Goal: Task Accomplishment & Management: Complete application form

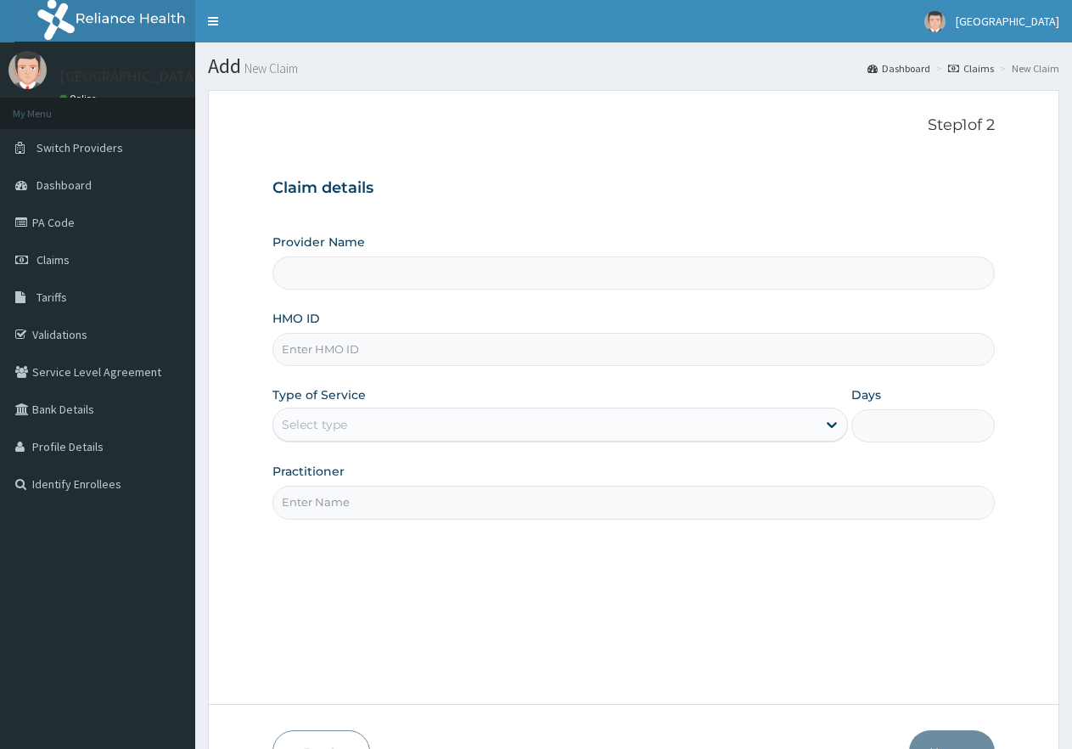
type input "[GEOGRAPHIC_DATA]"
click at [352, 352] on input "HMO ID" at bounding box center [634, 349] width 723 height 33
type input "p"
type input "PBT/10027/A"
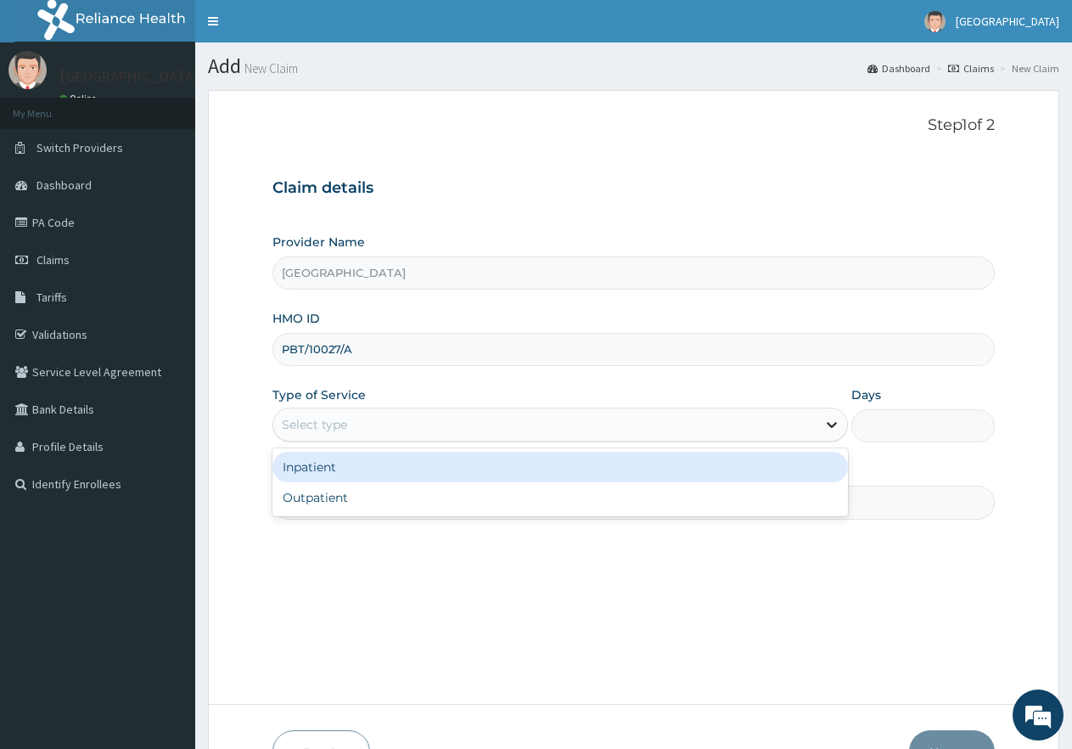
click at [834, 431] on icon at bounding box center [832, 424] width 17 height 17
click at [770, 480] on div "Inpatient" at bounding box center [560, 467] width 575 height 31
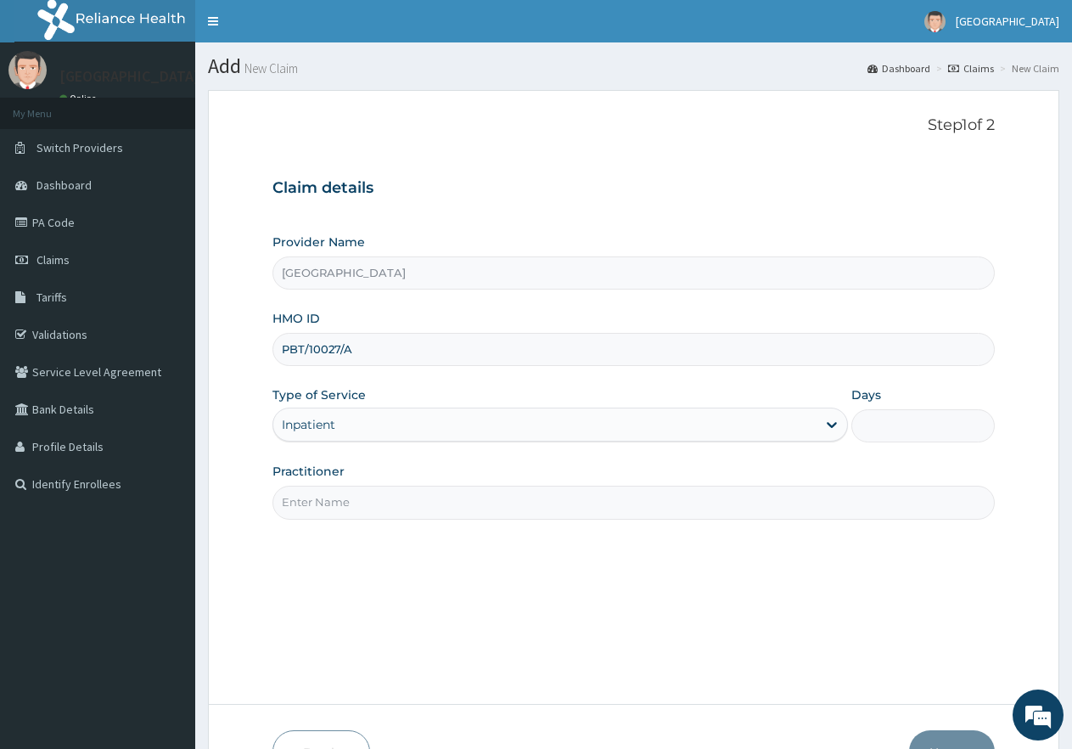
click at [870, 429] on input "Days" at bounding box center [924, 425] width 144 height 33
type input "2"
click at [317, 503] on input "Practitioner" at bounding box center [634, 502] width 723 height 33
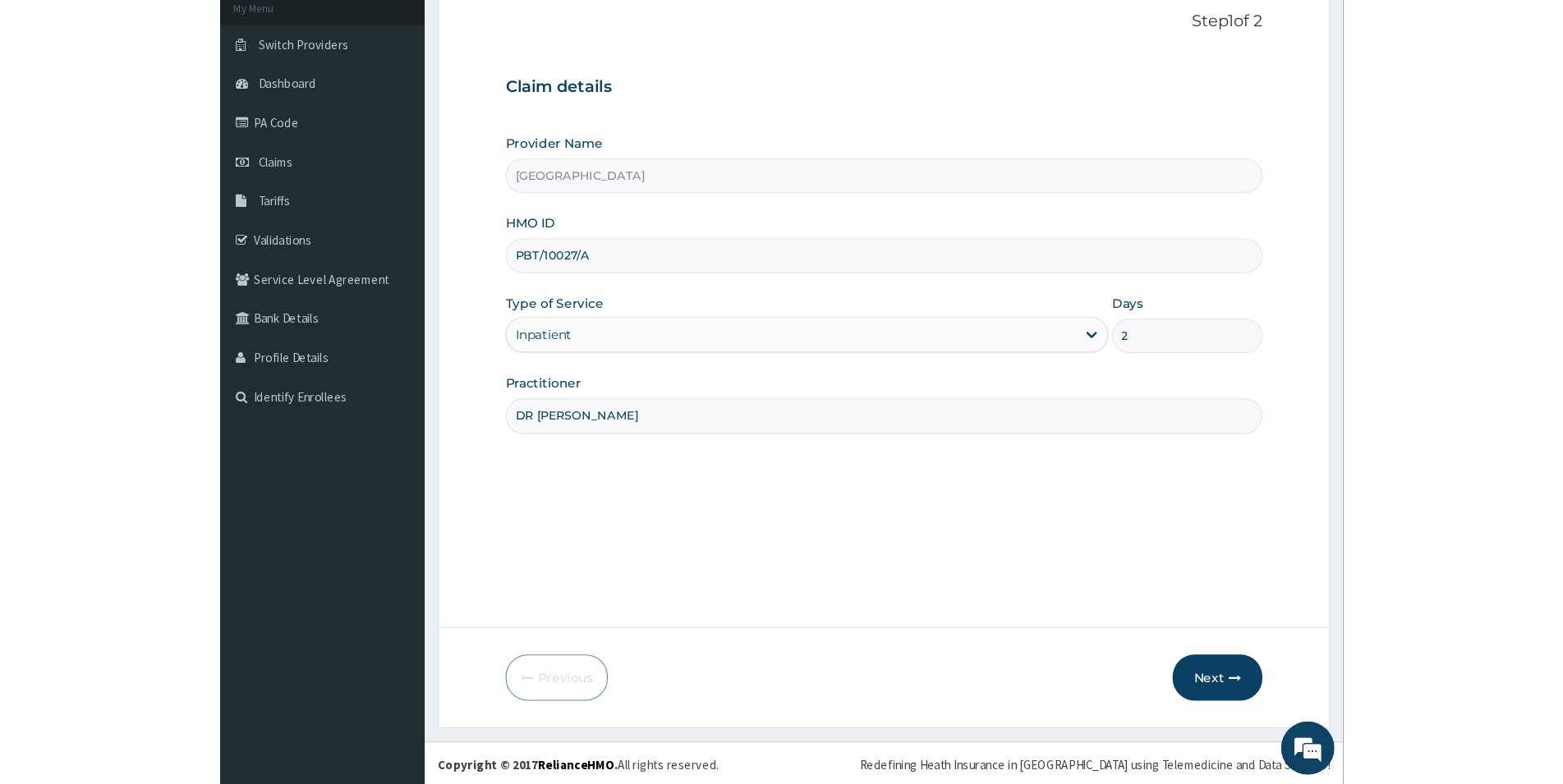
scroll to position [104, 0]
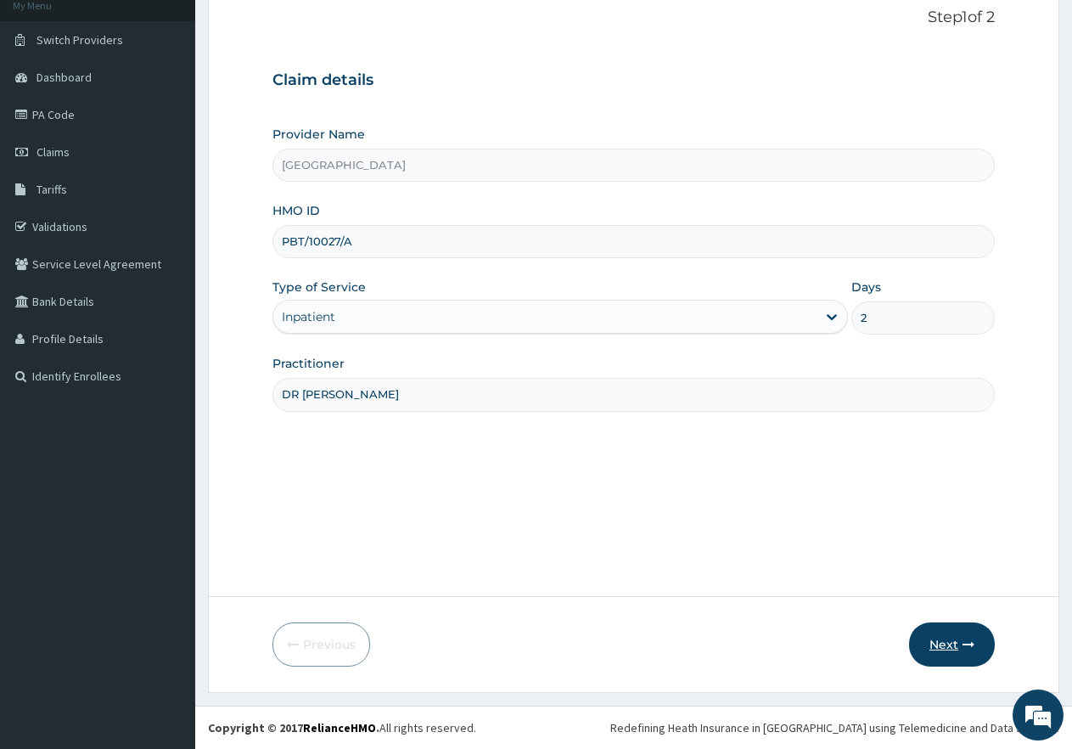
type input "DR [PERSON_NAME]"
click at [962, 652] on button "Next" at bounding box center [952, 644] width 86 height 44
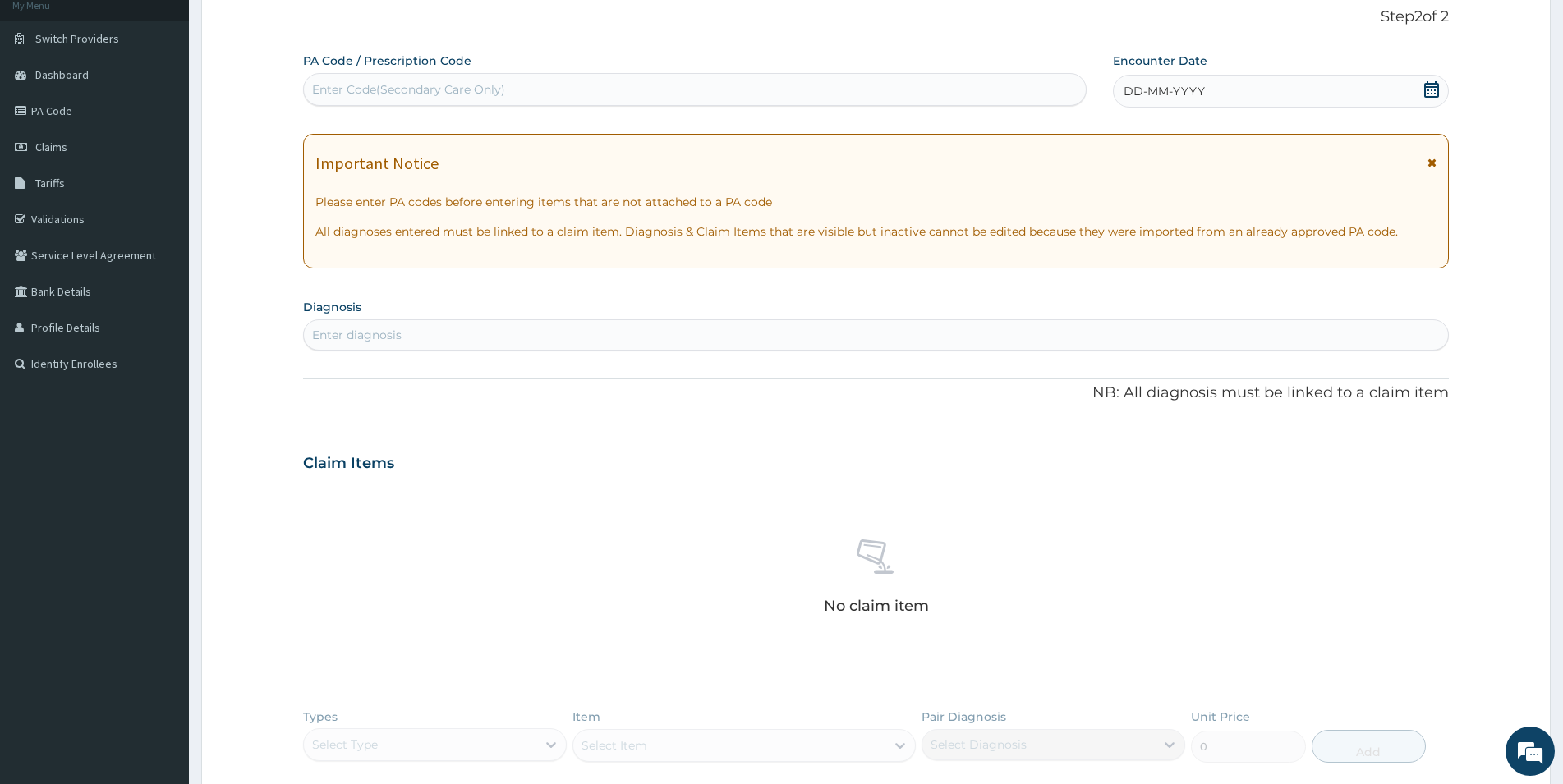
click at [1050, 95] on span "DD-MM-YYYY" at bounding box center [1165, 91] width 81 height 16
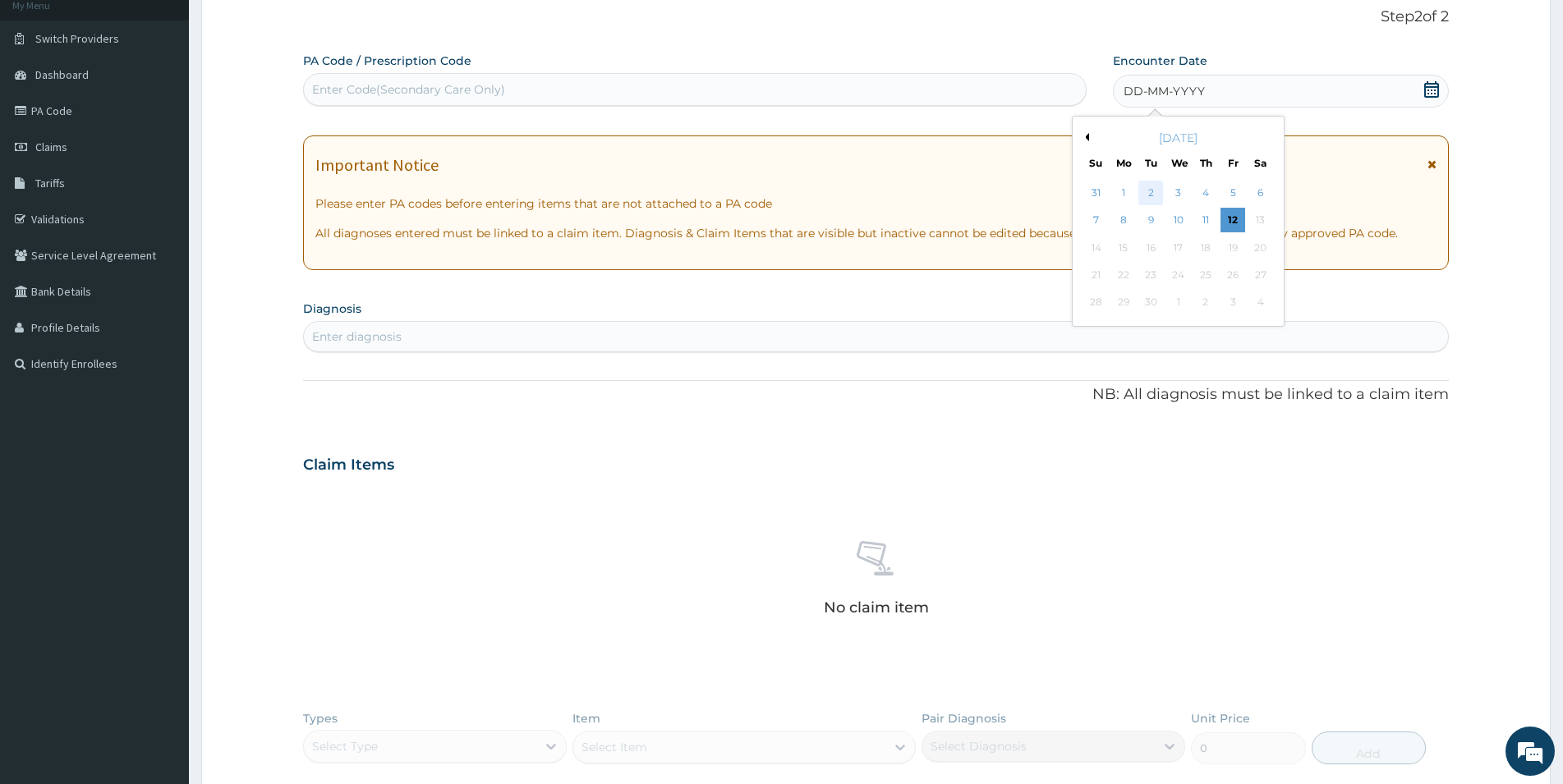
click at [1050, 188] on div "2" at bounding box center [1150, 192] width 24 height 24
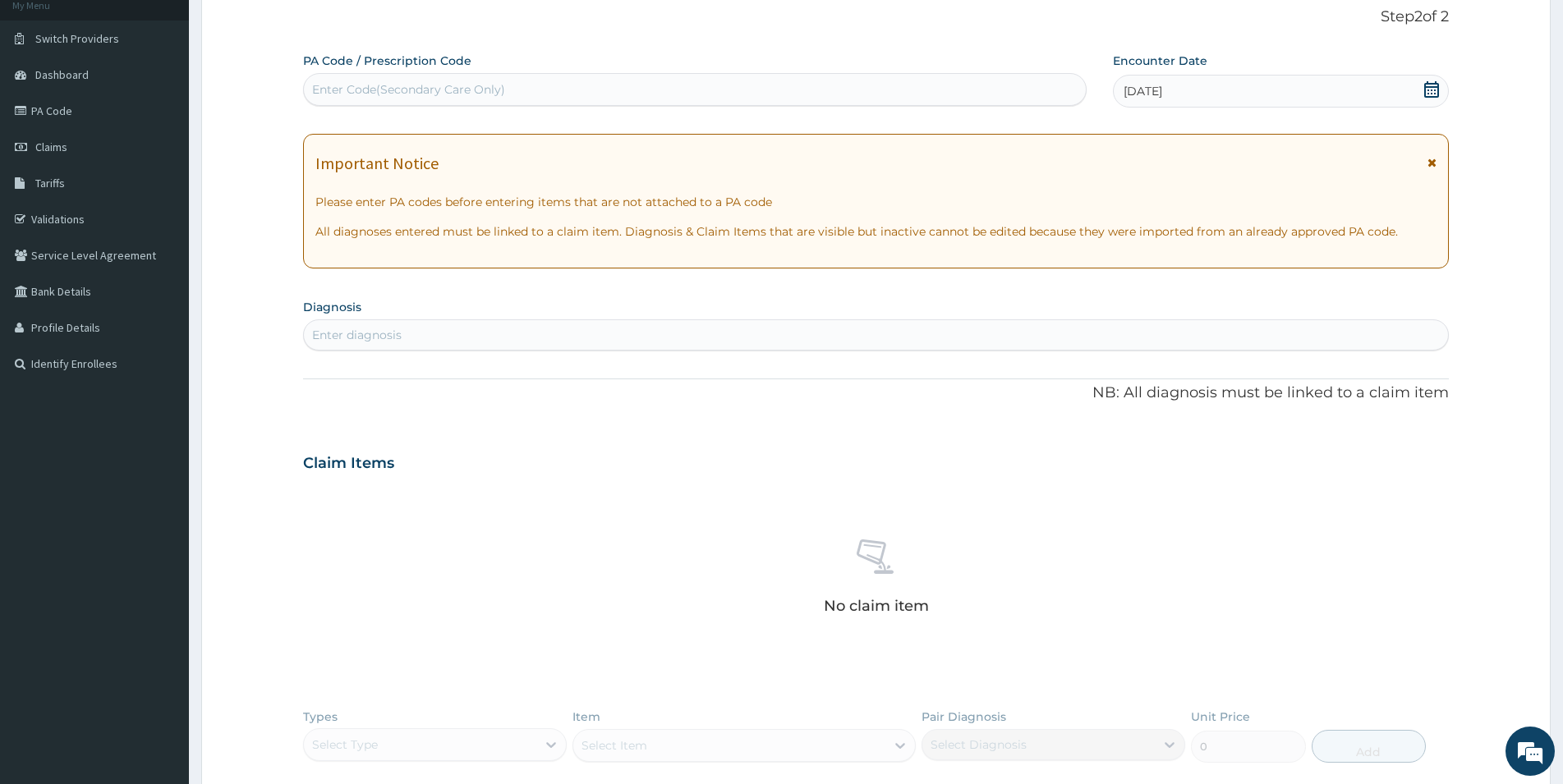
click at [428, 324] on div "Enter diagnosis" at bounding box center [875, 334] width 1144 height 26
type input "[MEDICAL_DATA]"
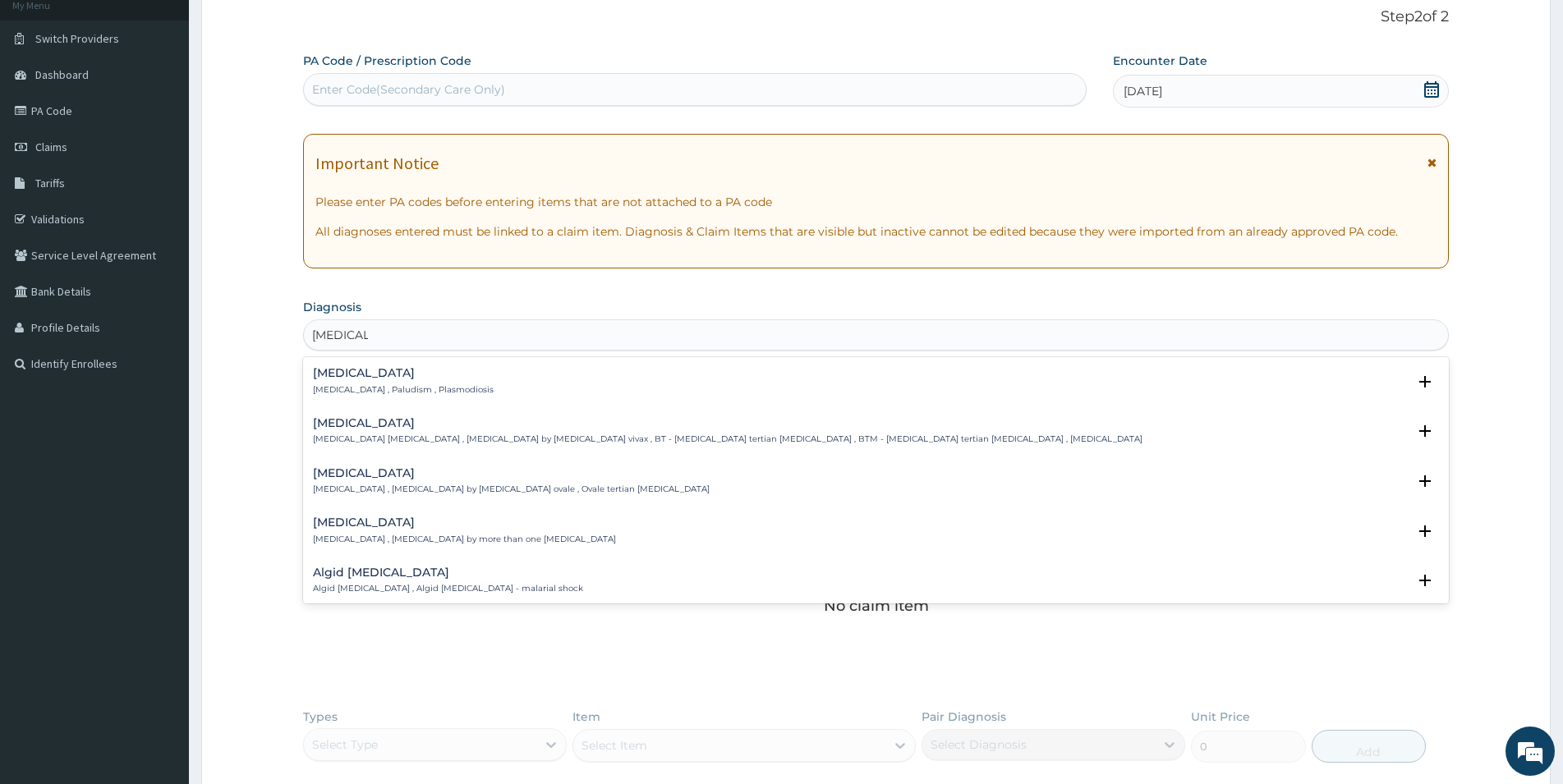
click at [364, 378] on h4 "Malaria" at bounding box center [403, 373] width 181 height 13
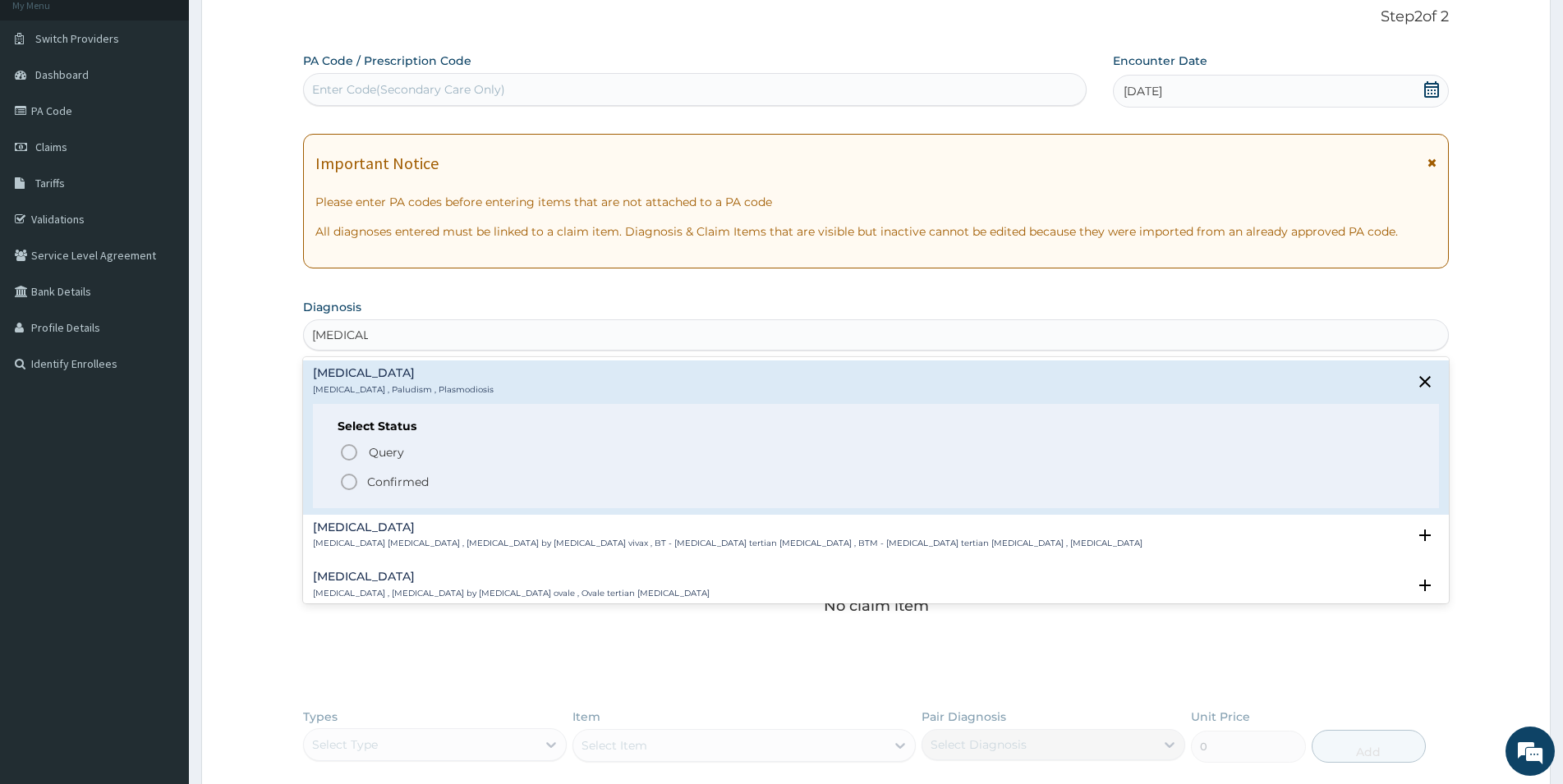
click at [362, 479] on span "Confirmed" at bounding box center [877, 481] width 1076 height 19
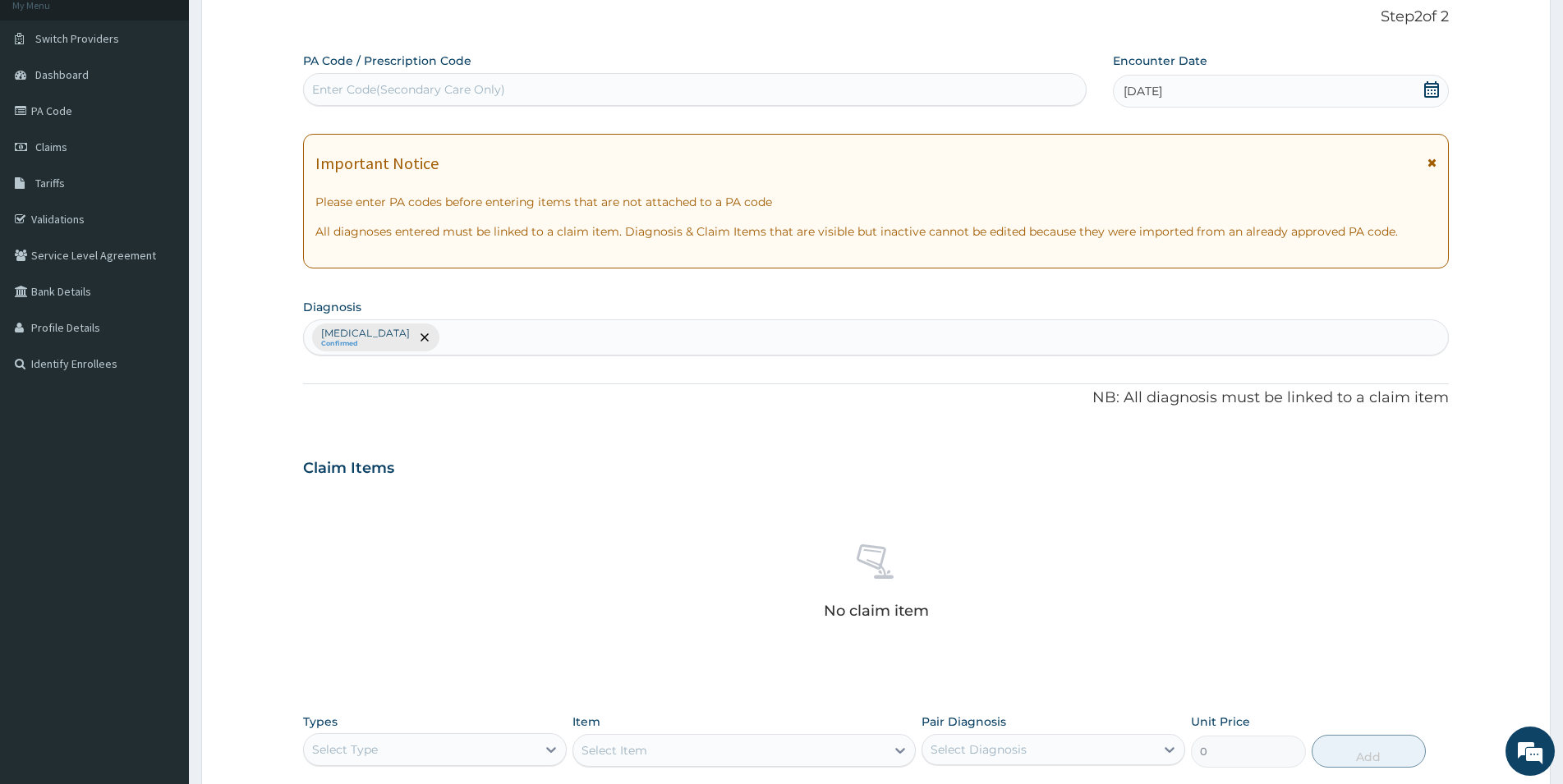
type input "T"
type input "RTI"
click at [429, 393] on p "Respiratory tract infection , RTI - Respiratory tract infection" at bounding box center [399, 394] width 172 height 12
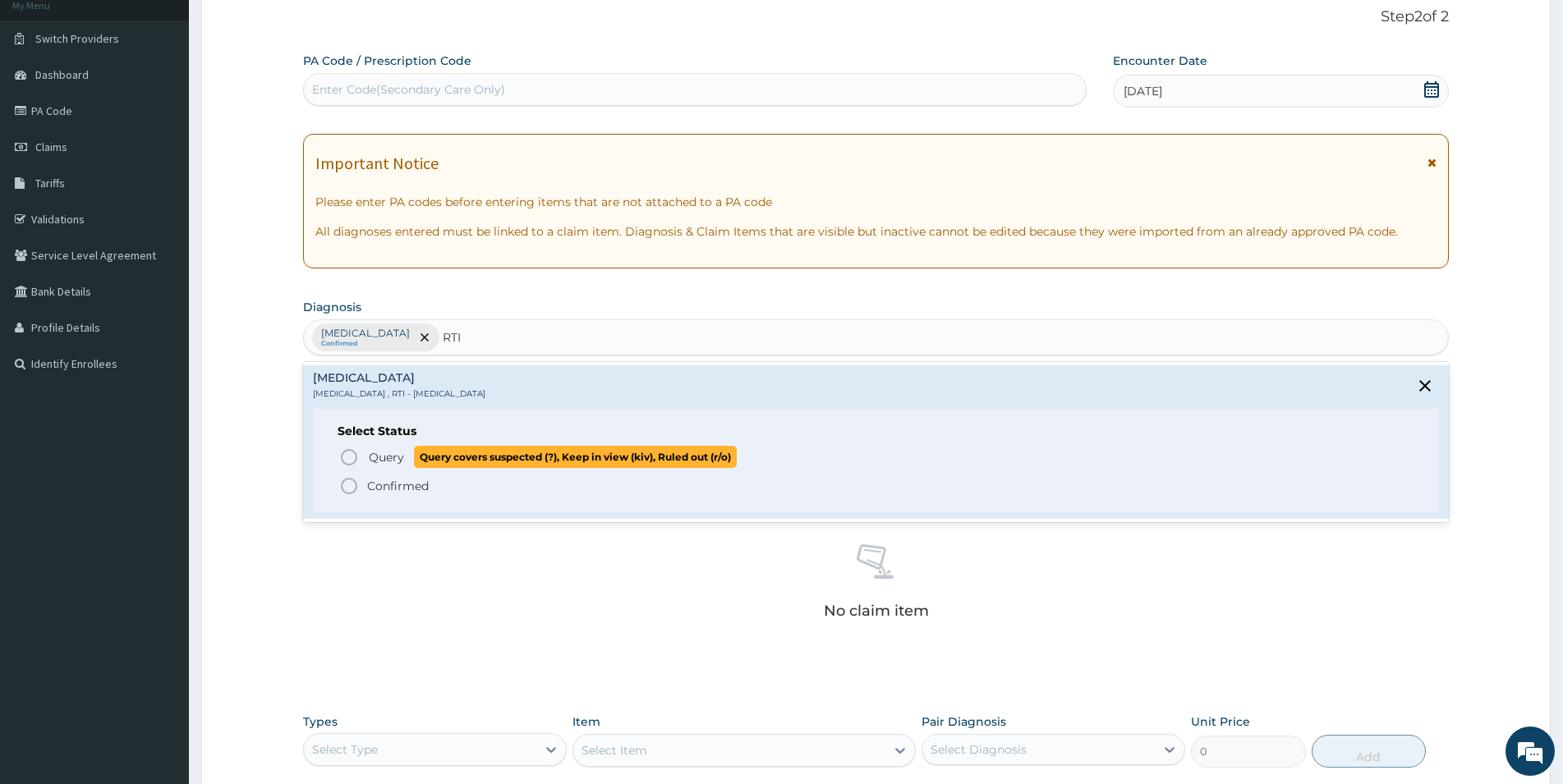
drag, startPoint x: 366, startPoint y: 456, endPoint x: 370, endPoint y: 465, distance: 9.8
click at [367, 456] on span "Query Query covers suspected (?), Keep in view (kiv), Ruled out (r/o)" at bounding box center [877, 456] width 1076 height 22
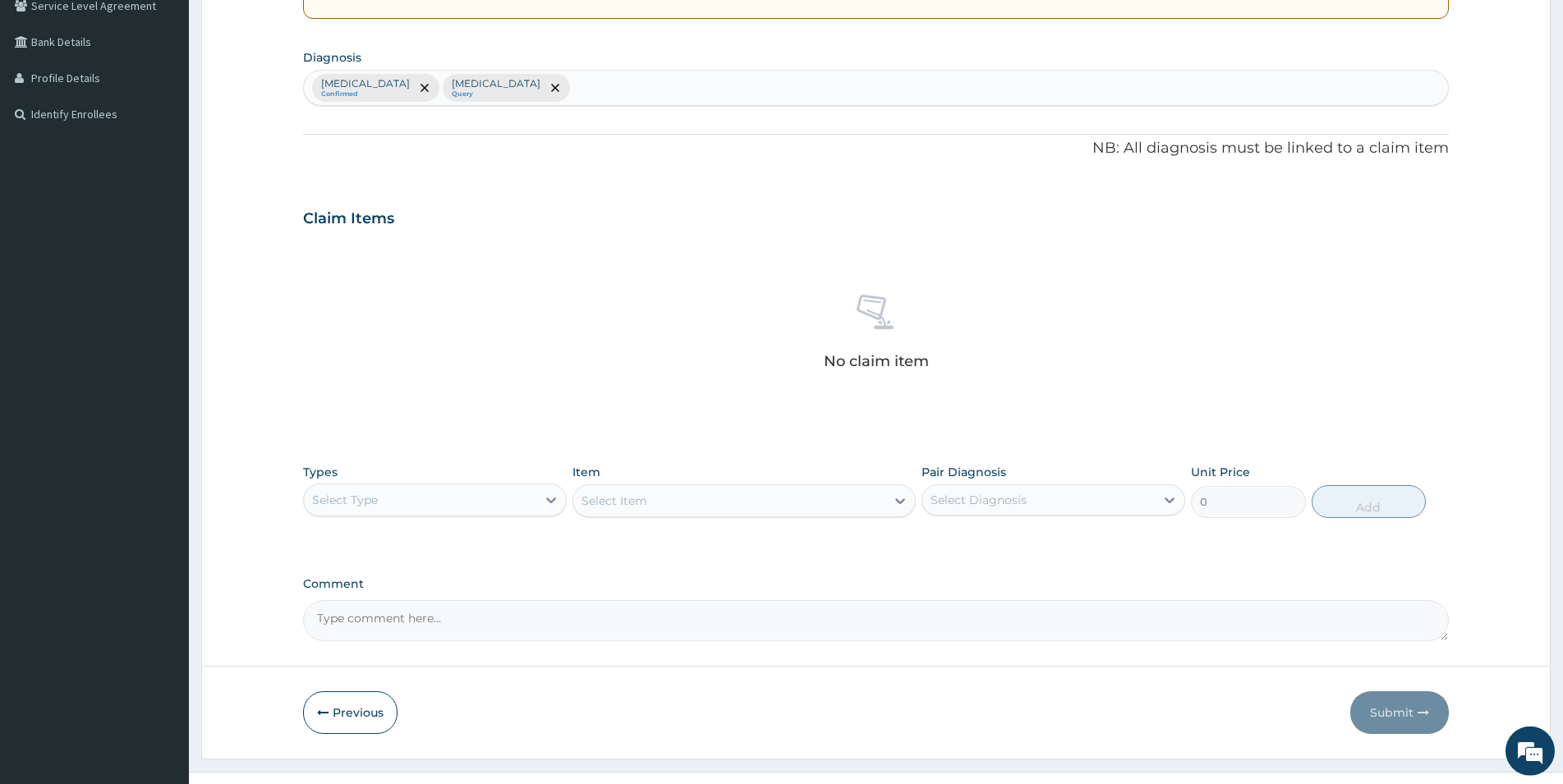
scroll to position [384, 0]
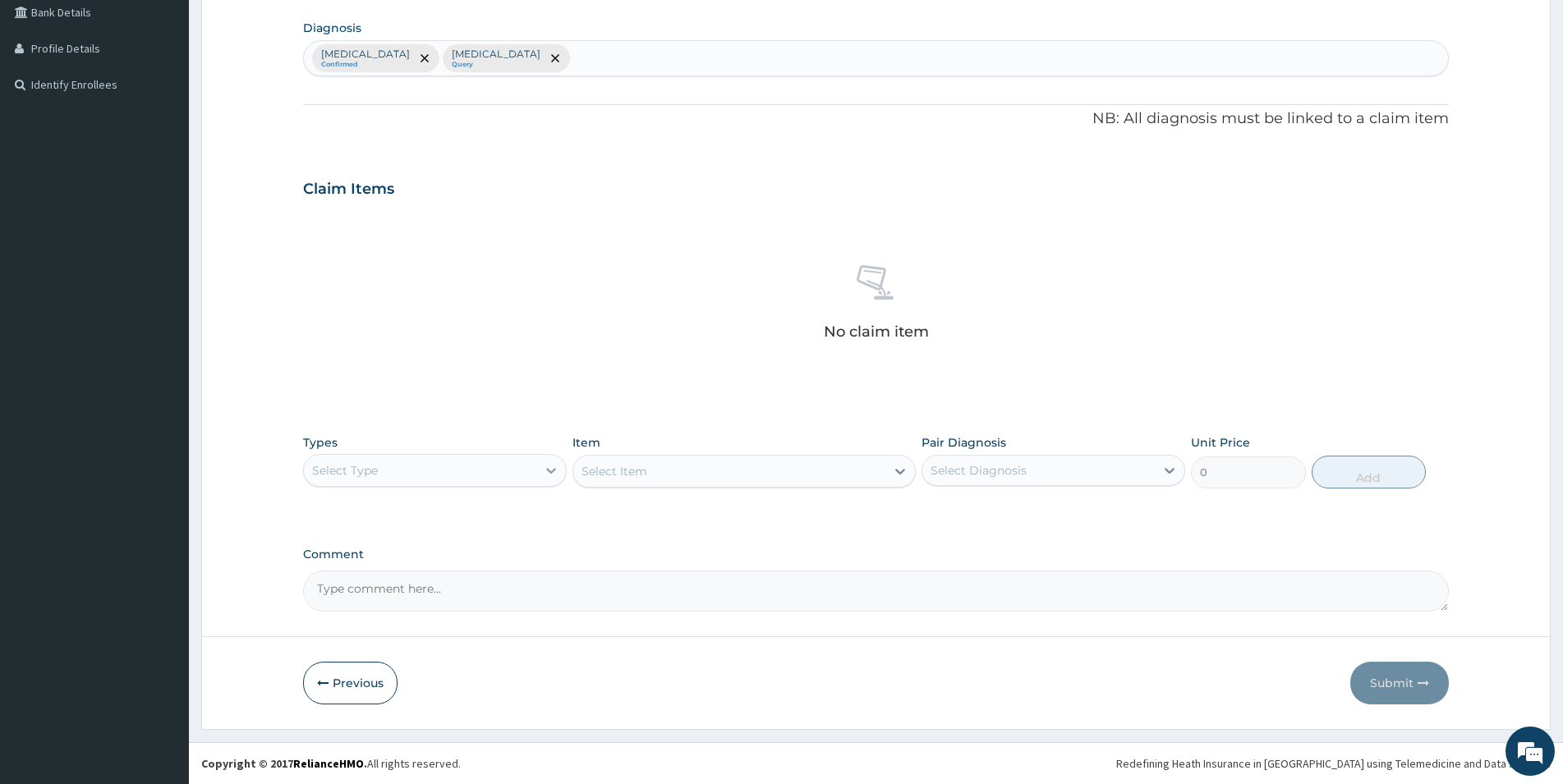
click at [547, 470] on icon at bounding box center [550, 470] width 16 height 16
click at [454, 575] on div "Procedures" at bounding box center [434, 570] width 264 height 30
click at [809, 466] on div "Select Item" at bounding box center [729, 471] width 312 height 26
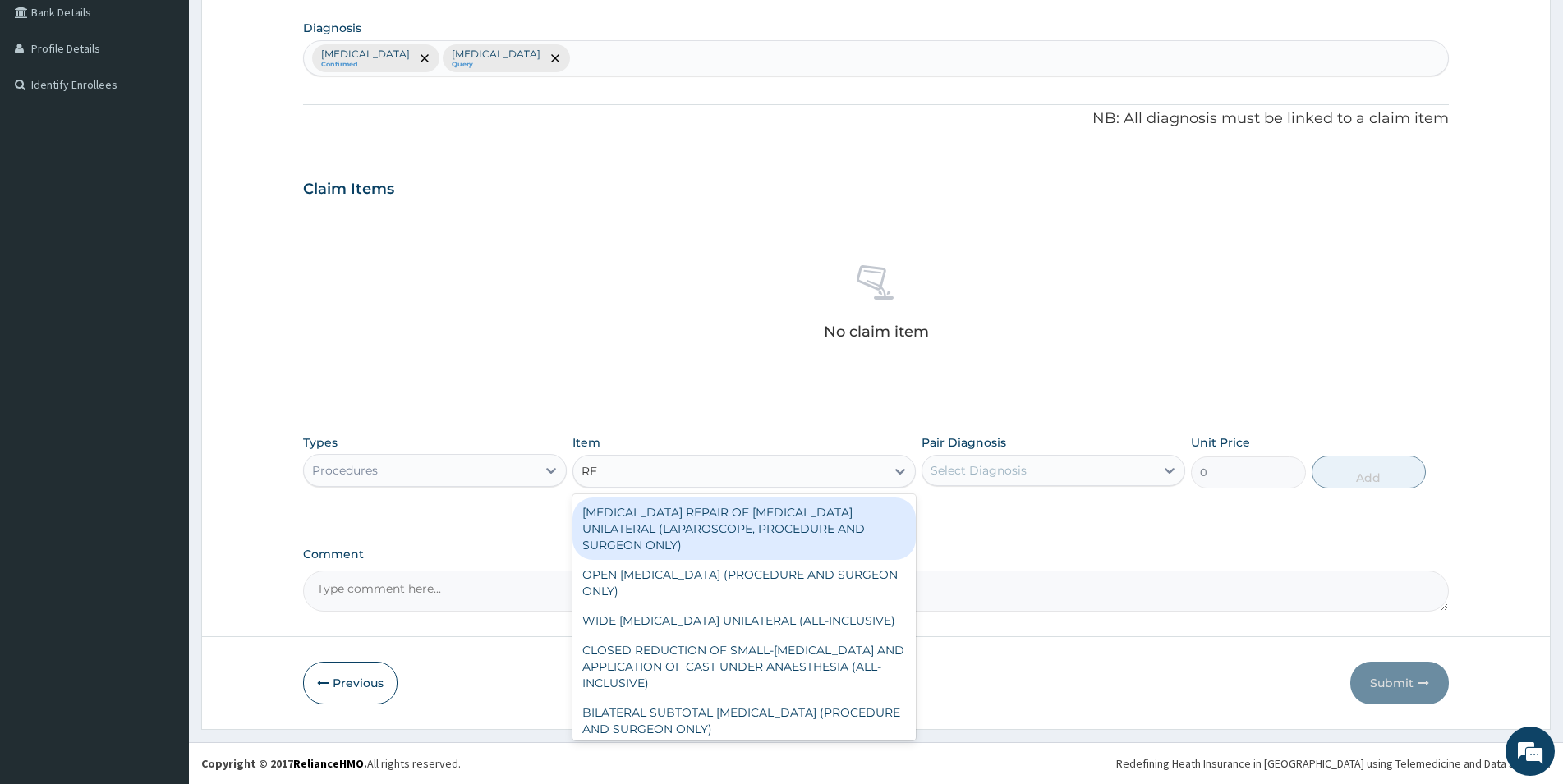
type input "REG"
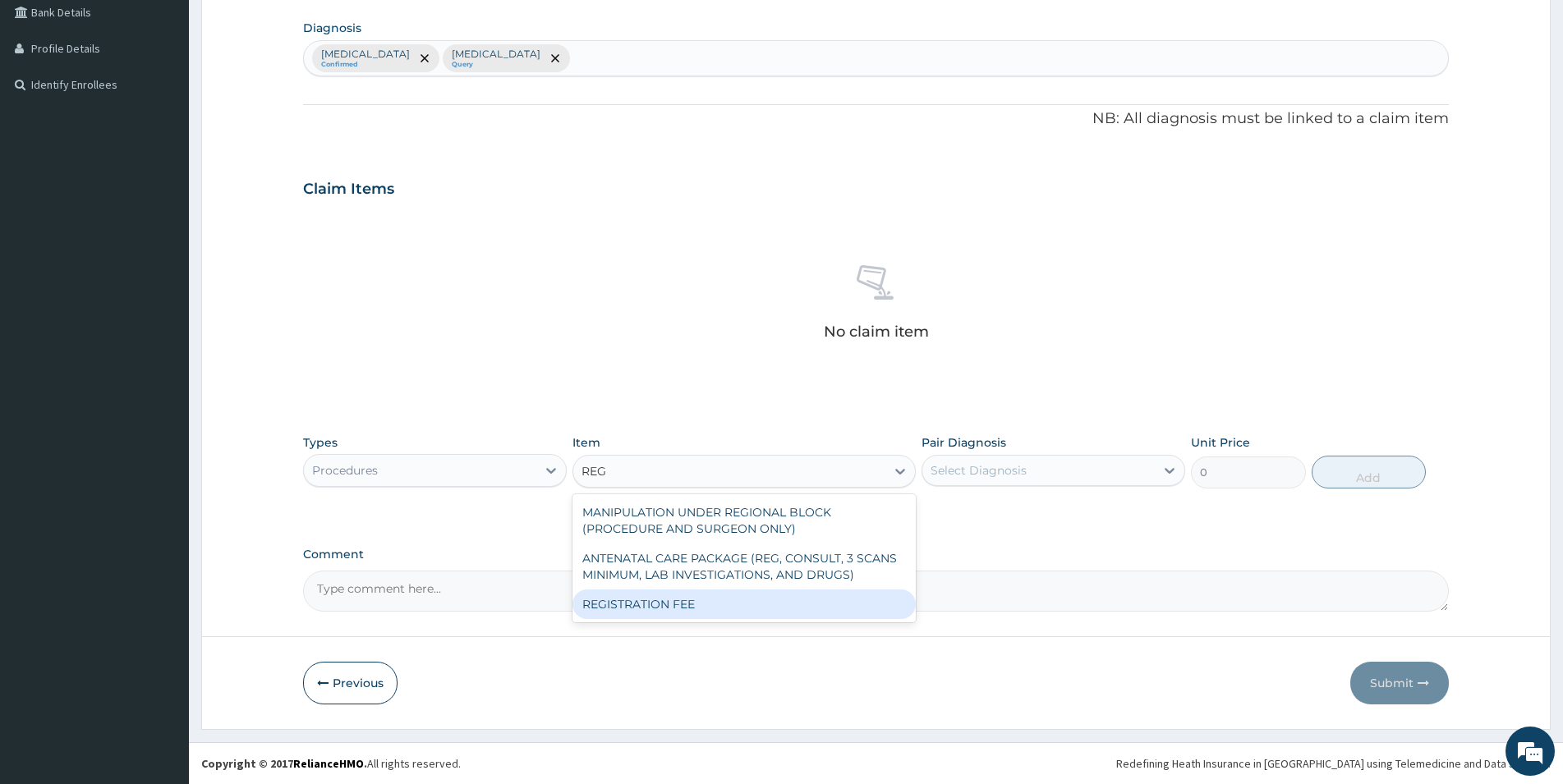
click at [810, 605] on div "REGISTRATION FEE" at bounding box center [744, 604] width 343 height 30
type input "2500"
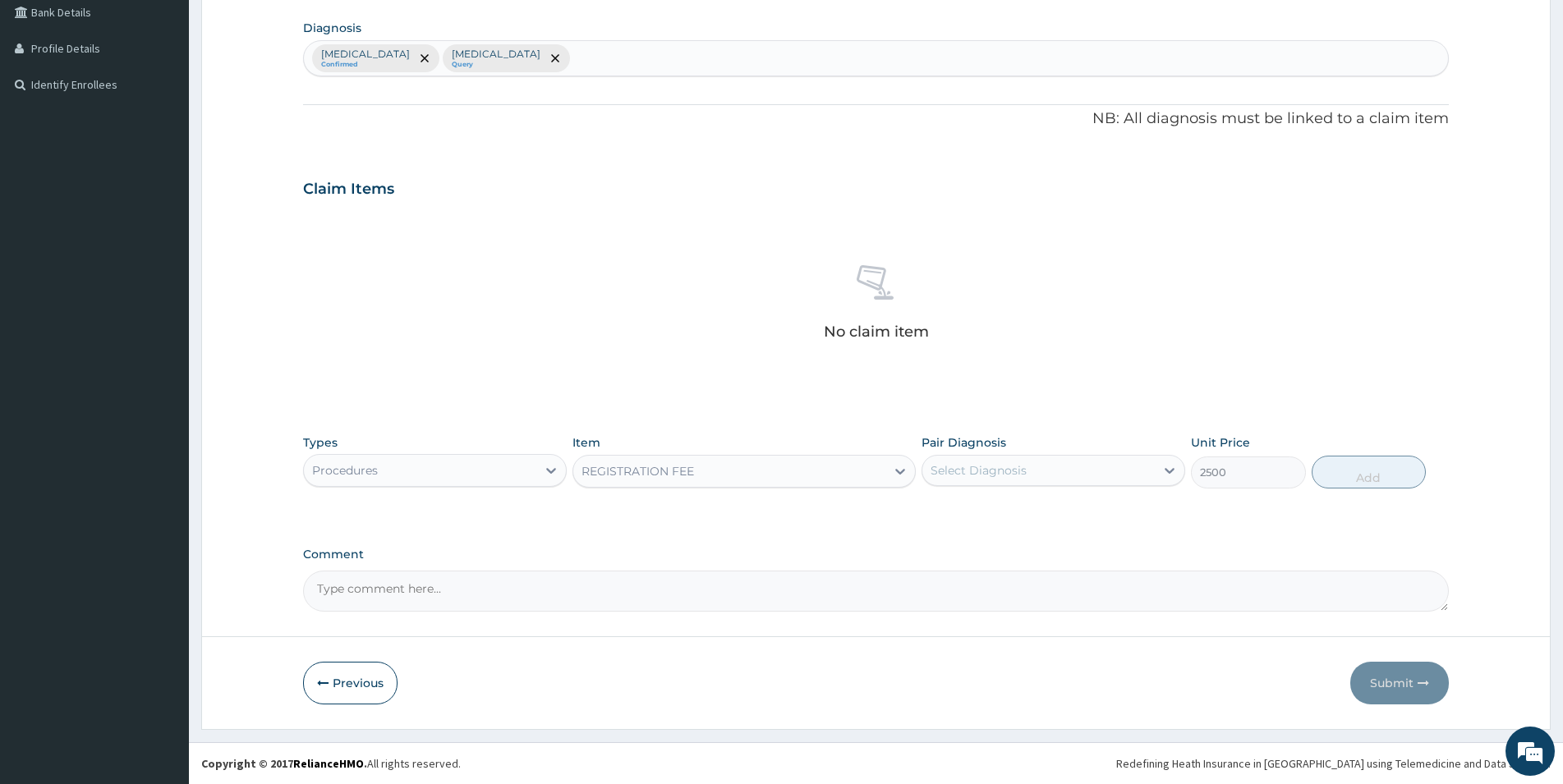
click at [992, 465] on div "Select Diagnosis" at bounding box center [978, 470] width 96 height 16
click at [973, 508] on label "Malaria" at bounding box center [999, 510] width 102 height 16
checkbox input "true"
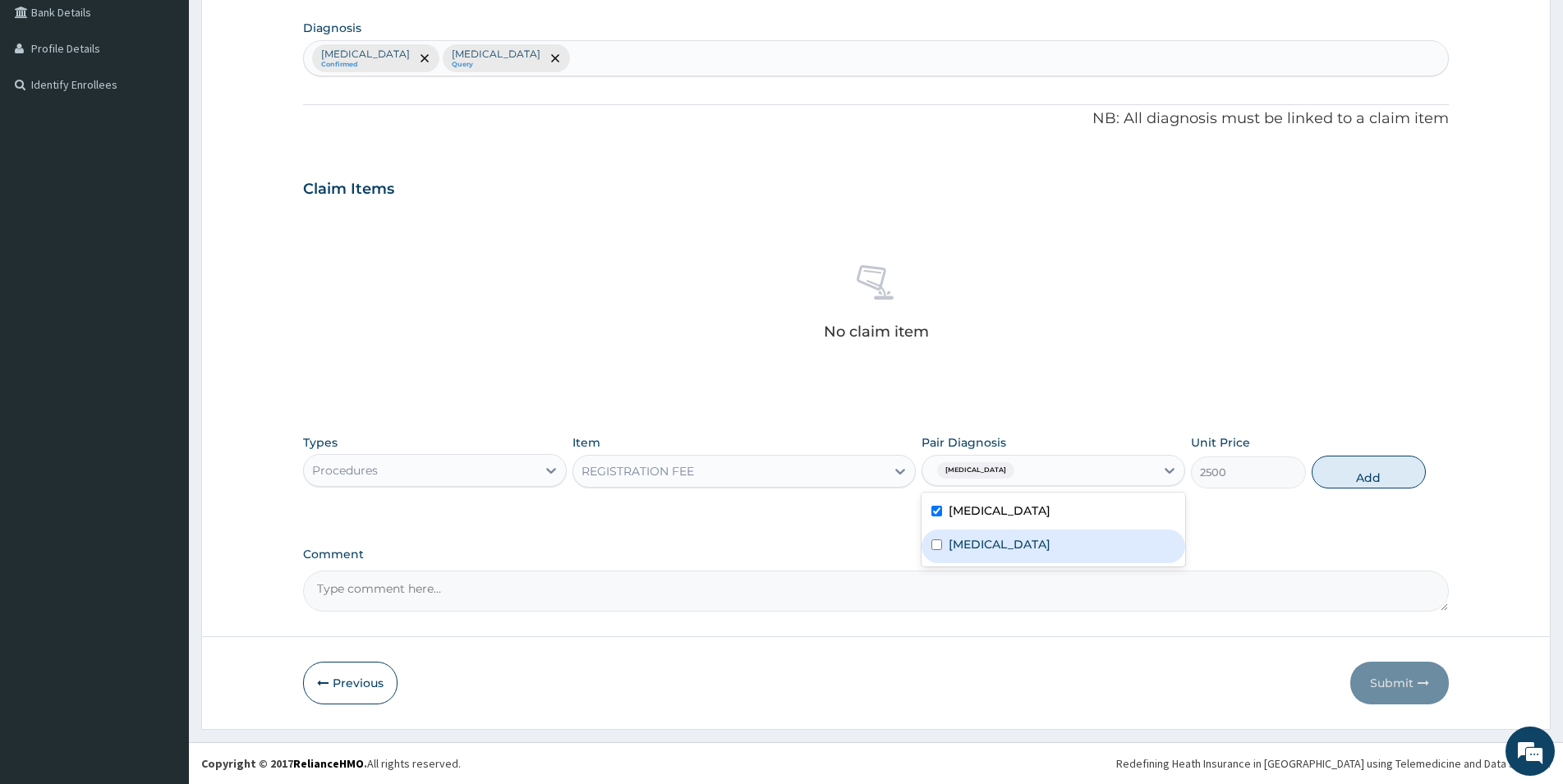
click at [985, 552] on div "Respiratory tract infection" at bounding box center [1053, 546] width 264 height 34
checkbox input "true"
click at [1050, 470] on button "Add" at bounding box center [1369, 472] width 114 height 33
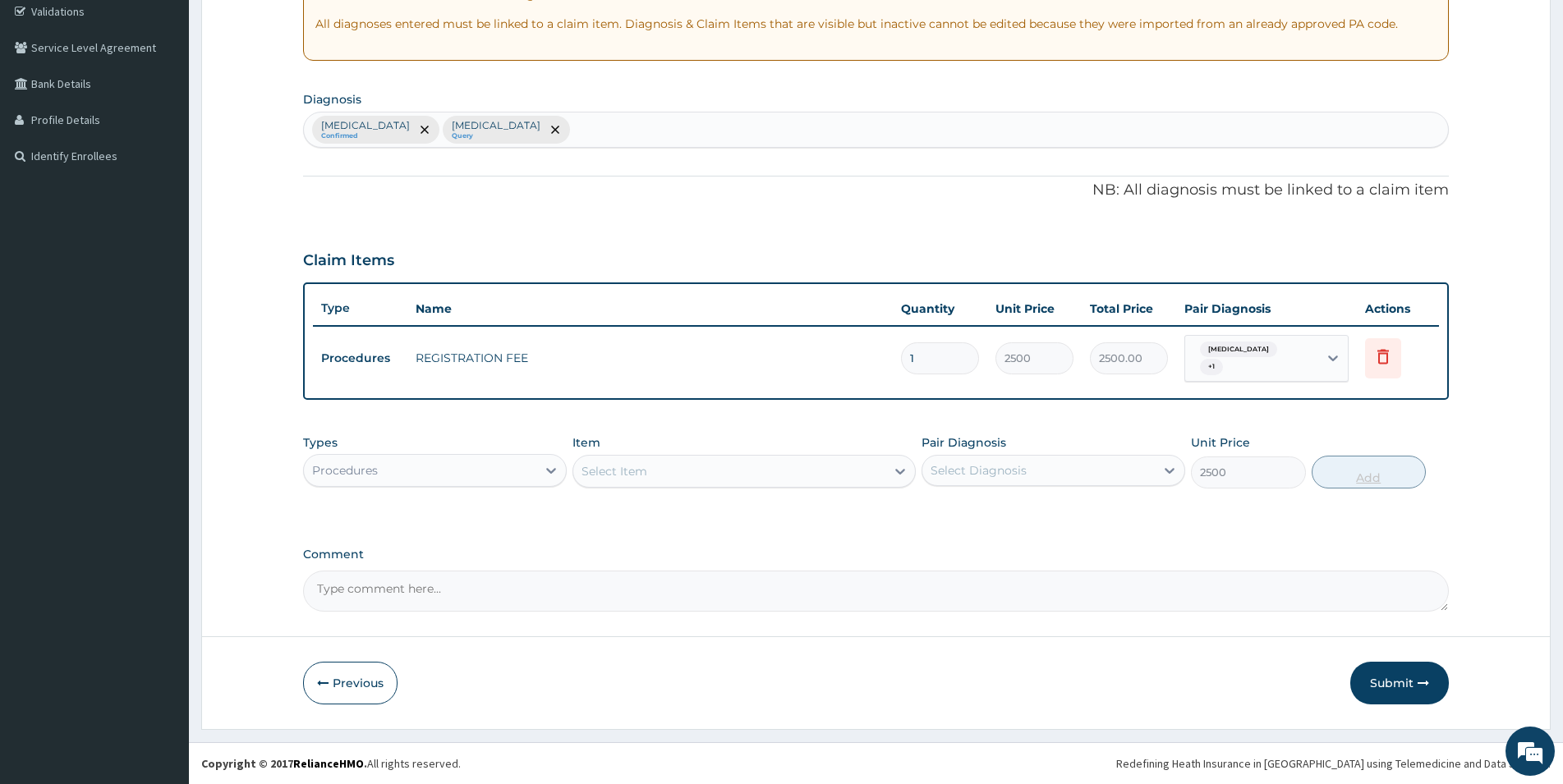
type input "0"
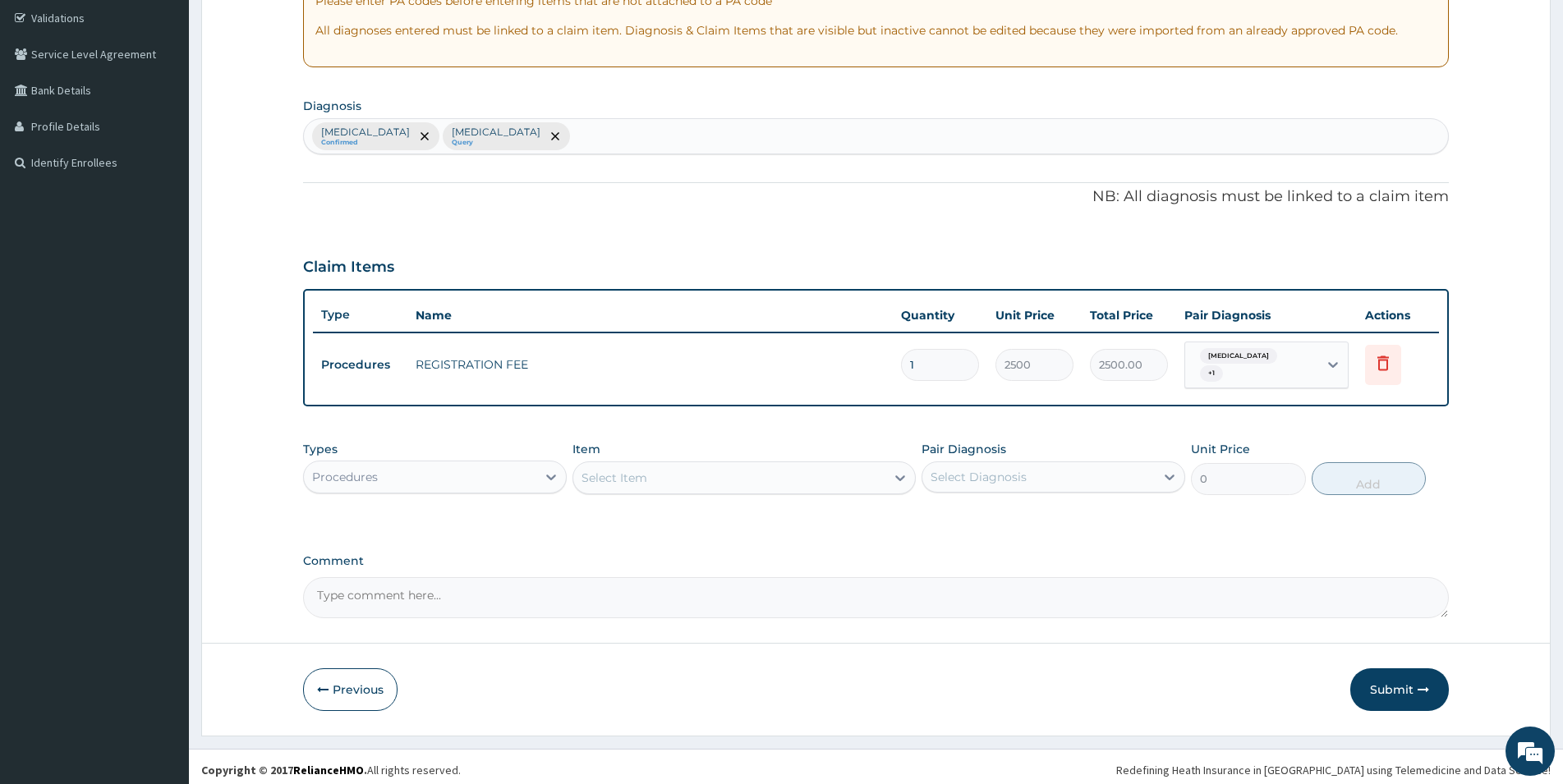
click at [622, 471] on div "Select Item" at bounding box center [614, 478] width 66 height 16
type input "GENERAL"
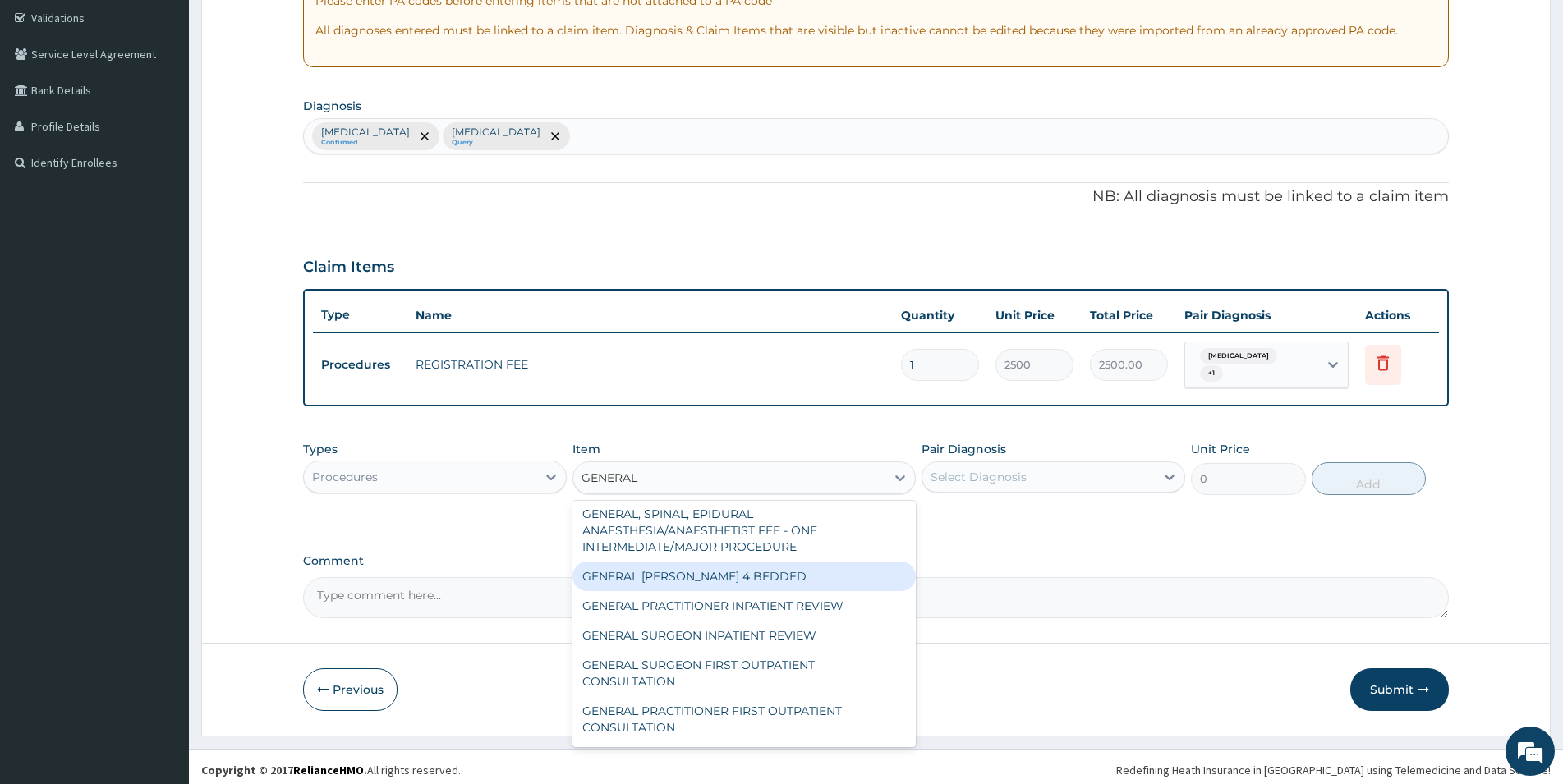
scroll to position [133, 0]
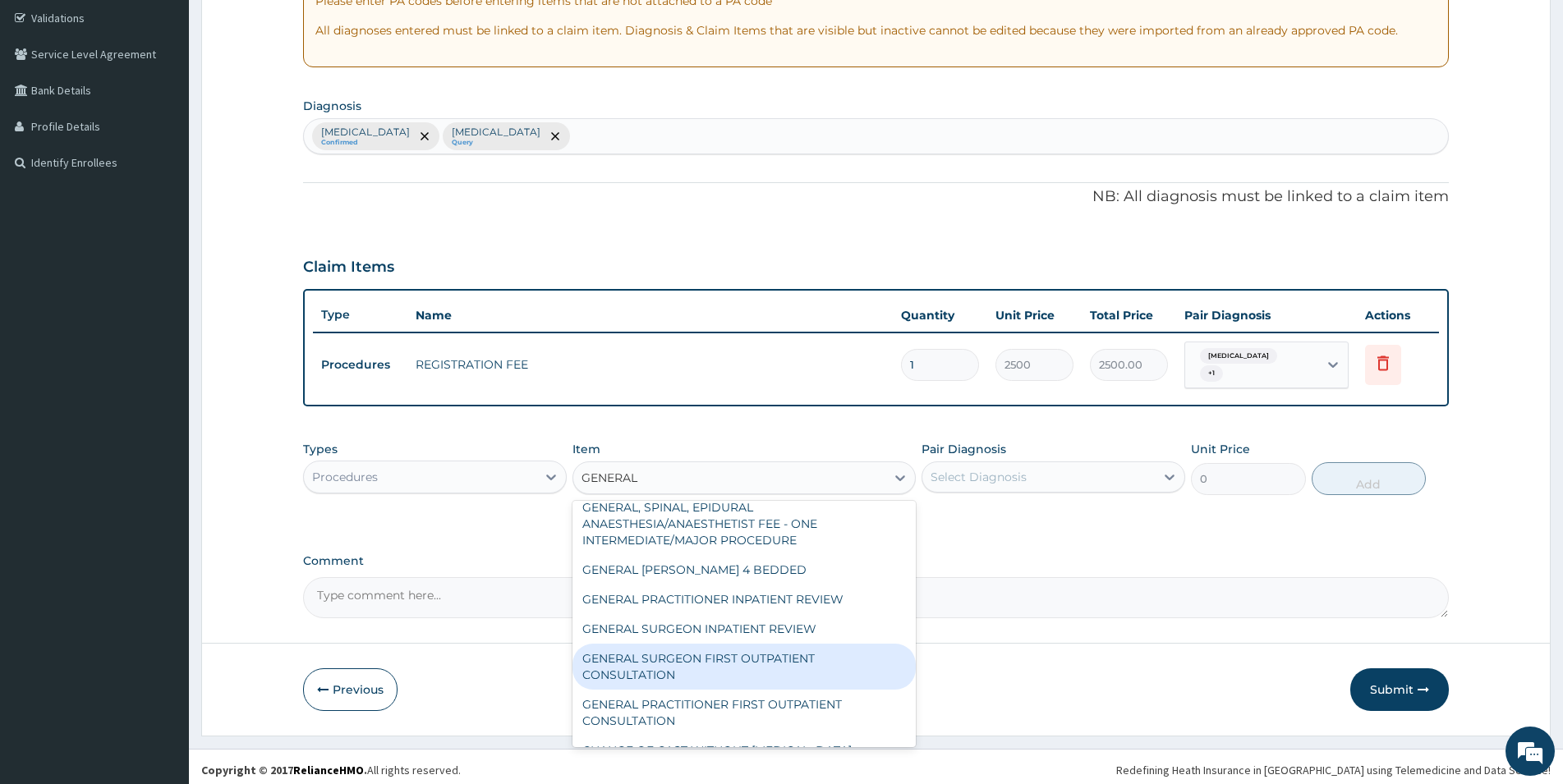
click at [846, 680] on div "GENERAL SURGEON FIRST OUTPATIENT CONSULTATION" at bounding box center [744, 667] width 343 height 46
type input "22500"
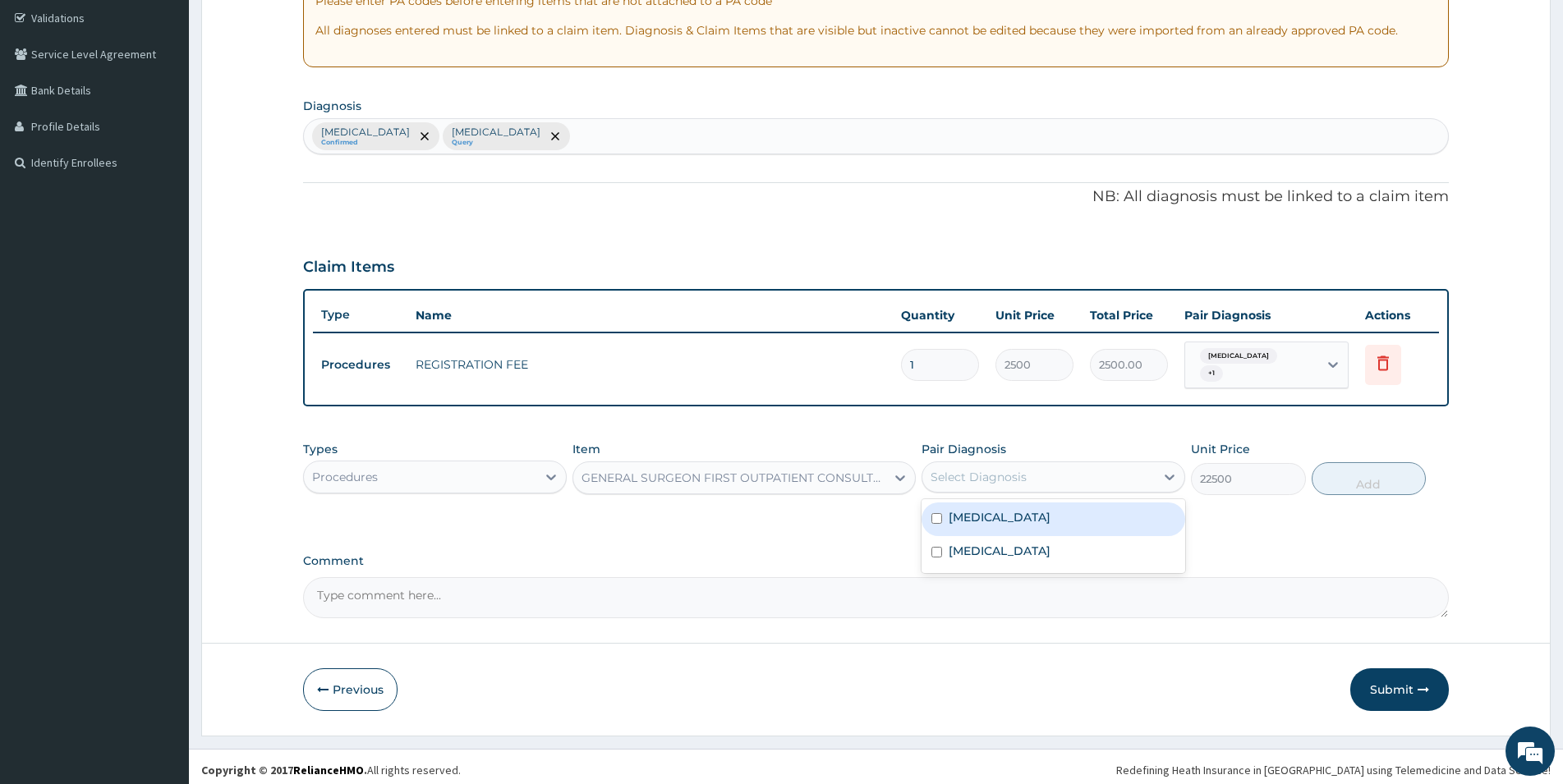
click at [1050, 481] on div "Select Diagnosis" at bounding box center [1039, 477] width 232 height 26
click at [1050, 529] on div "Malaria" at bounding box center [1053, 519] width 264 height 34
checkbox input "true"
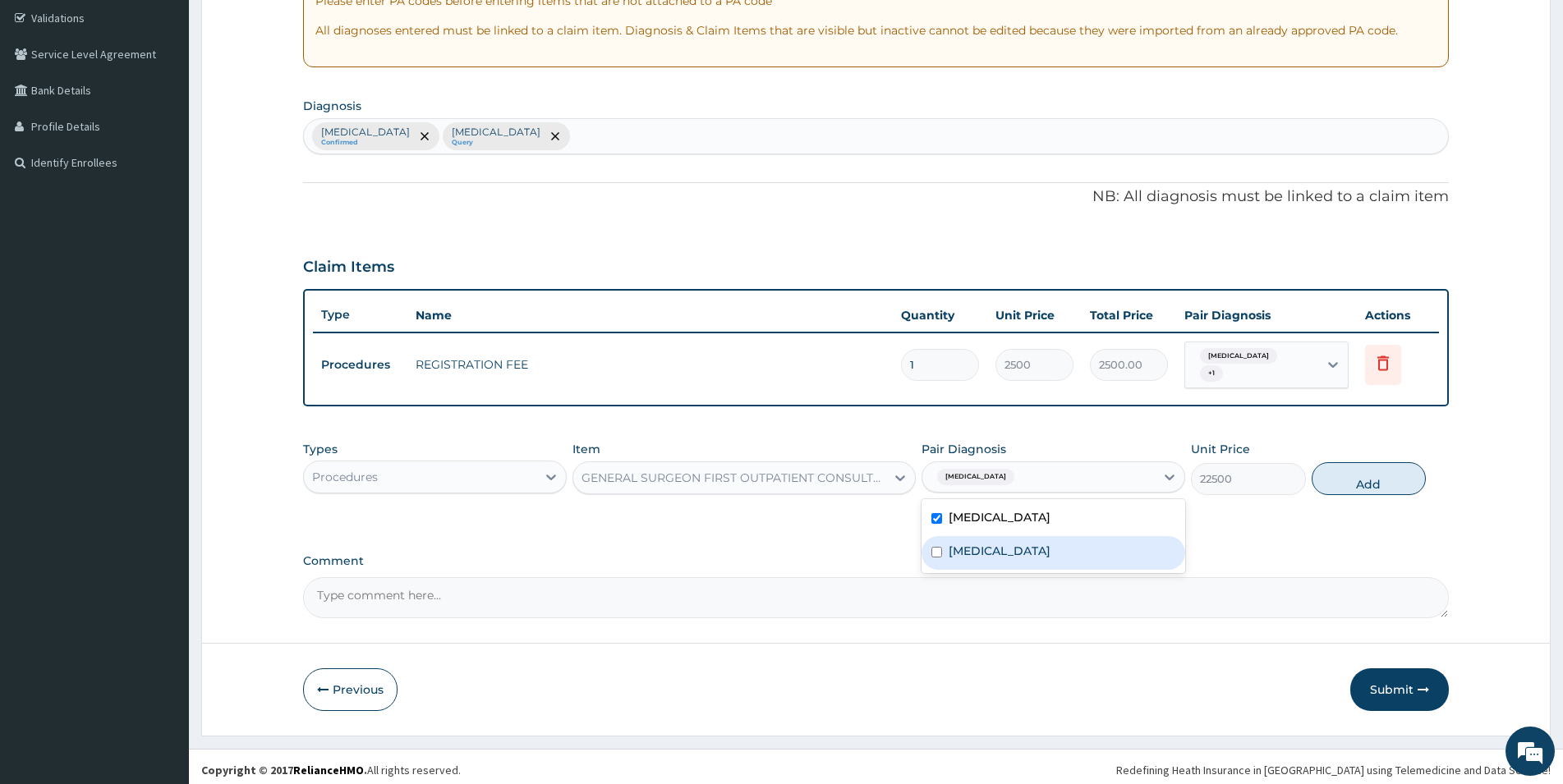
click at [1050, 544] on label "Respiratory tract infection" at bounding box center [999, 550] width 102 height 16
checkbox input "true"
click at [855, 471] on div "GENERAL SURGEON FIRST OUTPATIENT CONSULTATION" at bounding box center [734, 478] width 306 height 16
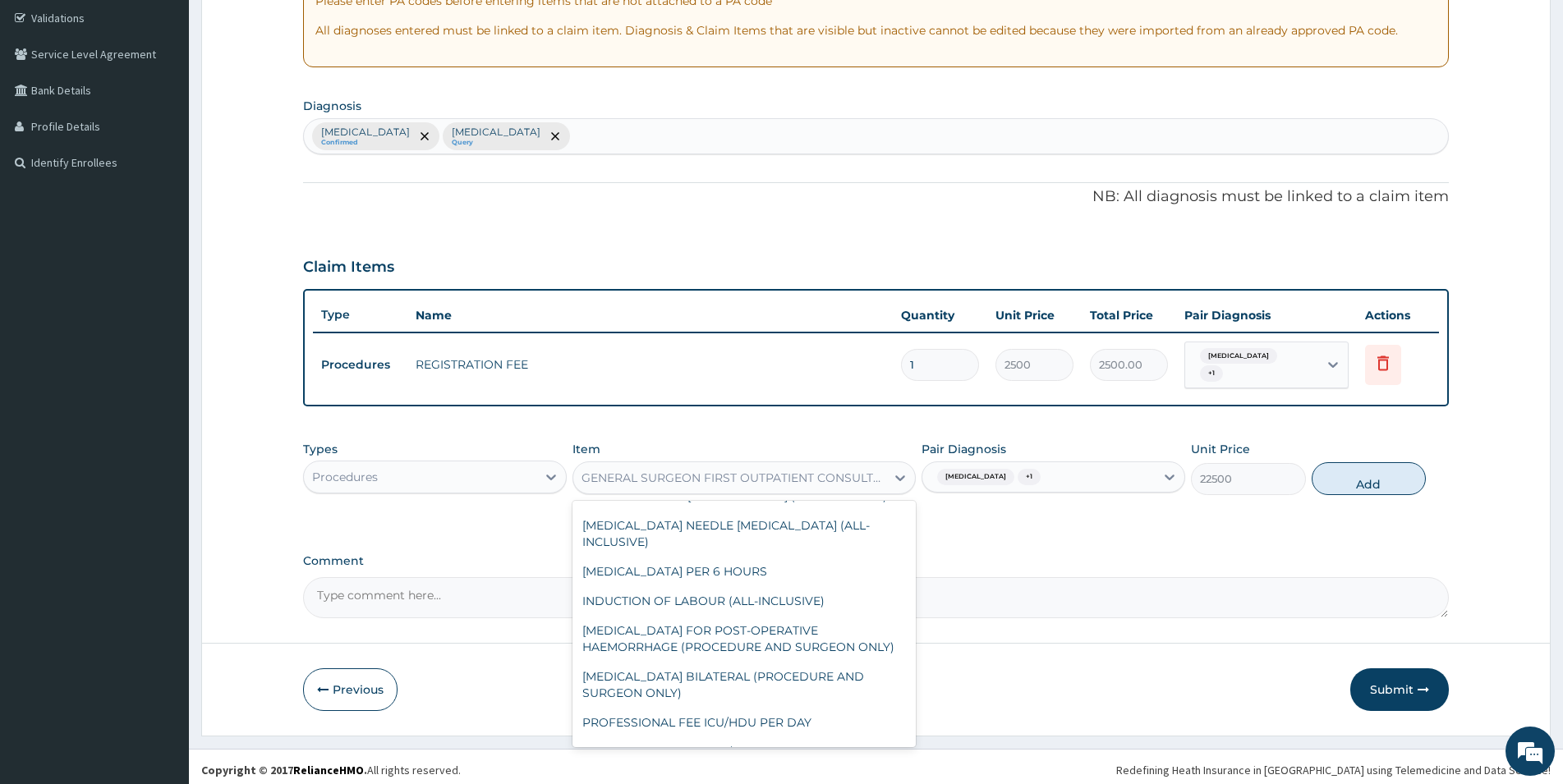
scroll to position [11849, 0]
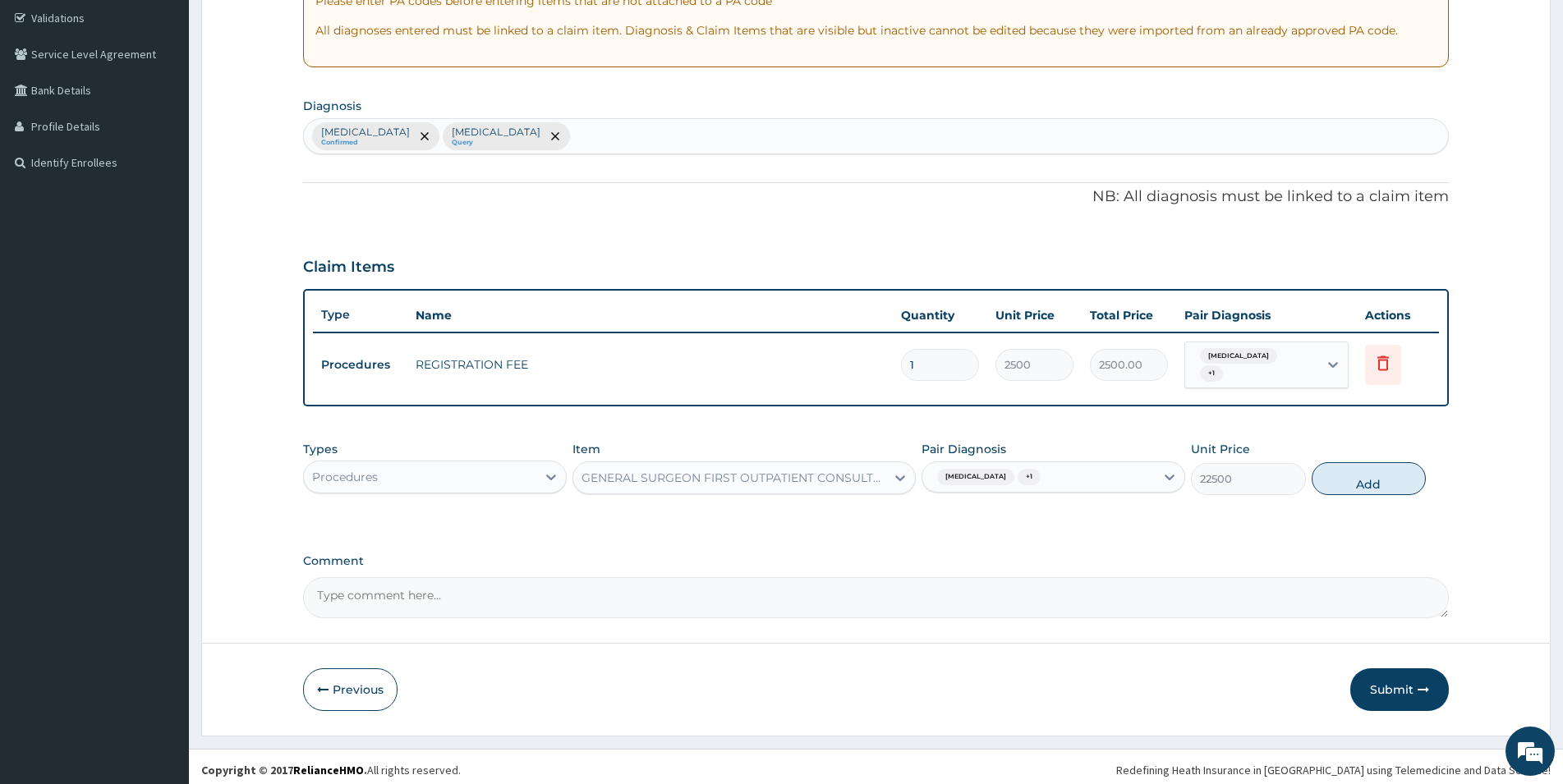
click at [917, 723] on section "Step 2 of 2 PA Code / Prescription Code Enter Code(Secondary Care Only) Encount…" at bounding box center [875, 258] width 1374 height 979
click at [836, 478] on div "GENERAL SURGEON FIRST OUTPATIENT CONSULTATION" at bounding box center [734, 478] width 306 height 16
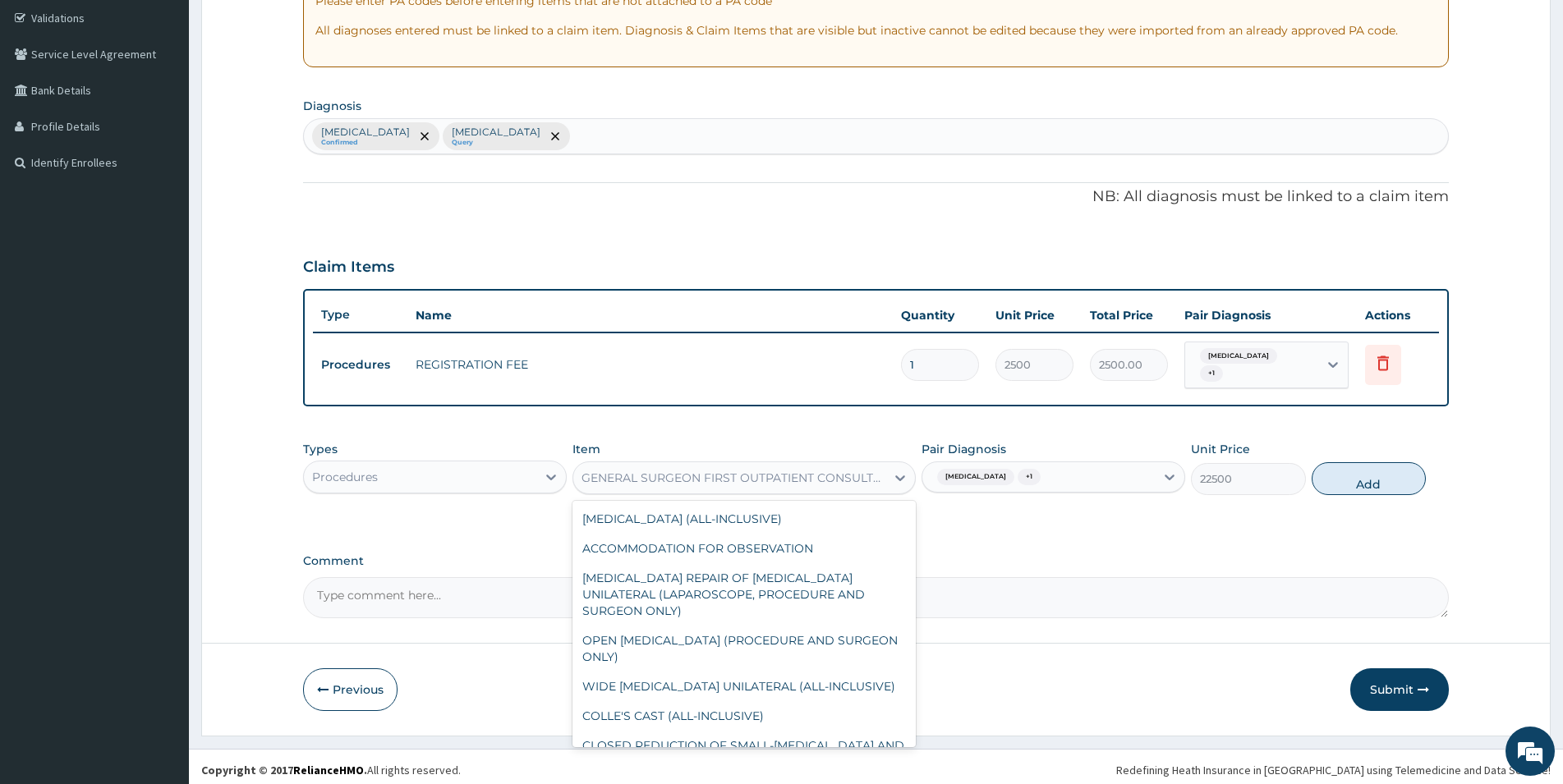
scroll to position [11642, 0]
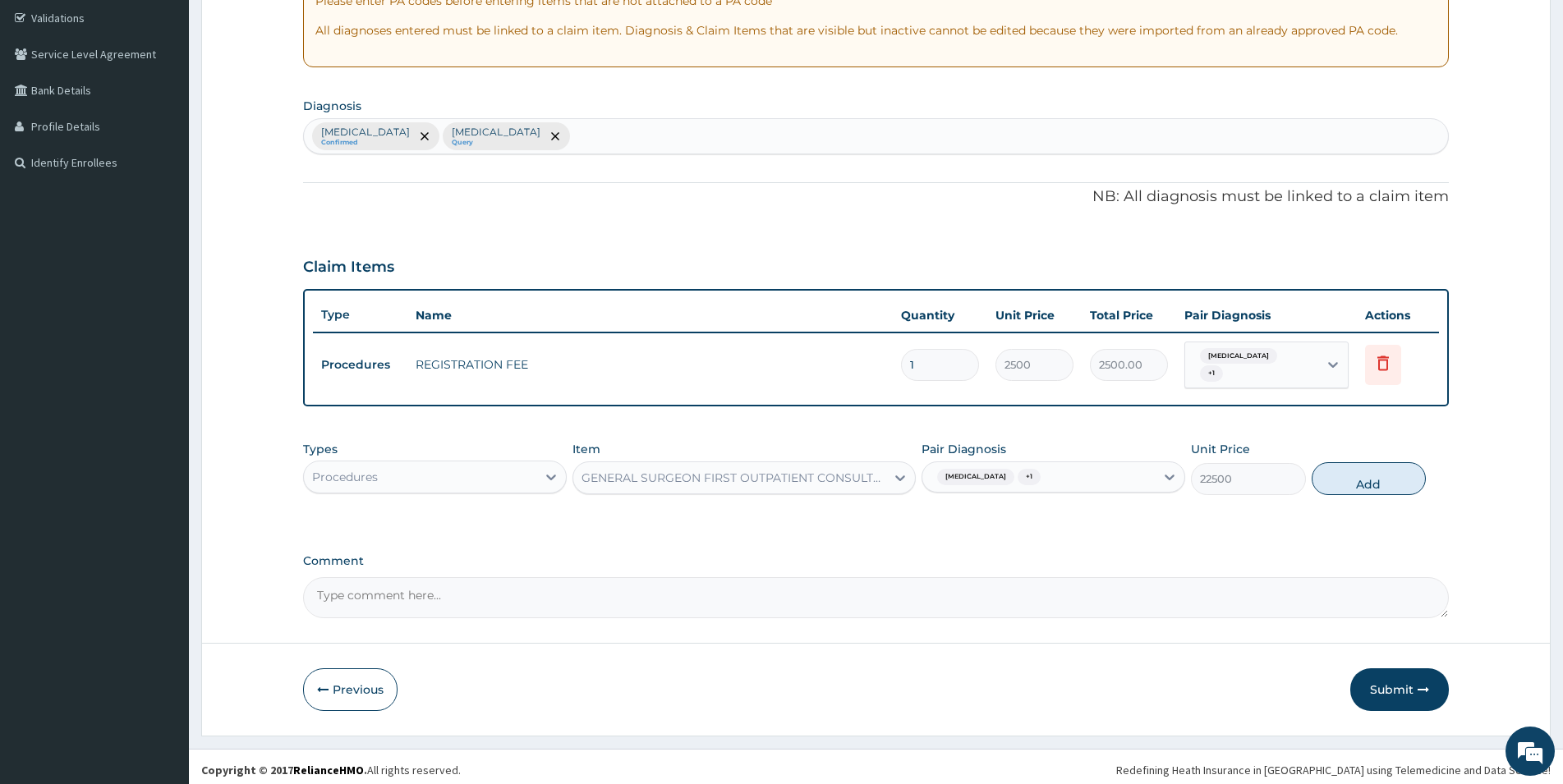
click at [700, 472] on div "GENERAL SURGEON FIRST OUTPATIENT CONSULTATION" at bounding box center [734, 478] width 306 height 16
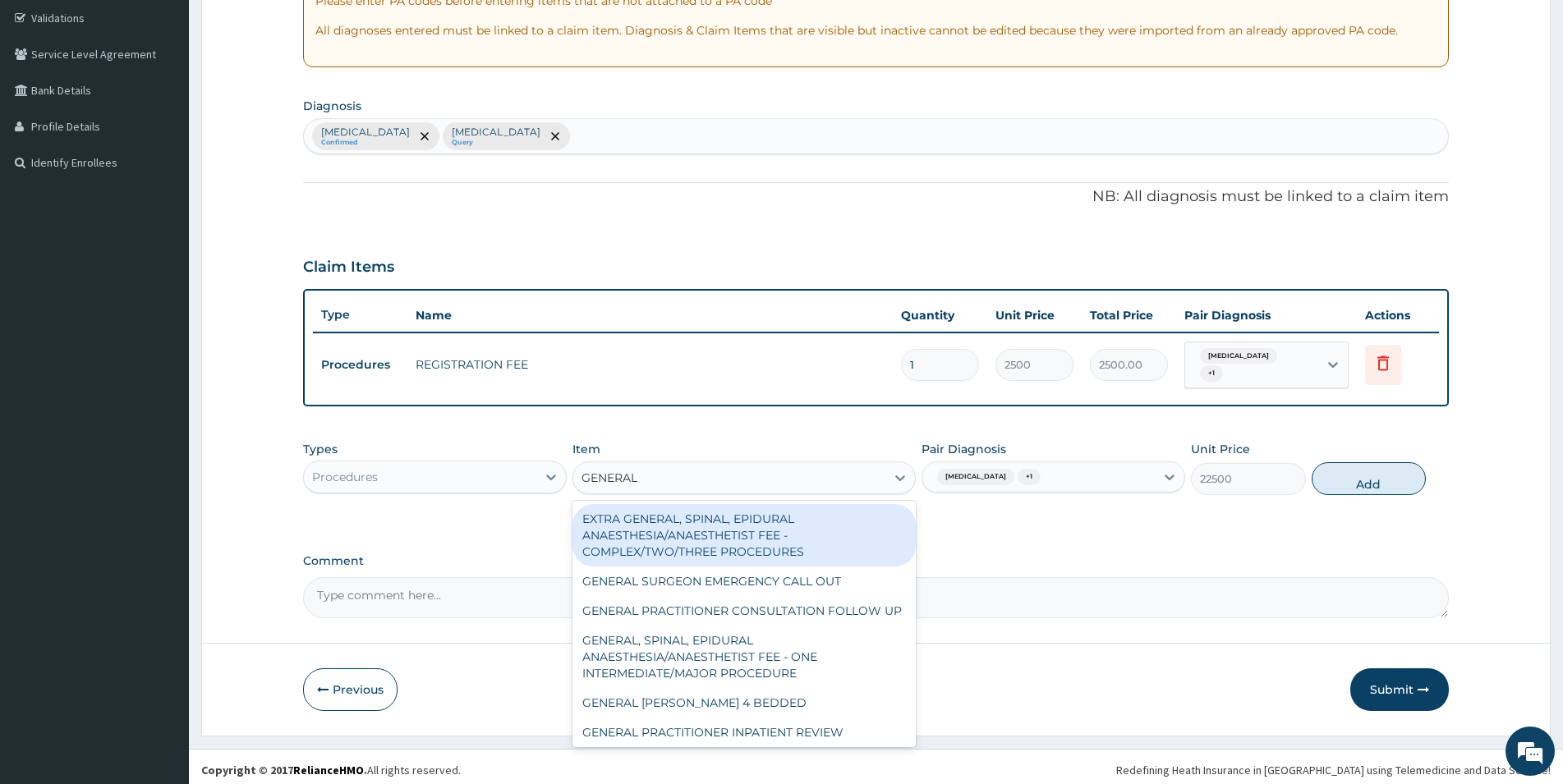
type input "GENERAL P"
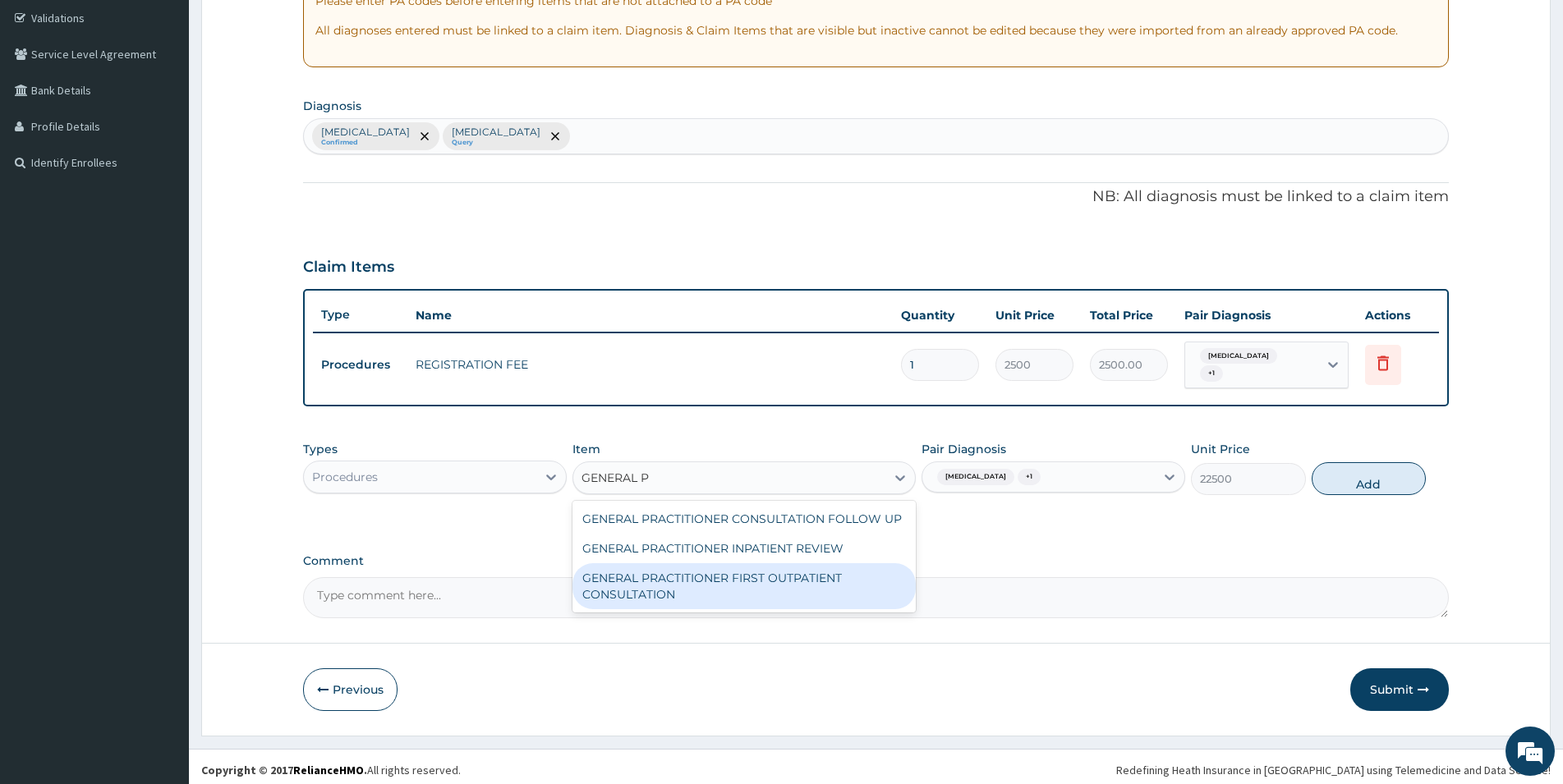
click at [707, 574] on div "GENERAL PRACTITIONER FIRST OUTPATIENT CONSULTATION" at bounding box center [744, 587] width 343 height 46
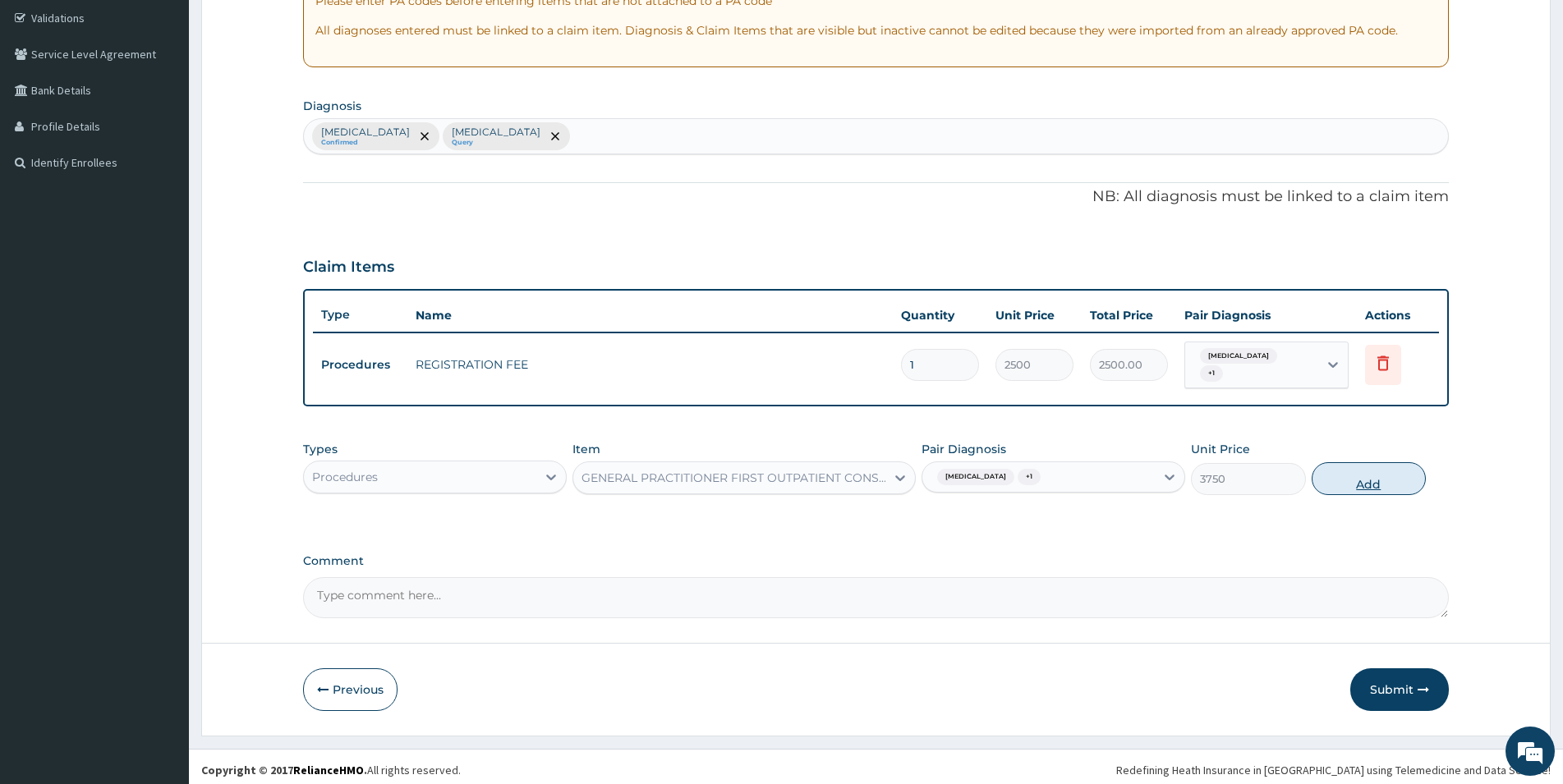
click at [1050, 479] on button "Add" at bounding box center [1369, 479] width 114 height 33
type input "0"
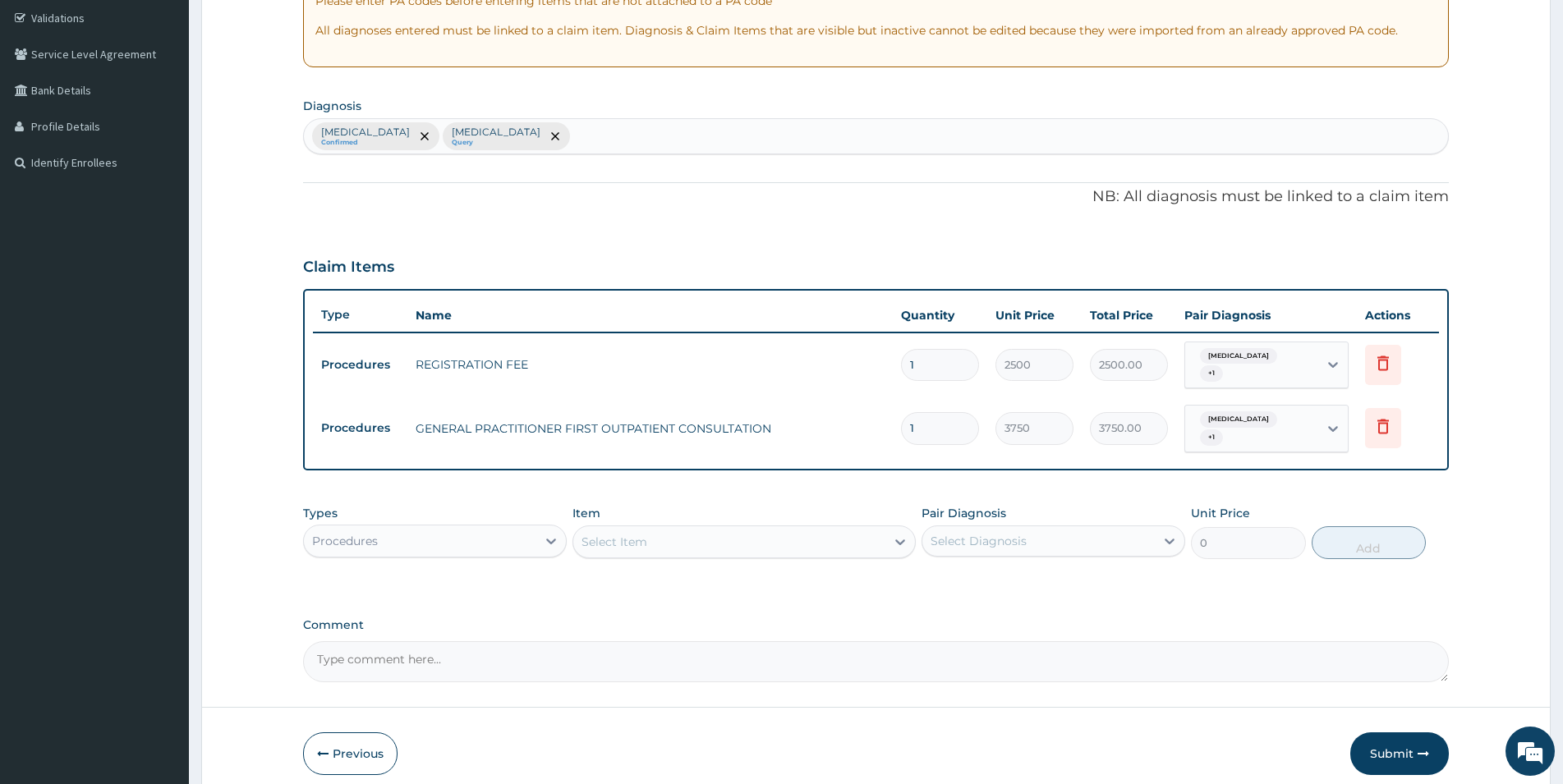
click at [846, 529] on div "Select Item" at bounding box center [729, 541] width 312 height 26
type input "NURS"
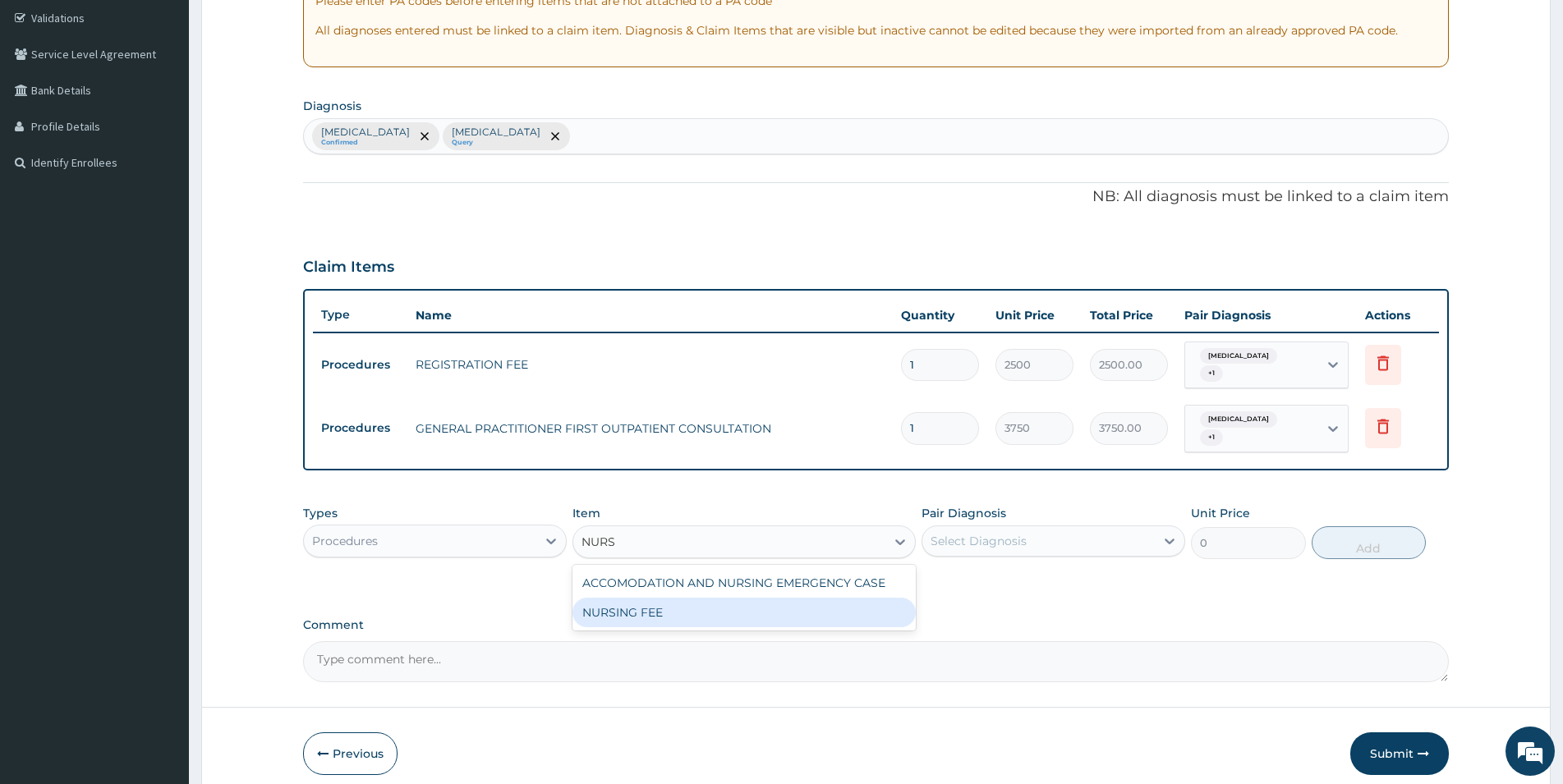
click at [851, 597] on div "NURSING FEE" at bounding box center [744, 612] width 343 height 30
type input "1875"
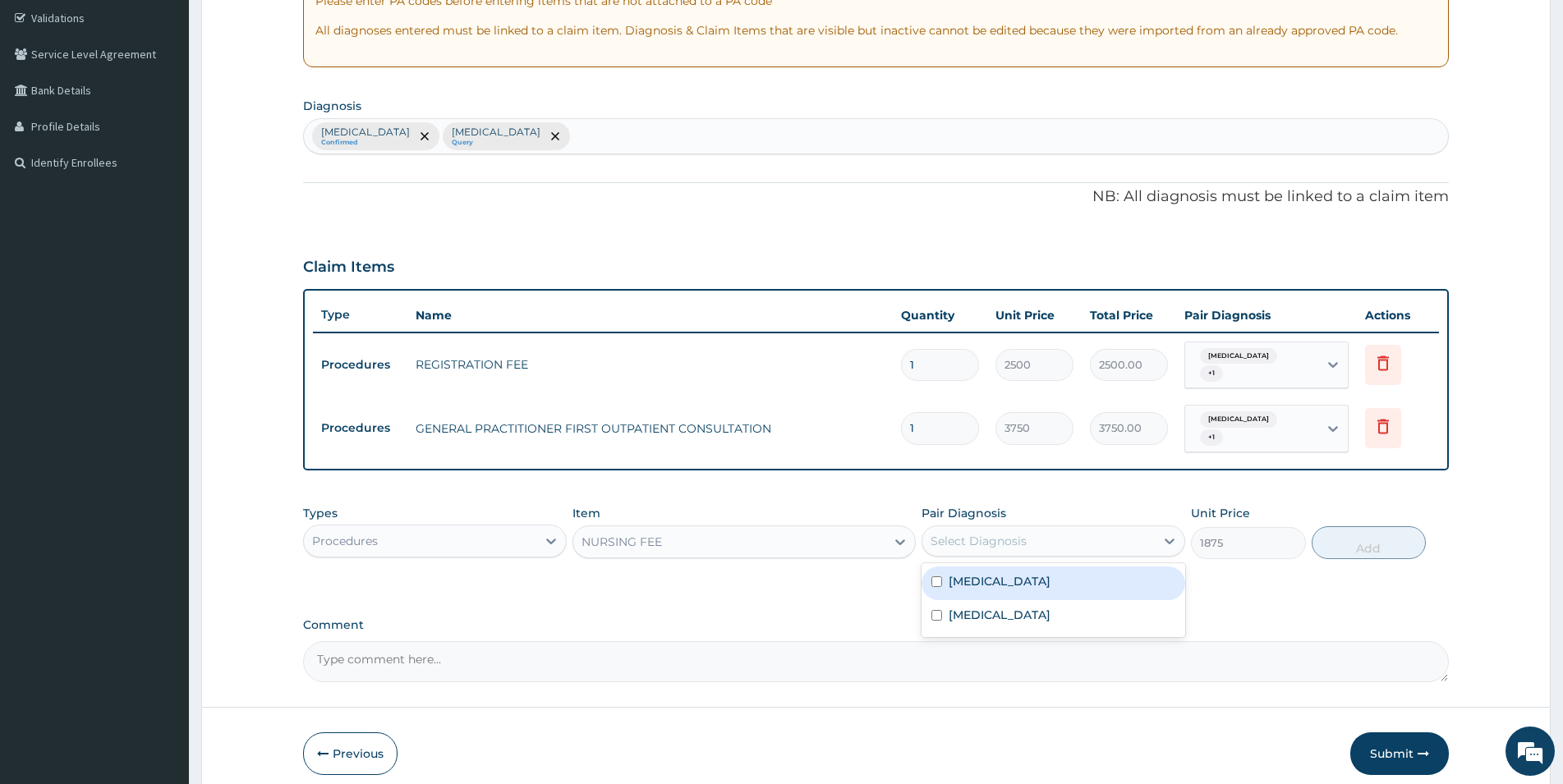
click at [1010, 533] on div "Select Diagnosis" at bounding box center [978, 540] width 96 height 16
click at [1011, 569] on div "Malaria" at bounding box center [1053, 583] width 264 height 34
checkbox input "true"
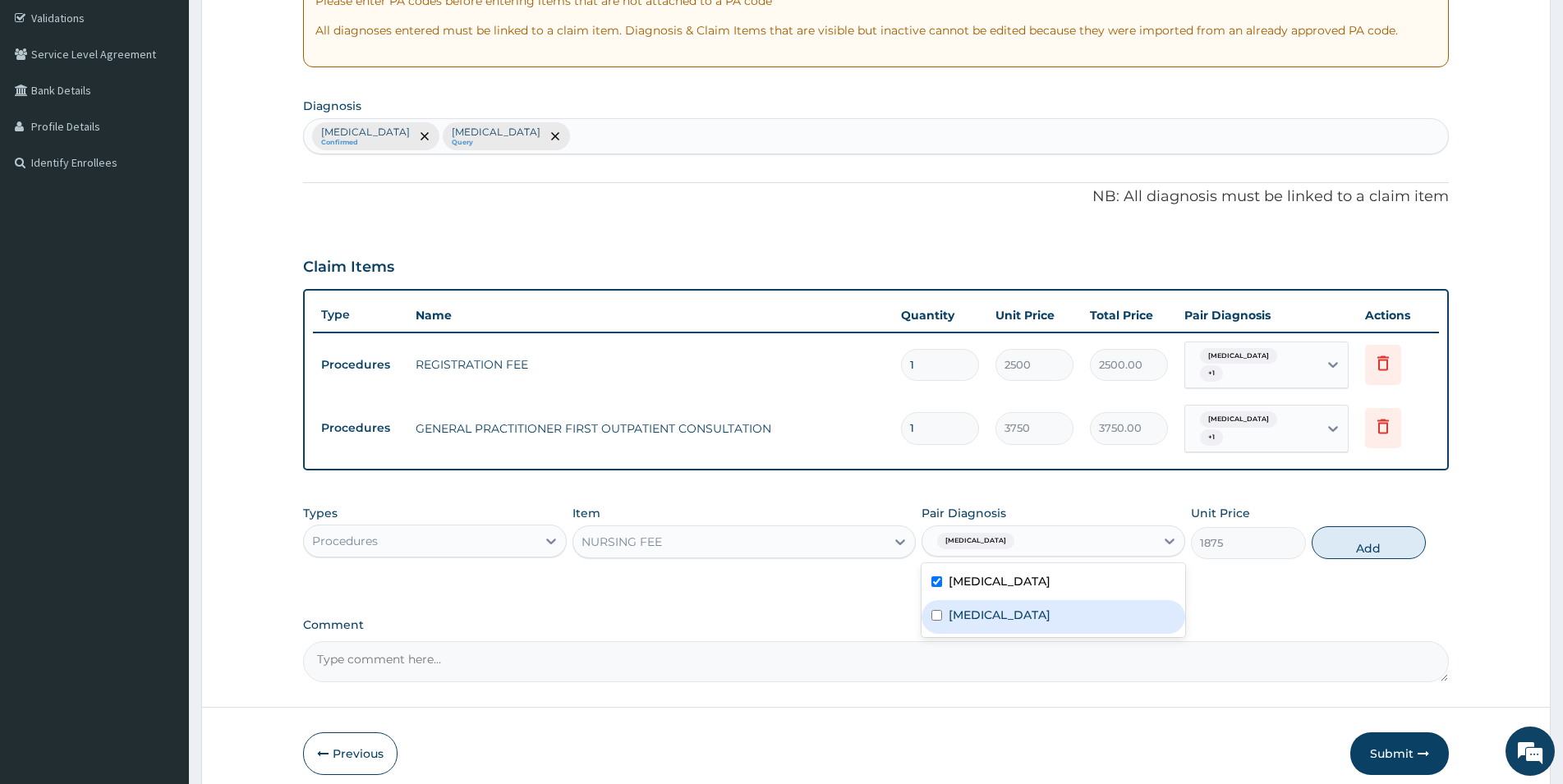
click at [1023, 616] on div "Respiratory tract infection" at bounding box center [1053, 617] width 264 height 34
checkbox input "true"
drag, startPoint x: 1331, startPoint y: 532, endPoint x: 1321, endPoint y: 531, distance: 10.0
click at [1050, 531] on button "Add" at bounding box center [1369, 542] width 114 height 33
type input "0"
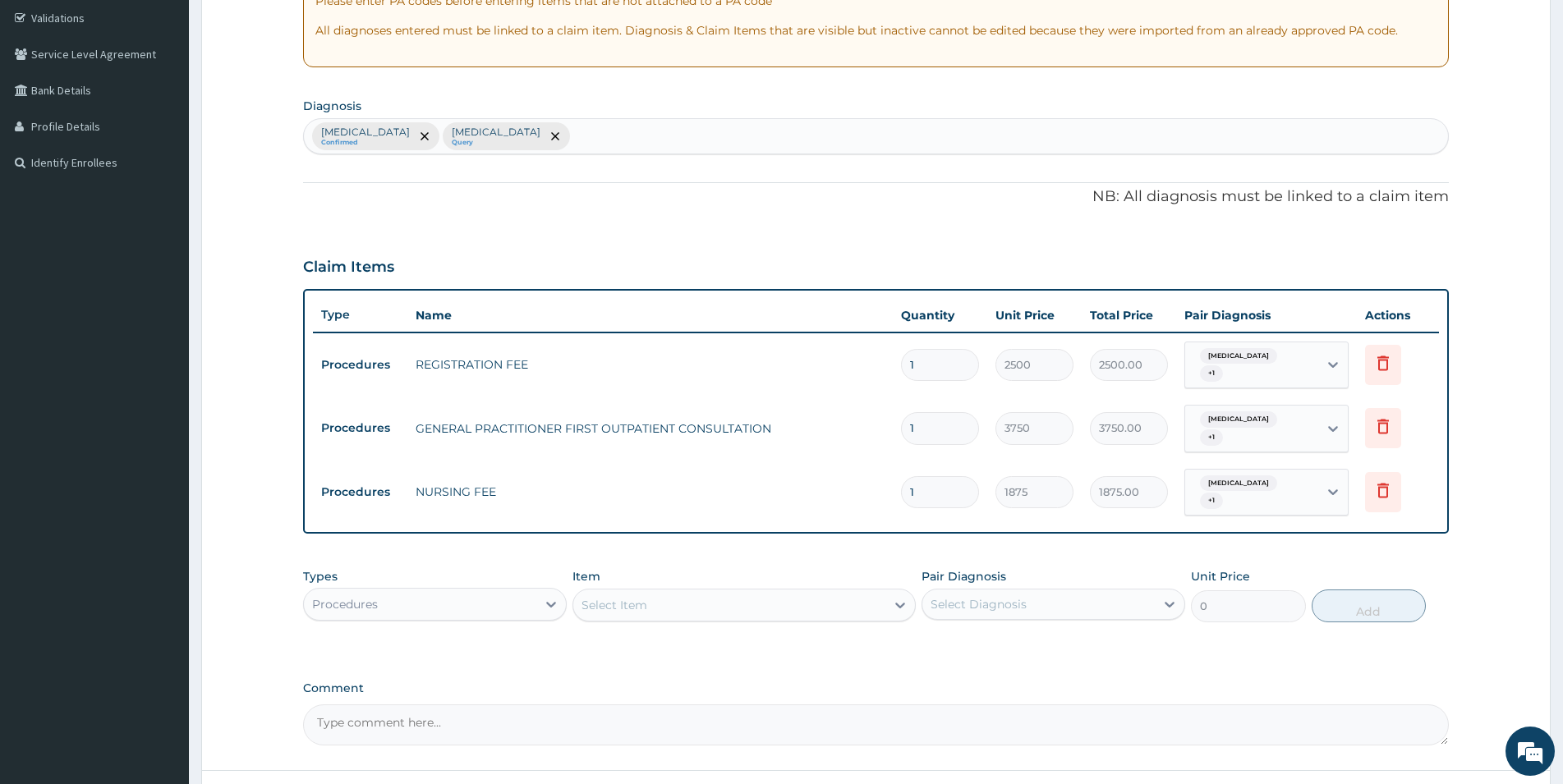
type input "0.00"
type input "2"
type input "3750.00"
type input "2"
click at [814, 599] on div "Select Item" at bounding box center [744, 605] width 343 height 33
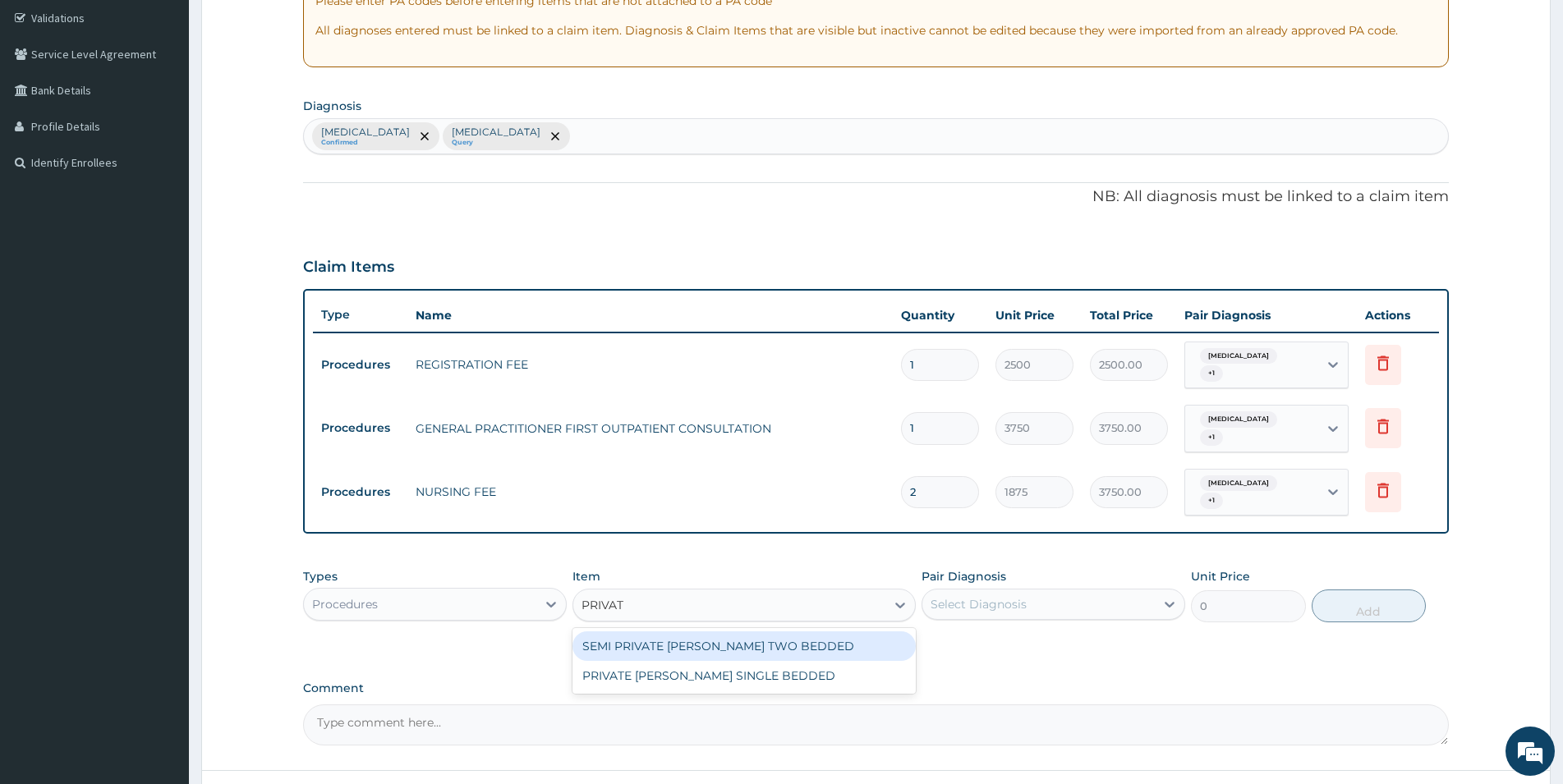
type input "PRIVATE"
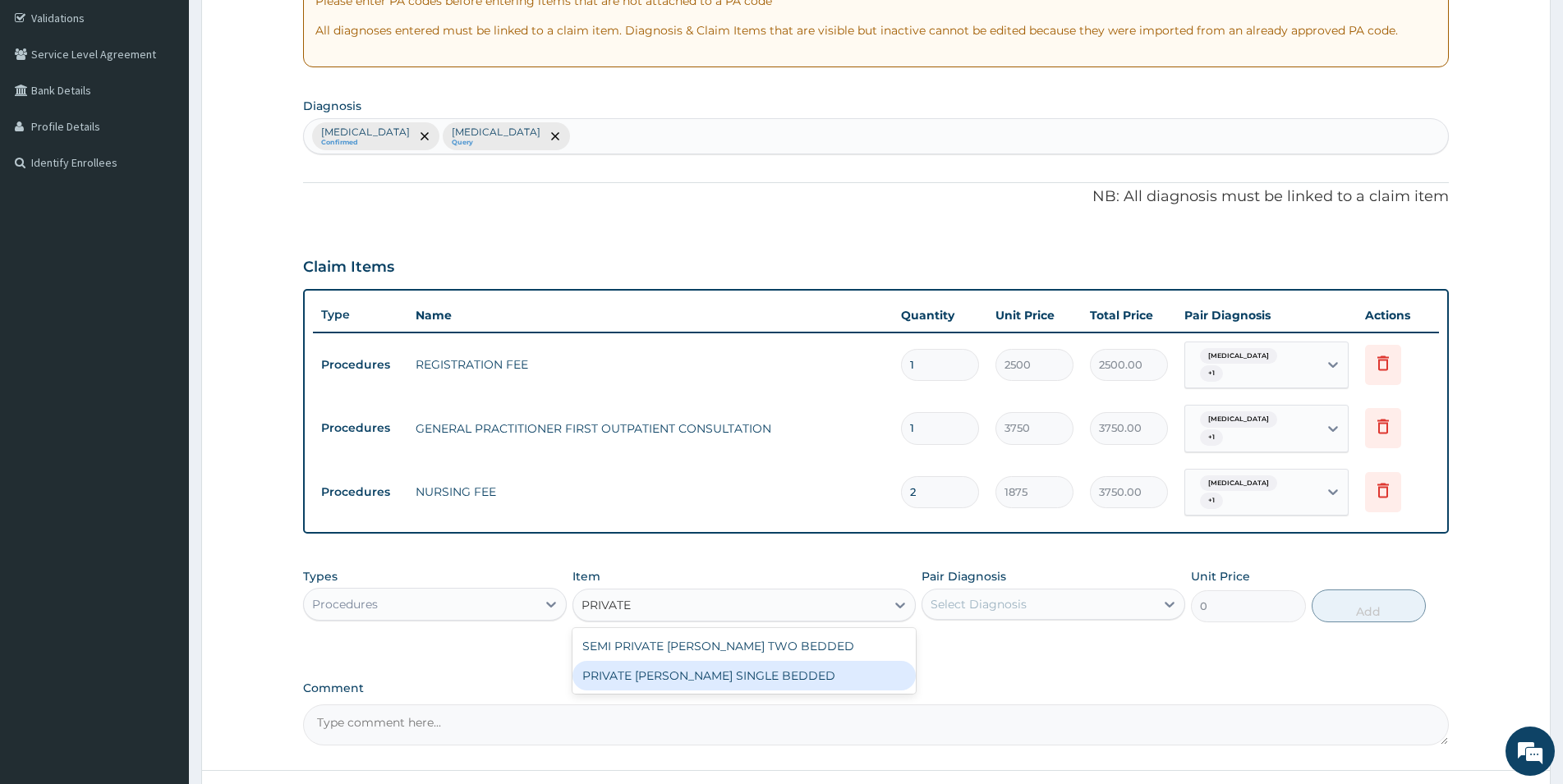
click at [820, 661] on div "PRIVATE WARD SINGLE BEDDED" at bounding box center [744, 676] width 343 height 30
type input "8750"
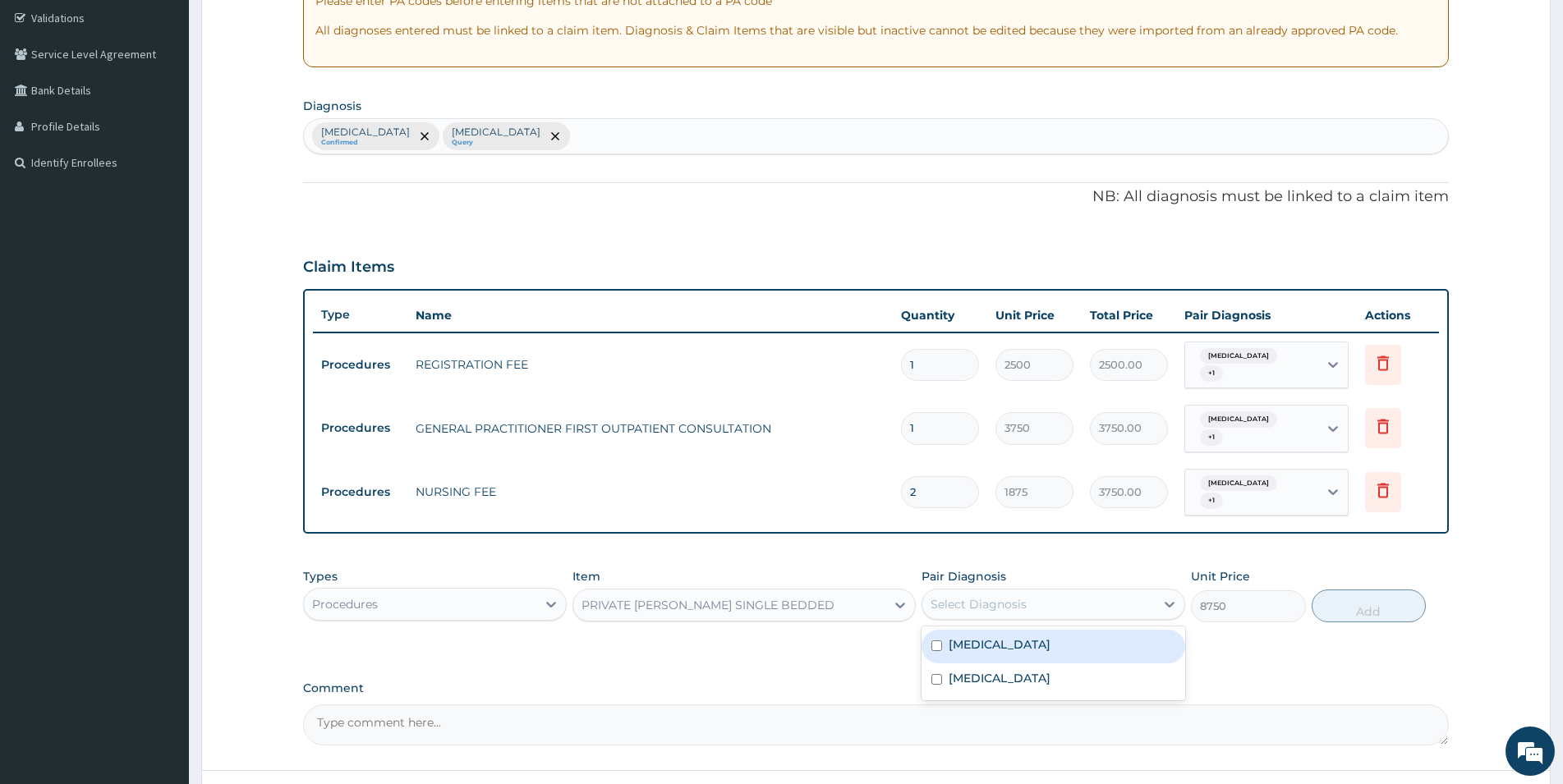
click at [1050, 591] on div "Select Diagnosis" at bounding box center [1039, 603] width 232 height 26
click at [1050, 629] on div "Malaria" at bounding box center [1053, 646] width 264 height 34
checkbox input "true"
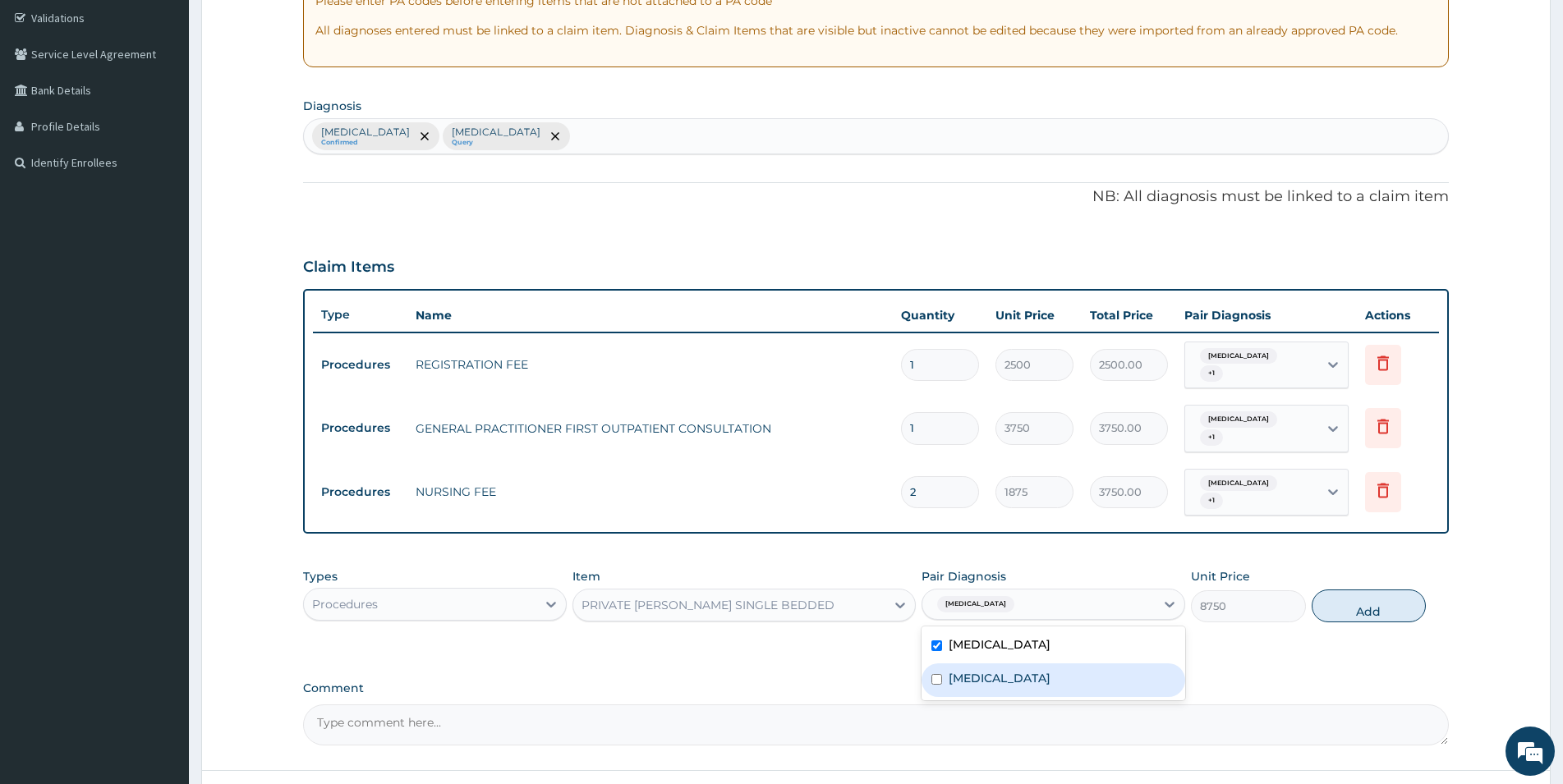
click at [1050, 663] on div "Respiratory tract infection" at bounding box center [1053, 680] width 264 height 34
checkbox input "true"
click at [1050, 592] on button "Add" at bounding box center [1369, 606] width 114 height 33
type input "0"
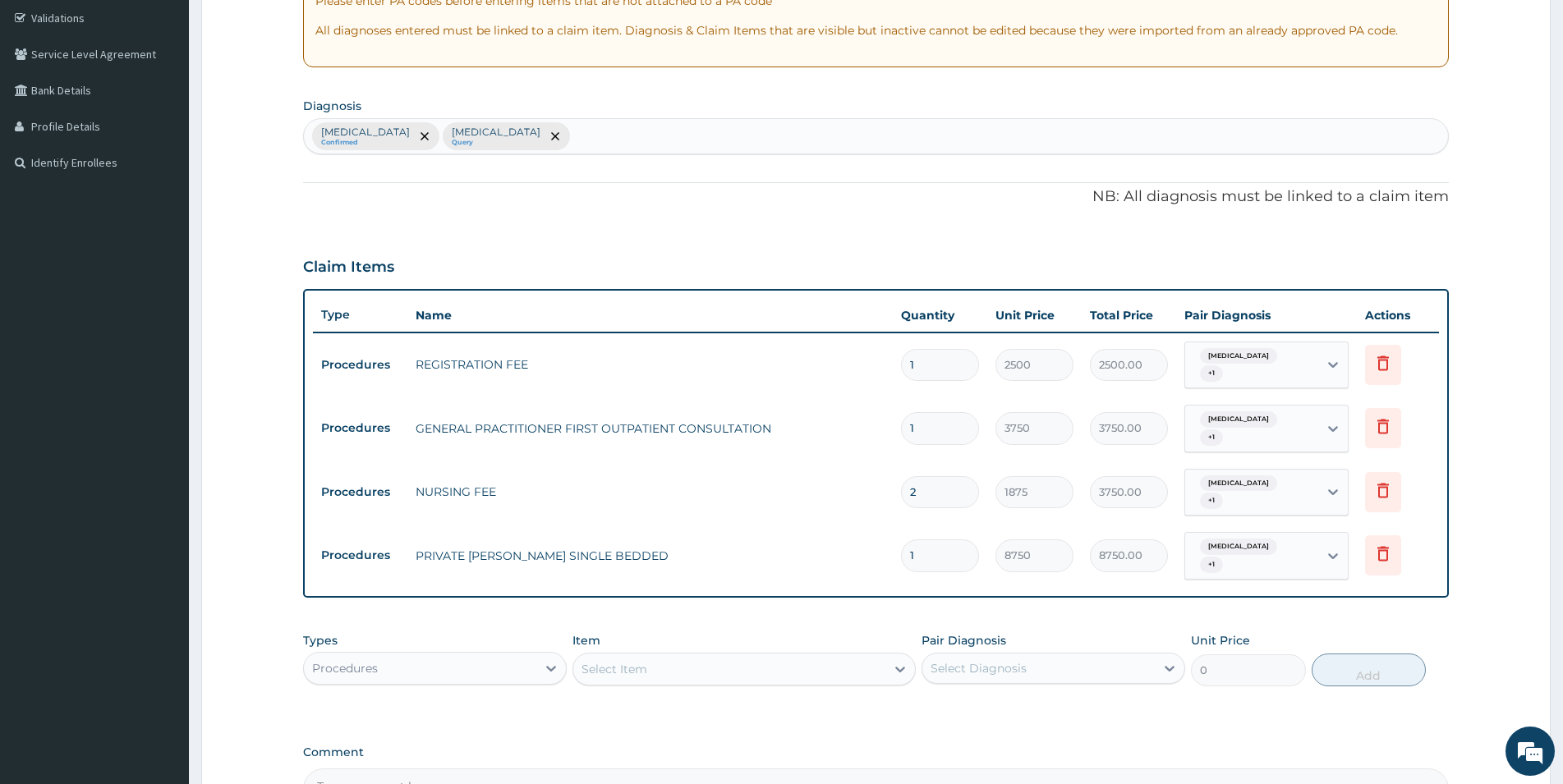
type input "0.00"
type input "2"
type input "17500.00"
type input "2"
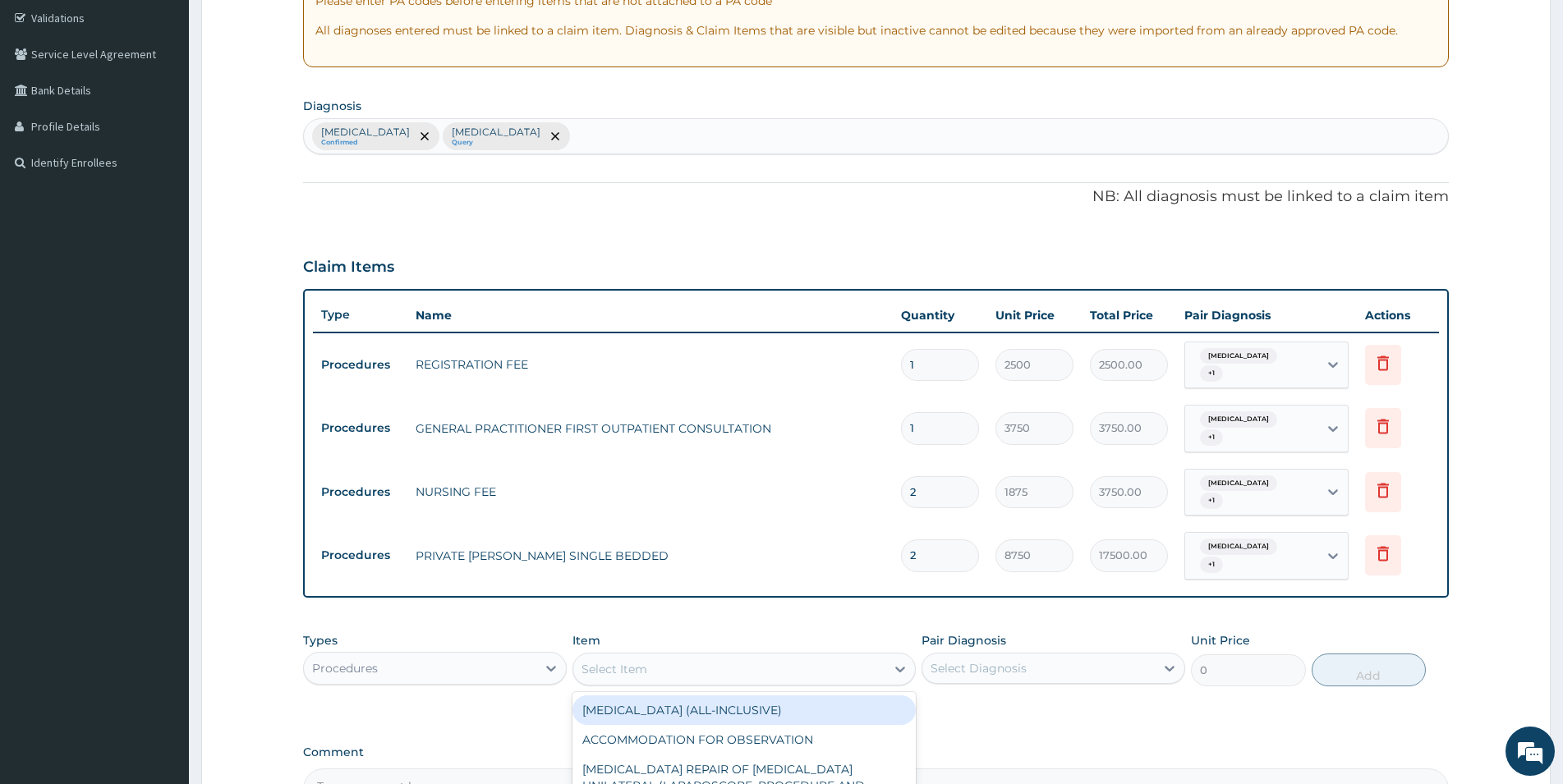
click at [824, 655] on div "Select Item" at bounding box center [729, 668] width 312 height 26
click at [499, 655] on div "Procedures" at bounding box center [420, 668] width 232 height 26
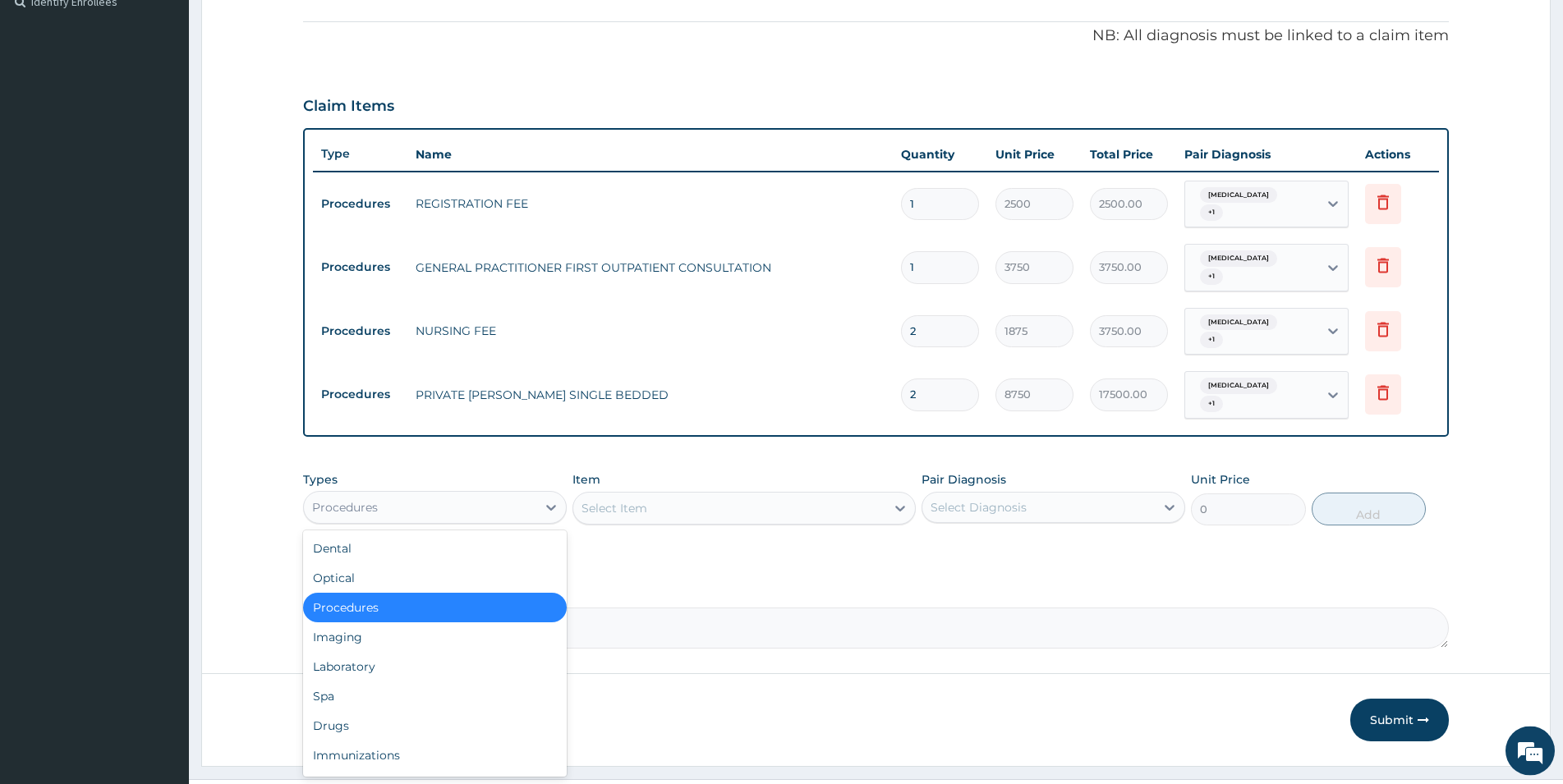
scroll to position [476, 0]
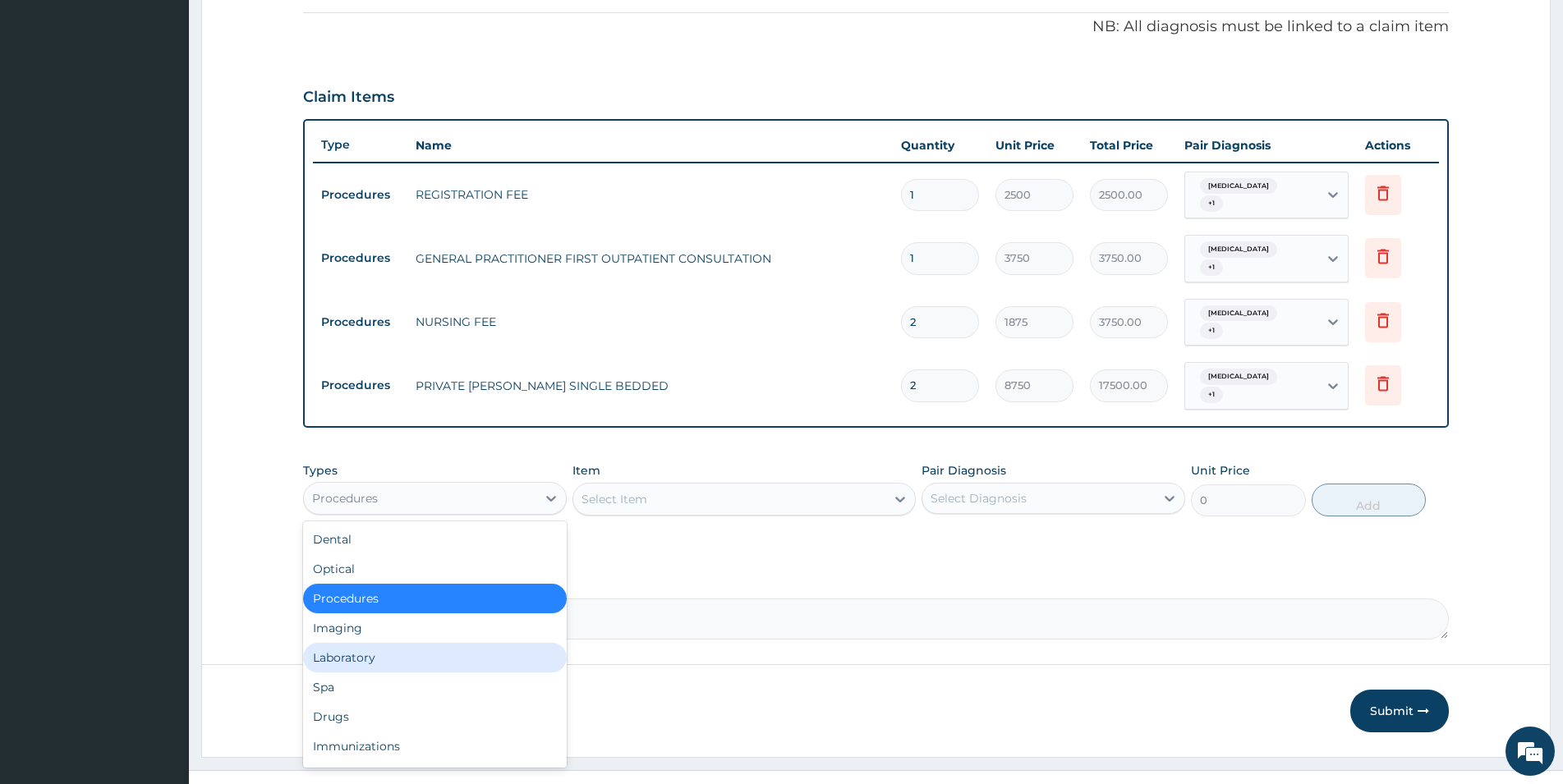
click at [384, 643] on div "Laboratory" at bounding box center [434, 657] width 264 height 30
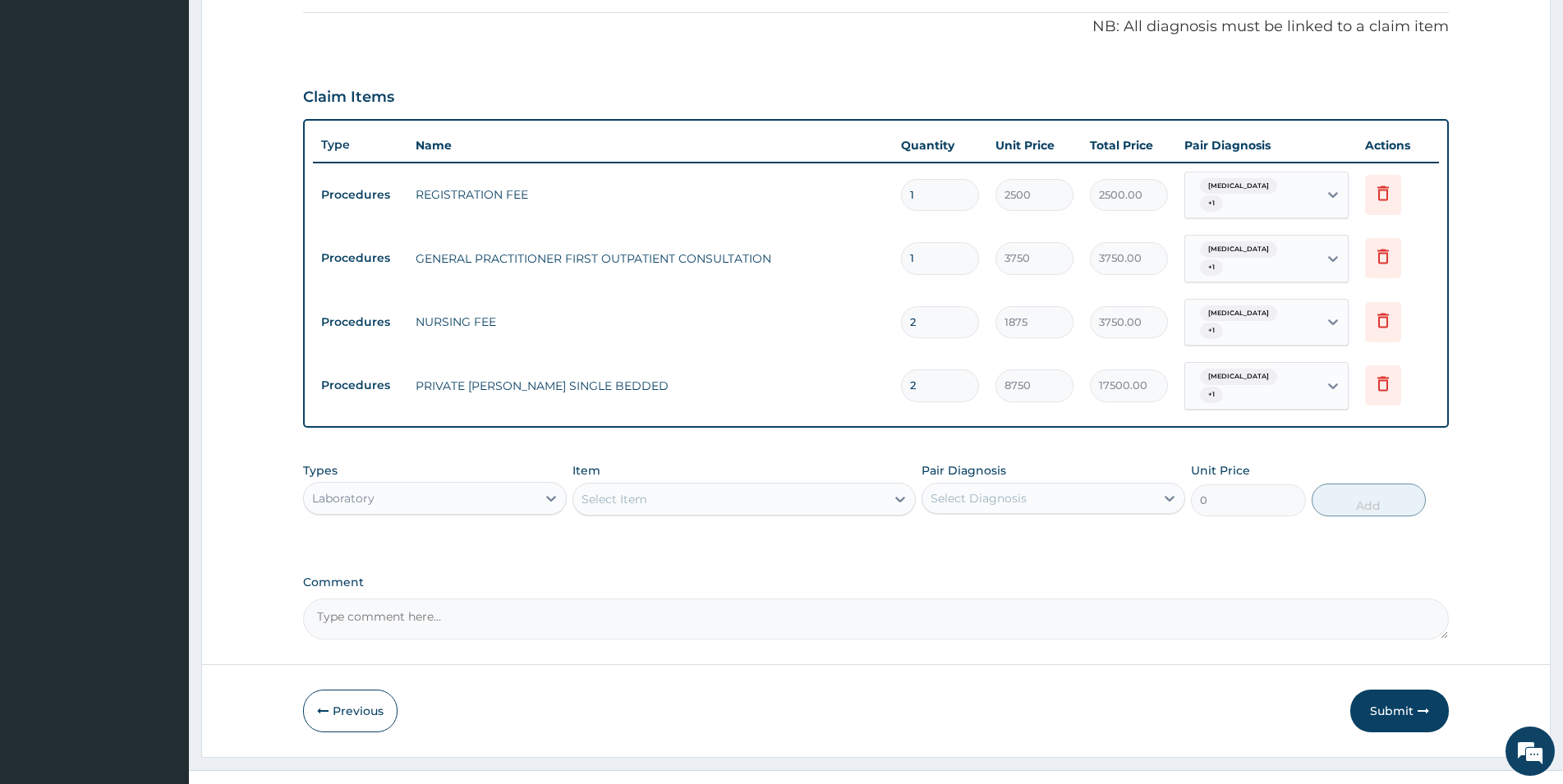
click at [862, 486] on div "Select Item" at bounding box center [729, 499] width 312 height 26
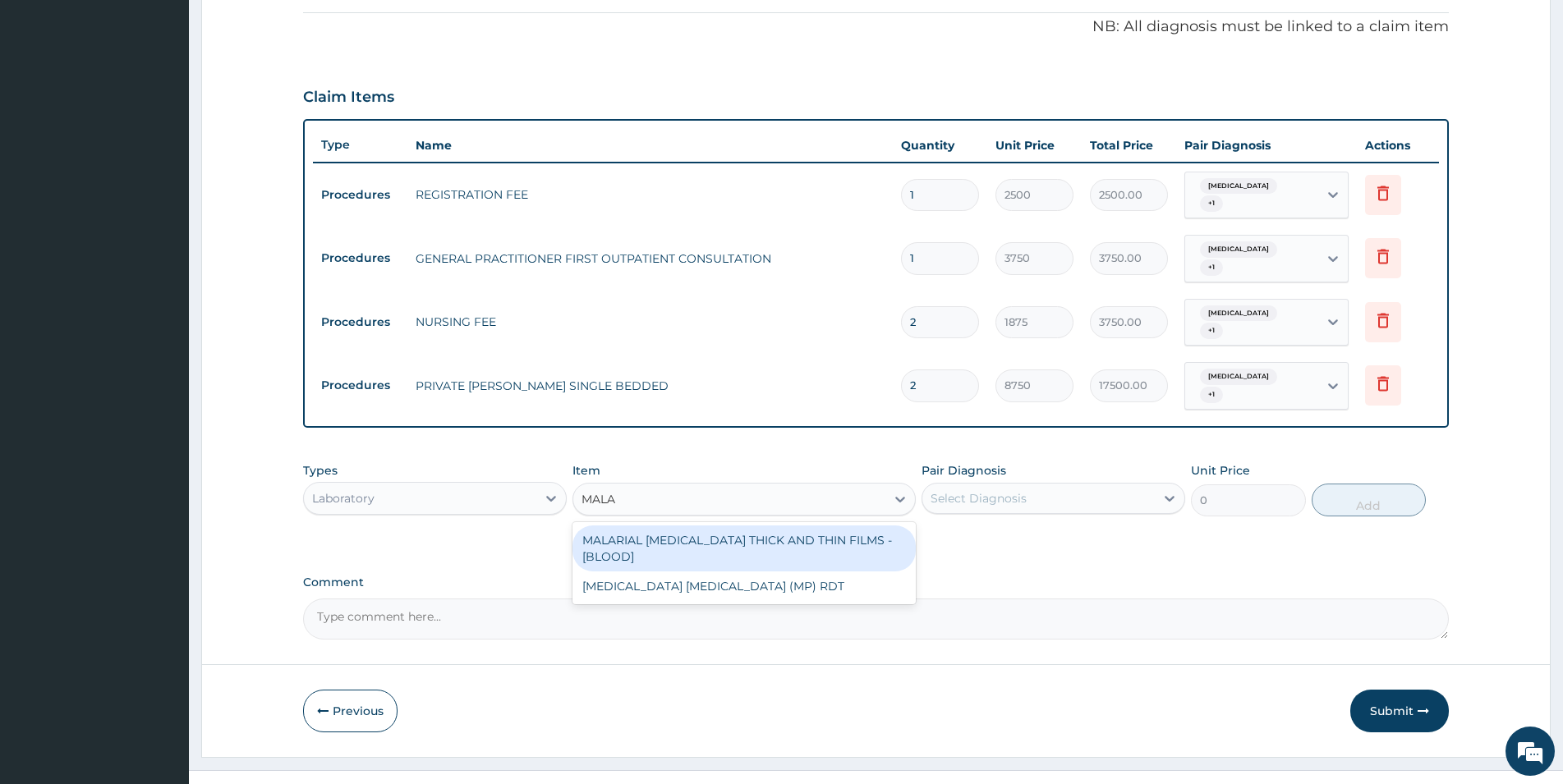
type input "MALAR"
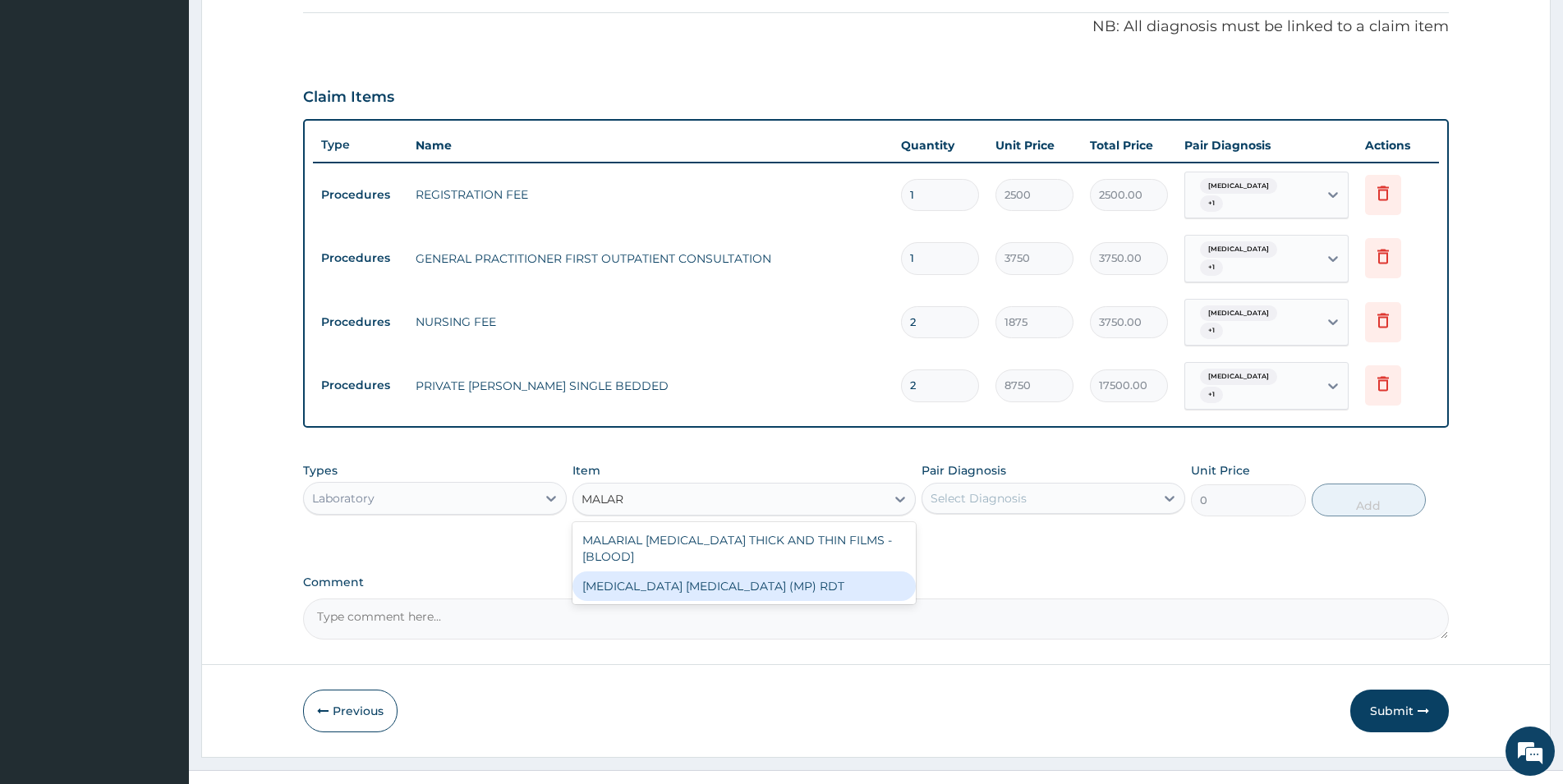
click at [847, 571] on div "MALARIA PARASITE (MP) RDT" at bounding box center [744, 586] width 343 height 30
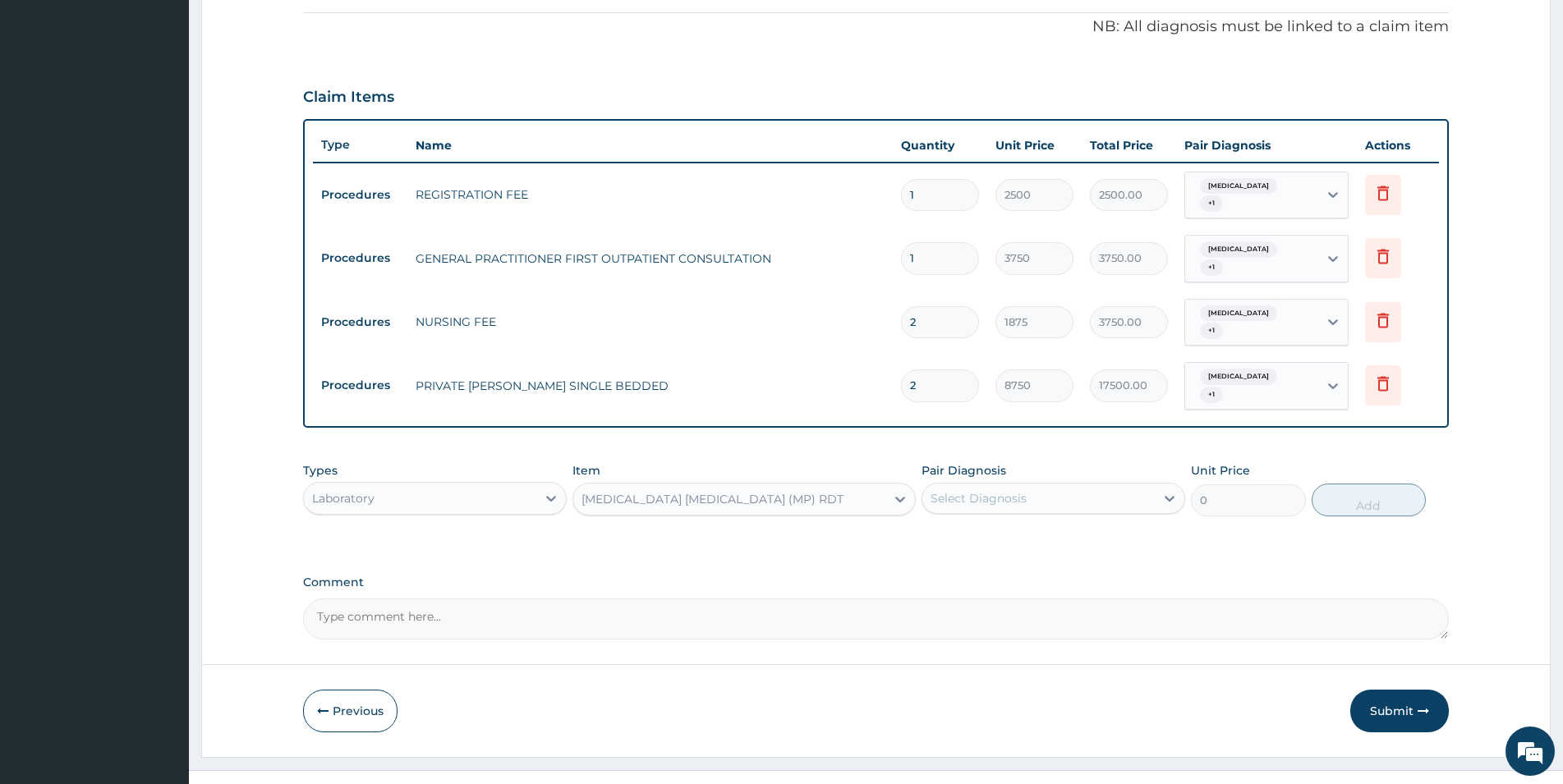
type input "2000"
click at [1050, 485] on div "Select Diagnosis" at bounding box center [1039, 498] width 232 height 26
click at [1014, 524] on div "Malaria" at bounding box center [1053, 540] width 264 height 34
checkbox input "true"
click at [1050, 483] on button "Add" at bounding box center [1369, 500] width 114 height 33
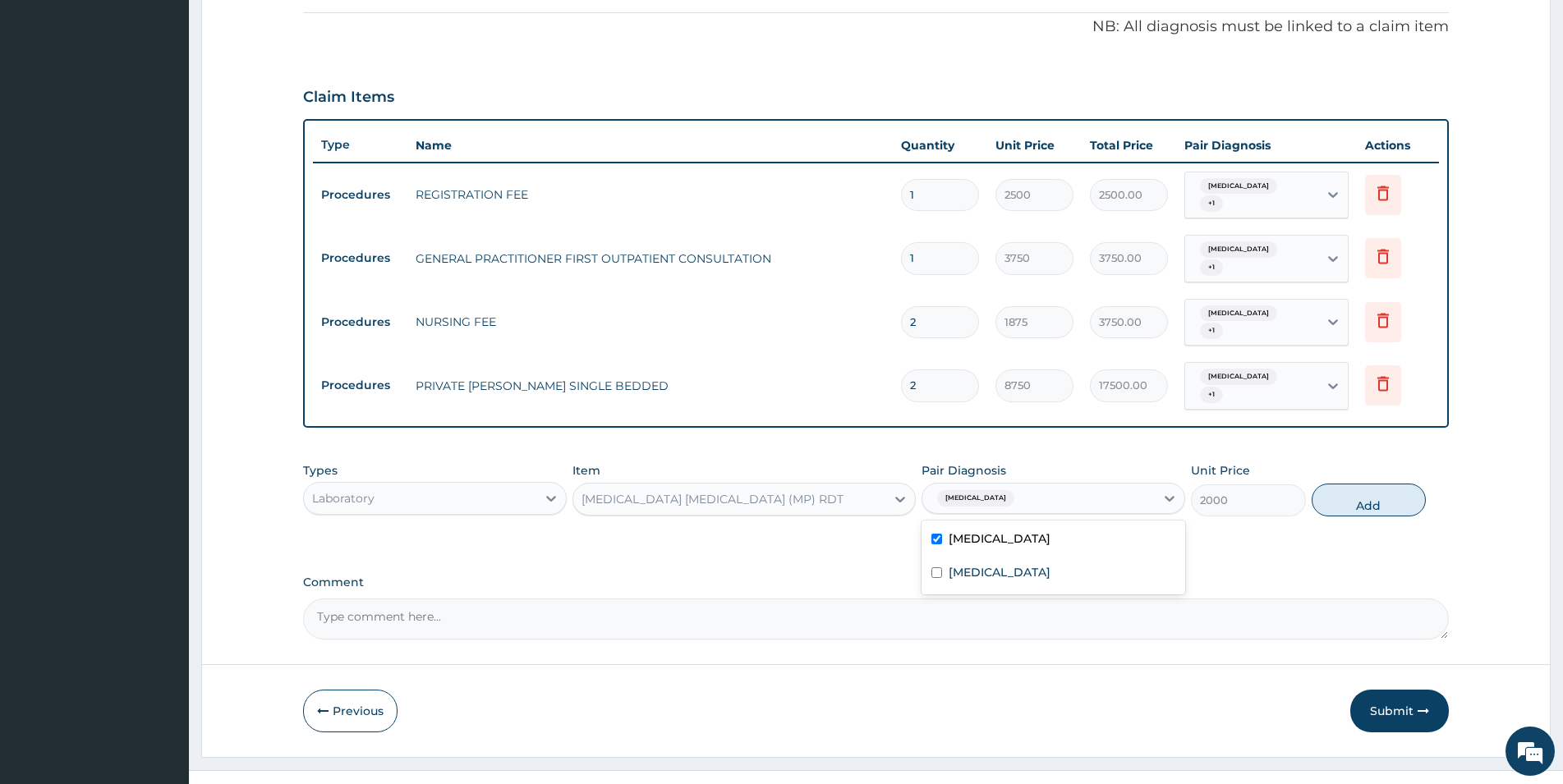
type input "0"
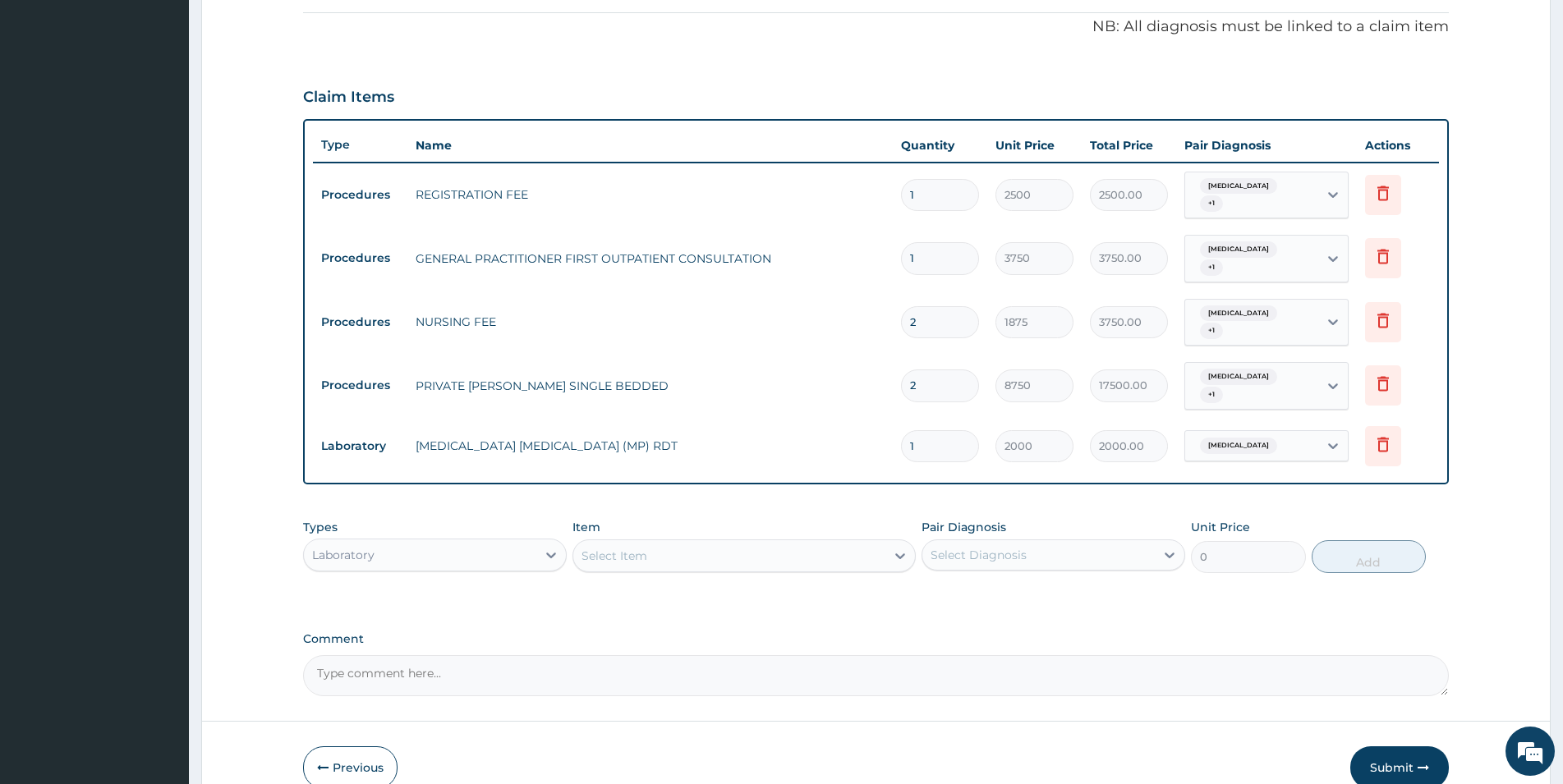
click at [672, 542] on div "Select Item" at bounding box center [729, 555] width 312 height 26
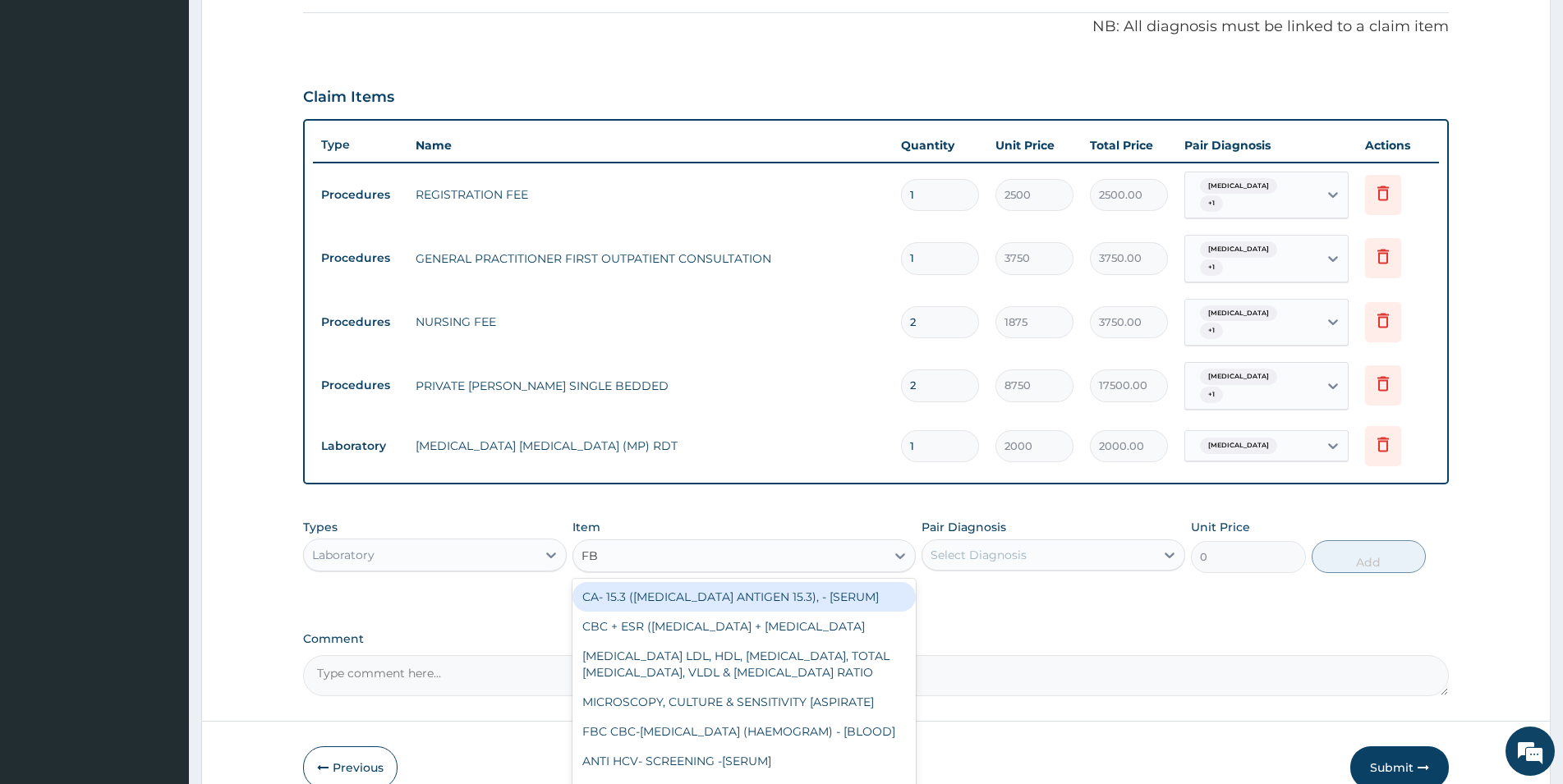
type input "FBC"
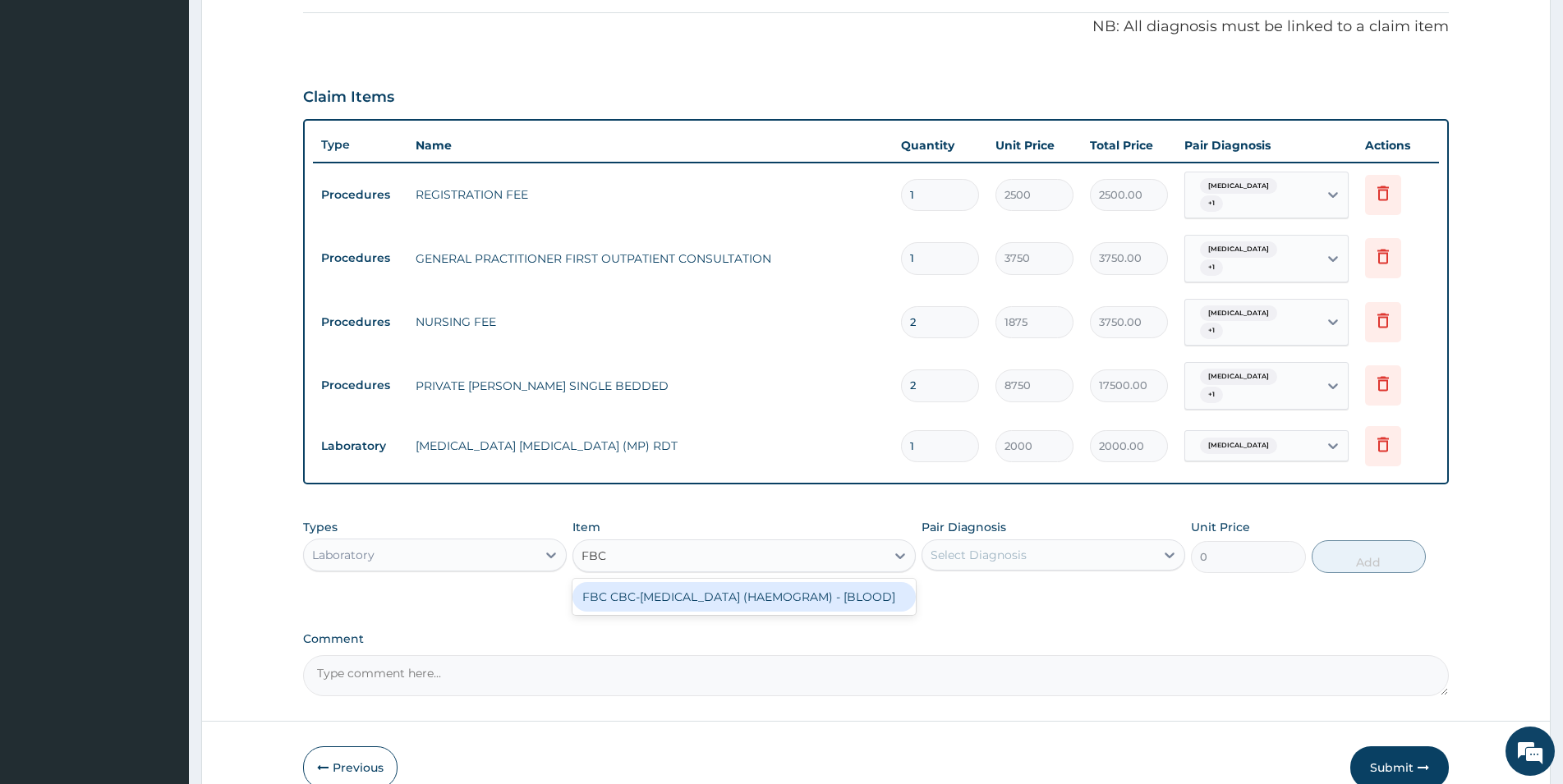
drag, startPoint x: 684, startPoint y: 574, endPoint x: 689, endPoint y: 566, distance: 9.4
click at [685, 582] on div "FBC CBC-COMPLETE BLOOD COUNT (HAEMOGRAM) - [BLOOD]" at bounding box center [744, 596] width 343 height 30
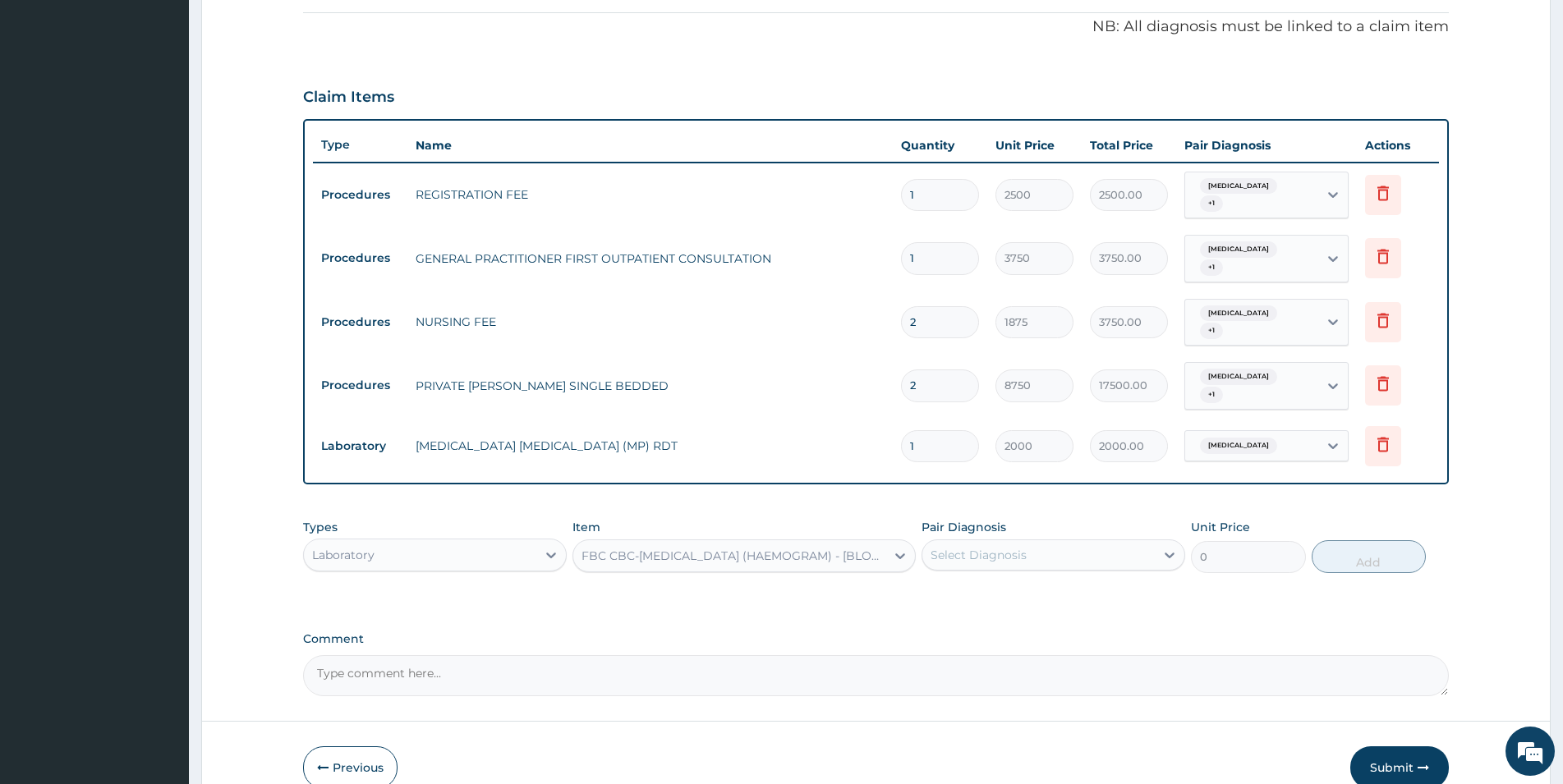
type input "5000"
click at [1042, 541] on div "Select Diagnosis" at bounding box center [1039, 554] width 232 height 26
click at [1037, 580] on div "Malaria" at bounding box center [1053, 596] width 264 height 34
checkbox input "true"
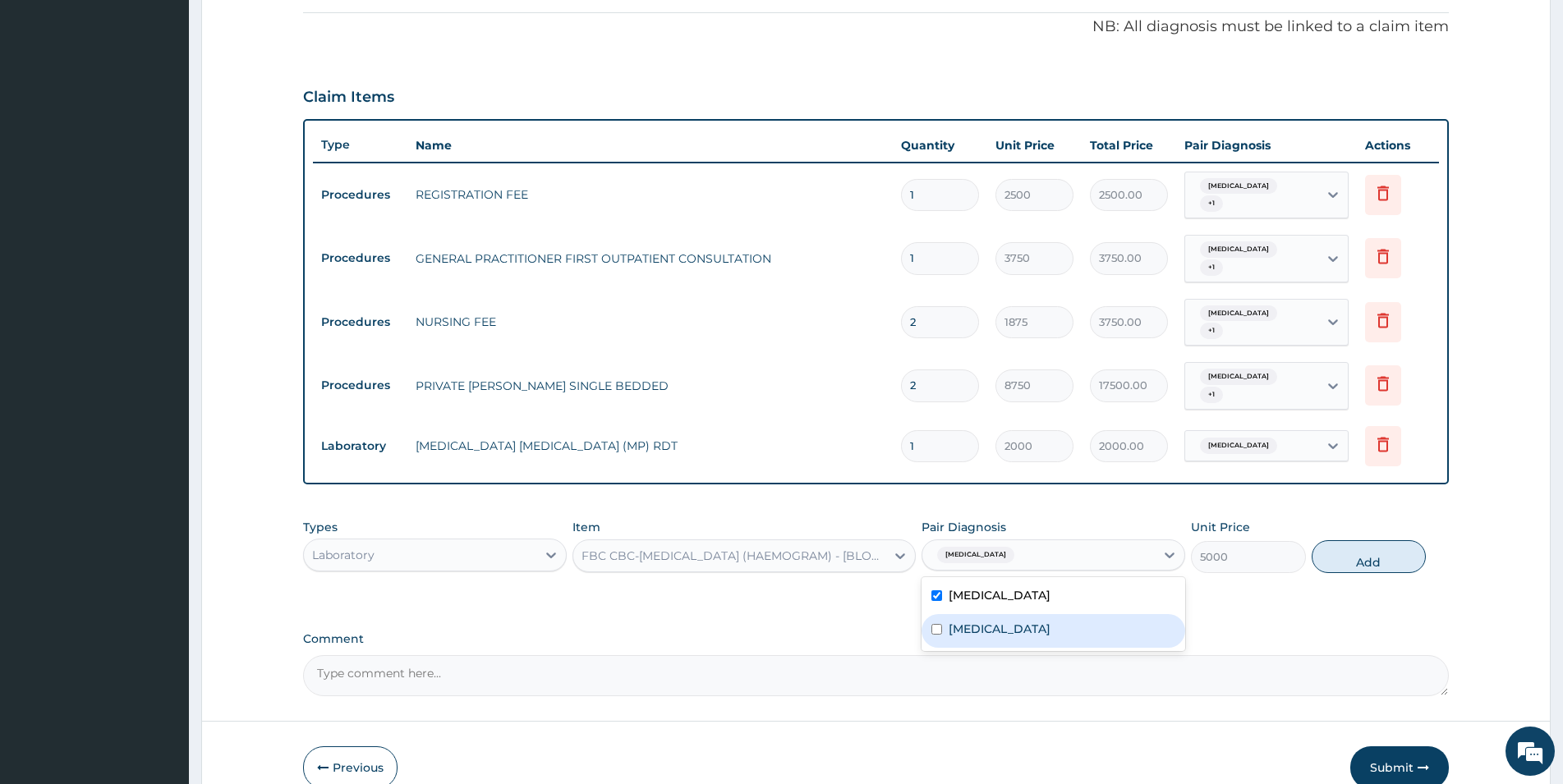
click at [1040, 621] on label "Respiratory tract infection" at bounding box center [999, 628] width 102 height 16
checkbox input "true"
click at [1050, 540] on button "Add" at bounding box center [1369, 557] width 114 height 33
type input "0"
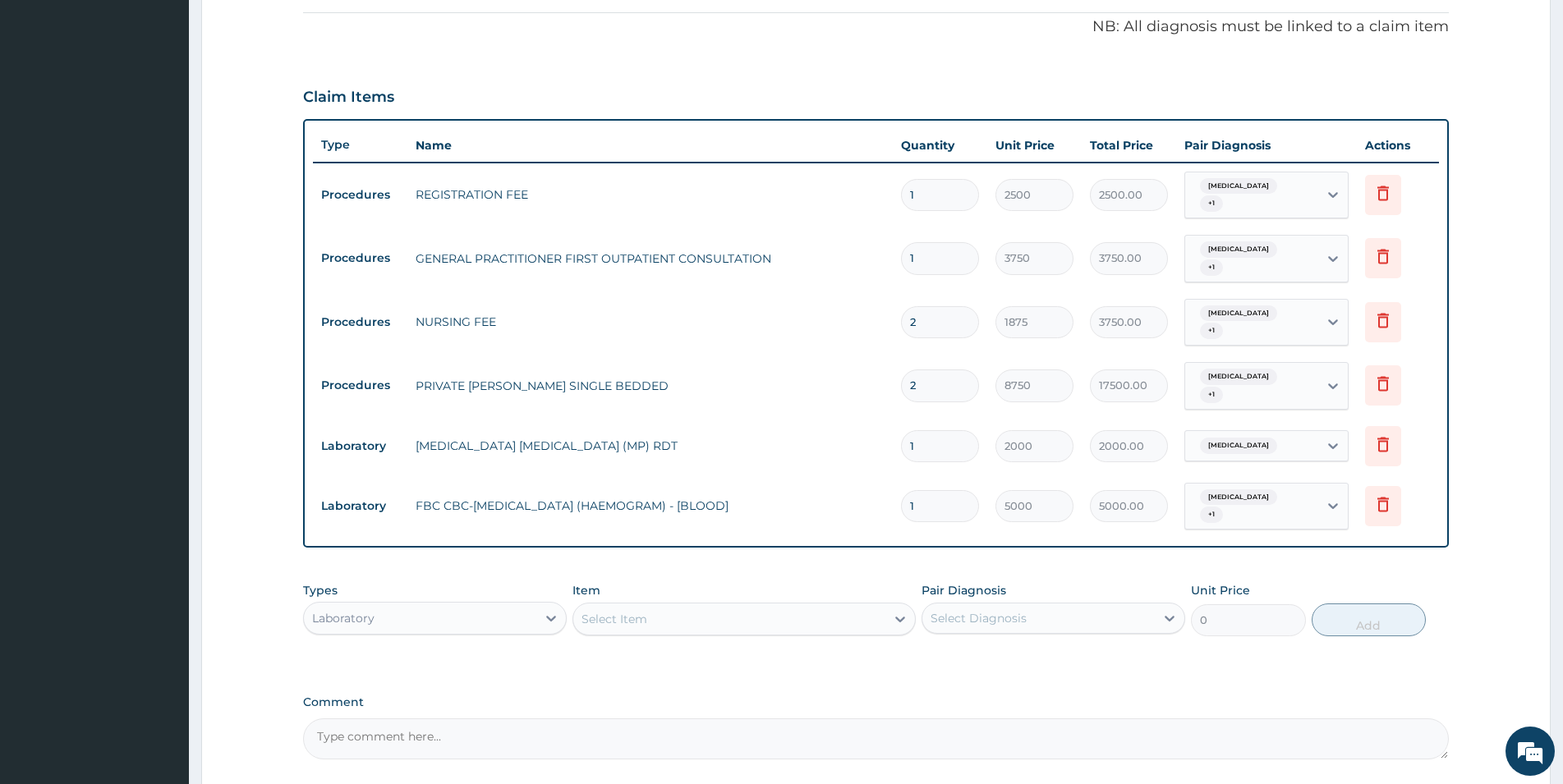
click at [749, 606] on div "Select Item" at bounding box center [729, 619] width 312 height 26
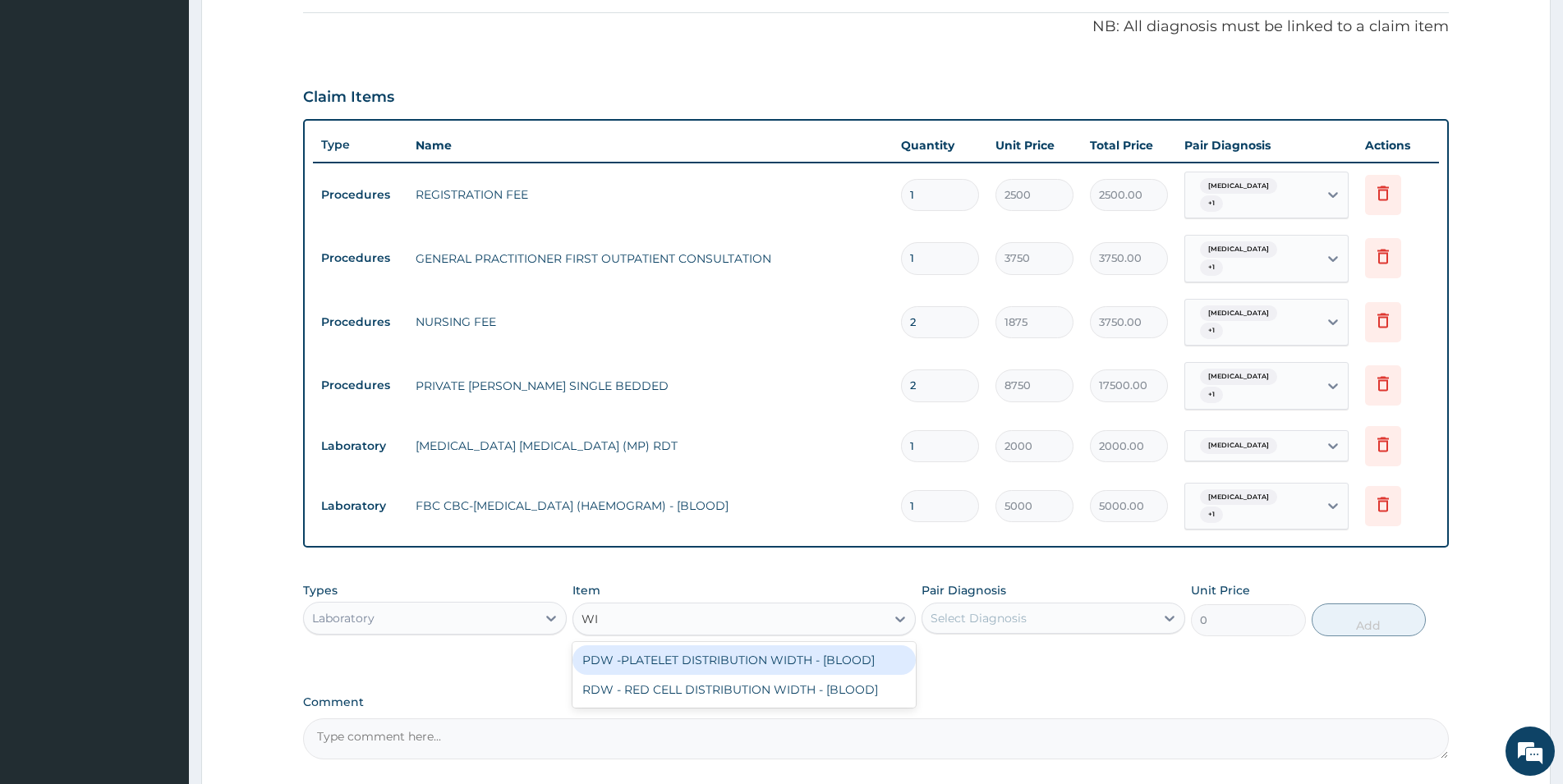
type input "W"
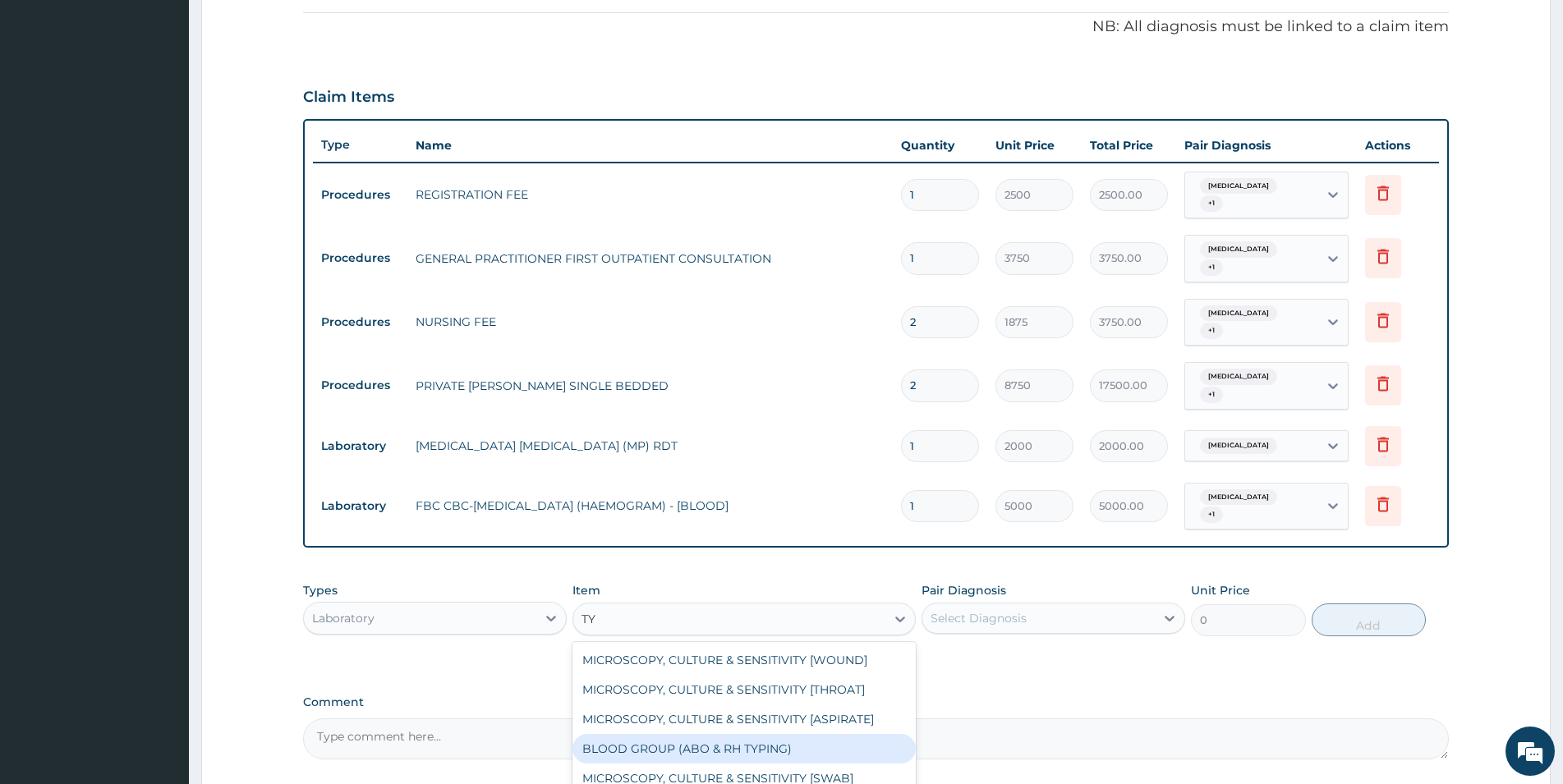
type input "T"
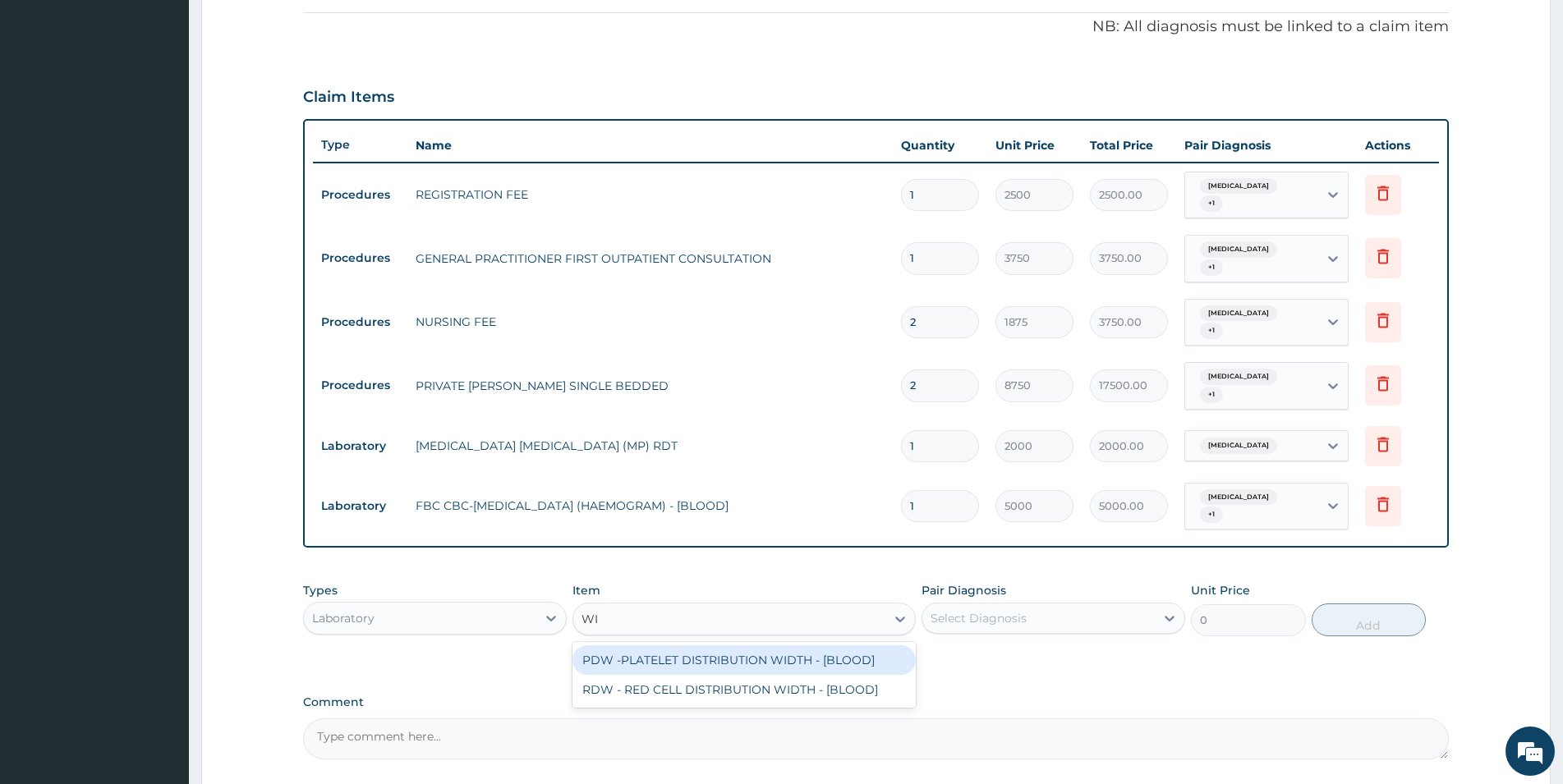
type input "W"
type input "HIV"
click at [680, 645] on div "HIV 1 & 2 SCREENING - [SERUM]" at bounding box center [744, 659] width 343 height 30
type input "2812.5"
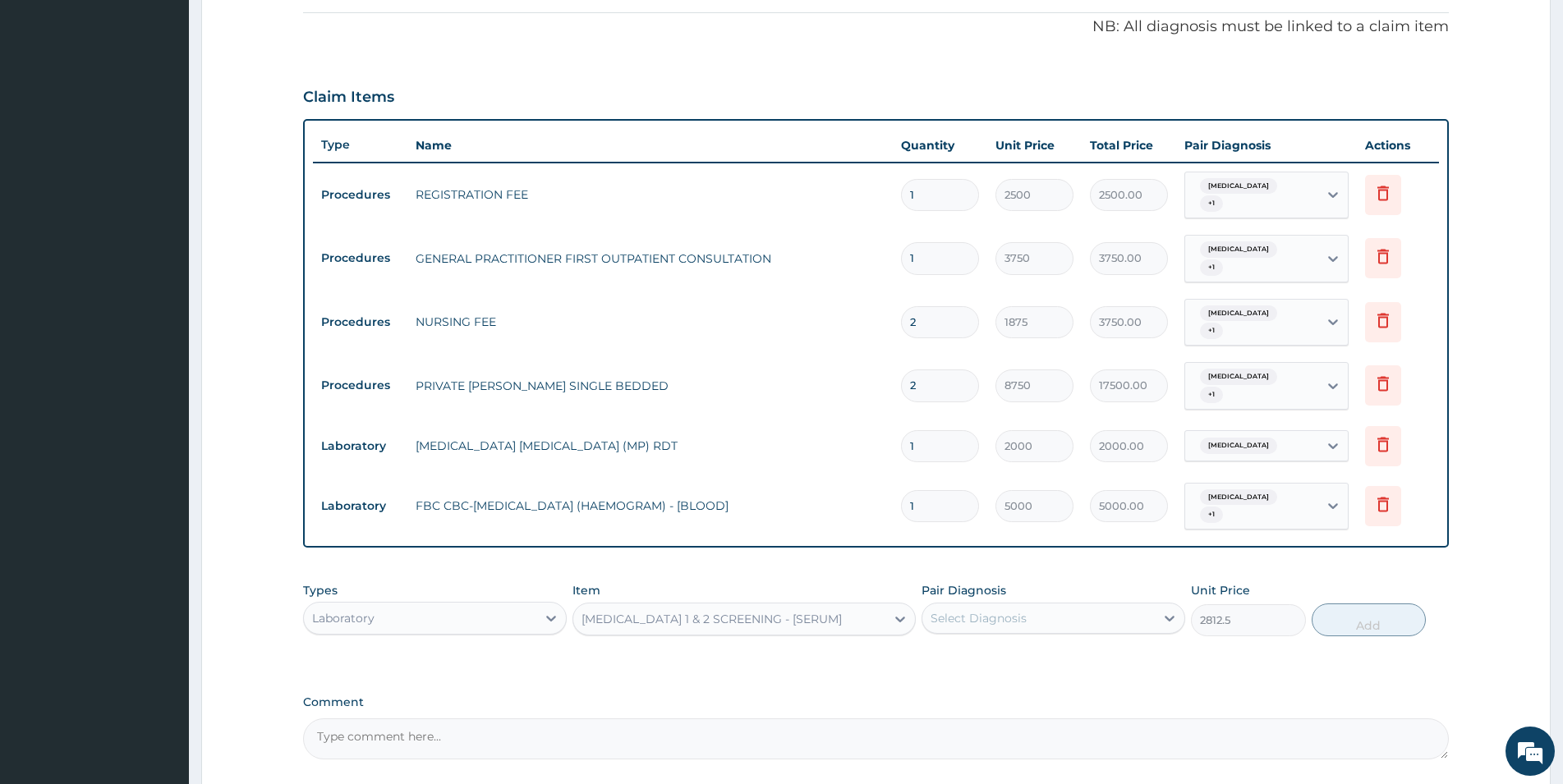
click at [965, 610] on div "Select Diagnosis" at bounding box center [978, 618] width 96 height 16
click at [972, 651] on label "Malaria" at bounding box center [999, 658] width 102 height 16
checkbox input "true"
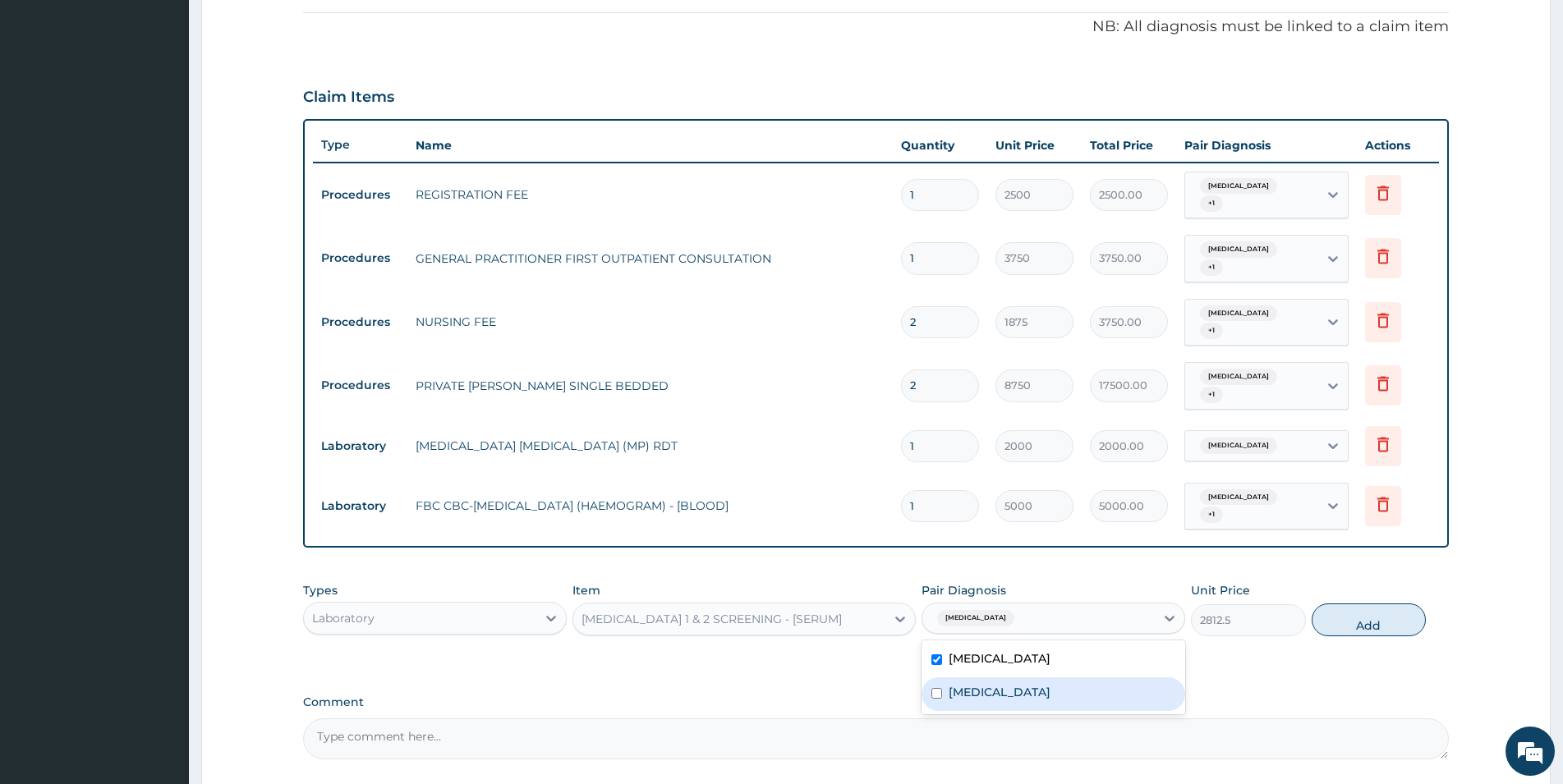
click at [984, 683] on label "Respiratory tract infection" at bounding box center [999, 691] width 102 height 16
checkbox input "true"
click at [1050, 603] on button "Add" at bounding box center [1369, 620] width 114 height 33
type input "0"
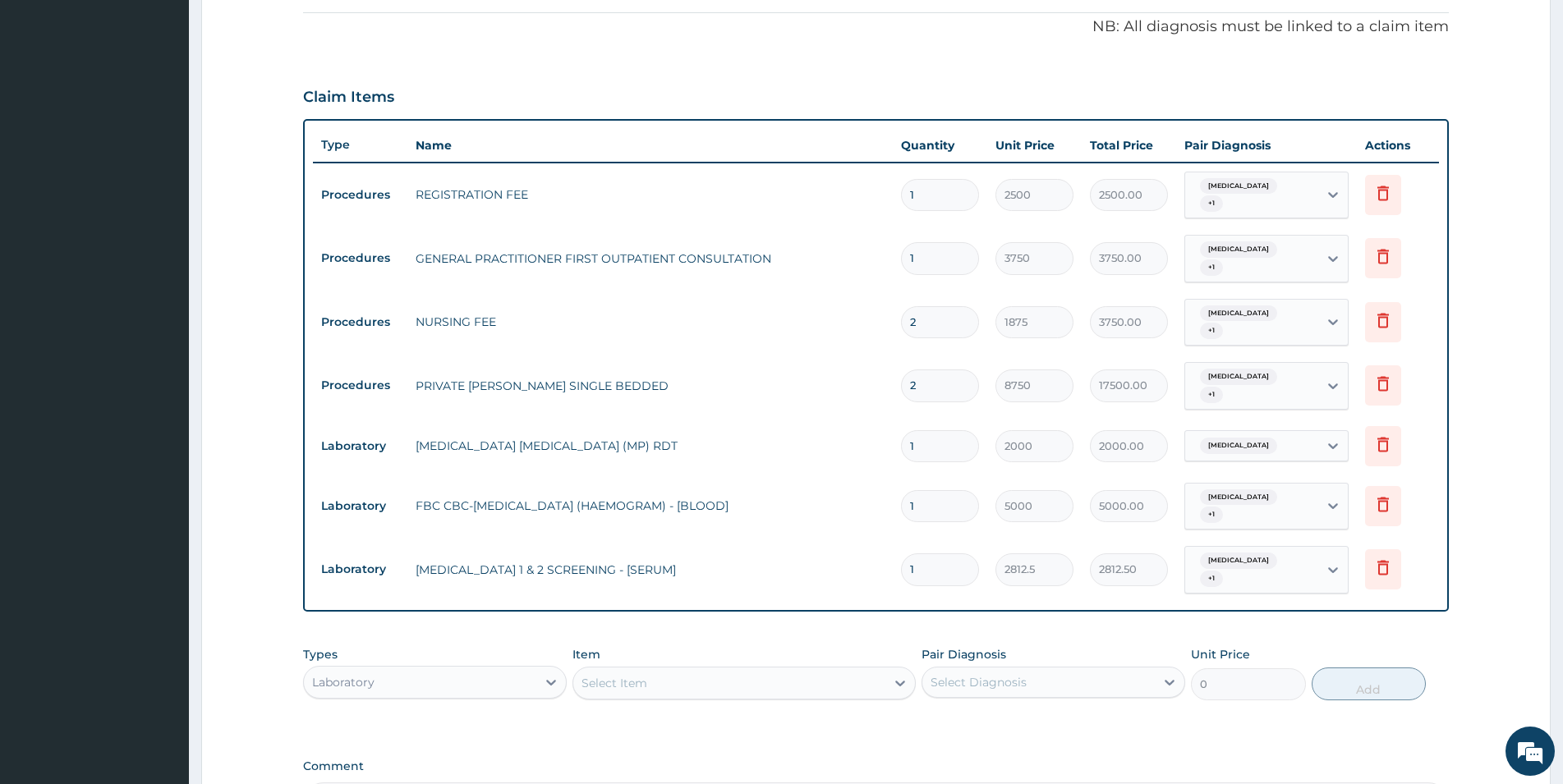
click at [776, 670] on div "Select Item" at bounding box center [729, 682] width 312 height 26
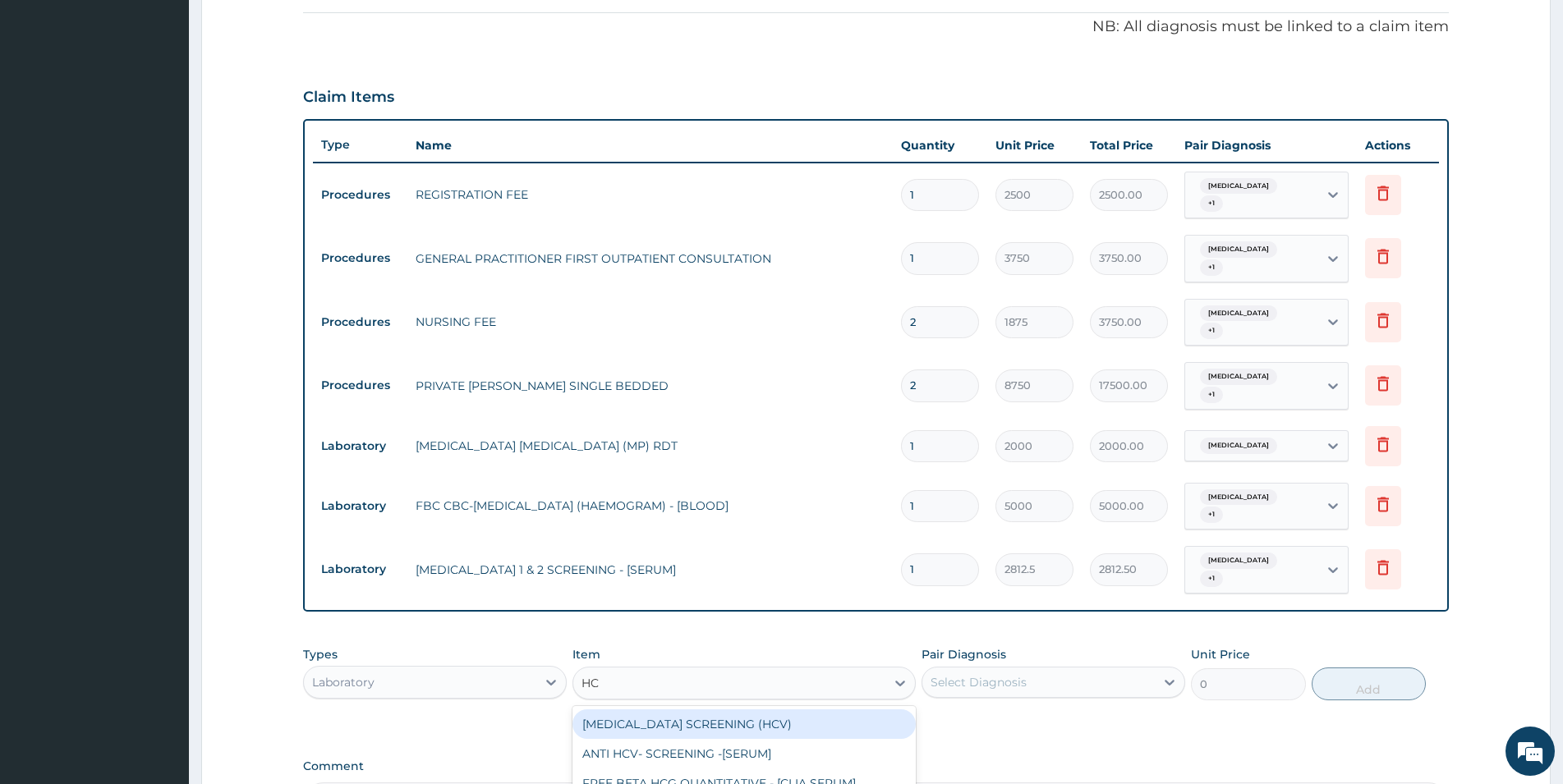
type input "HCV"
click at [724, 710] on div "HEPATITIS C SCREENING (HCV)" at bounding box center [744, 724] width 343 height 30
type input "3437.5"
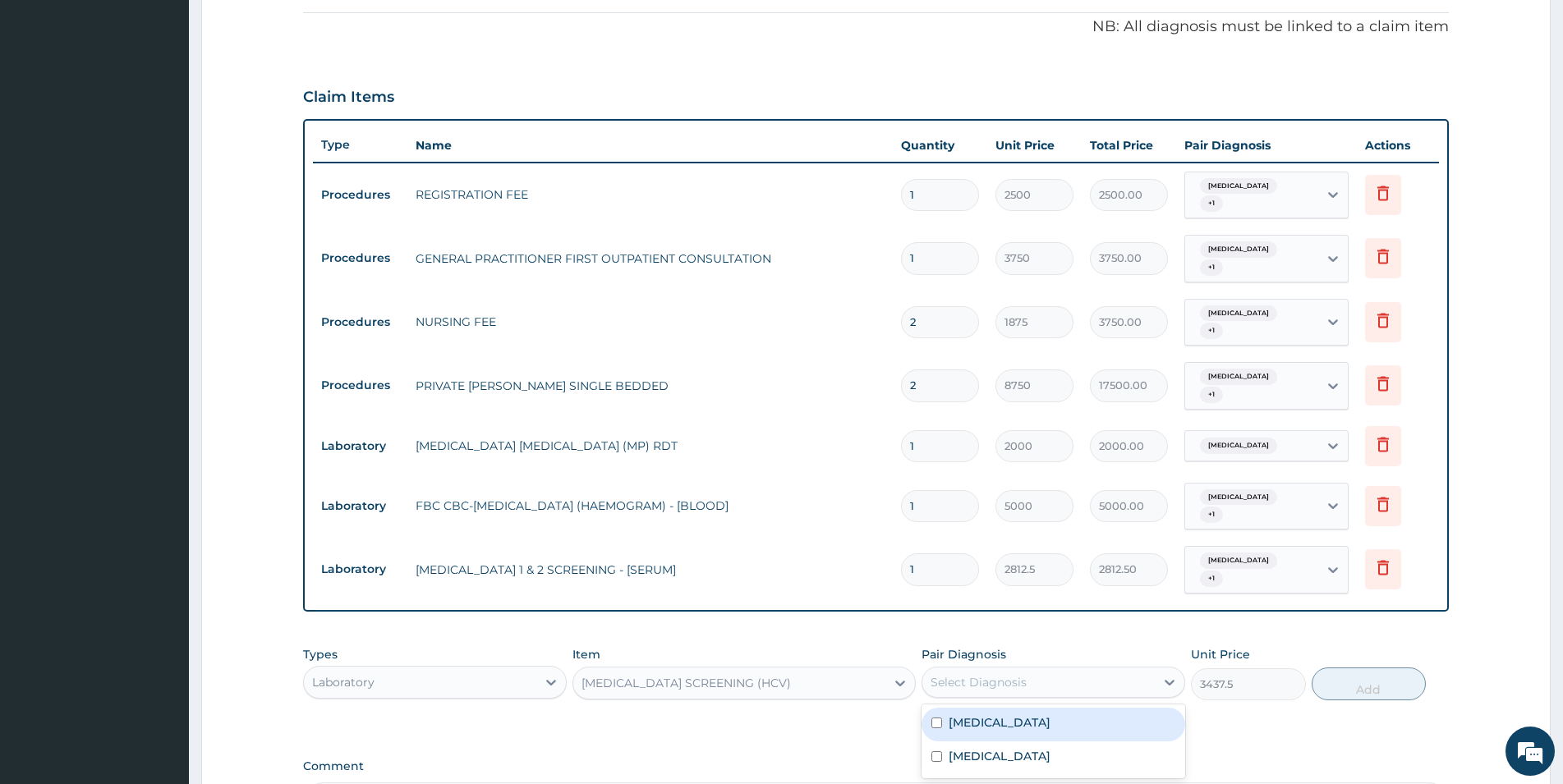
click at [1050, 669] on div "Select Diagnosis" at bounding box center [1039, 682] width 232 height 26
click at [1050, 723] on label "Respiratory tract infection" at bounding box center [999, 756] width 102 height 16
checkbox input "true"
click at [1050, 708] on div "Malaria" at bounding box center [1053, 724] width 264 height 34
checkbox input "true"
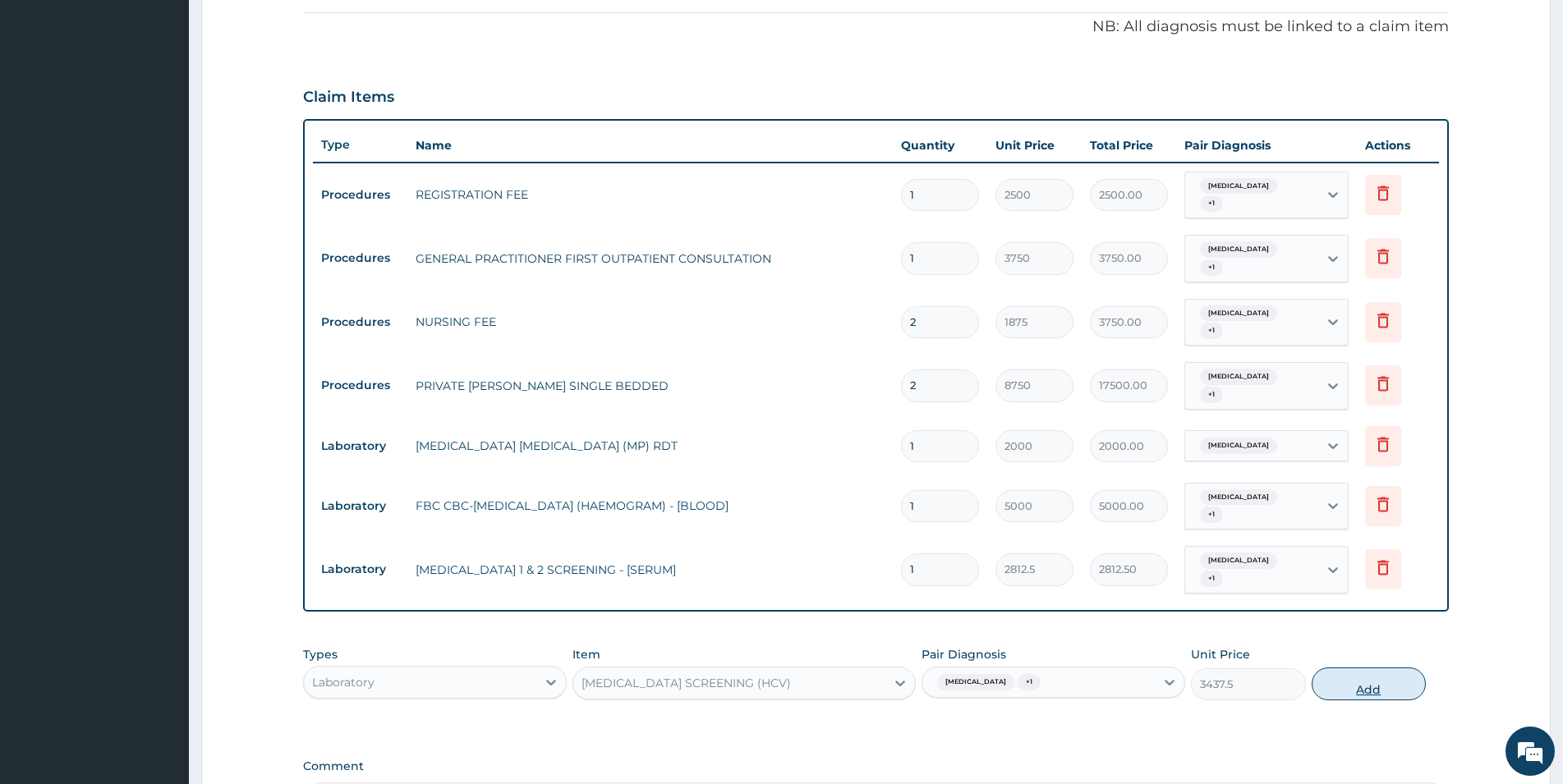
click at [1050, 667] on button "Add" at bounding box center [1369, 683] width 114 height 33
type input "0"
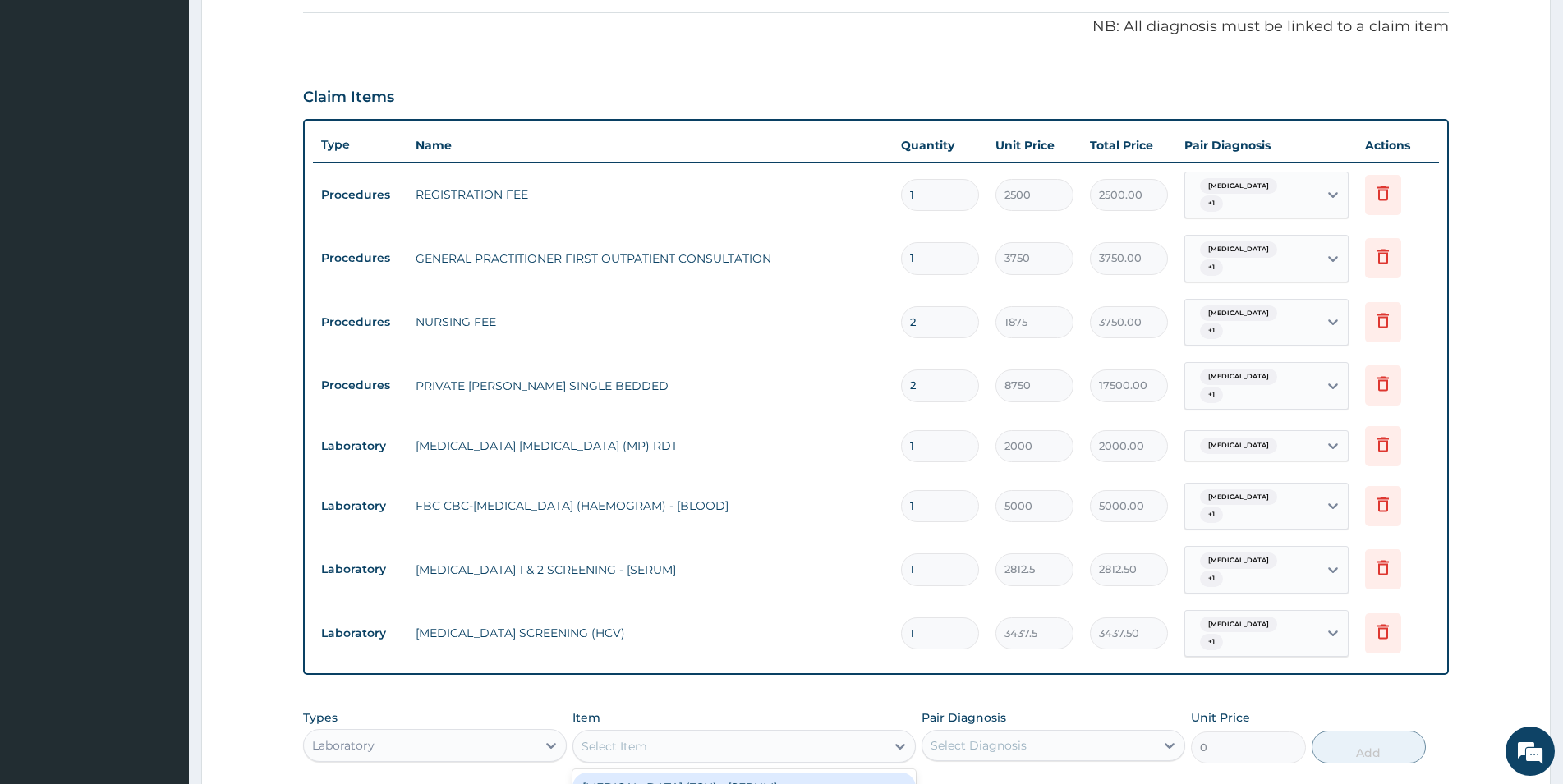
click at [738, 723] on div "Select Item" at bounding box center [729, 745] width 312 height 26
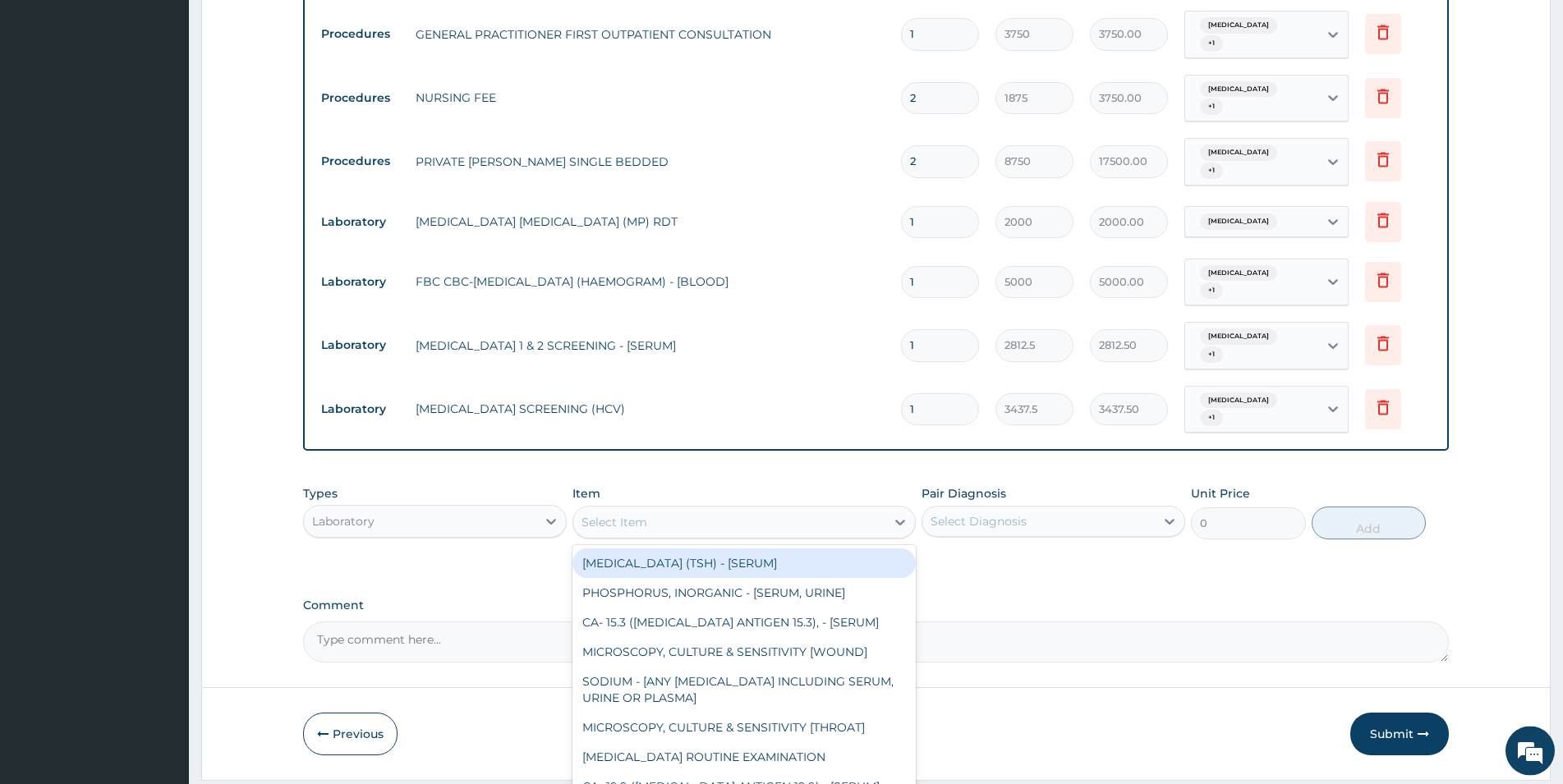
scroll to position [709, 0]
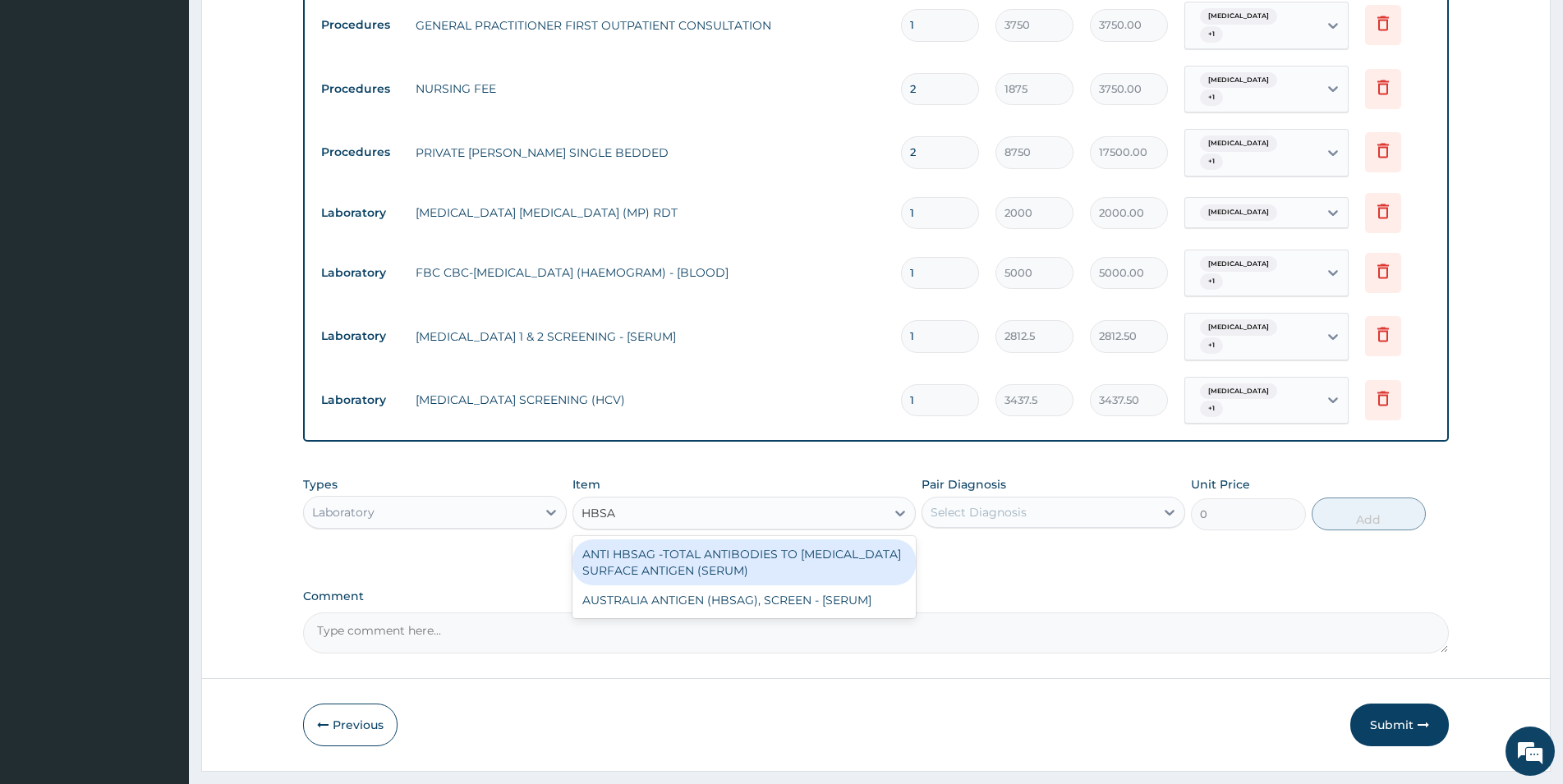
type input "HBSAG"
click at [840, 539] on div "ANTI HBSAG -TOTAL ANTIBODIES TO HEPATITIS B SURFACE ANTIGEN (SERUM)" at bounding box center [744, 563] width 343 height 46
type input "3125"
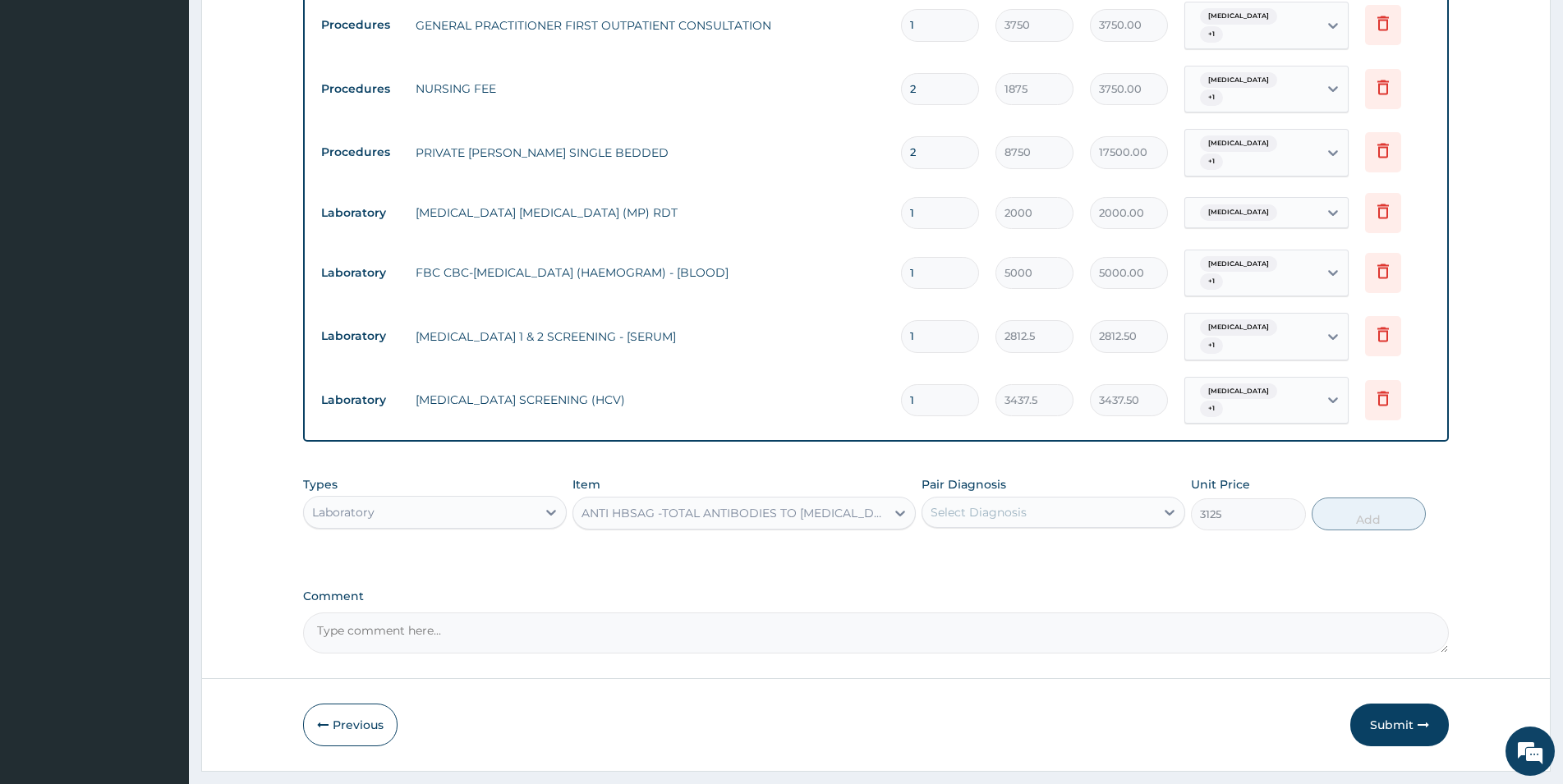
click at [1041, 499] on div "Select Diagnosis" at bounding box center [1039, 511] width 232 height 26
click at [1050, 578] on label "Respiratory tract infection" at bounding box center [999, 586] width 102 height 16
checkbox input "true"
click at [1050, 498] on button "Add" at bounding box center [1369, 514] width 114 height 33
type input "0"
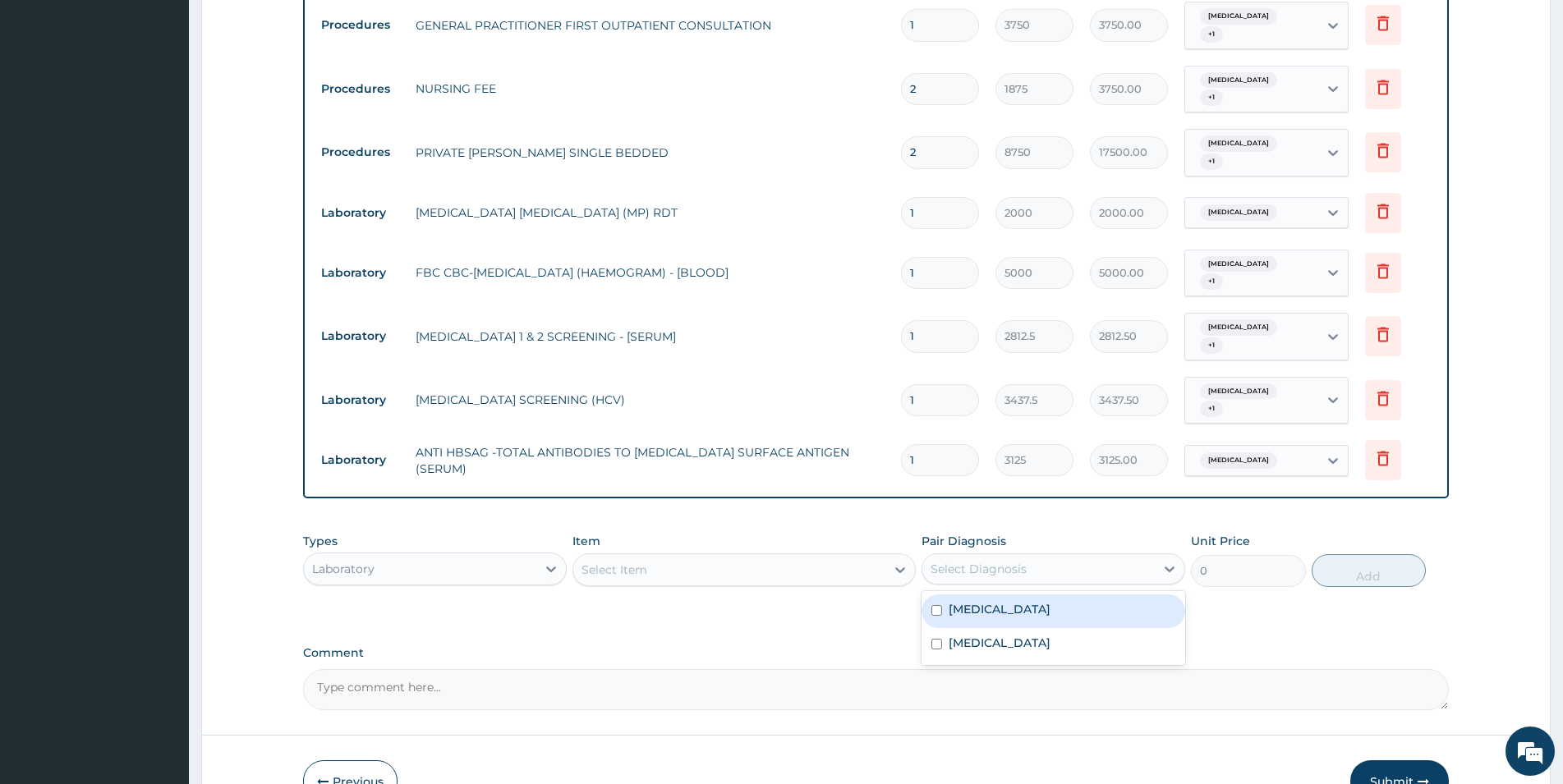
click at [999, 561] on div "Select Diagnosis" at bounding box center [978, 568] width 96 height 16
type input "V"
click at [934, 605] on input "checkbox" at bounding box center [936, 610] width 11 height 11
click at [945, 595] on div "Malaria" at bounding box center [1053, 611] width 264 height 34
checkbox input "false"
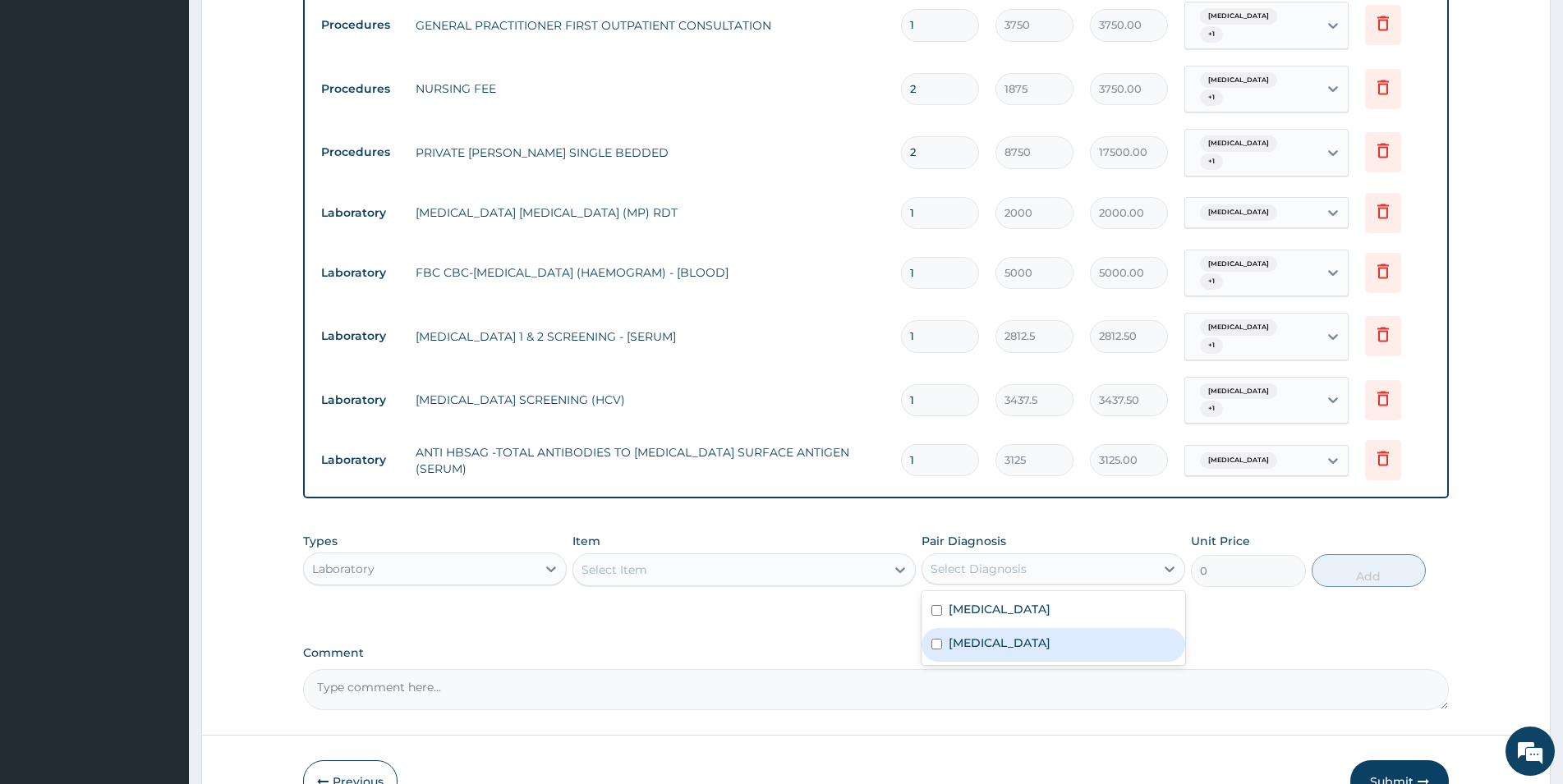
click at [946, 628] on div "Respiratory tract infection" at bounding box center [1053, 645] width 264 height 34
checkbox input "true"
click at [780, 557] on div "Select Item" at bounding box center [729, 569] width 312 height 26
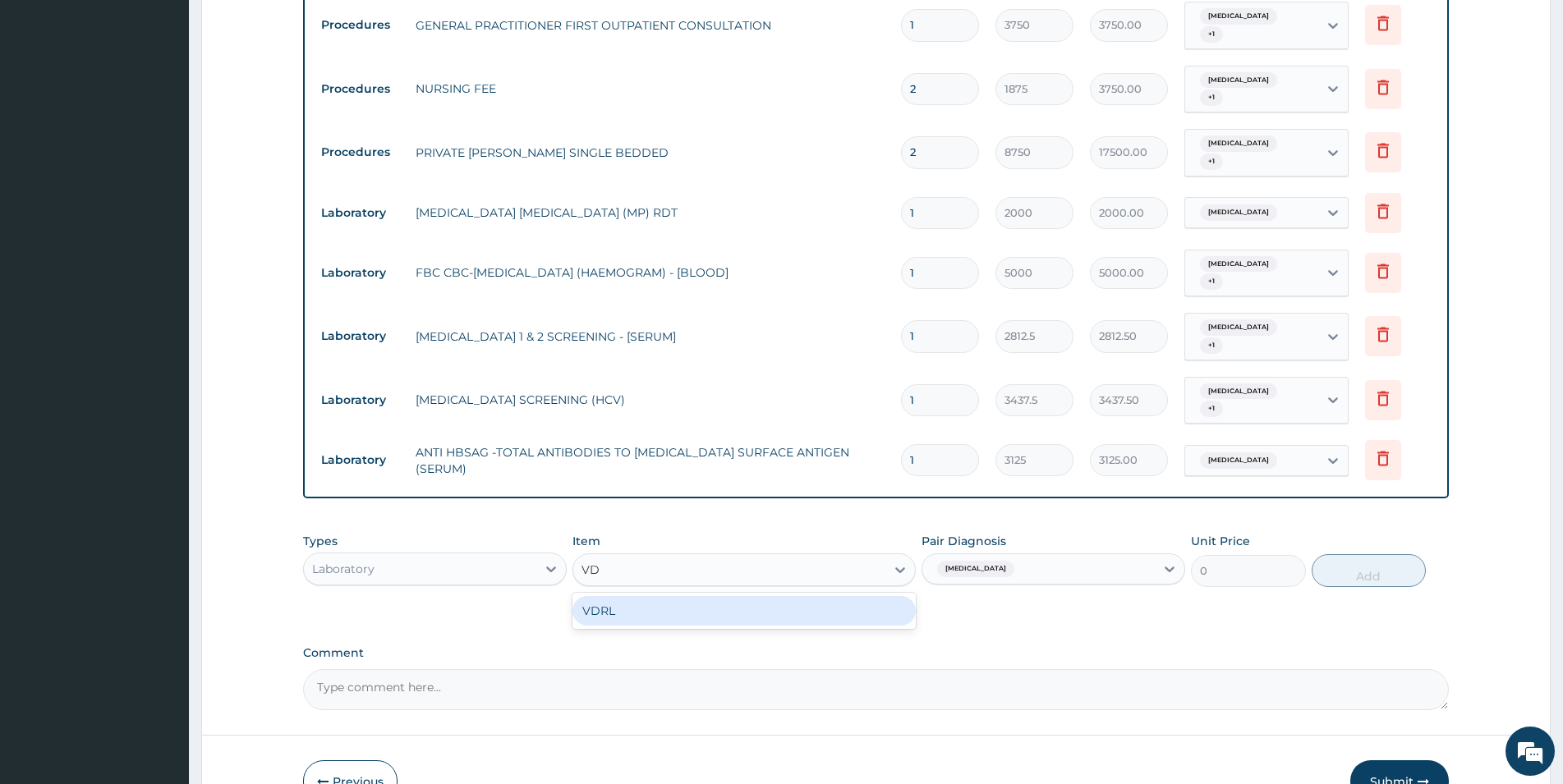
type input "VDR"
click at [792, 595] on div "VDRL" at bounding box center [744, 610] width 343 height 30
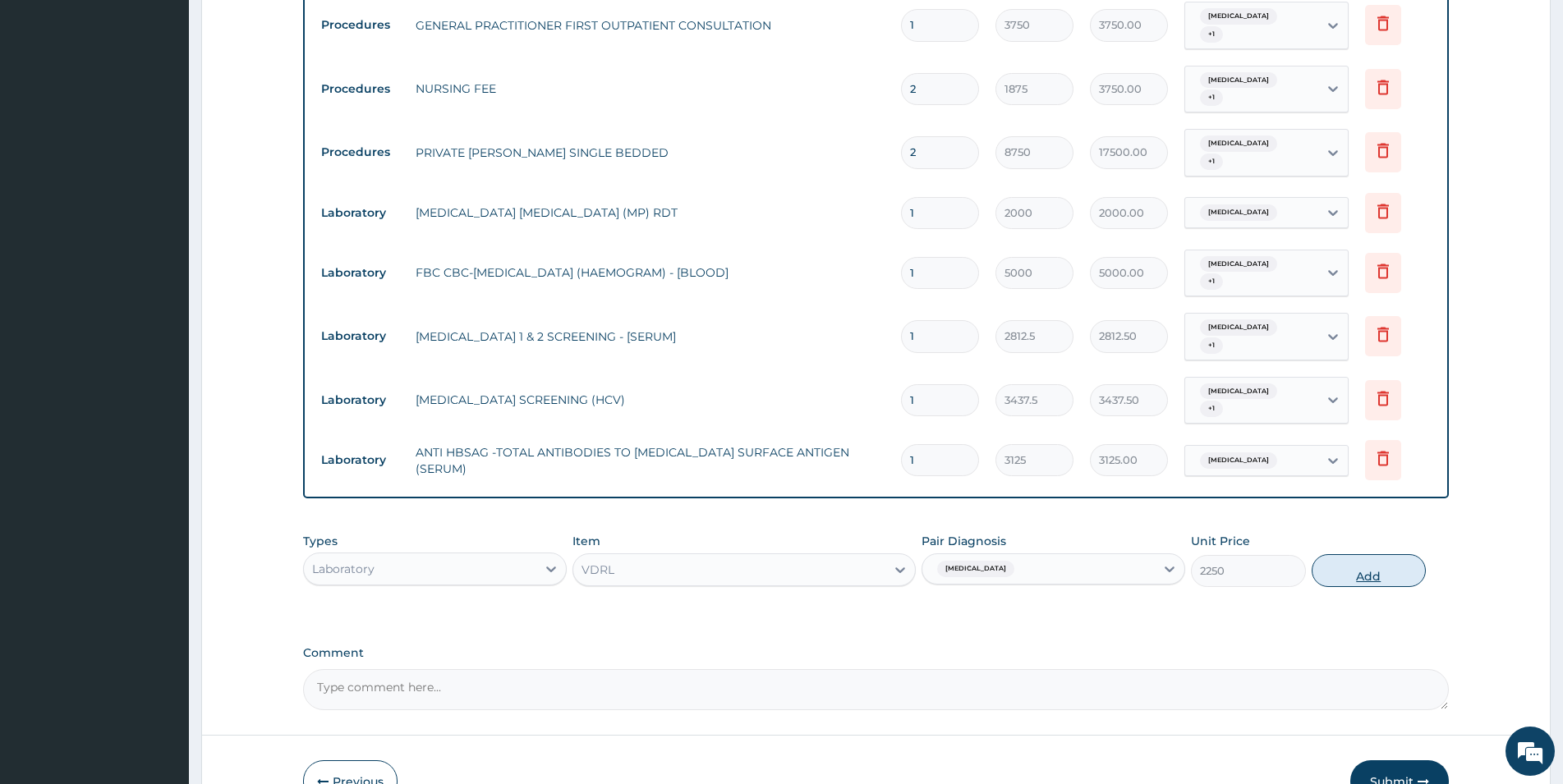
click at [1050, 554] on button "Add" at bounding box center [1369, 570] width 114 height 33
type input "0"
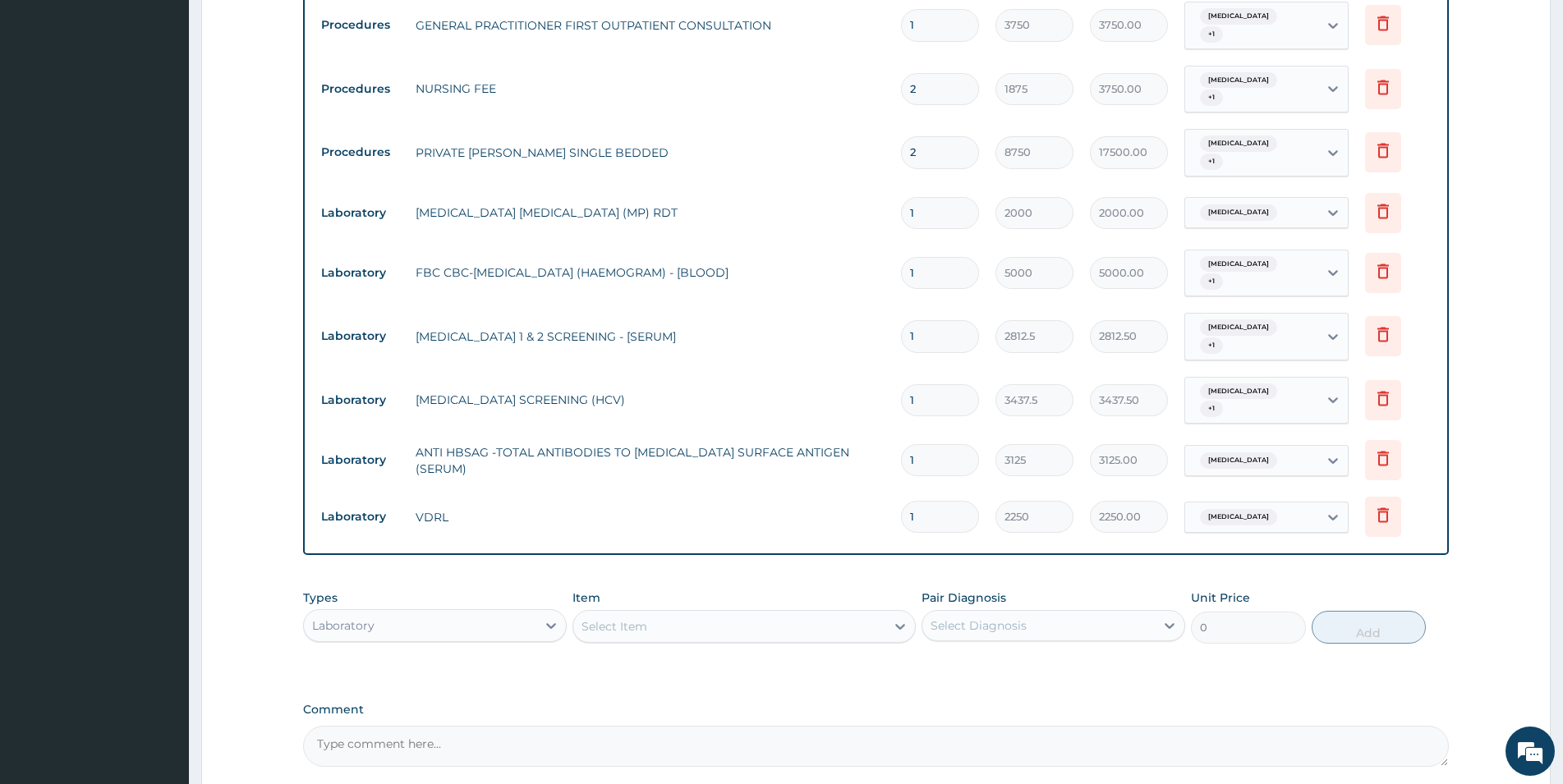
click at [776, 613] on div "Select Item" at bounding box center [729, 625] width 312 height 26
type input "URINAL"
click at [743, 653] on div "URINALYSIS" at bounding box center [744, 667] width 343 height 30
type input "2187.5"
click at [1050, 612] on div "Select Diagnosis" at bounding box center [1039, 624] width 232 height 26
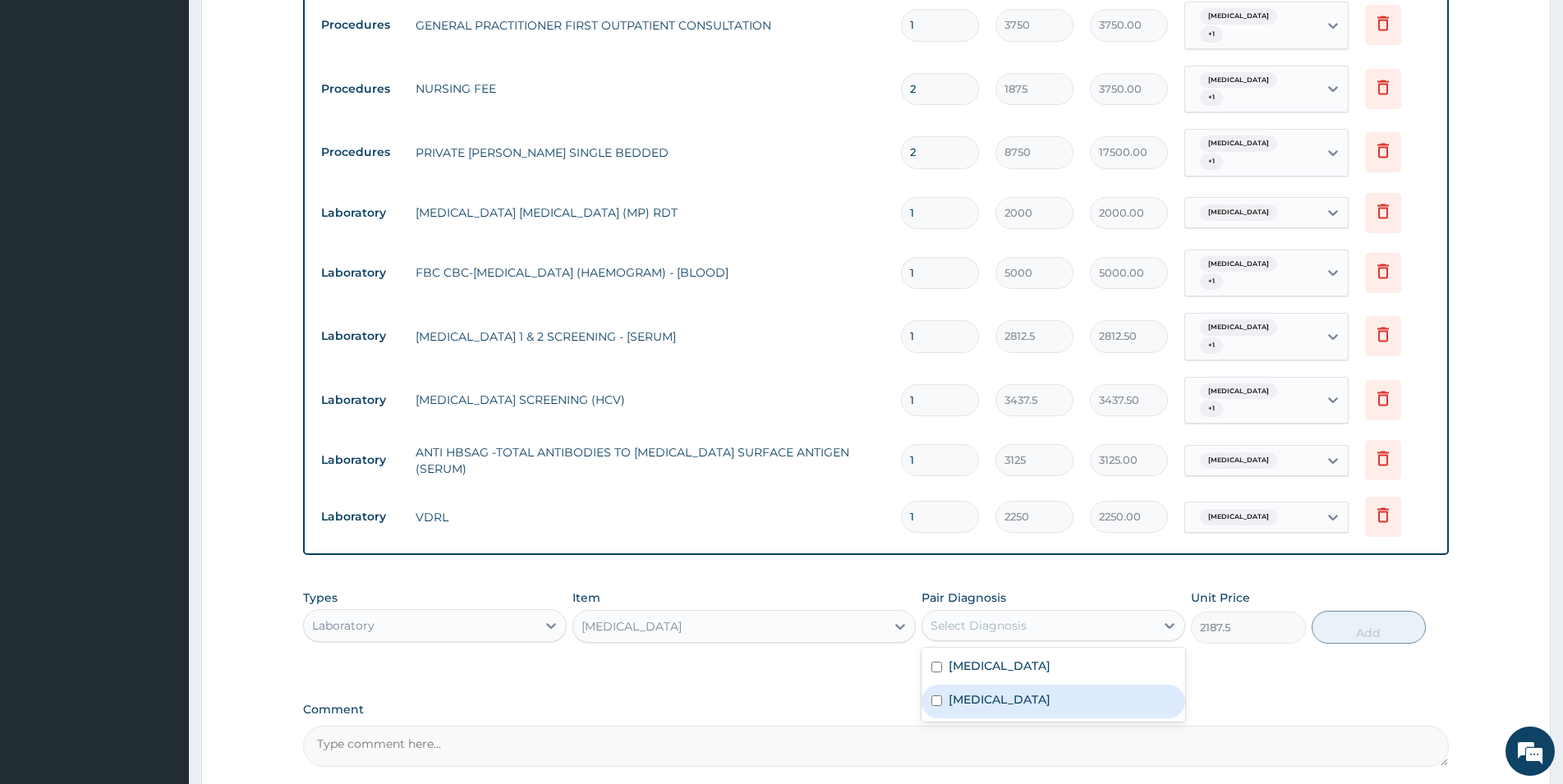
click at [1050, 691] on label "Respiratory tract infection" at bounding box center [999, 699] width 102 height 16
checkbox input "true"
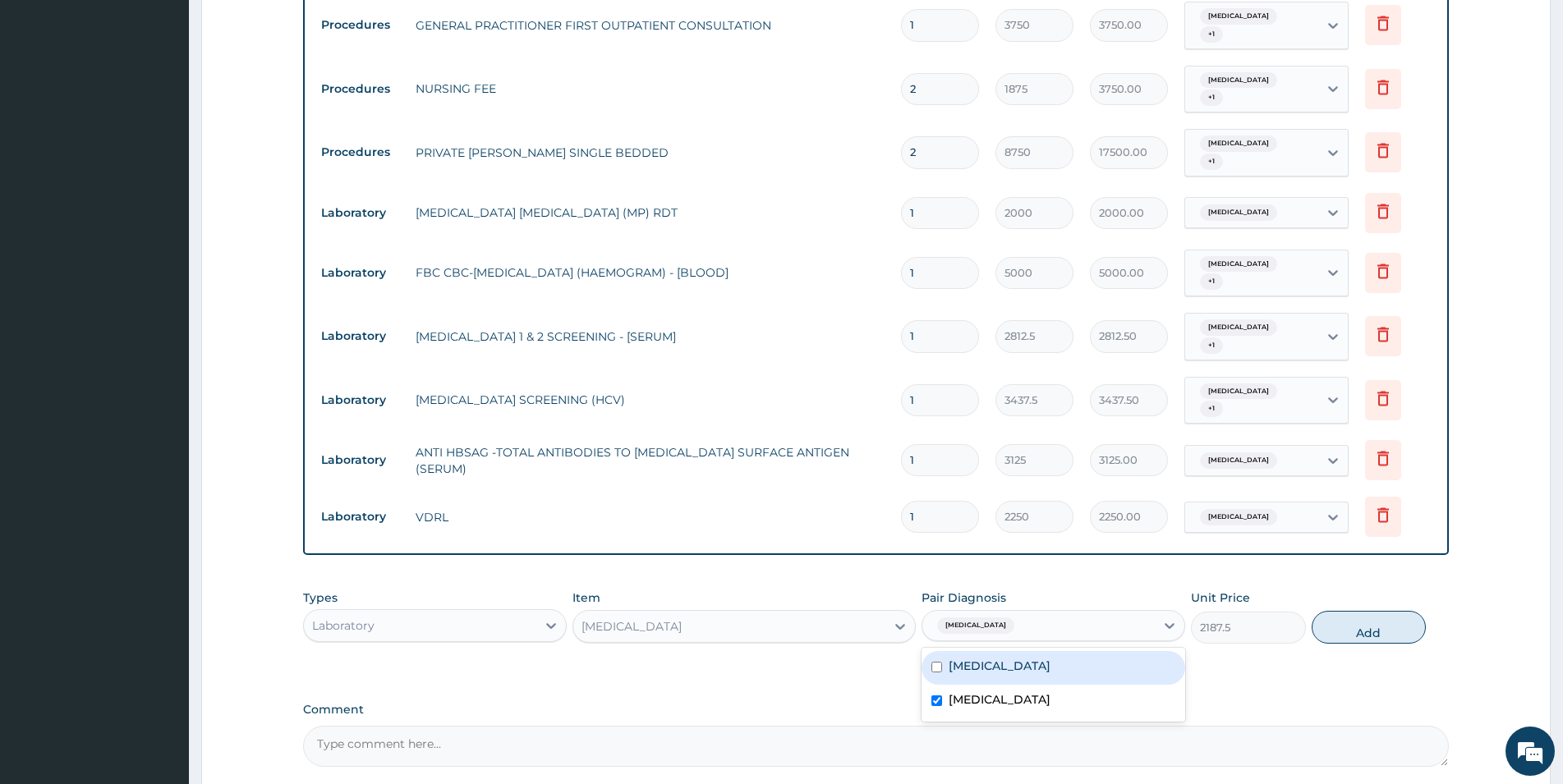
click at [1050, 651] on div "Malaria" at bounding box center [1053, 667] width 264 height 34
checkbox input "true"
click at [1050, 611] on button "Add" at bounding box center [1369, 627] width 114 height 33
type input "0"
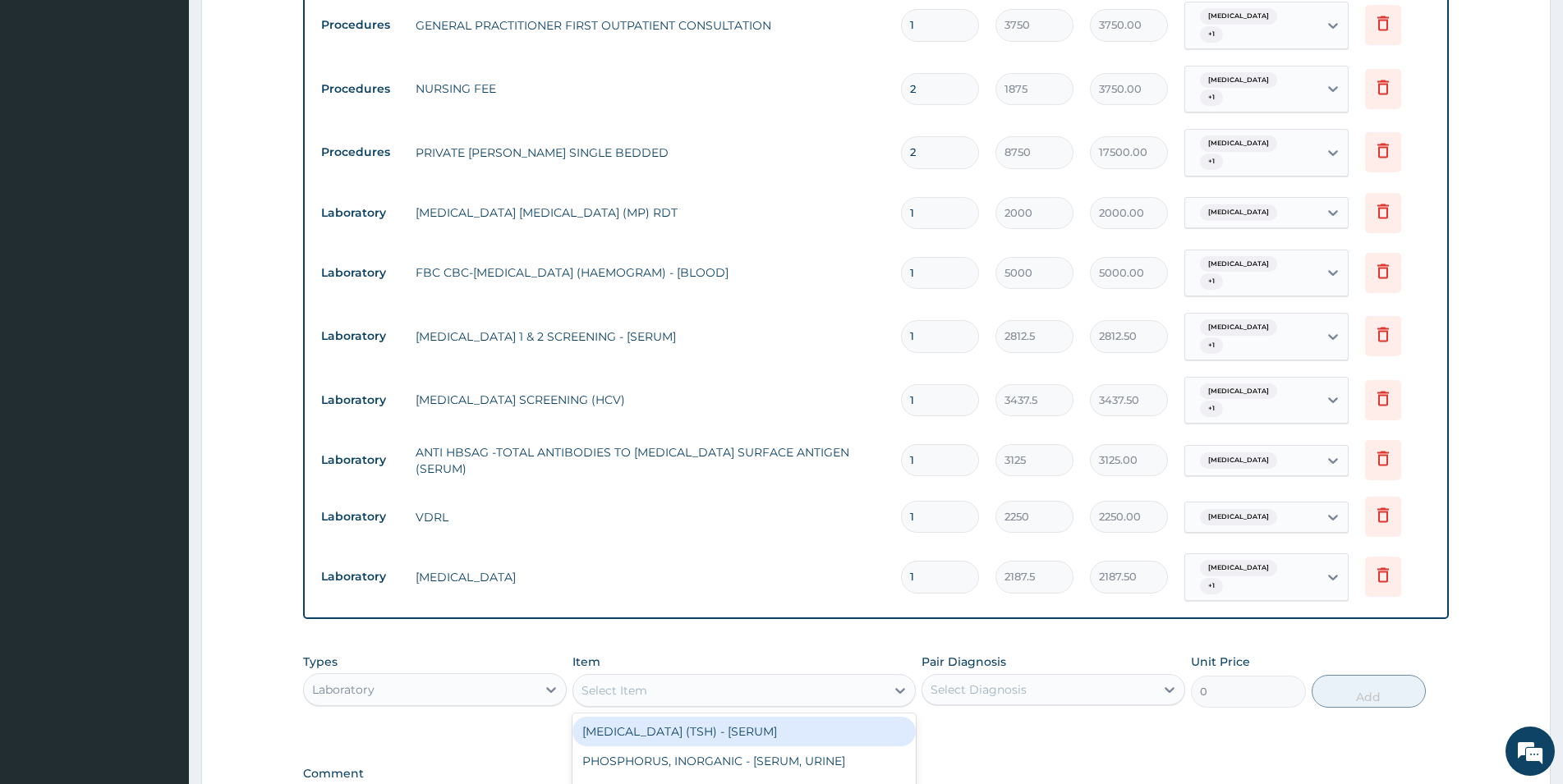
click at [776, 678] on div "Select Item" at bounding box center [729, 690] width 312 height 26
type input "RANDOM"
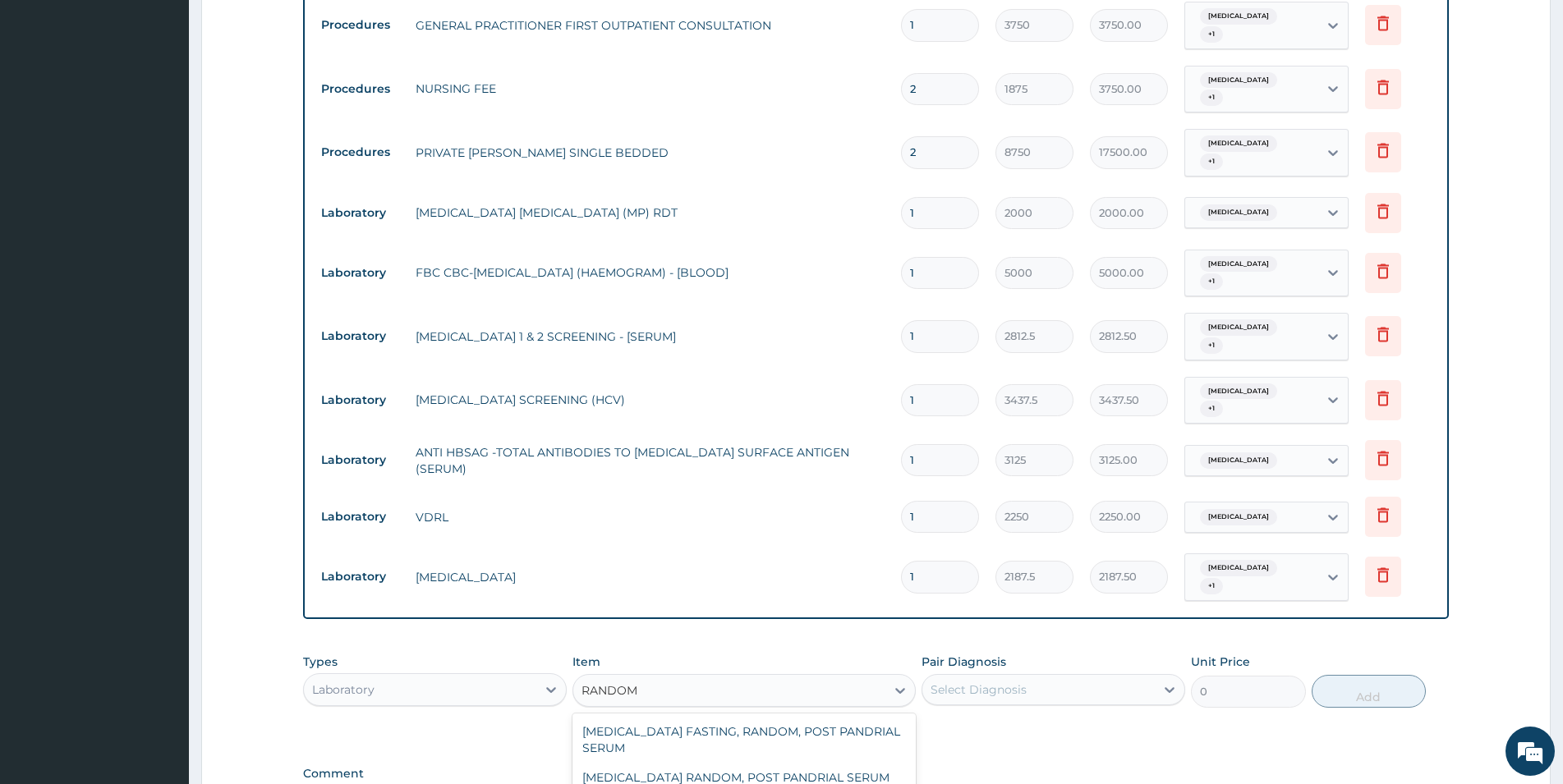
type input "1875"
click at [1050, 677] on div "Select Diagnosis" at bounding box center [1039, 689] width 232 height 26
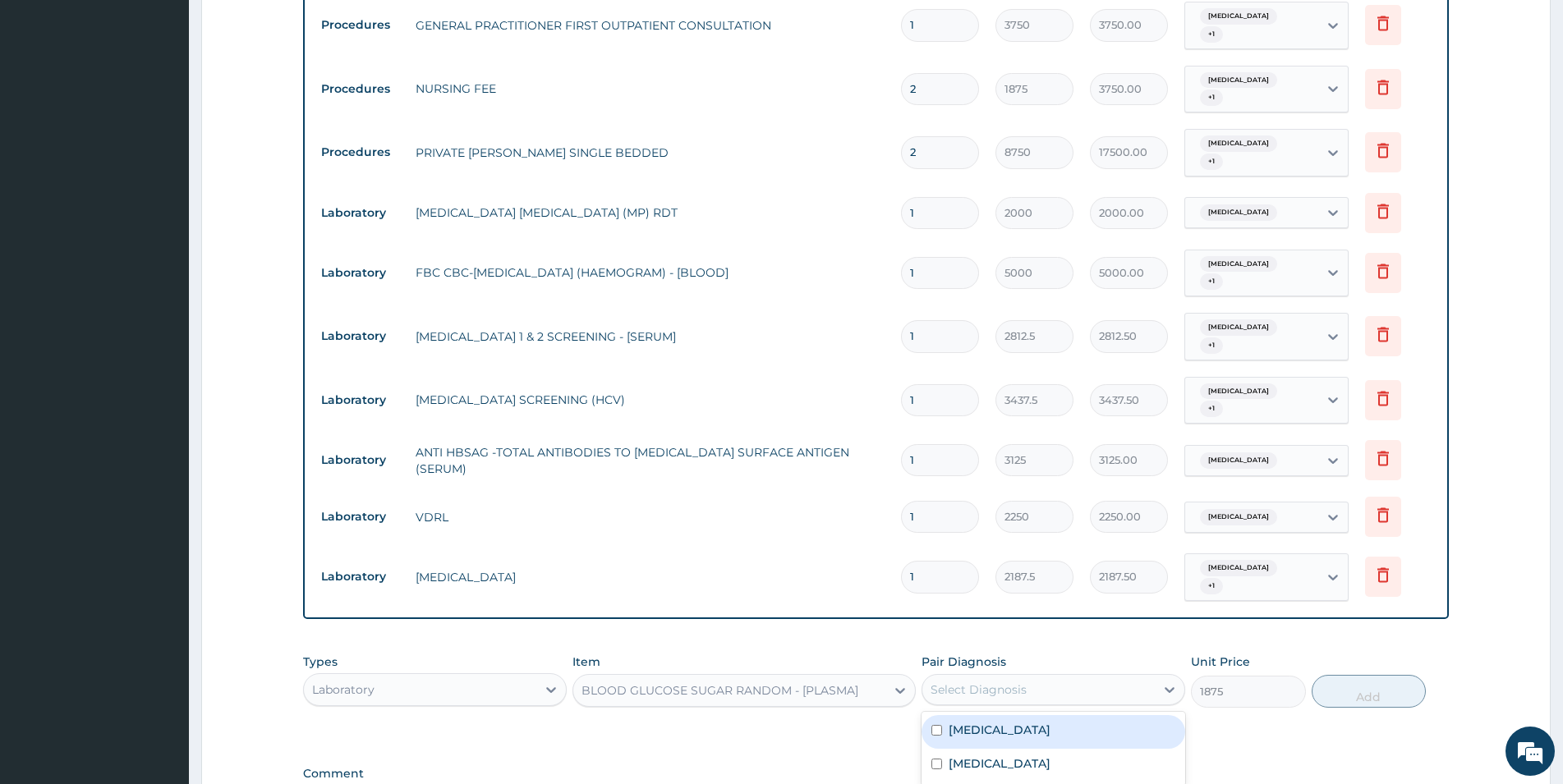
drag, startPoint x: 1076, startPoint y: 699, endPoint x: 1099, endPoint y: 695, distance: 23.3
click at [1050, 715] on div "Malaria" at bounding box center [1053, 732] width 264 height 34
checkbox input "true"
click at [1050, 675] on button "Add" at bounding box center [1369, 691] width 114 height 33
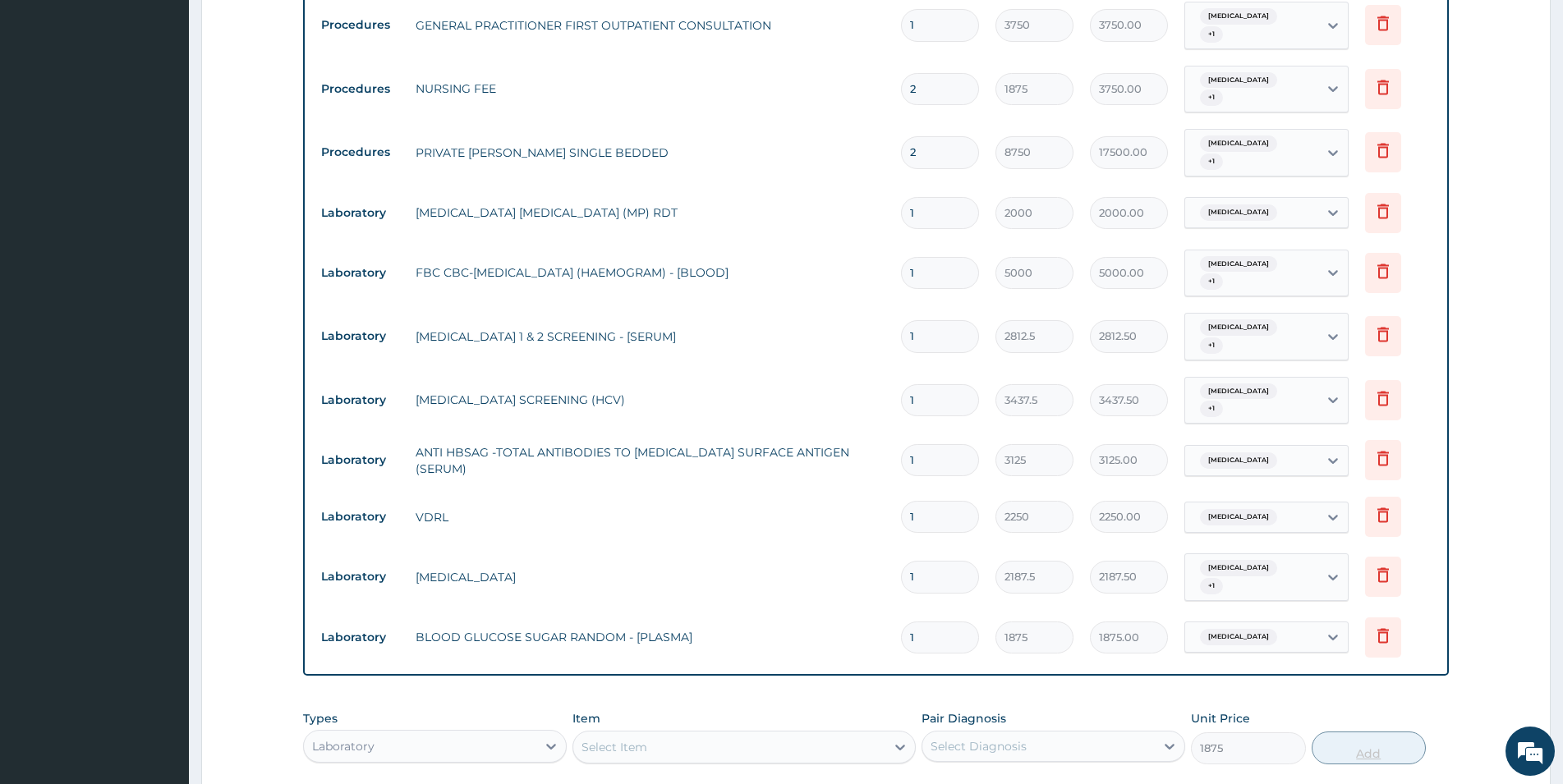
type input "0"
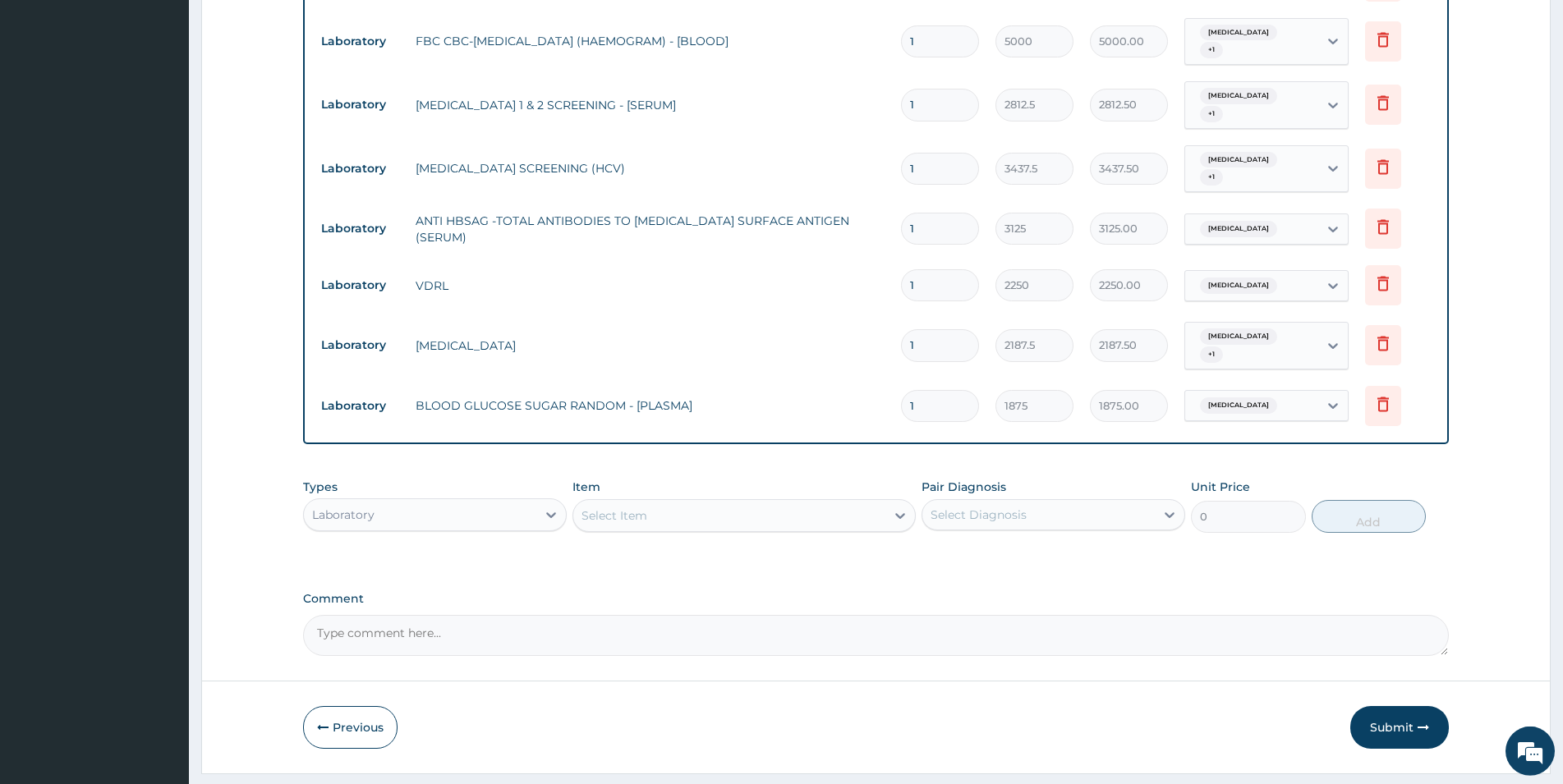
scroll to position [943, 0]
drag, startPoint x: 1571, startPoint y: 776, endPoint x: 1342, endPoint y: 704, distance: 240.1
click at [557, 504] on icon at bounding box center [550, 511] width 16 height 16
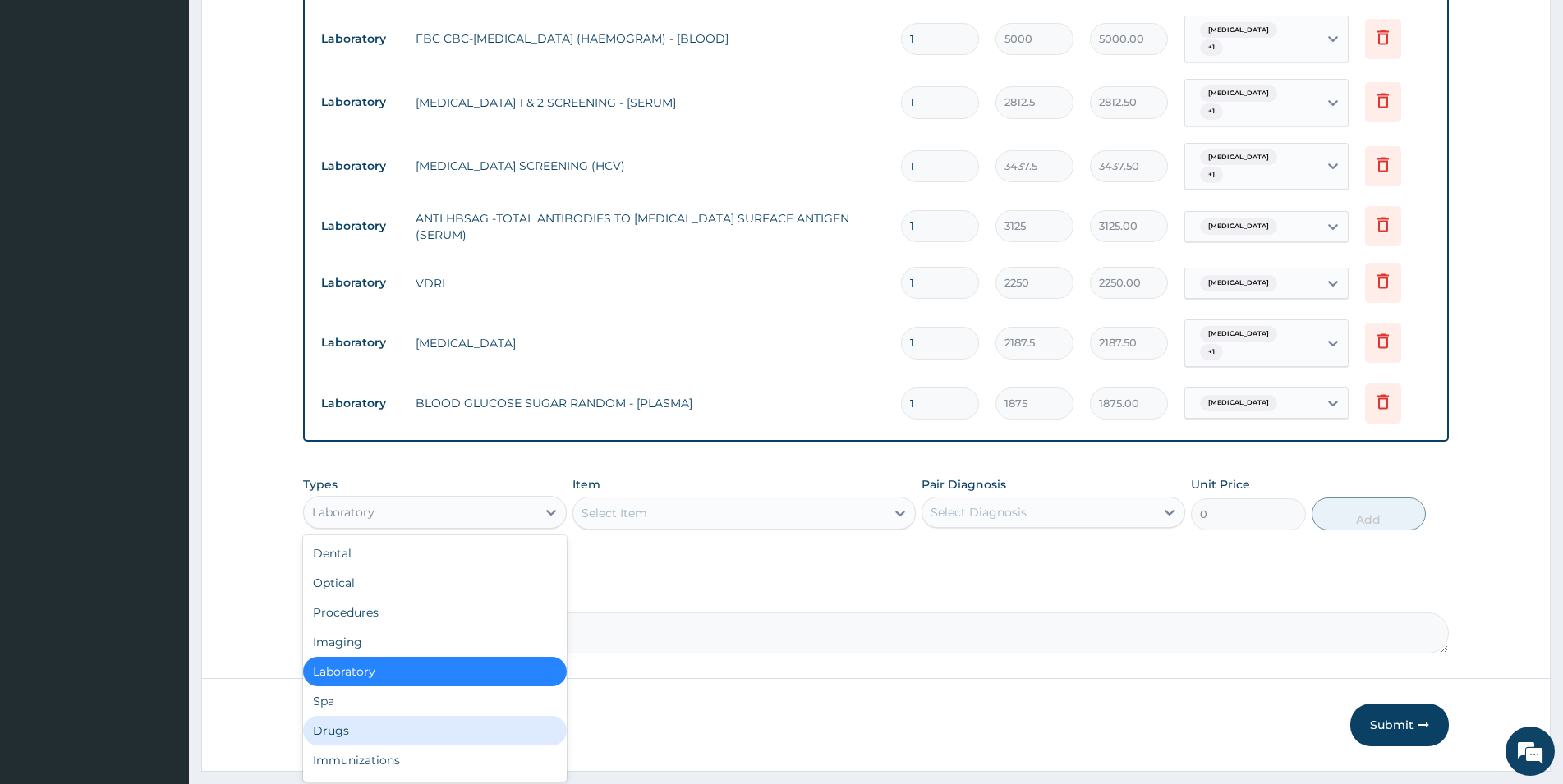
click at [504, 715] on div "Drugs" at bounding box center [434, 730] width 264 height 30
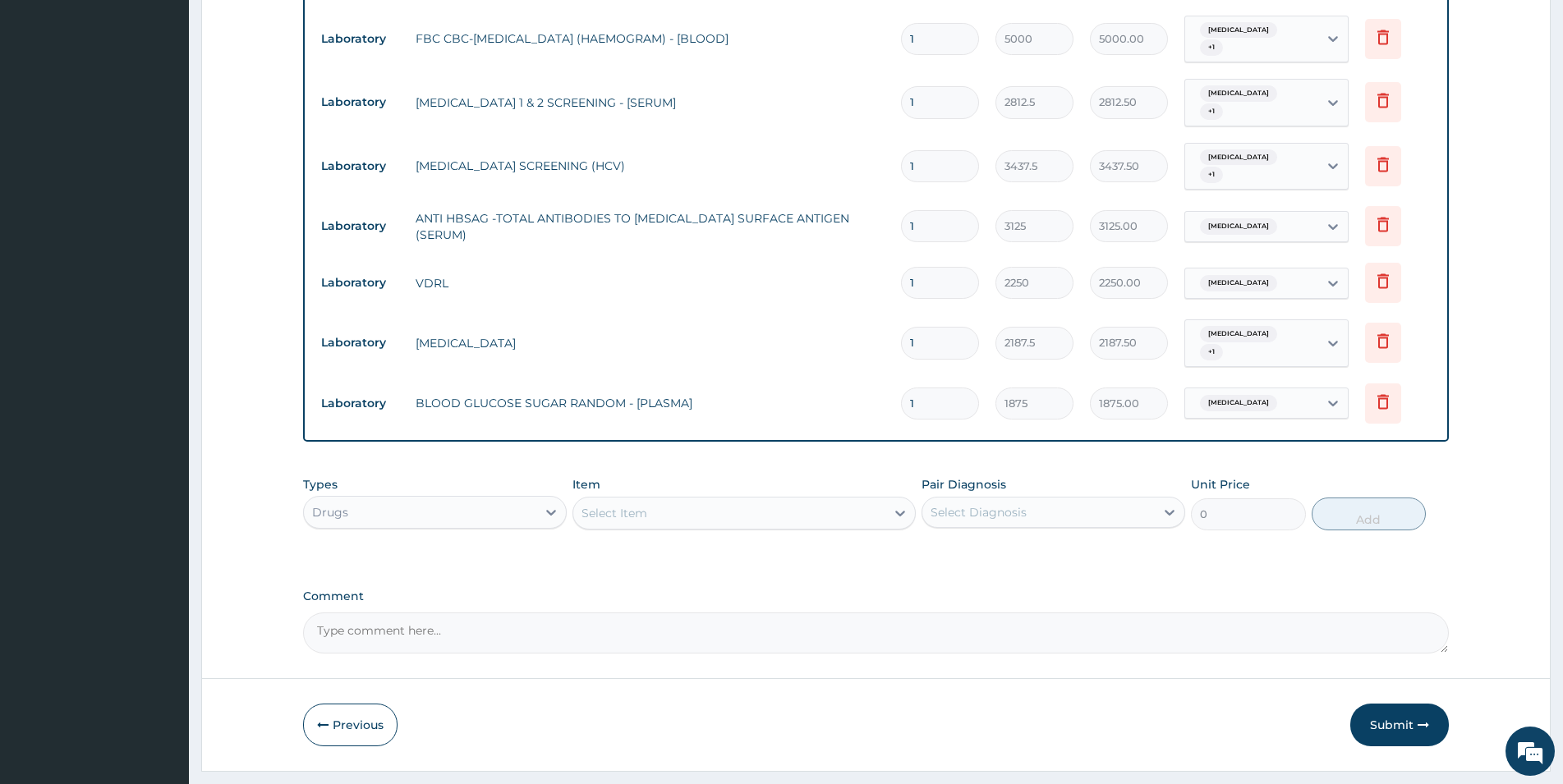
click at [628, 500] on div "Select Item" at bounding box center [729, 512] width 312 height 26
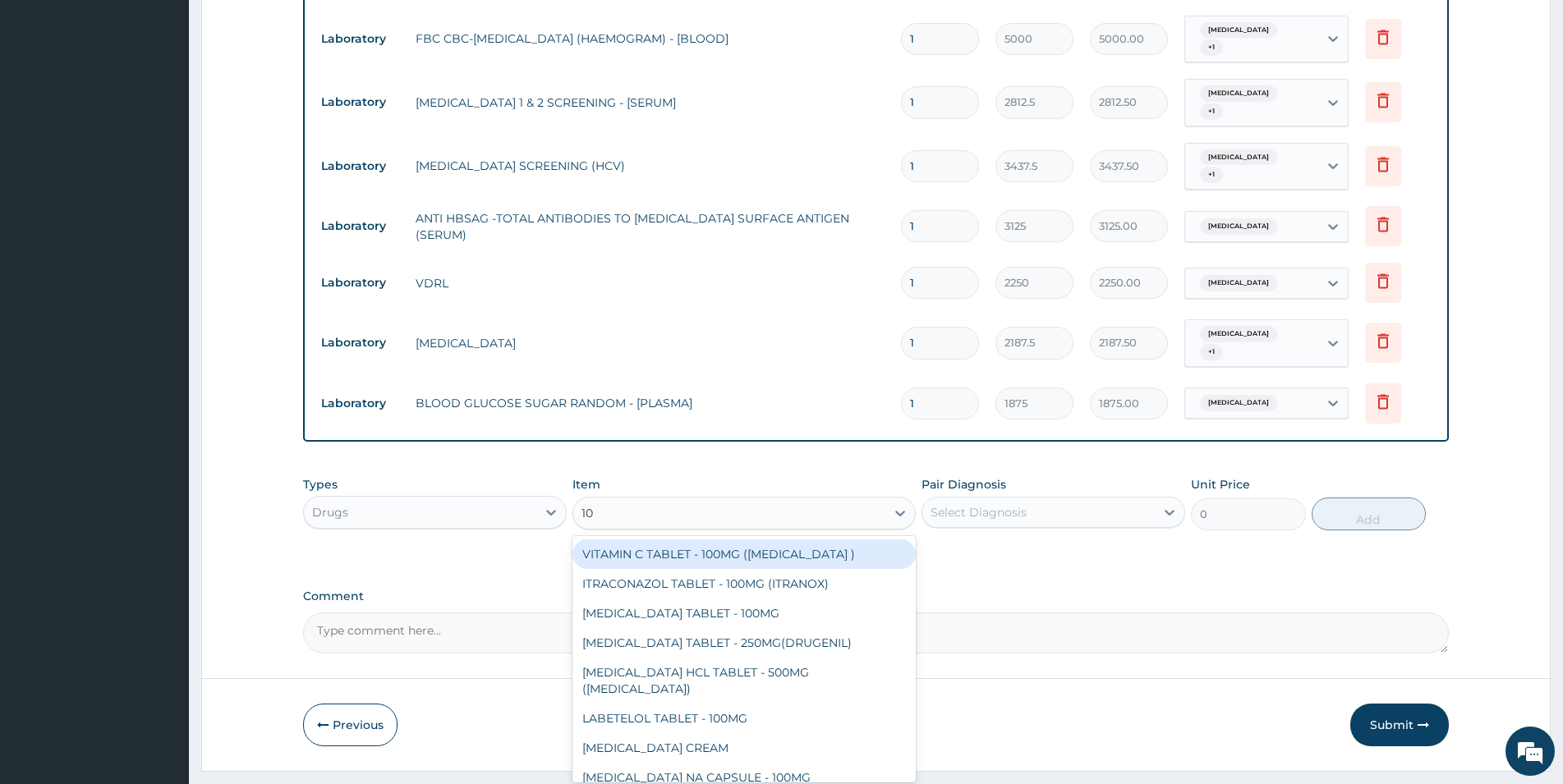
type input "10%"
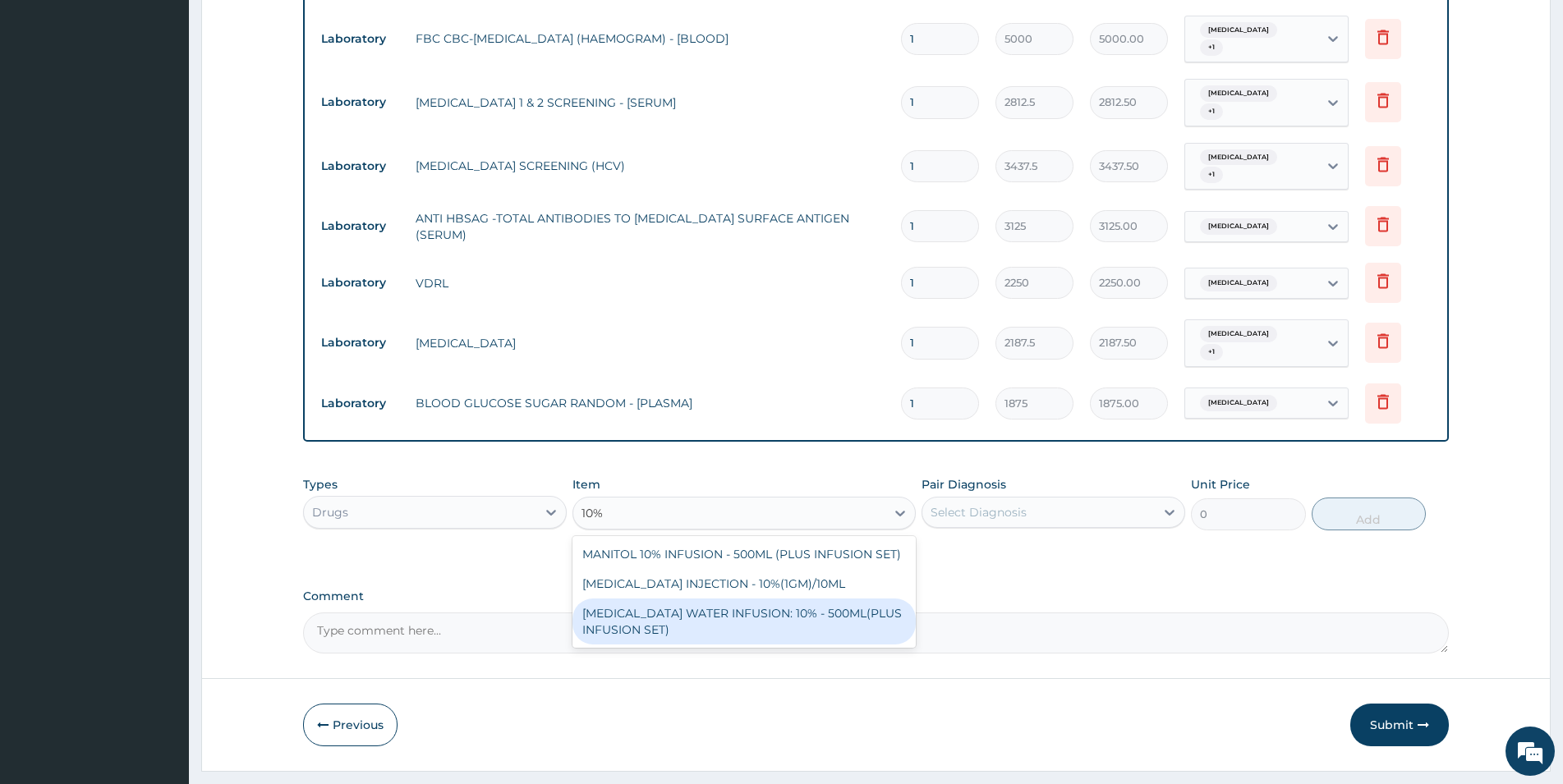
click at [659, 598] on div "DEXTROSE WATER INFUSION: 10% - 500ML(PLUS INFUSION SET)" at bounding box center [744, 622] width 343 height 46
type input "1092"
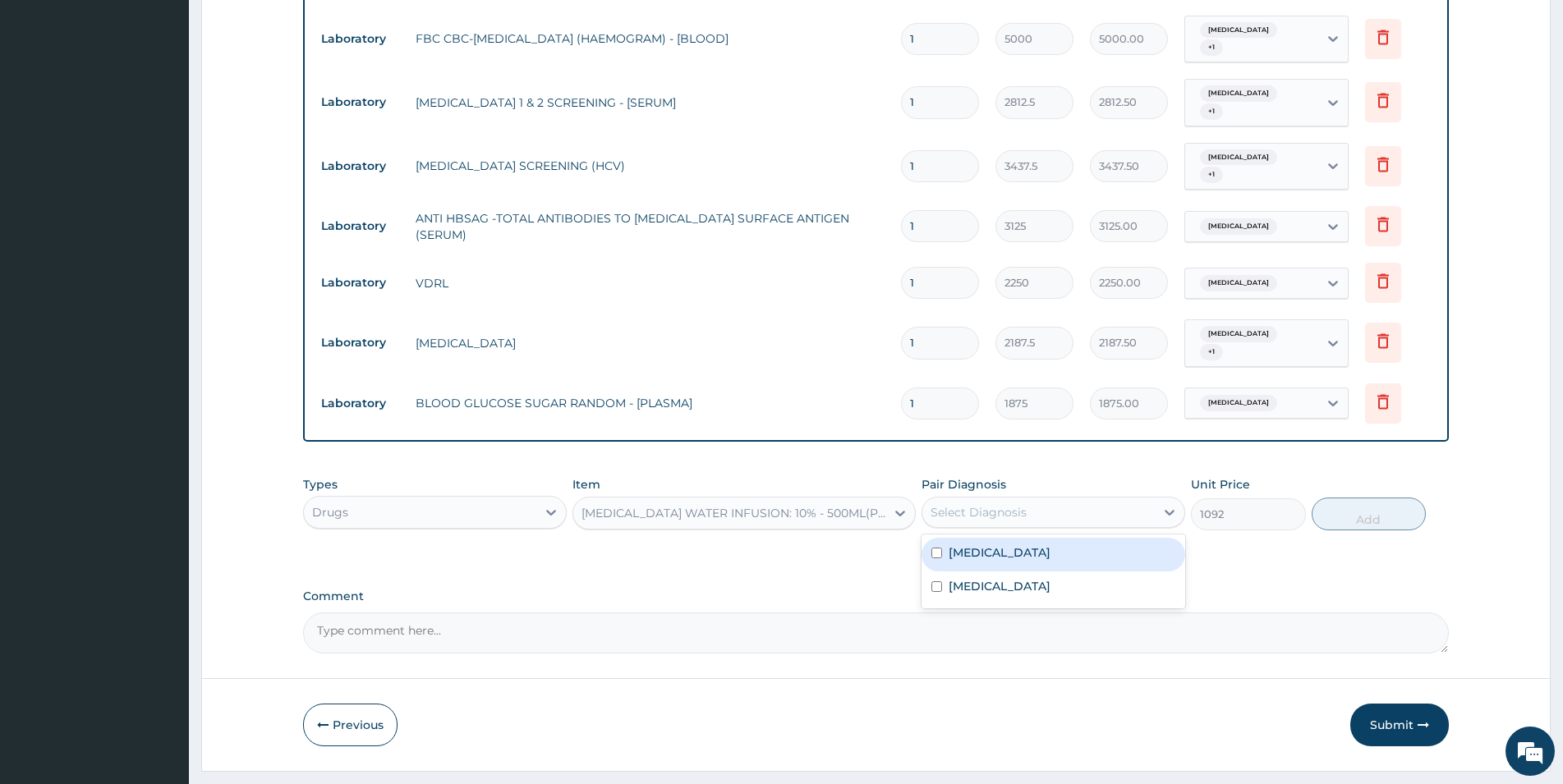
click at [988, 504] on div "Select Diagnosis" at bounding box center [978, 511] width 96 height 16
click at [985, 544] on label "Malaria" at bounding box center [999, 552] width 102 height 16
checkbox input "true"
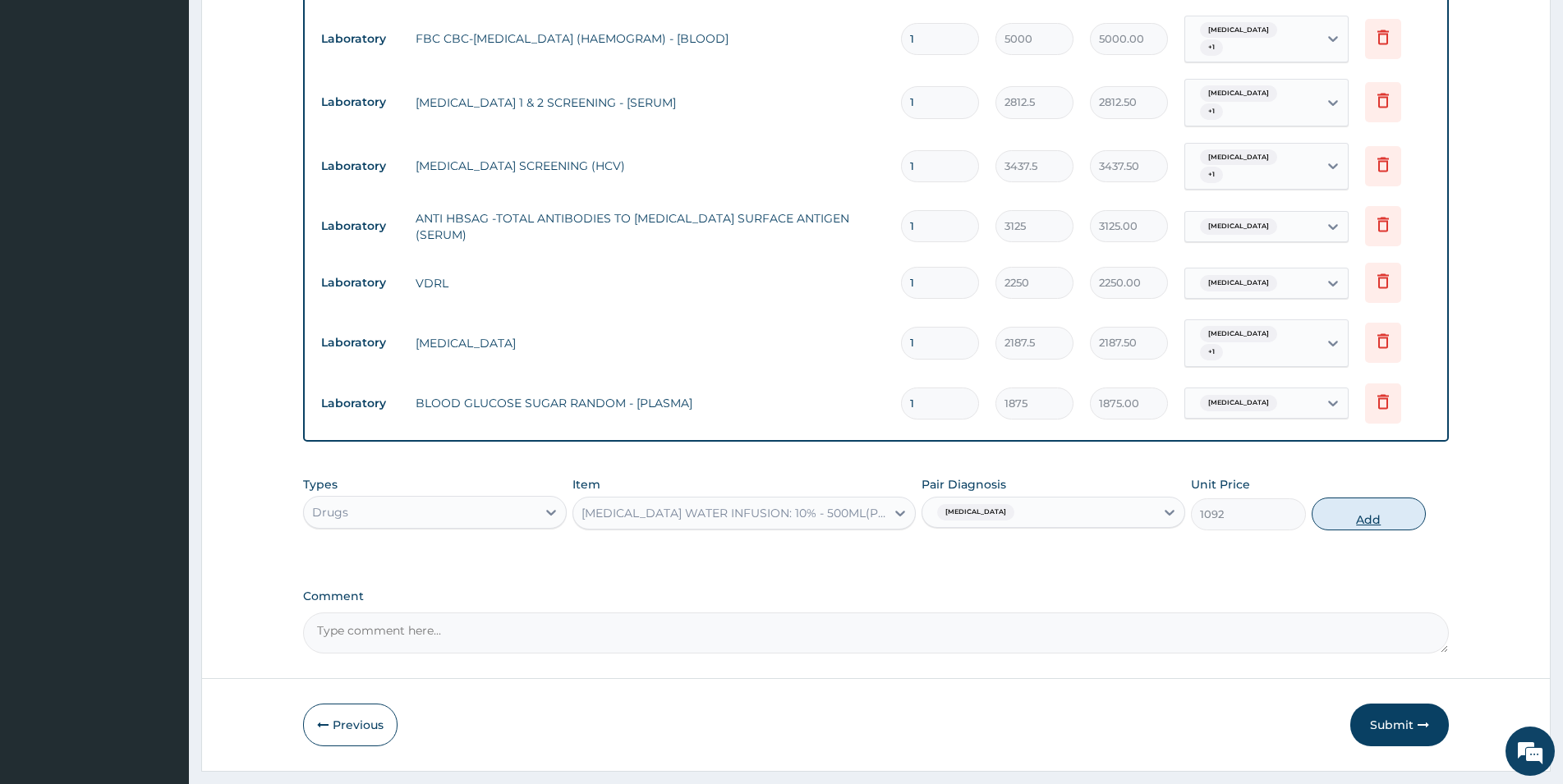
click at [1050, 498] on button "Add" at bounding box center [1369, 514] width 114 height 33
type input "0"
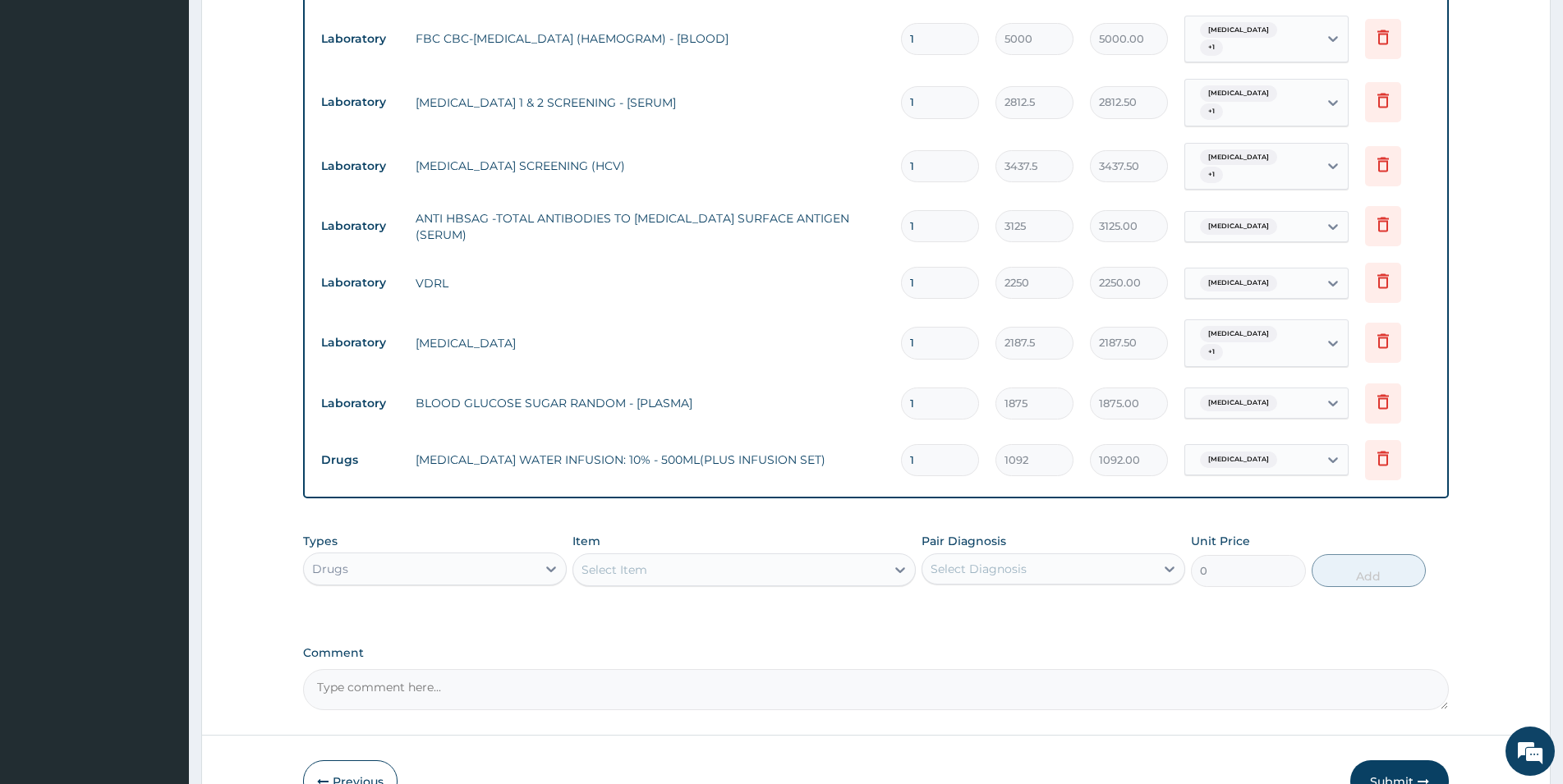
type input "0.00"
type input "3"
type input "3276.00"
type input "3"
click at [822, 557] on div "Select Item" at bounding box center [729, 569] width 312 height 26
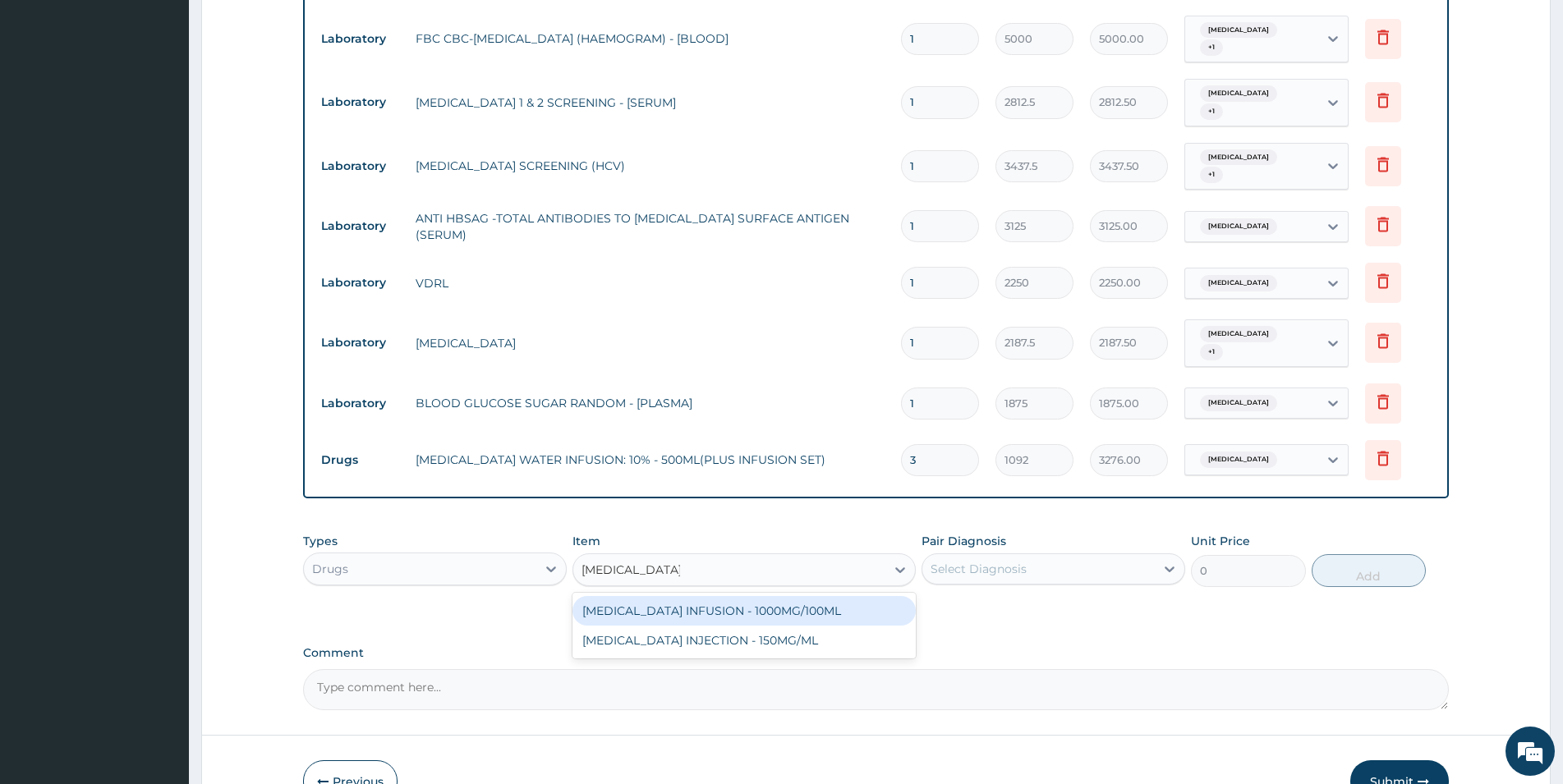
type input "PARACETAMOL IN"
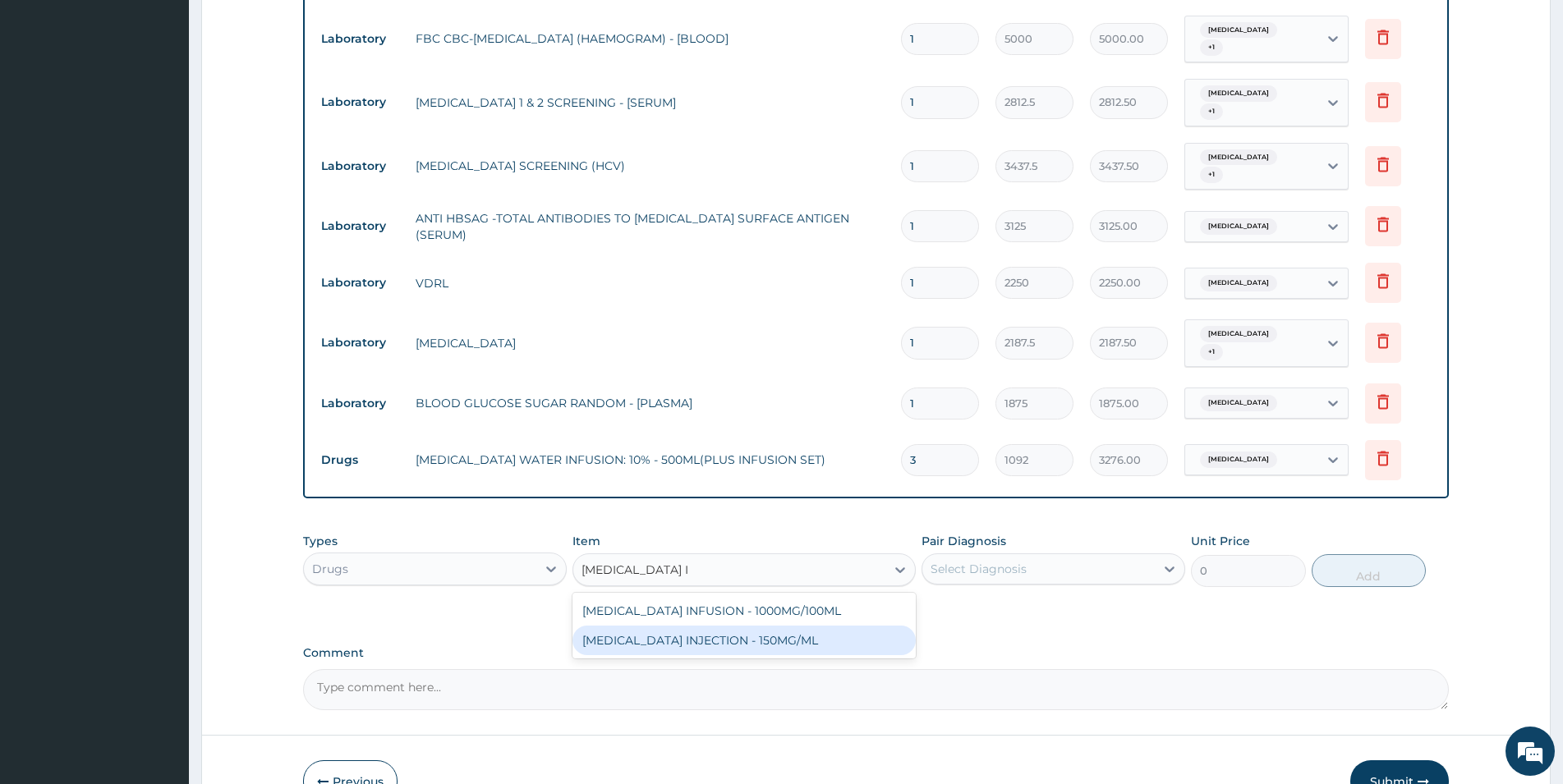
drag, startPoint x: 852, startPoint y: 596, endPoint x: 870, endPoint y: 613, distance: 24.8
click at [852, 625] on div "PARACETAMOL INJECTION - 150MG/ML" at bounding box center [744, 640] width 343 height 30
type input "560"
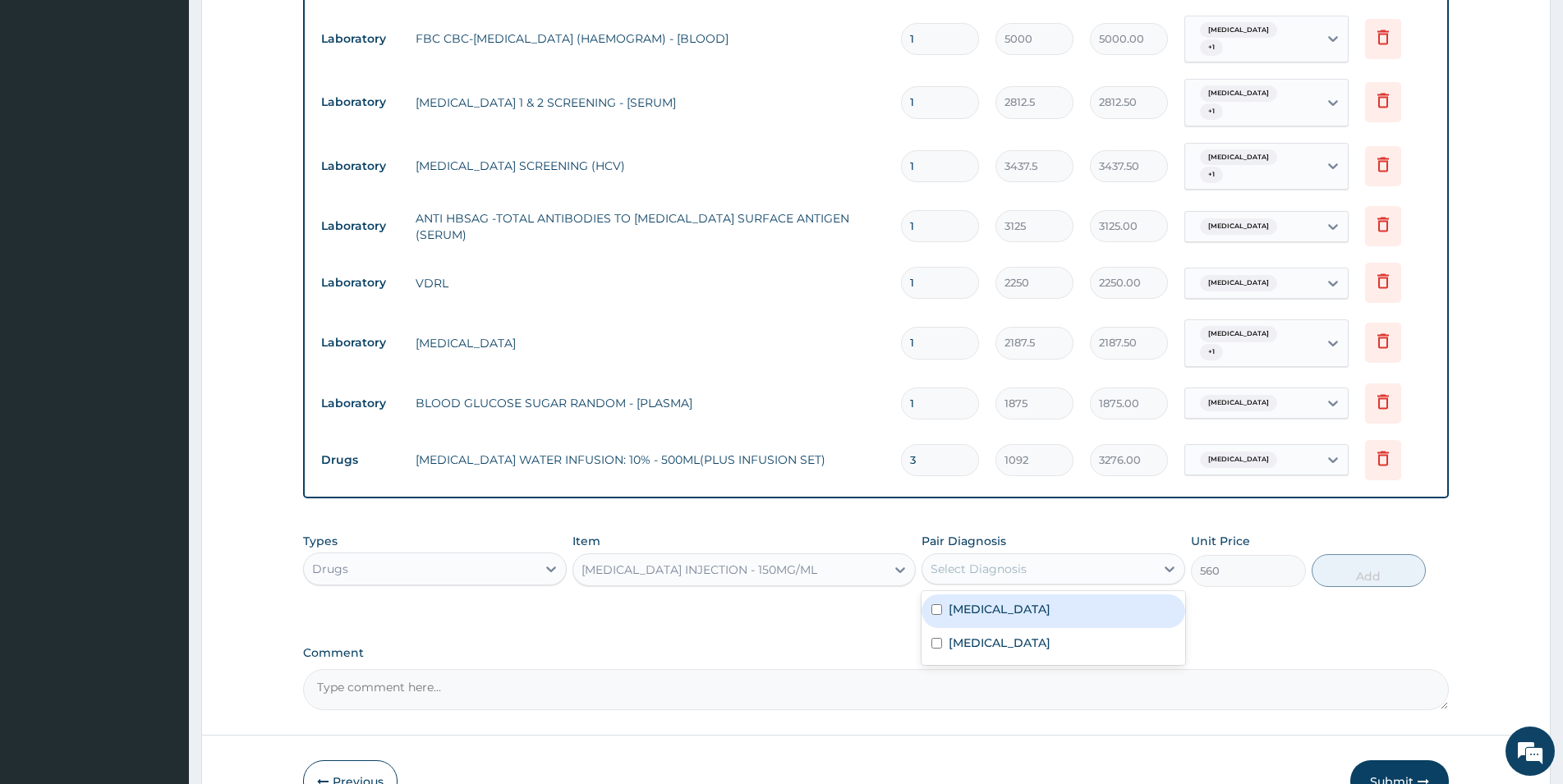
click at [996, 561] on div "Select Diagnosis" at bounding box center [978, 568] width 96 height 16
click at [997, 595] on div "Malaria" at bounding box center [1053, 611] width 264 height 34
checkbox input "true"
click at [1050, 554] on button "Add" at bounding box center [1369, 570] width 114 height 33
type input "0"
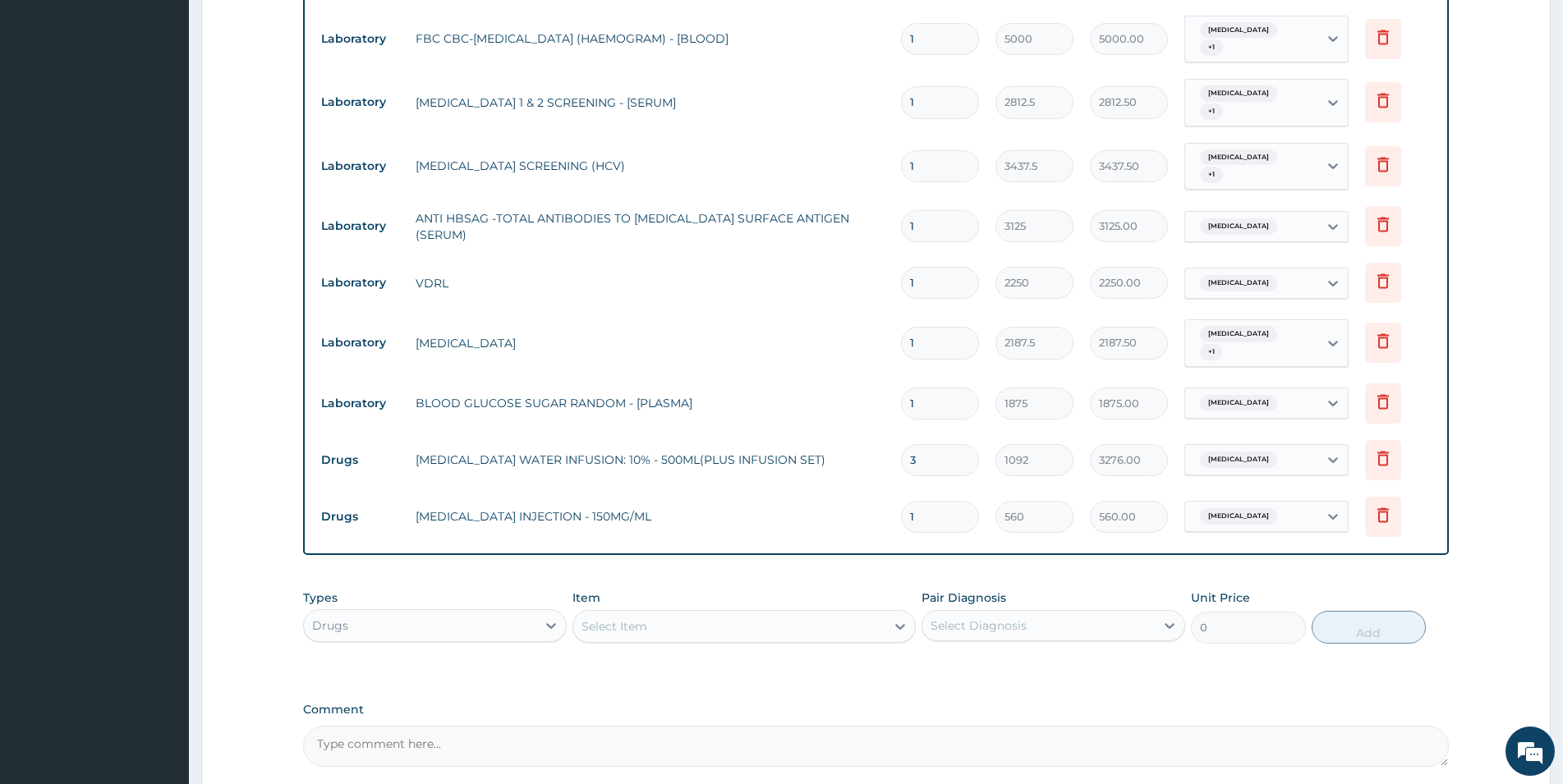
type input "13"
type input "7280.00"
type input "13"
click at [830, 613] on div "Select Item" at bounding box center [729, 625] width 312 height 26
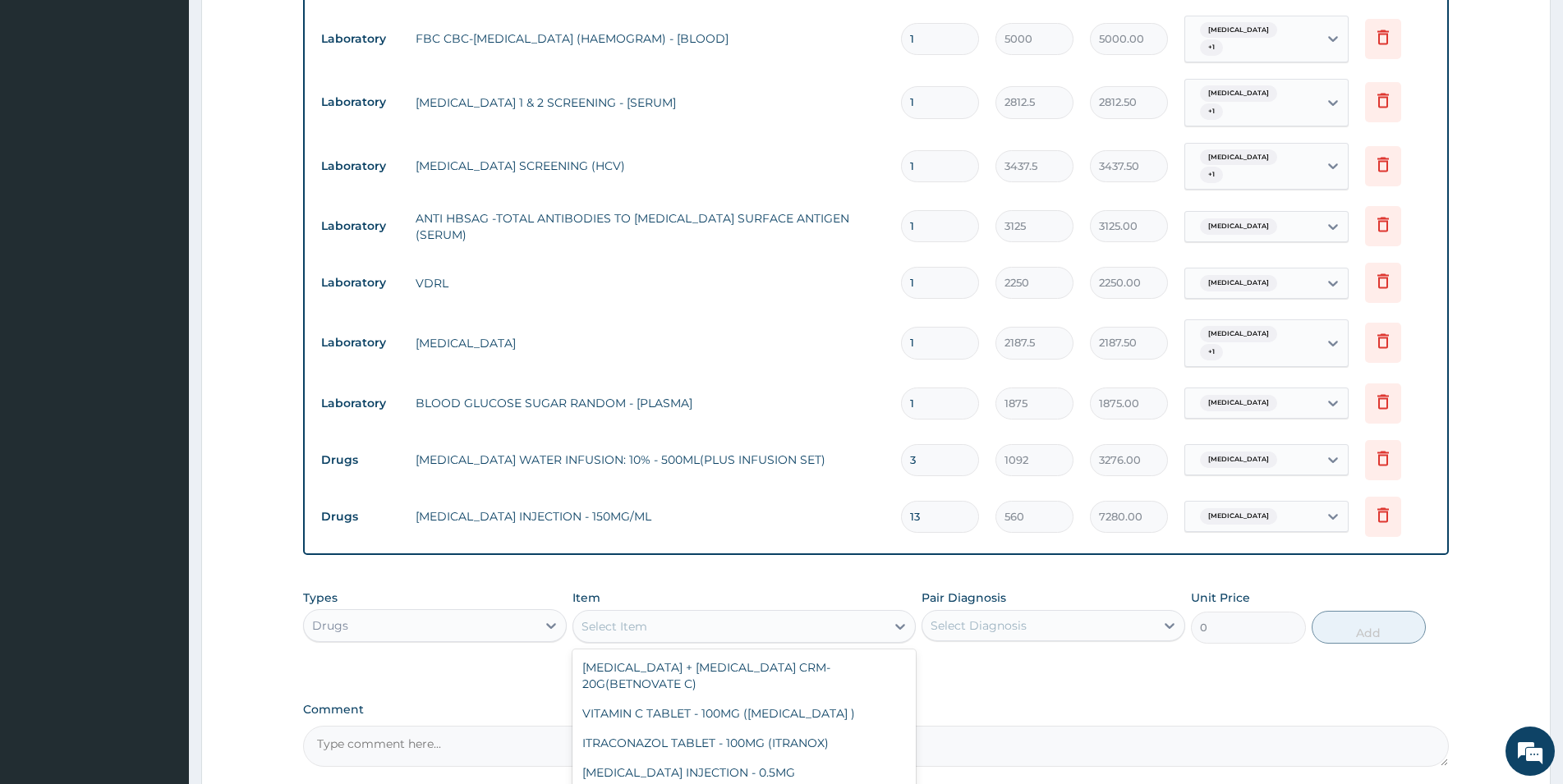
click at [988, 703] on label "Comment" at bounding box center [875, 710] width 1146 height 14
click at [988, 723] on textarea "Comment" at bounding box center [875, 746] width 1146 height 41
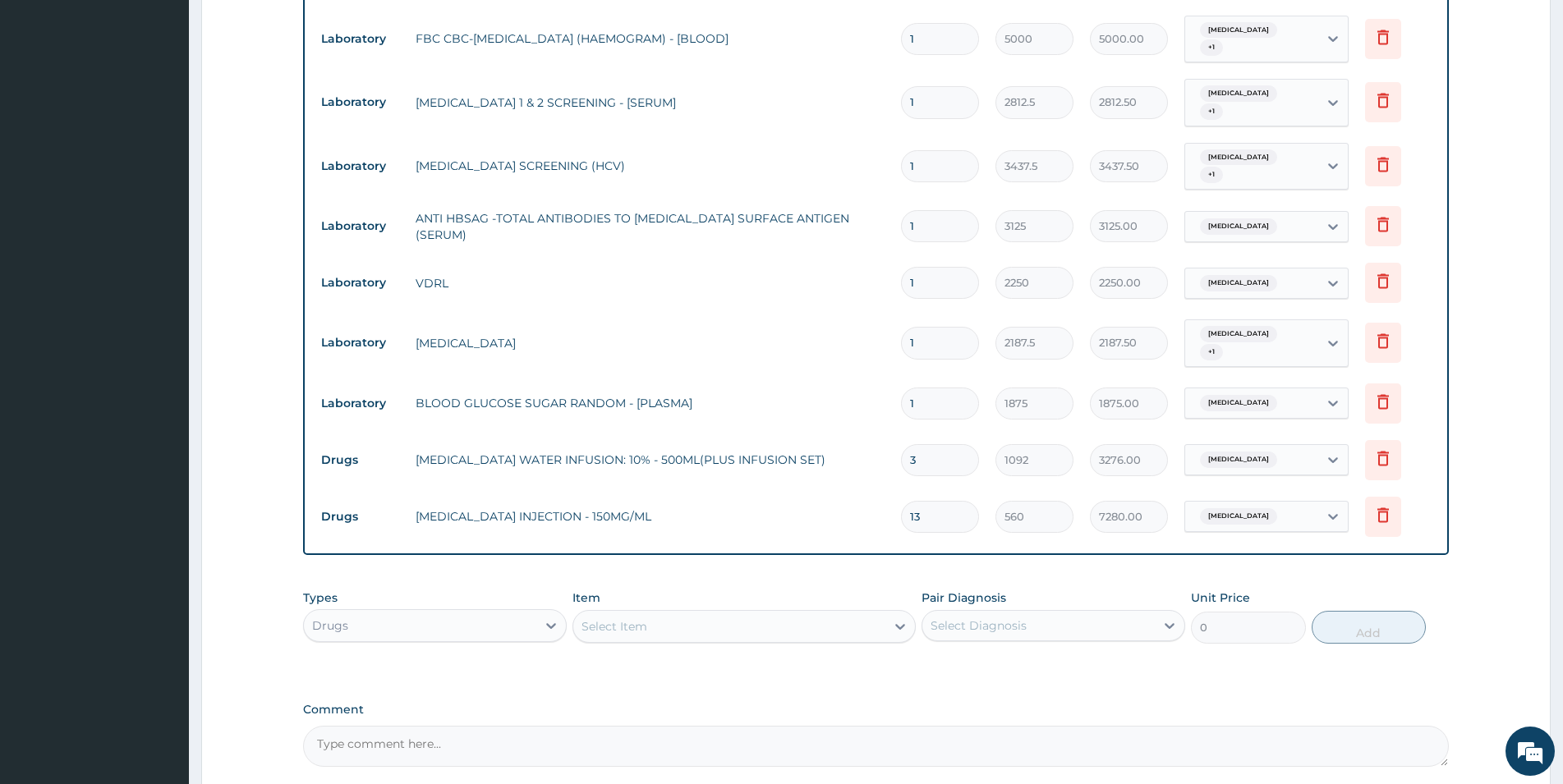
click at [864, 613] on div "Select Item" at bounding box center [729, 625] width 312 height 26
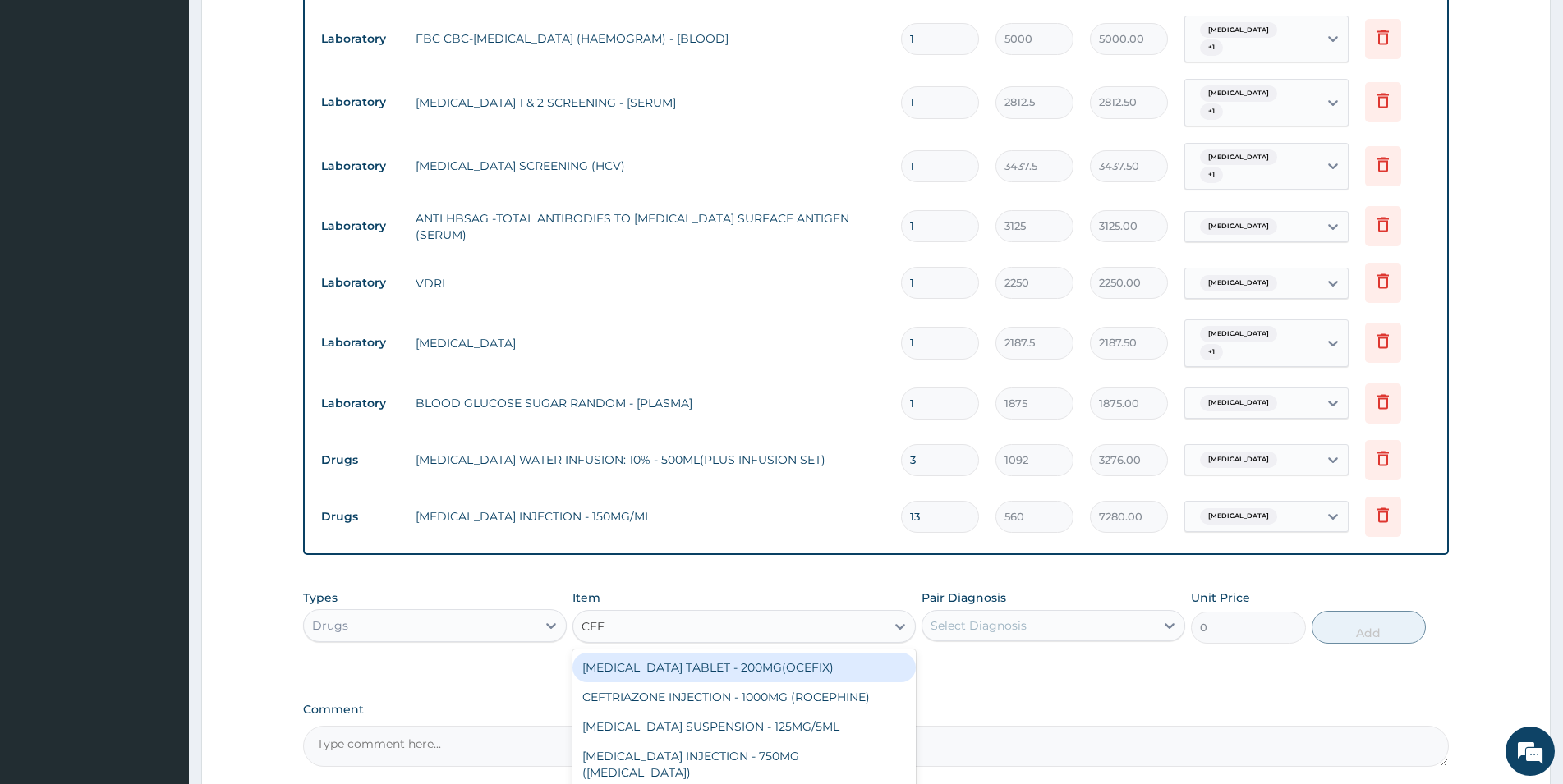
type input "CEFT"
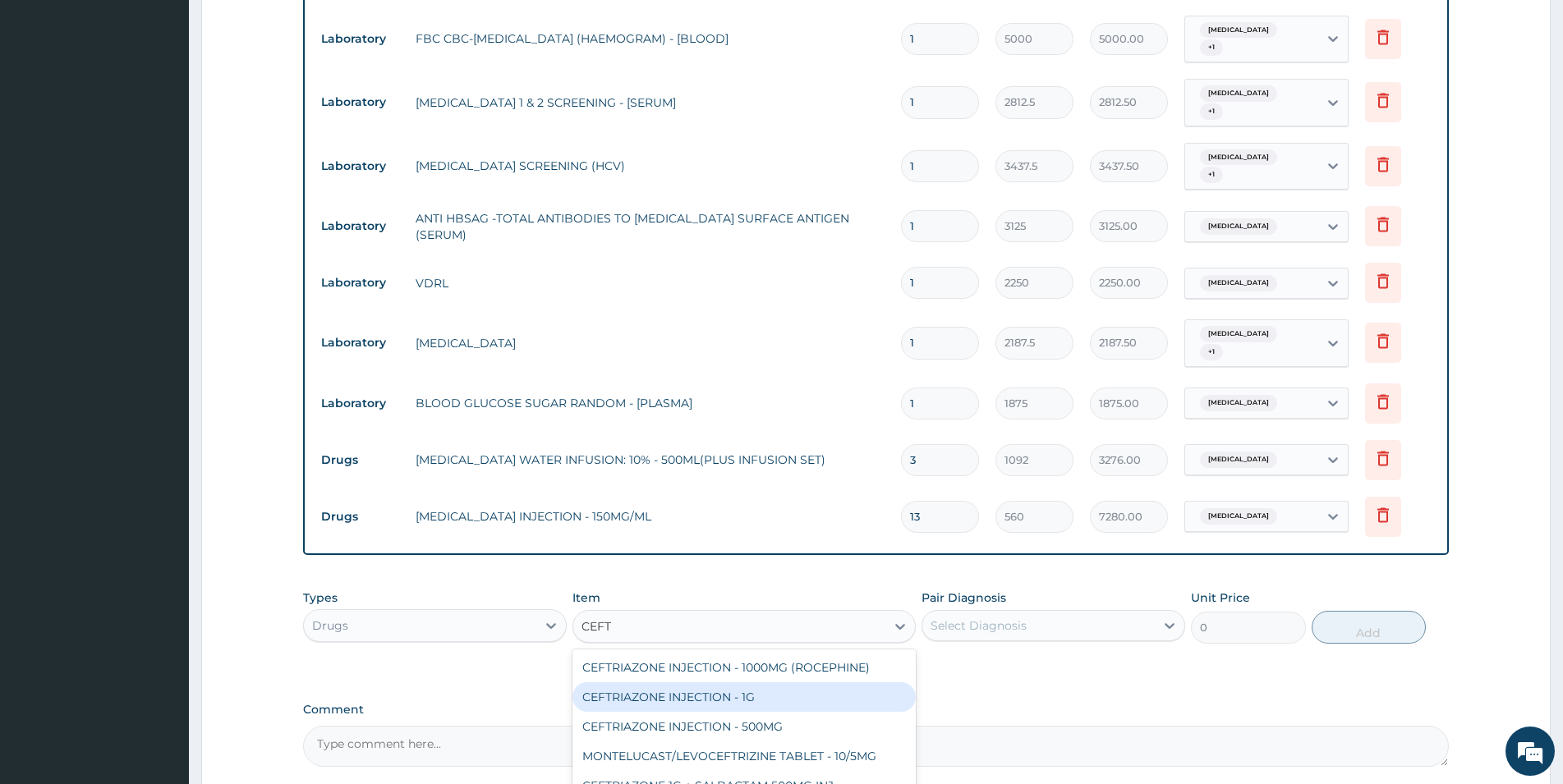
drag, startPoint x: 845, startPoint y: 657, endPoint x: 846, endPoint y: 646, distance: 11.0
click at [845, 682] on div "CEFTRIAZONE INJECTION - 1G" at bounding box center [744, 697] width 343 height 30
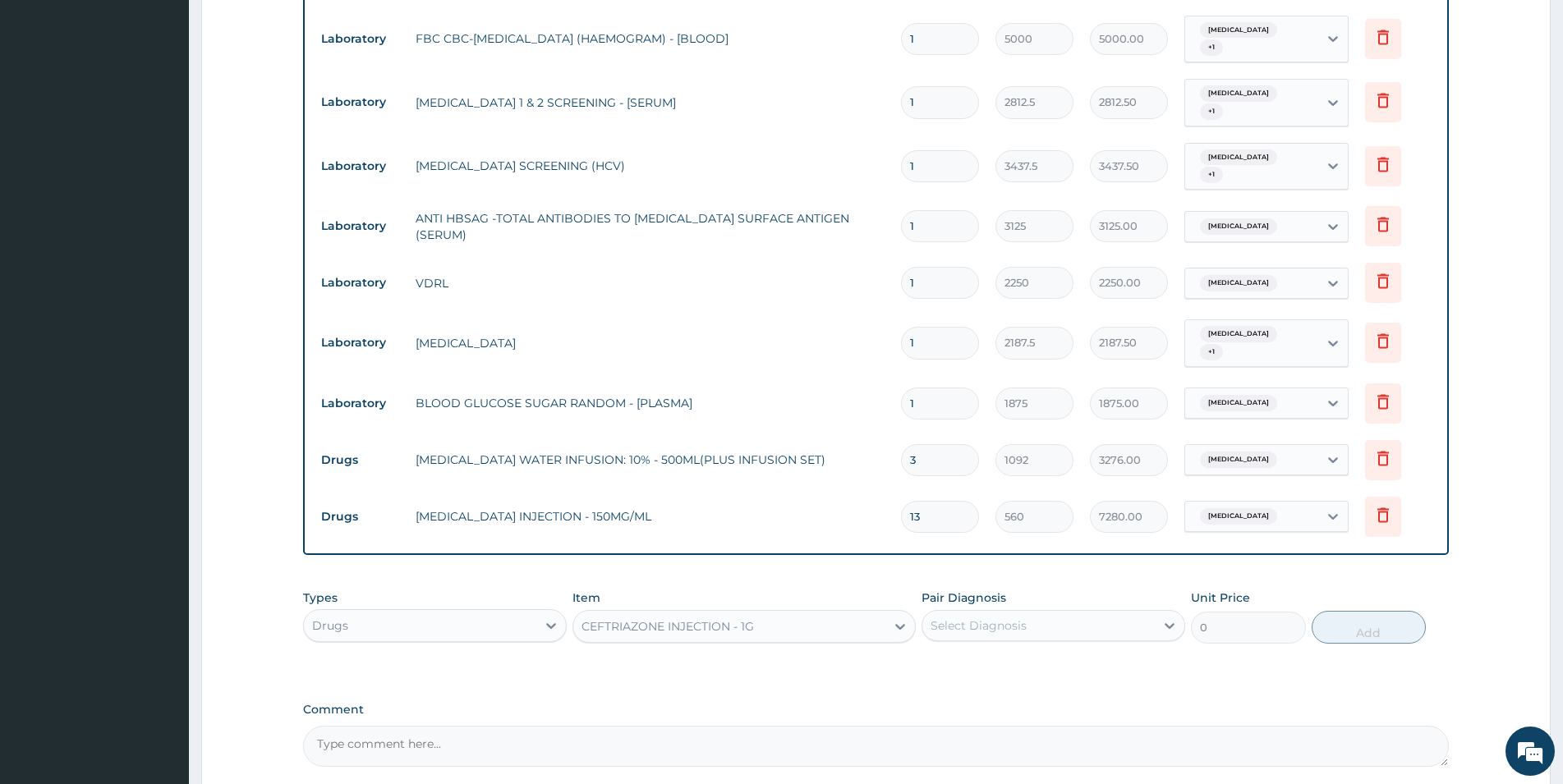
type input "1652"
click at [969, 612] on div "Select Diagnosis" at bounding box center [1039, 624] width 232 height 26
click at [967, 657] on label "Malaria" at bounding box center [999, 665] width 102 height 16
checkbox input "true"
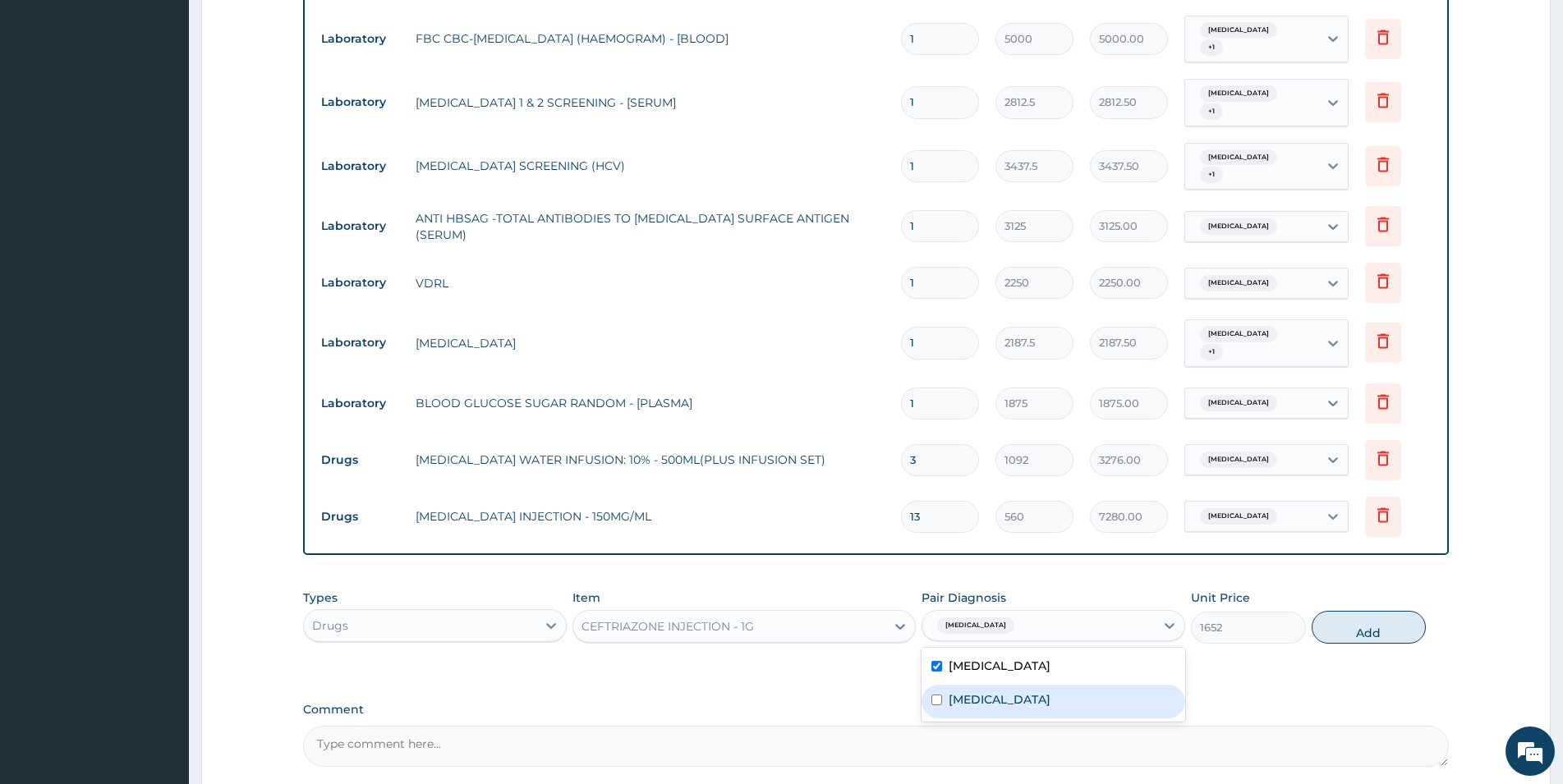
drag, startPoint x: 979, startPoint y: 679, endPoint x: 981, endPoint y: 668, distance: 11.2
click at [980, 671] on div "Malaria Respiratory tract infection" at bounding box center [1053, 684] width 264 height 73
click at [1004, 691] on label "Respiratory tract infection" at bounding box center [999, 699] width 102 height 16
checkbox input "true"
click at [1050, 651] on div "Malaria" at bounding box center [1053, 667] width 264 height 34
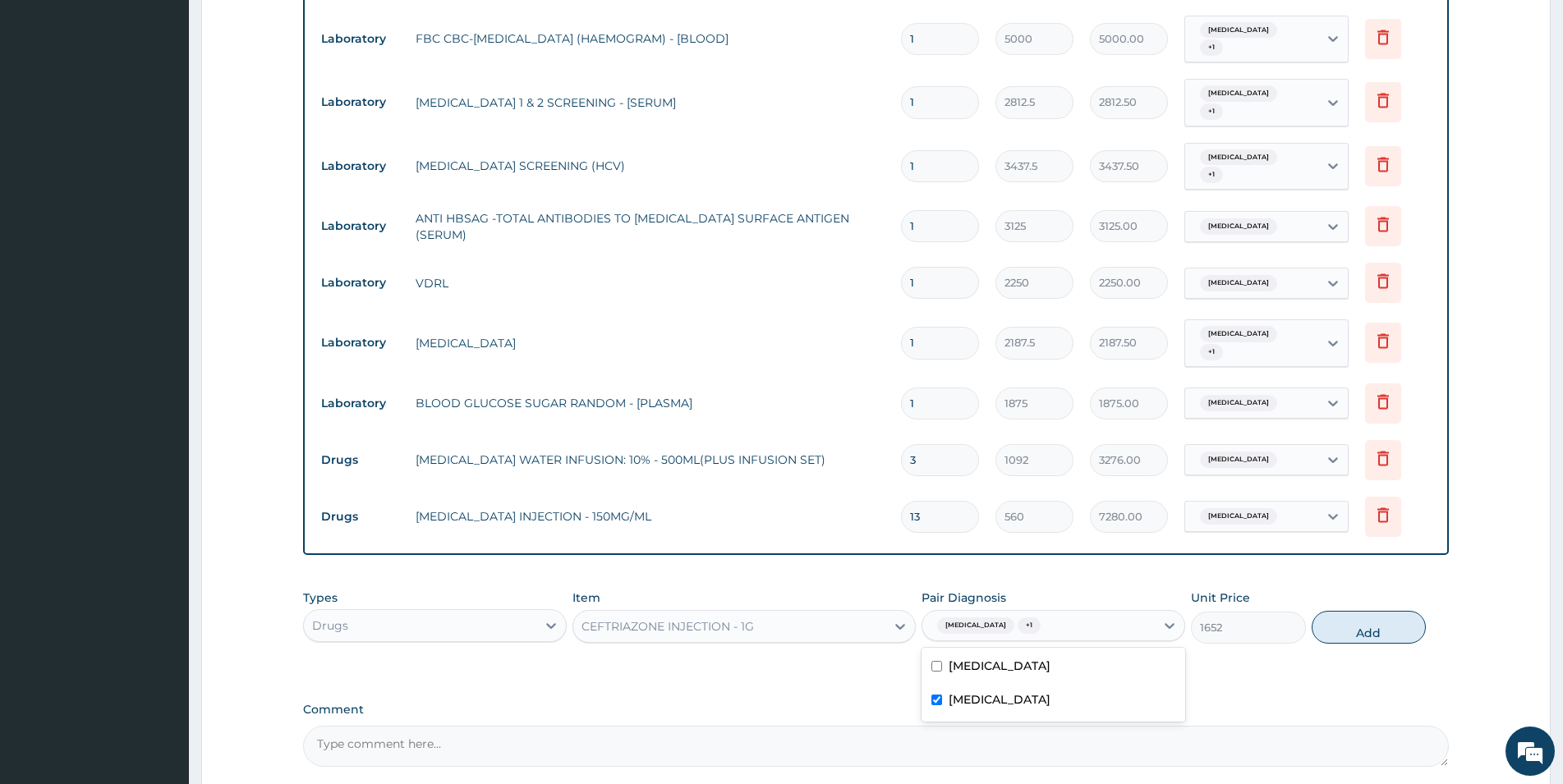
checkbox input "false"
click at [1050, 611] on button "Add" at bounding box center [1369, 627] width 114 height 33
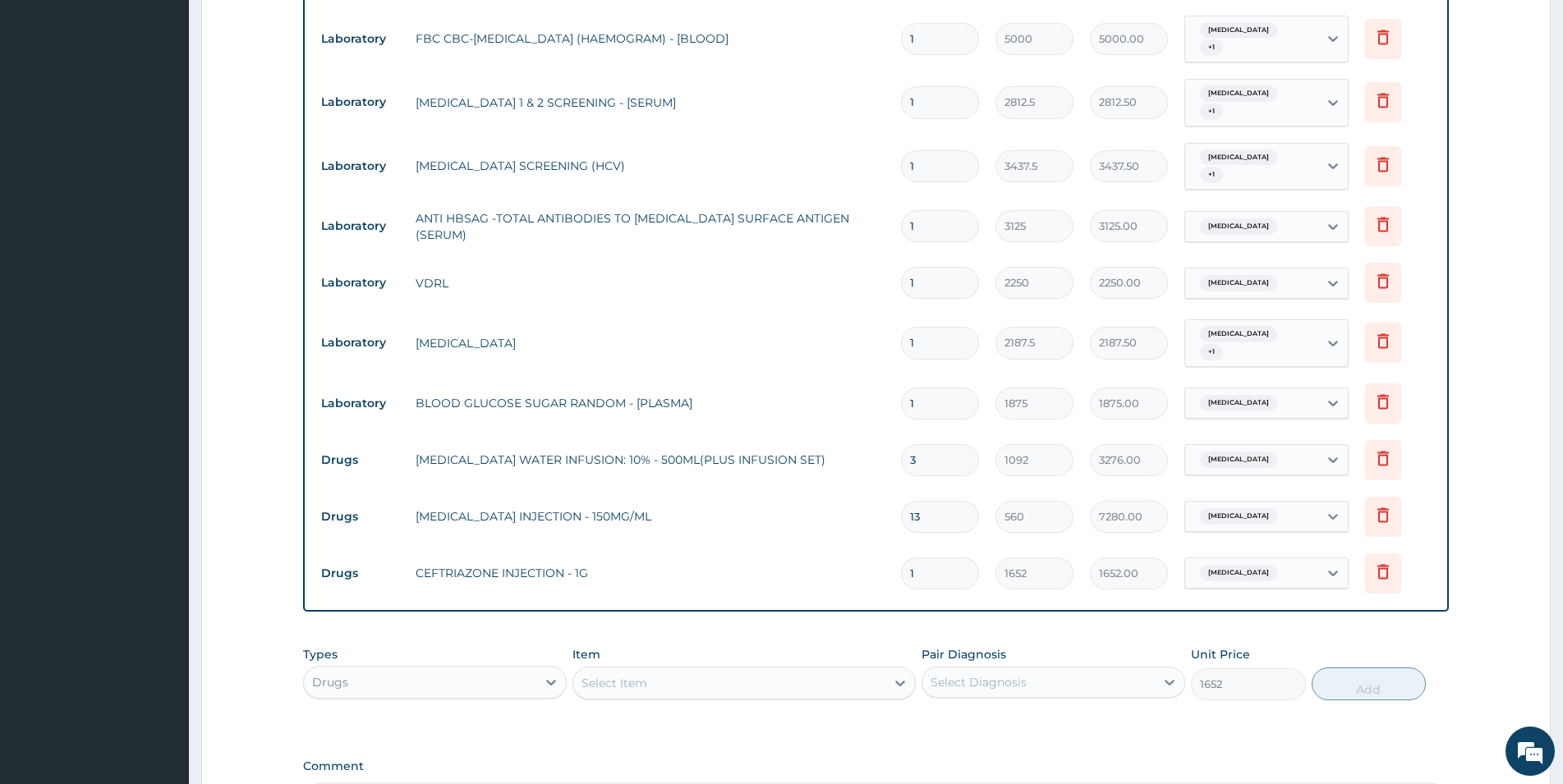
type input "0"
click at [872, 670] on div "Select Item" at bounding box center [729, 682] width 312 height 26
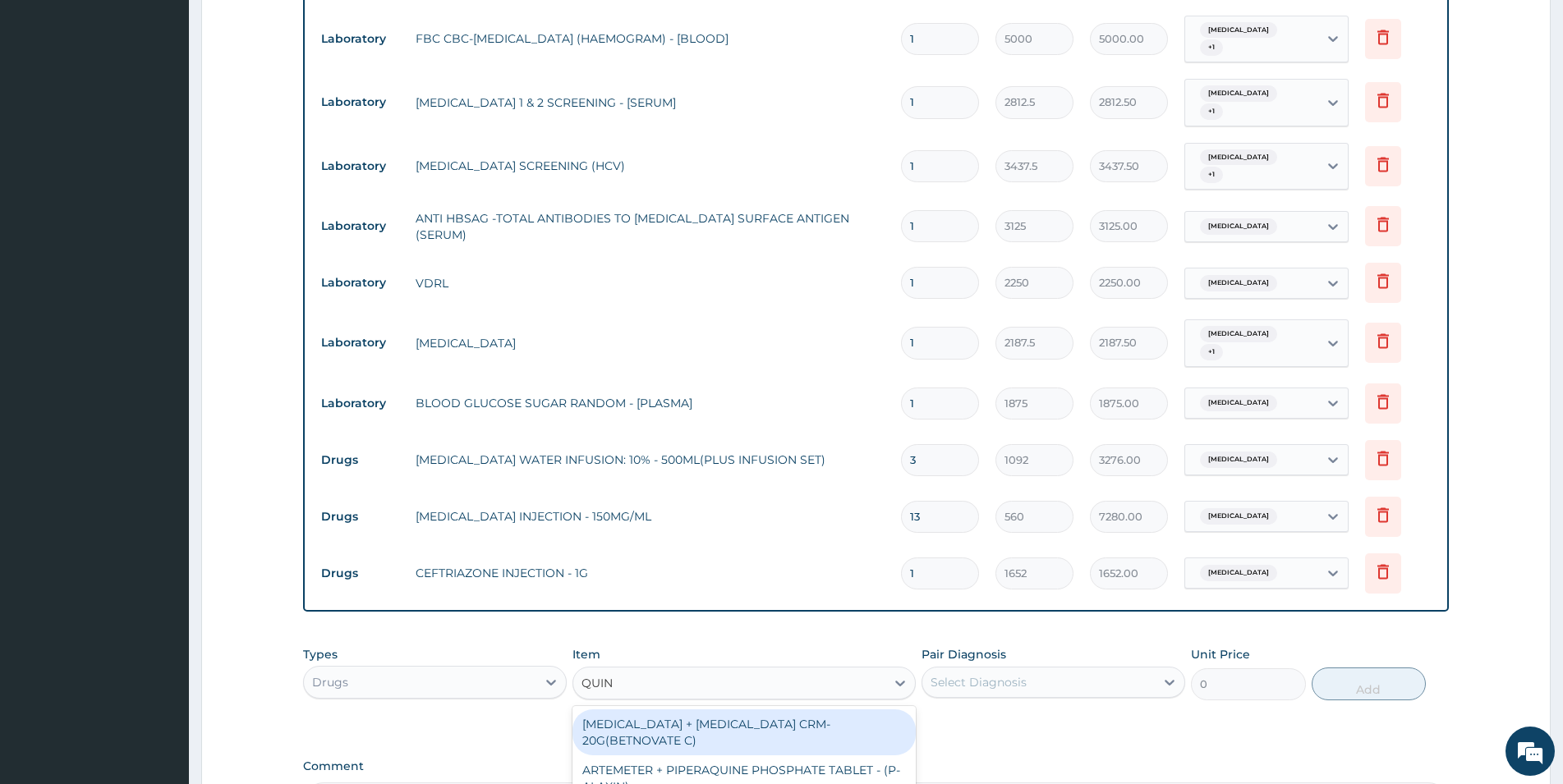
type input "QUINI"
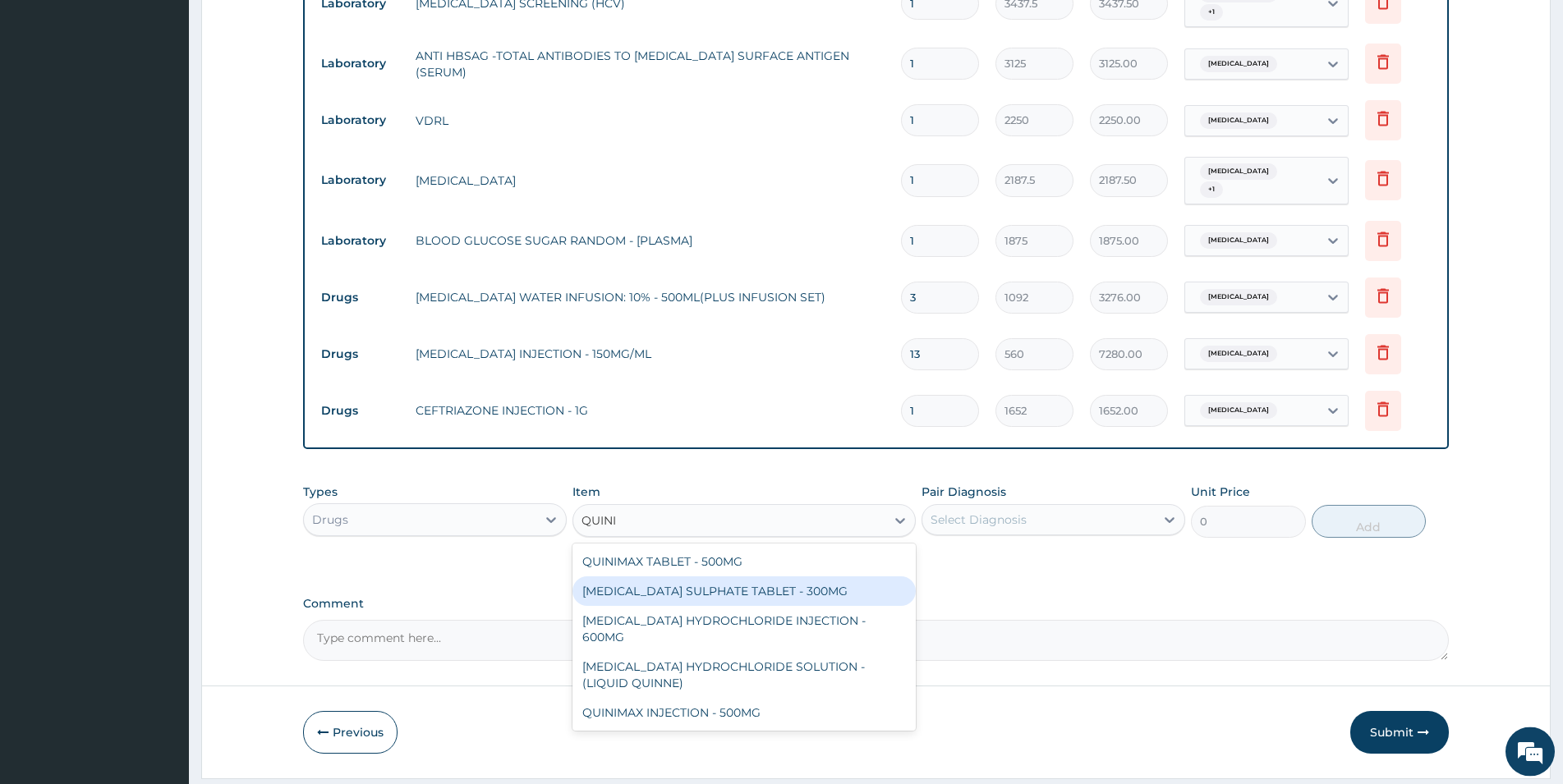
scroll to position [1113, 0]
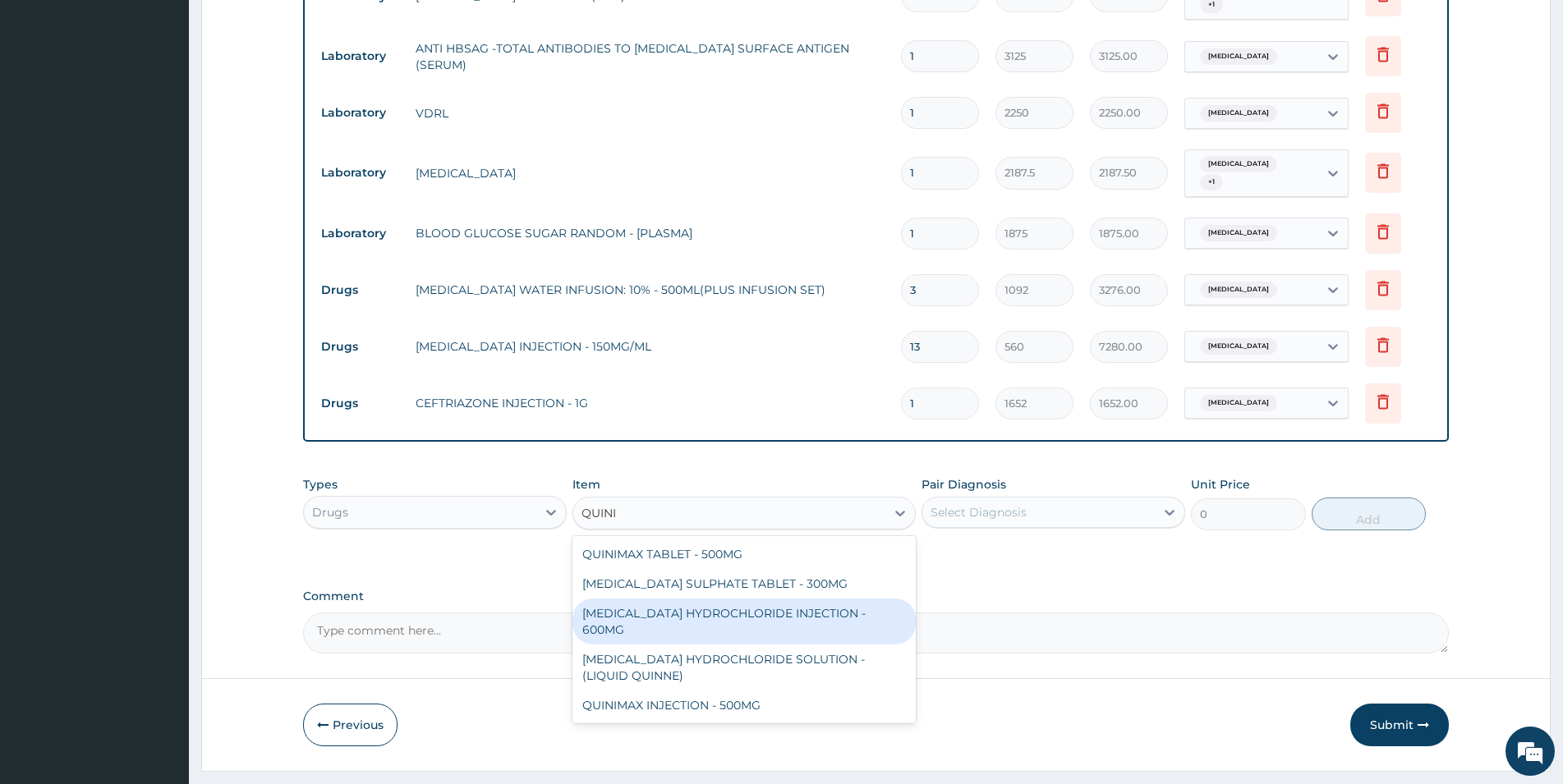
click at [873, 598] on div "QUININE HYDROCHLORIDE INJECTION - 600MG" at bounding box center [744, 622] width 343 height 46
type input "218.39999999999998"
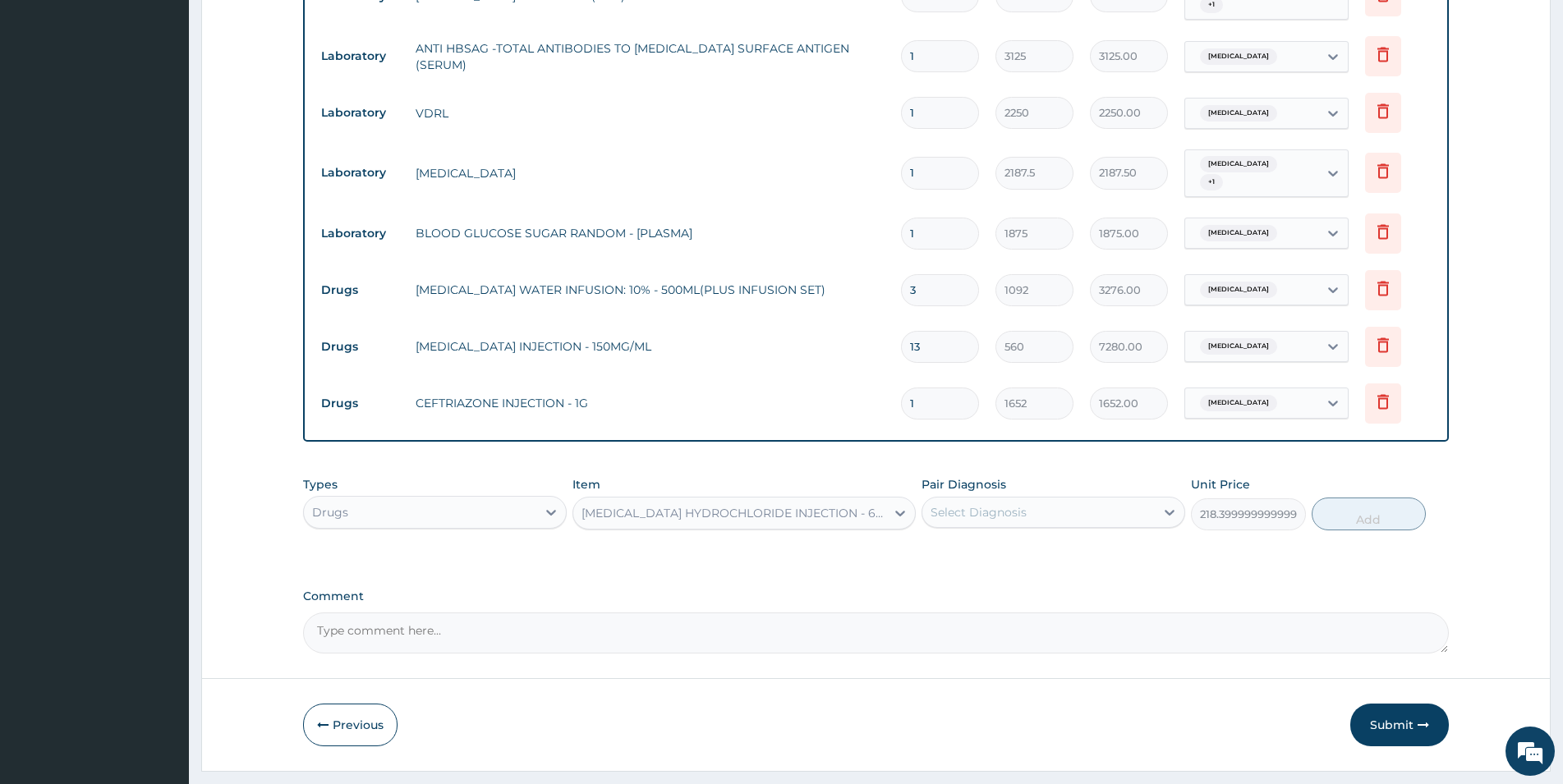
click at [1045, 499] on div "Select Diagnosis" at bounding box center [1039, 511] width 232 height 26
drag, startPoint x: 1038, startPoint y: 511, endPoint x: 1050, endPoint y: 517, distance: 13.4
click at [1039, 537] on div "Malaria" at bounding box center [1053, 554] width 264 height 34
checkbox input "true"
click at [1050, 498] on button "Add" at bounding box center [1369, 514] width 114 height 33
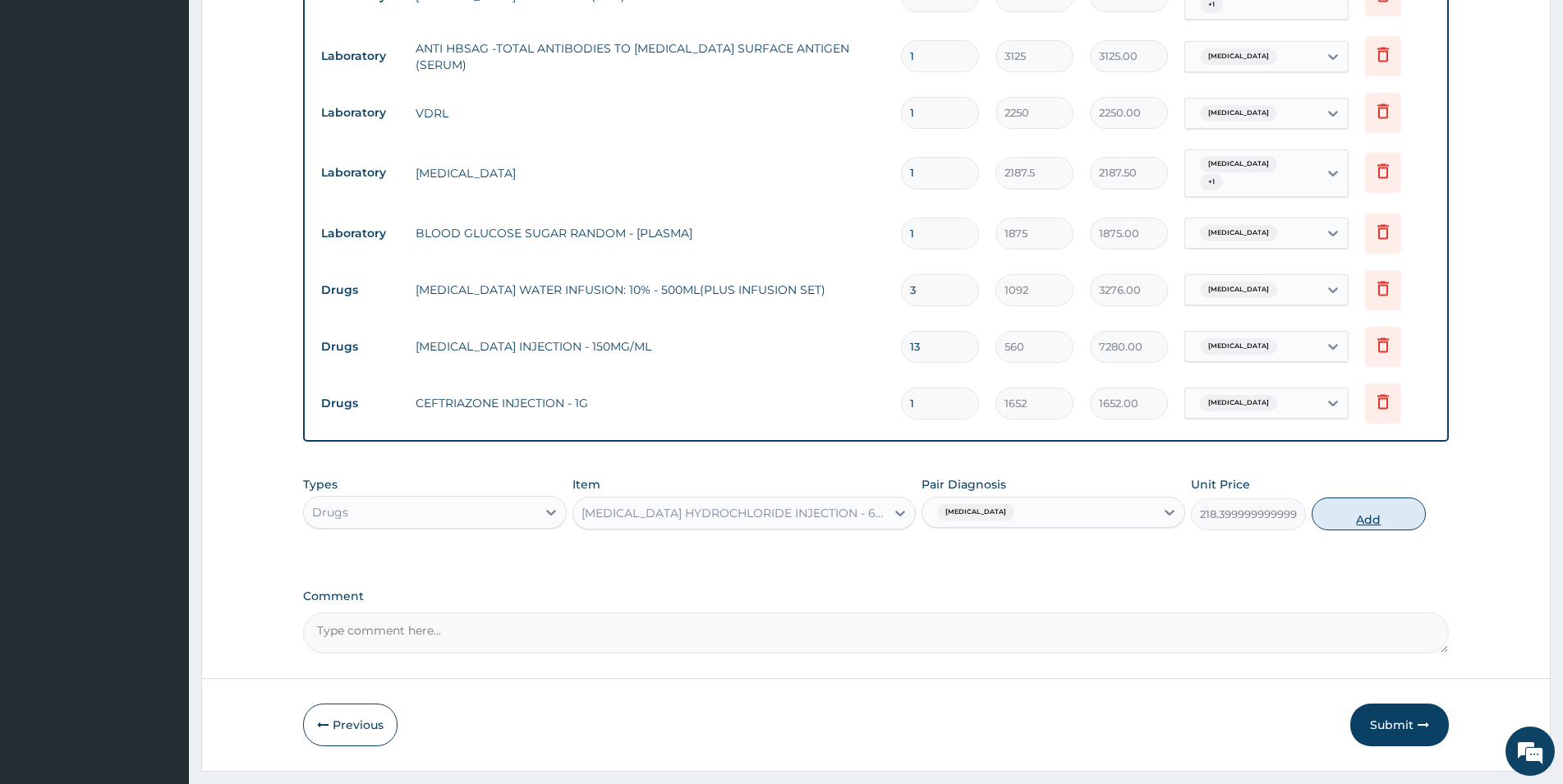
type input "0"
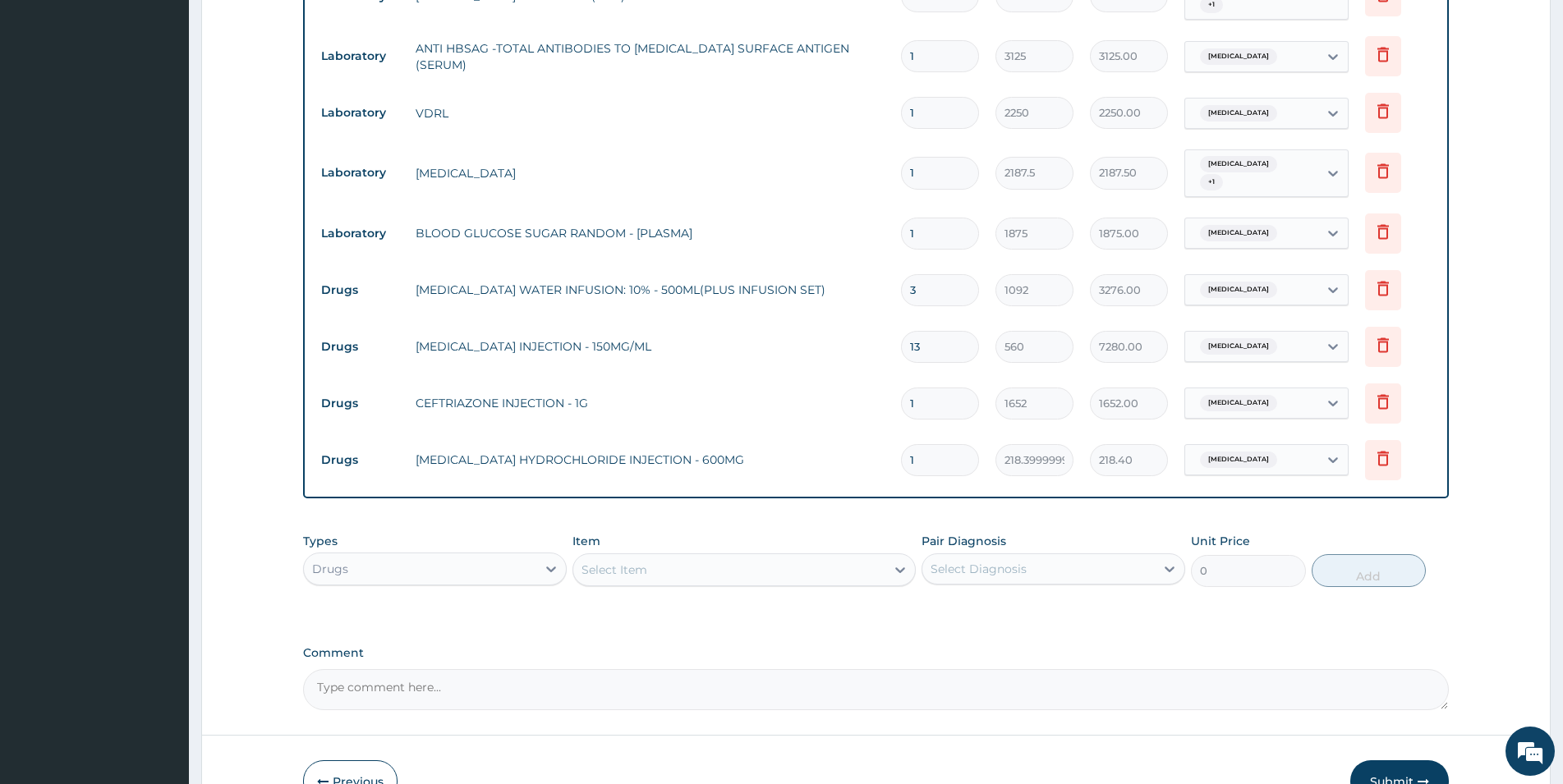
type input "0.00"
type input "4"
type input "873.60"
type input "4"
click at [846, 553] on div "Select Item" at bounding box center [744, 569] width 343 height 33
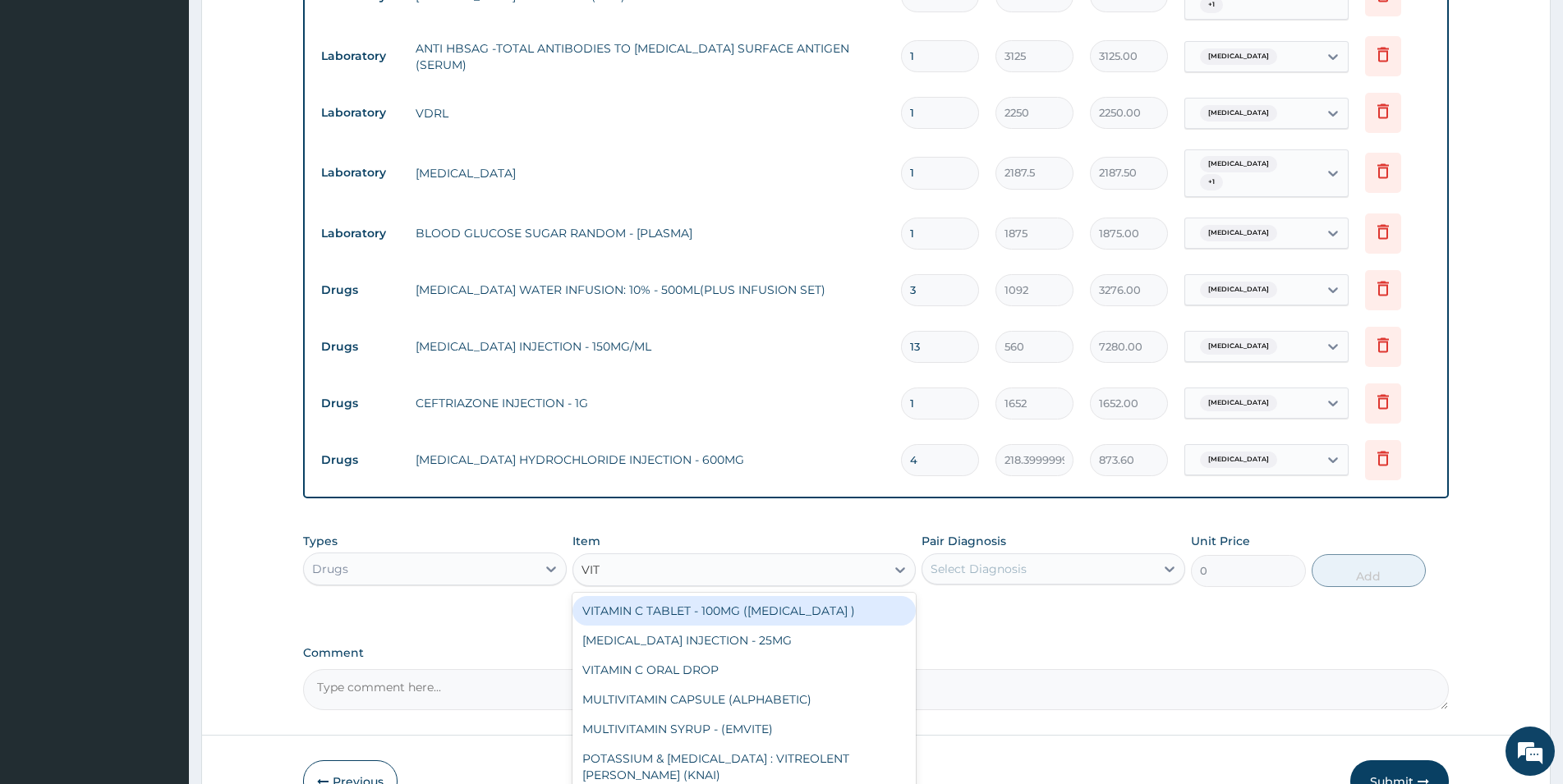
type input "VIT B"
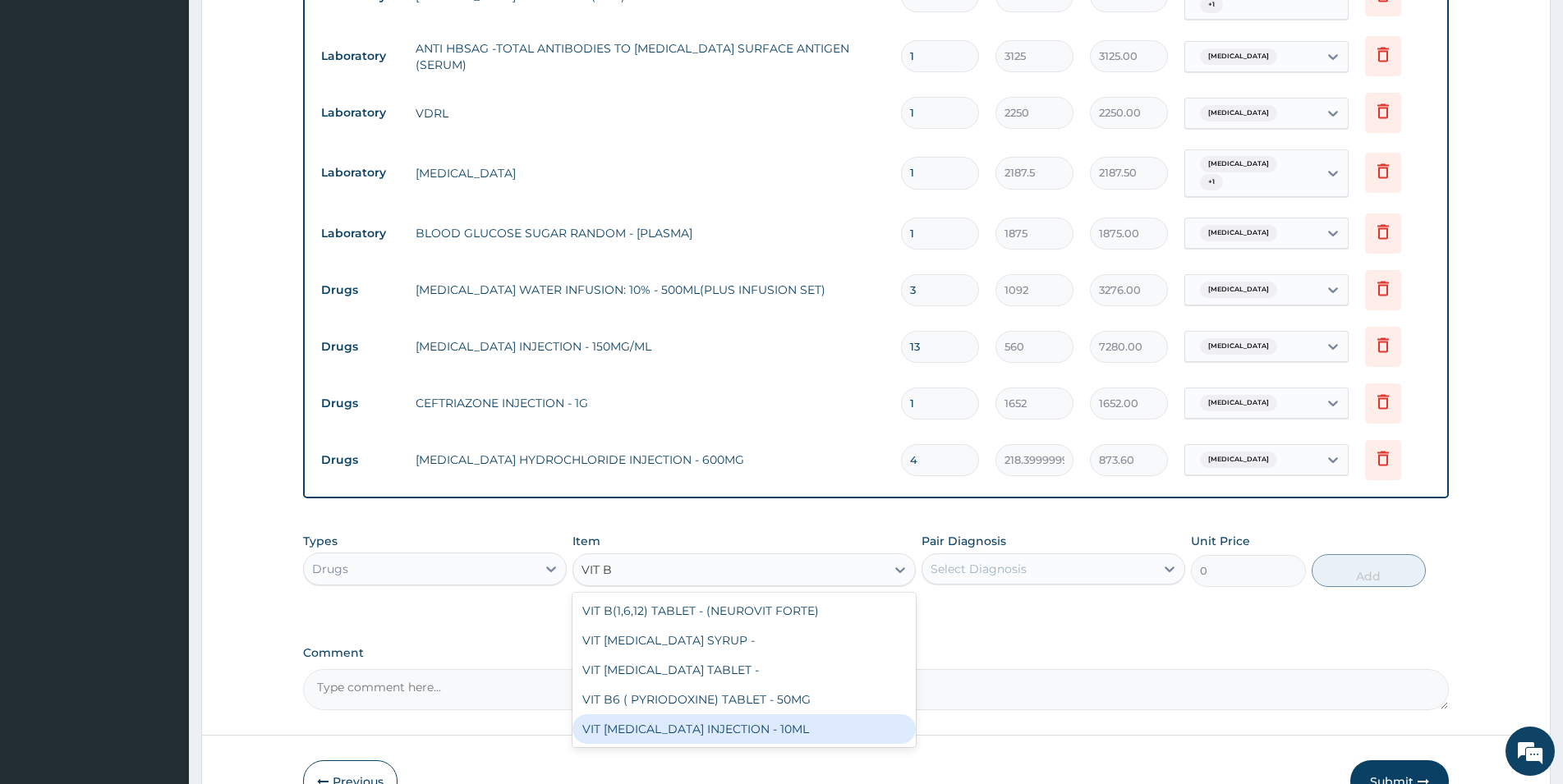
click at [786, 714] on div "VIT B- COMPLEX INJECTION - 10ML" at bounding box center [744, 729] width 343 height 30
type input "154"
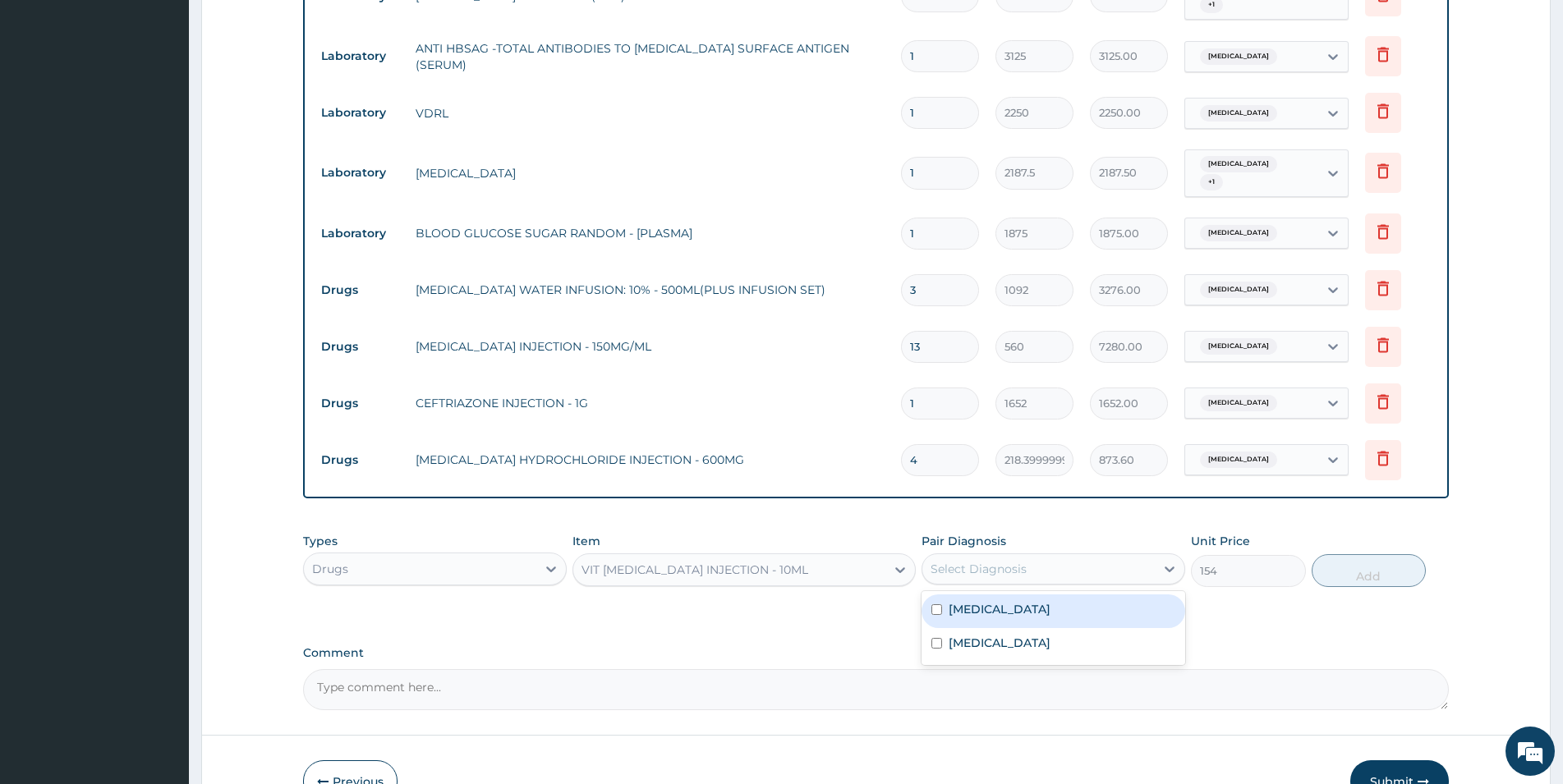
click at [971, 561] on div "Select Diagnosis" at bounding box center [978, 568] width 96 height 16
click at [975, 595] on div "Malaria" at bounding box center [1053, 611] width 264 height 34
checkbox input "true"
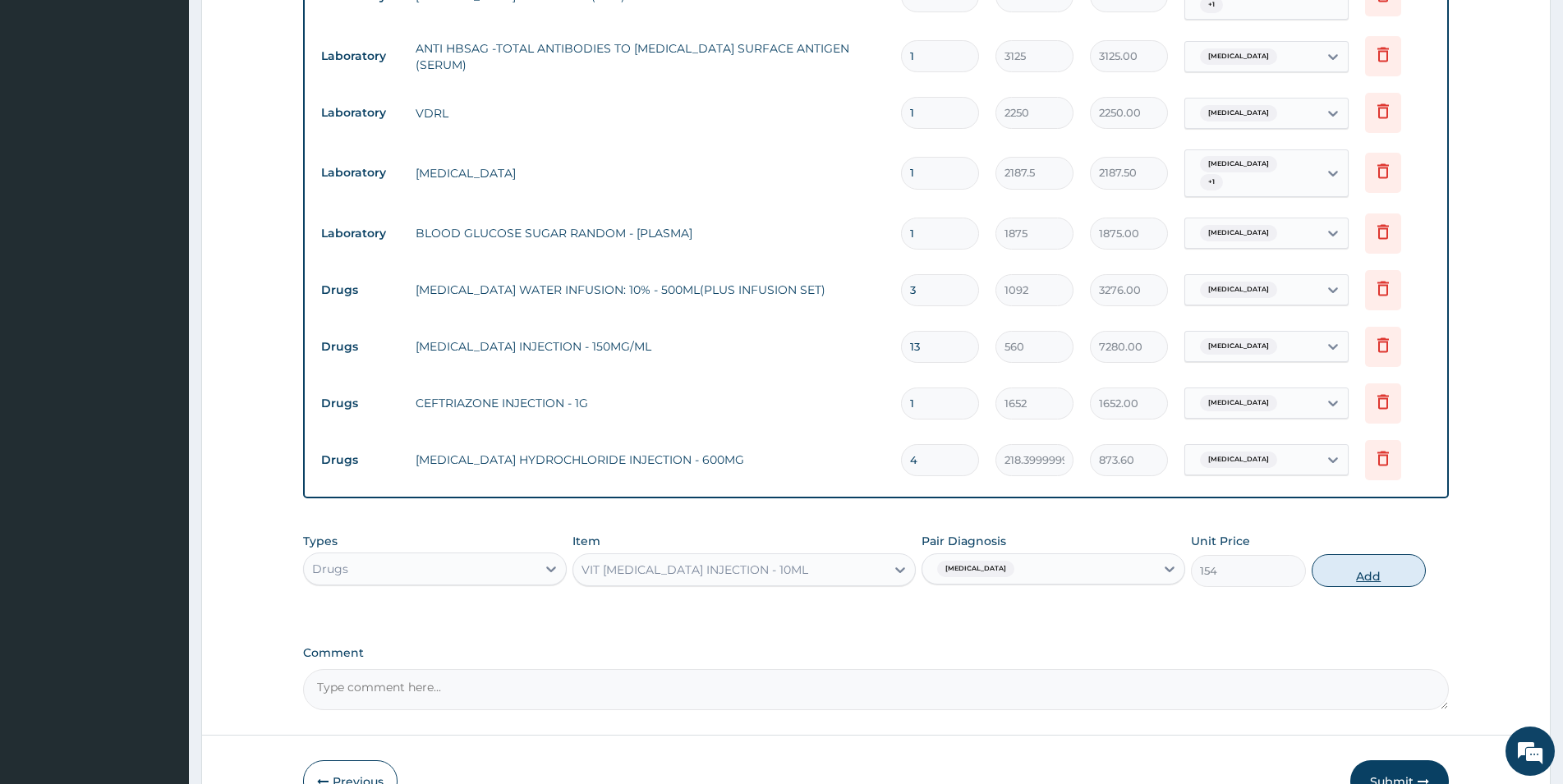
click at [1050, 554] on button "Add" at bounding box center [1369, 570] width 114 height 33
type input "0"
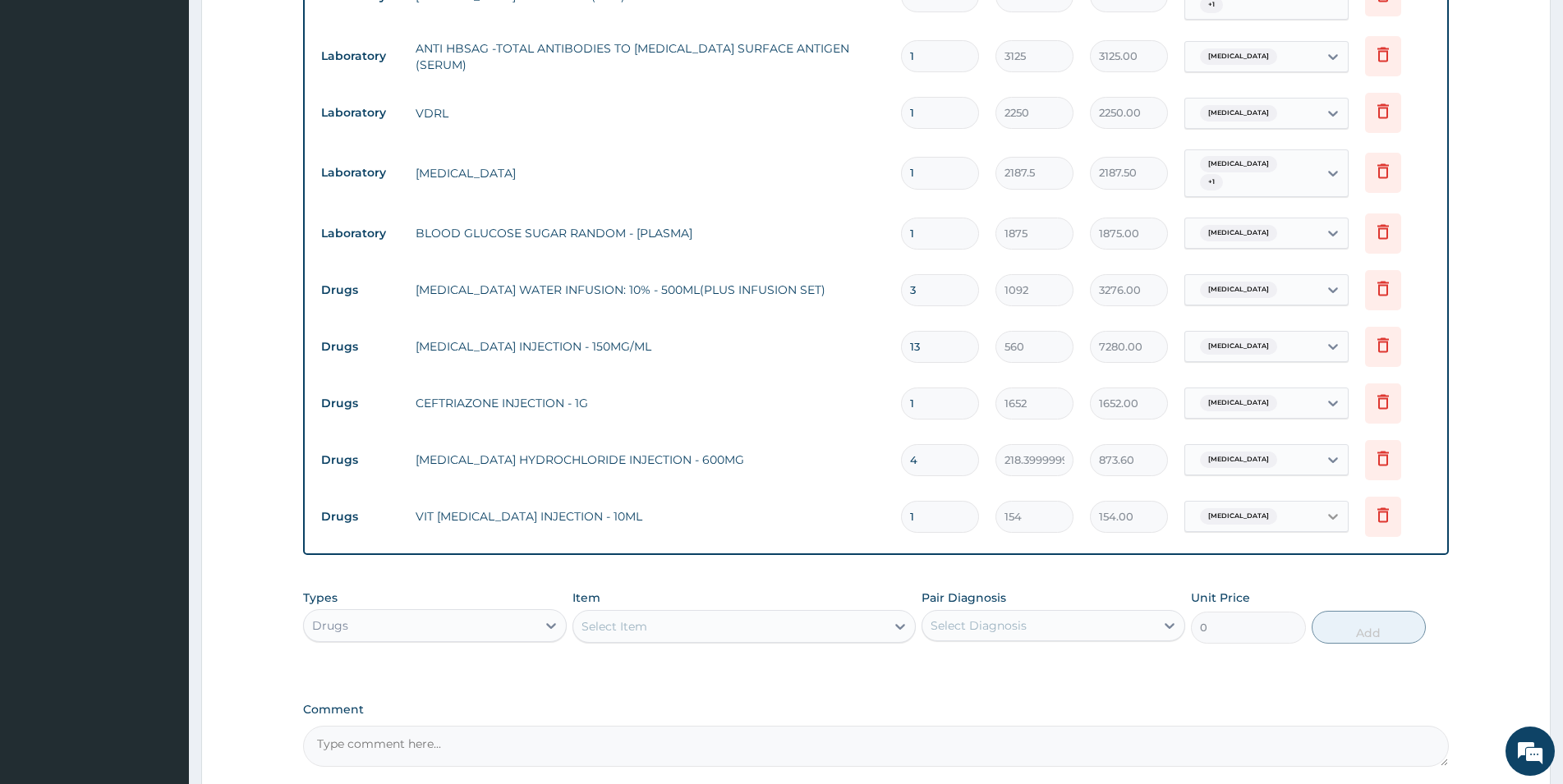
type input "0.00"
type input "2"
type input "308.00"
type input "2"
click at [733, 613] on div "Select Item" at bounding box center [729, 625] width 312 height 26
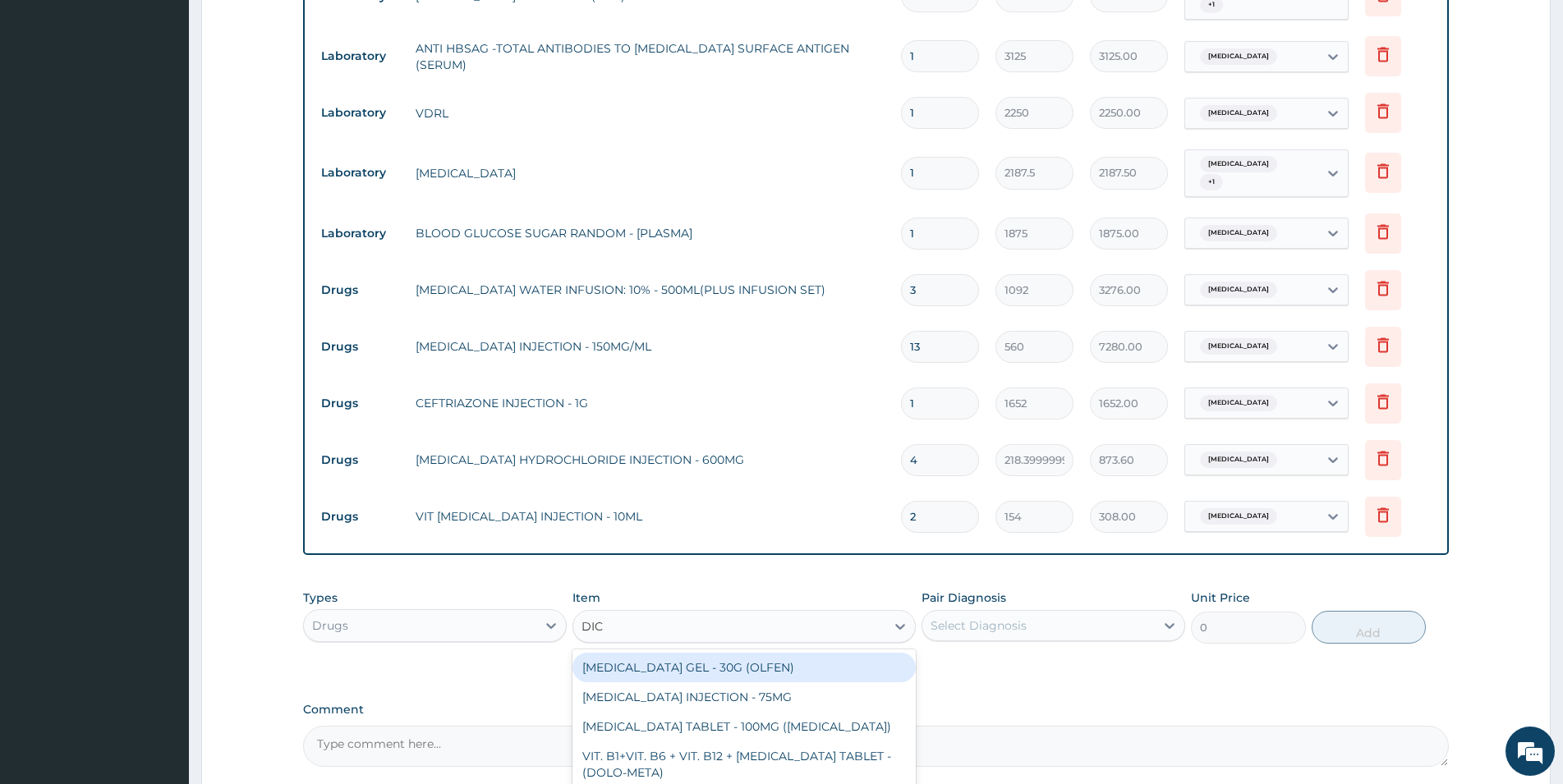
type input "DICL"
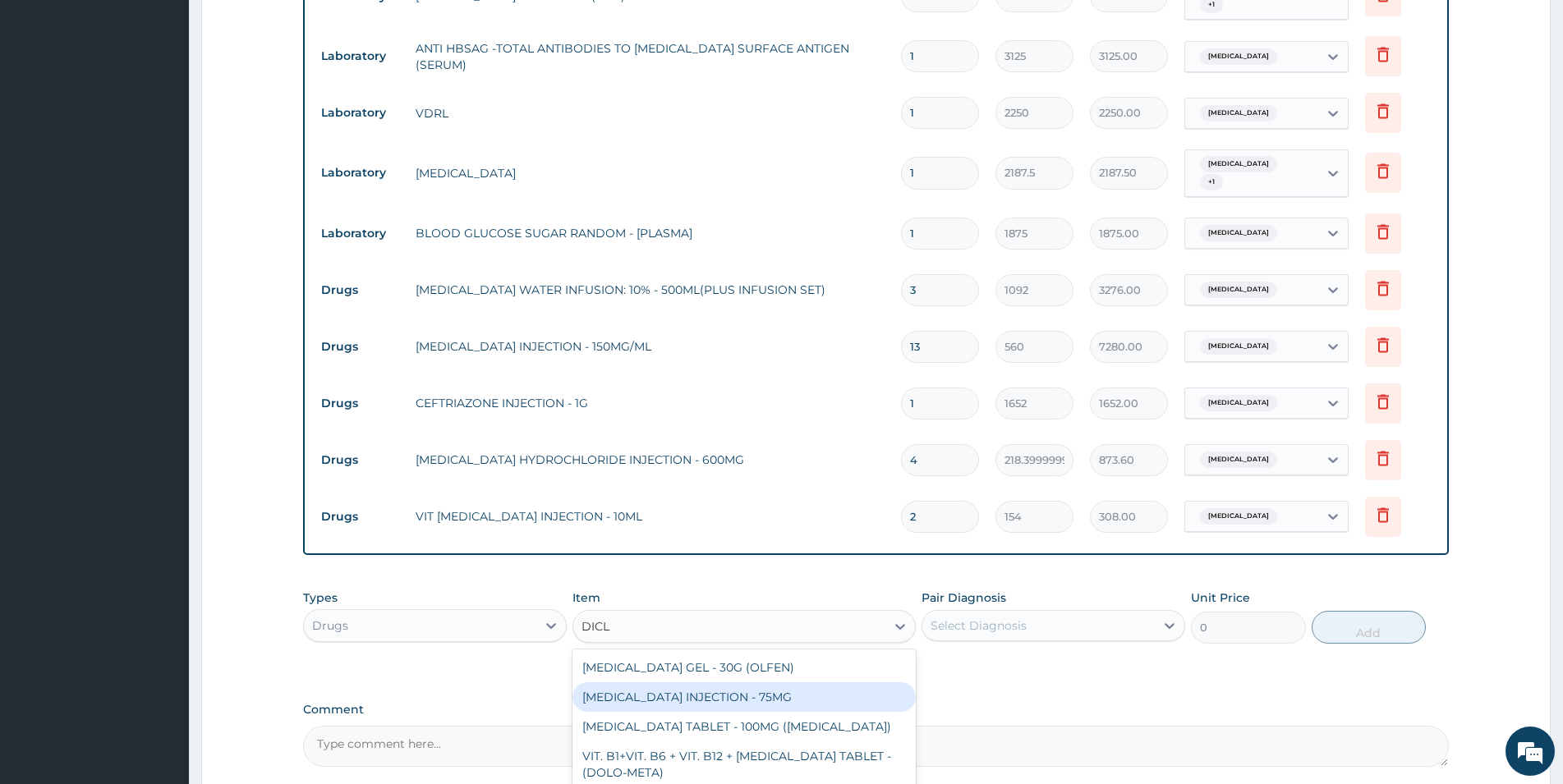
click at [723, 682] on div "DICLOFENAC INJECTION - 75MG" at bounding box center [744, 697] width 343 height 30
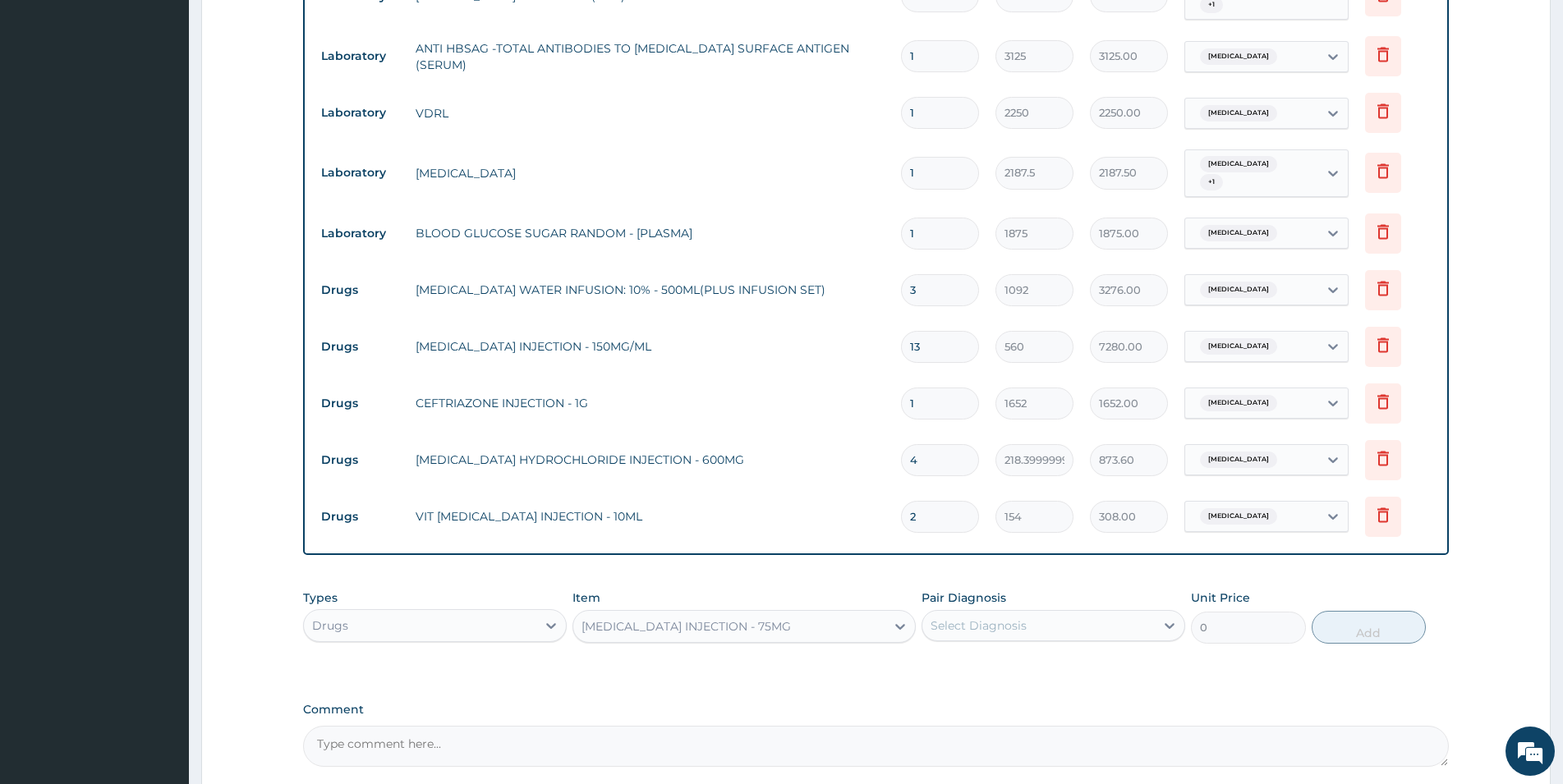
type input "420"
click at [970, 618] on div "Select Diagnosis" at bounding box center [978, 625] width 96 height 16
drag, startPoint x: 967, startPoint y: 624, endPoint x: 988, endPoint y: 628, distance: 21.4
click at [969, 657] on label "Malaria" at bounding box center [999, 665] width 102 height 16
checkbox input "true"
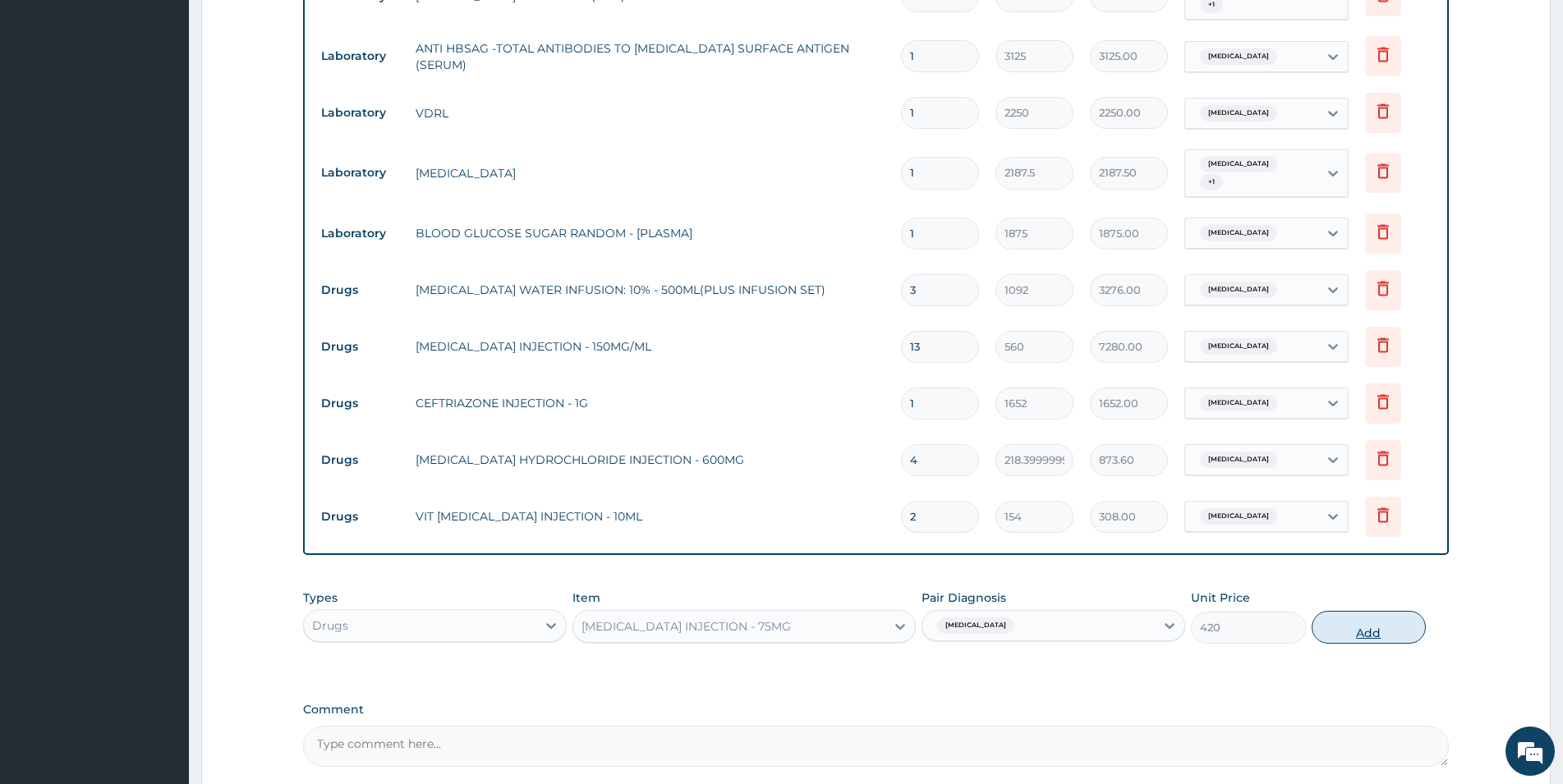
click at [1050, 611] on button "Add" at bounding box center [1369, 627] width 114 height 33
type input "0"
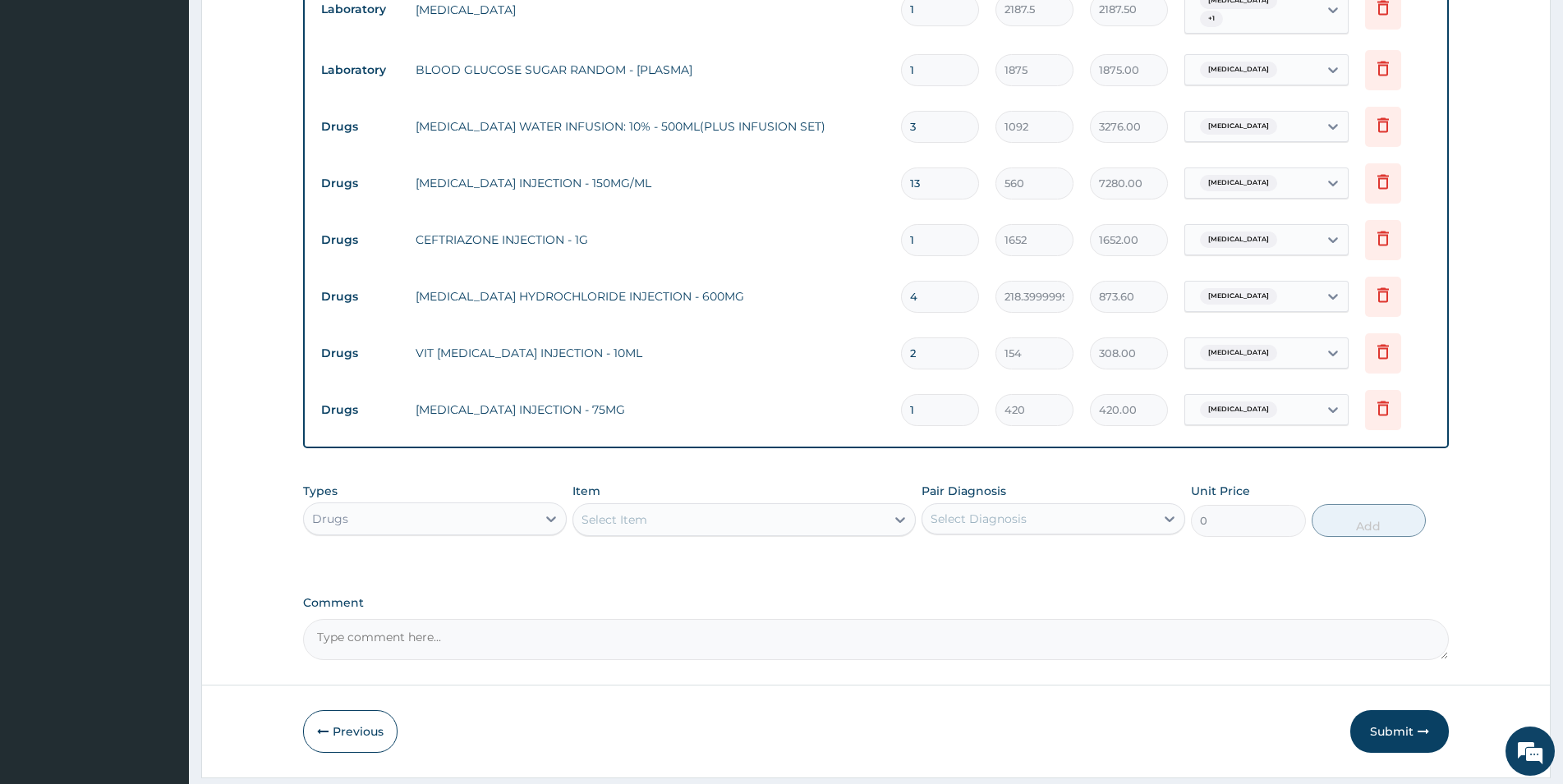
scroll to position [1282, 0]
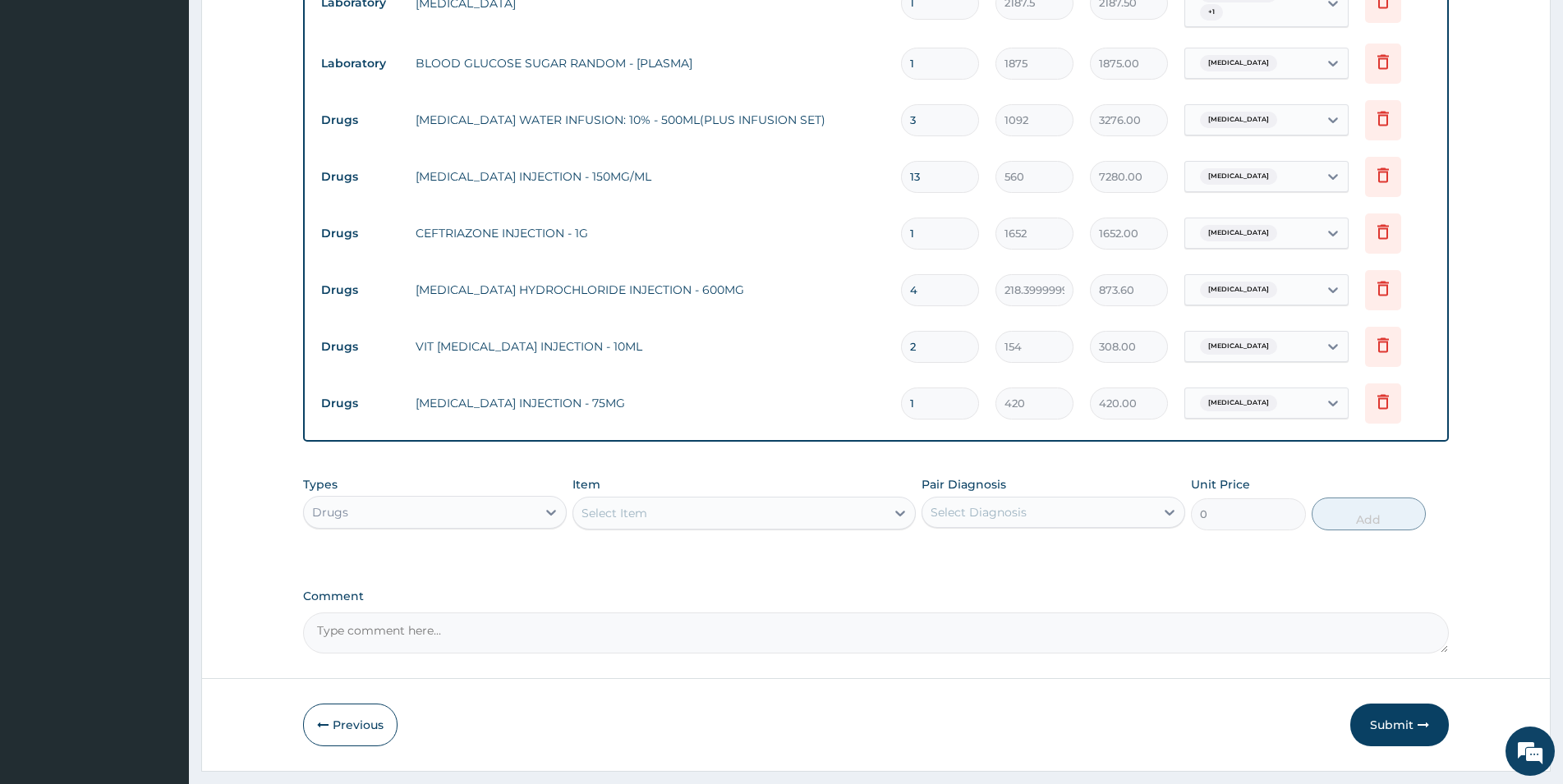
click at [616, 505] on div "Select Item" at bounding box center [614, 512] width 66 height 16
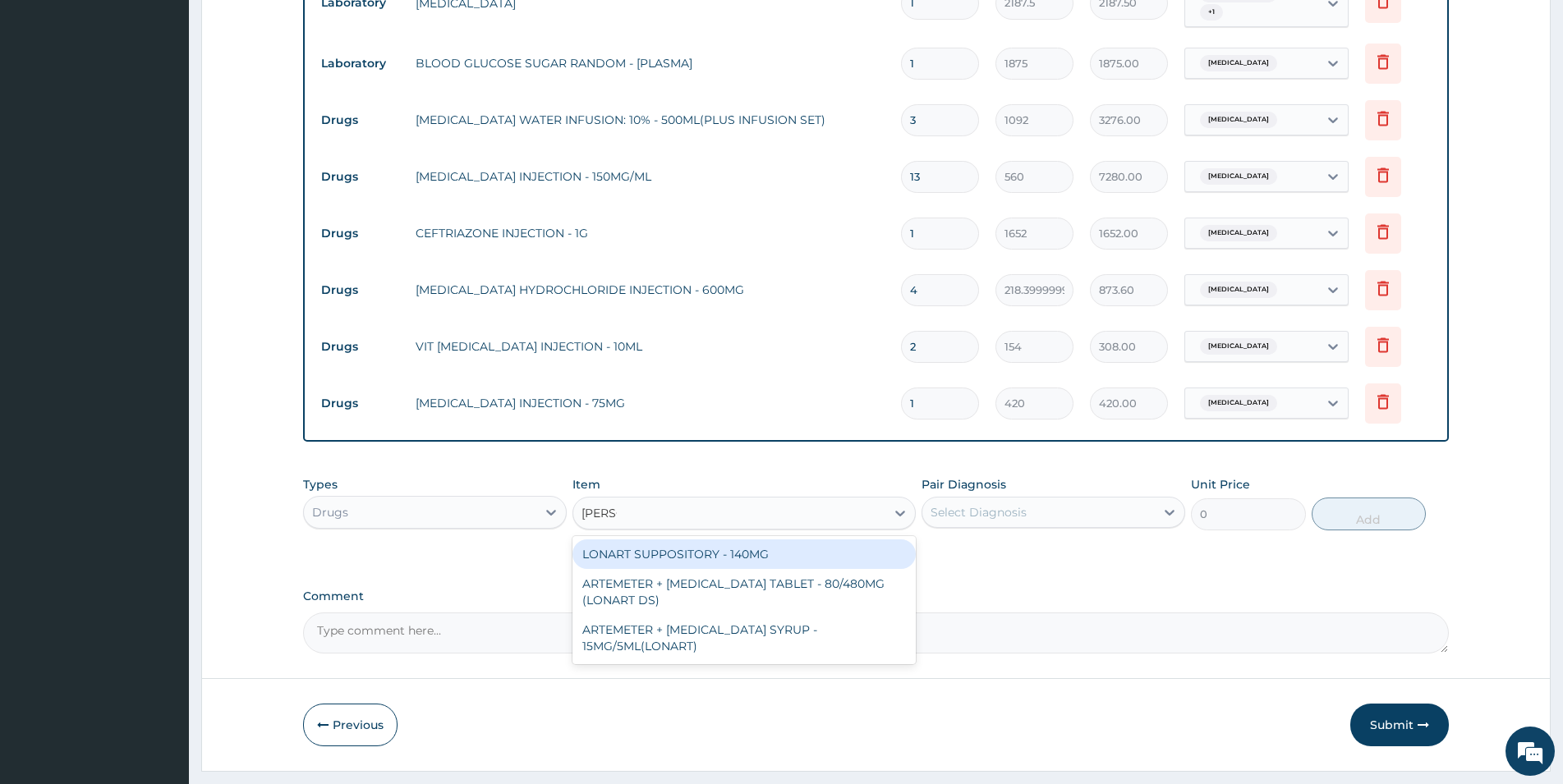
type input "LONAR"
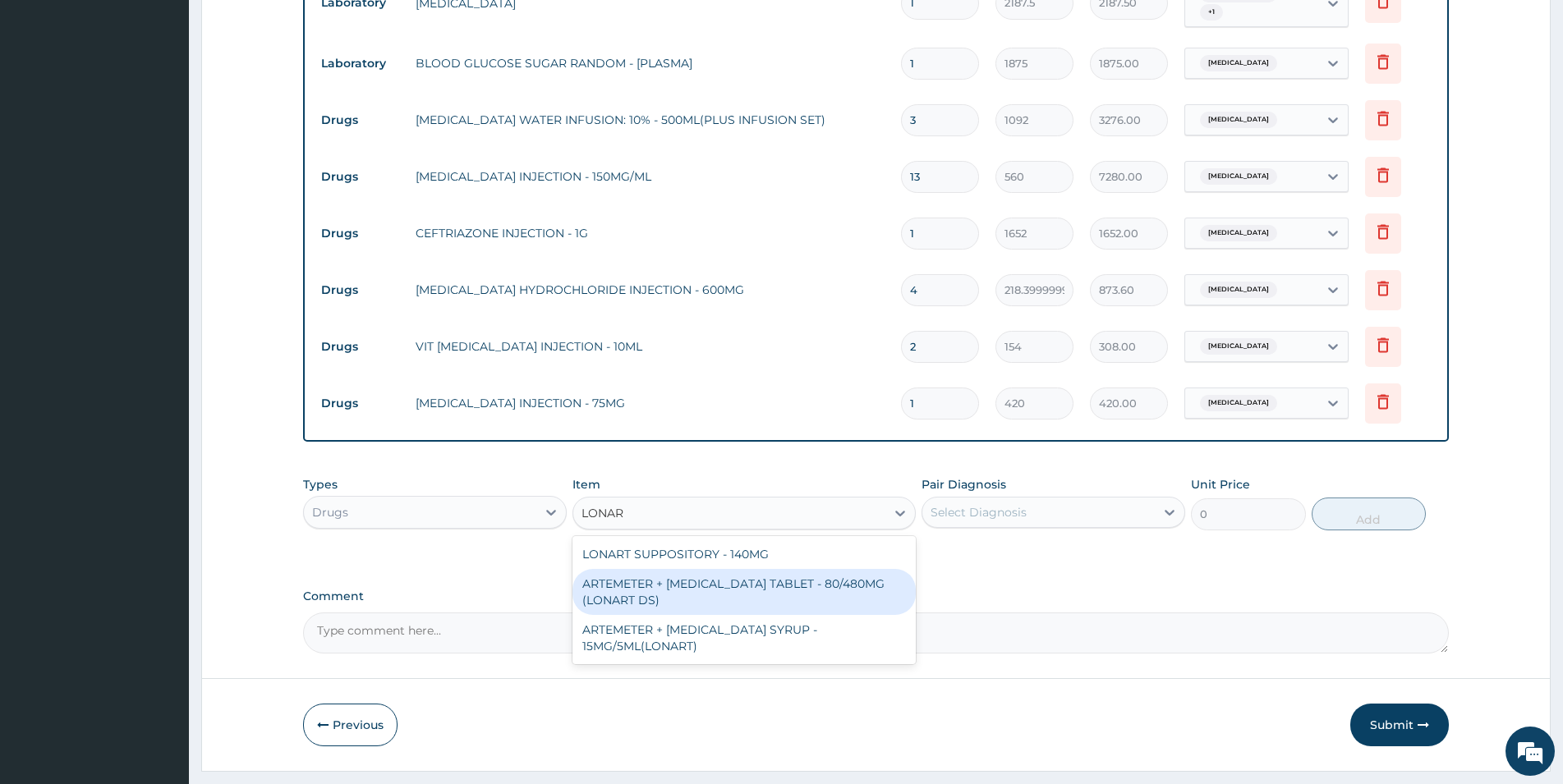
click at [683, 568] on div "ARTEMETER + LUMEFANTRINE TABLET - 80/480MG (LONART DS)" at bounding box center [744, 592] width 343 height 46
type input "588"
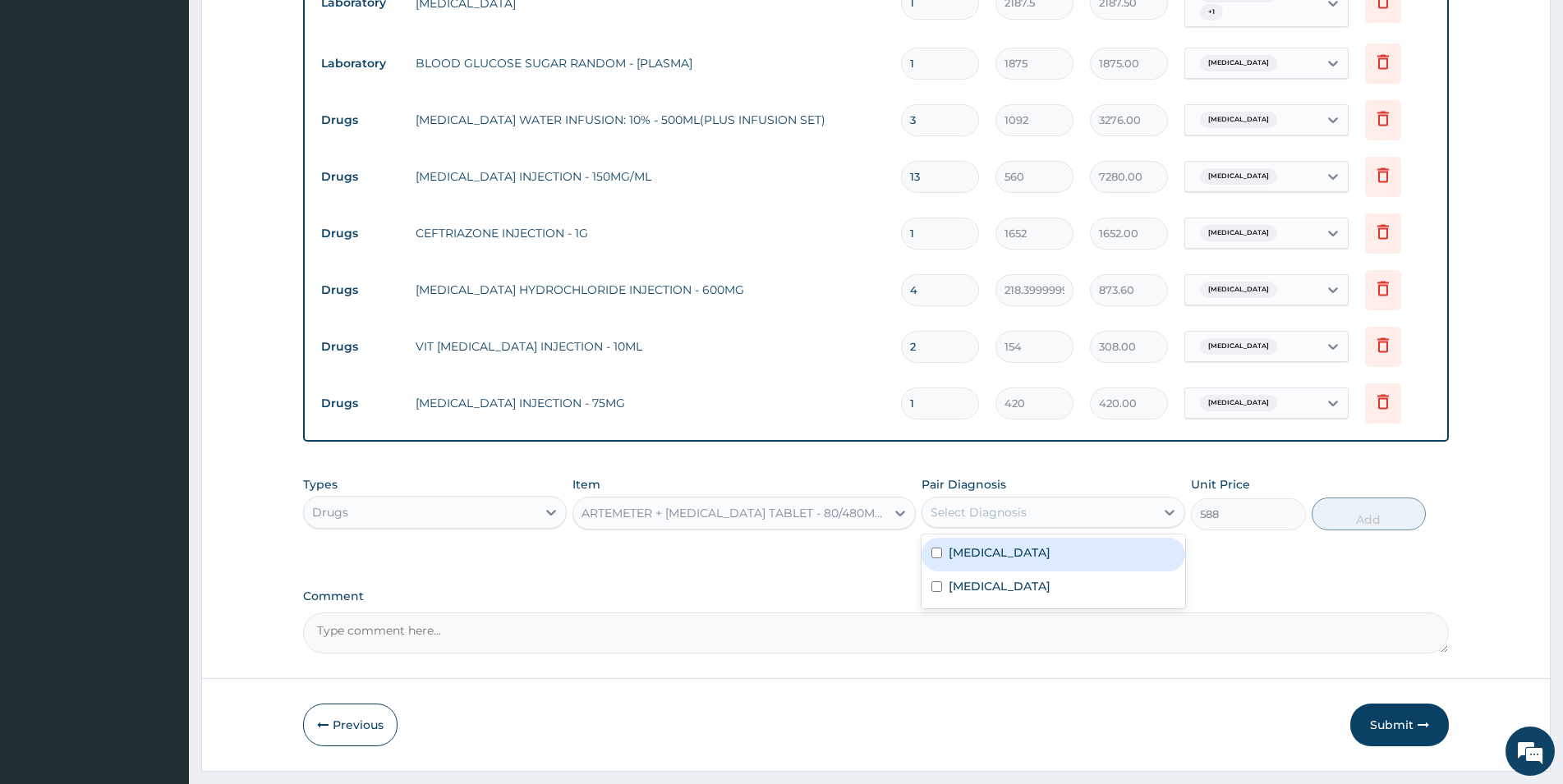
click at [950, 504] on div "Select Diagnosis" at bounding box center [978, 511] width 96 height 16
click at [958, 544] on label "Malaria" at bounding box center [999, 552] width 102 height 16
checkbox input "true"
drag, startPoint x: 1393, startPoint y: 470, endPoint x: 1404, endPoint y: 465, distance: 12.1
click at [1050, 498] on button "Add" at bounding box center [1369, 514] width 114 height 33
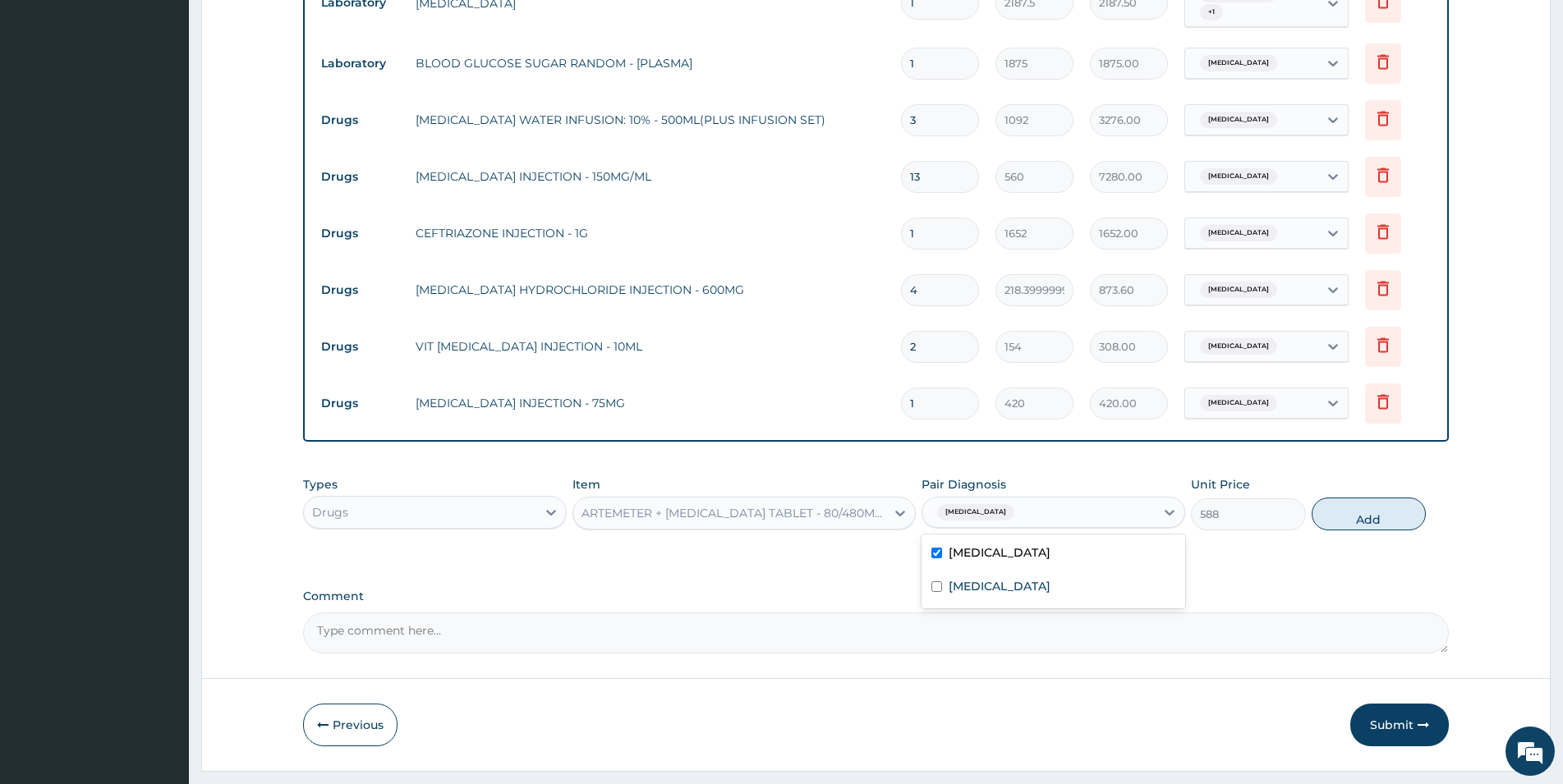
type input "0"
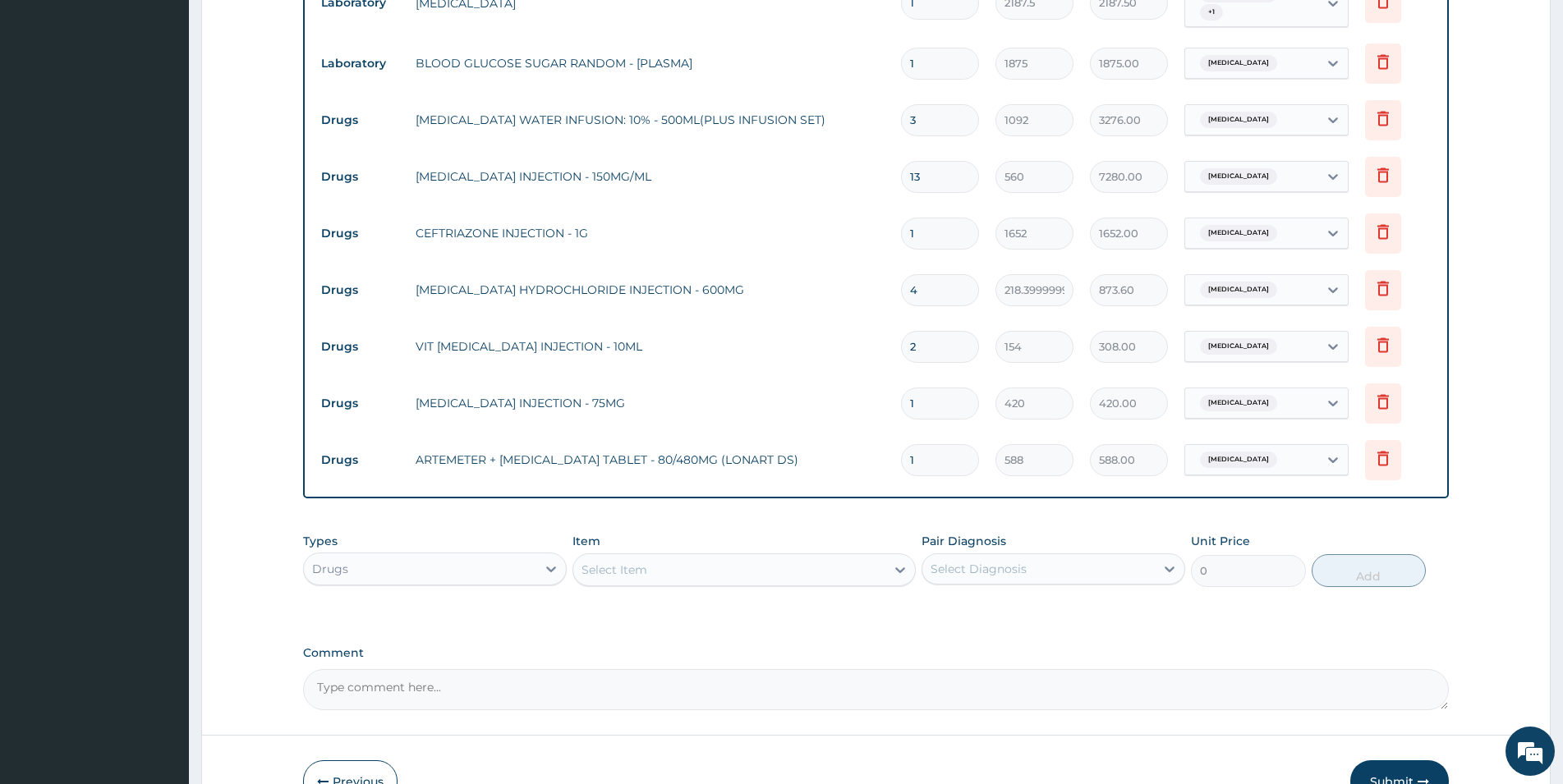
type input "0.00"
type input "6"
type input "3528.00"
type input "6"
click at [607, 562] on div "Select Item" at bounding box center [614, 569] width 66 height 16
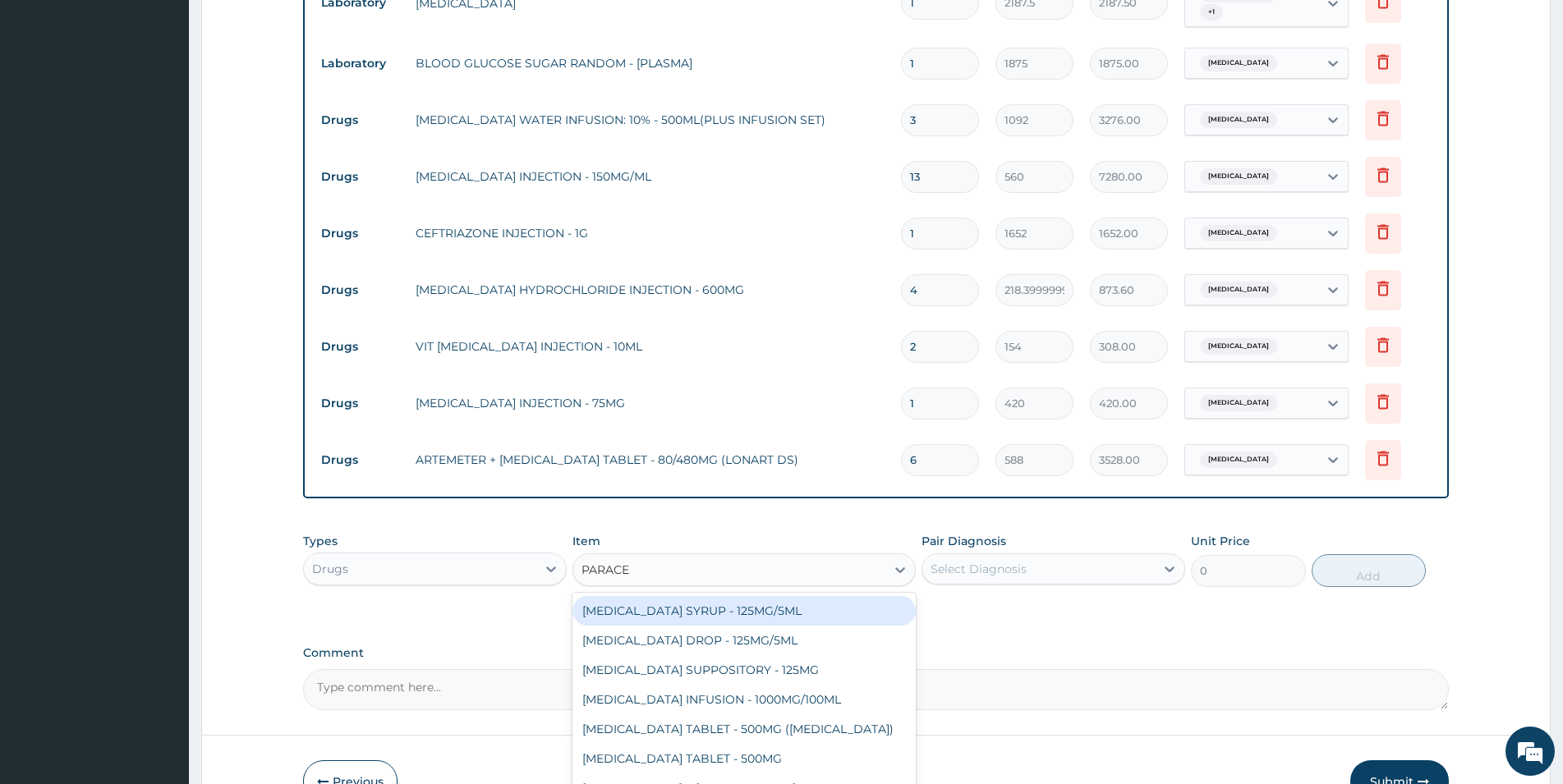
type input "PARACET"
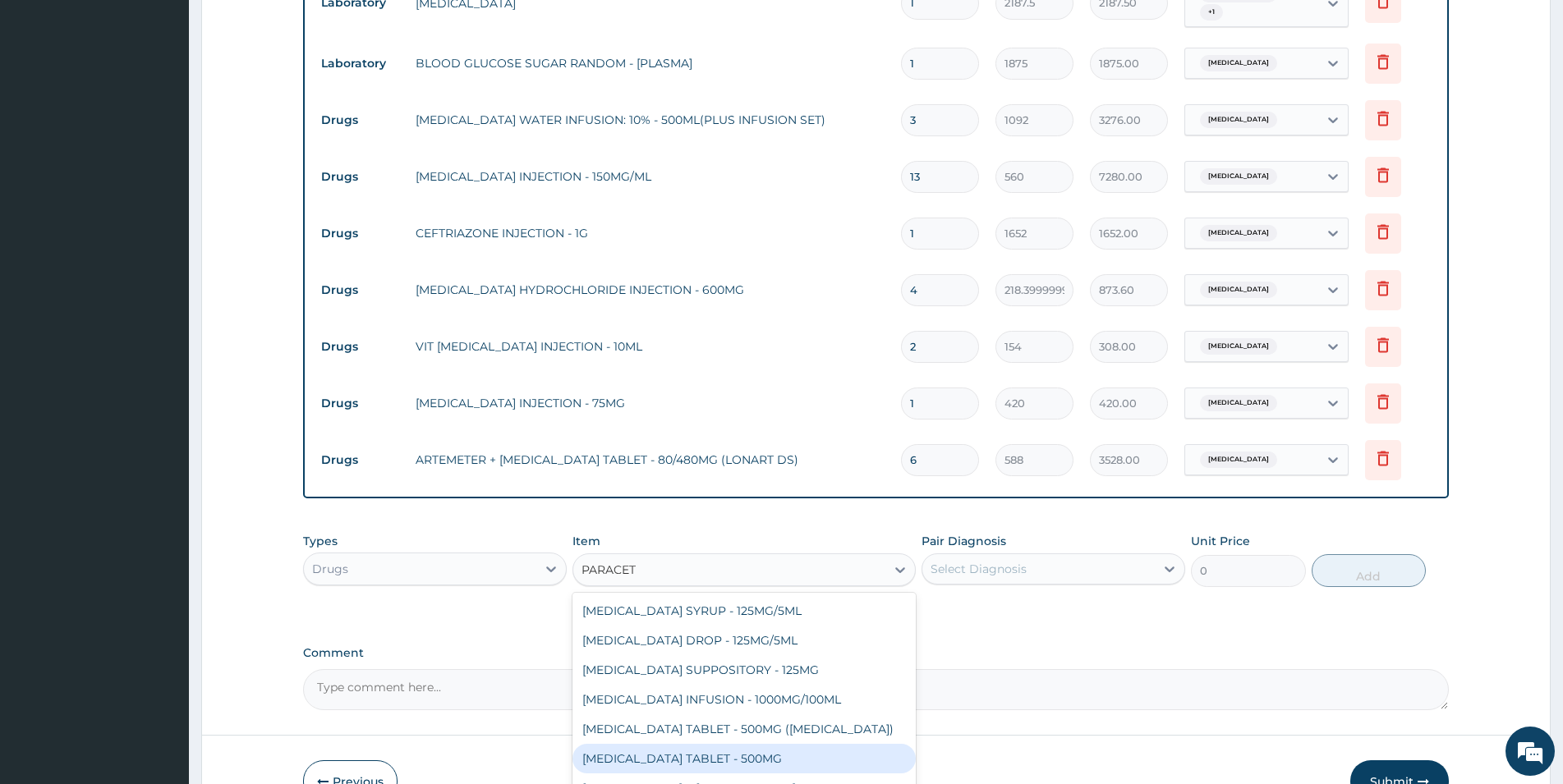
click at [672, 723] on div "PARACETAMOL TABLET - 500MG" at bounding box center [744, 758] width 343 height 30
type input "33.599999999999994"
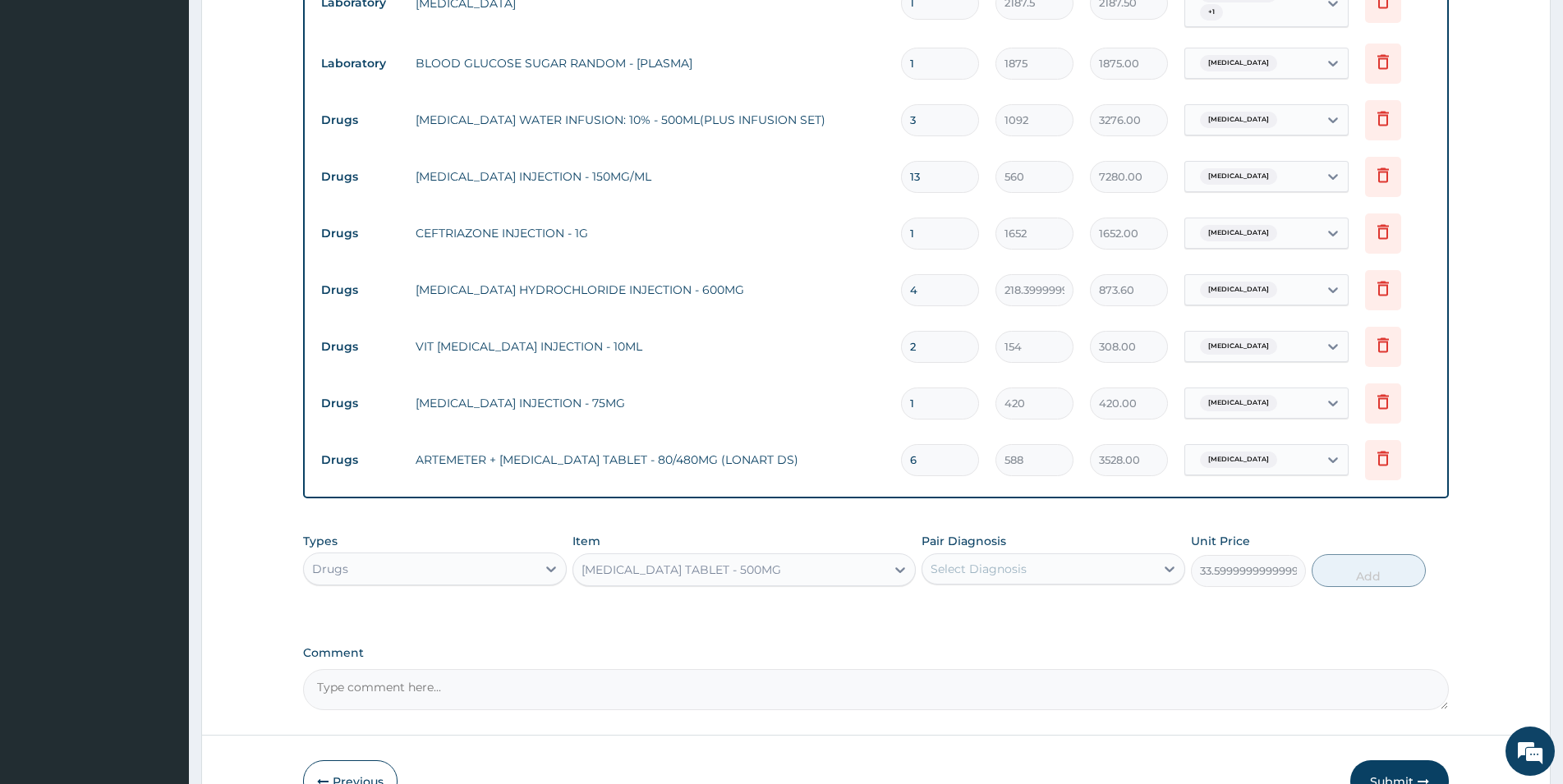
click at [1045, 556] on div "Select Diagnosis" at bounding box center [1039, 568] width 232 height 26
click at [1007, 595] on div "Malaria" at bounding box center [1053, 611] width 264 height 34
checkbox input "true"
click at [1050, 554] on button "Add" at bounding box center [1369, 570] width 114 height 33
type input "0"
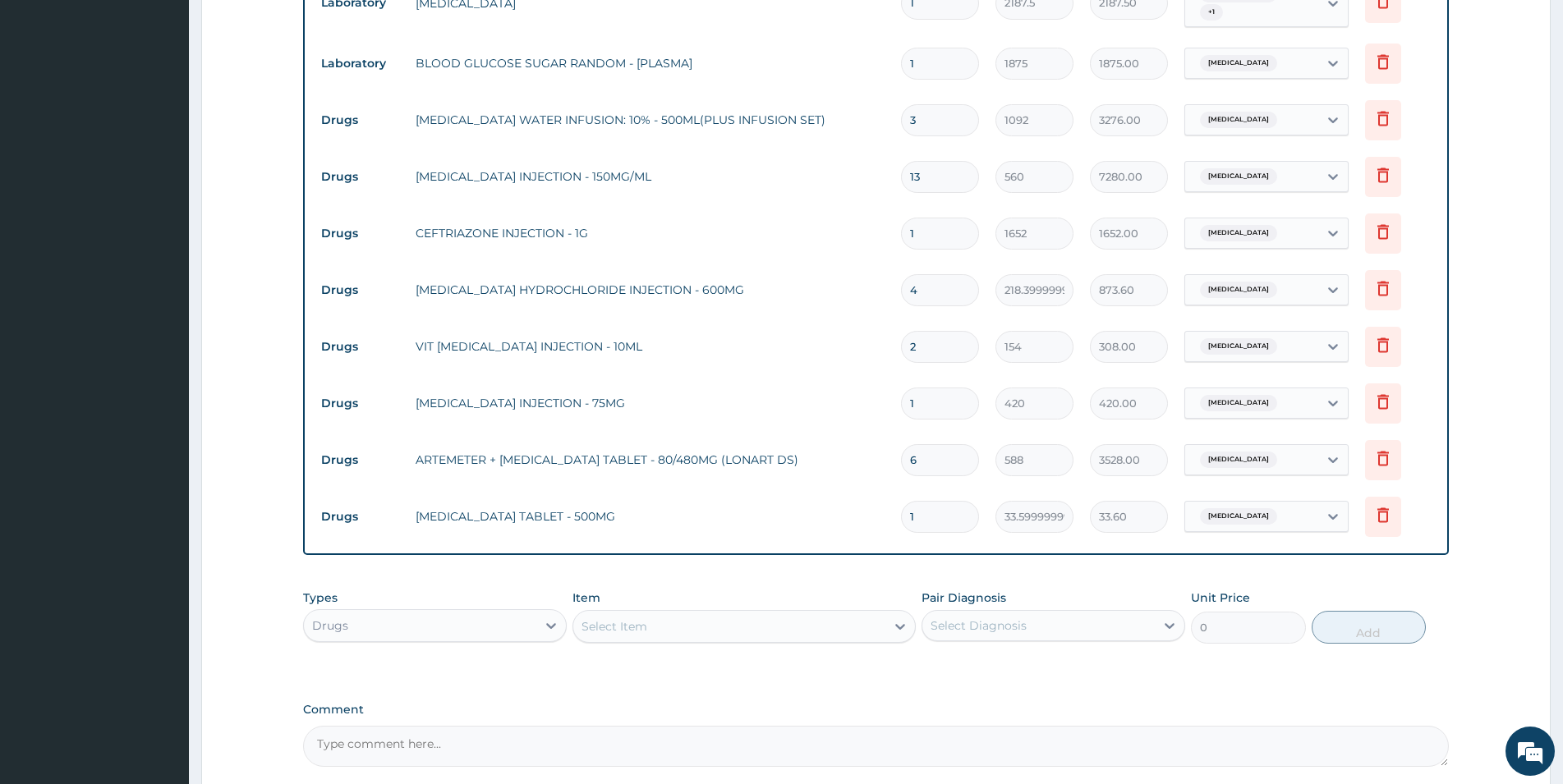
type input "18"
type input "604.80"
type input "18"
click at [696, 613] on div "Select Item" at bounding box center [729, 625] width 312 height 26
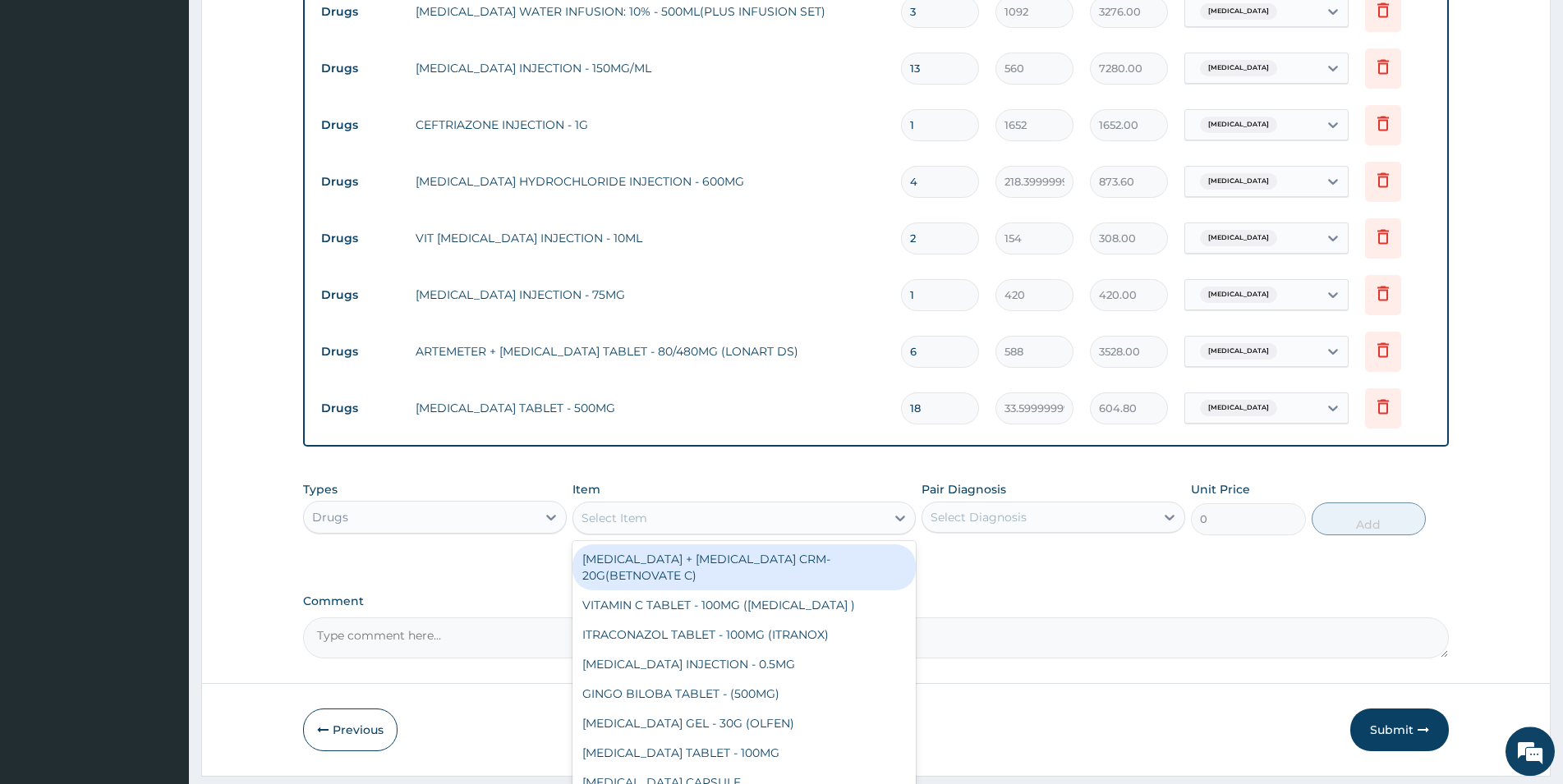
scroll to position [1396, 0]
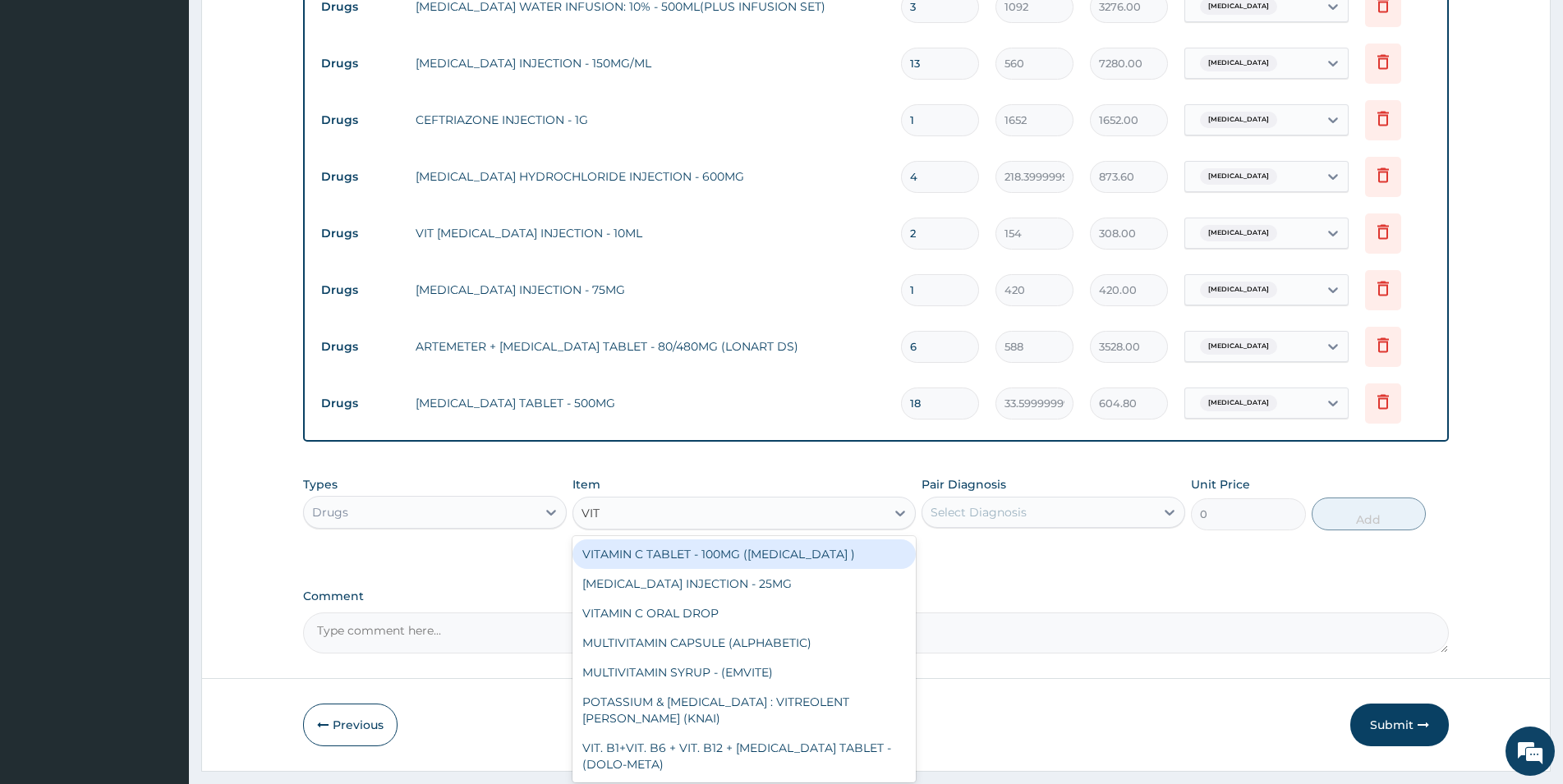
type input "VIT B"
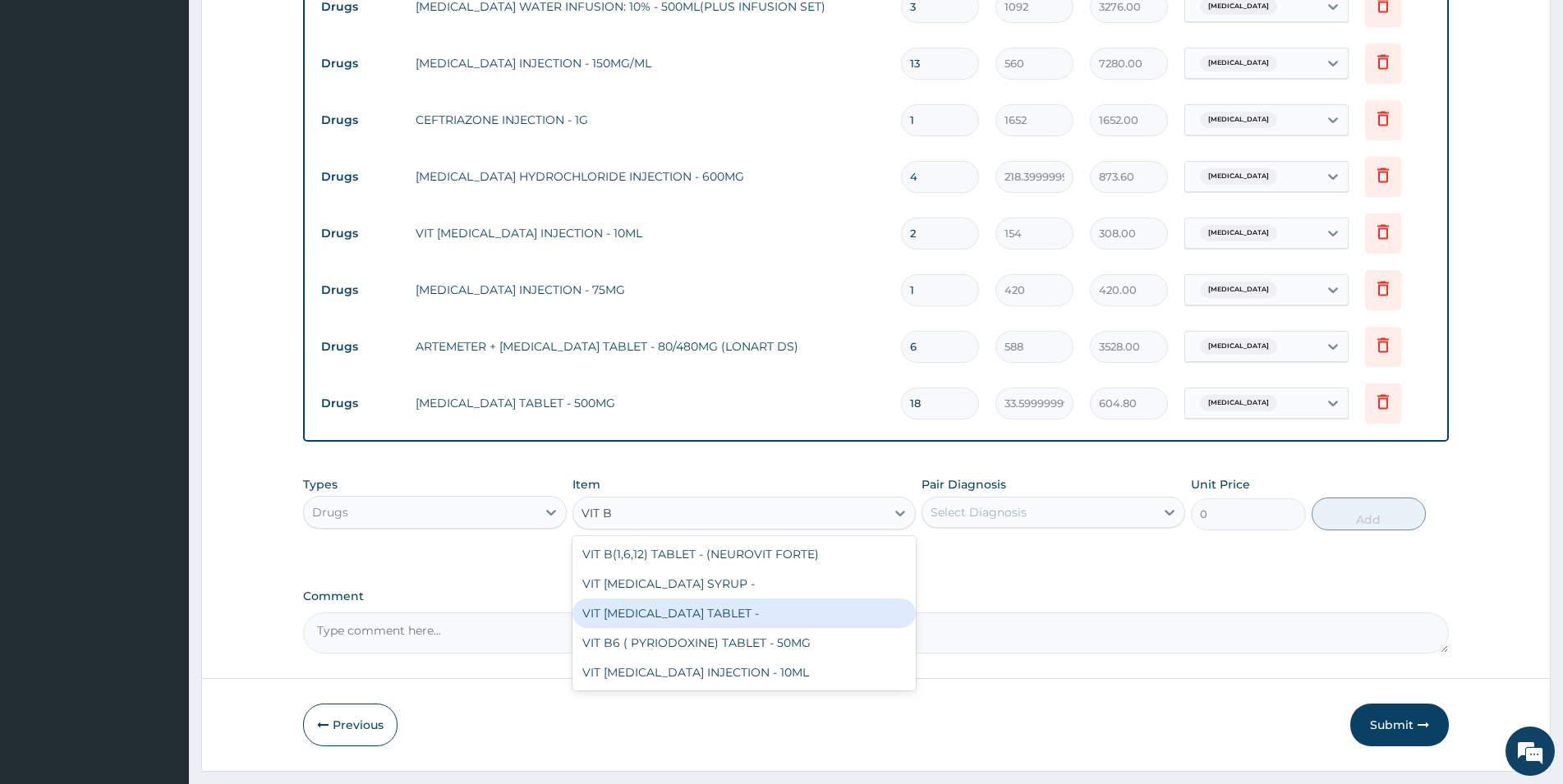
click at [768, 598] on div "VIT B- COMPLEX TABLET -" at bounding box center [744, 613] width 343 height 30
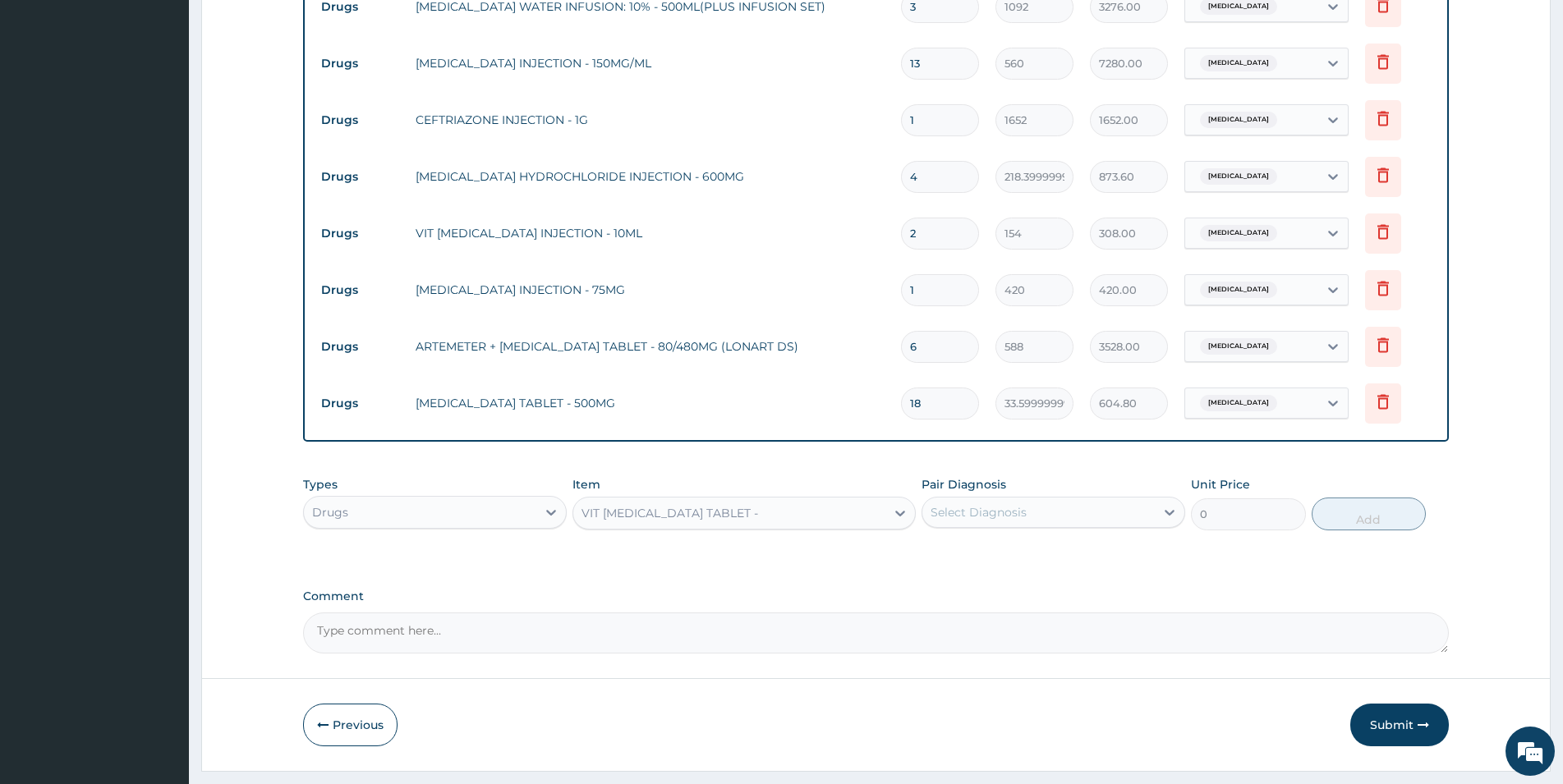
type input "16.799999999999997"
click at [1050, 499] on div "Select Diagnosis" at bounding box center [1039, 511] width 232 height 26
click at [1050, 537] on div "Malaria" at bounding box center [1053, 554] width 264 height 34
checkbox input "true"
click at [1050, 498] on button "Add" at bounding box center [1369, 514] width 114 height 33
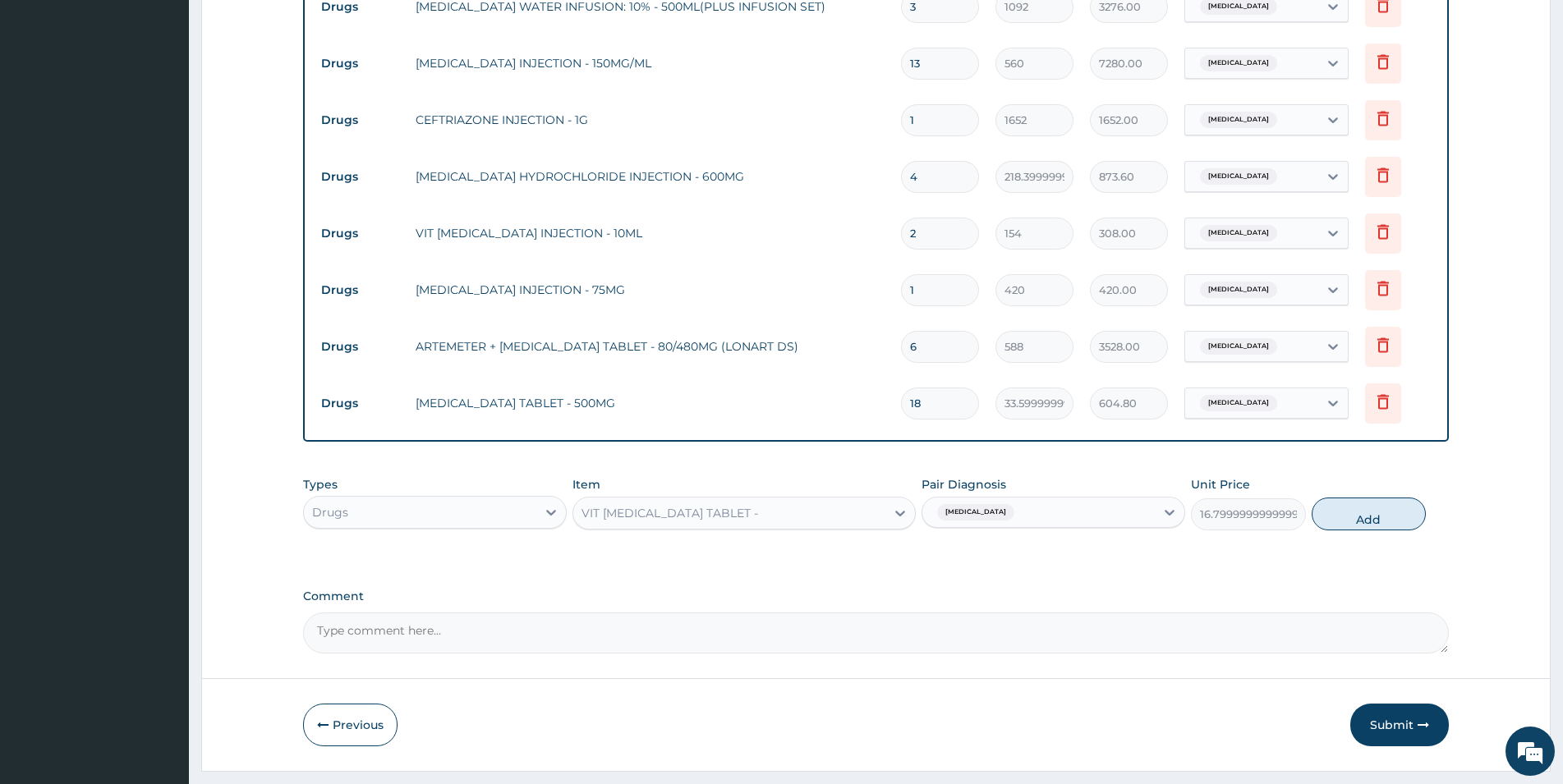
type input "0"
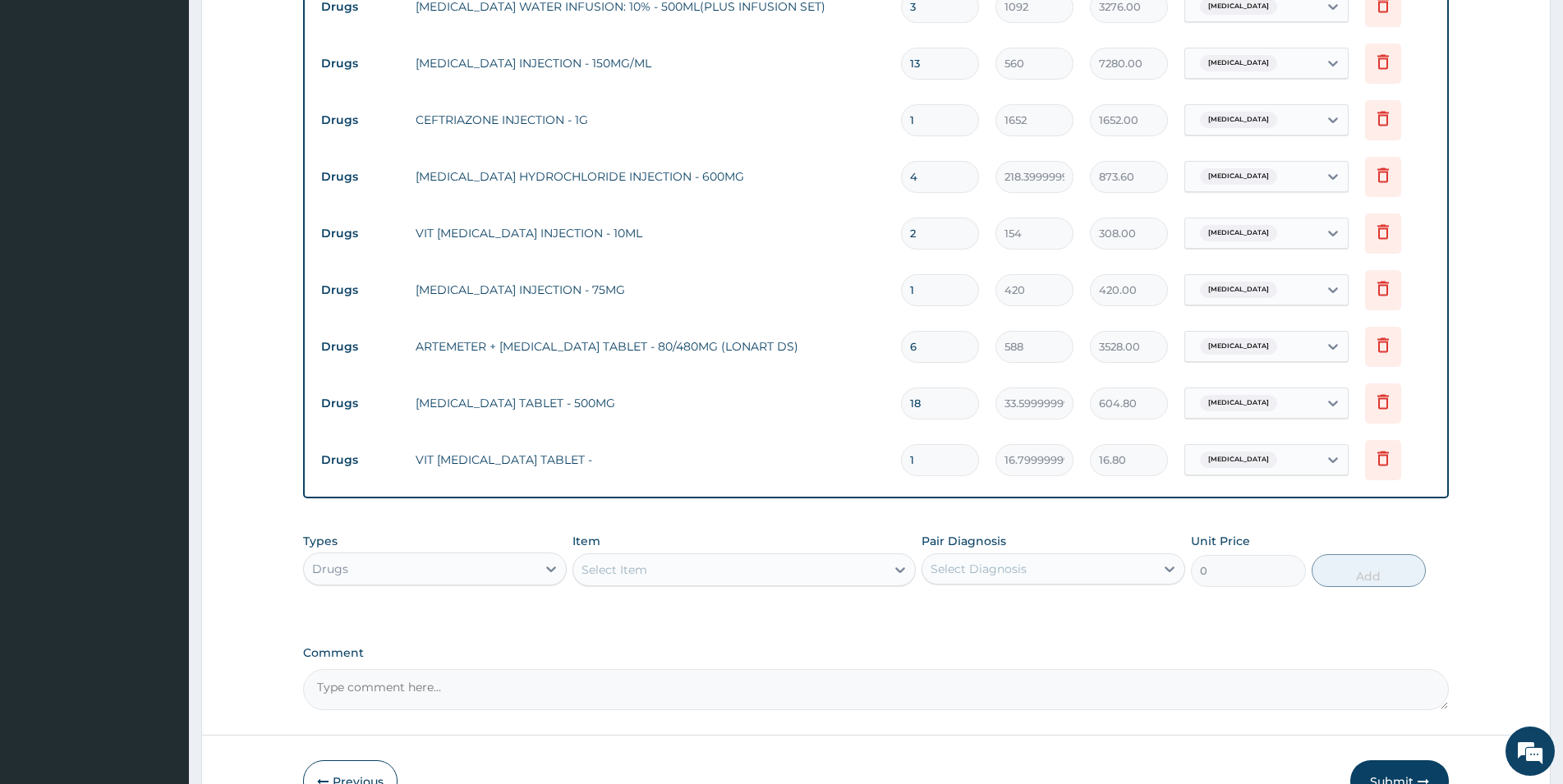
type input "15"
type input "252.00"
type input "15"
click at [803, 557] on div "Select Item" at bounding box center [729, 569] width 312 height 26
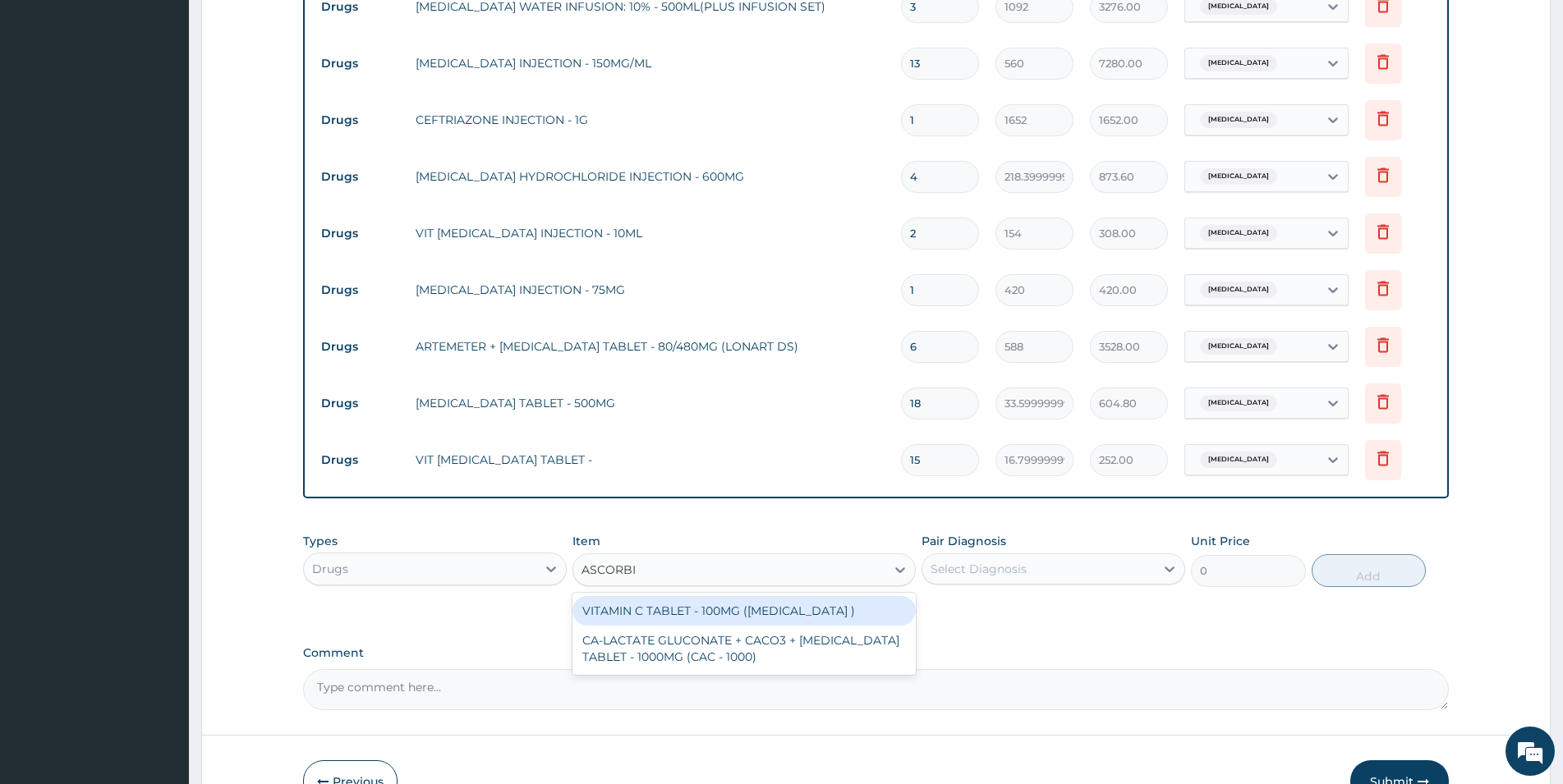
type input "ASCORBIC"
drag, startPoint x: 696, startPoint y: 579, endPoint x: 717, endPoint y: 570, distance: 22.8
click at [698, 595] on div "VITAMIN C TABLET - 100MG (ASCORBIC ACID )" at bounding box center [744, 610] width 343 height 30
type input "16.799999999999997"
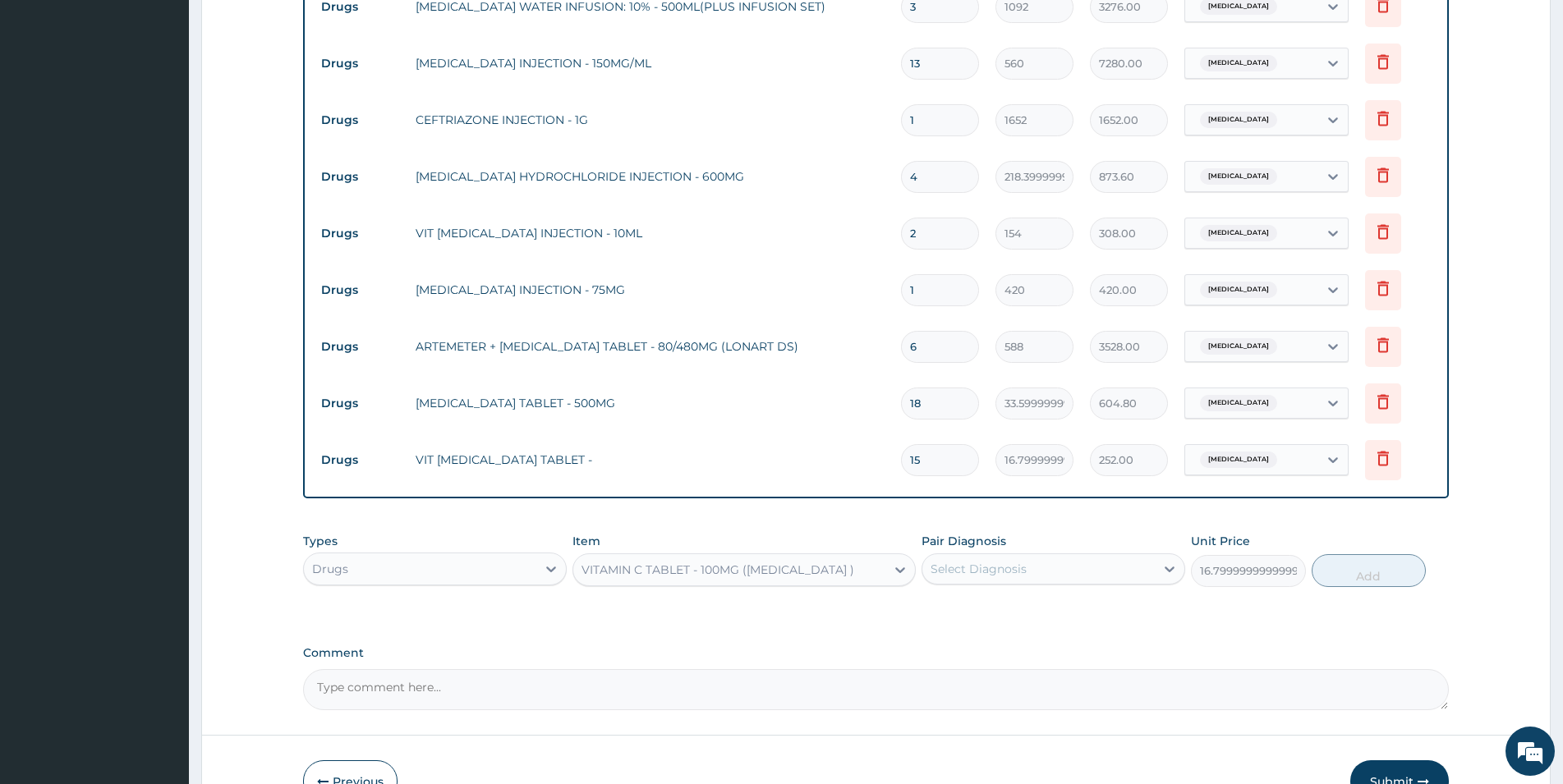
click at [975, 561] on div "Select Diagnosis" at bounding box center [978, 568] width 96 height 16
click at [989, 595] on div "Malaria" at bounding box center [1053, 611] width 264 height 34
checkbox input "true"
click at [1050, 554] on button "Add" at bounding box center [1369, 570] width 114 height 33
type input "0"
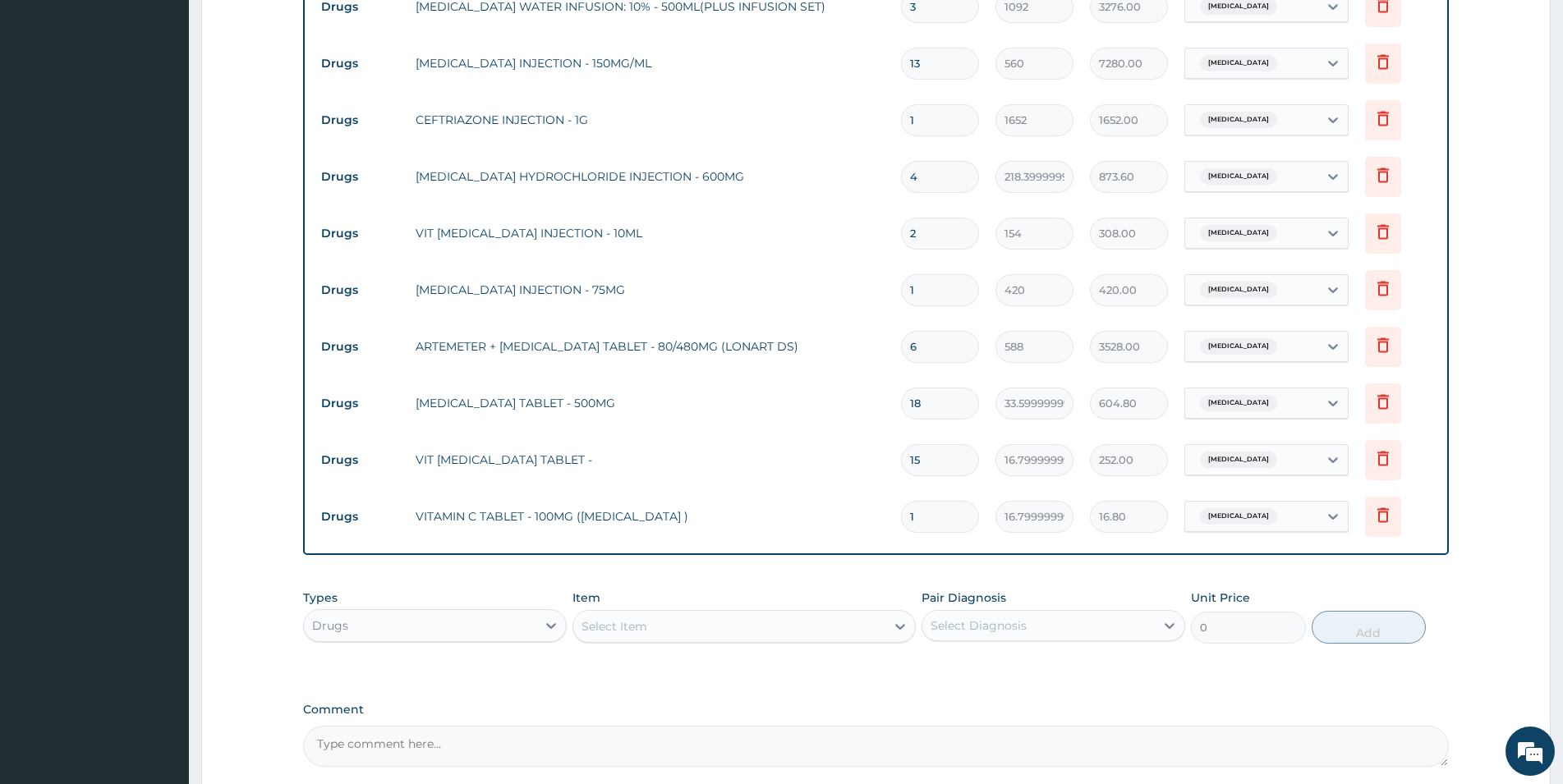
type input "15"
type input "252.00"
type input "15"
click at [698, 613] on div "Select Item" at bounding box center [729, 625] width 312 height 26
type input "FOLIC"
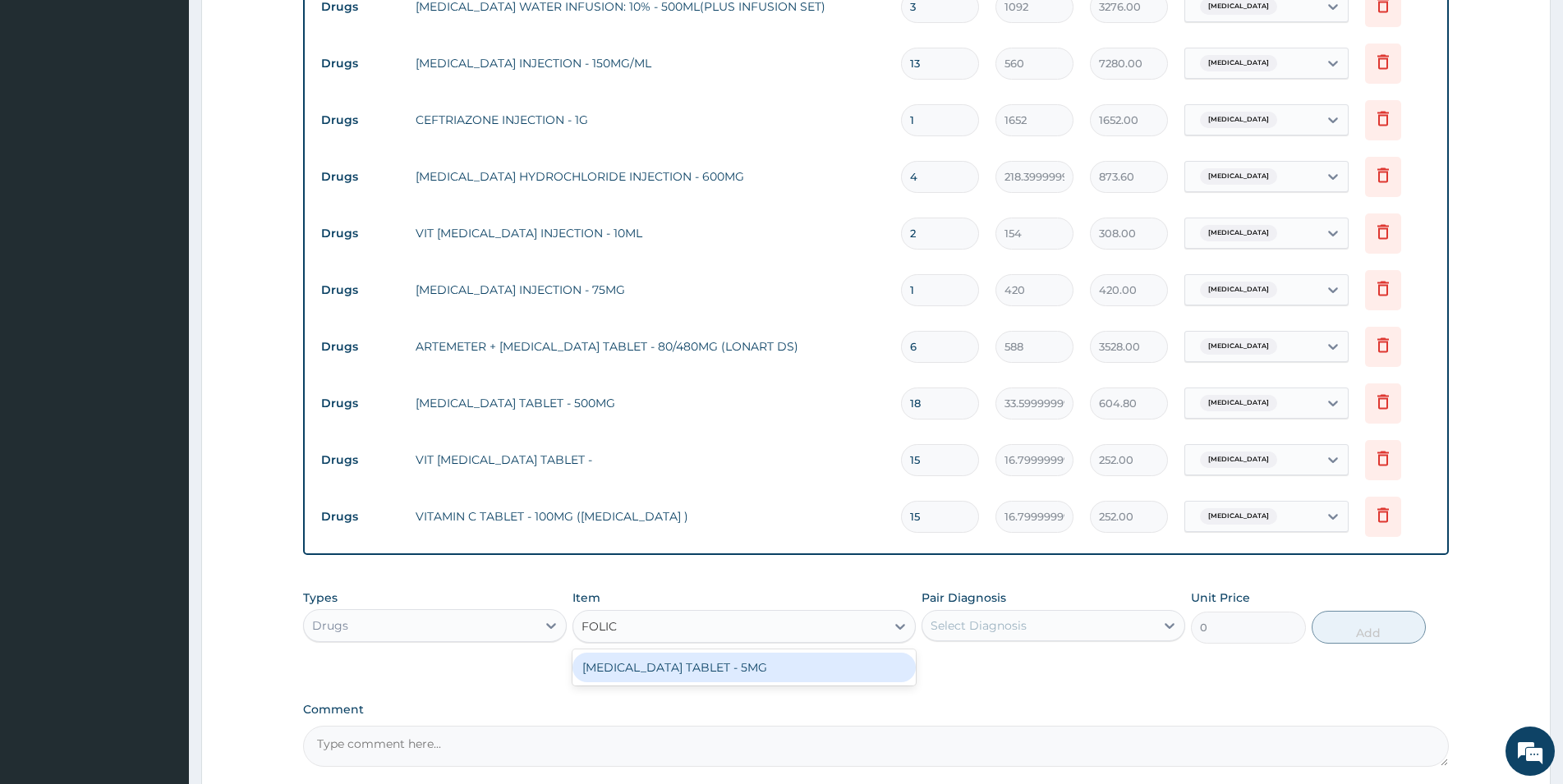
click at [677, 653] on div "FOLIC ACID TABLET - 5MG" at bounding box center [744, 667] width 343 height 30
type input "11.2"
click at [1013, 618] on div "Select Diagnosis" at bounding box center [978, 625] width 96 height 16
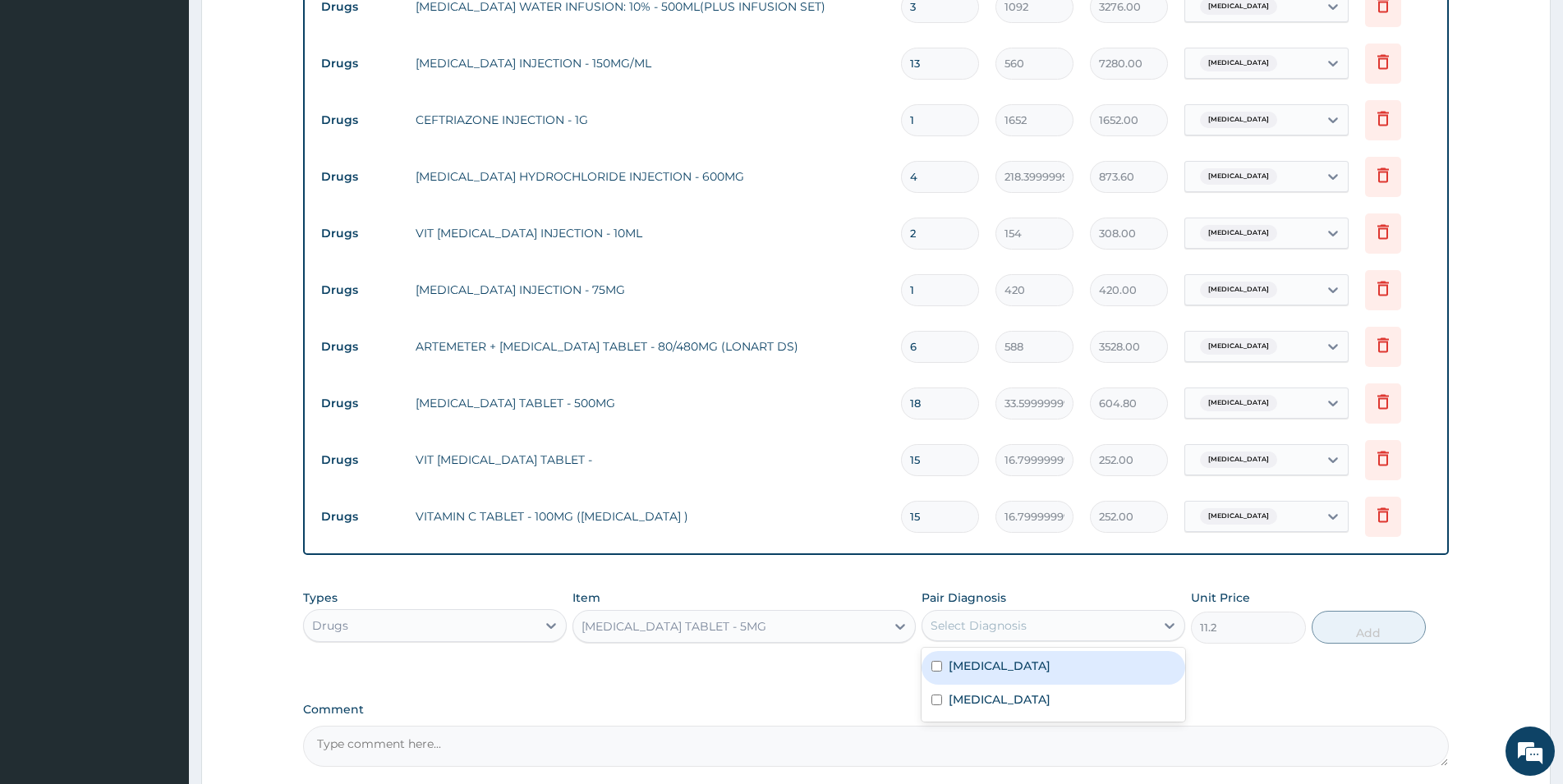
click at [1012, 651] on div "Malaria" at bounding box center [1053, 667] width 264 height 34
checkbox input "true"
click at [1050, 611] on button "Add" at bounding box center [1369, 627] width 114 height 33
type input "0"
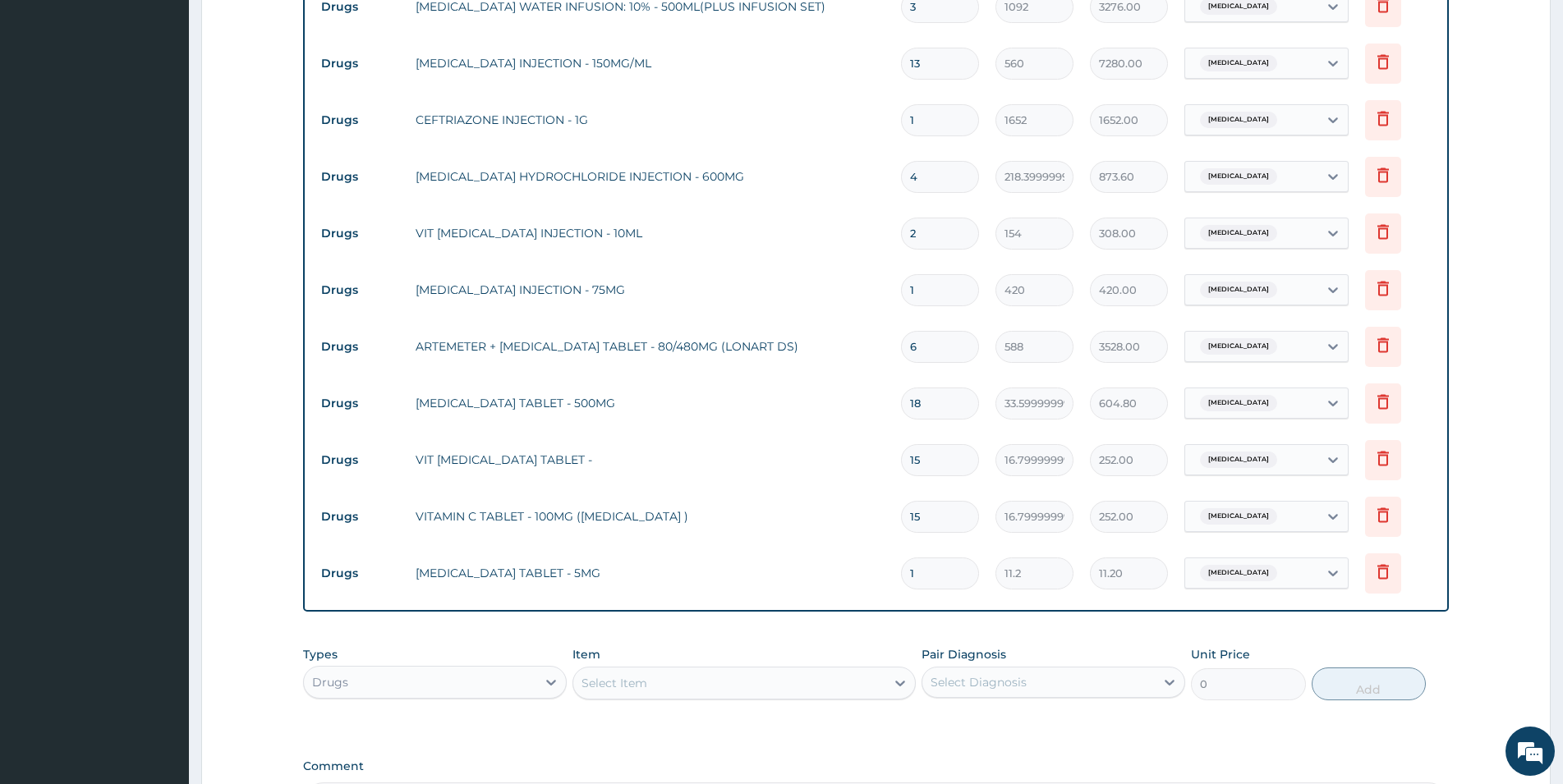
type input "0.00"
type input "7"
type input "78.40"
type input "7"
click at [687, 670] on div "Select Item" at bounding box center [729, 682] width 312 height 26
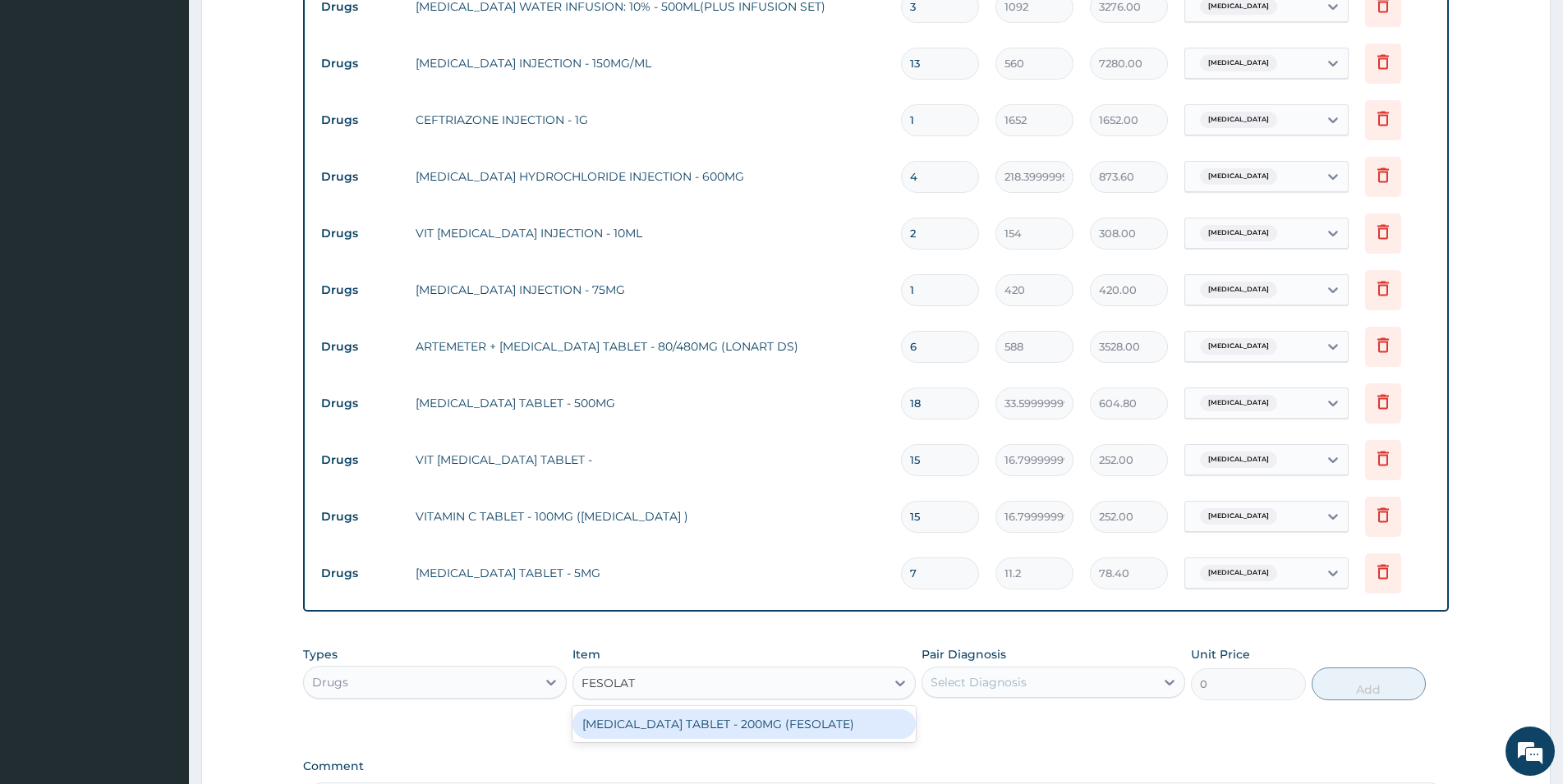
type input "FESOLATE"
click at [707, 710] on div "FERROUS SULPHATE TABLET - 200MG (FESOLATE)" at bounding box center [744, 724] width 343 height 30
type input "28"
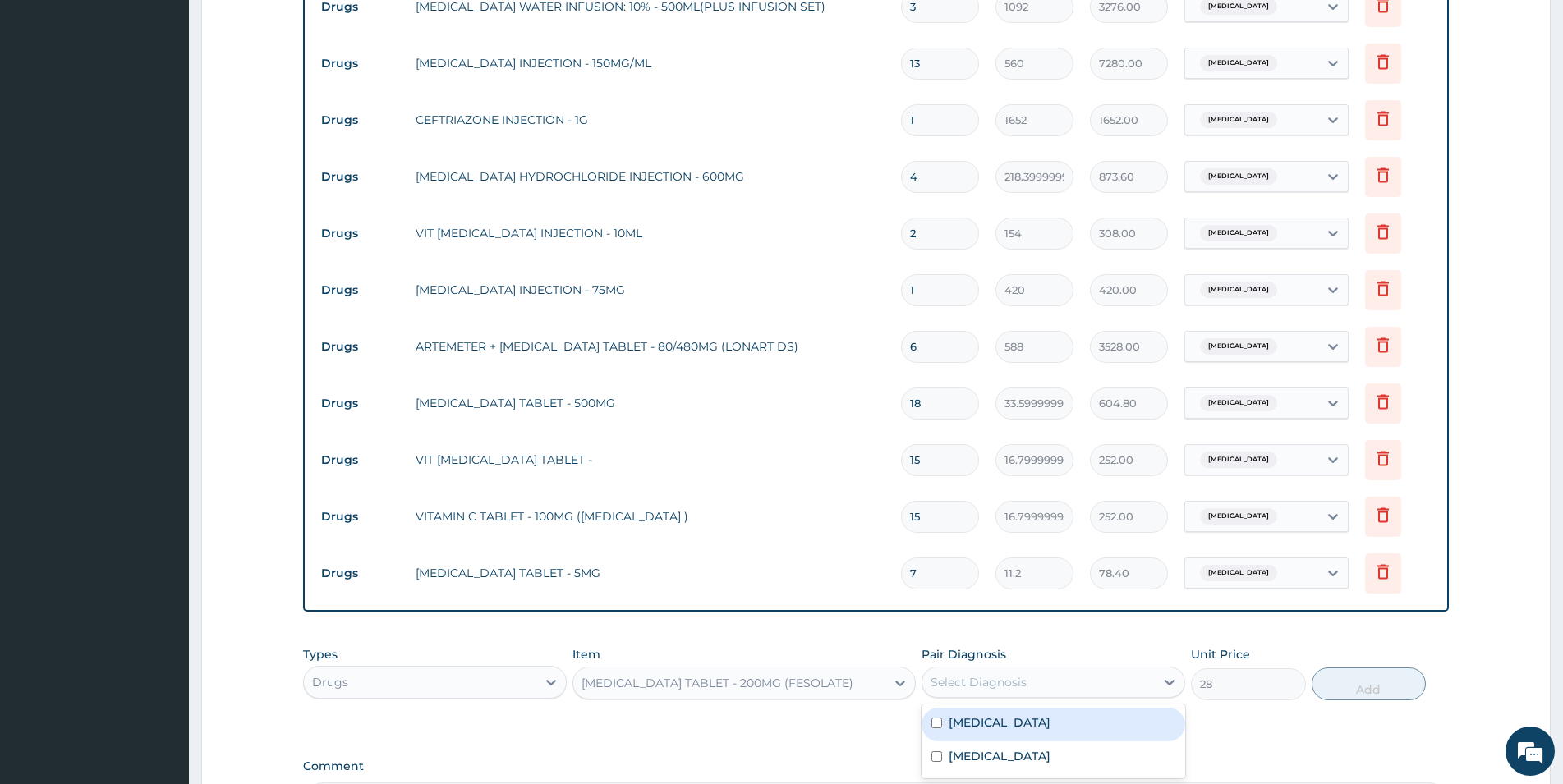
click at [972, 674] on div "Select Diagnosis" at bounding box center [978, 682] width 96 height 16
click at [1050, 708] on div "Malaria" at bounding box center [1053, 724] width 264 height 34
checkbox input "true"
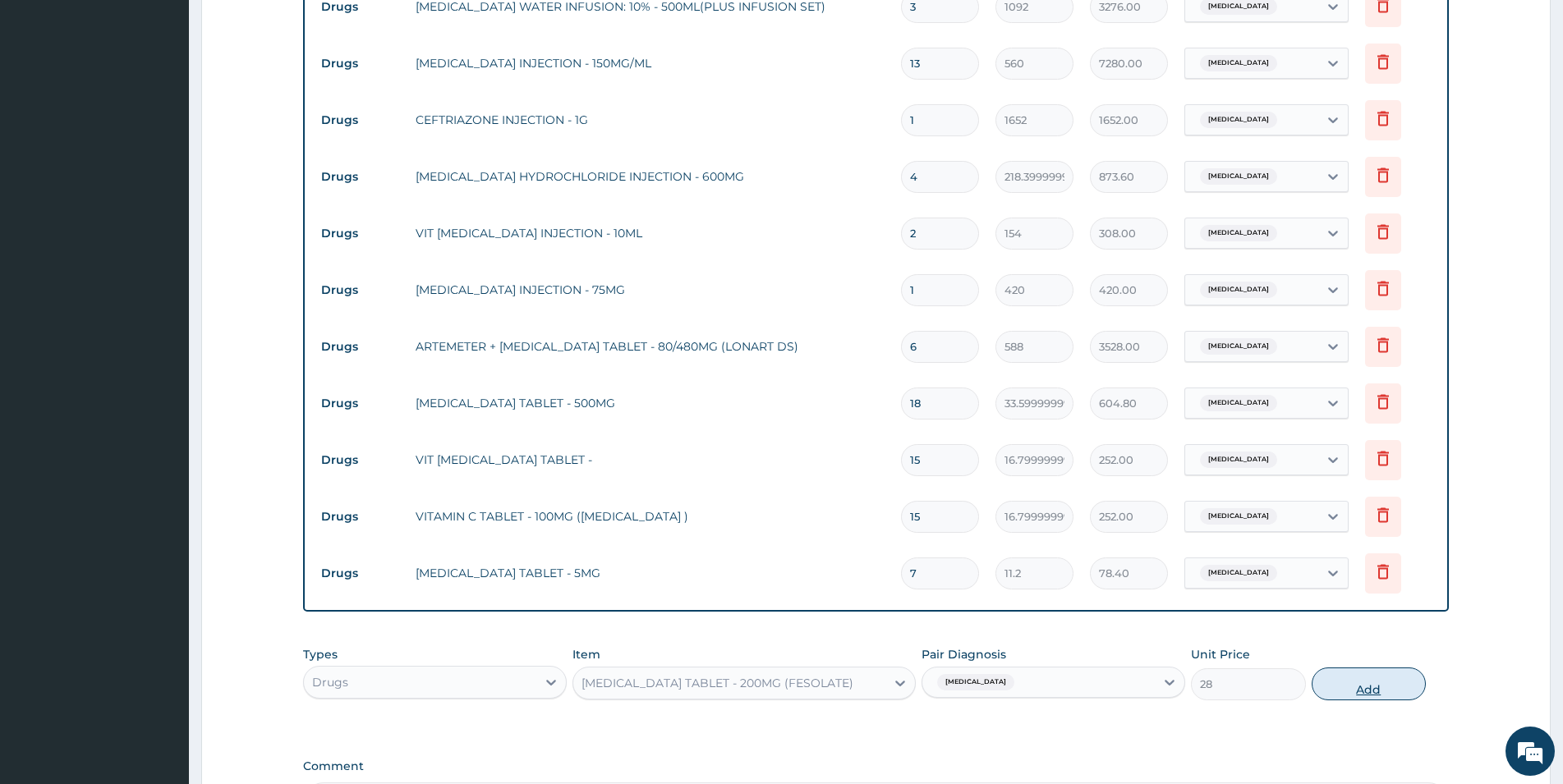
click at [1050, 667] on button "Add" at bounding box center [1369, 683] width 114 height 33
type input "0"
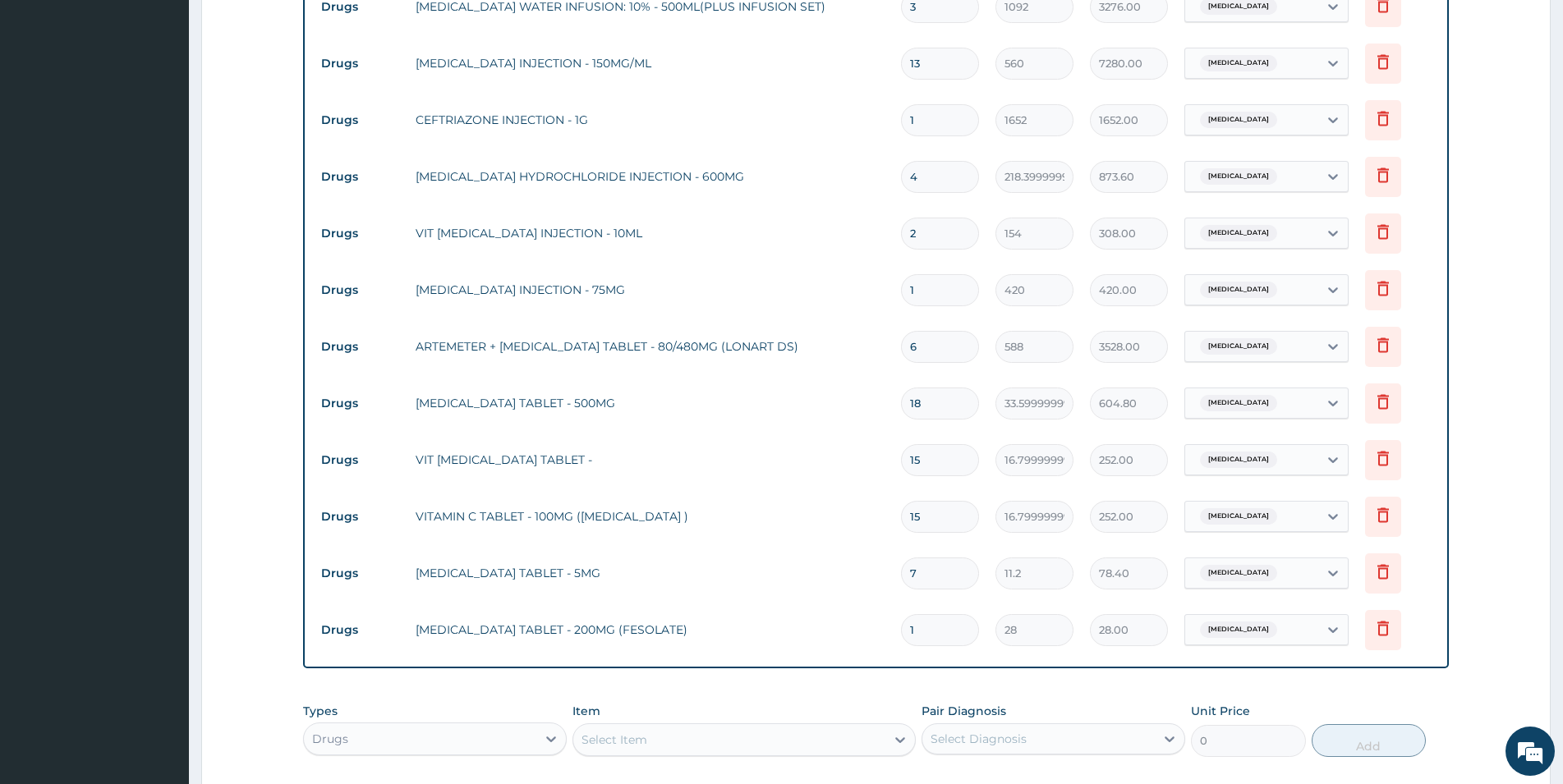
type input "0.00"
type input "2"
type input "56.00"
type input "20"
type input "560.00"
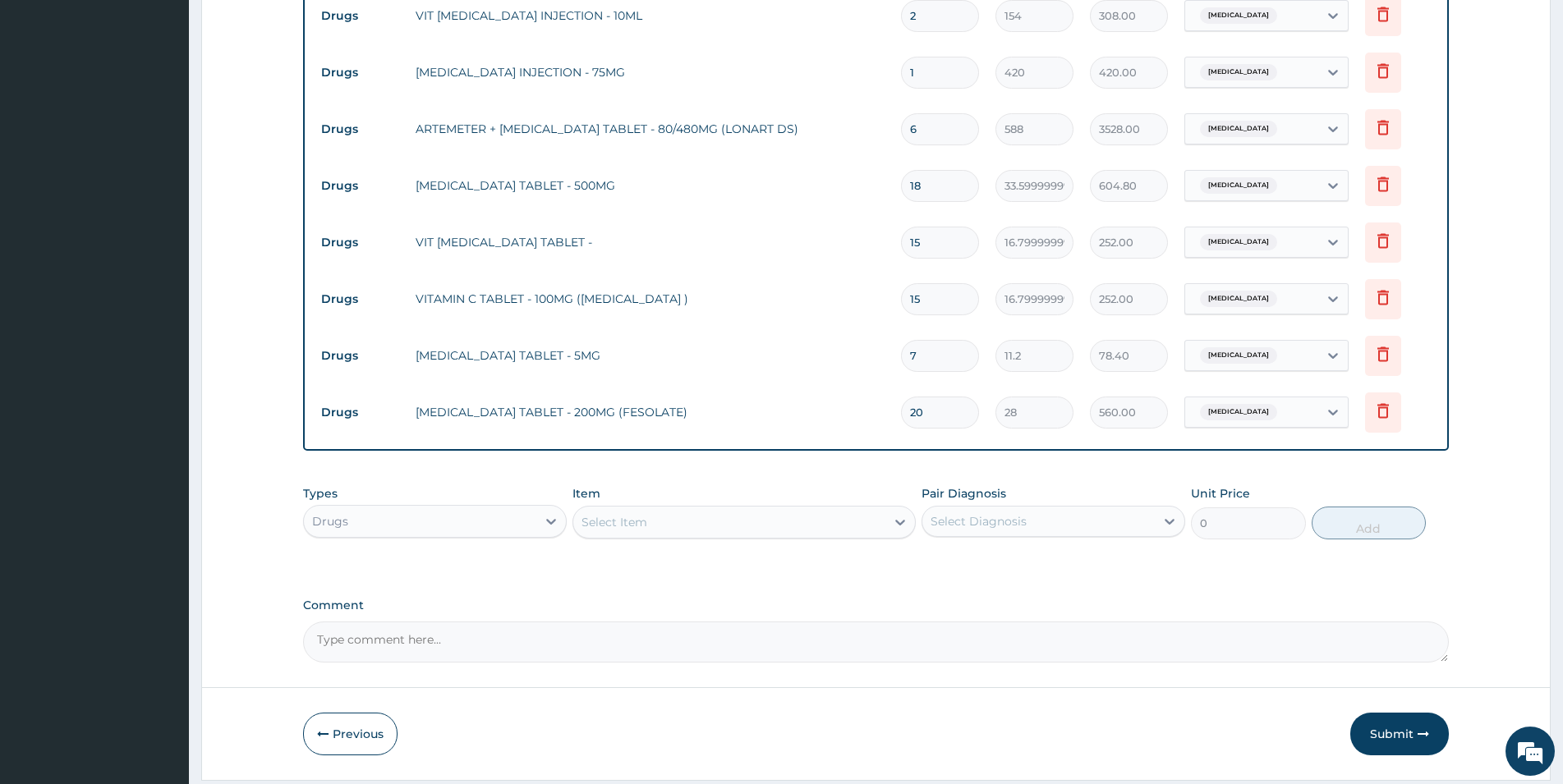
scroll to position [1622, 0]
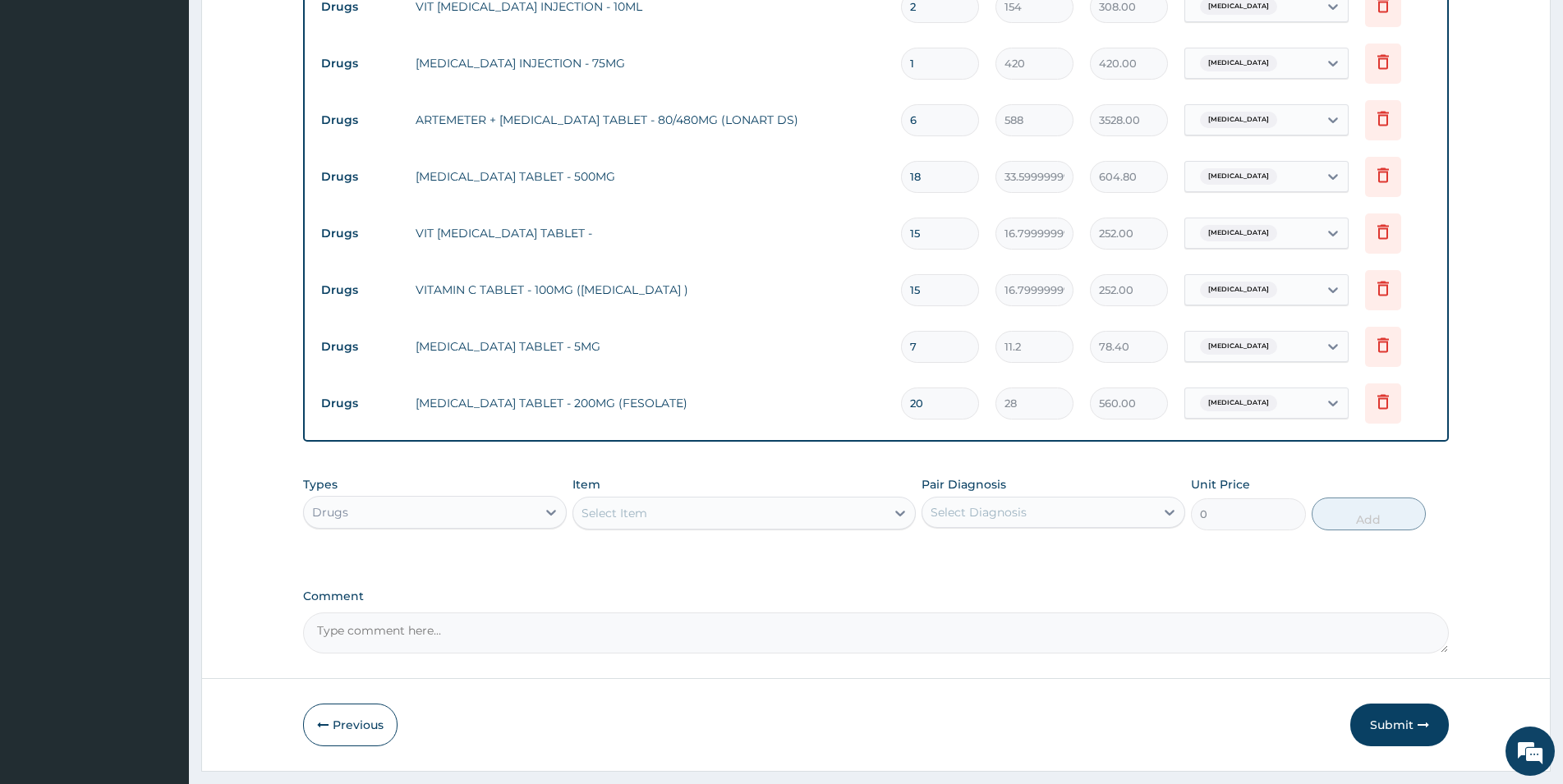
type input "20"
click at [664, 500] on div "Select Item" at bounding box center [729, 512] width 312 height 26
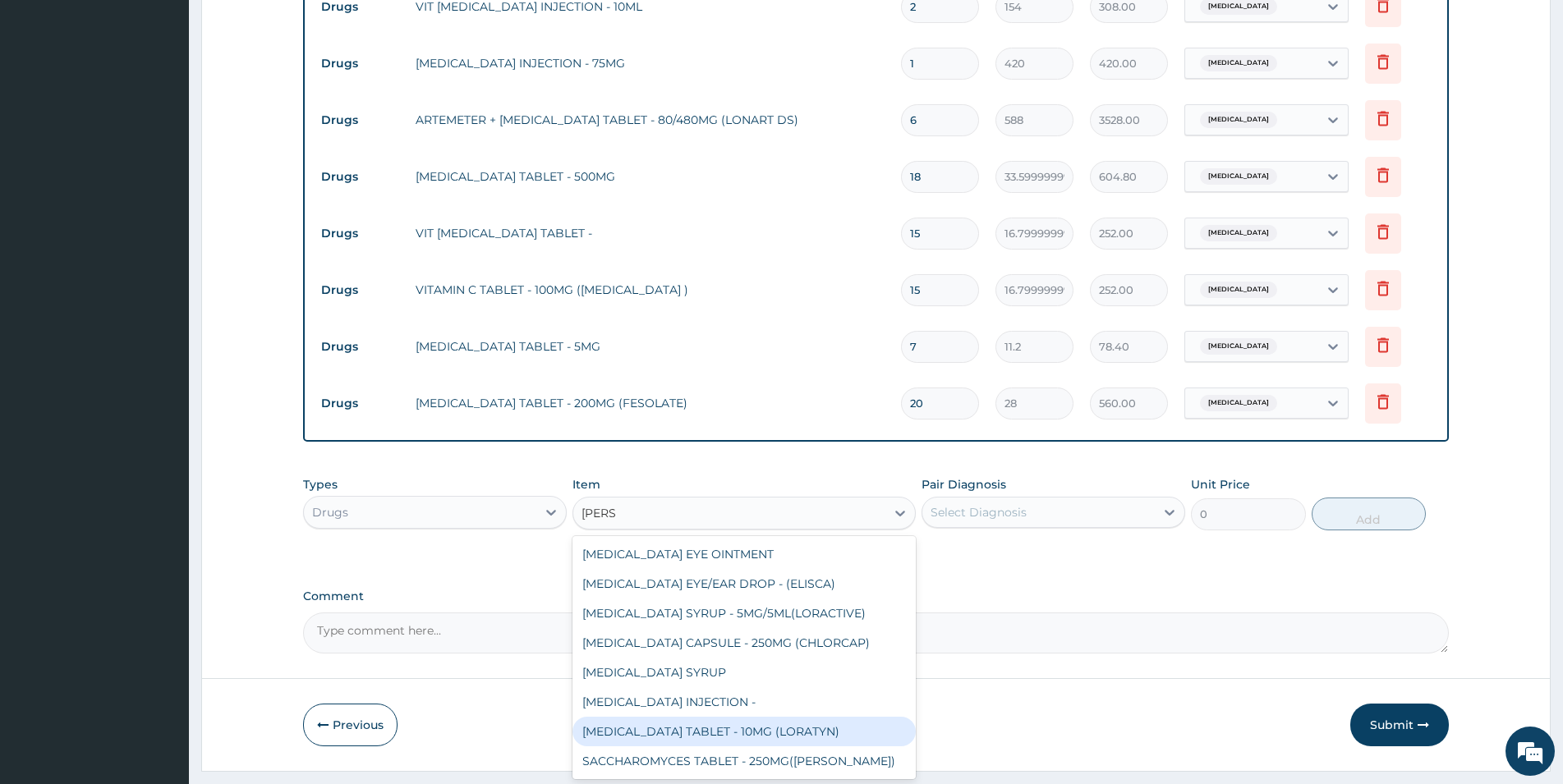
click at [751, 716] on div "LORATADINE TABLET - 10MG (LORATYN)" at bounding box center [744, 731] width 343 height 30
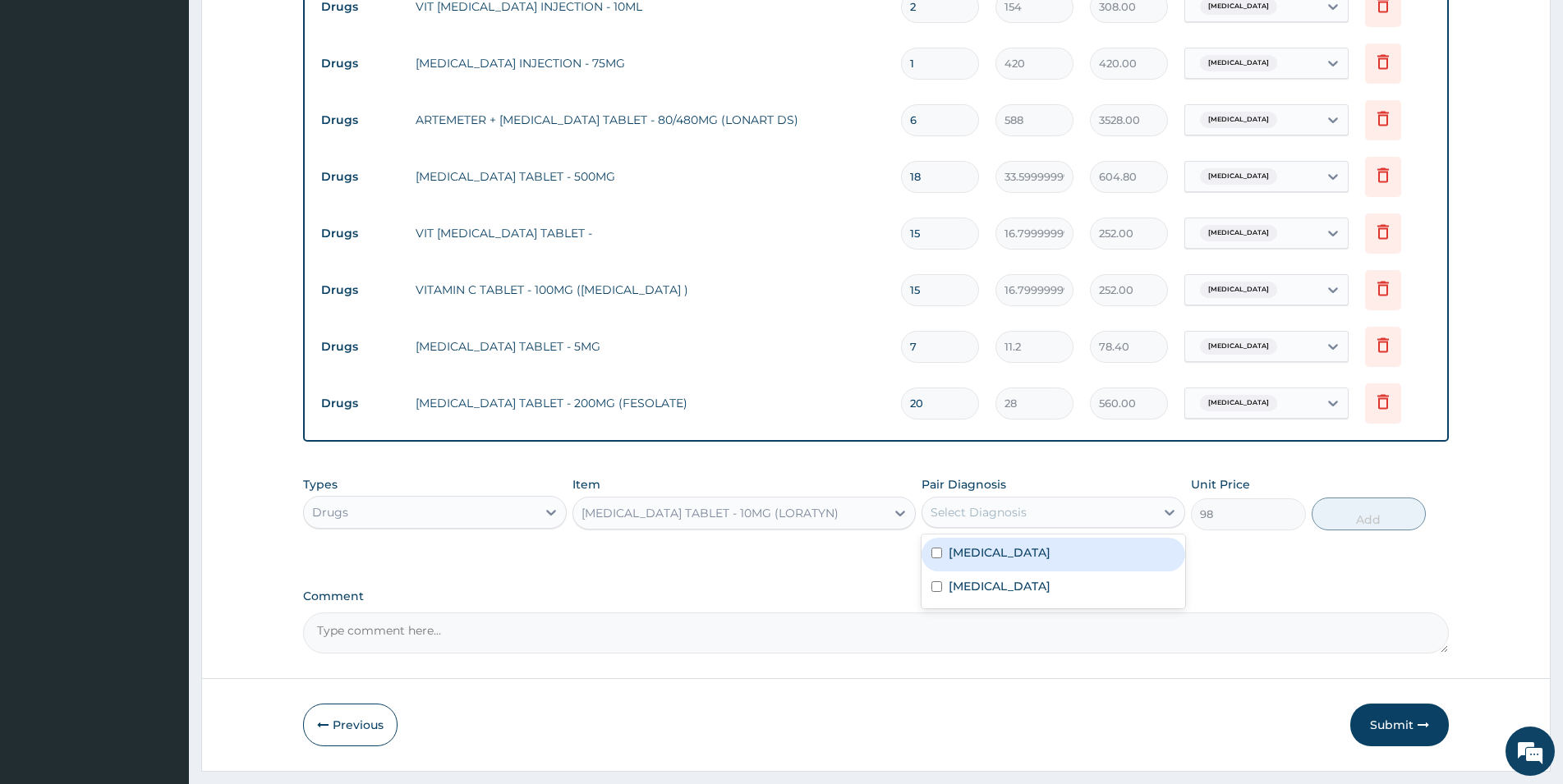
click at [1011, 504] on div "Select Diagnosis" at bounding box center [978, 511] width 96 height 16
click at [1048, 537] on div "Malaria" at bounding box center [1053, 554] width 264 height 34
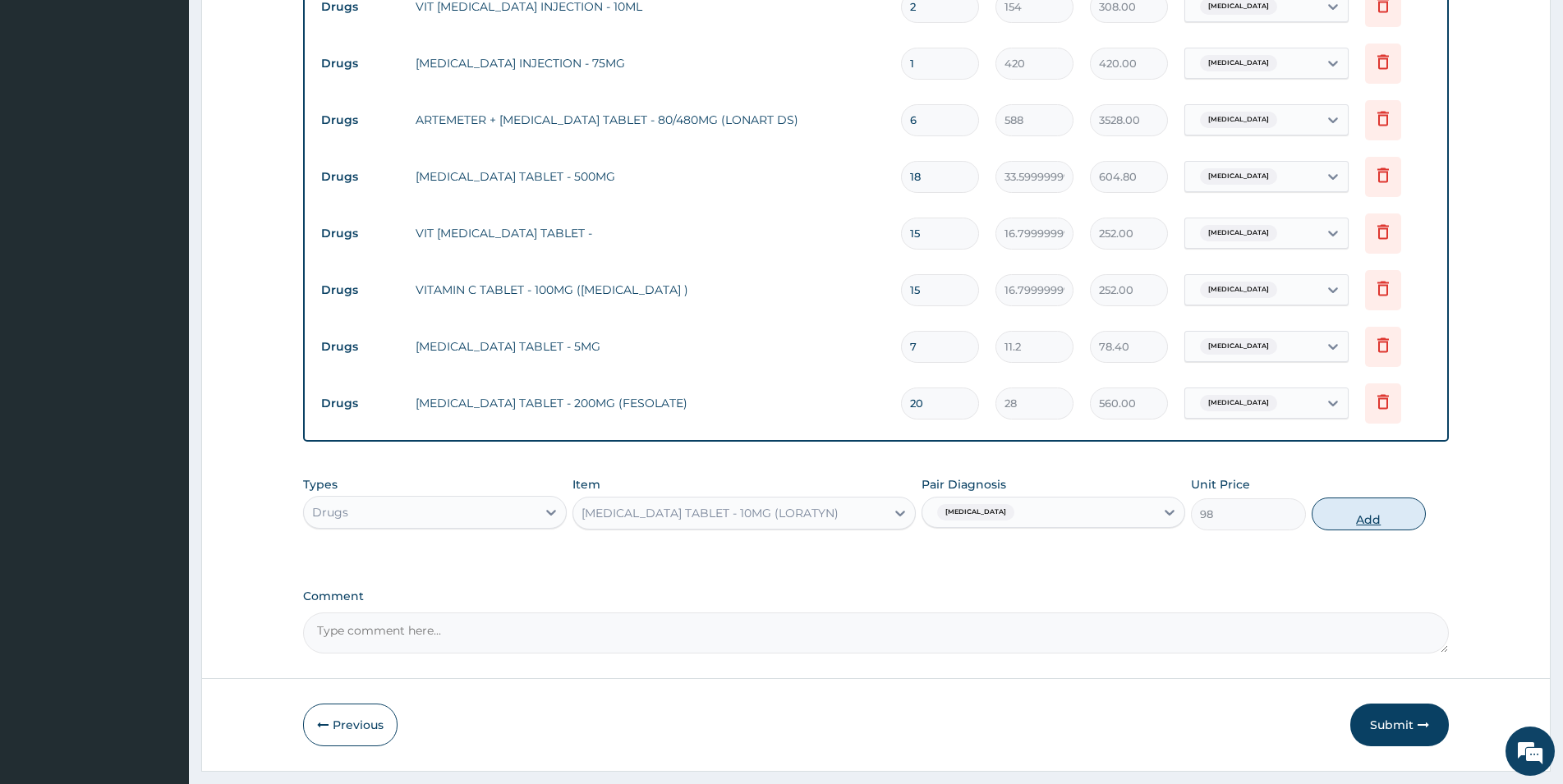
click at [1050, 498] on button "Add" at bounding box center [1369, 514] width 114 height 33
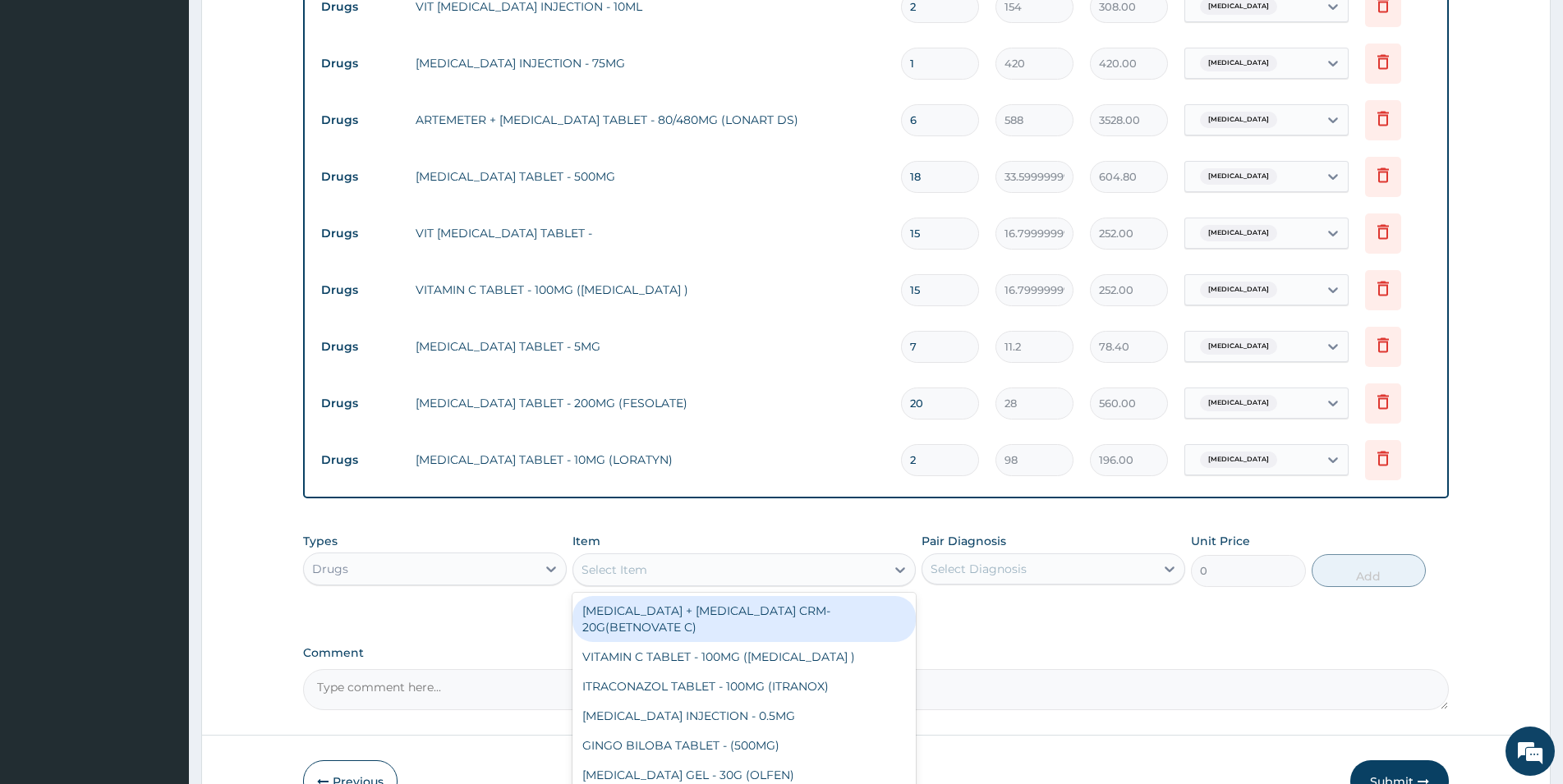
click at [770, 557] on div "Select Item" at bounding box center [729, 569] width 312 height 26
click at [920, 444] on input "2" at bounding box center [940, 459] width 78 height 32
click at [728, 557] on div "Select Item" at bounding box center [729, 569] width 312 height 26
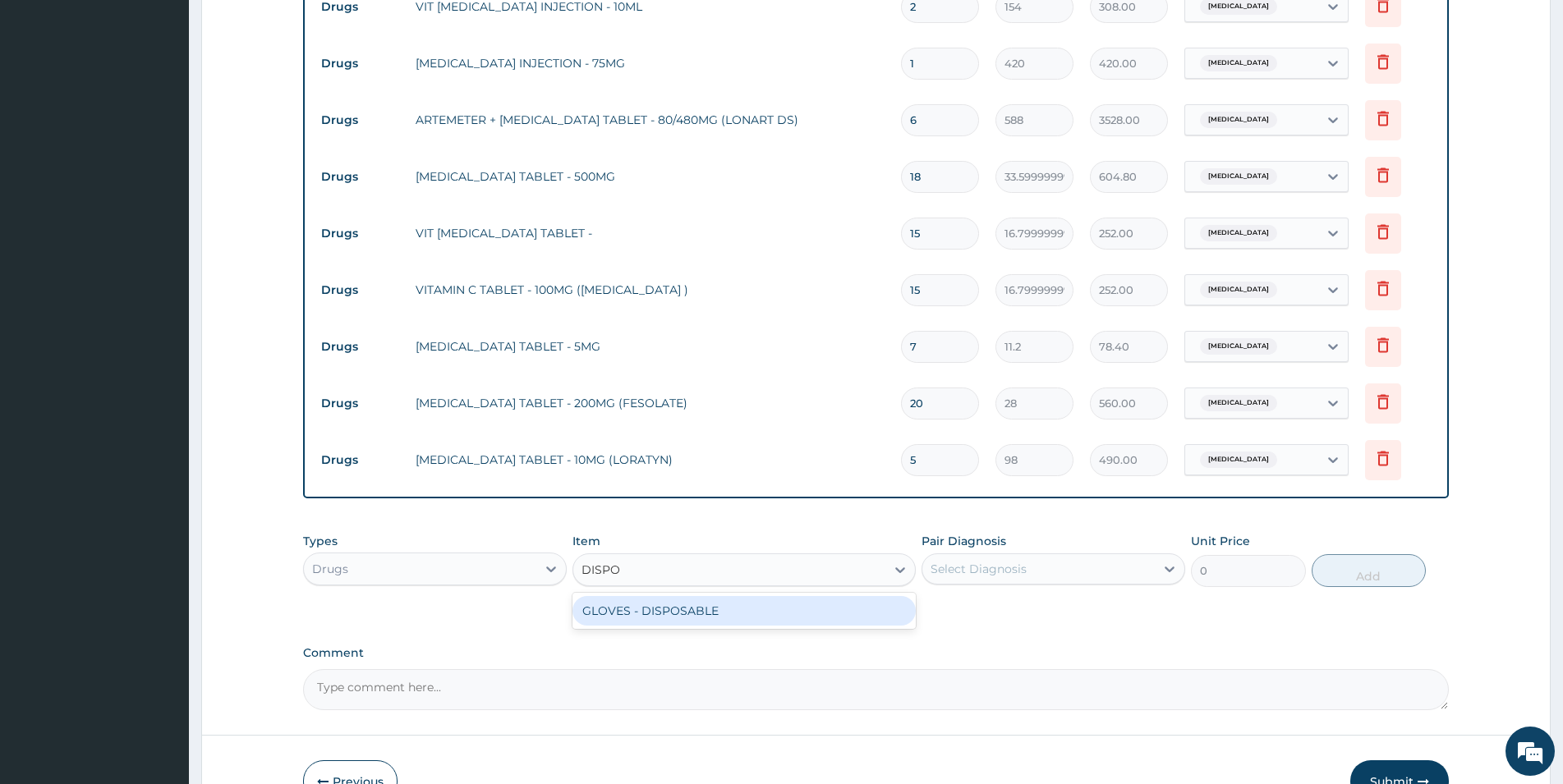
click at [740, 595] on div "GLOVES - DISPOSABLE" at bounding box center [744, 610] width 343 height 30
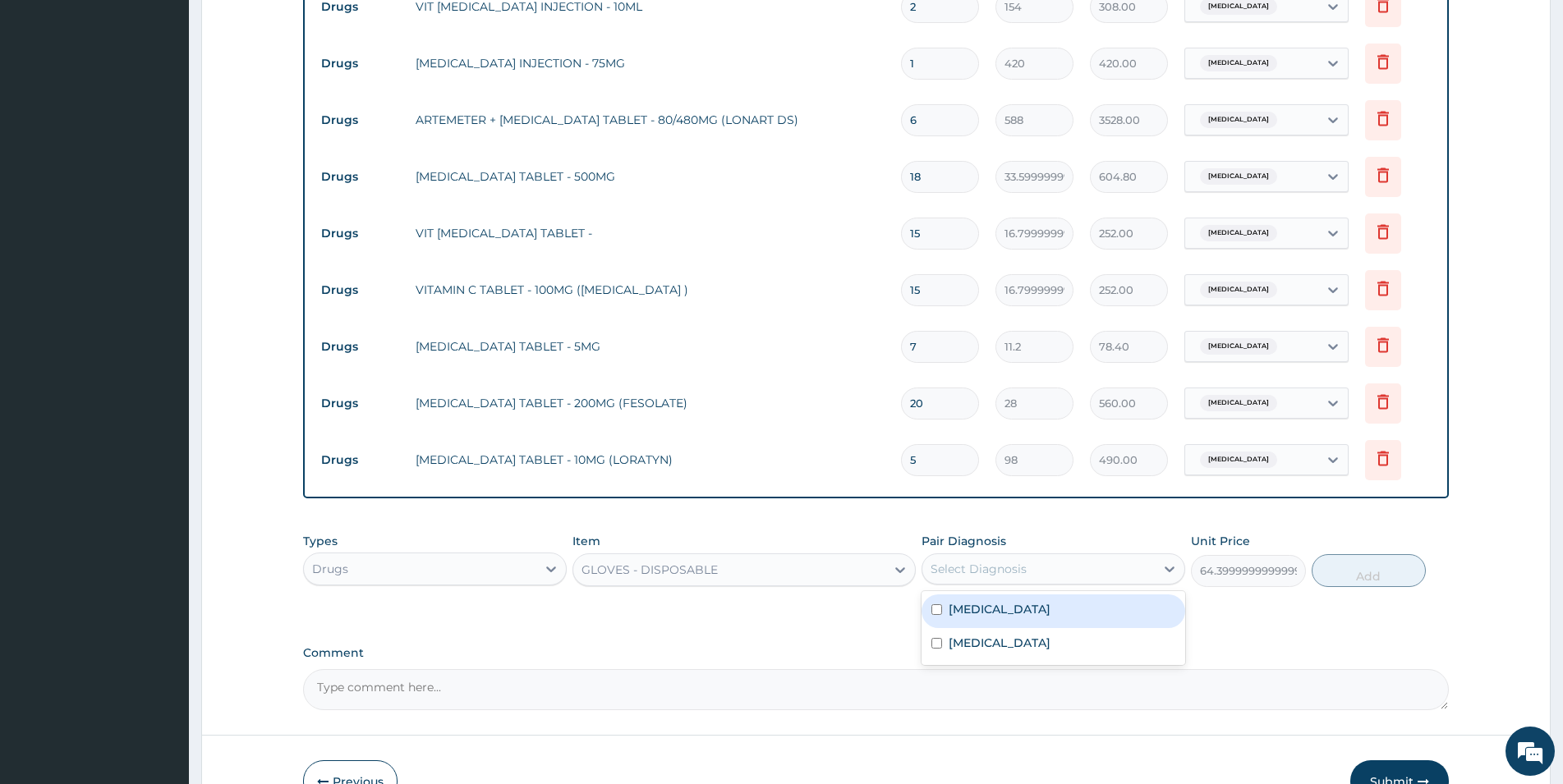
click at [986, 561] on div "Select Diagnosis" at bounding box center [978, 568] width 96 height 16
click at [993, 595] on div "Malaria" at bounding box center [1053, 611] width 264 height 34
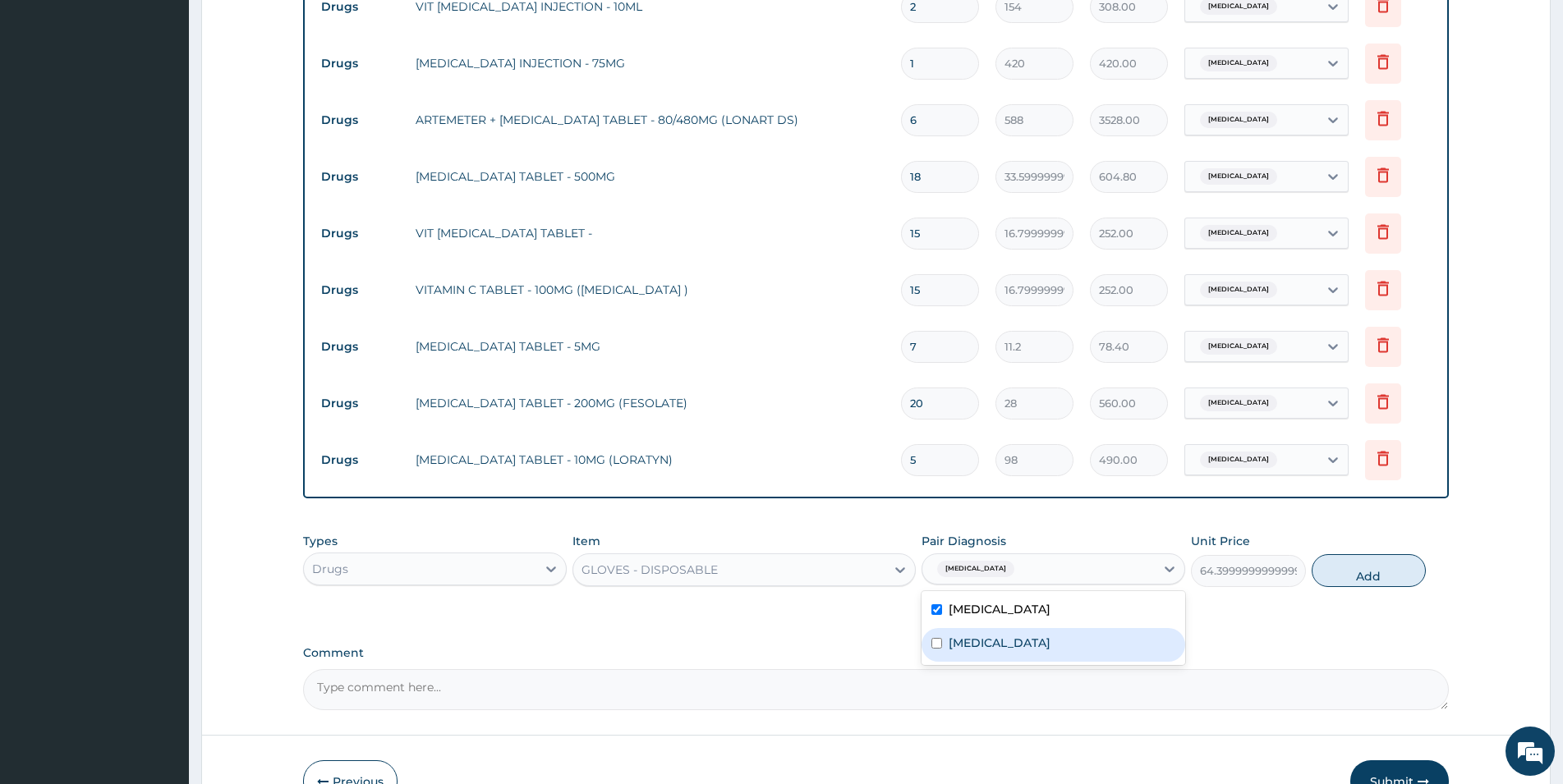
drag, startPoint x: 1005, startPoint y: 597, endPoint x: 1049, endPoint y: 585, distance: 45.6
click at [1009, 634] on label "Respiratory tract infection" at bounding box center [999, 642] width 102 height 16
click at [1050, 554] on button "Add" at bounding box center [1369, 570] width 114 height 33
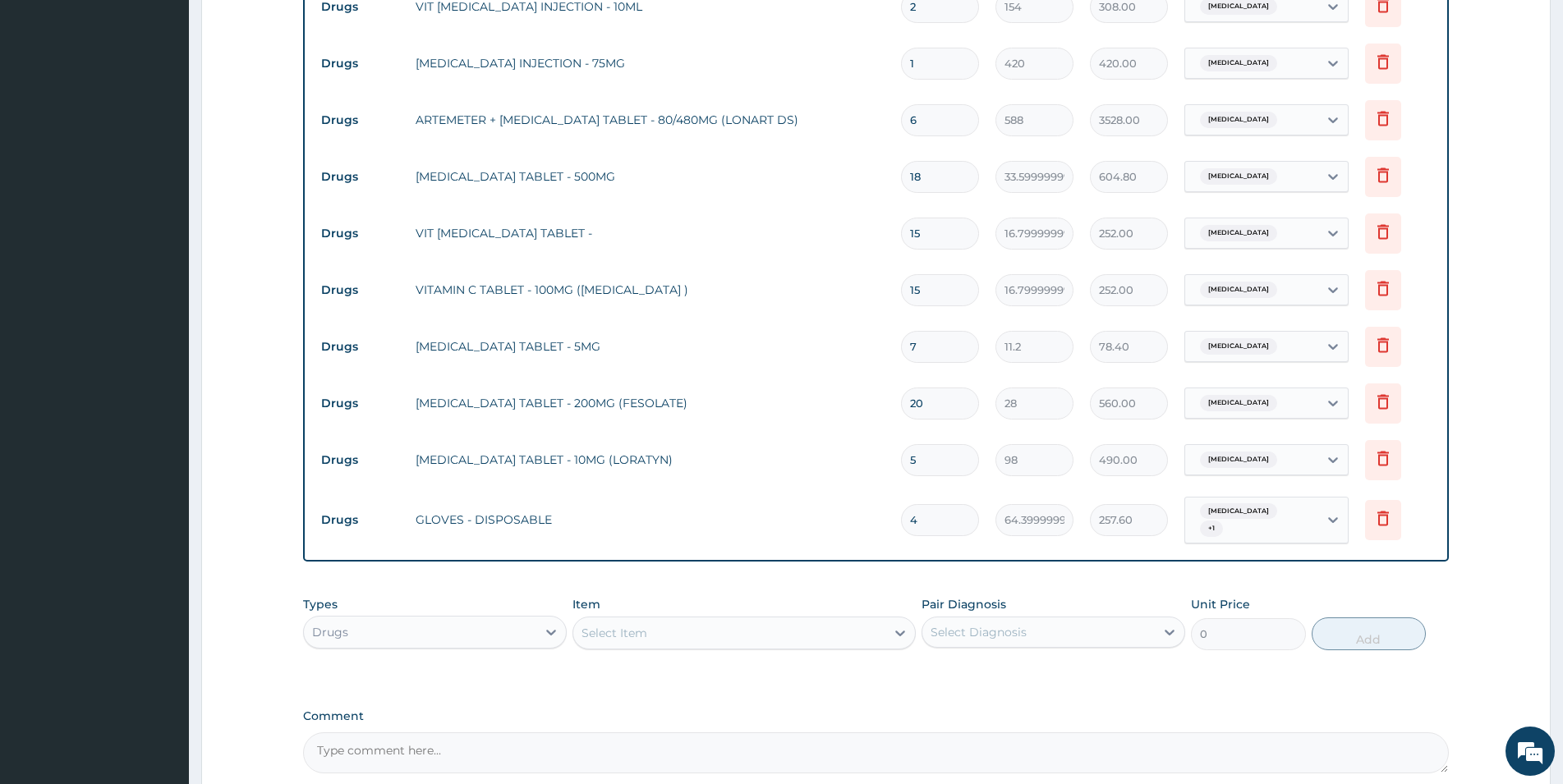
click at [714, 620] on div "Select Item" at bounding box center [729, 632] width 312 height 26
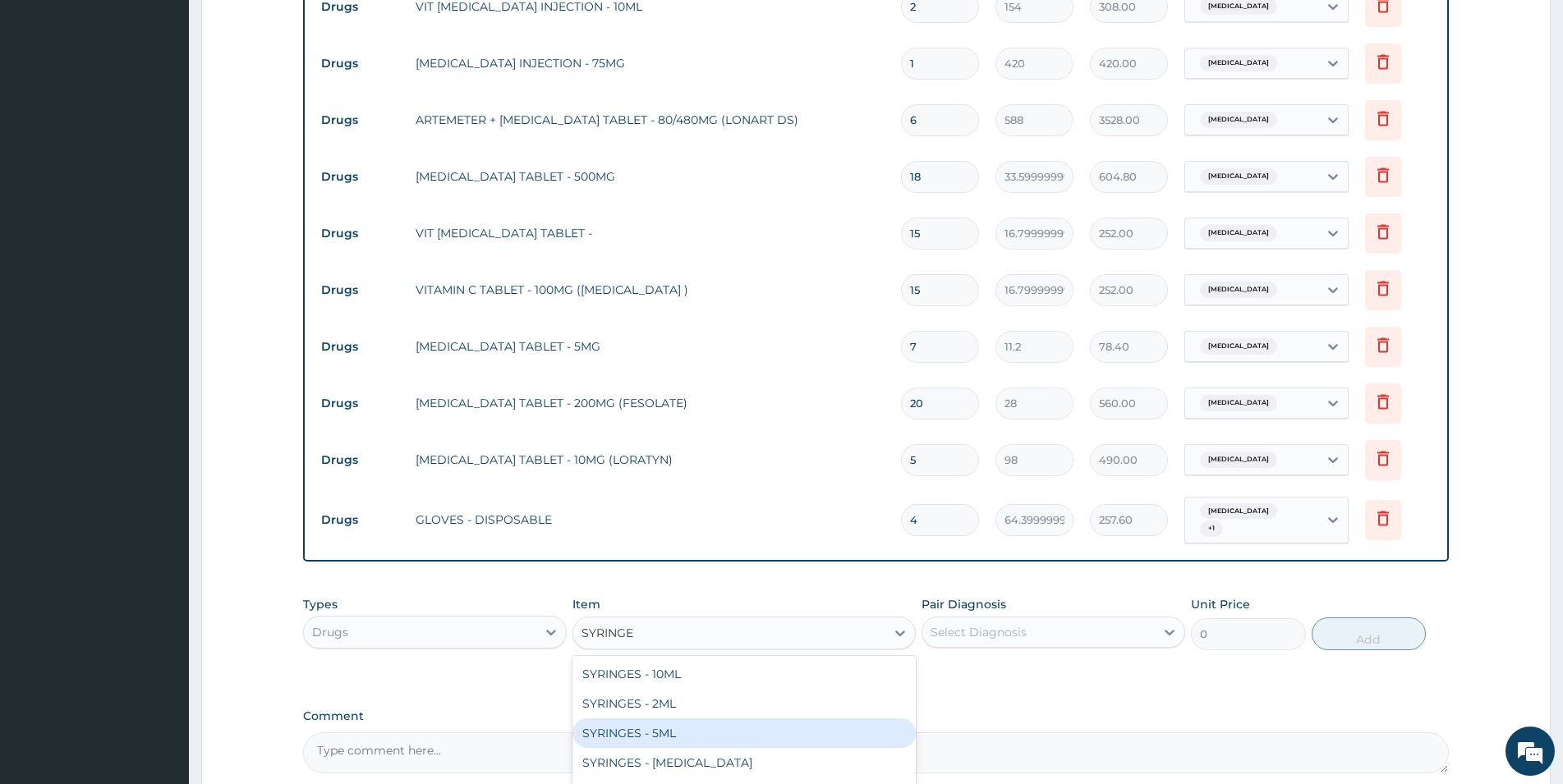
click at [694, 718] on div "SYRINGES - 5ML" at bounding box center [744, 733] width 343 height 30
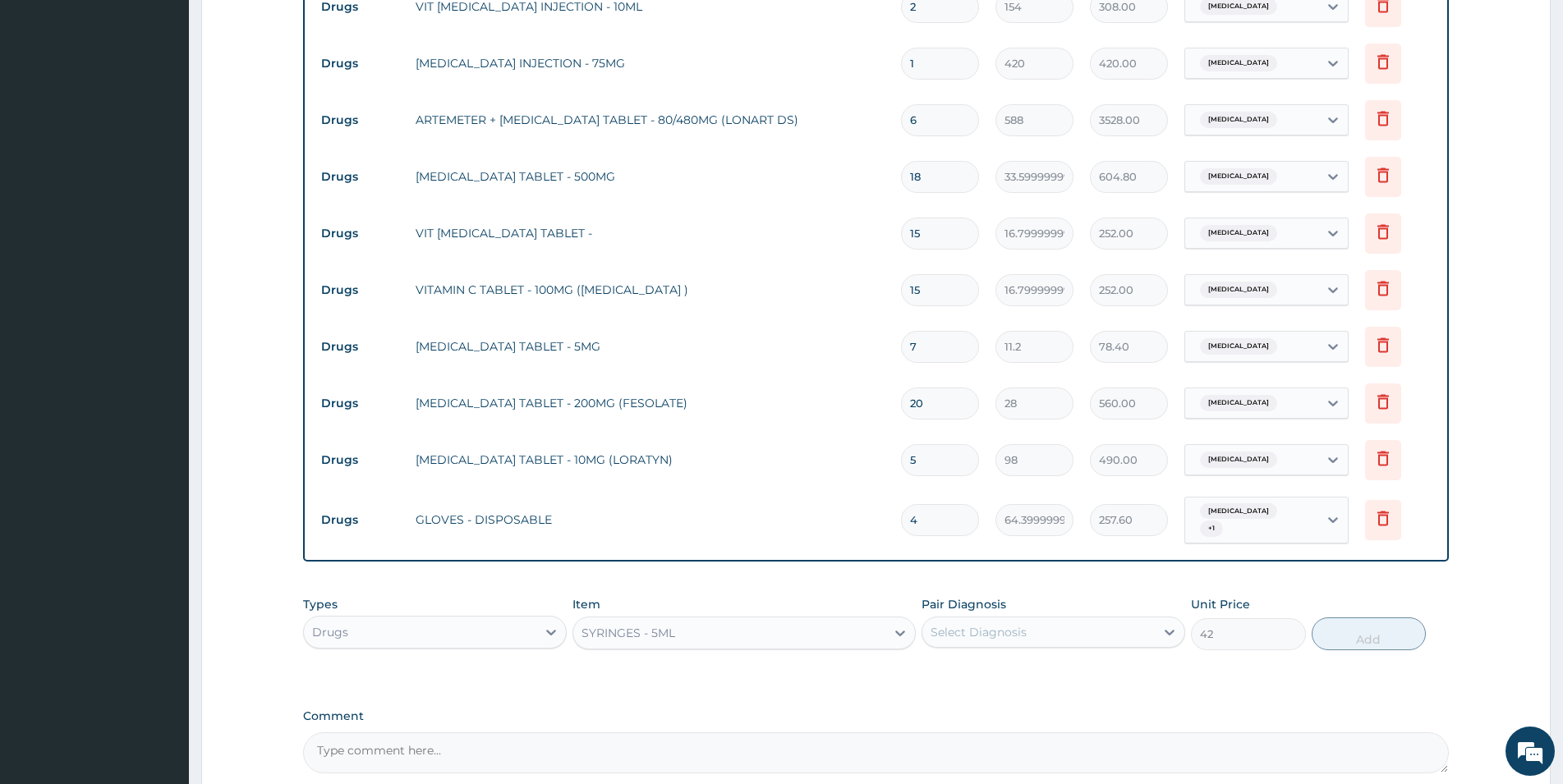
click at [956, 624] on div "Select Diagnosis" at bounding box center [978, 631] width 96 height 16
click at [966, 664] on label "Malaria" at bounding box center [999, 672] width 102 height 16
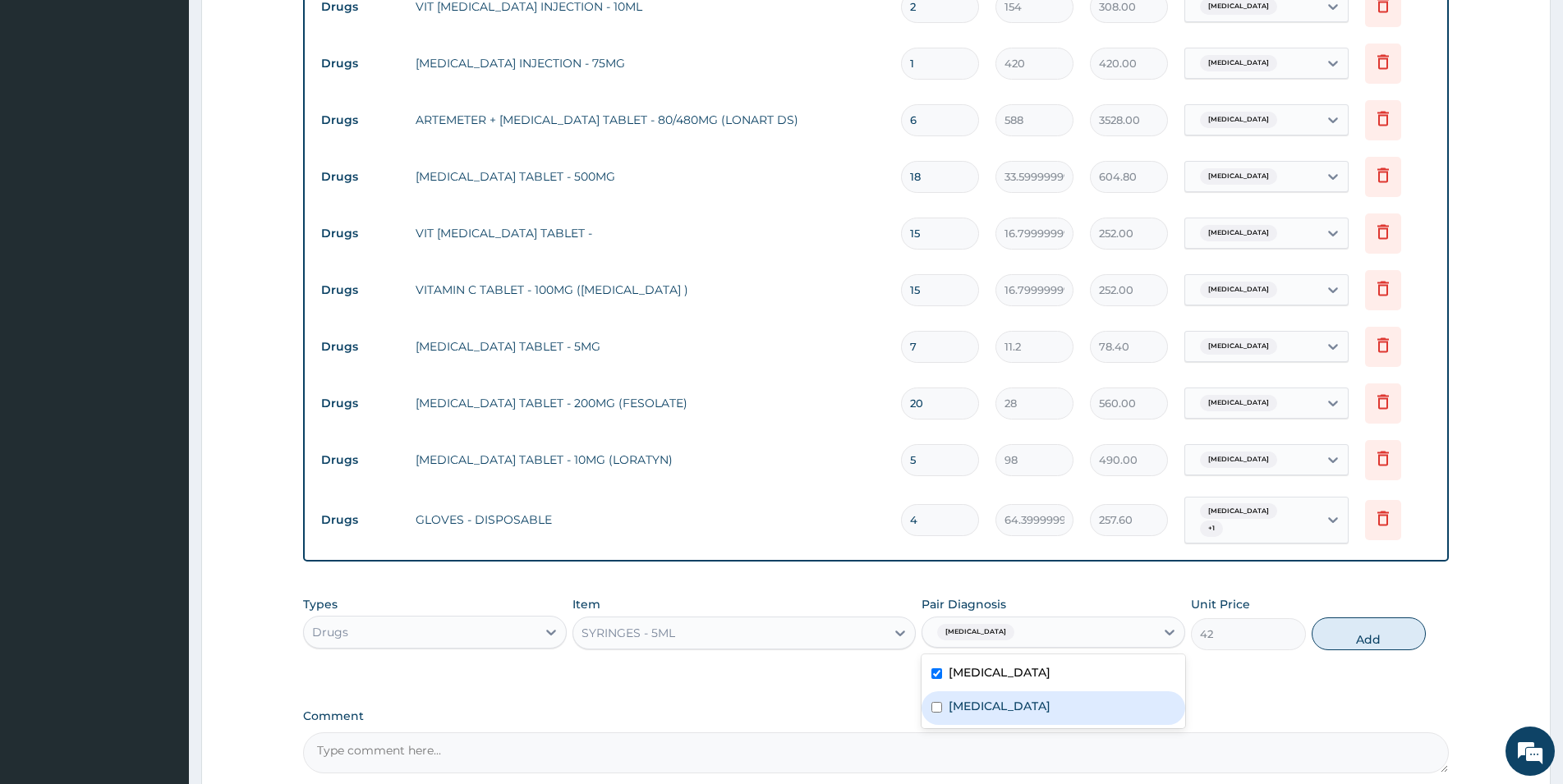
click at [968, 698] on label "Respiratory tract infection" at bounding box center [999, 706] width 102 height 16
click at [1050, 618] on button "Add" at bounding box center [1369, 634] width 114 height 33
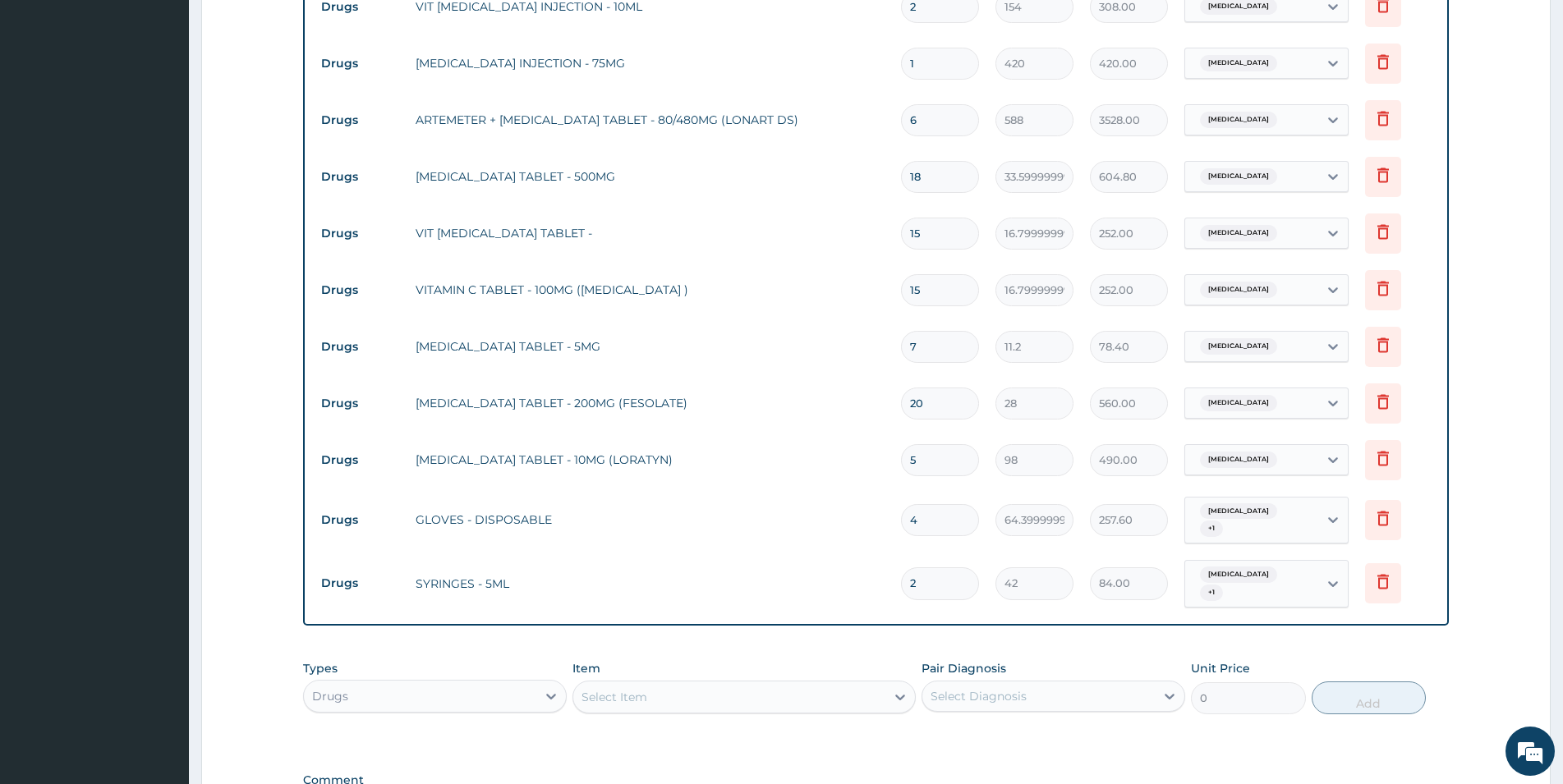
click at [792, 683] on div "Select Item" at bounding box center [729, 696] width 312 height 26
click at [773, 723] on div "NEEDLE - 22G" at bounding box center [744, 768] width 343 height 30
click at [968, 682] on div "Select Diagnosis" at bounding box center [1039, 695] width 232 height 26
click at [976, 723] on label "Malaria" at bounding box center [999, 736] width 102 height 16
drag, startPoint x: 997, startPoint y: 725, endPoint x: 1091, endPoint y: 719, distance: 94.2
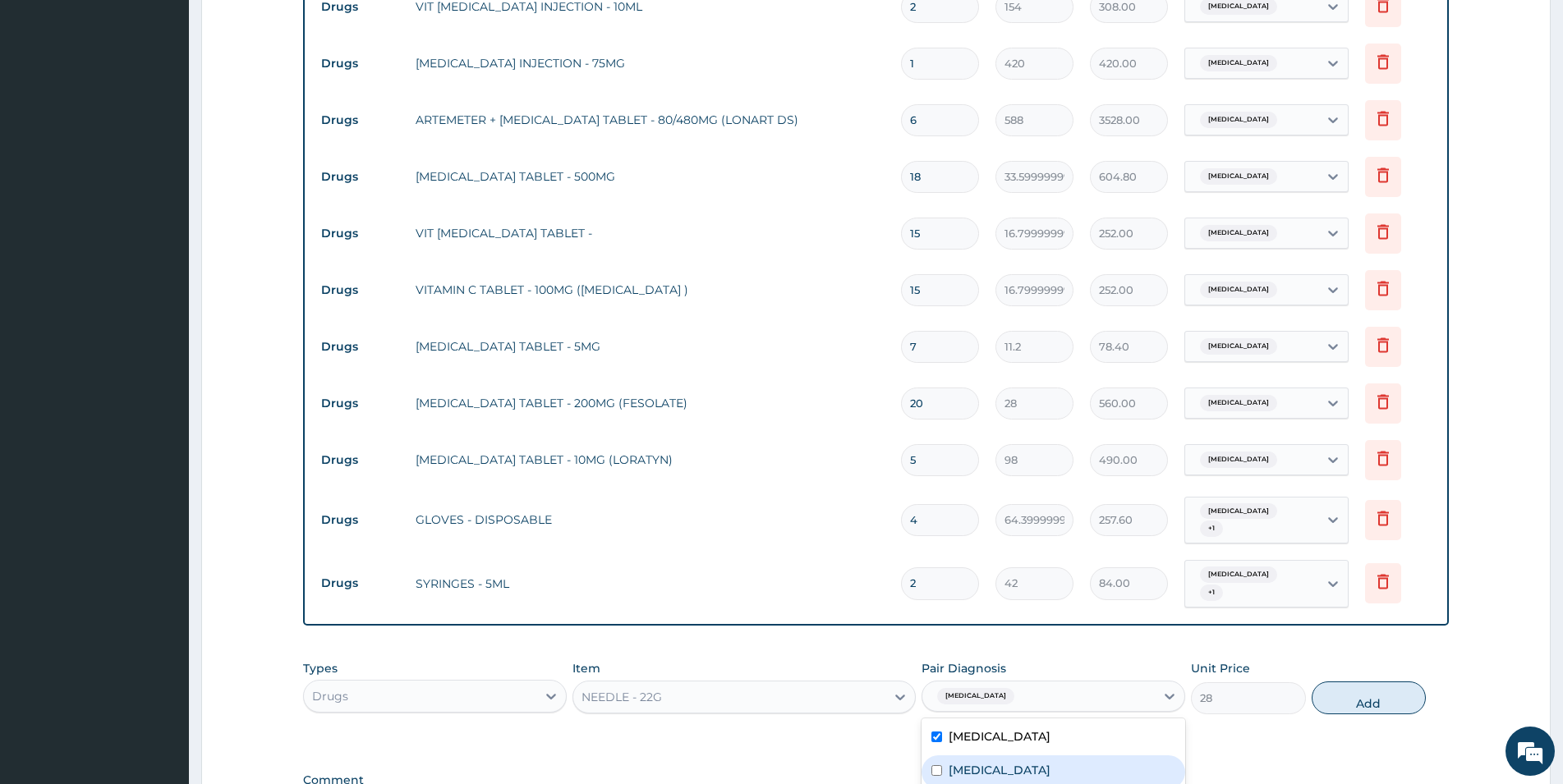
click at [999, 723] on div "Respiratory tract infection" at bounding box center [1053, 771] width 264 height 34
click at [1050, 682] on button "Add" at bounding box center [1369, 698] width 114 height 33
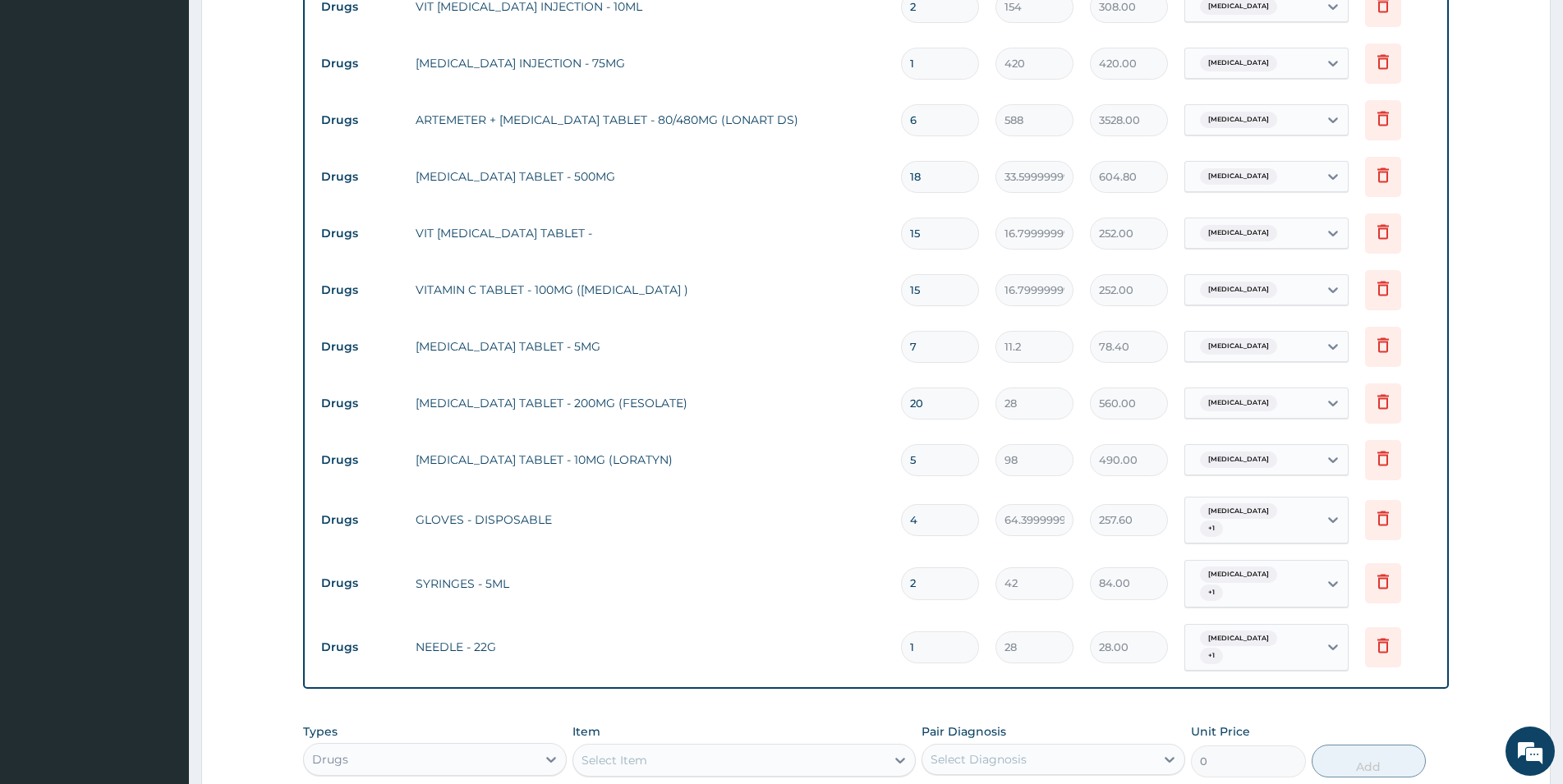
click at [703, 723] on div "Select Item" at bounding box center [729, 760] width 312 height 26
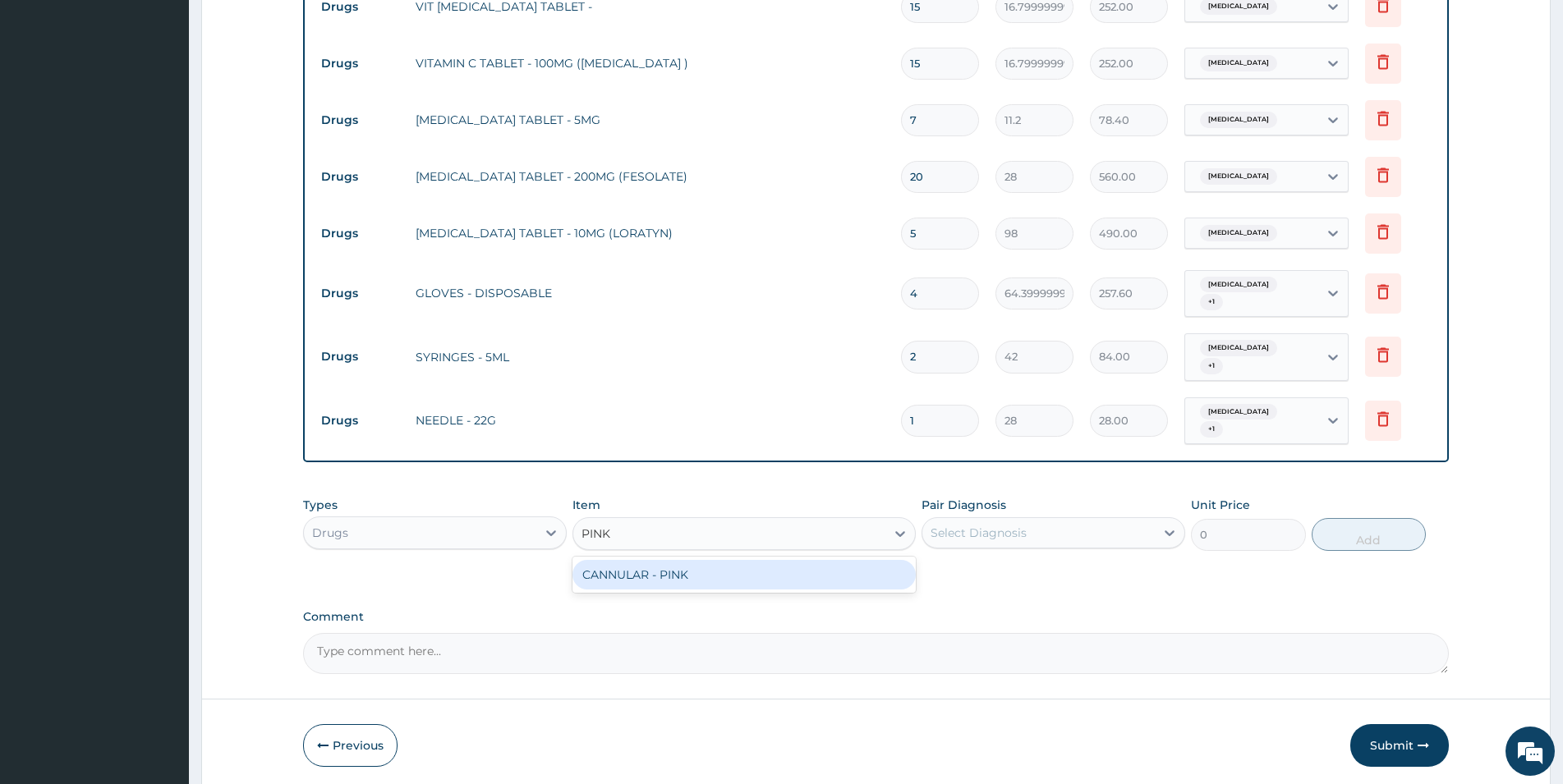
click at [894, 560] on div "CANNULAR - PINK" at bounding box center [744, 574] width 343 height 30
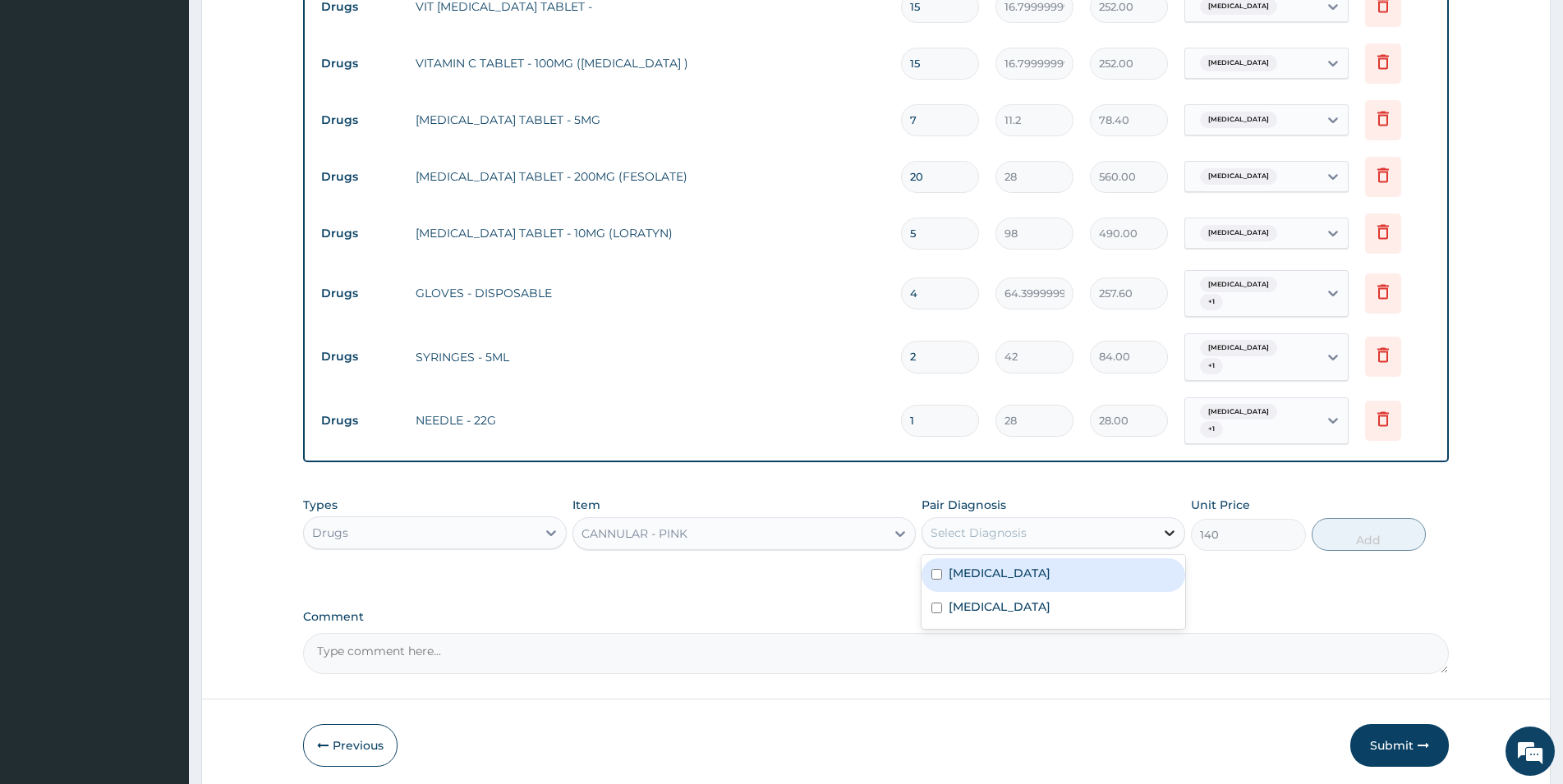
click at [1050, 525] on icon at bounding box center [1169, 533] width 16 height 16
click at [1050, 558] on div "Malaria" at bounding box center [1053, 574] width 264 height 34
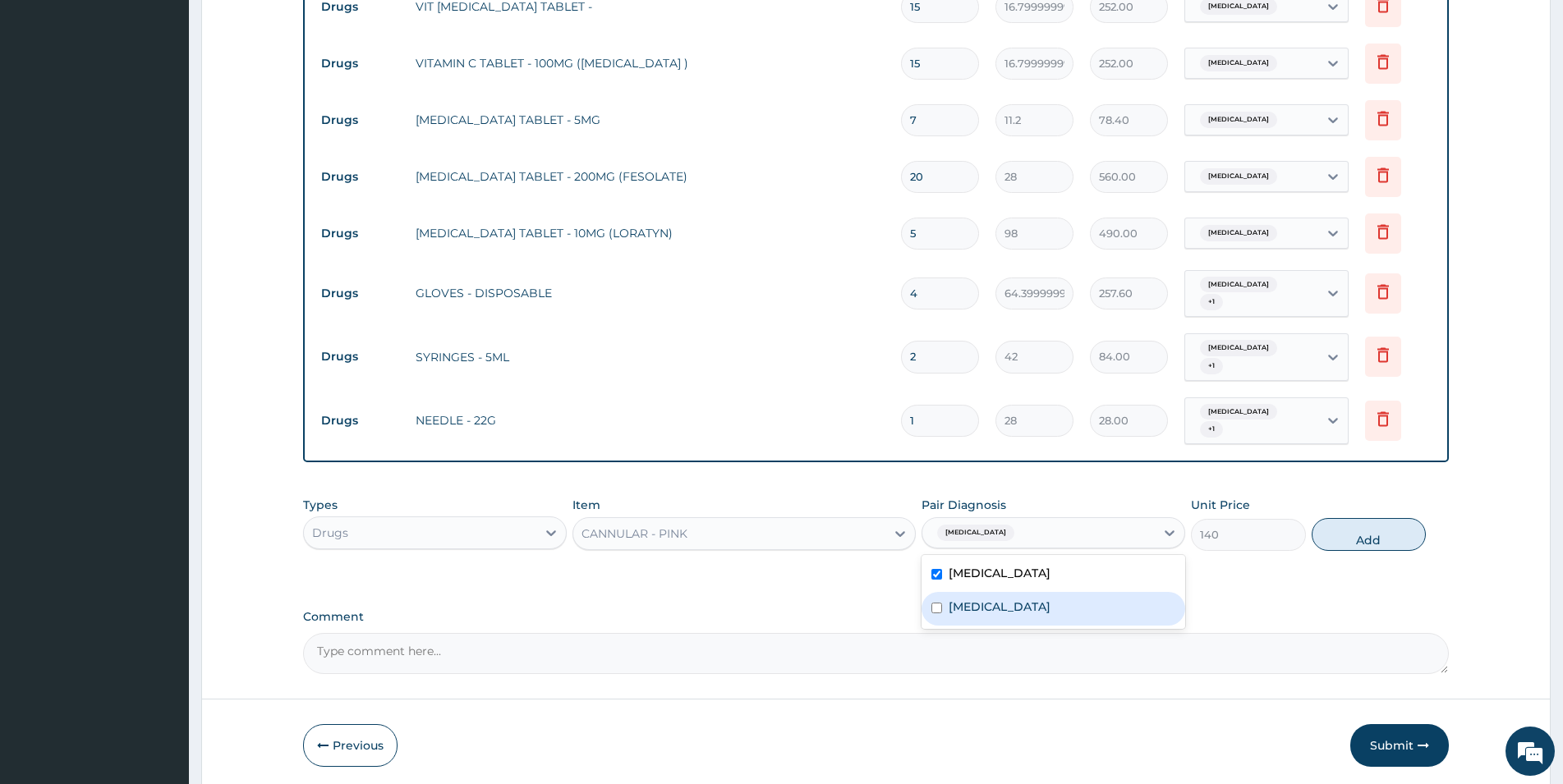
click at [1050, 592] on div "Respiratory tract infection" at bounding box center [1053, 608] width 264 height 34
click at [1050, 518] on button "Add" at bounding box center [1369, 535] width 114 height 33
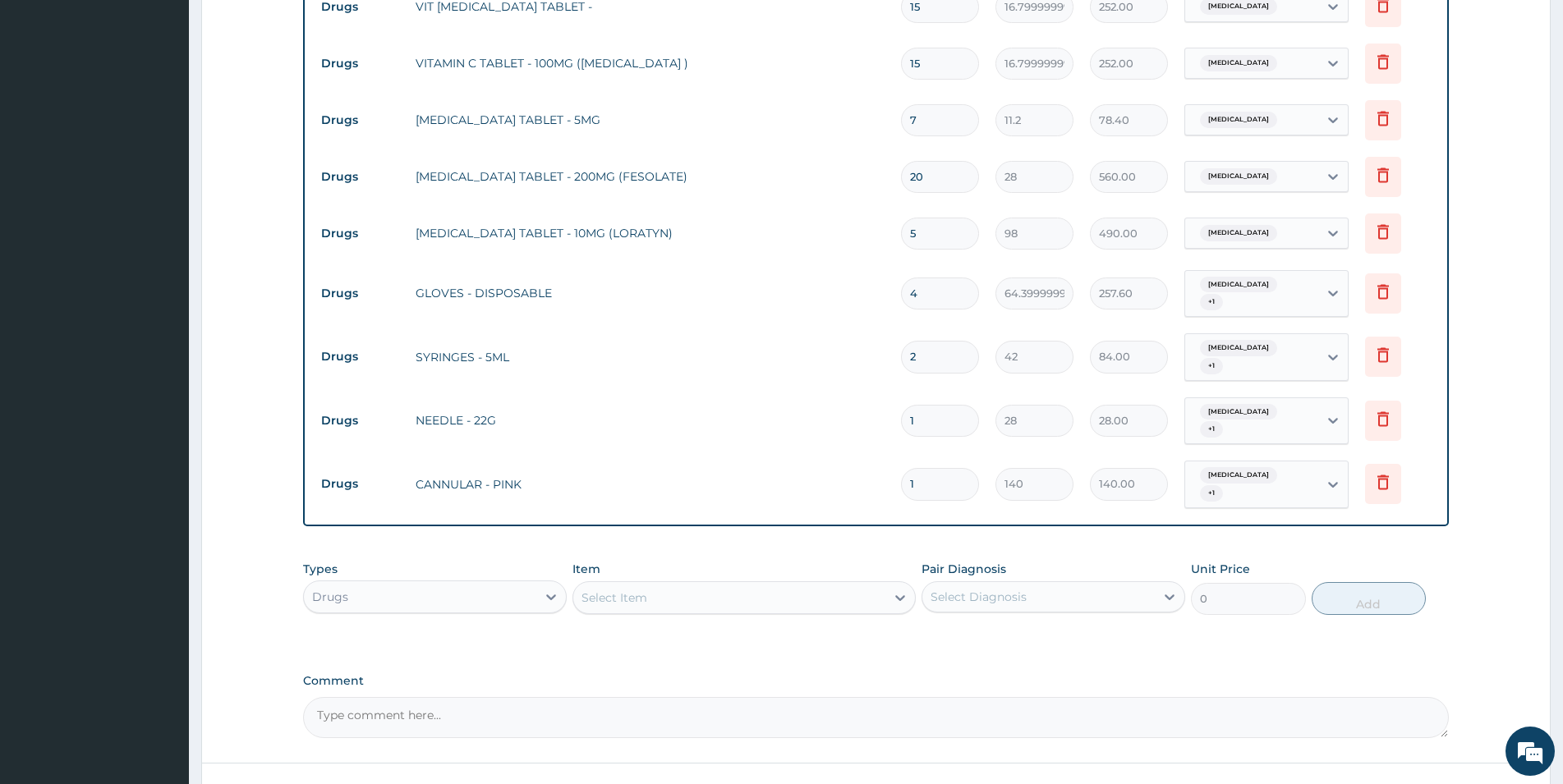
click at [718, 585] on div "Select Item" at bounding box center [729, 597] width 312 height 26
click at [734, 624] on div "CANNULAR - BLUE" at bounding box center [744, 638] width 343 height 30
click at [1028, 584] on div "Select Diagnosis" at bounding box center [1039, 596] width 232 height 26
click at [1003, 623] on div "Malaria" at bounding box center [1053, 639] width 264 height 34
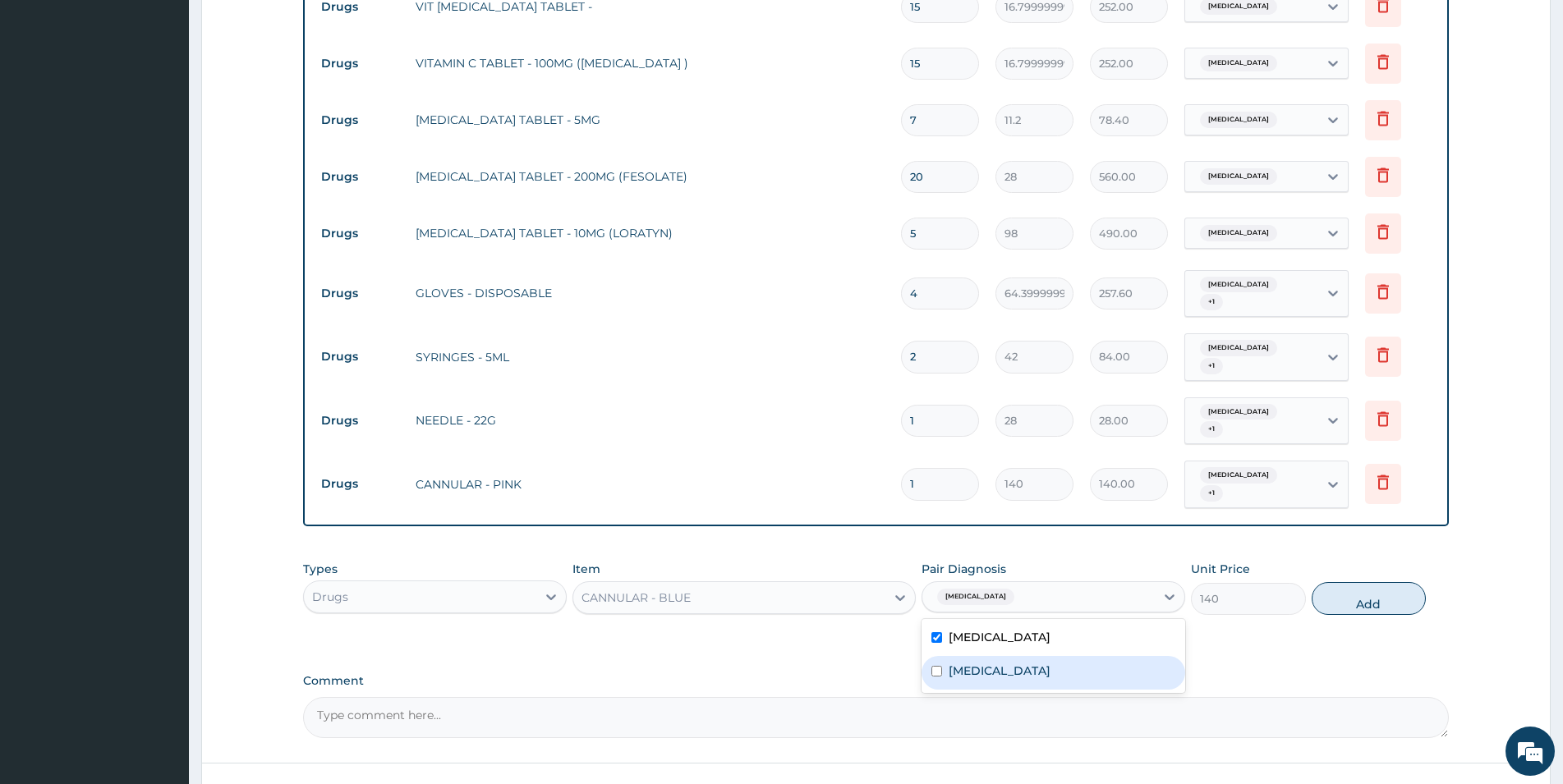
click at [1010, 662] on label "Respiratory tract infection" at bounding box center [999, 670] width 102 height 16
click at [1050, 582] on button "Add" at bounding box center [1369, 598] width 114 height 33
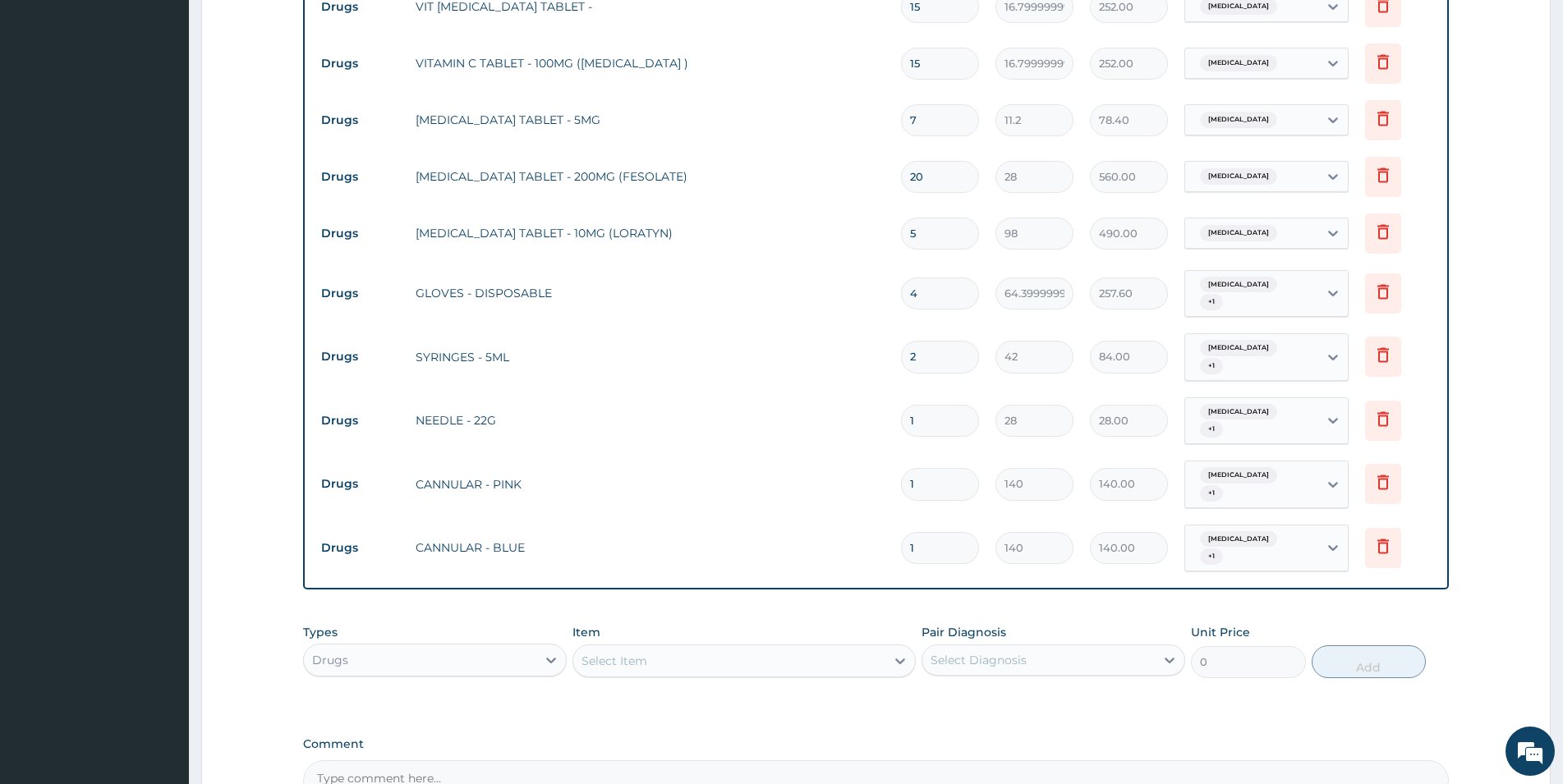
click at [687, 648] on div "Select Item" at bounding box center [729, 660] width 312 height 26
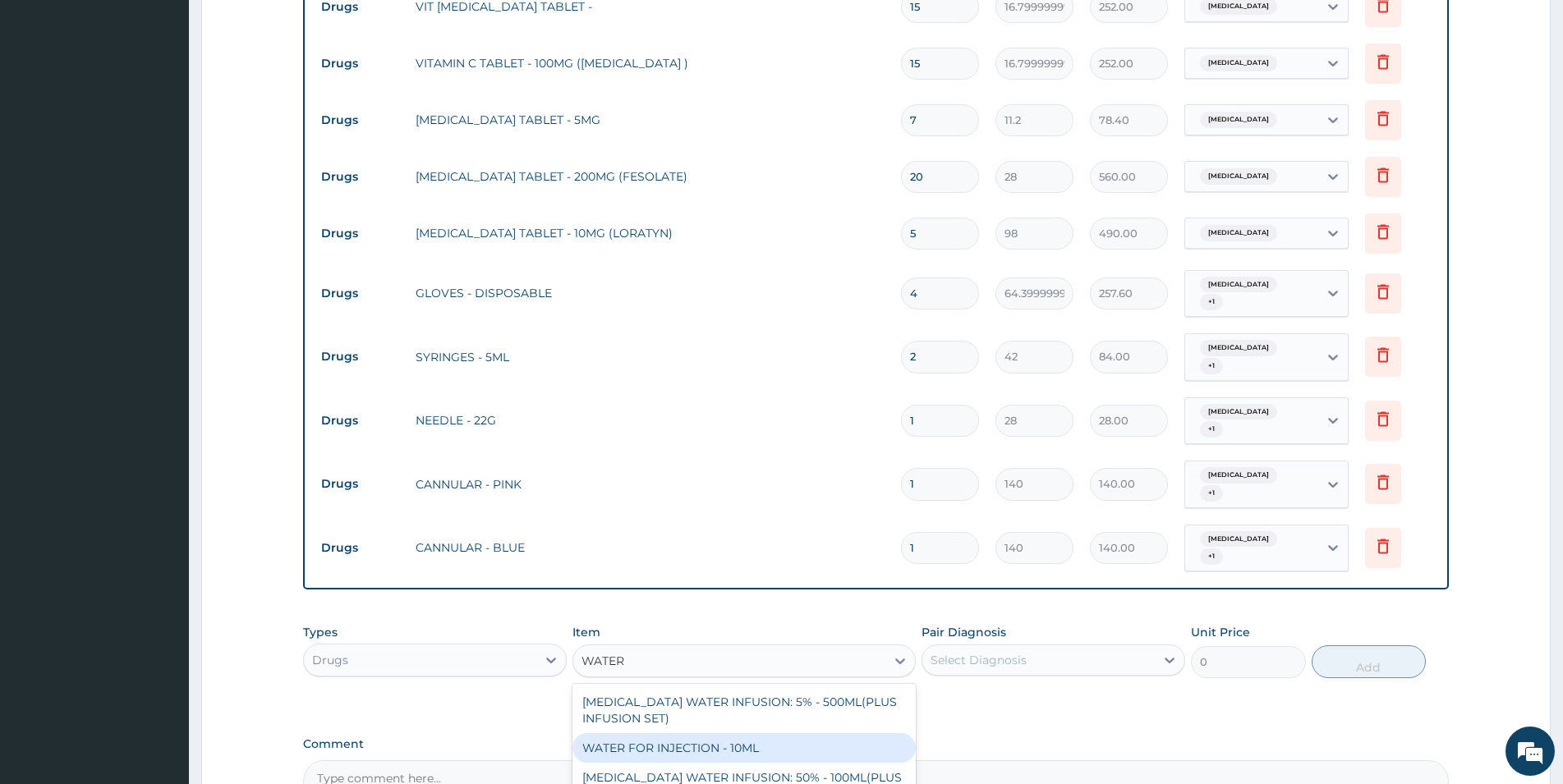
click at [672, 723] on div "WATER FOR INJECTION - 10ML" at bounding box center [744, 747] width 343 height 30
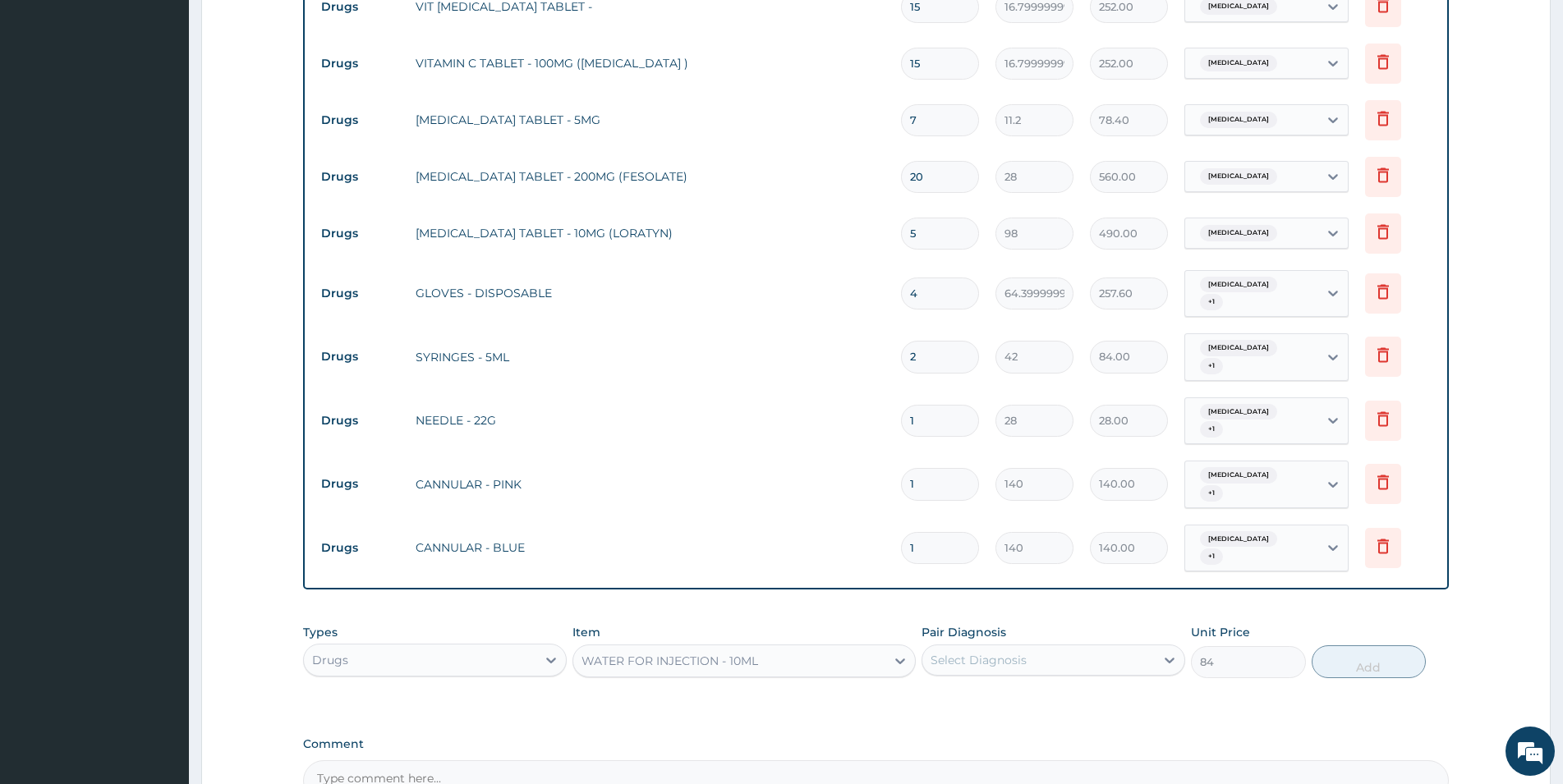
click at [982, 652] on div "Select Diagnosis" at bounding box center [978, 659] width 96 height 16
click at [976, 692] on label "Malaria" at bounding box center [999, 700] width 102 height 16
click at [981, 685] on div "Malaria" at bounding box center [1053, 702] width 264 height 34
drag, startPoint x: 1021, startPoint y: 612, endPoint x: 1027, endPoint y: 643, distance: 31.6
click at [1021, 685] on div "Malaria" at bounding box center [1053, 702] width 264 height 34
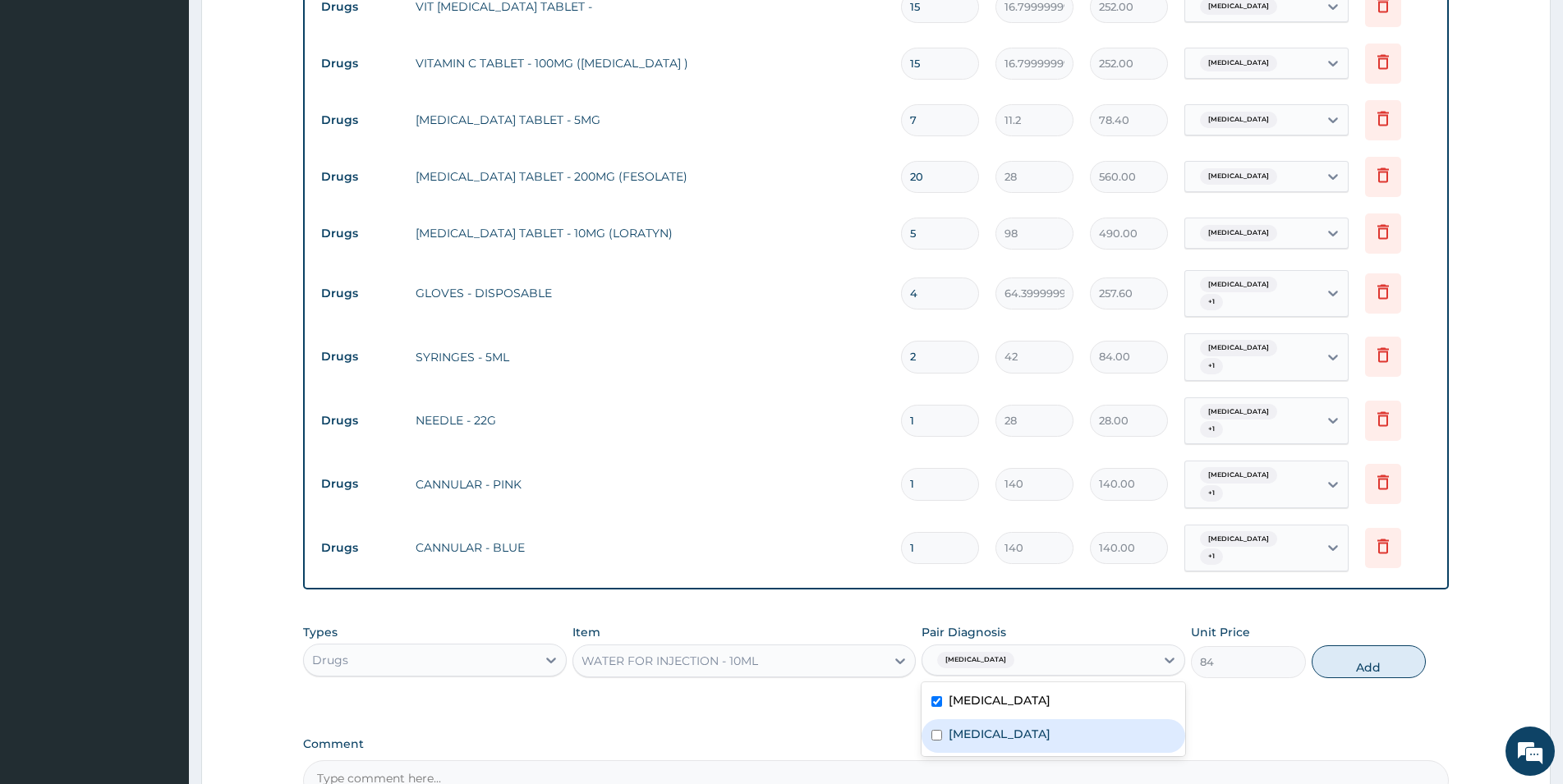
click at [1044, 723] on label "Respiratory tract infection" at bounding box center [999, 734] width 102 height 16
click at [1050, 645] on button "Add" at bounding box center [1369, 661] width 114 height 33
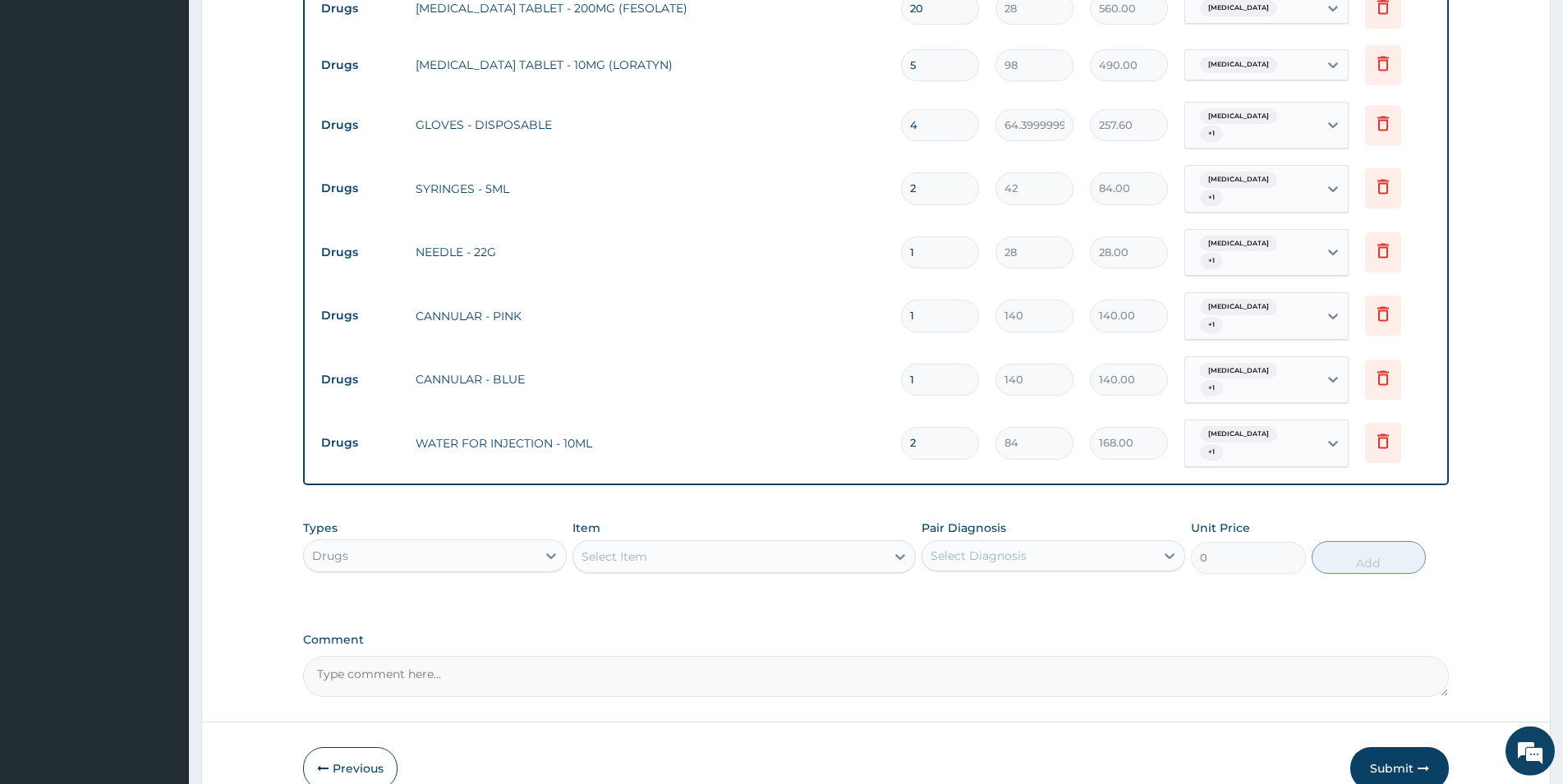
scroll to position [2018, 0]
click at [428, 654] on textarea "Comment" at bounding box center [875, 675] width 1146 height 41
click at [1050, 723] on button "Submit" at bounding box center [1400, 767] width 99 height 43
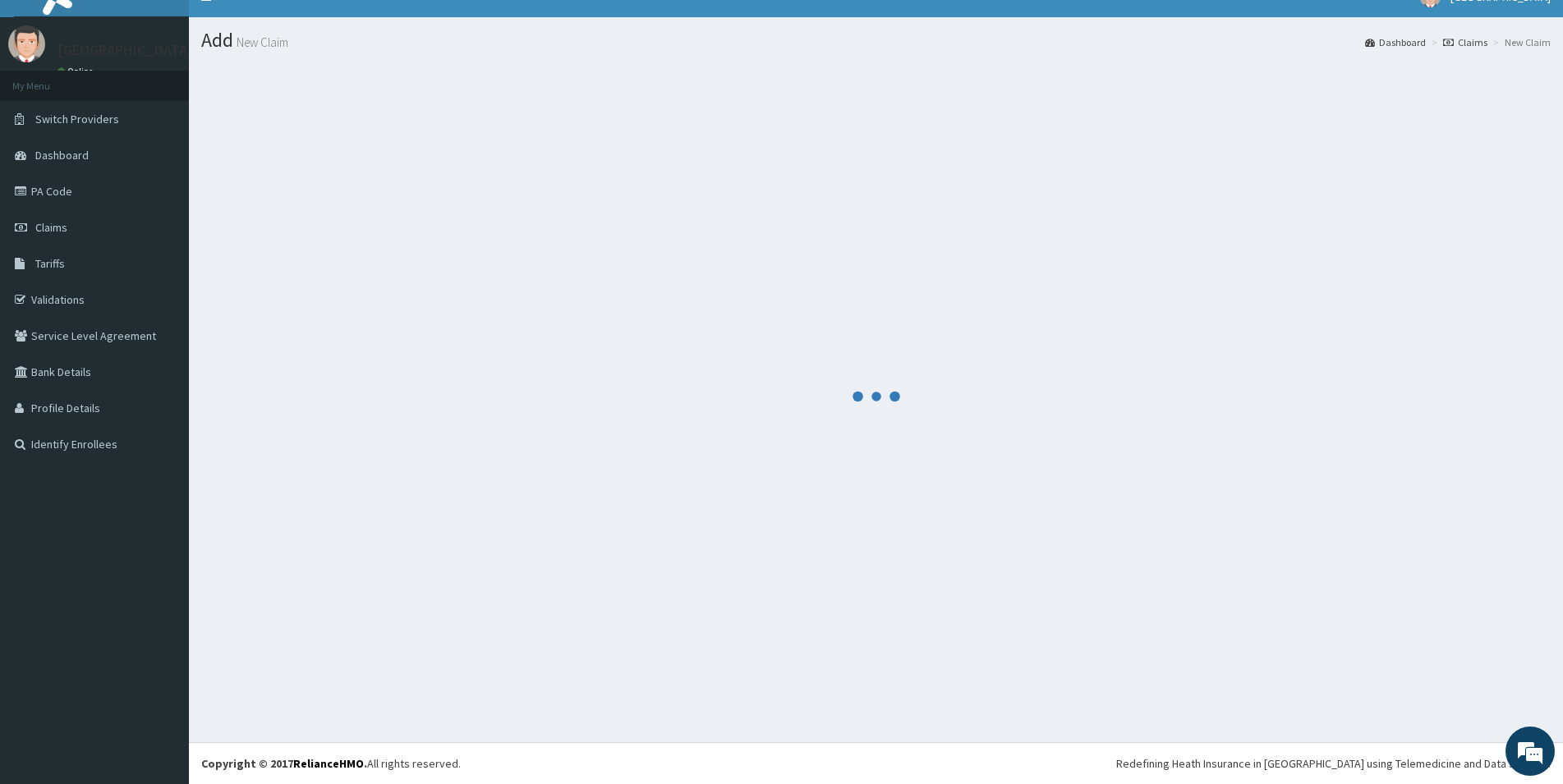
scroll to position [24, 0]
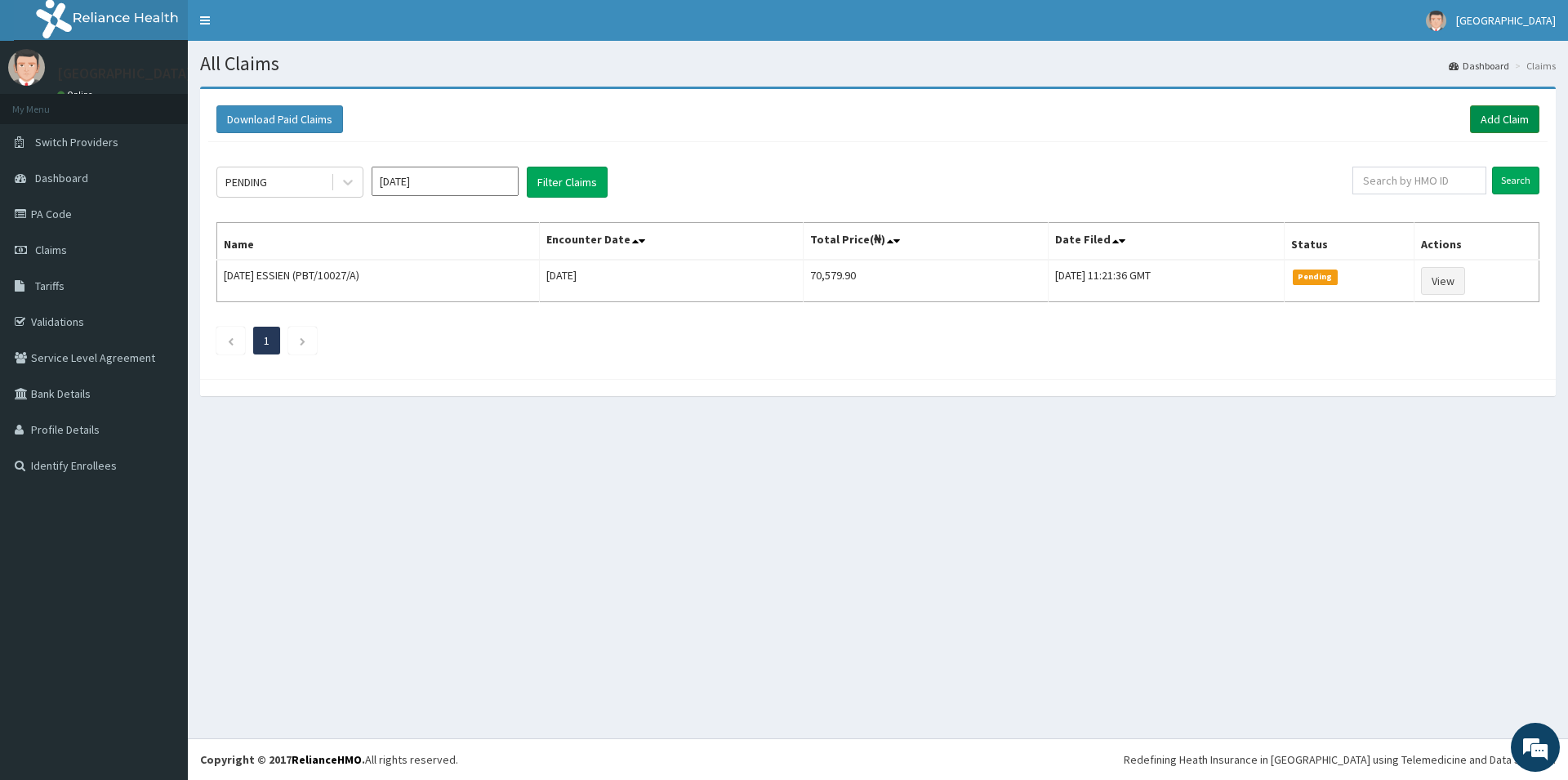
click at [1490, 113] on link "Add Claim" at bounding box center [1505, 119] width 69 height 28
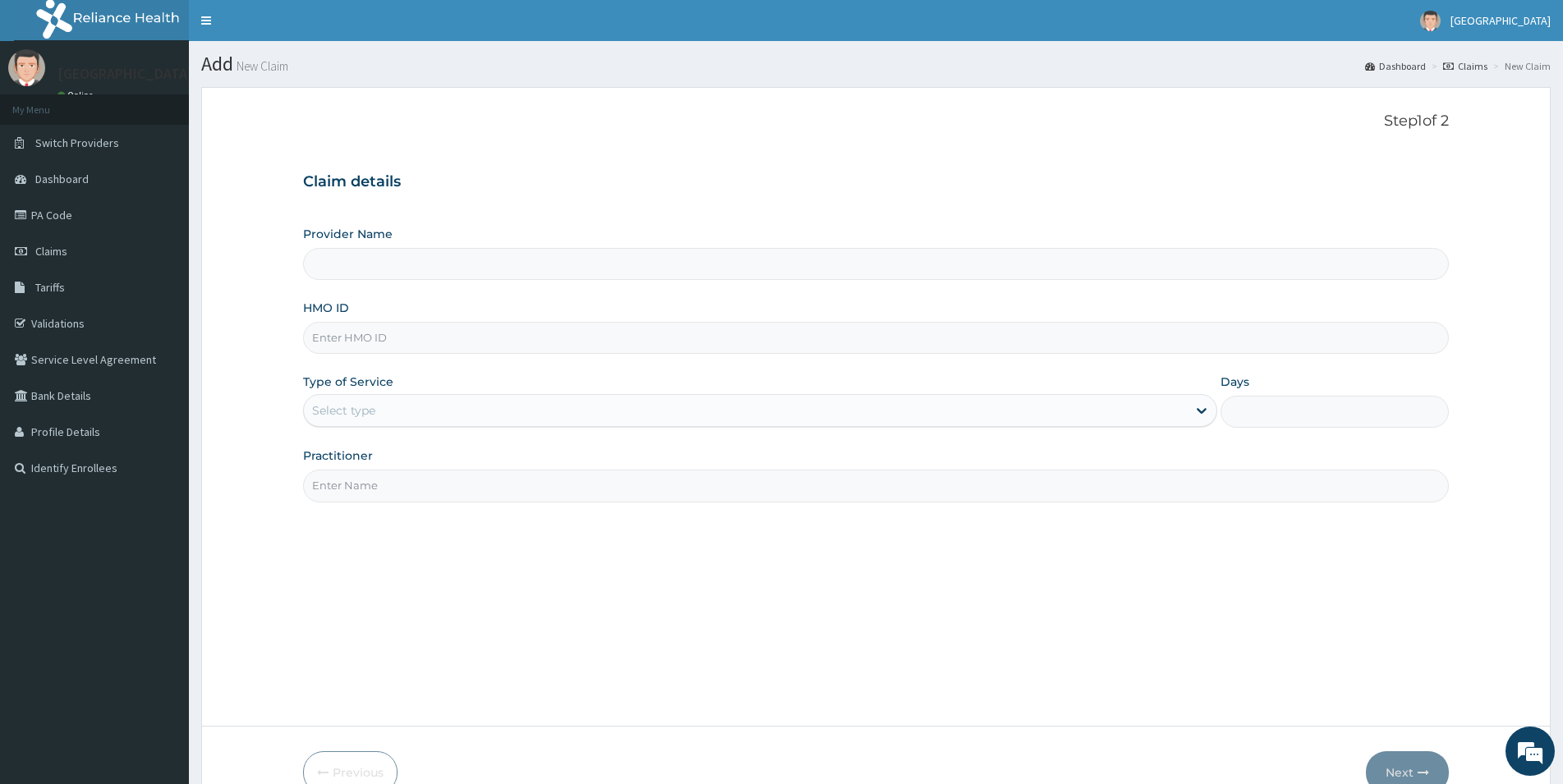
click at [336, 345] on input "HMO ID" at bounding box center [875, 337] width 1146 height 32
type input "UIT/10017/A"
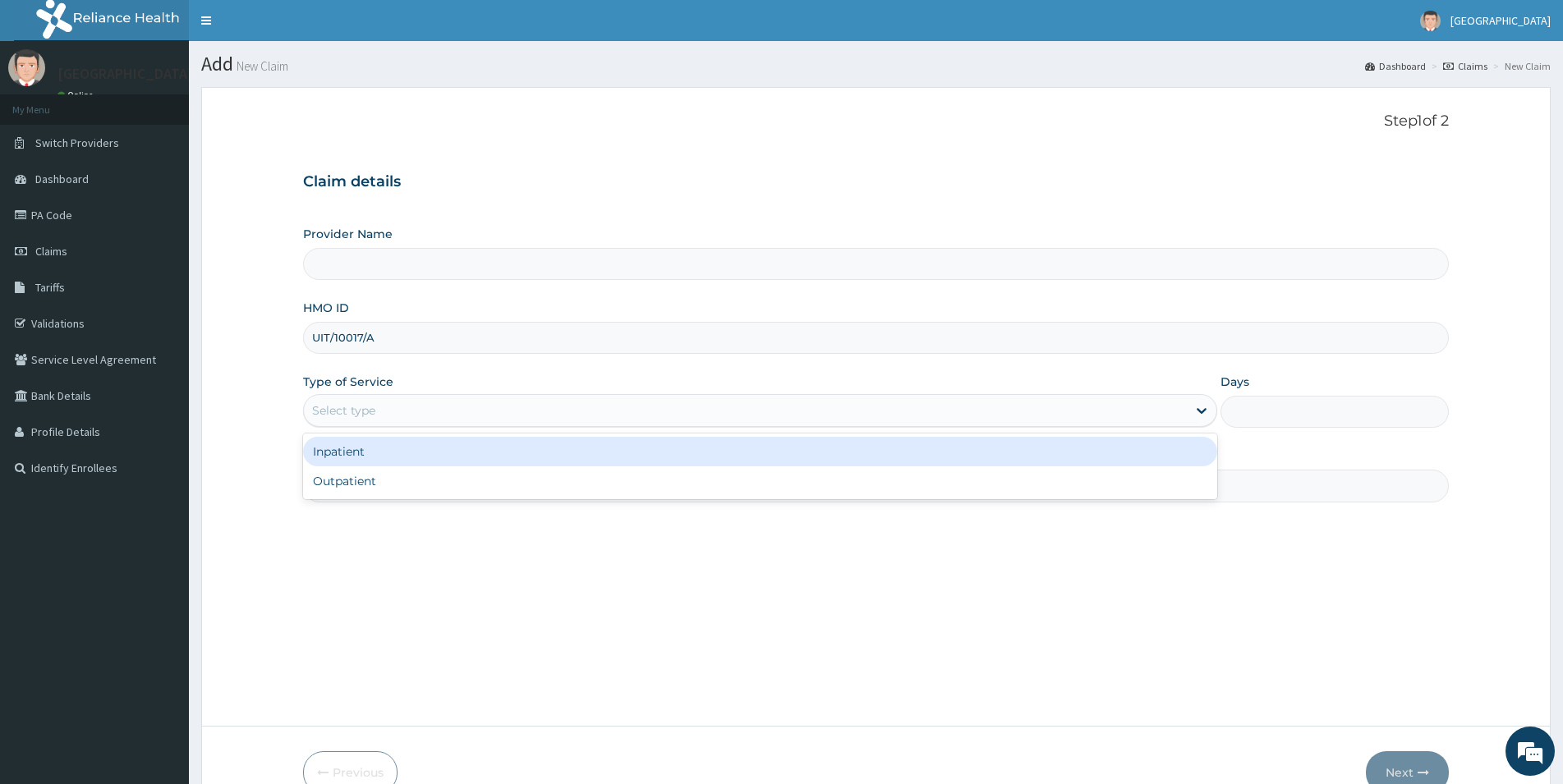
click at [321, 403] on div "Select type" at bounding box center [343, 410] width 63 height 16
click at [333, 454] on div "Inpatient" at bounding box center [759, 451] width 914 height 30
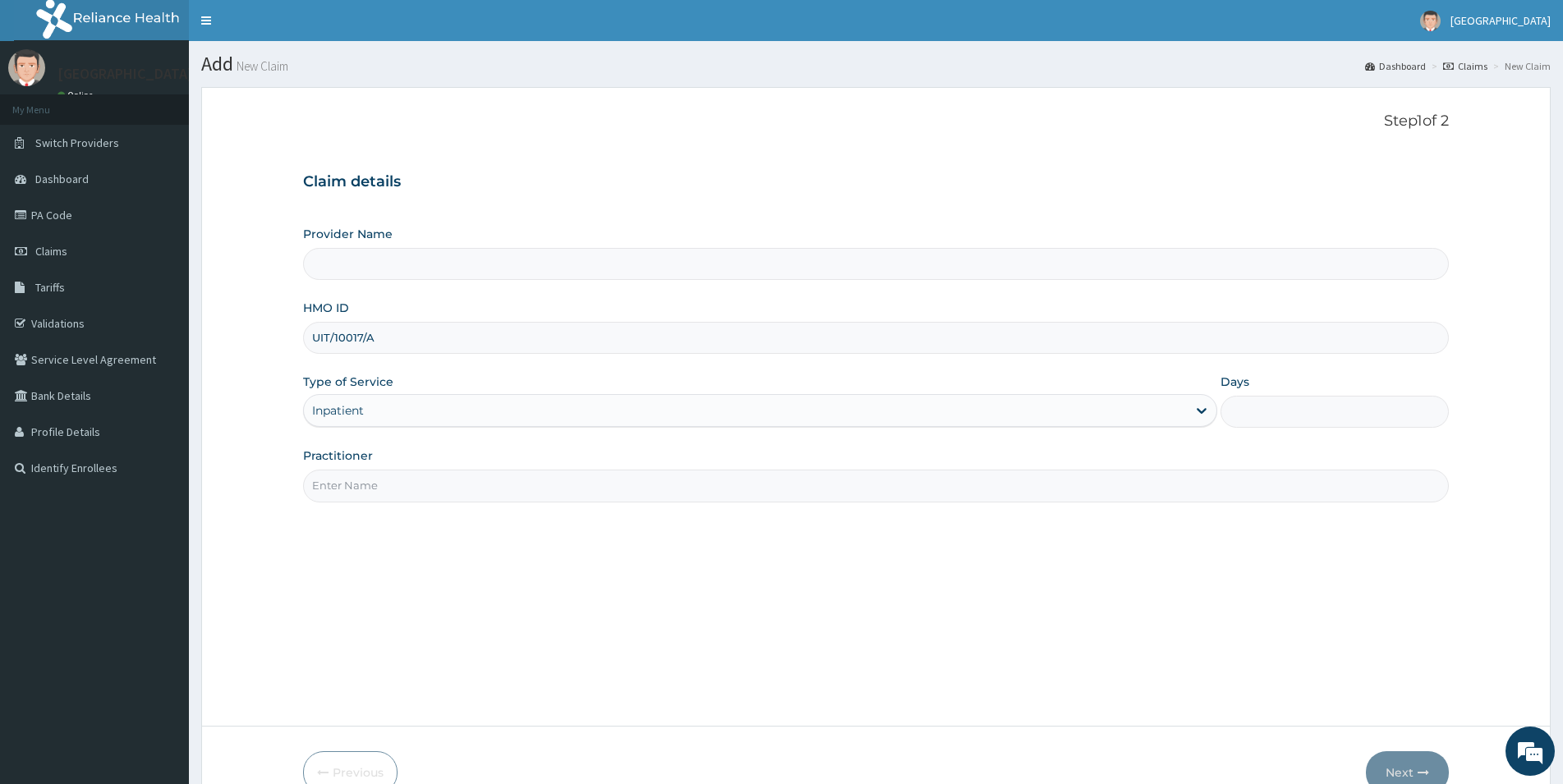
click at [1233, 405] on input "Days" at bounding box center [1335, 411] width 228 height 32
type input "2"
click at [389, 490] on input "Practitioner" at bounding box center [875, 485] width 1146 height 32
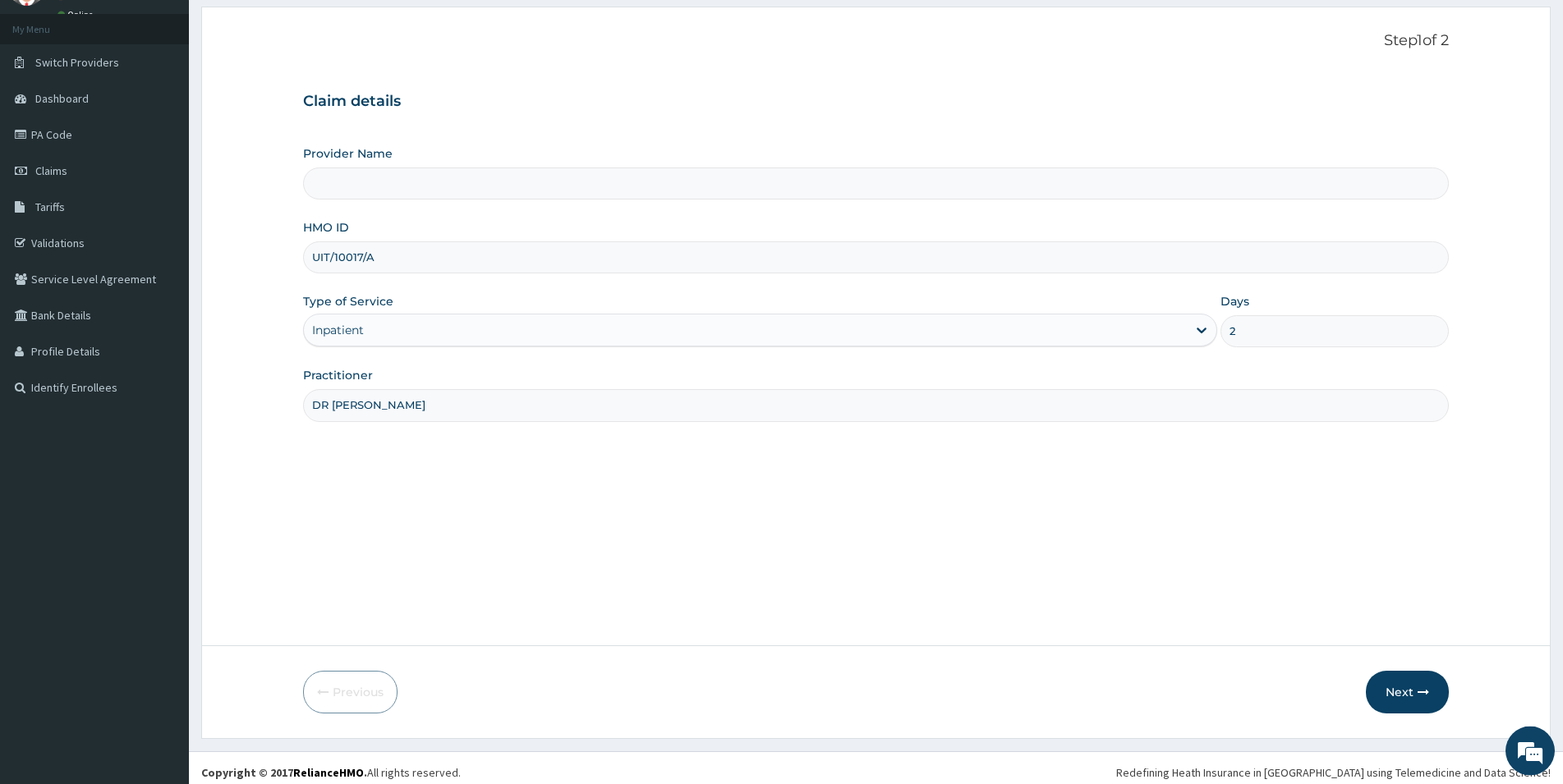
scroll to position [90, 0]
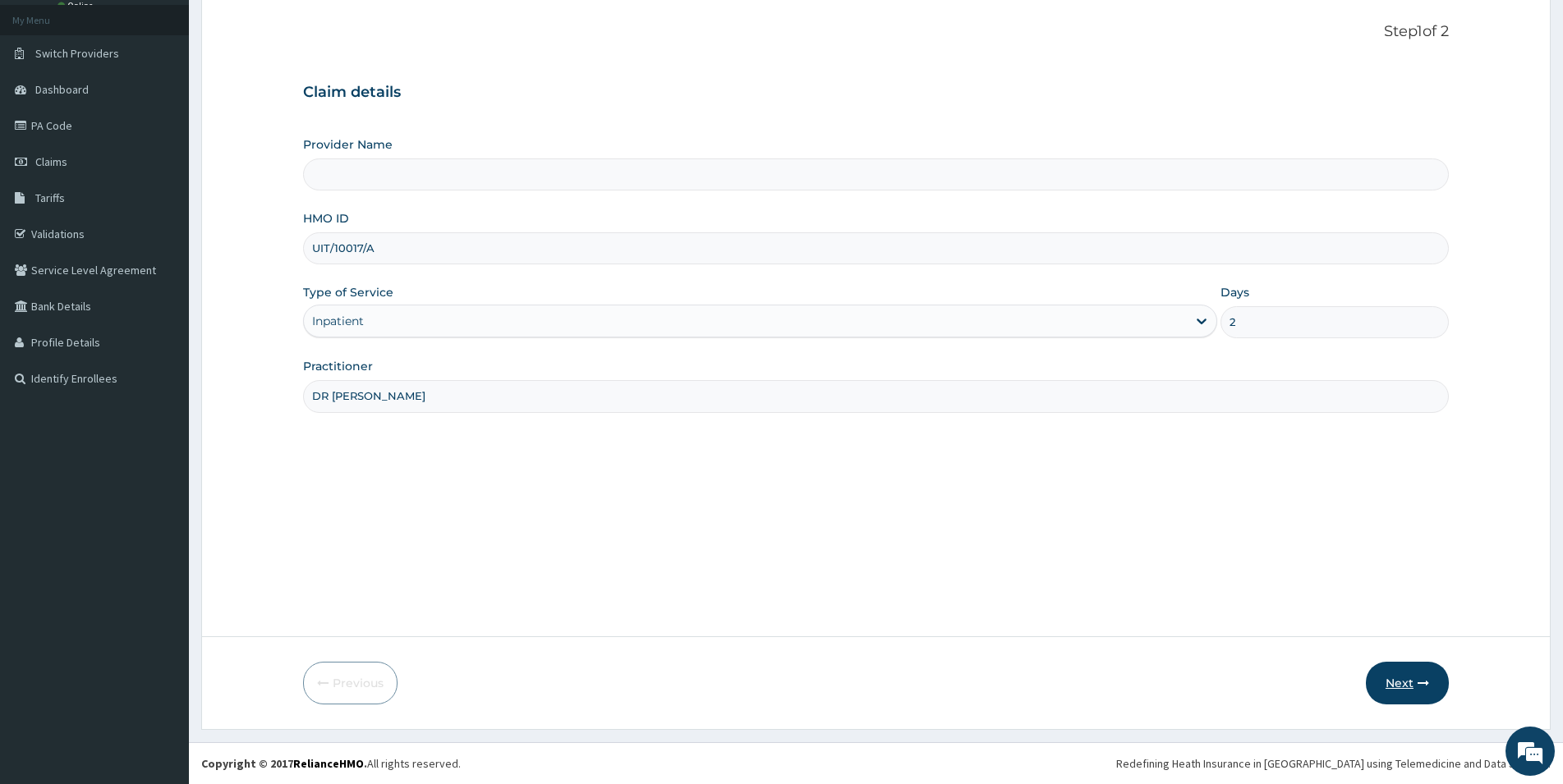
type input "DR [PERSON_NAME]"
click at [1425, 693] on button "Next" at bounding box center [1407, 682] width 83 height 43
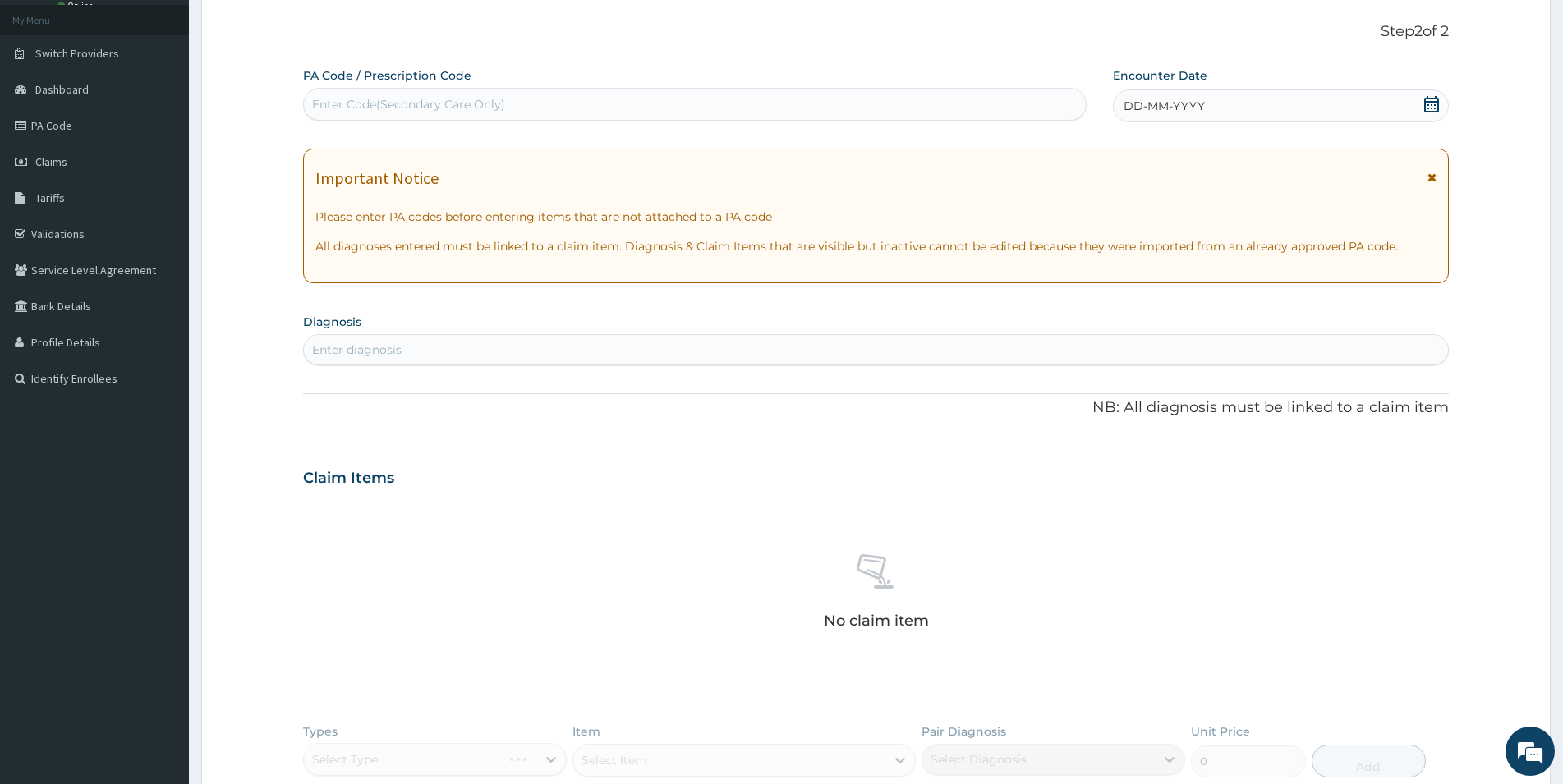
click at [1254, 106] on div "DD-MM-YYYY" at bounding box center [1281, 106] width 336 height 33
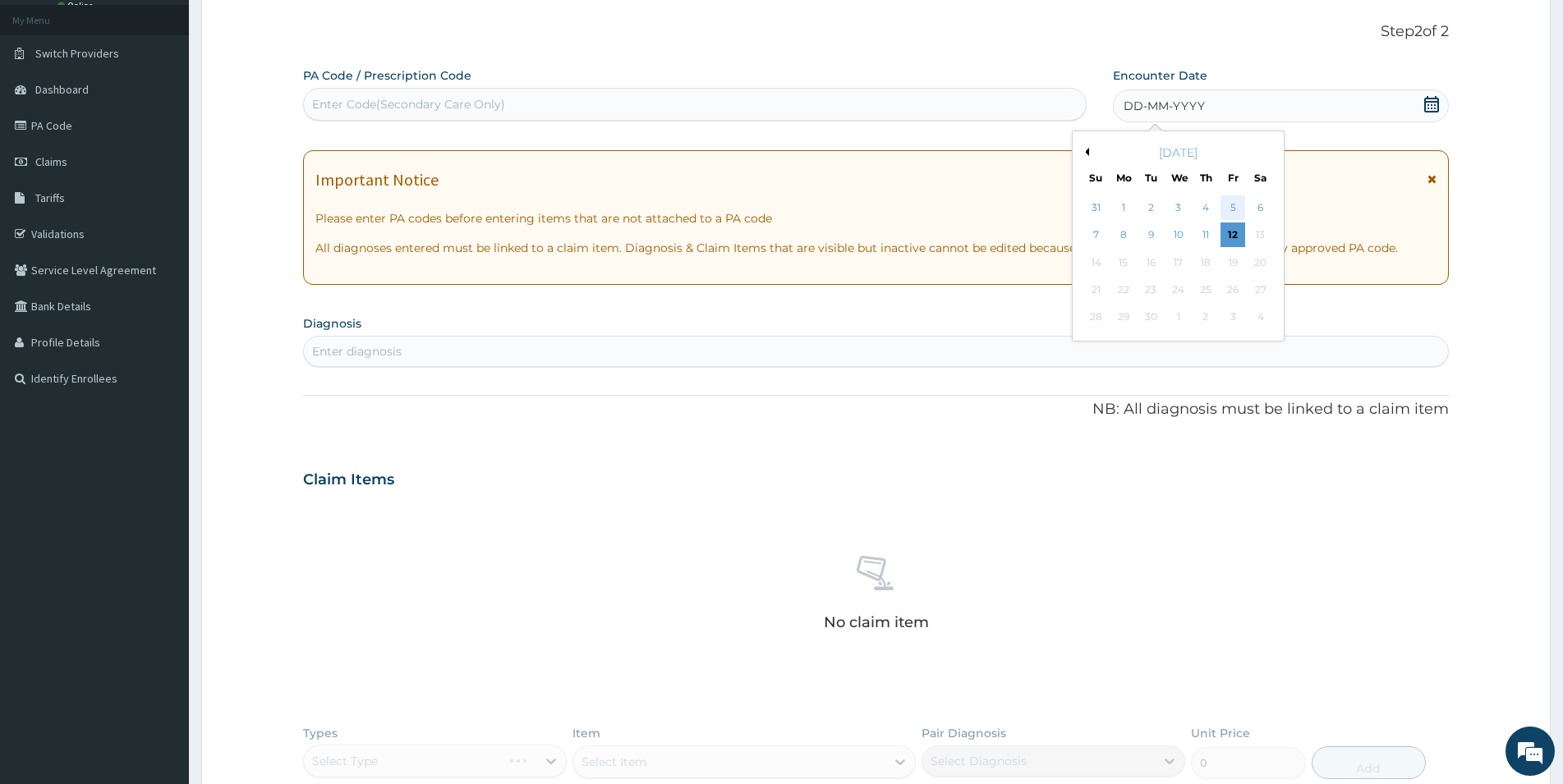
click at [1228, 201] on div "5" at bounding box center [1232, 207] width 24 height 24
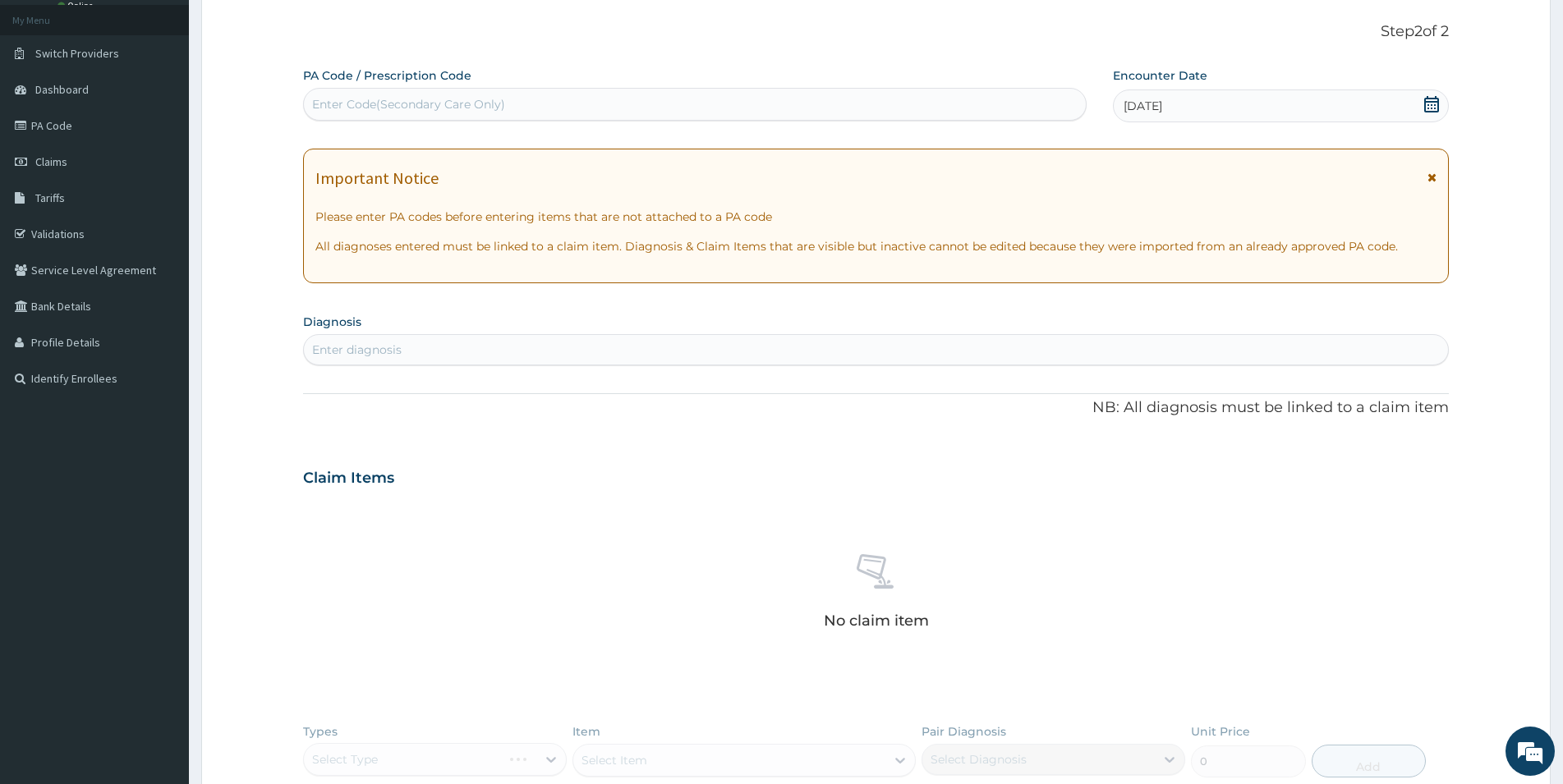
click at [428, 356] on div "Enter diagnosis" at bounding box center [875, 349] width 1144 height 26
type input "[MEDICAL_DATA]"
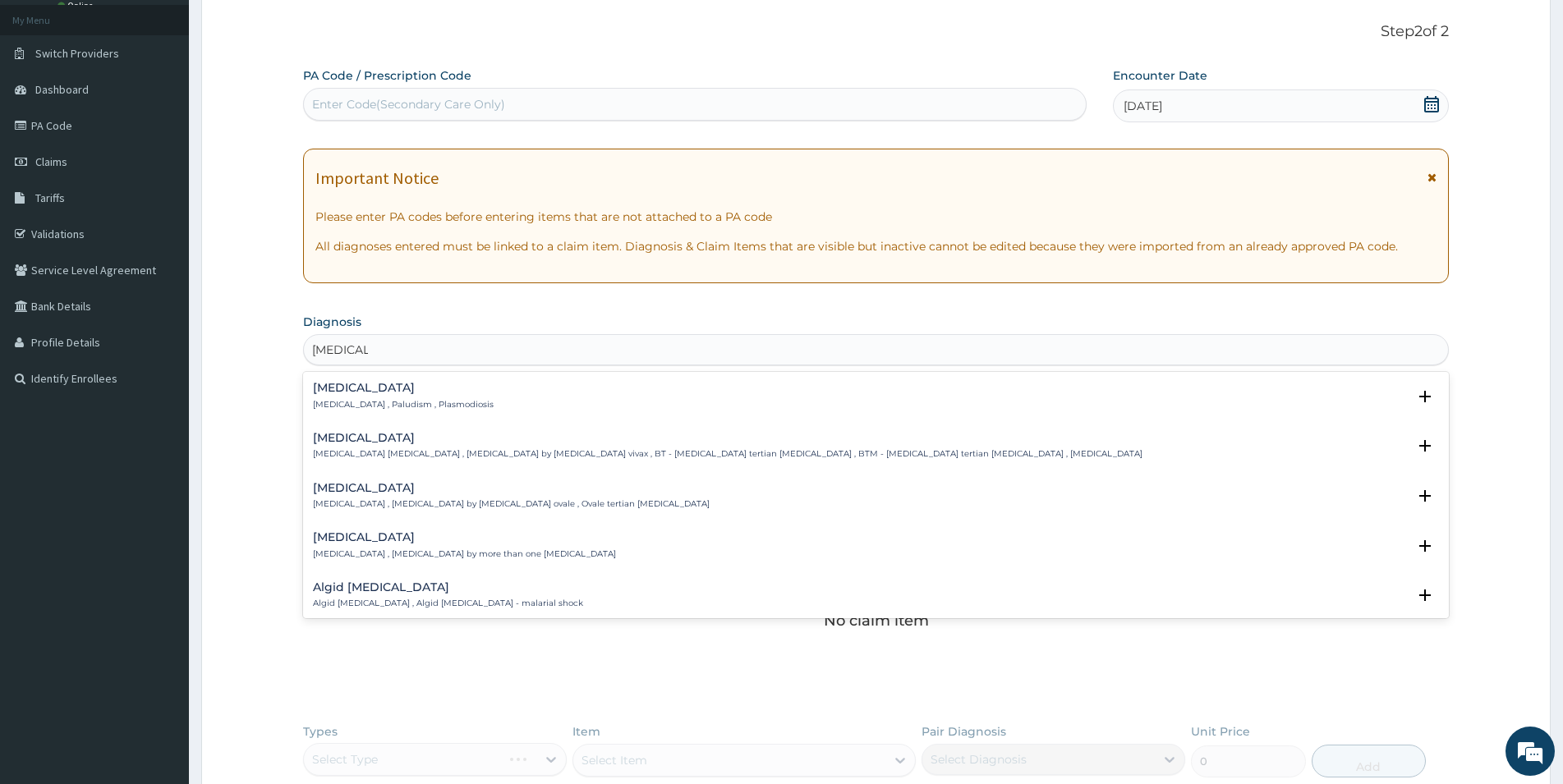
click at [419, 404] on p "[MEDICAL_DATA] , Paludism , Plasmodiosis" at bounding box center [403, 405] width 181 height 12
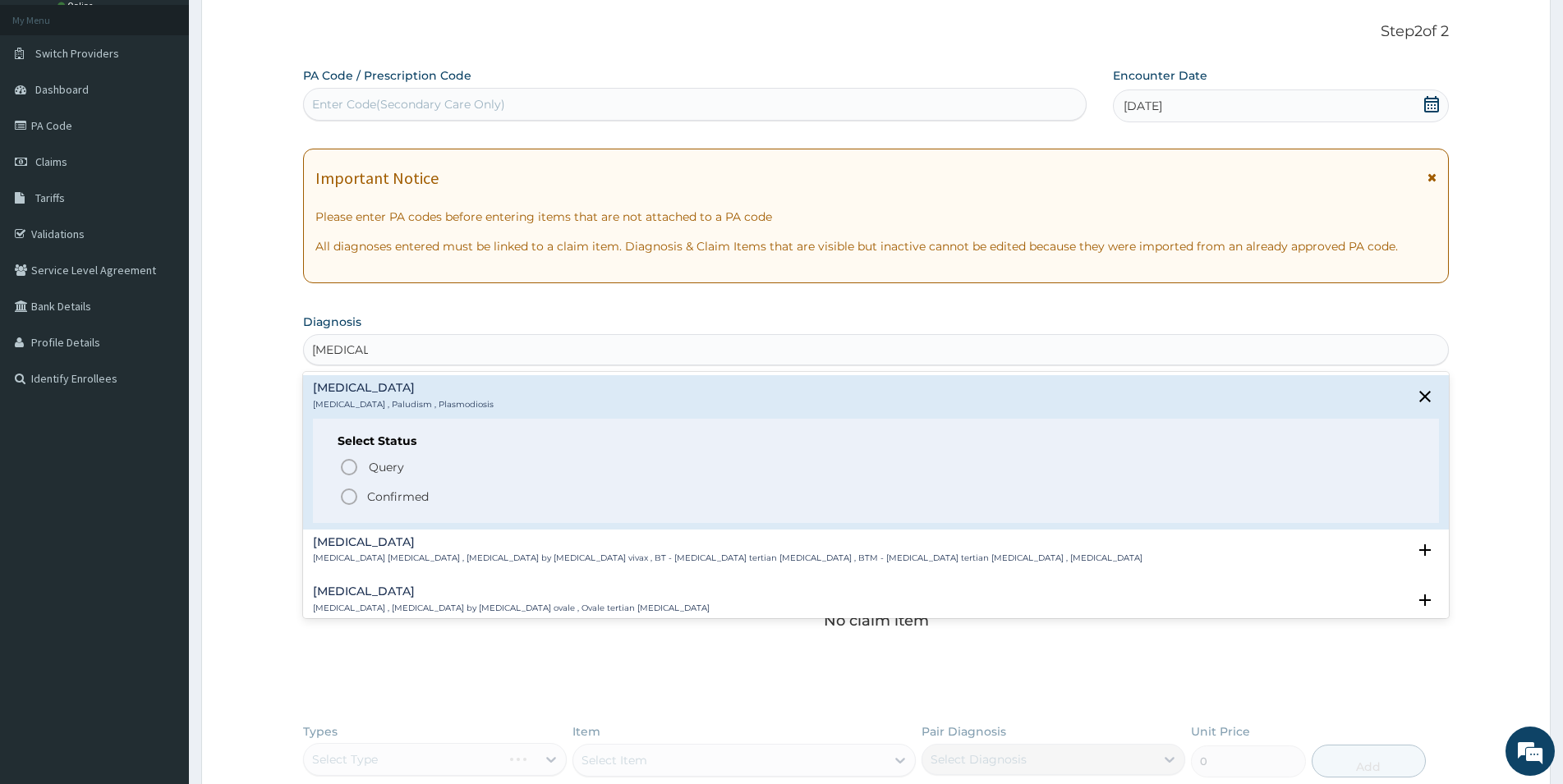
click at [370, 503] on p "Confirmed" at bounding box center [398, 496] width 62 height 16
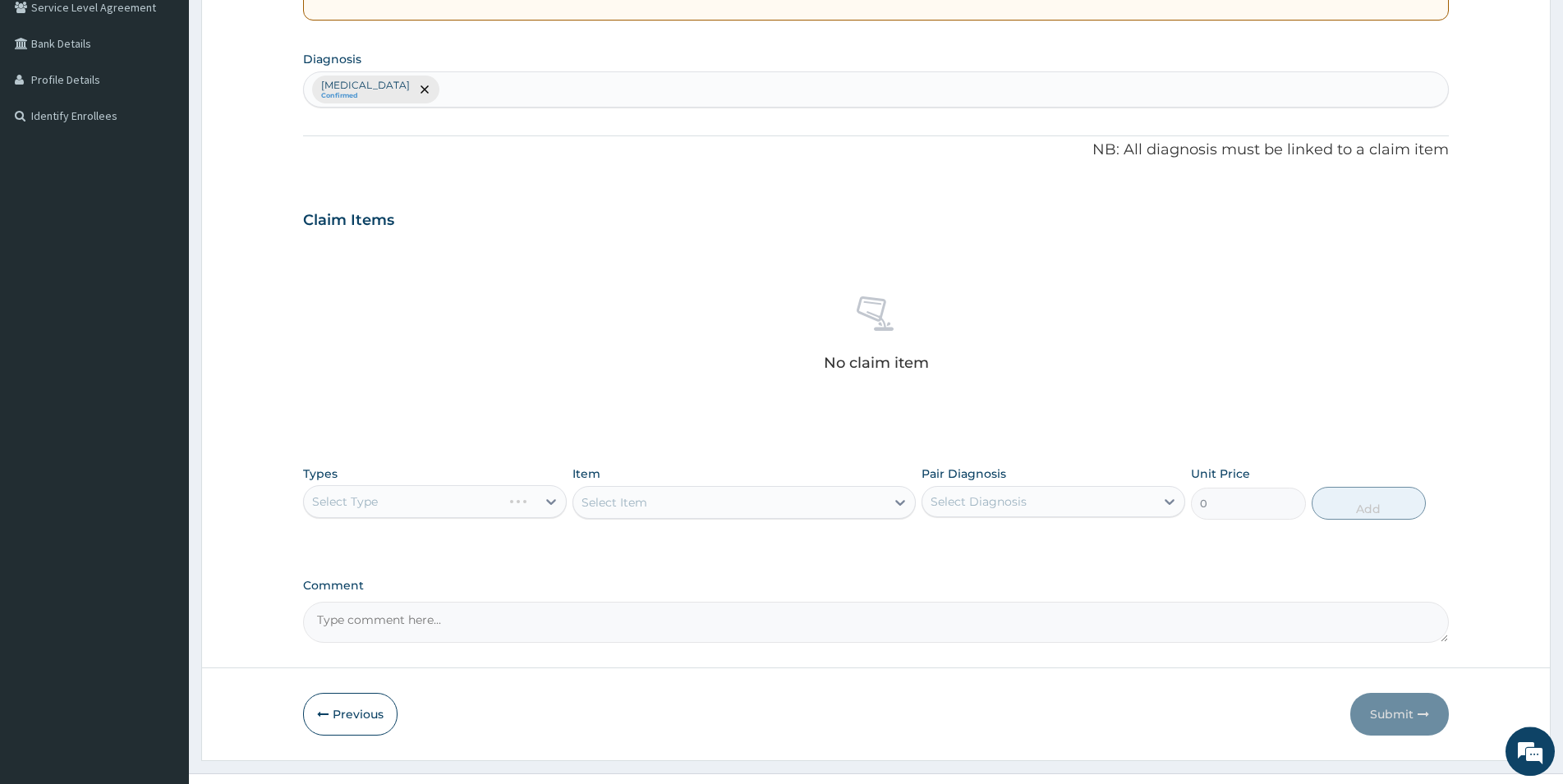
scroll to position [368, 0]
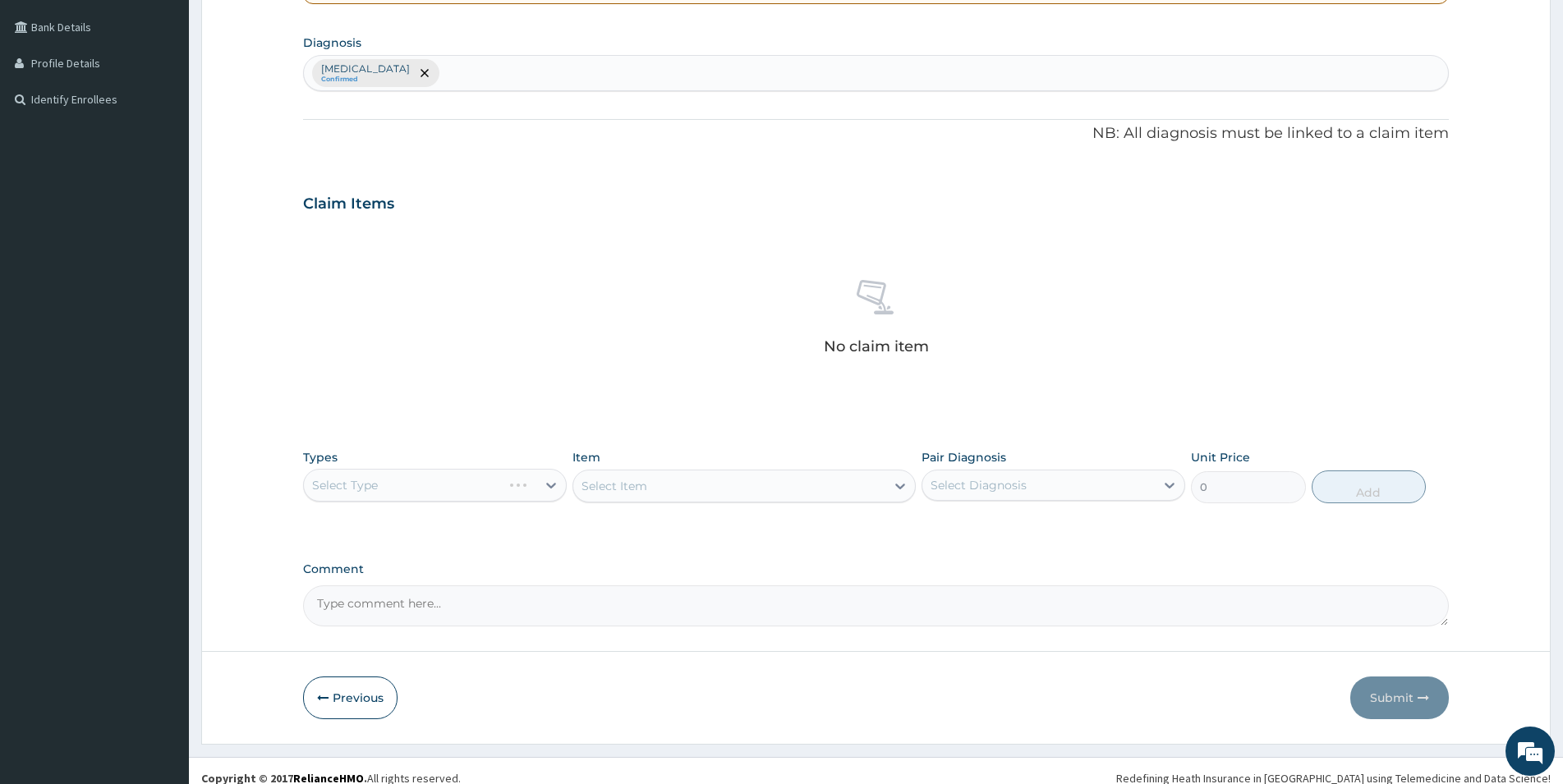
click at [983, 482] on div "Select Diagnosis" at bounding box center [978, 484] width 96 height 16
click at [977, 524] on label "Malaria" at bounding box center [999, 525] width 102 height 16
checkbox input "true"
click at [736, 477] on div "Select Item" at bounding box center [744, 486] width 343 height 33
click at [878, 488] on div "Select Item" at bounding box center [744, 486] width 343 height 33
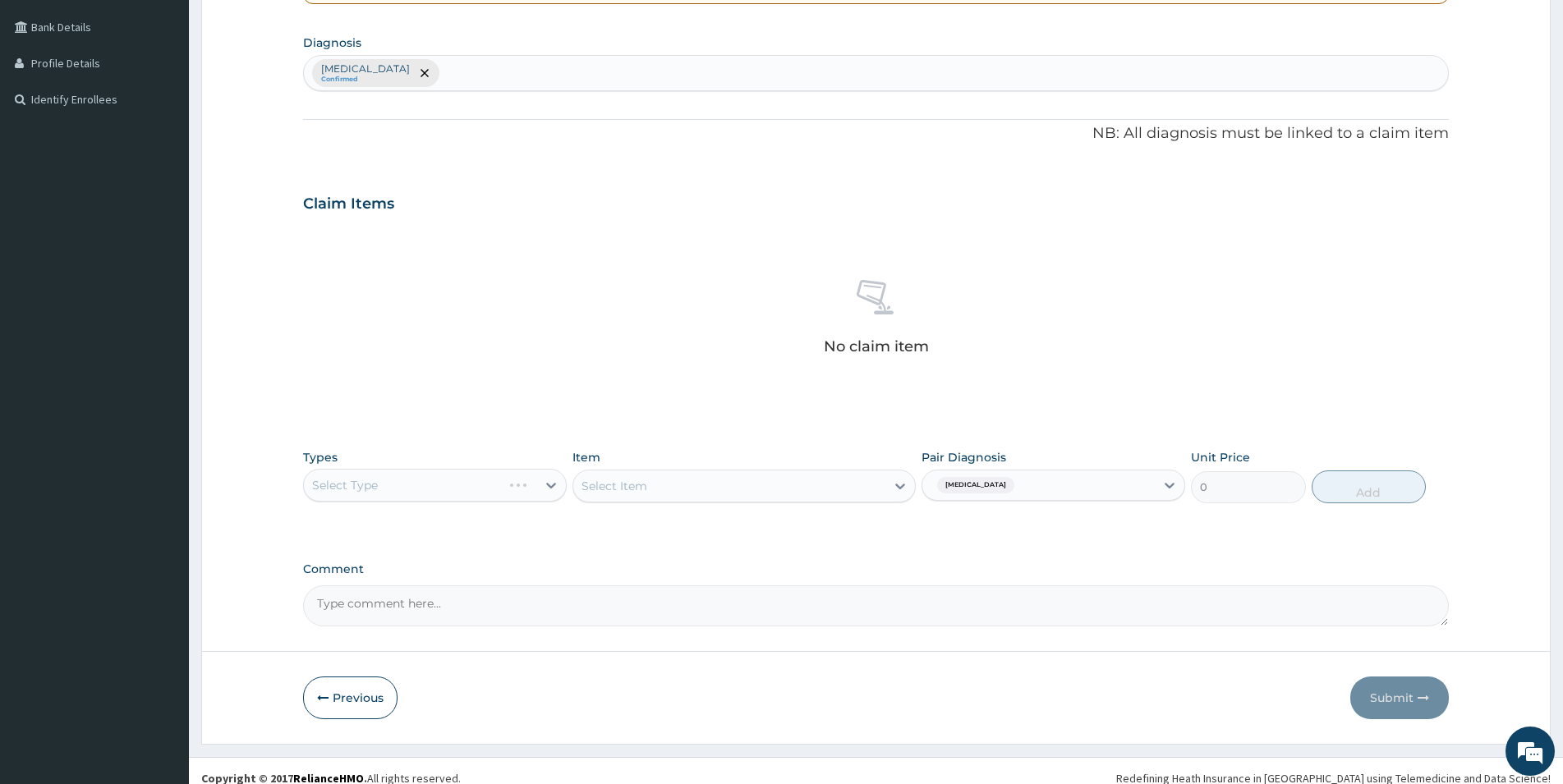
click at [899, 490] on div "Select Item" at bounding box center [744, 486] width 343 height 33
click at [899, 487] on div "Select Item" at bounding box center [744, 486] width 343 height 33
click at [550, 479] on div "Select Type" at bounding box center [434, 485] width 264 height 33
click at [475, 490] on div "Select Type" at bounding box center [434, 485] width 264 height 33
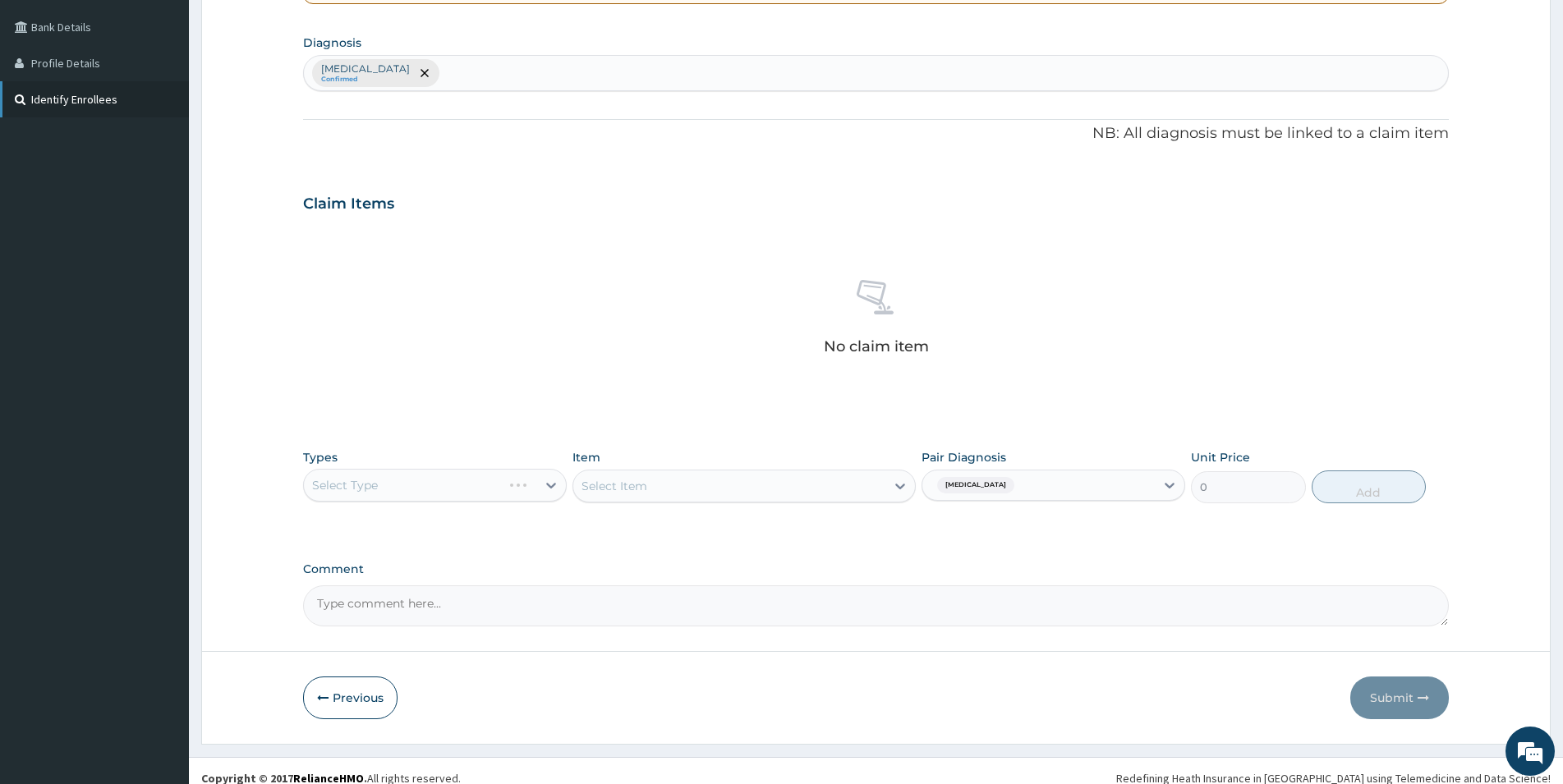
click at [139, 103] on link "Identify Enrollees" at bounding box center [94, 99] width 189 height 36
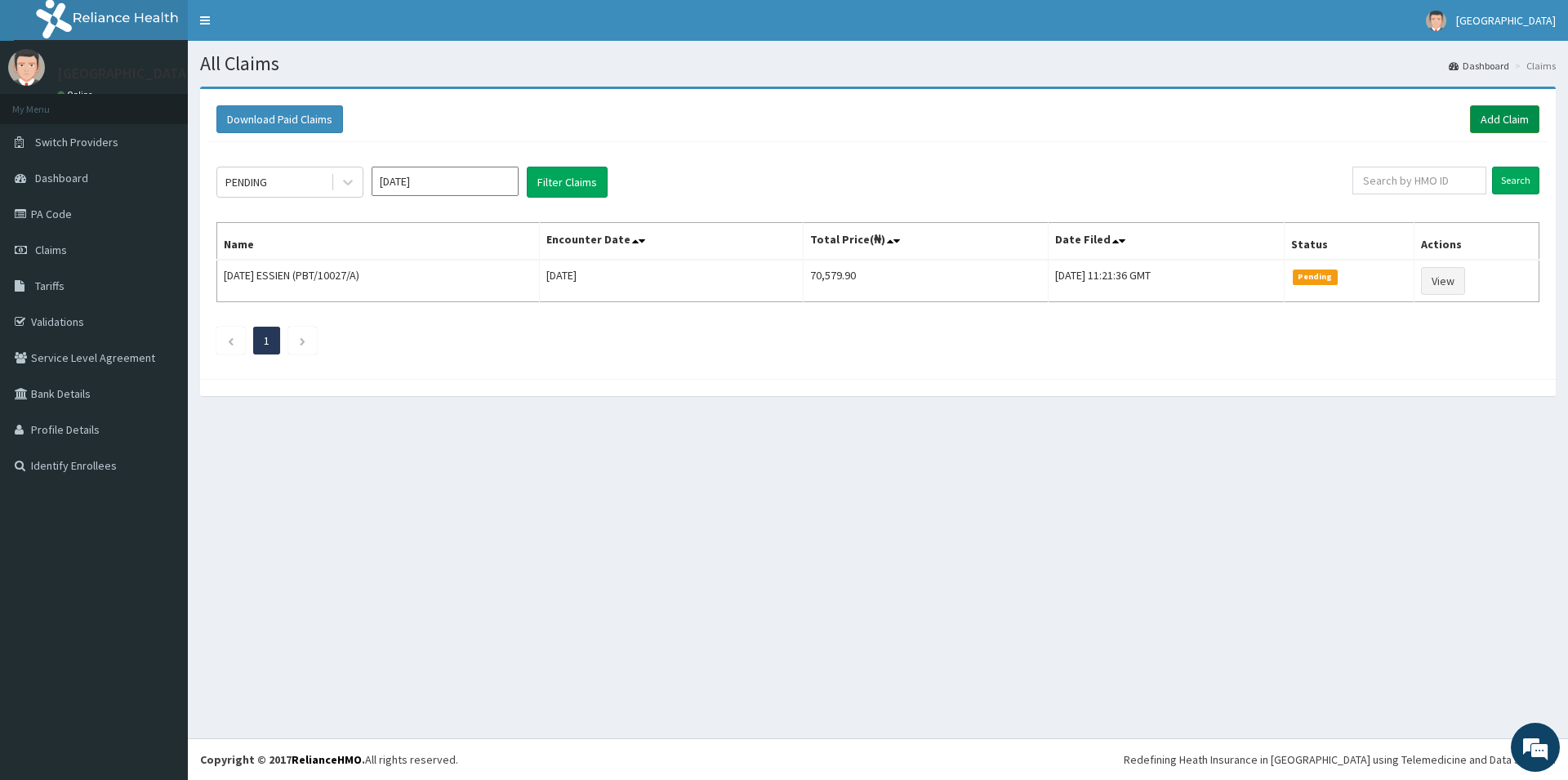
click at [1502, 125] on link "Add Claim" at bounding box center [1505, 119] width 69 height 28
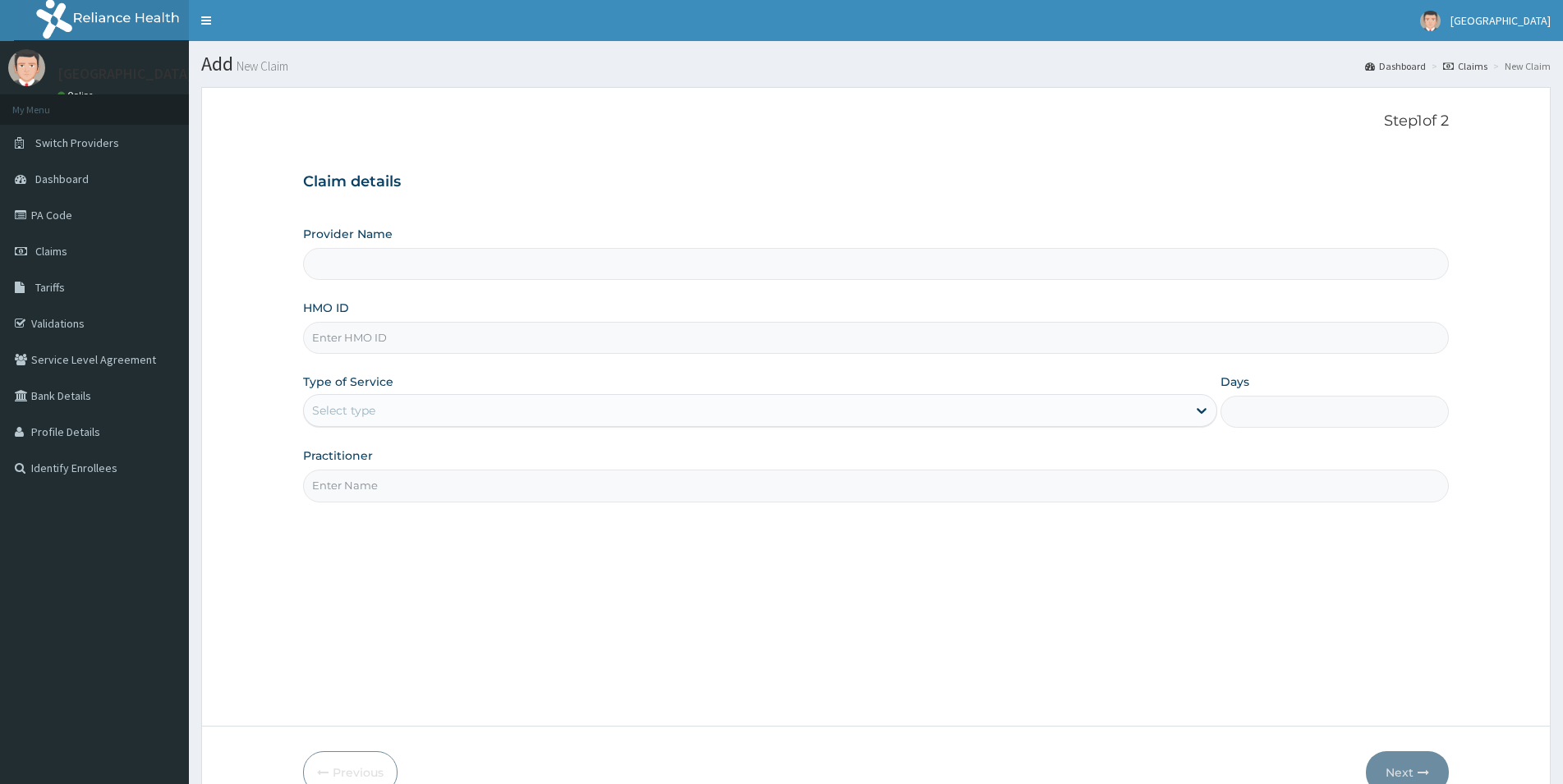
click at [373, 338] on input "HMO ID" at bounding box center [875, 337] width 1146 height 32
type input "[GEOGRAPHIC_DATA]"
type input "UIT/10017/A"
click at [341, 402] on div "Select type" at bounding box center [745, 410] width 883 height 26
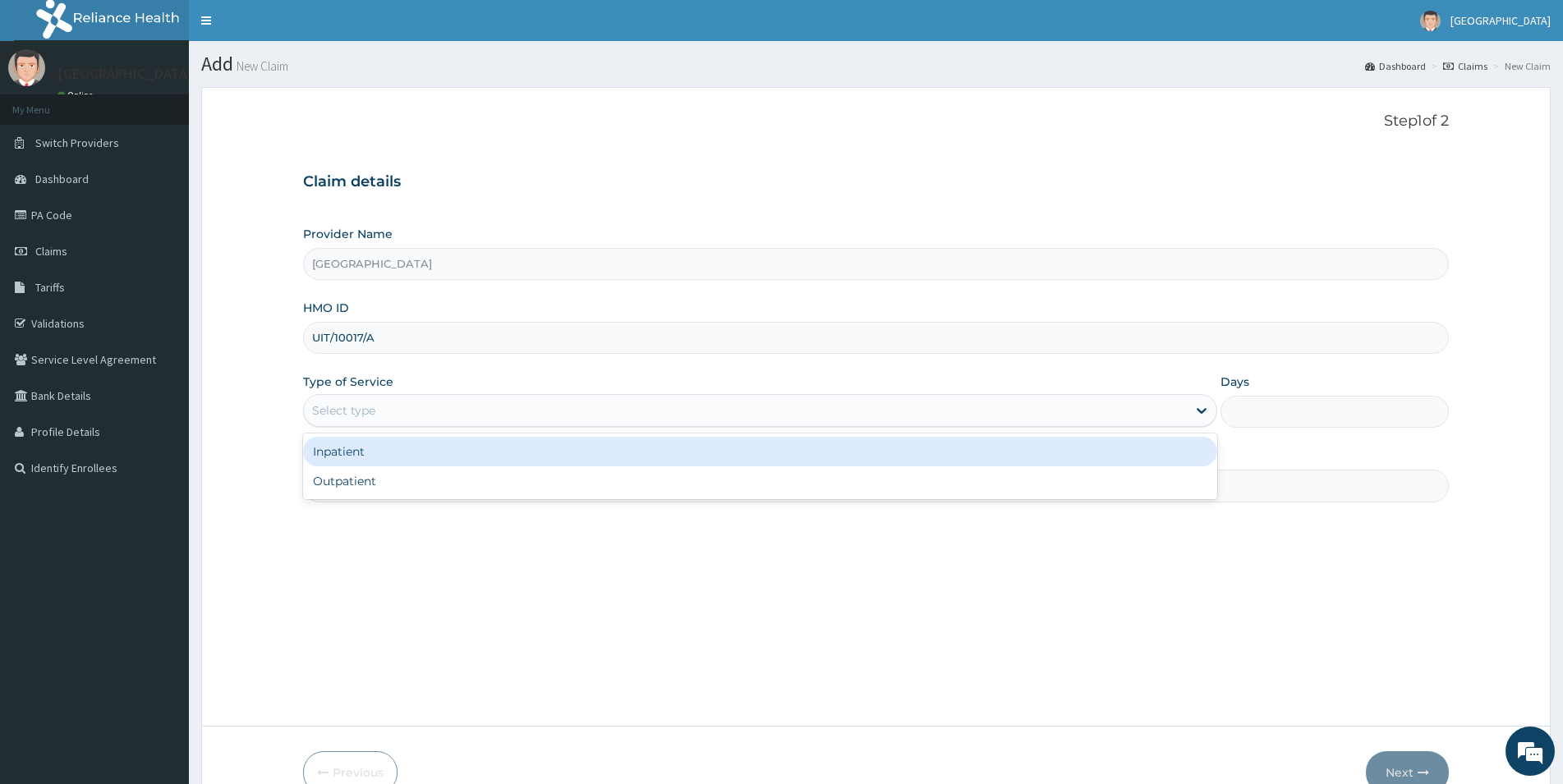
click at [362, 449] on div "Inpatient" at bounding box center [759, 451] width 914 height 30
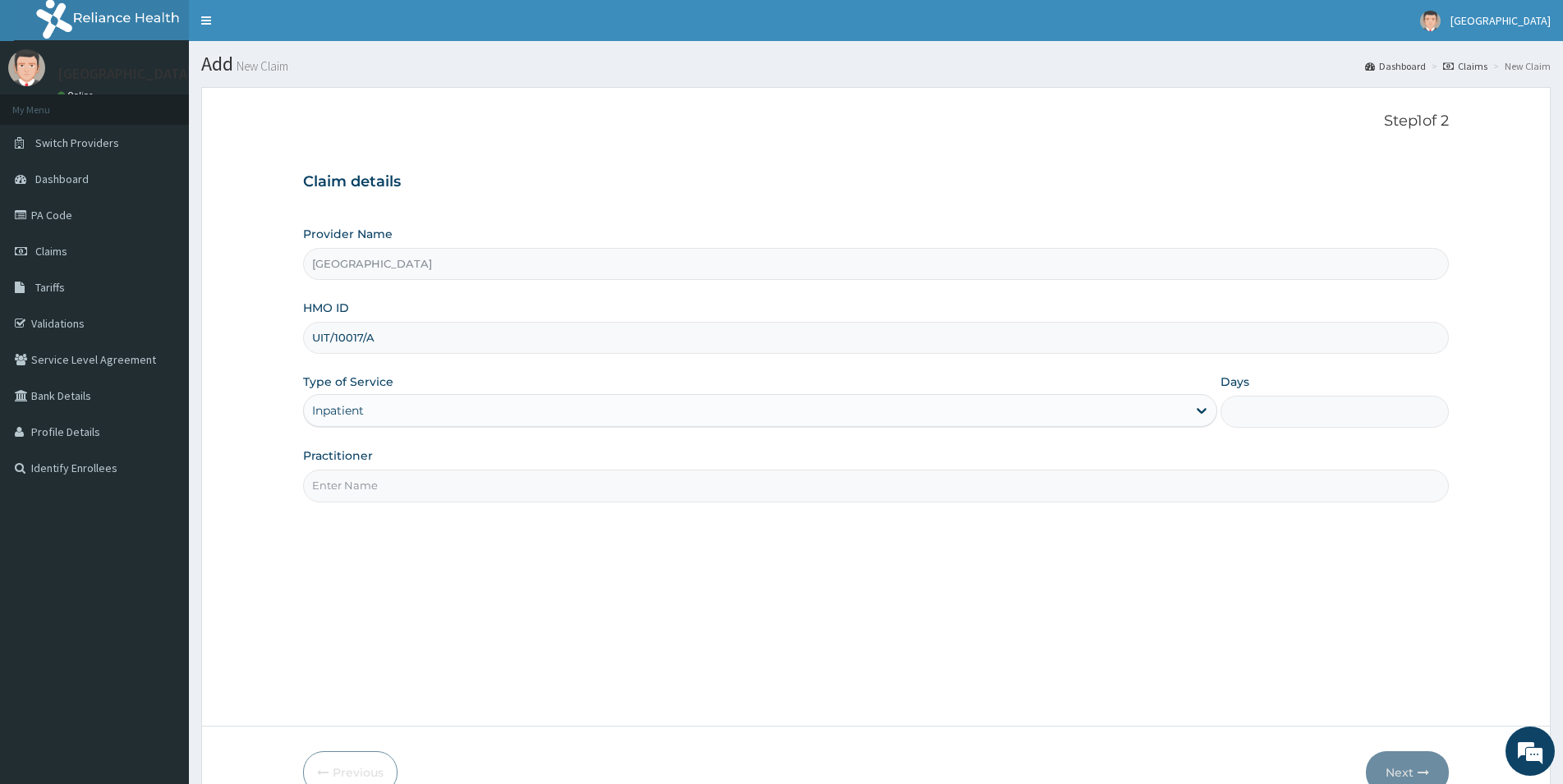
click at [1299, 413] on input "Days" at bounding box center [1335, 411] width 228 height 32
type input "2"
click at [318, 485] on input "Practitioner" at bounding box center [875, 485] width 1146 height 32
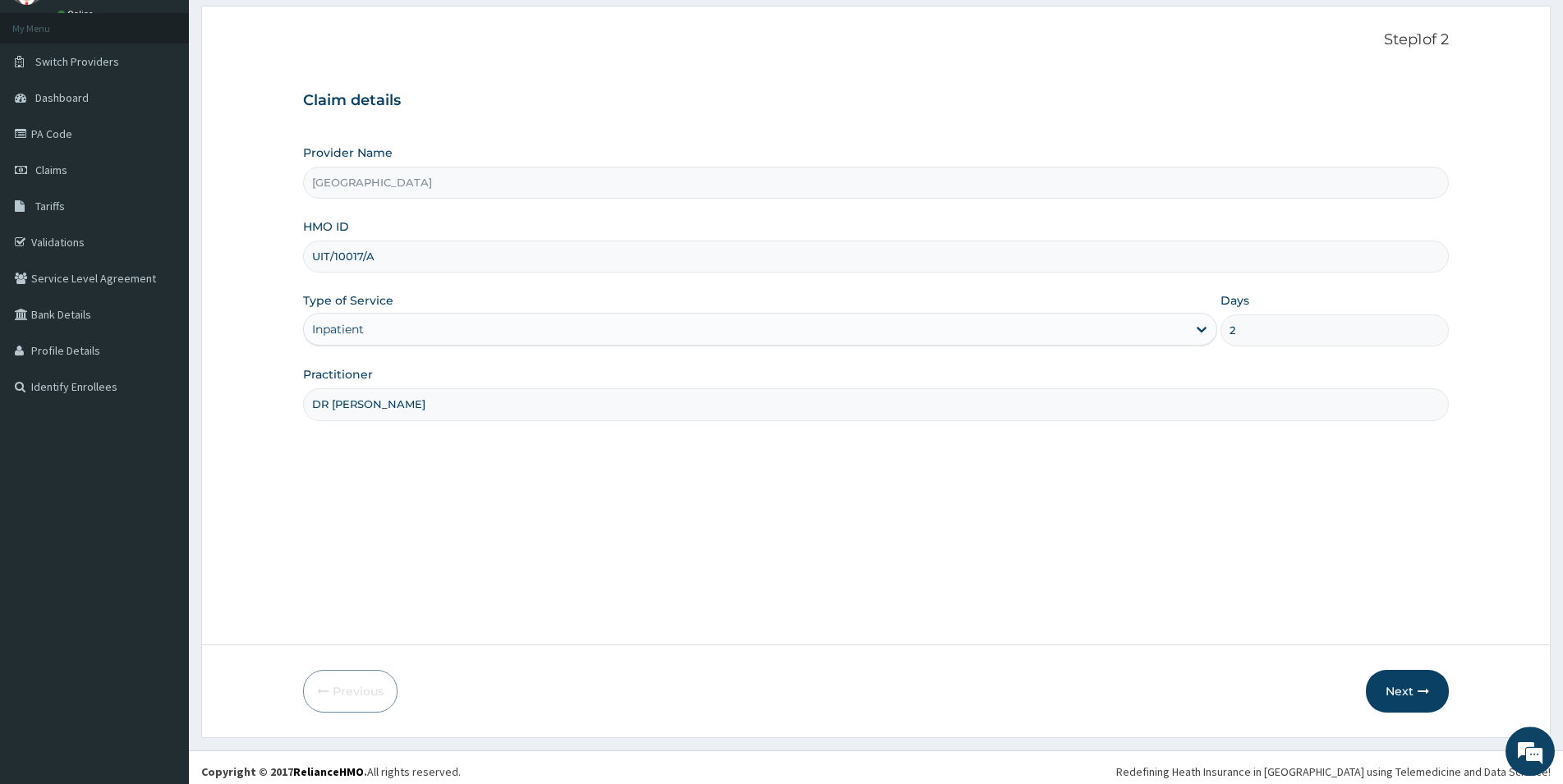
scroll to position [90, 0]
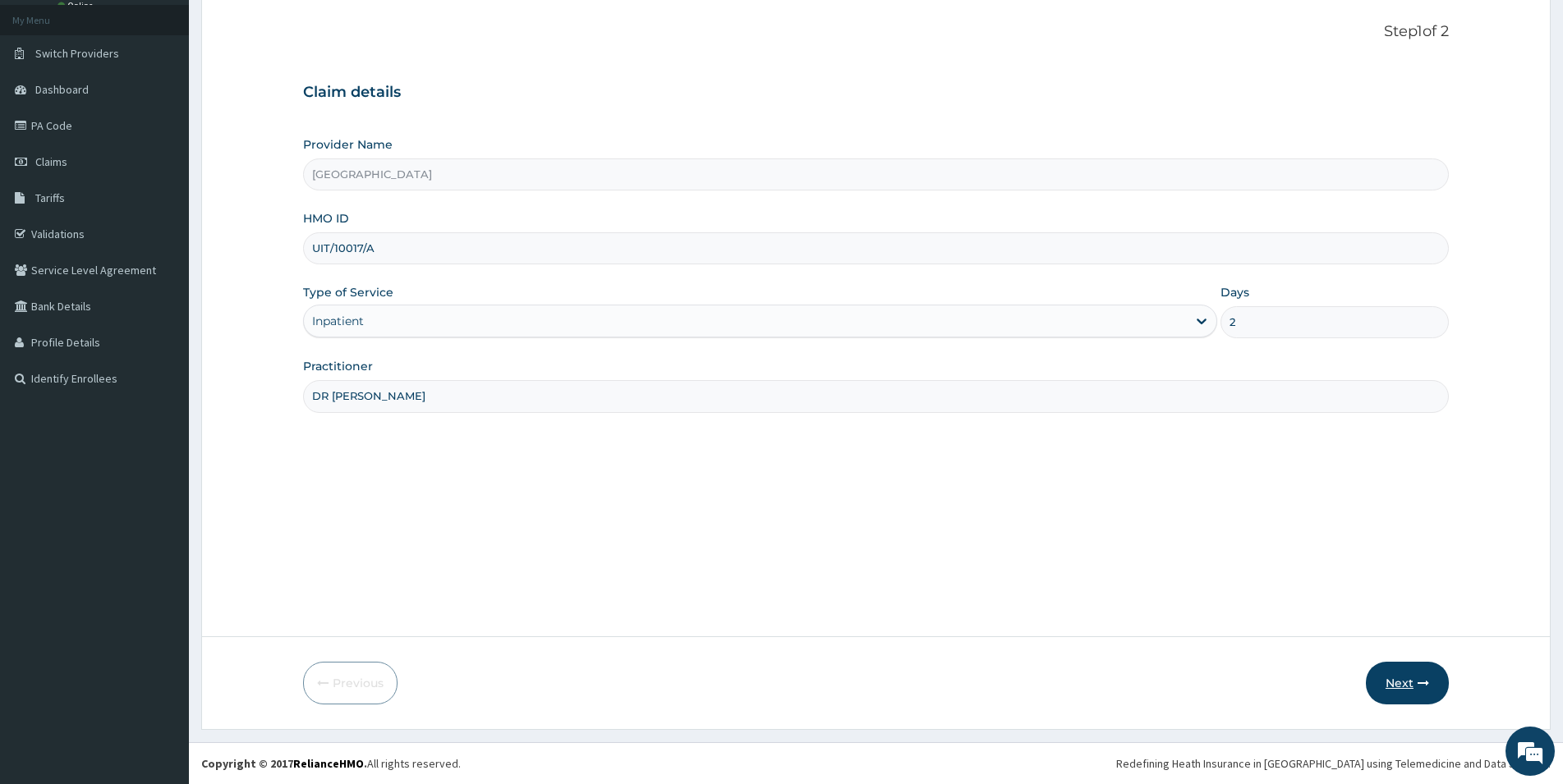
type input "DR EGUN EMMANUEL"
click at [1408, 683] on button "Next" at bounding box center [1407, 682] width 83 height 43
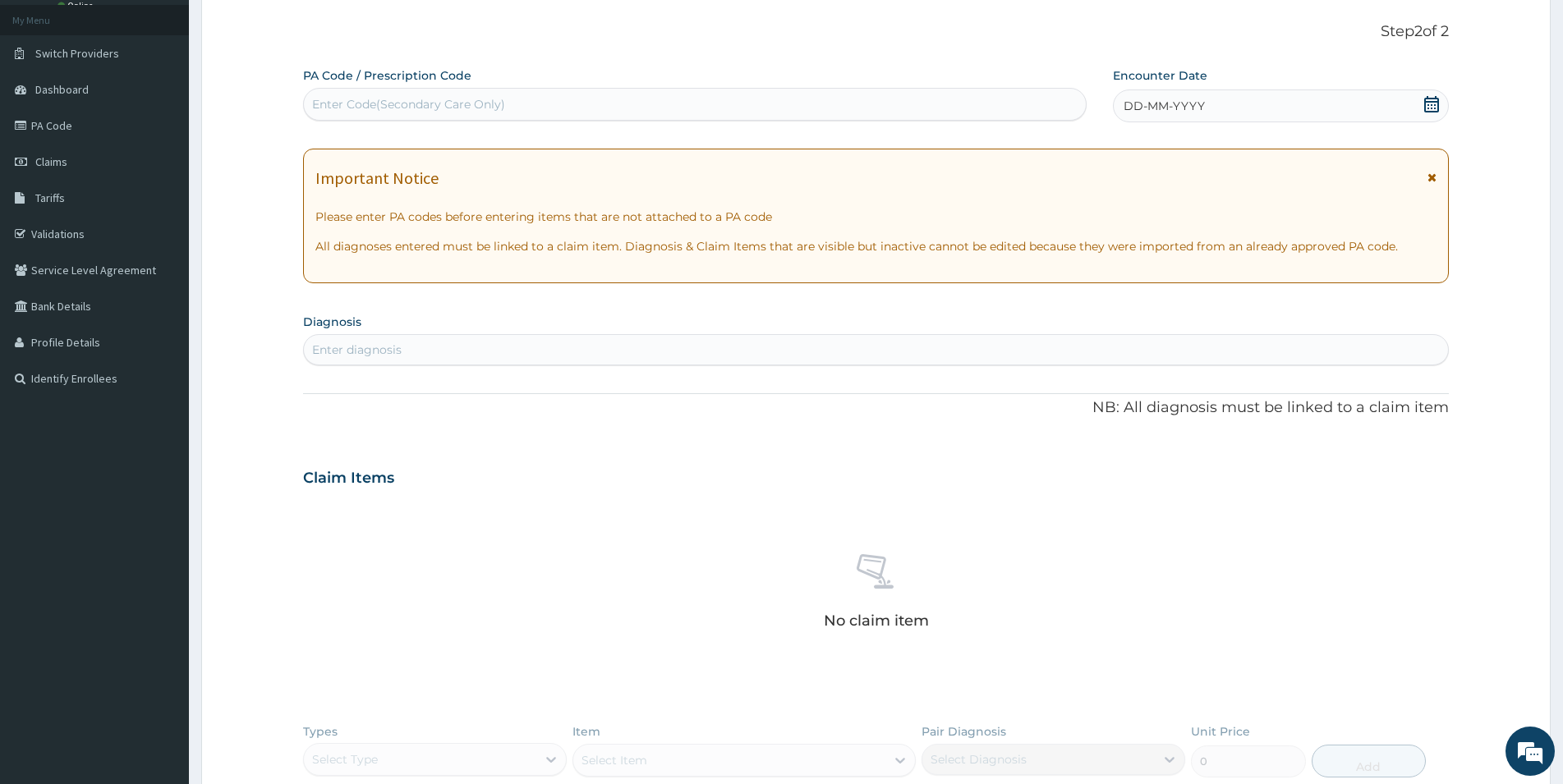
click at [1222, 105] on div "DD-MM-YYYY" at bounding box center [1281, 106] width 336 height 33
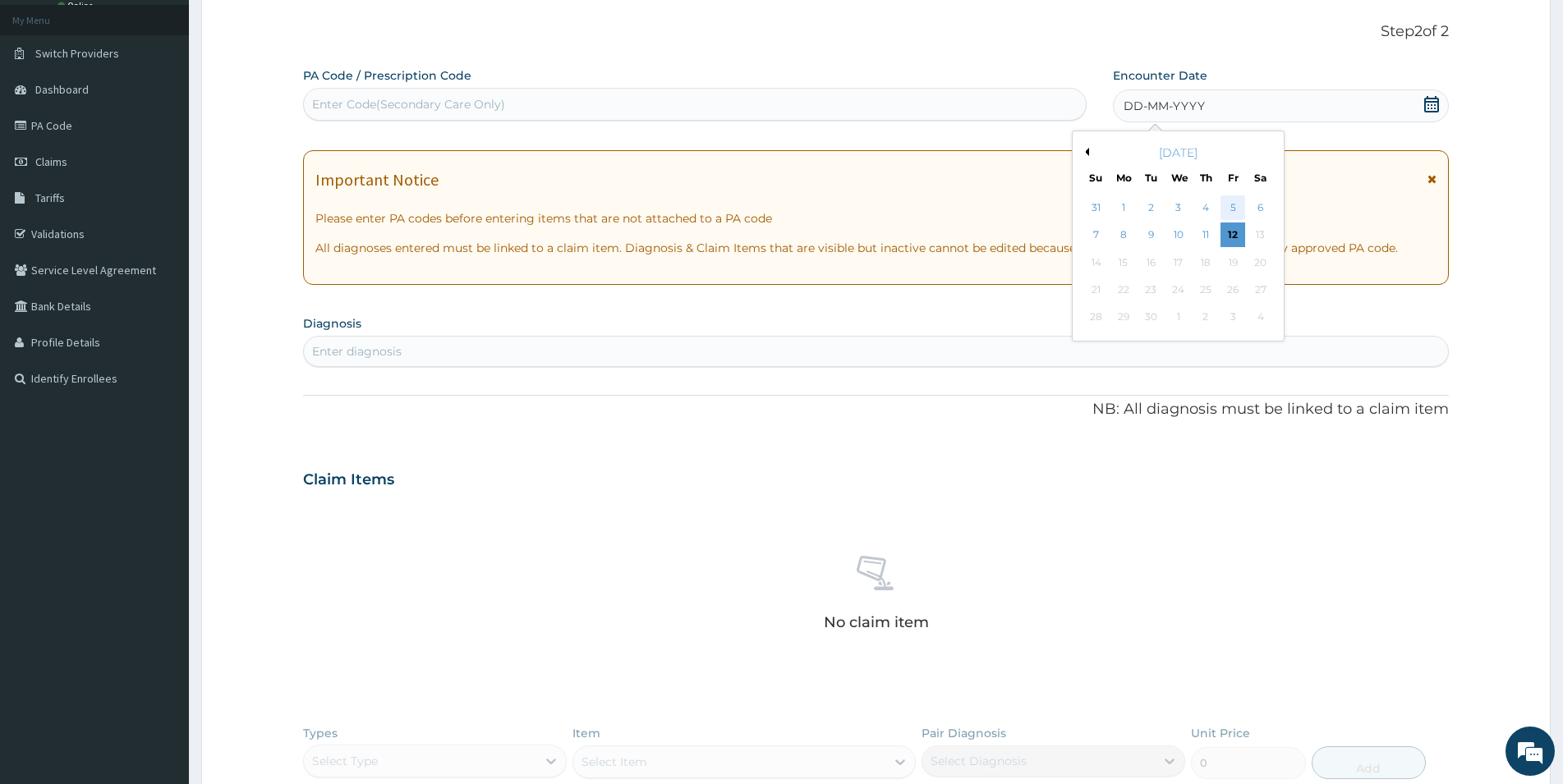
click at [1229, 209] on div "5" at bounding box center [1232, 207] width 24 height 24
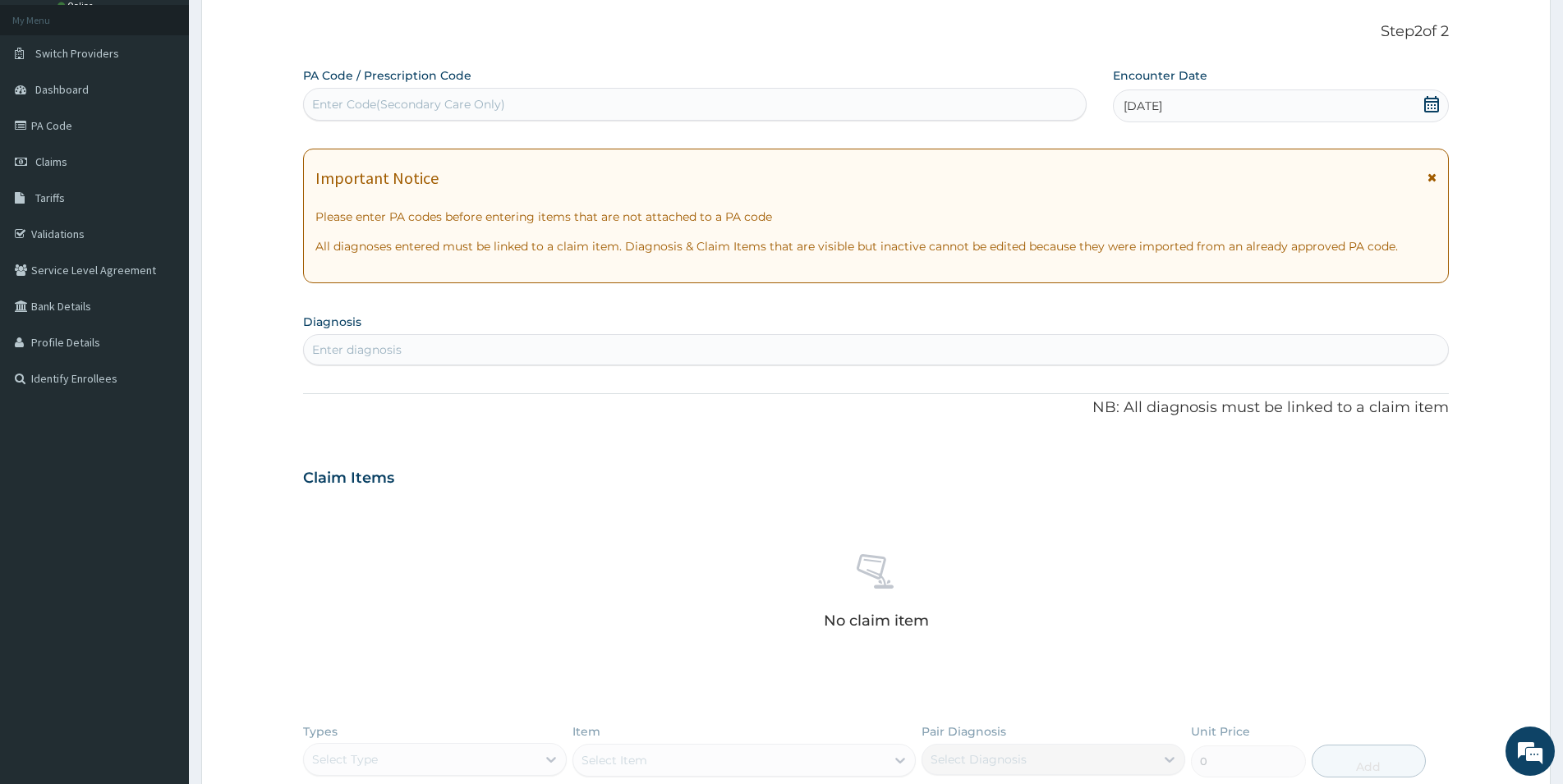
click at [369, 345] on div "Enter diagnosis" at bounding box center [357, 349] width 90 height 16
type input "MALARIA"
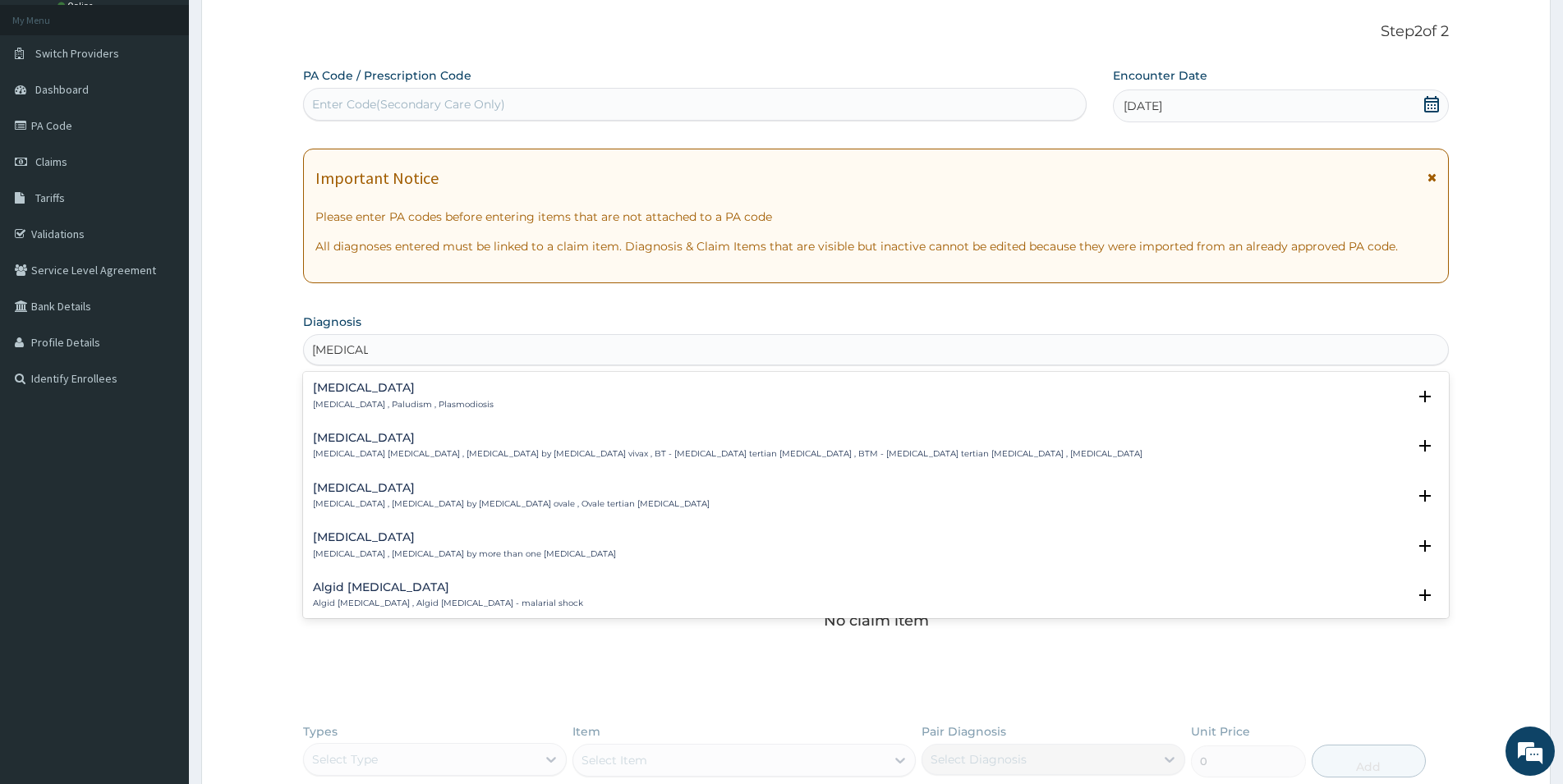
click at [400, 397] on div "Malaria Malaria , Paludism , Plasmodiosis" at bounding box center [403, 396] width 181 height 29
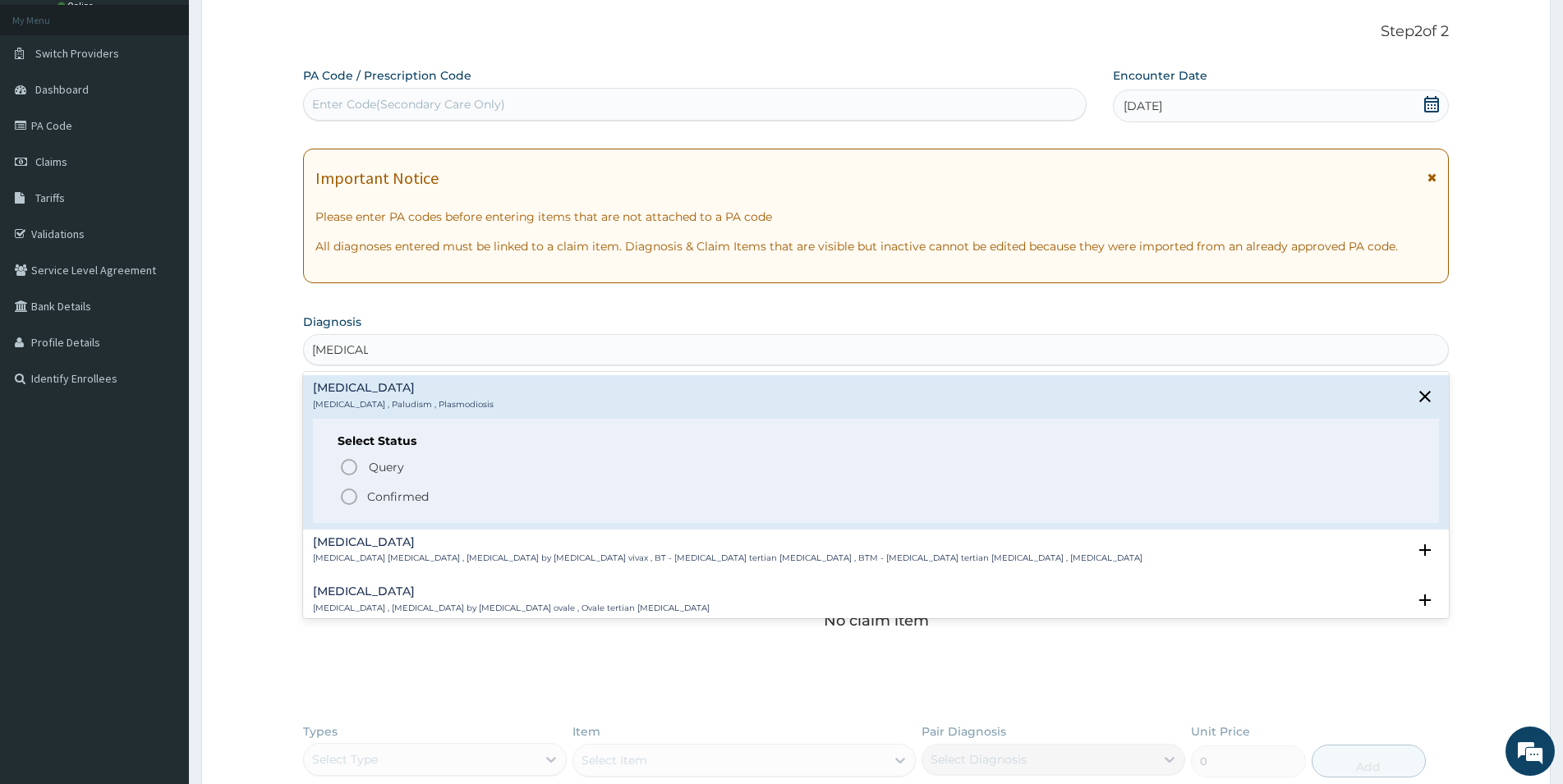
click at [363, 490] on span "Confirmed" at bounding box center [877, 497] width 1076 height 19
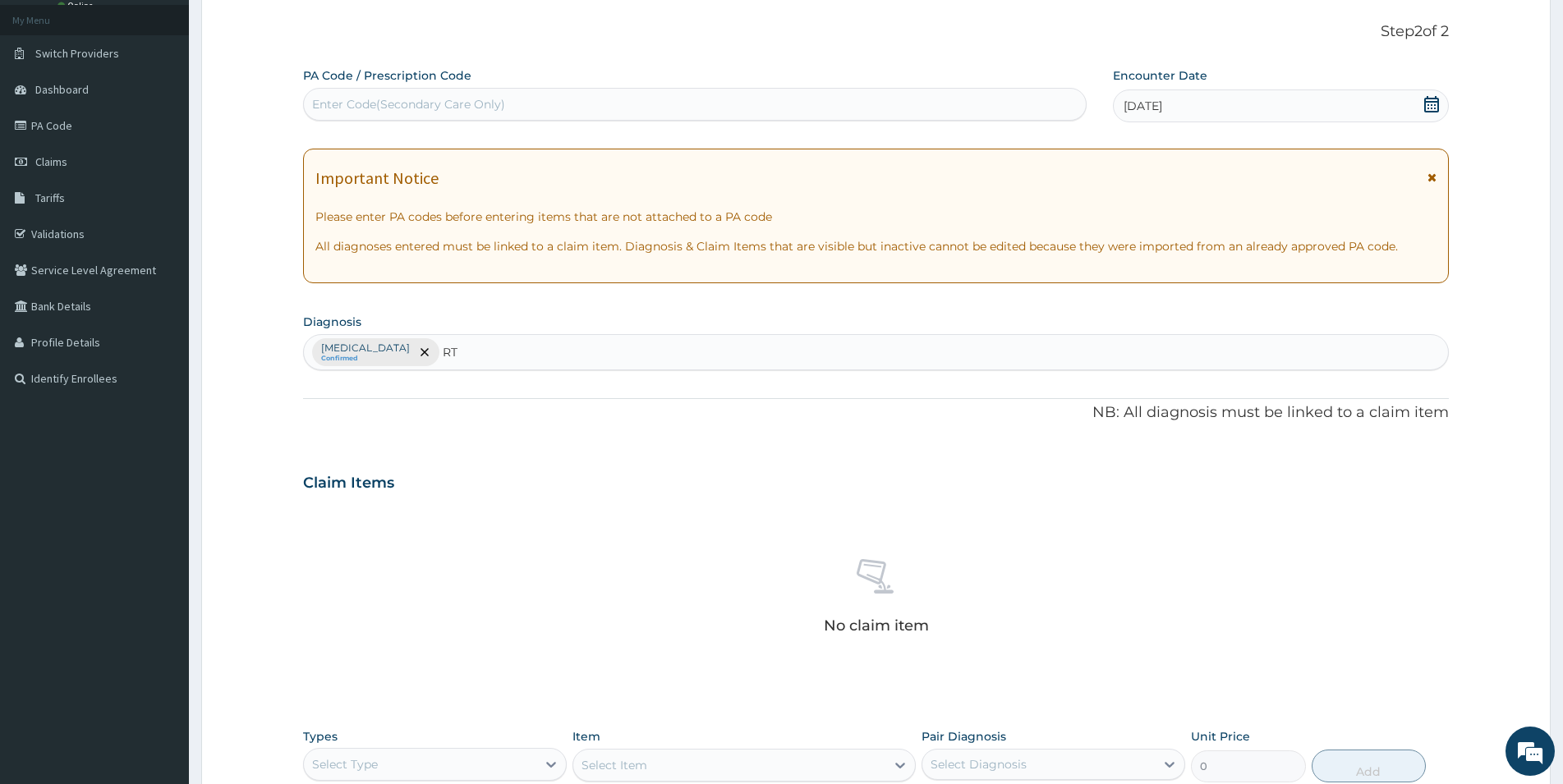
type input "RTI"
click at [398, 421] on div "Respiratory tract infection Respiratory tract infection , RTI - Respiratory tra…" at bounding box center [876, 405] width 1126 height 37
click at [396, 411] on p "Respiratory tract infection , RTI - Respiratory tract infection" at bounding box center [399, 409] width 172 height 12
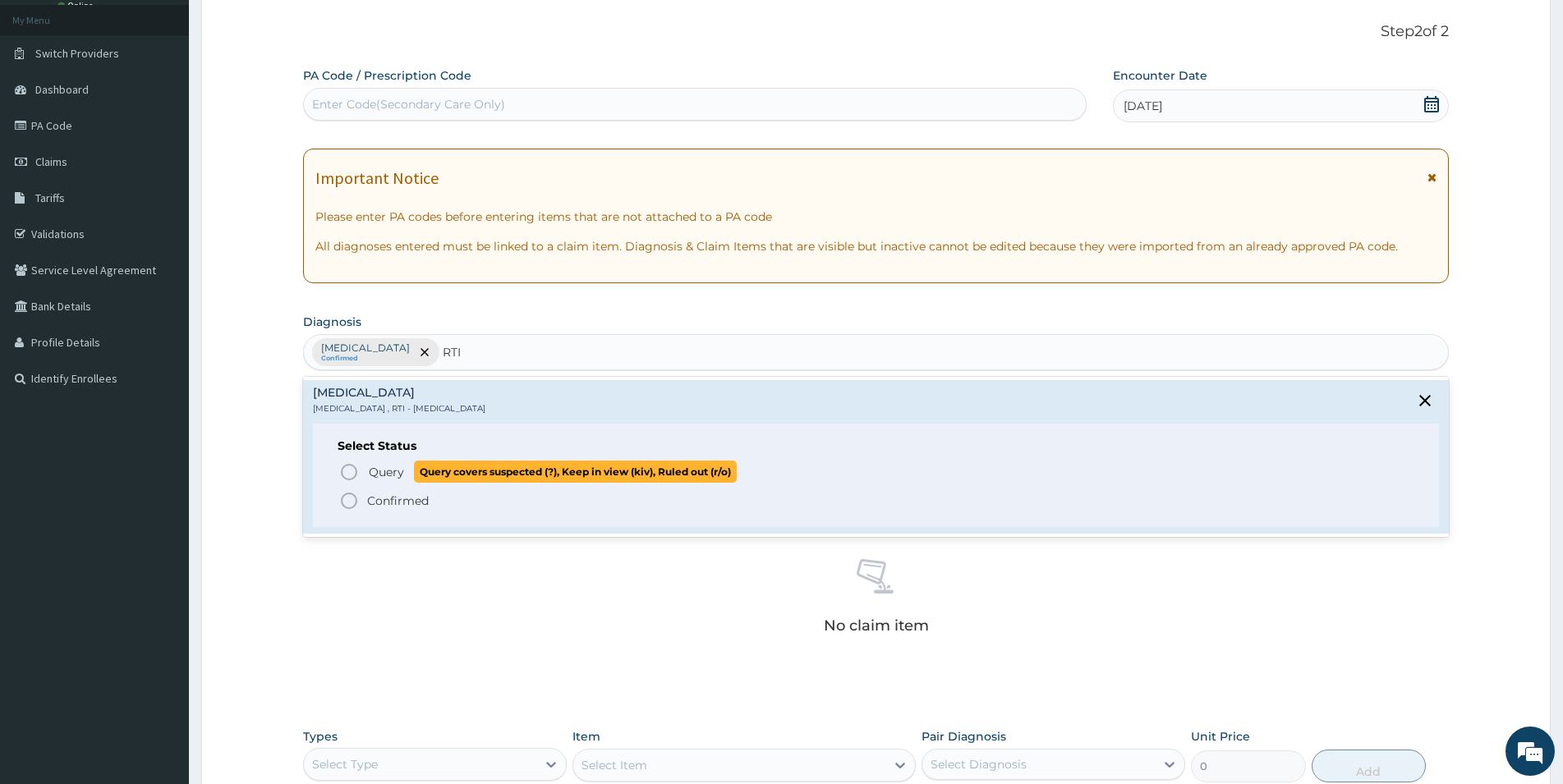
click at [395, 478] on span "Query" at bounding box center [386, 472] width 36 height 16
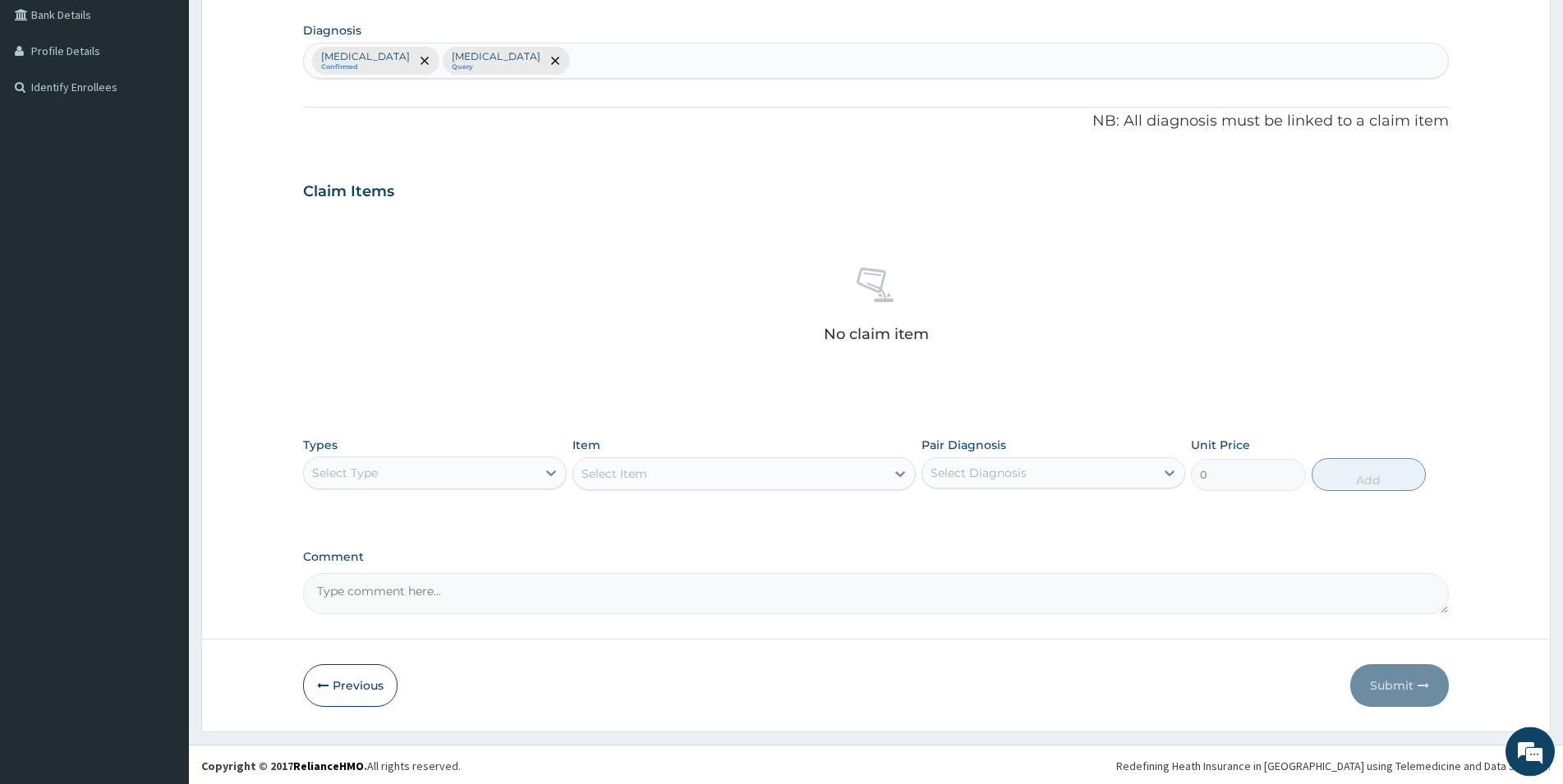
scroll to position [384, 0]
click at [490, 465] on div "Select Type" at bounding box center [420, 470] width 232 height 26
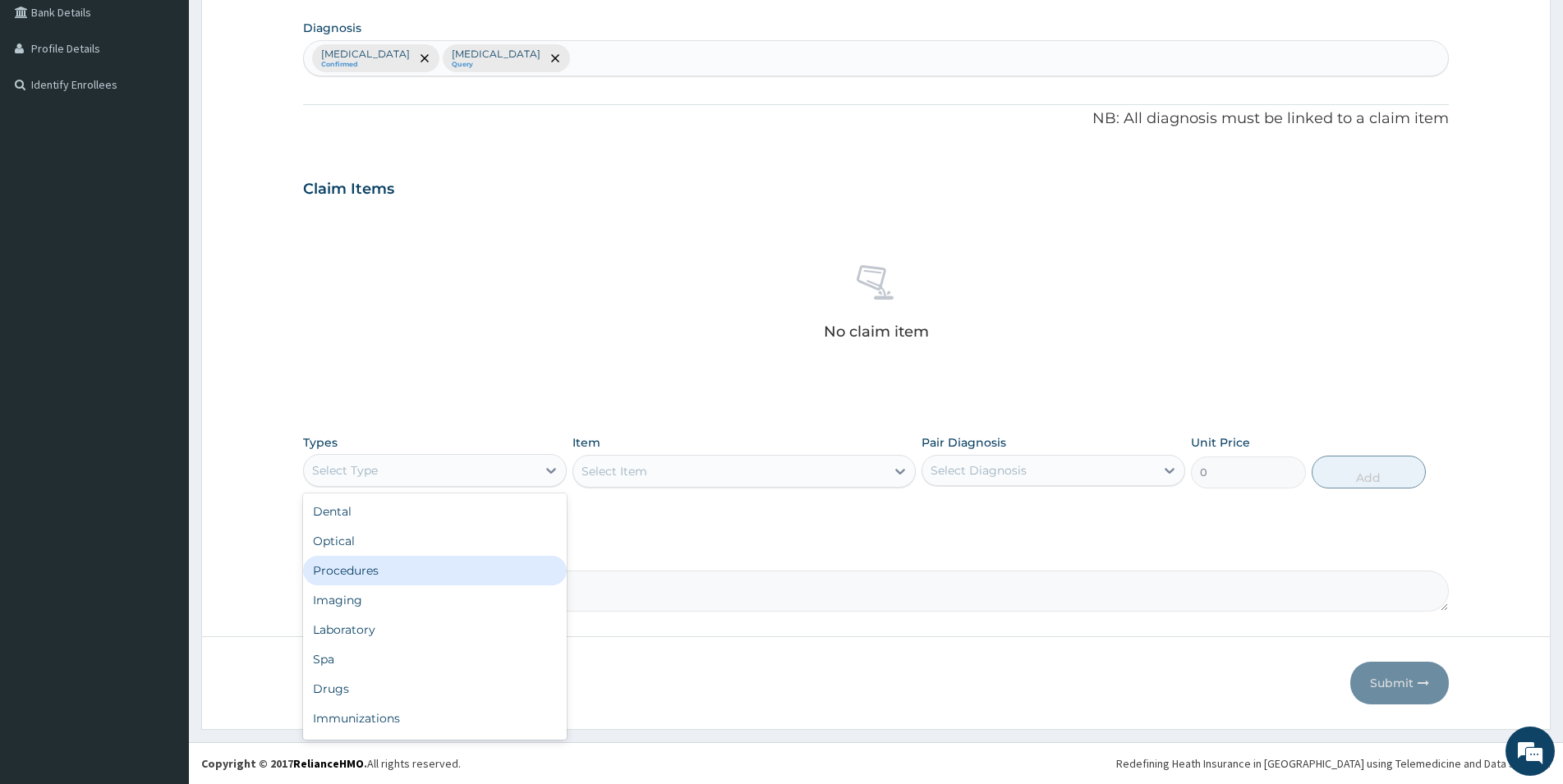
click at [451, 570] on div "Procedures" at bounding box center [434, 570] width 264 height 30
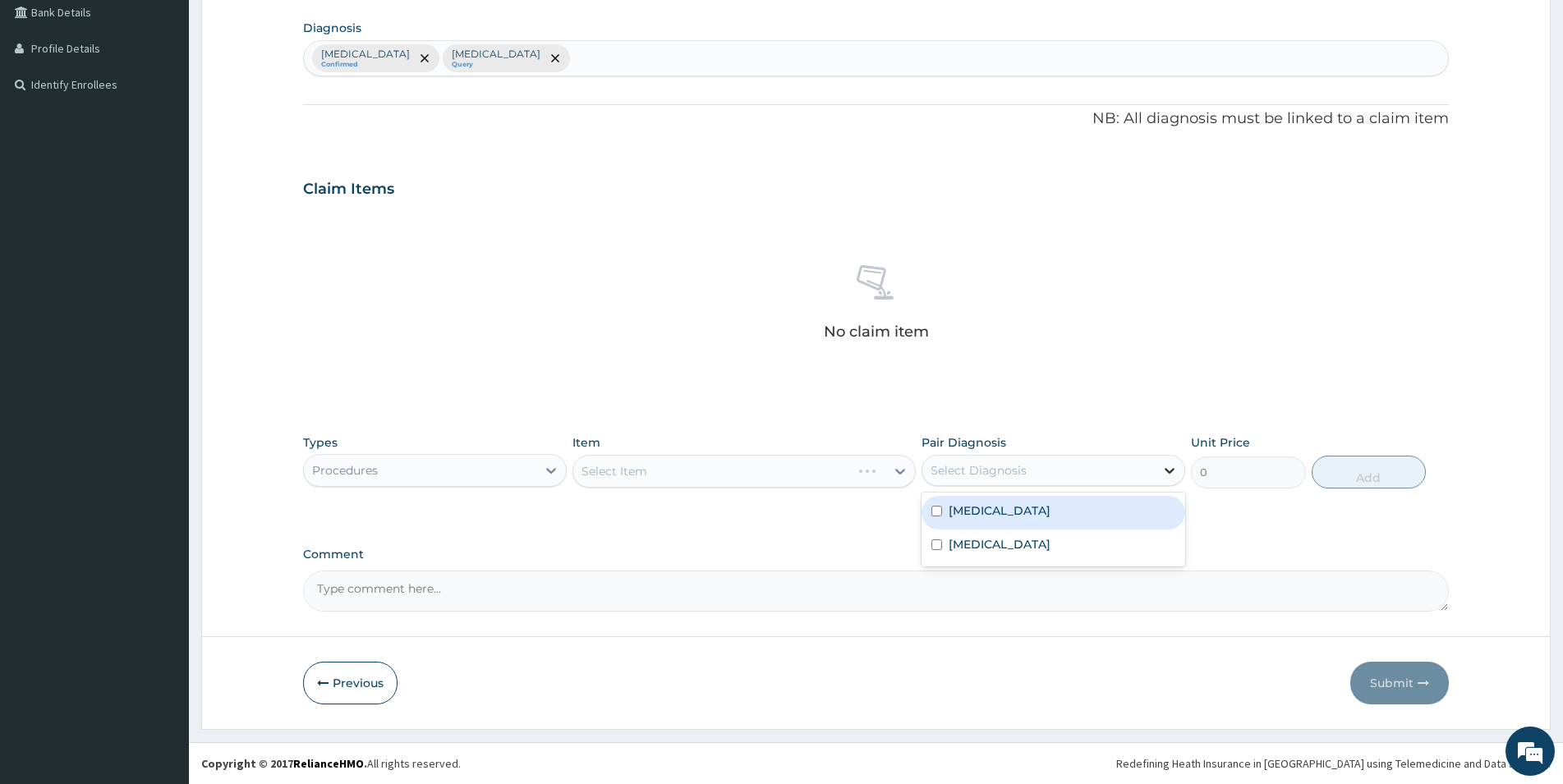
click at [1163, 465] on icon at bounding box center [1169, 470] width 16 height 16
drag, startPoint x: 1126, startPoint y: 508, endPoint x: 1125, endPoint y: 519, distance: 11.0
click at [1125, 508] on div "Malaria" at bounding box center [1053, 512] width 264 height 34
checkbox input "true"
click at [1124, 544] on div "Respiratory tract infection" at bounding box center [1053, 546] width 264 height 34
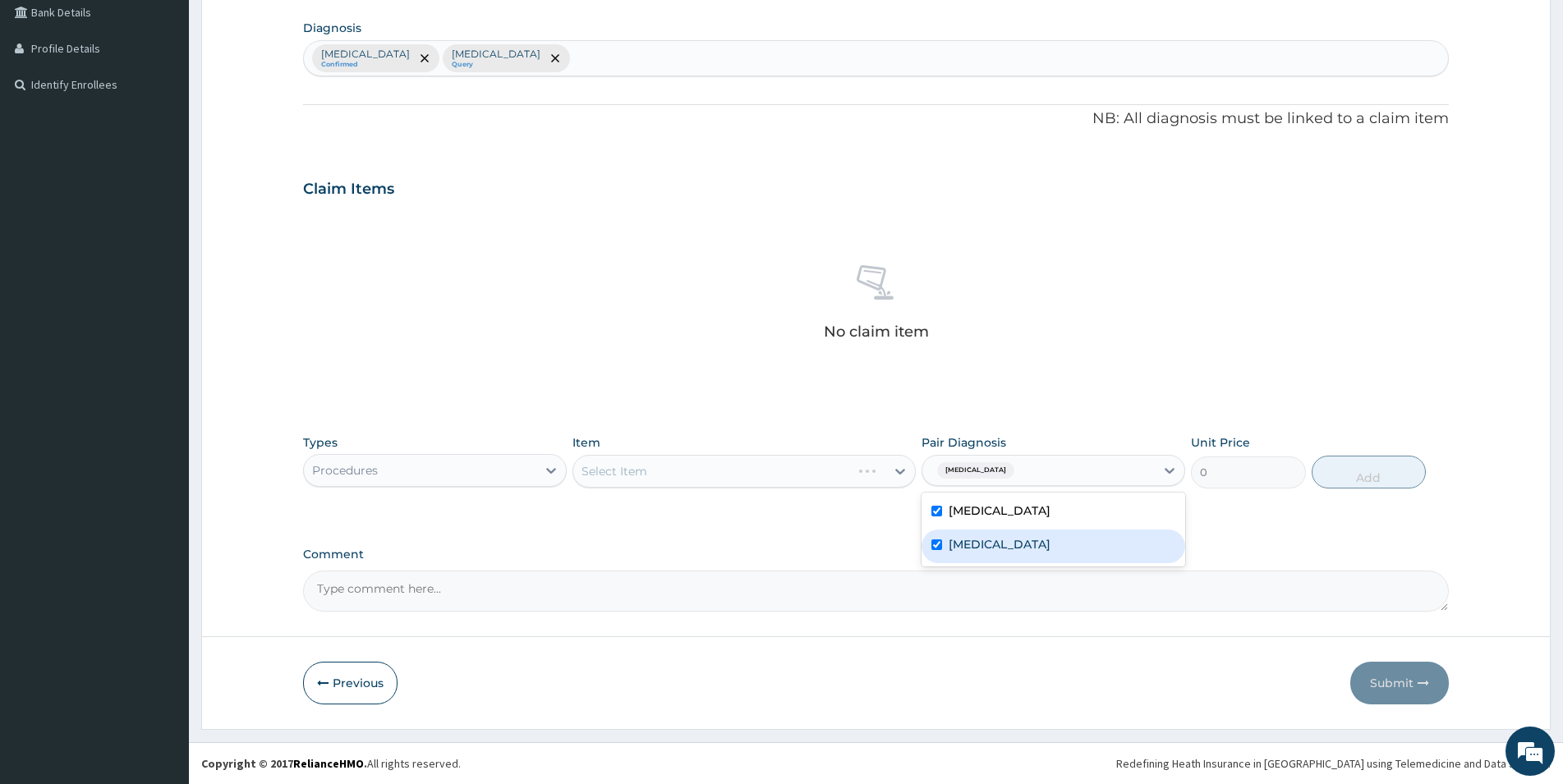
checkbox input "true"
click at [1224, 515] on div "Types Procedures Item Select Item Pair Diagnosis option Respiratory tract infec…" at bounding box center [875, 474] width 1146 height 96
click at [762, 477] on div "Select Item" at bounding box center [729, 471] width 312 height 26
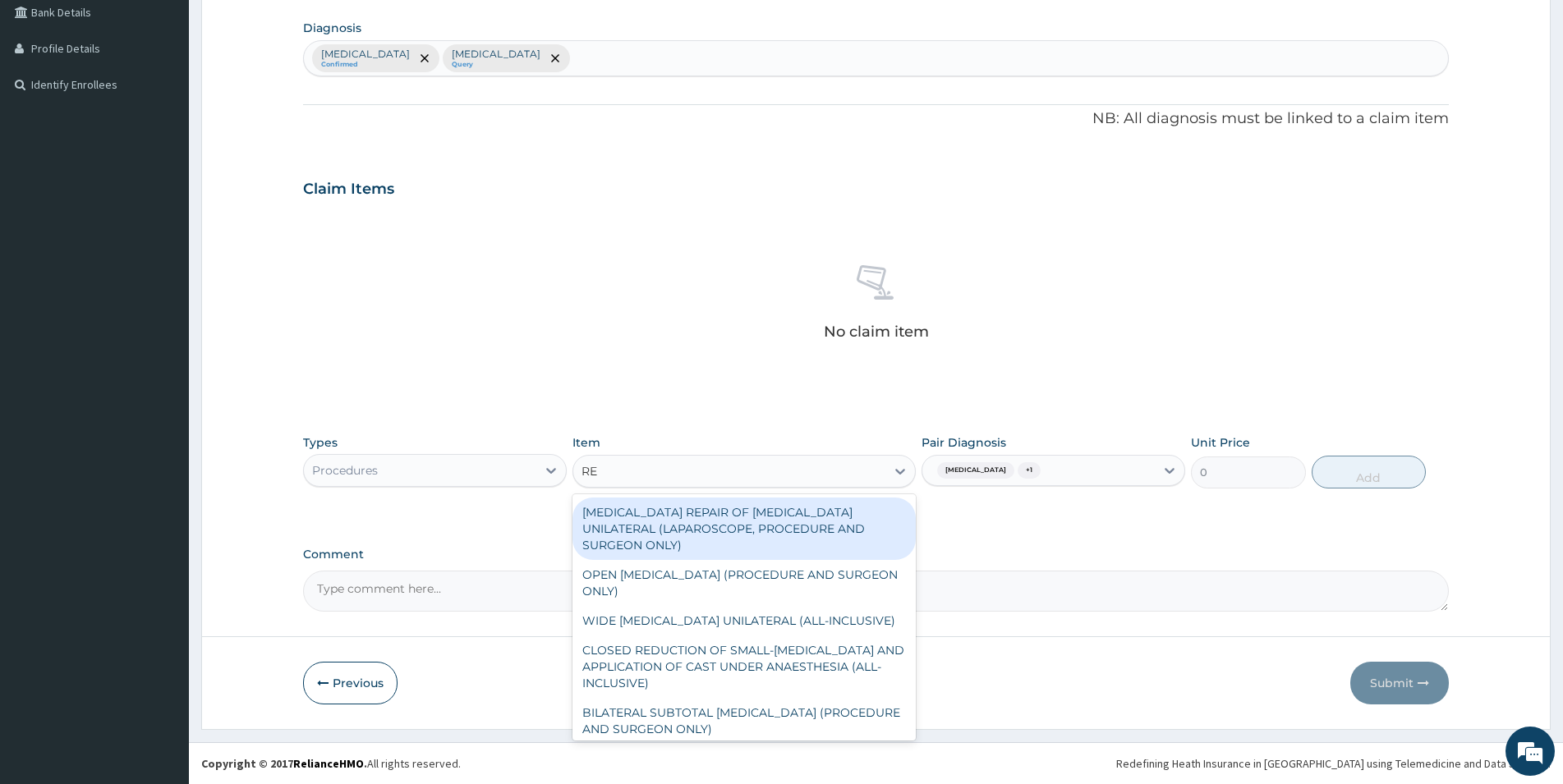
type input "REG"
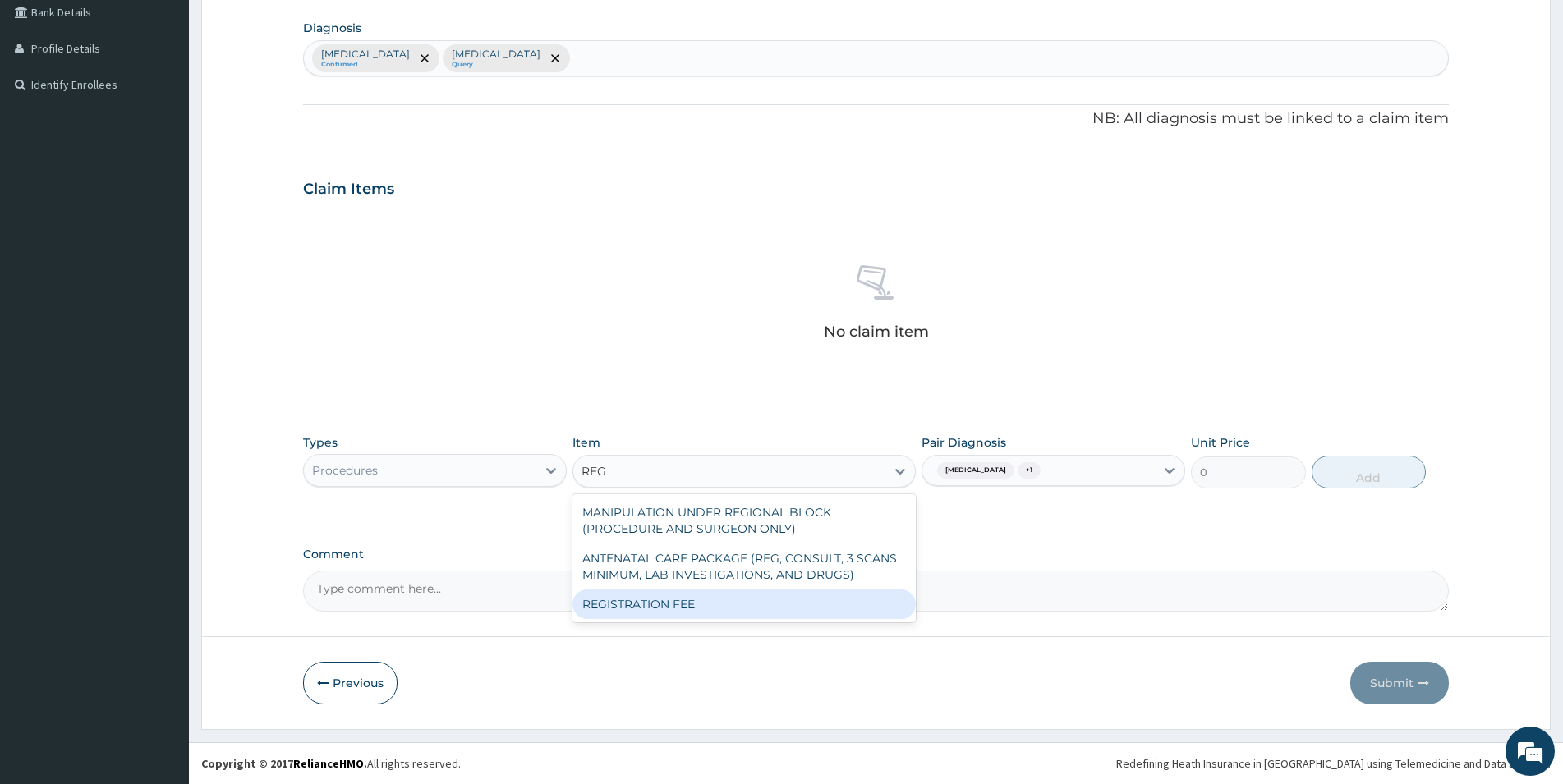
click at [767, 620] on div "MANIPULATION UNDER REGIONAL BLOCK (PROCEDURE AND SURGEON ONLY) ANTENATAL CARE P…" at bounding box center [744, 558] width 343 height 128
click at [763, 601] on div "REGISTRATION FEE" at bounding box center [744, 604] width 343 height 30
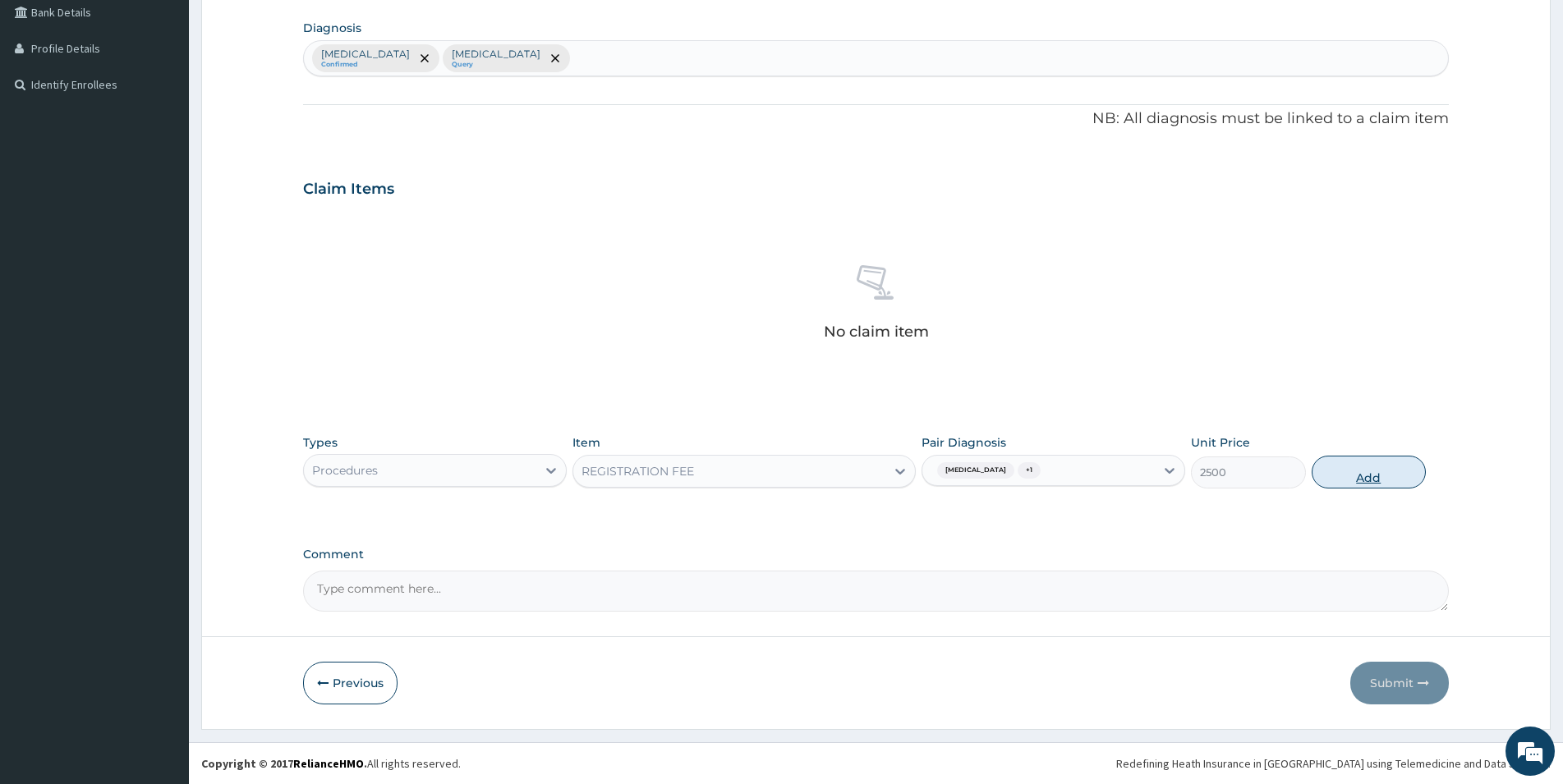
click at [1353, 471] on button "Add" at bounding box center [1369, 472] width 114 height 33
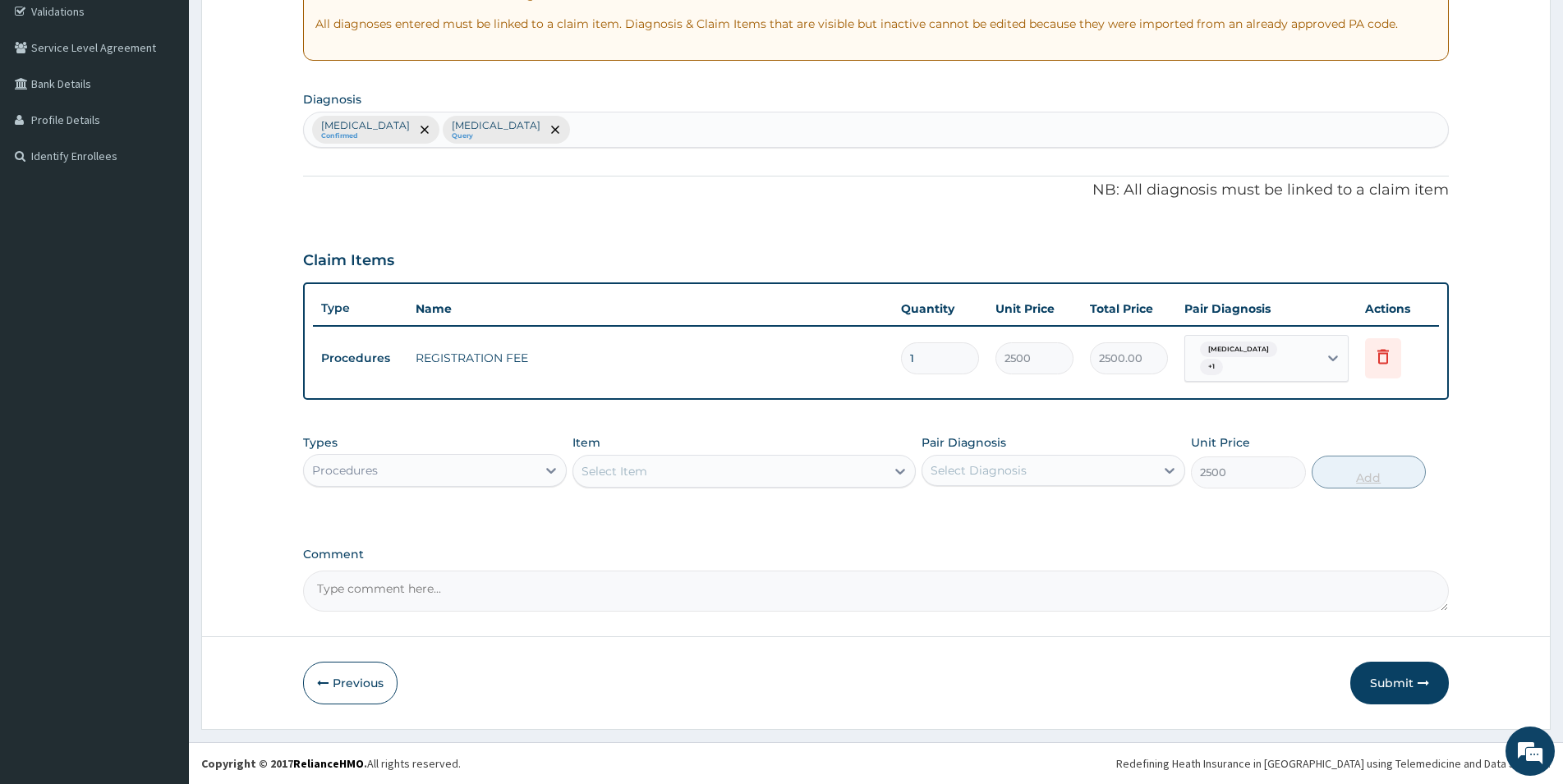
type input "0"
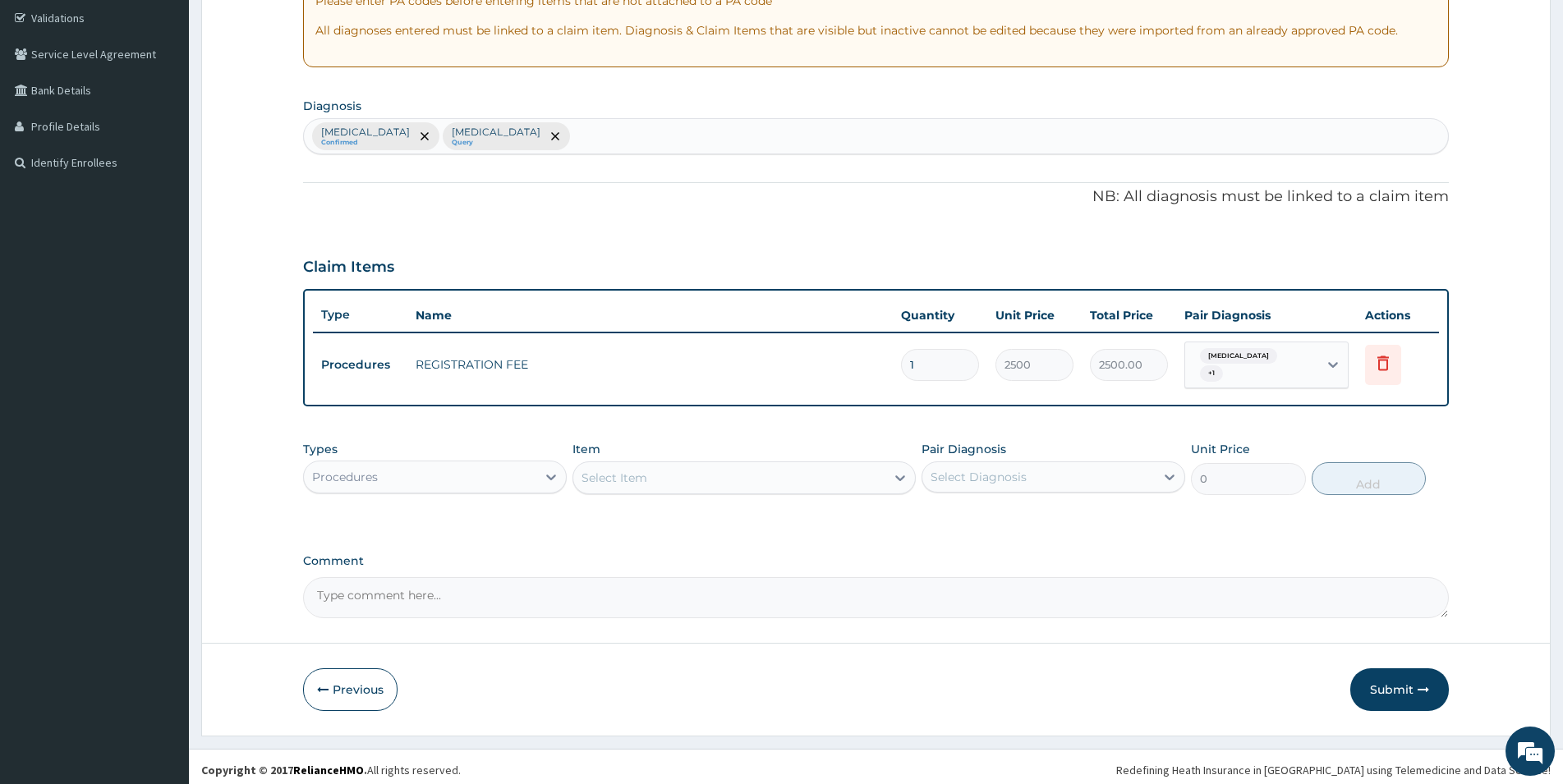
click at [693, 471] on div "Select Item" at bounding box center [729, 478] width 312 height 26
type input "GENERAL"
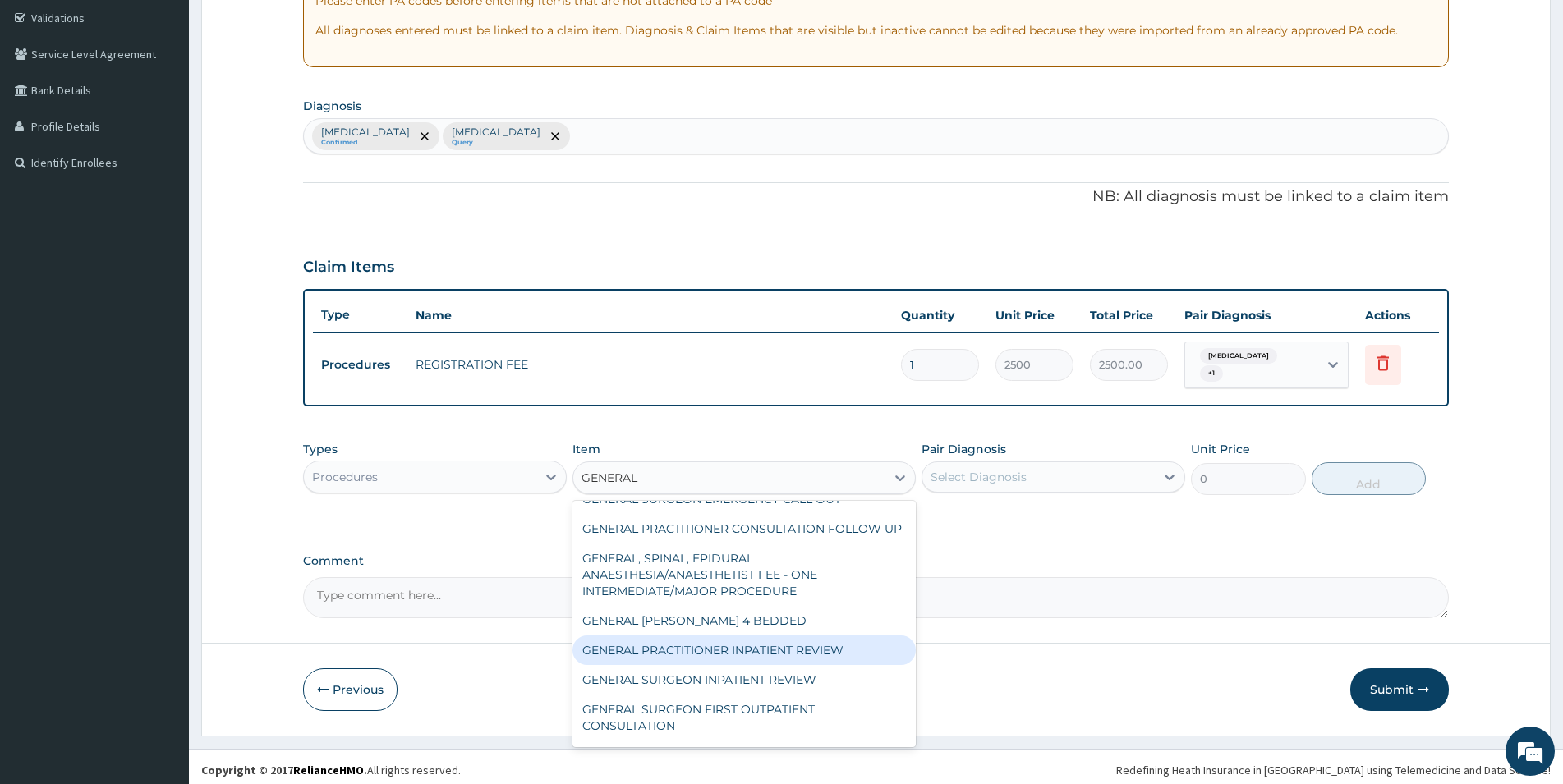
scroll to position [89, 0]
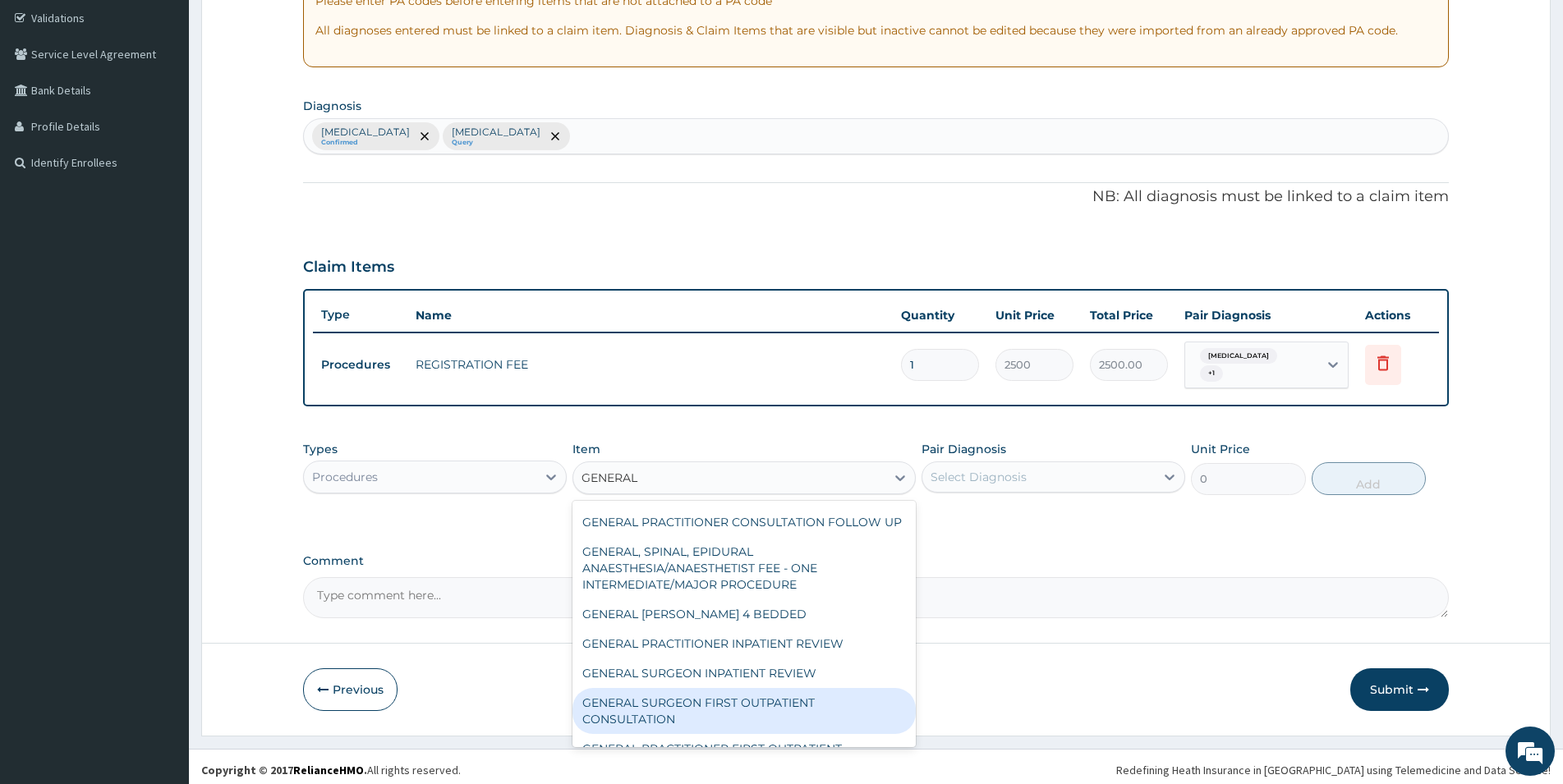
click at [872, 723] on div "GENERAL SURGEON FIRST OUTPATIENT CONSULTATION" at bounding box center [744, 711] width 343 height 46
type input "22500"
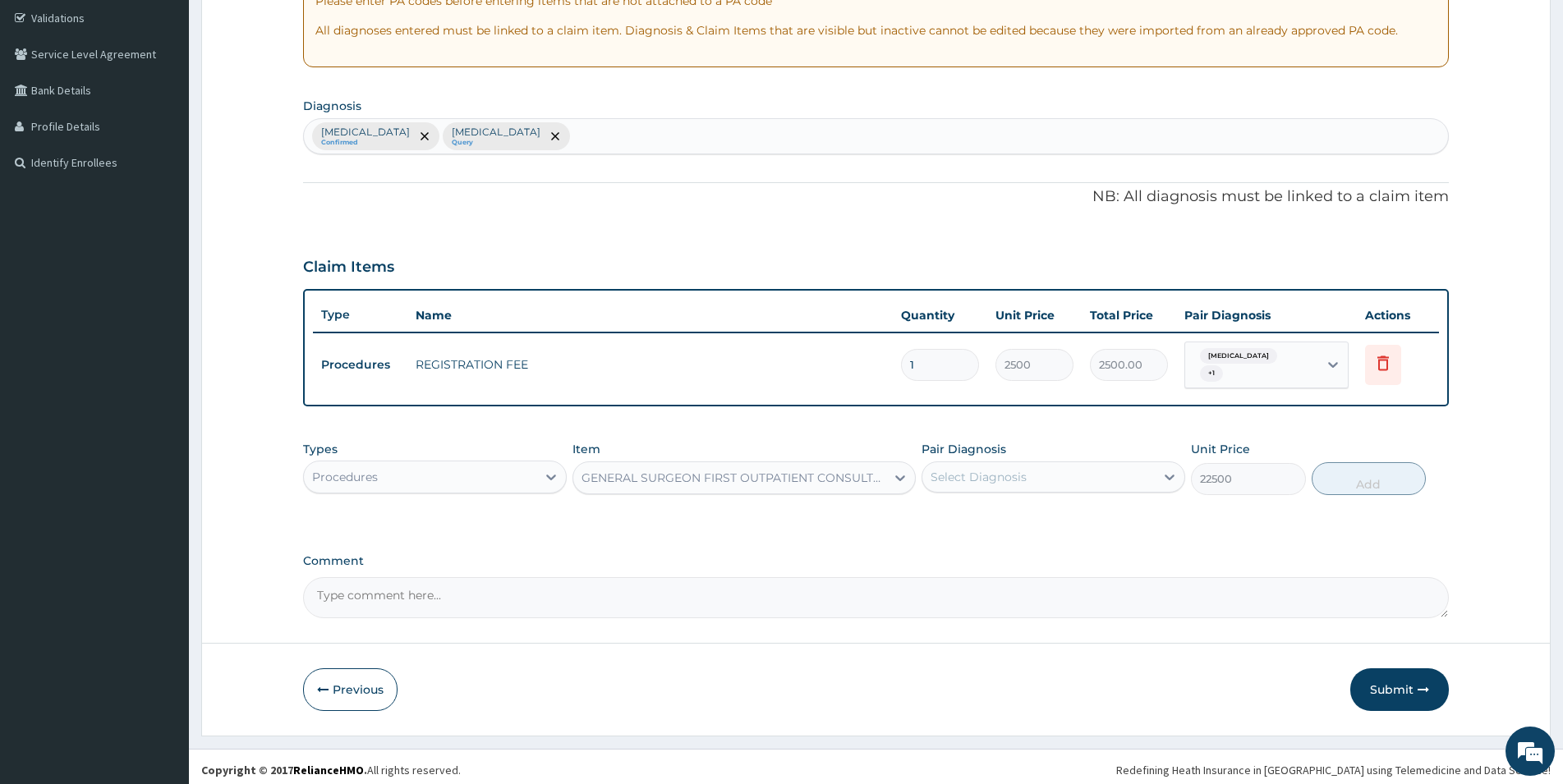
click at [1034, 472] on div "Select Diagnosis" at bounding box center [1039, 477] width 232 height 26
click at [1034, 513] on div "Malaria" at bounding box center [1053, 519] width 264 height 34
checkbox input "true"
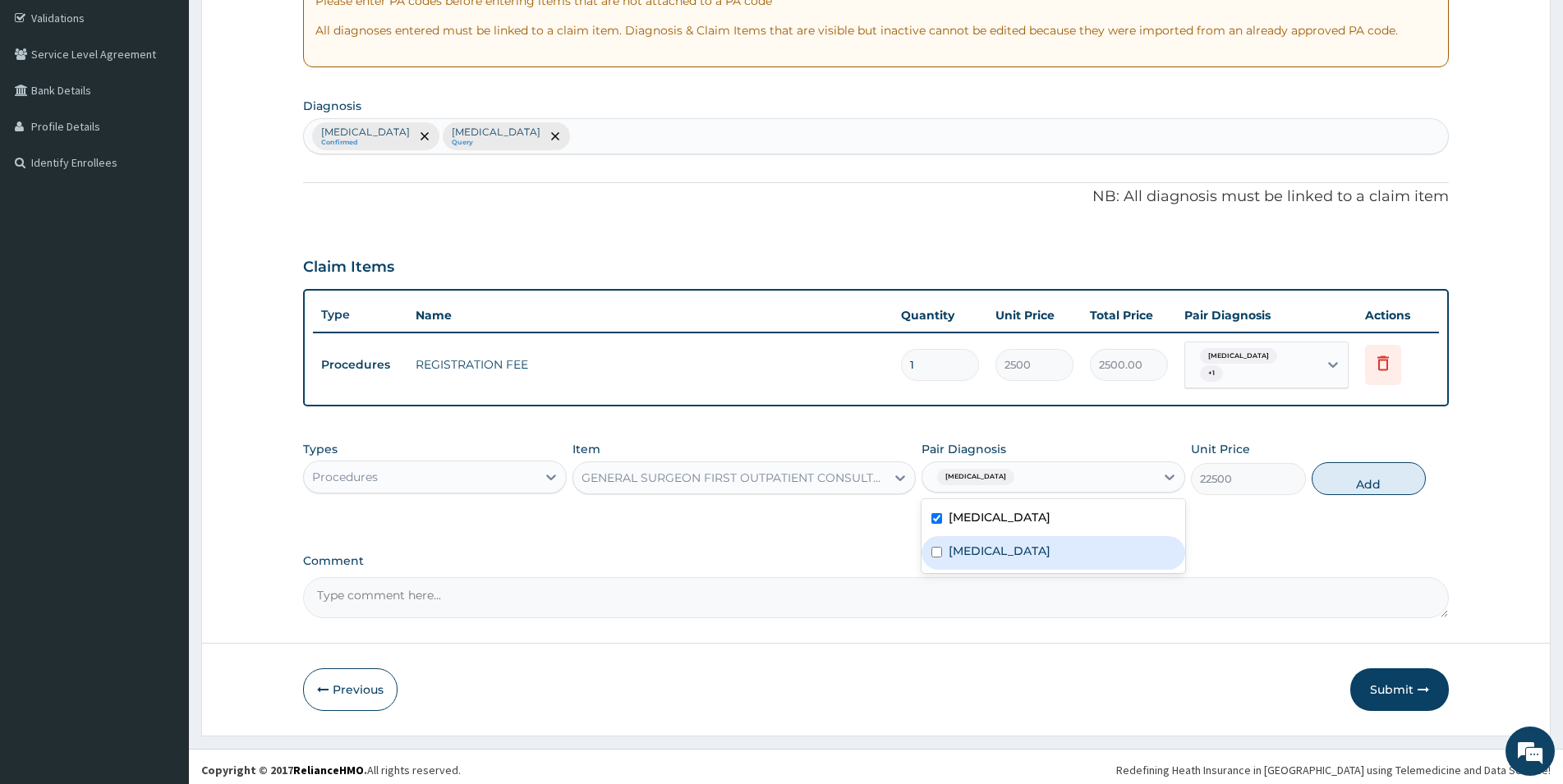
click at [1050, 546] on label "Respiratory tract infection" at bounding box center [999, 550] width 102 height 16
checkbox input "true"
click at [896, 477] on icon at bounding box center [899, 478] width 16 height 16
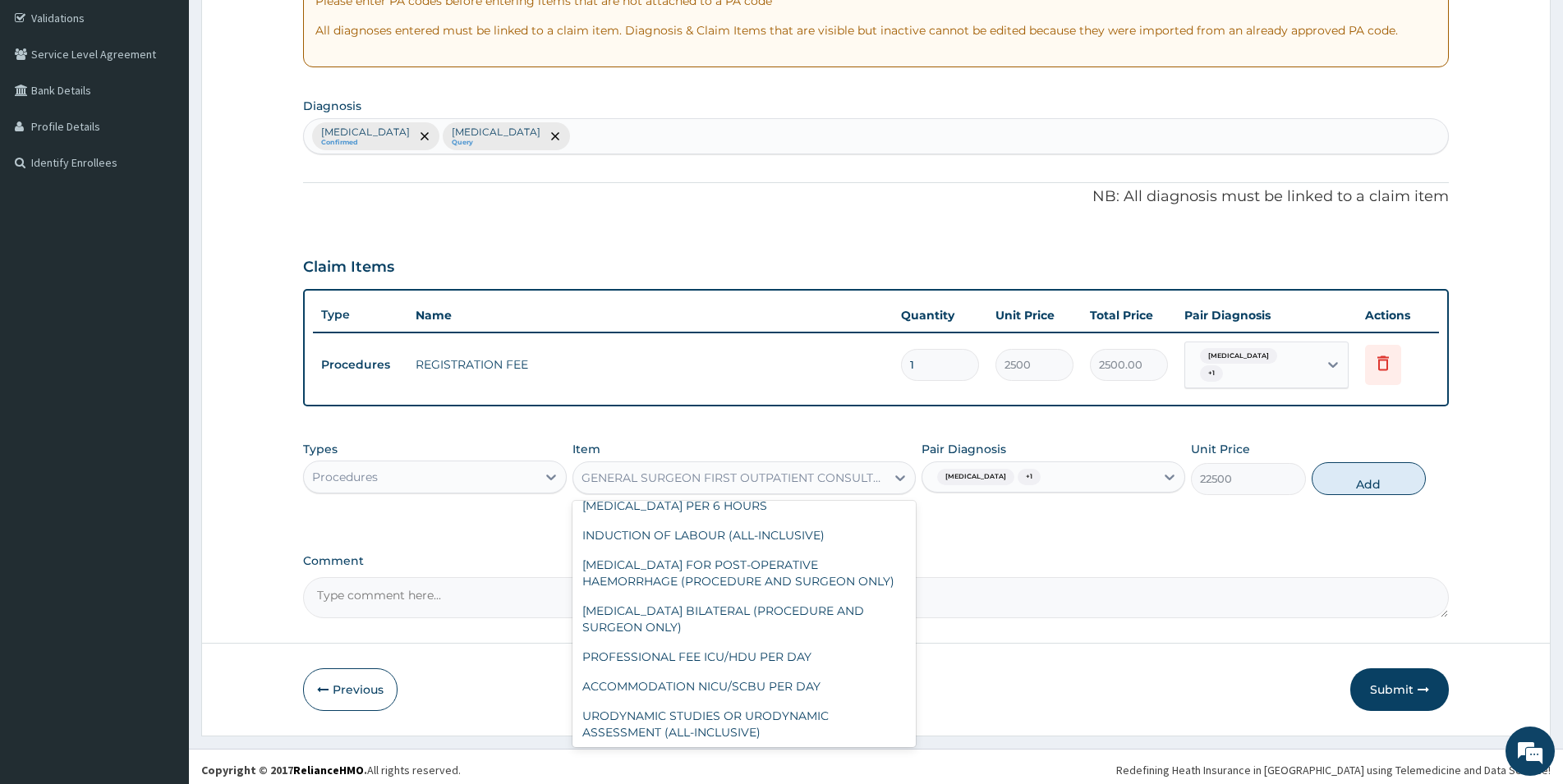
scroll to position [11923, 0]
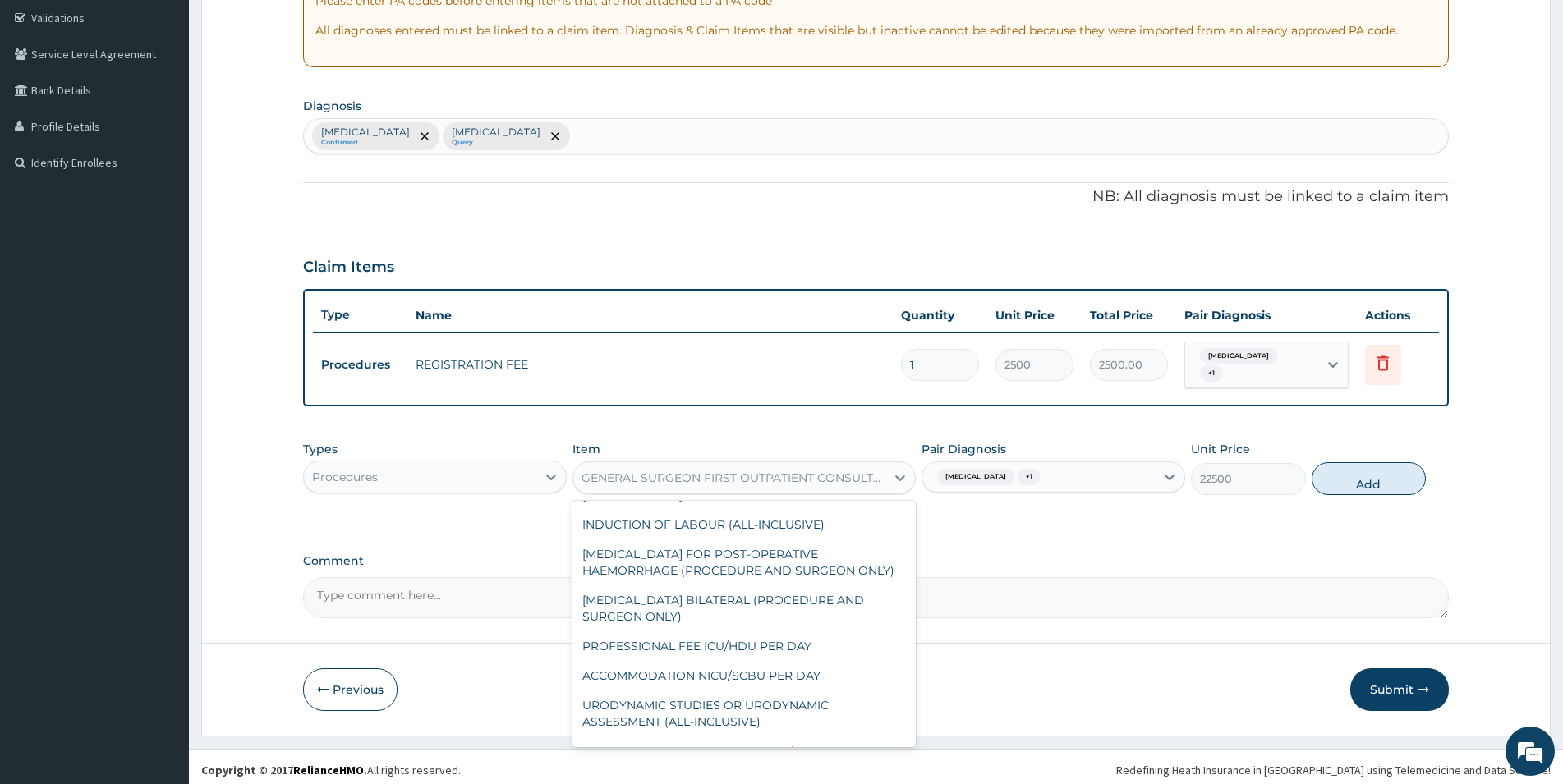
click at [759, 471] on div "GENERAL SURGEON FIRST OUTPATIENT CONSULTATION" at bounding box center [734, 478] width 306 height 16
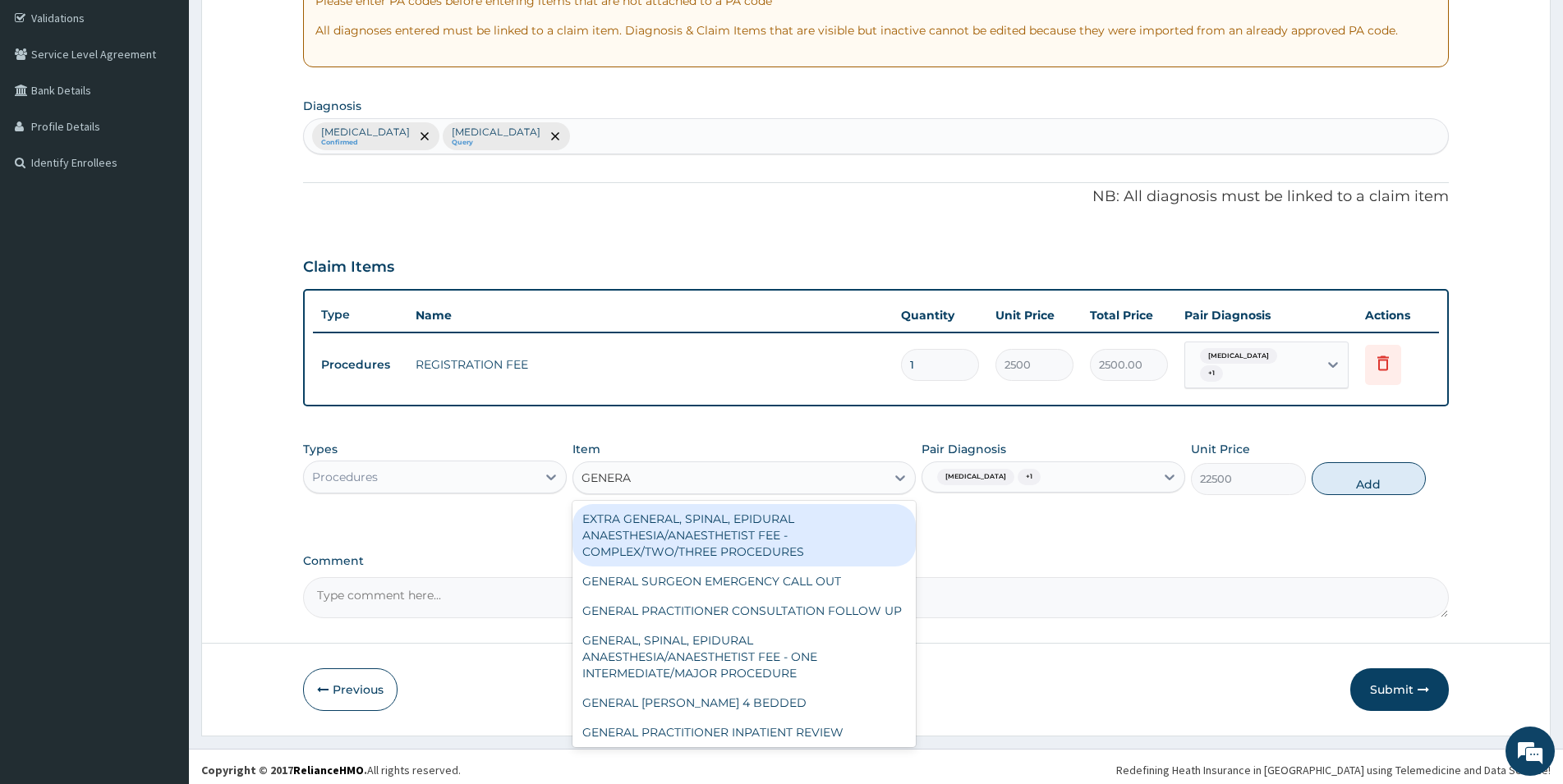
type input "GENERAL"
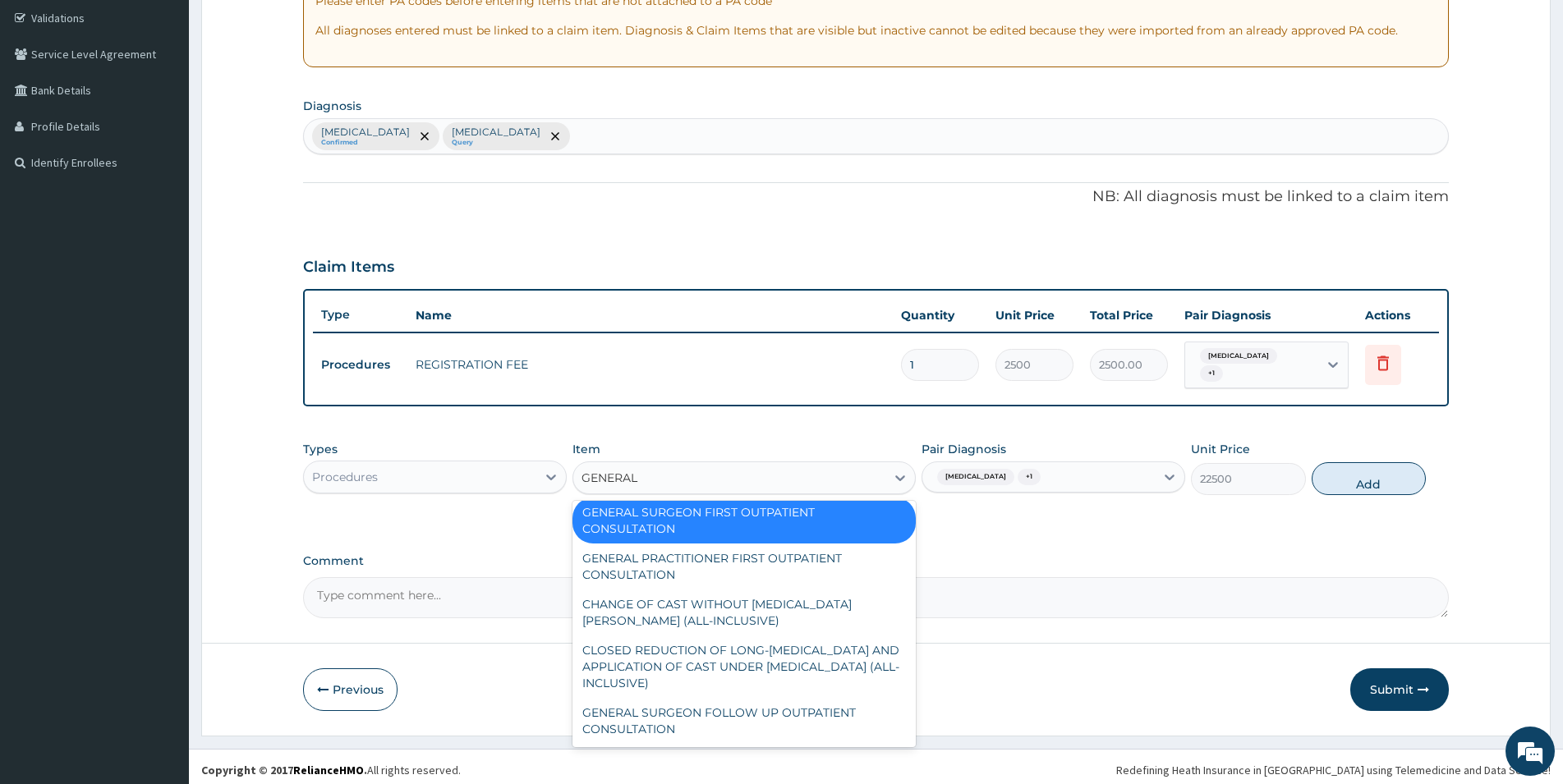
scroll to position [296, 0]
click at [836, 566] on div "GENERAL PRACTITIONER FIRST OUTPATIENT CONSULTATION" at bounding box center [744, 566] width 343 height 46
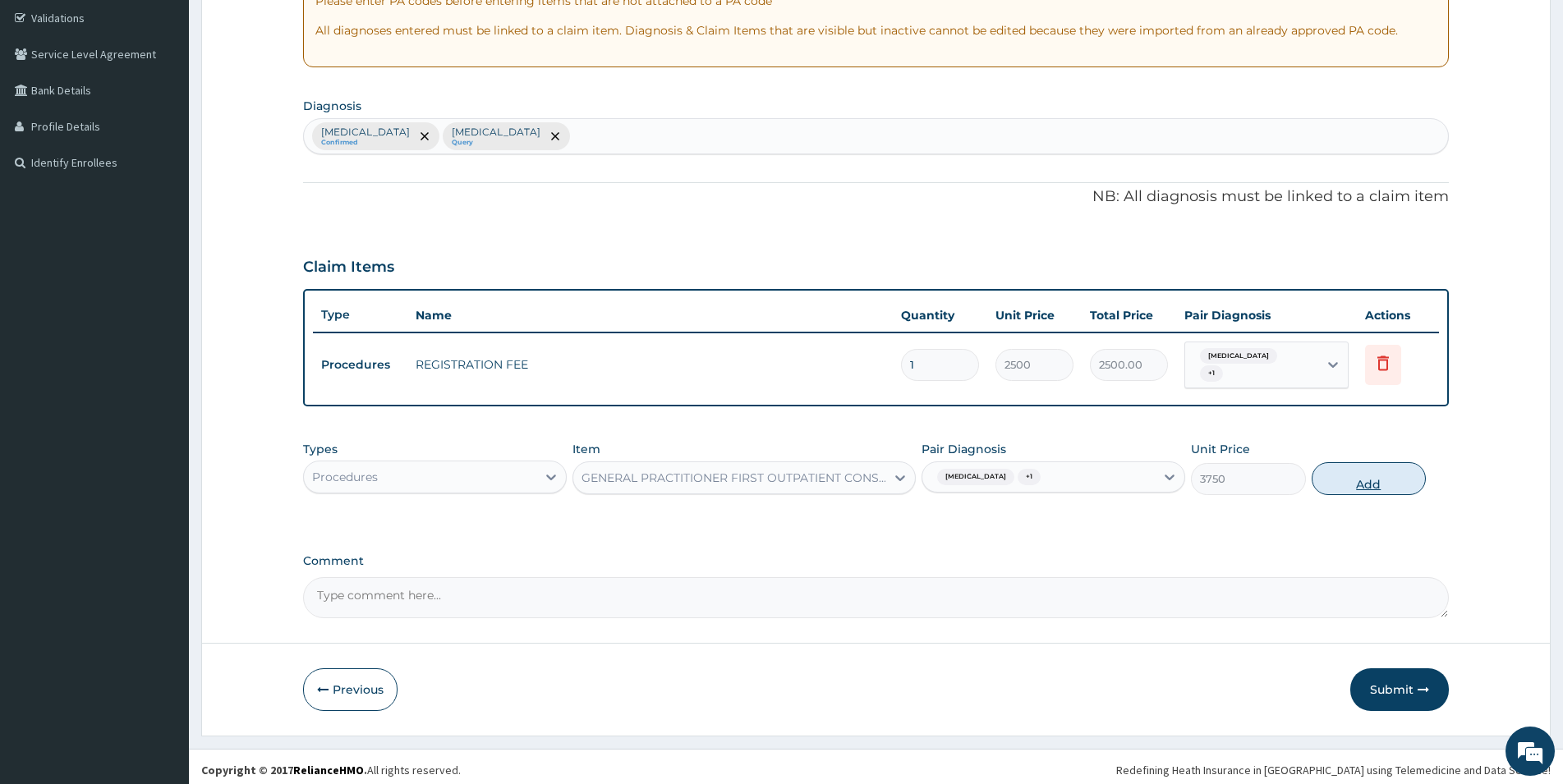
click at [1331, 470] on button "Add" at bounding box center [1369, 479] width 114 height 33
type input "0"
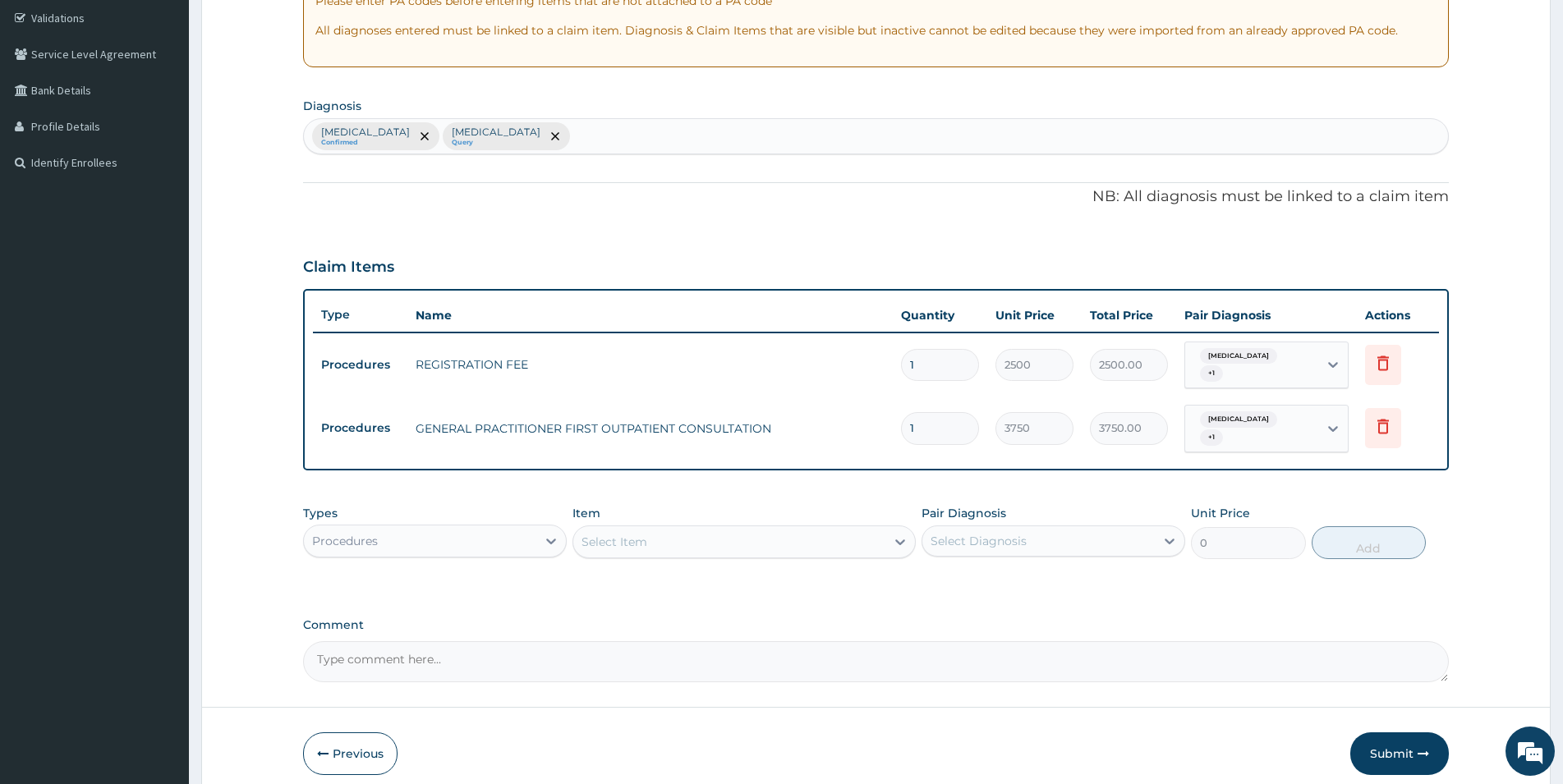
click at [584, 534] on div "Select Item" at bounding box center [614, 541] width 66 height 16
type input "NURS"
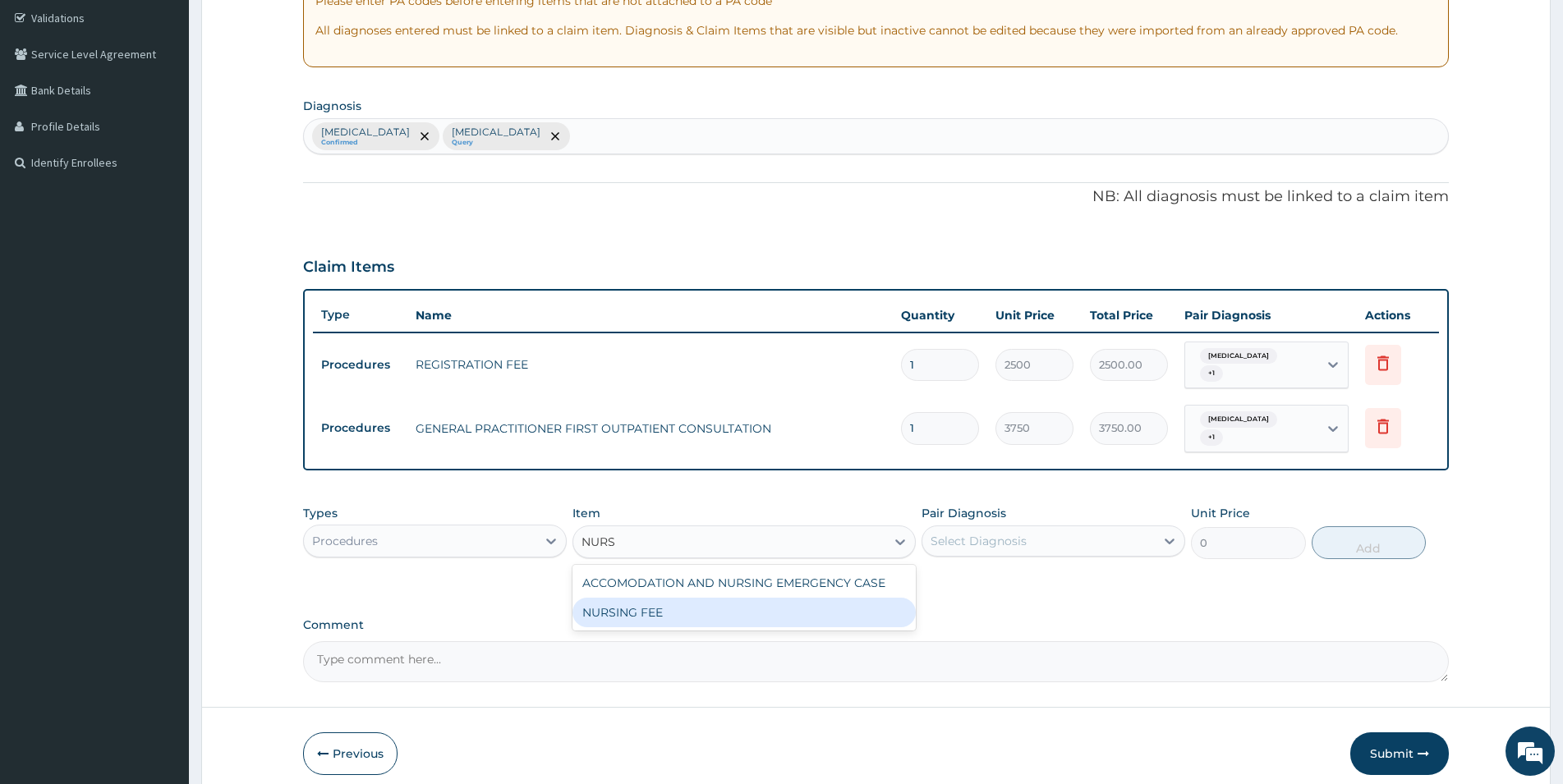
click at [605, 597] on div "NURSING FEE" at bounding box center [744, 612] width 343 height 30
type input "1875"
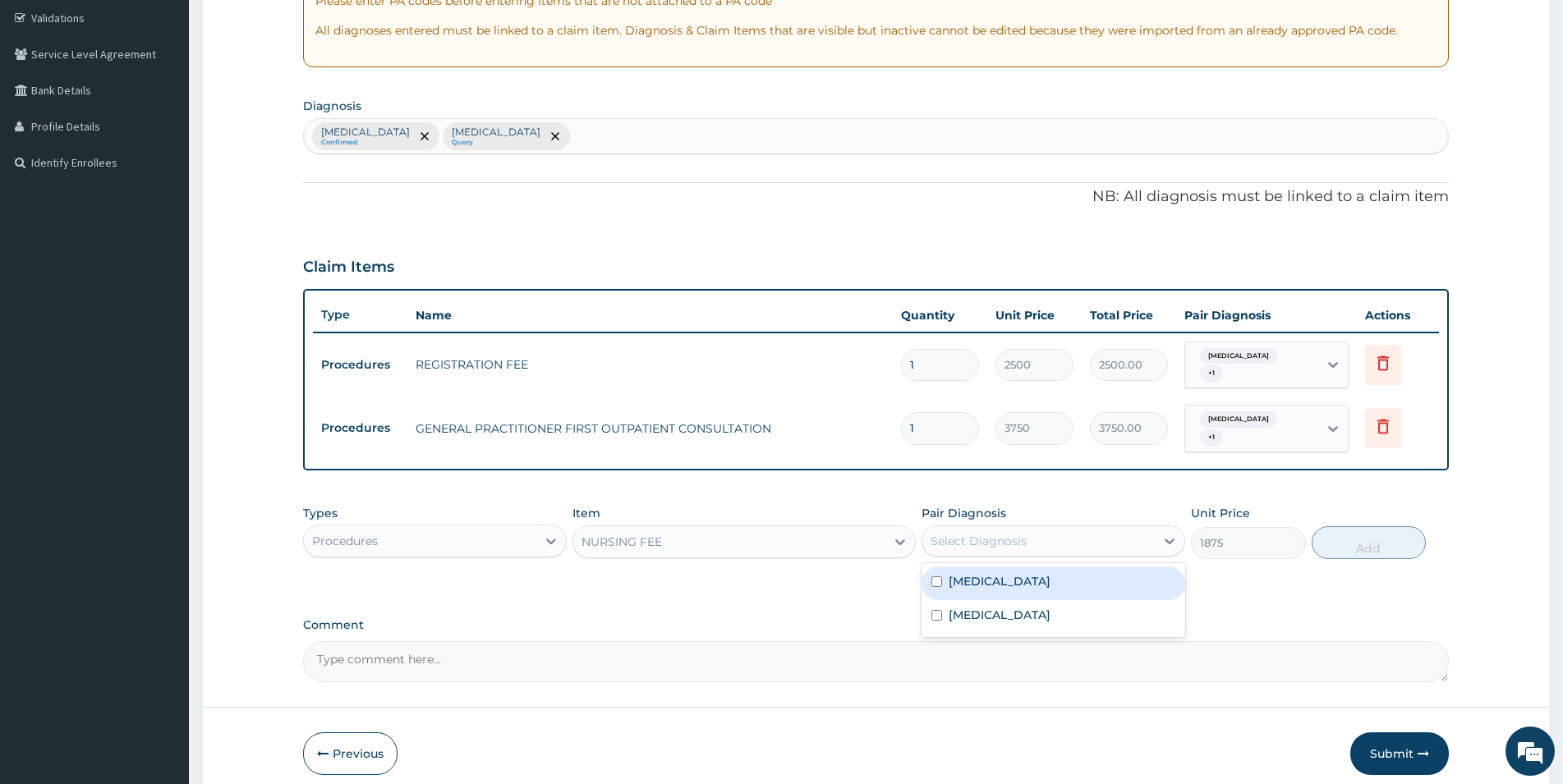
click at [993, 533] on div "Select Diagnosis" at bounding box center [978, 540] width 96 height 16
drag, startPoint x: 998, startPoint y: 565, endPoint x: 1054, endPoint y: 591, distance: 61.7
click at [1000, 566] on div "Malaria" at bounding box center [1053, 583] width 264 height 34
checkbox input "true"
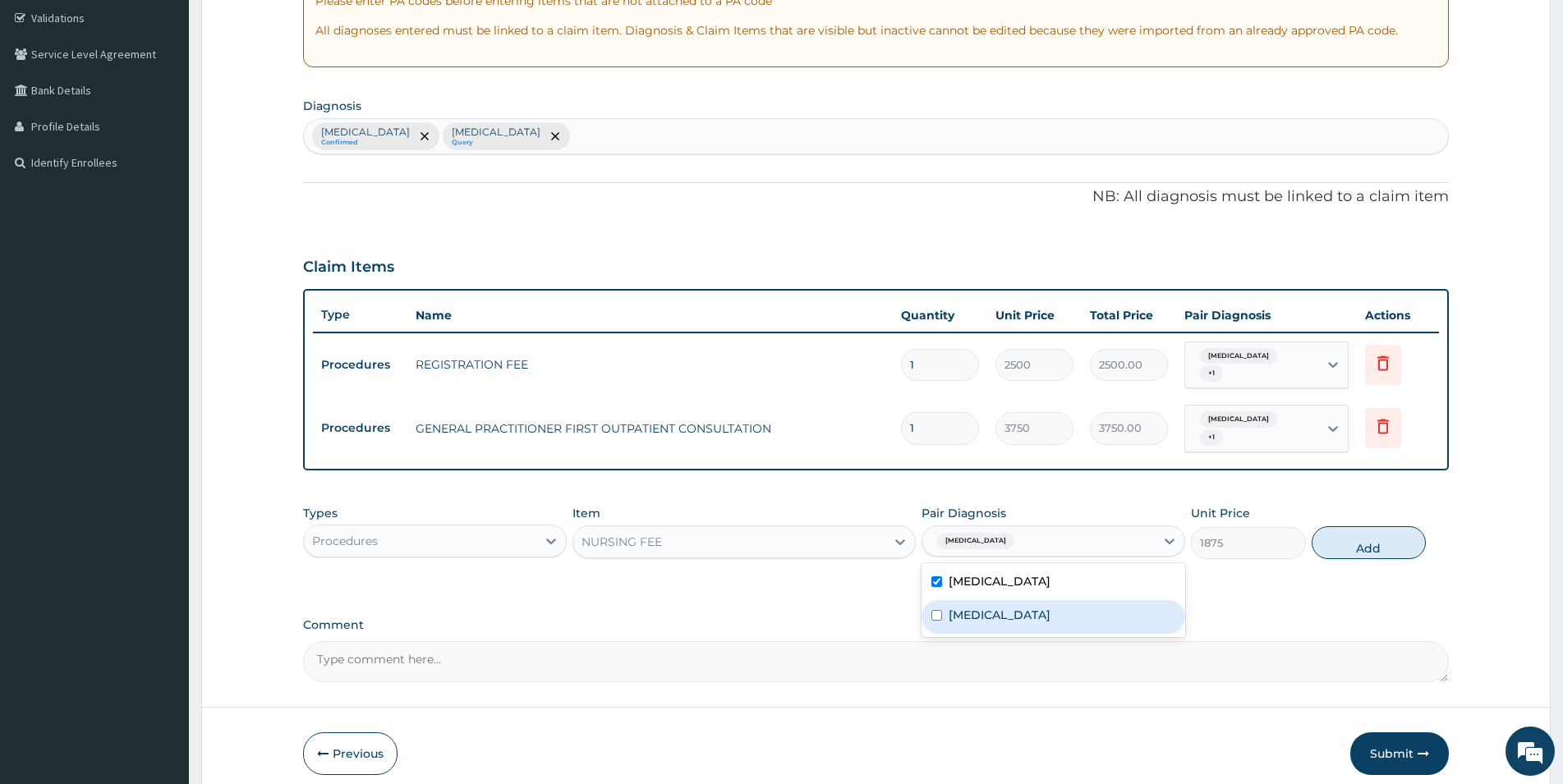
drag, startPoint x: 1070, startPoint y: 601, endPoint x: 1079, endPoint y: 585, distance: 18.4
click at [1050, 607] on label "Respiratory tract infection" at bounding box center [999, 615] width 102 height 16
checkbox input "true"
click at [1346, 526] on button "Add" at bounding box center [1369, 542] width 114 height 33
type input "0"
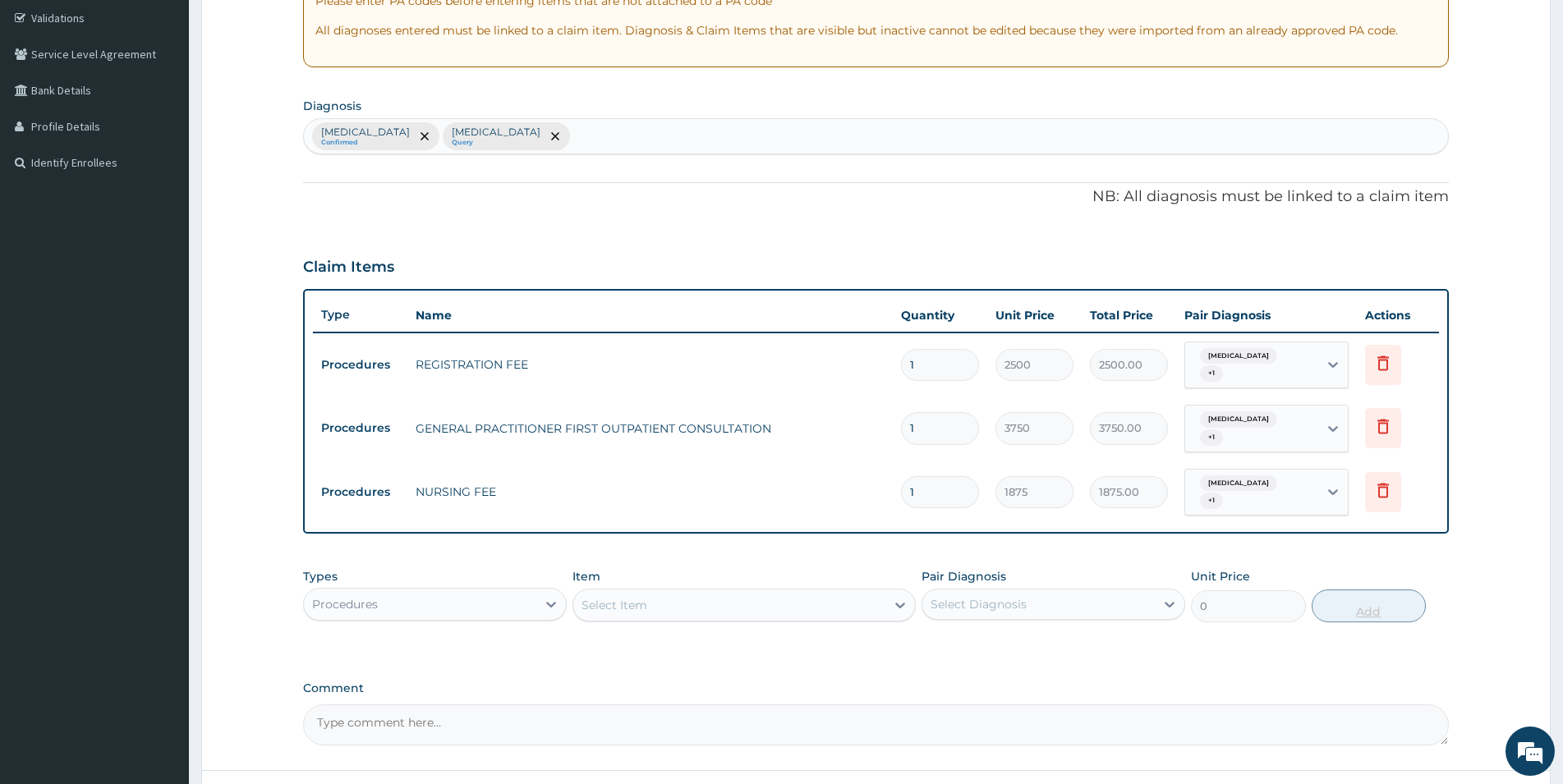
type input "0.00"
type input "2"
type input "3750.00"
type input "2"
click at [864, 592] on div "Select Item" at bounding box center [729, 604] width 312 height 26
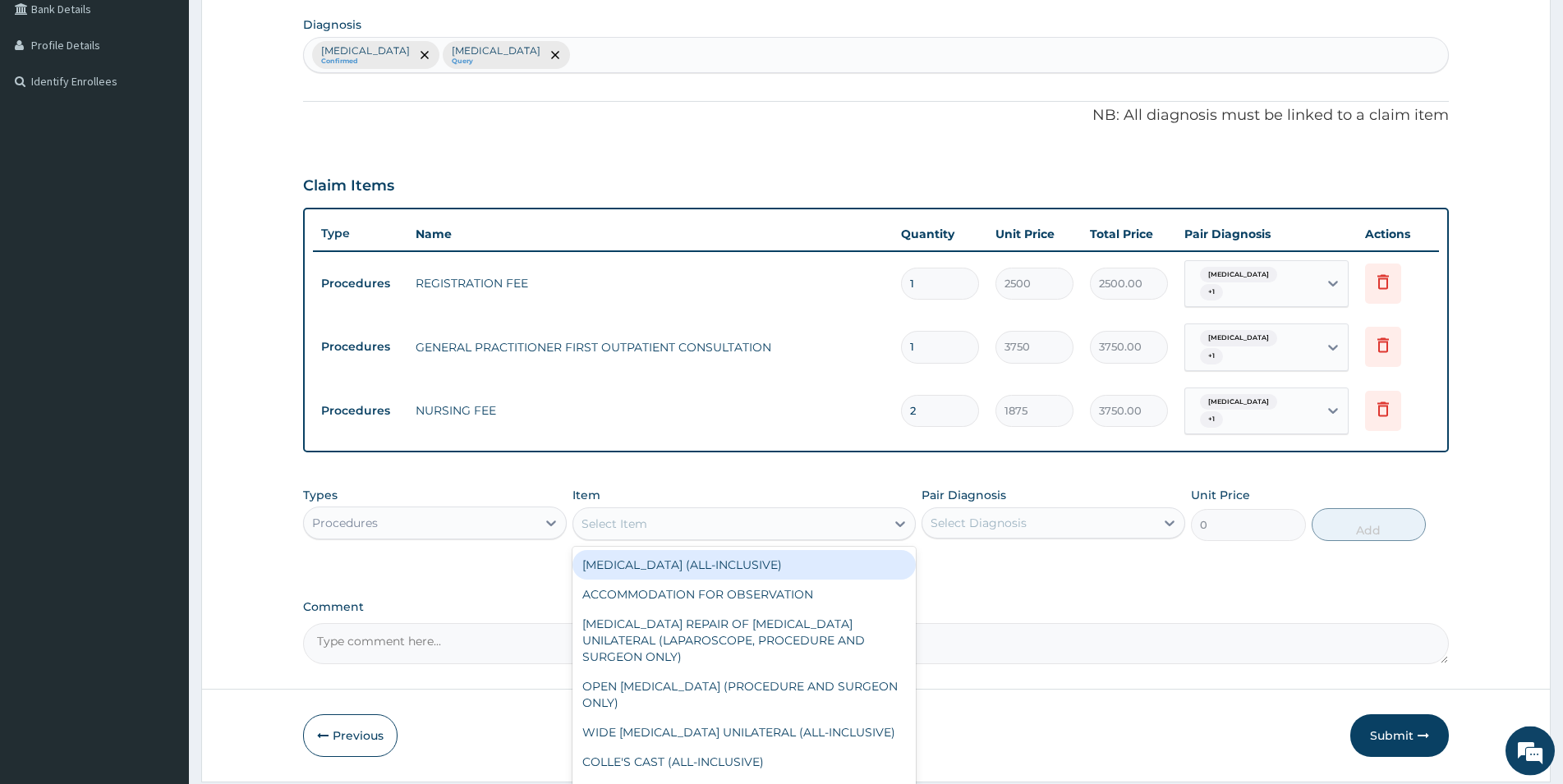
scroll to position [419, 0]
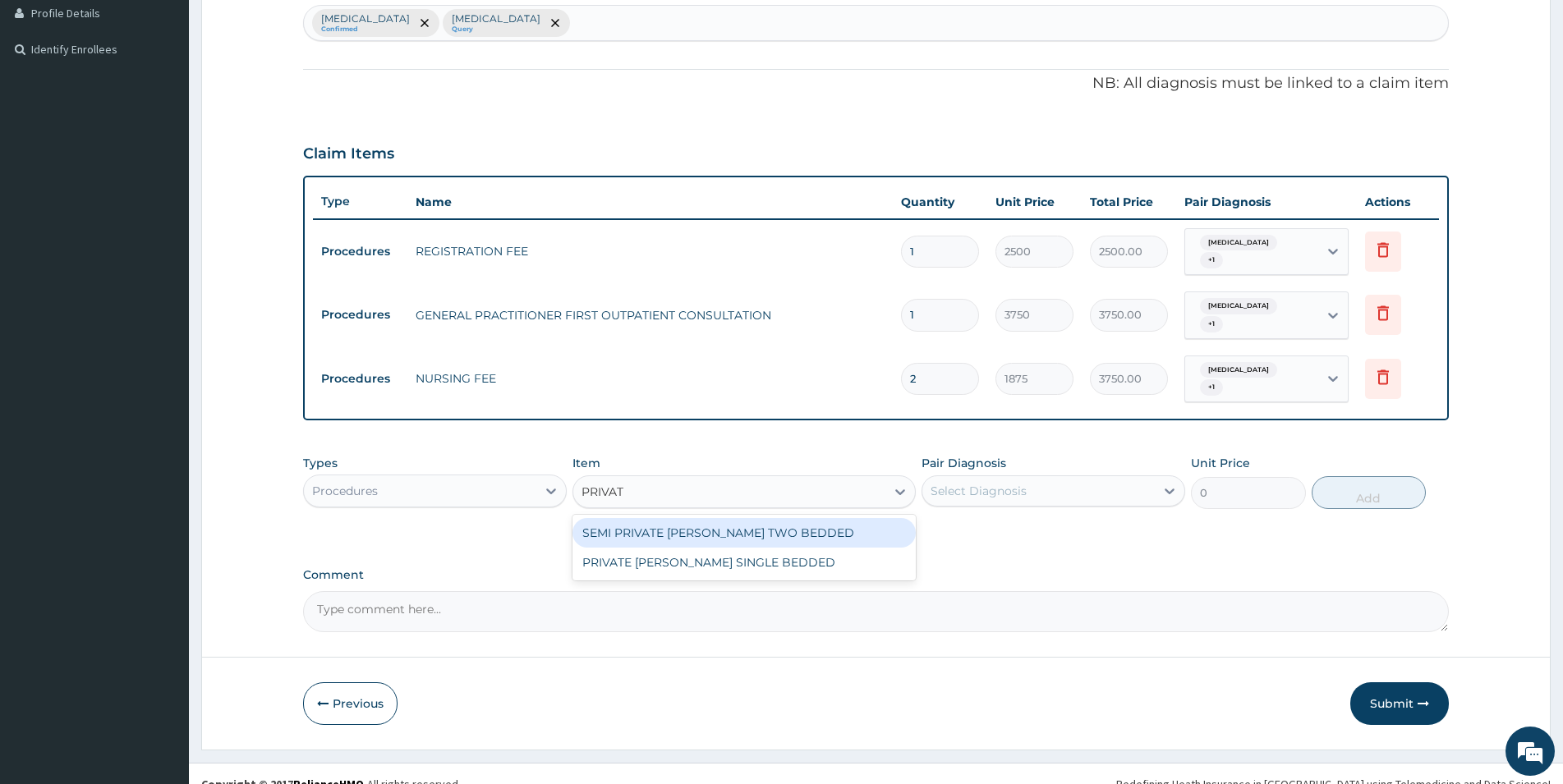
type input "PRIVATE"
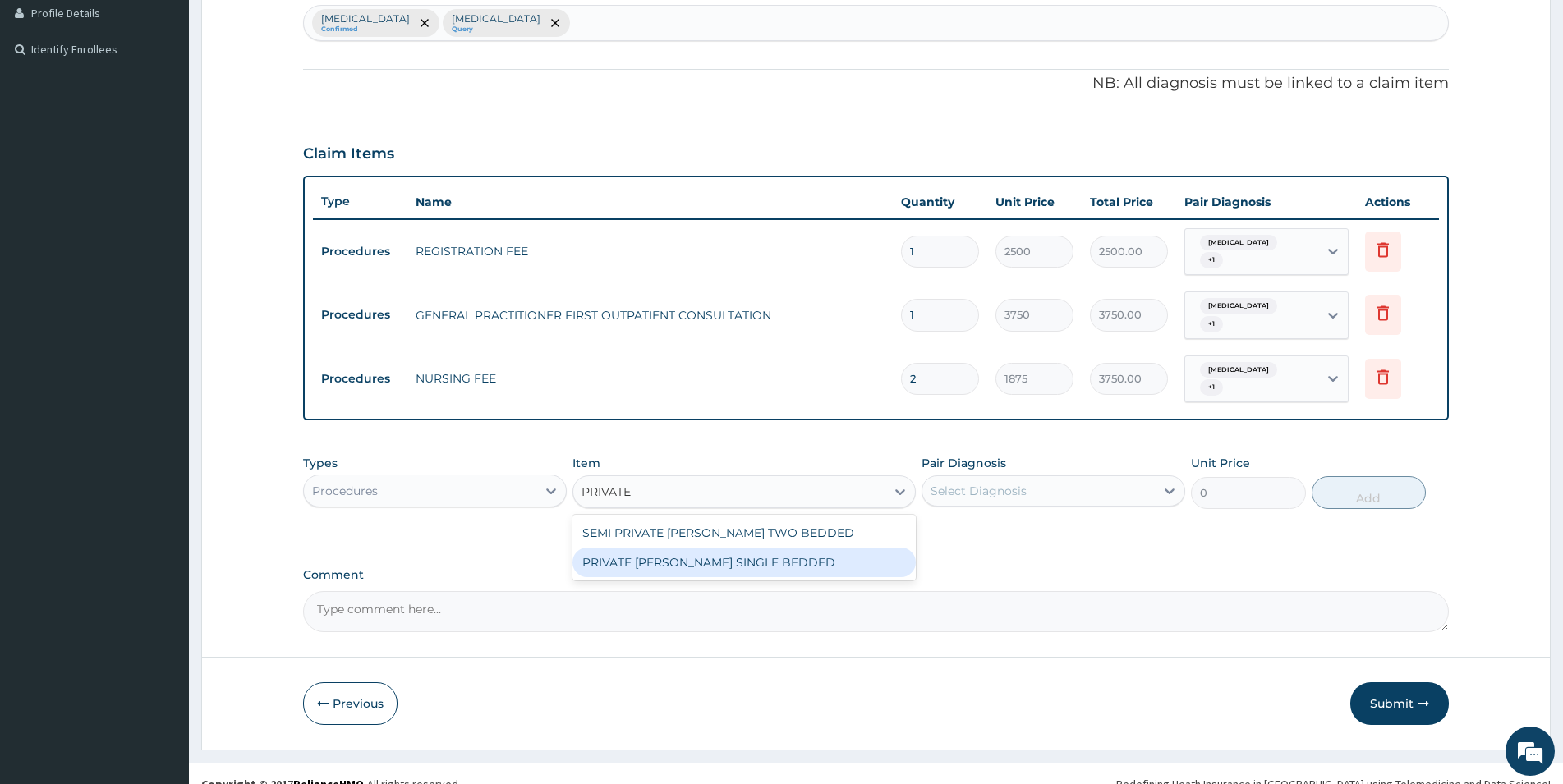
click at [894, 548] on div "PRIVATE WARD SINGLE BEDDED" at bounding box center [744, 562] width 343 height 30
type input "8750"
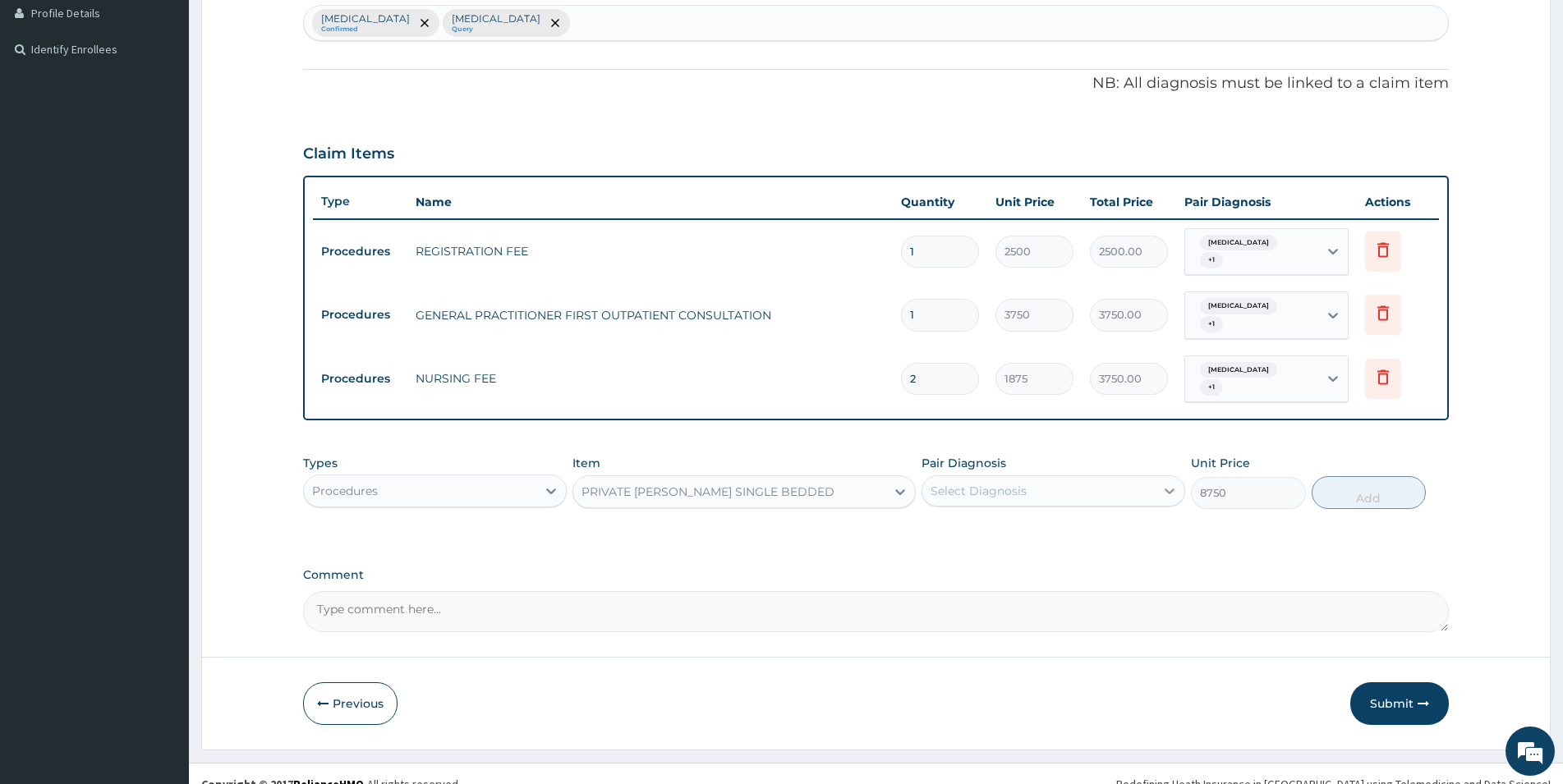
click at [1167, 482] on icon at bounding box center [1169, 490] width 16 height 16
click at [1164, 526] on div "Malaria" at bounding box center [1053, 533] width 264 height 34
checkbox input "true"
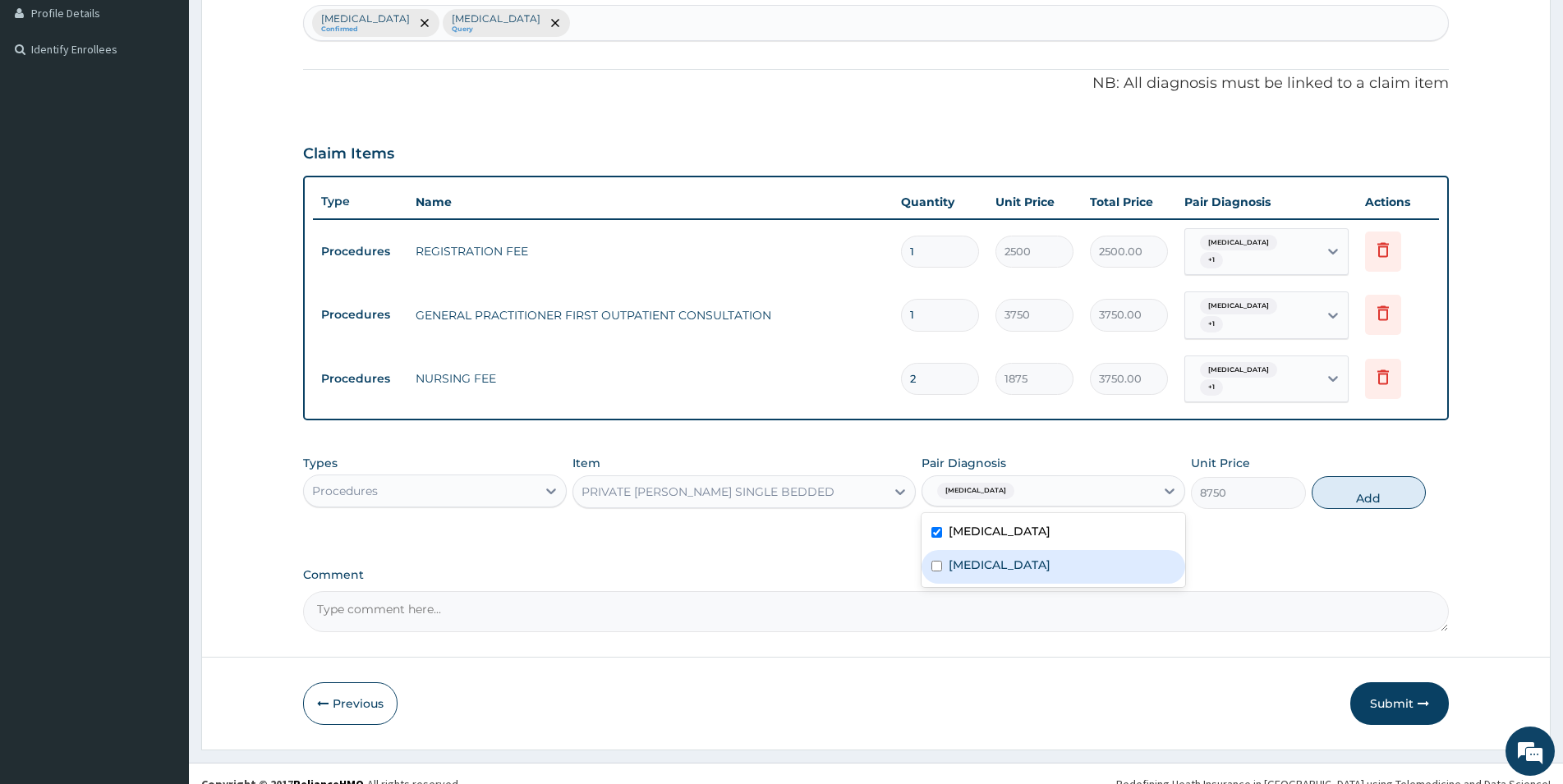
click at [1165, 550] on div "Respiratory tract infection" at bounding box center [1053, 566] width 264 height 34
checkbox input "true"
click at [1378, 477] on button "Add" at bounding box center [1369, 493] width 114 height 33
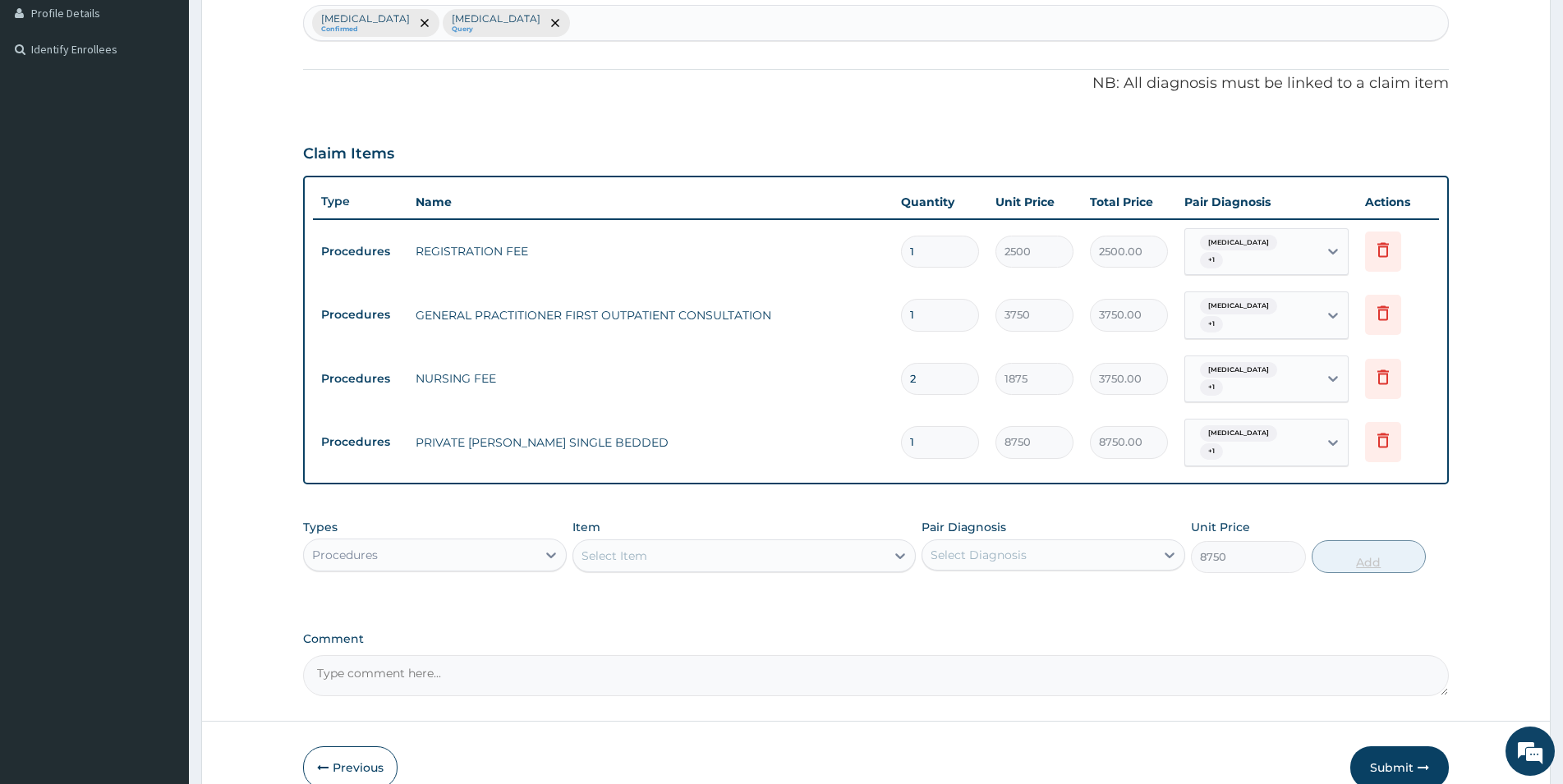
type input "0"
type input "0.00"
type input "2"
type input "17500.00"
type input "2"
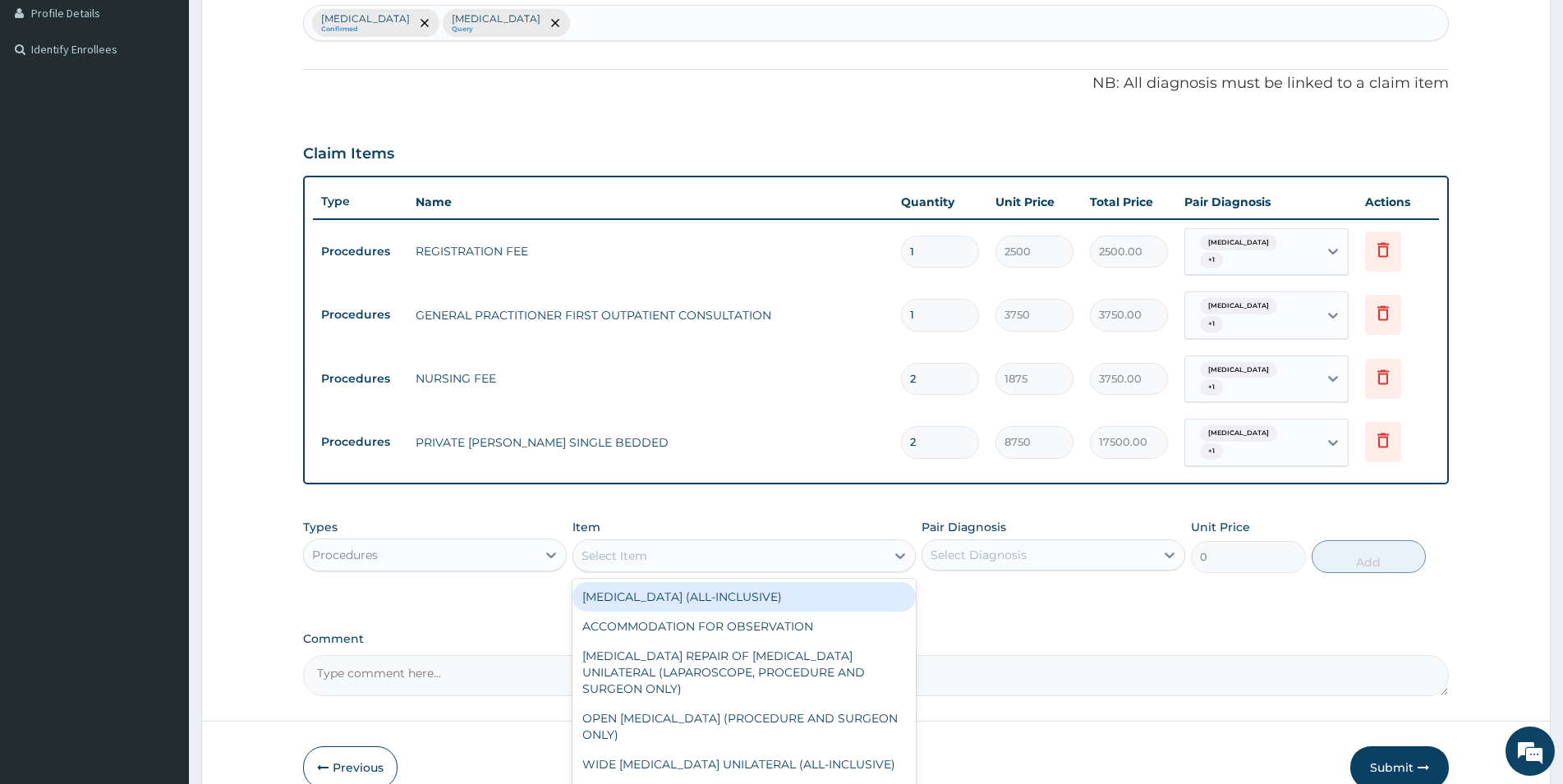
click at [834, 542] on div "Select Item" at bounding box center [729, 555] width 312 height 26
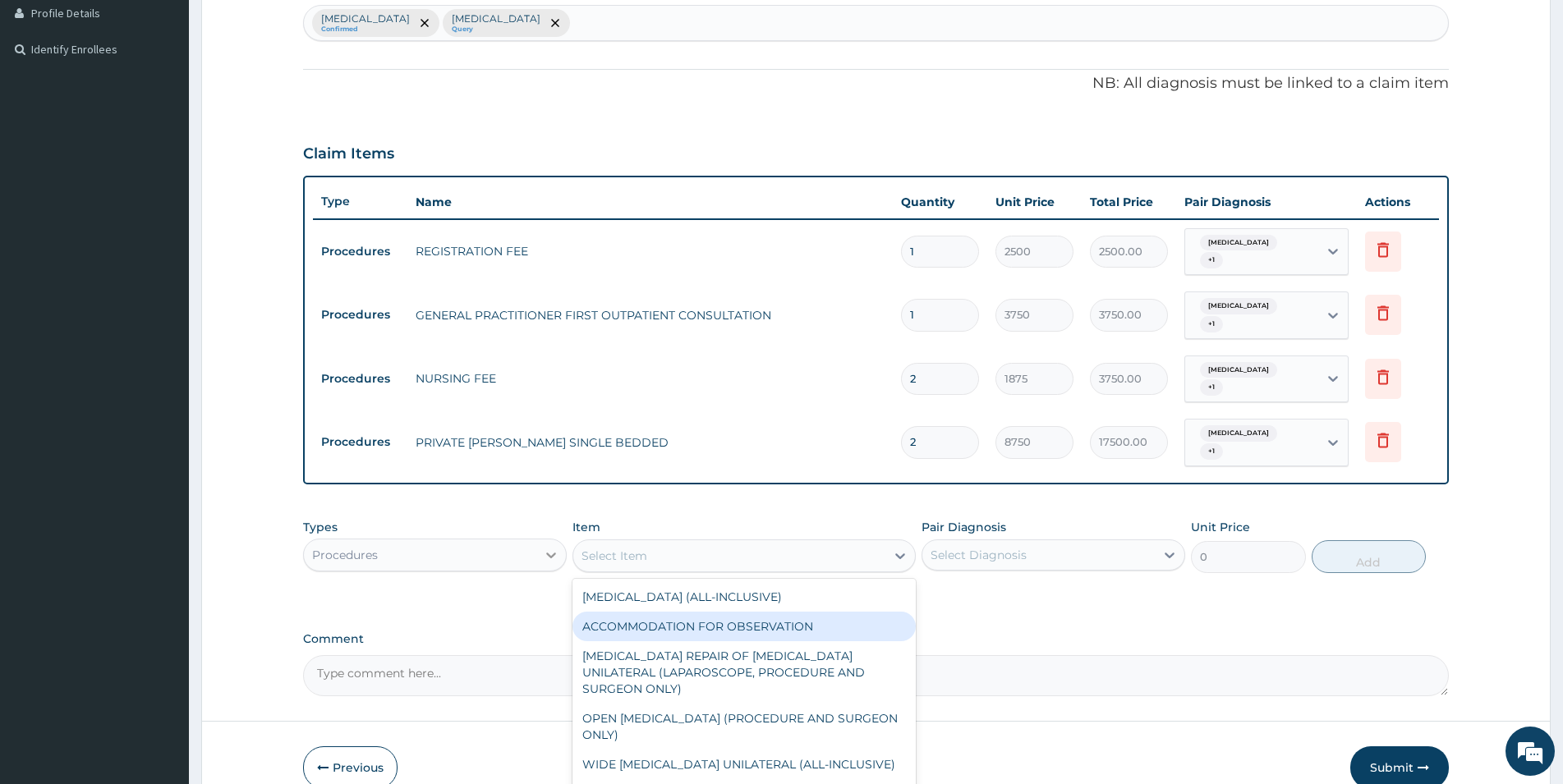
click at [552, 547] on icon at bounding box center [550, 555] width 16 height 16
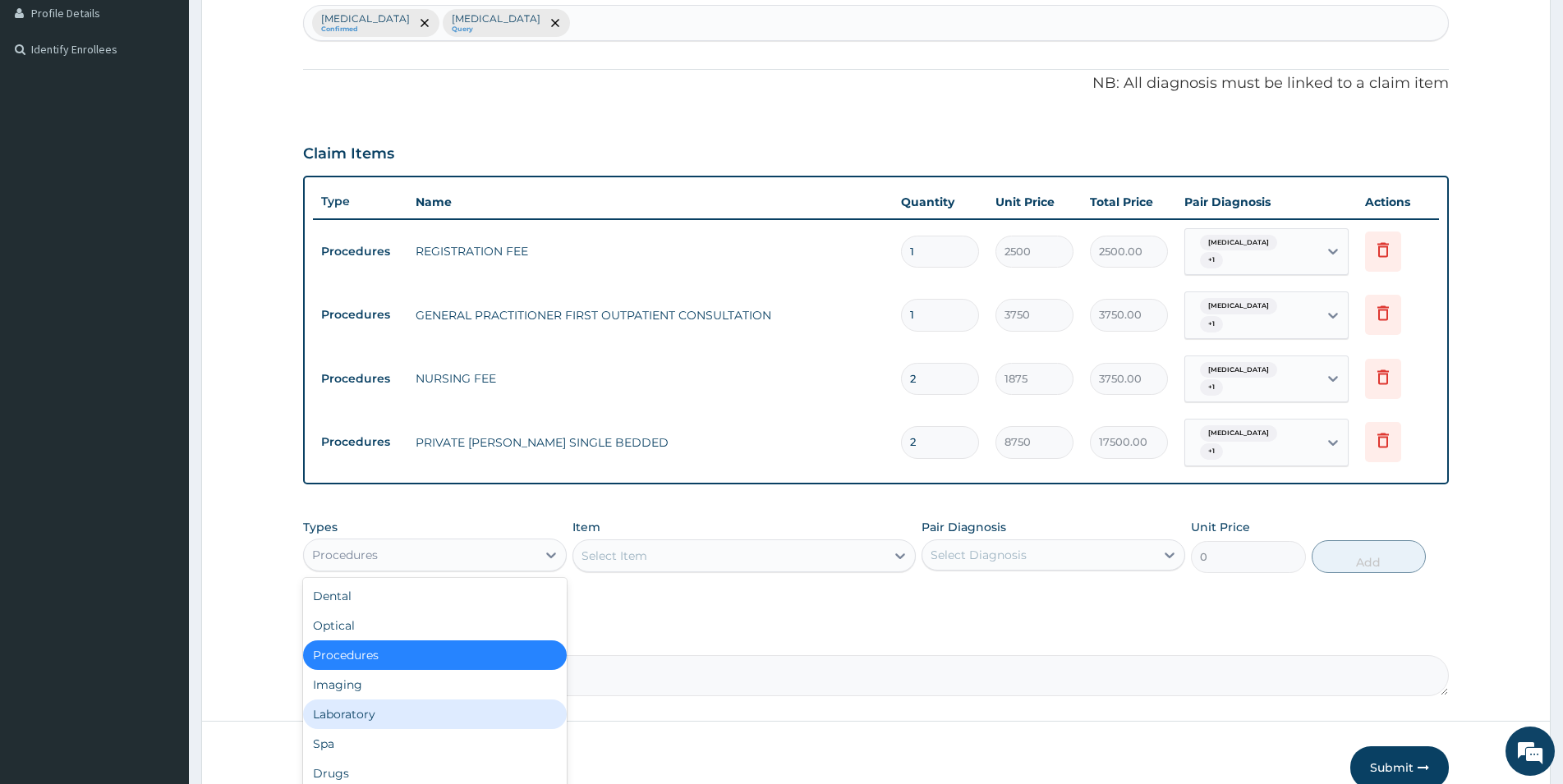
click at [492, 699] on div "Laboratory" at bounding box center [434, 713] width 264 height 30
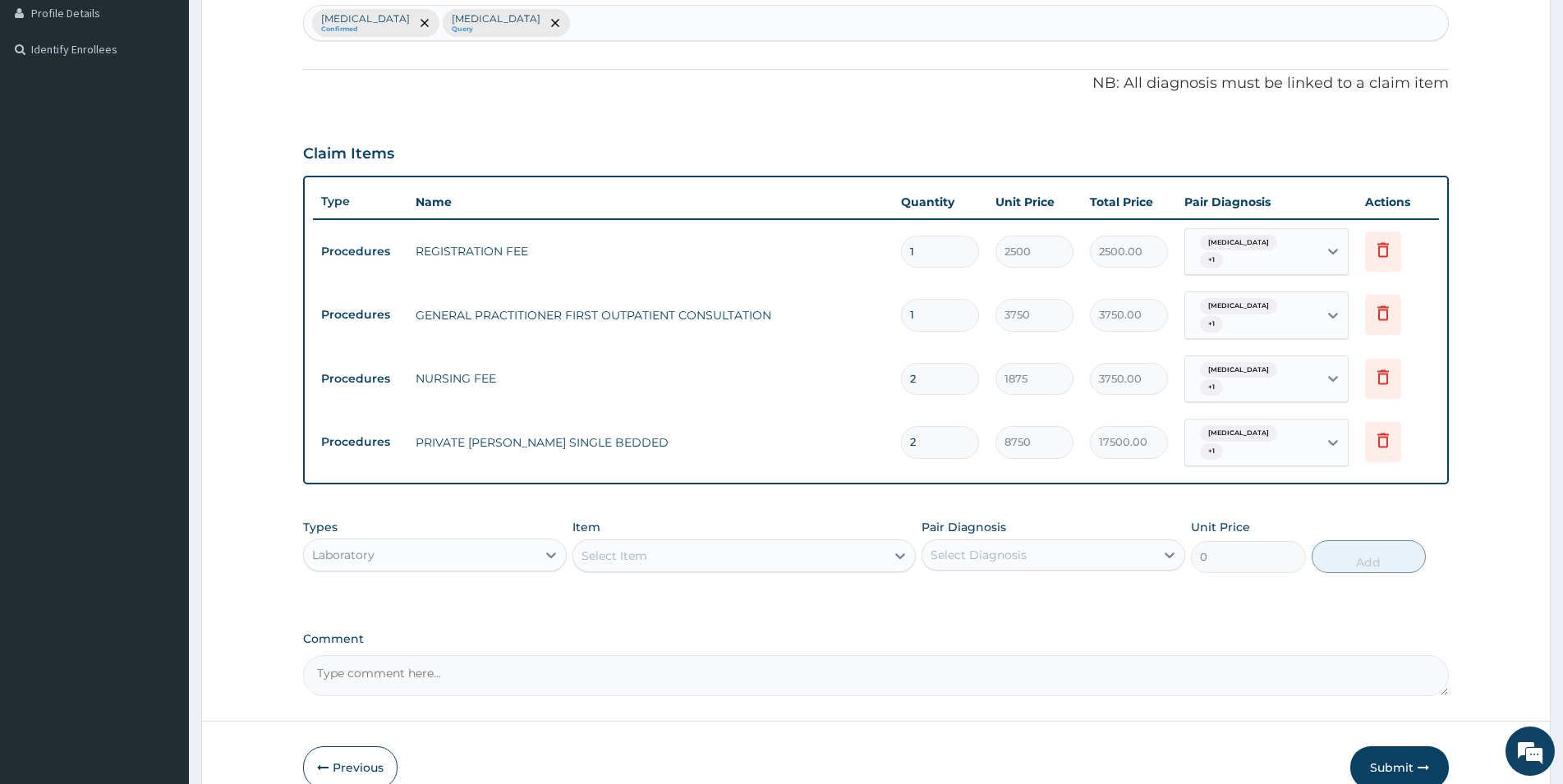
click at [853, 542] on div "Select Item" at bounding box center [729, 555] width 312 height 26
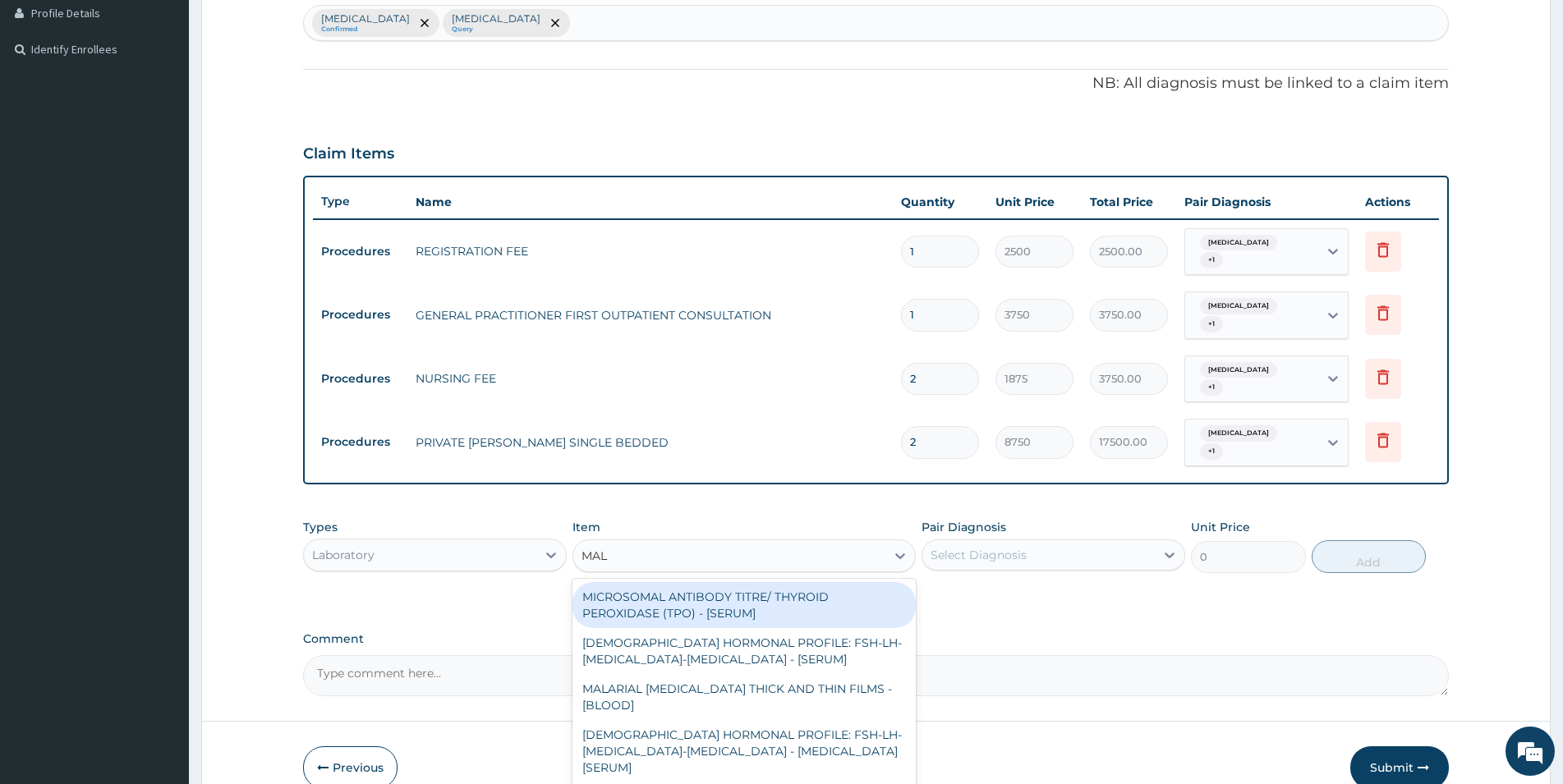
type input "MALA"
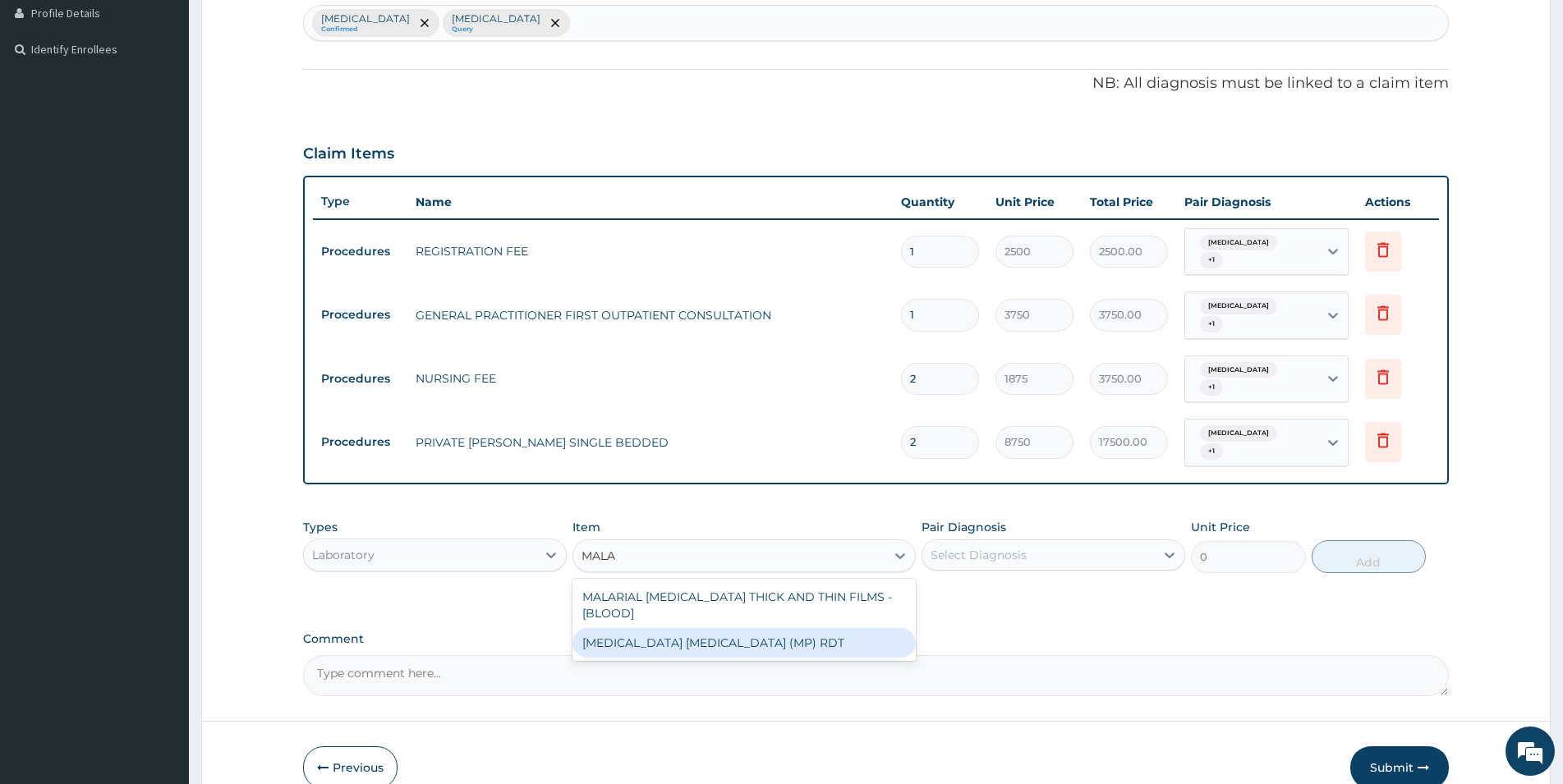
click at [839, 628] on div "MALARIA PARASITE (MP) RDT" at bounding box center [744, 643] width 343 height 30
type input "2000"
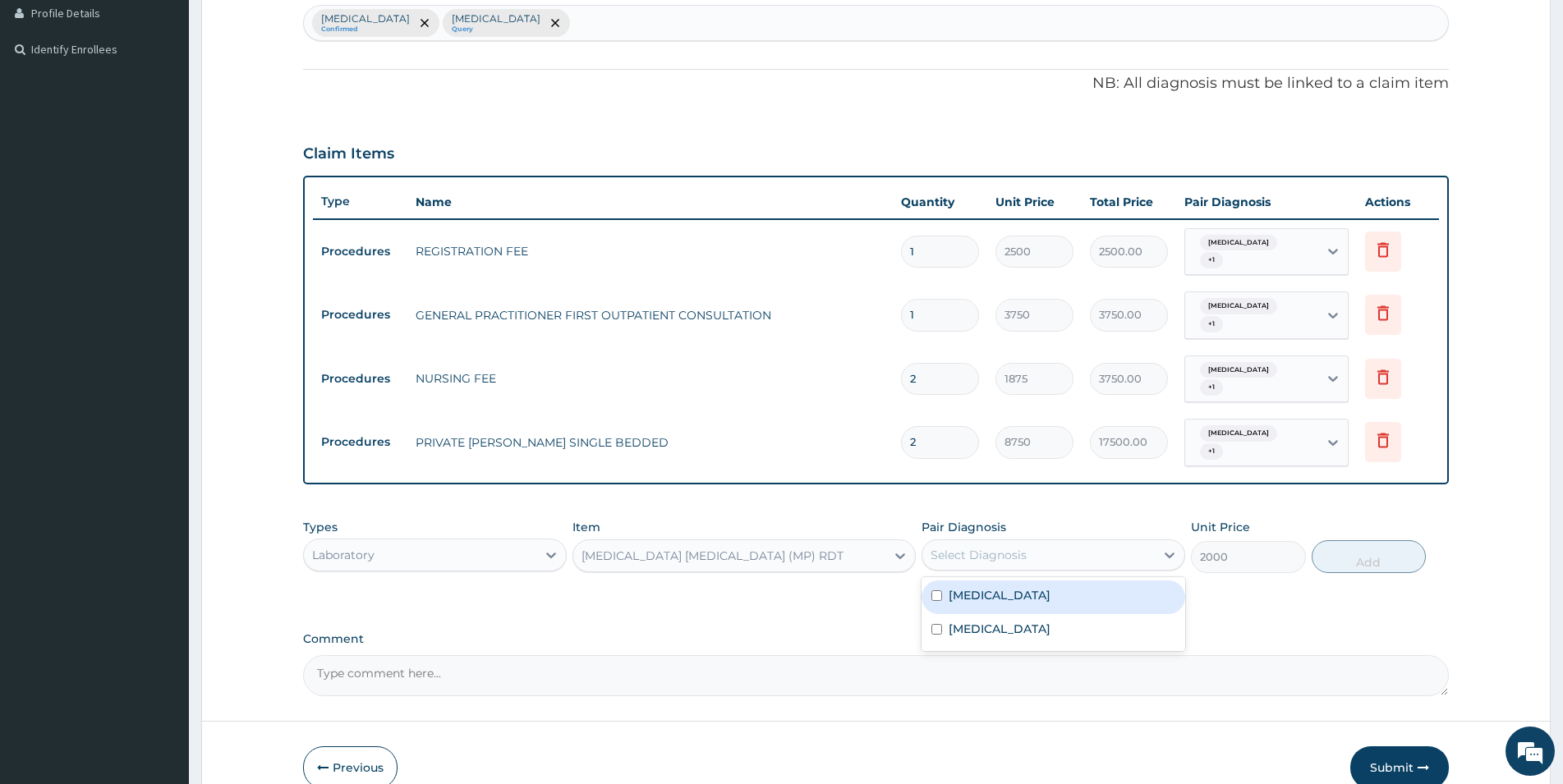
click at [1103, 541] on div "Select Diagnosis" at bounding box center [1039, 554] width 232 height 26
drag, startPoint x: 1098, startPoint y: 574, endPoint x: 1105, endPoint y: 579, distance: 8.6
click at [1100, 580] on div "Malaria" at bounding box center [1053, 596] width 264 height 34
checkbox input "true"
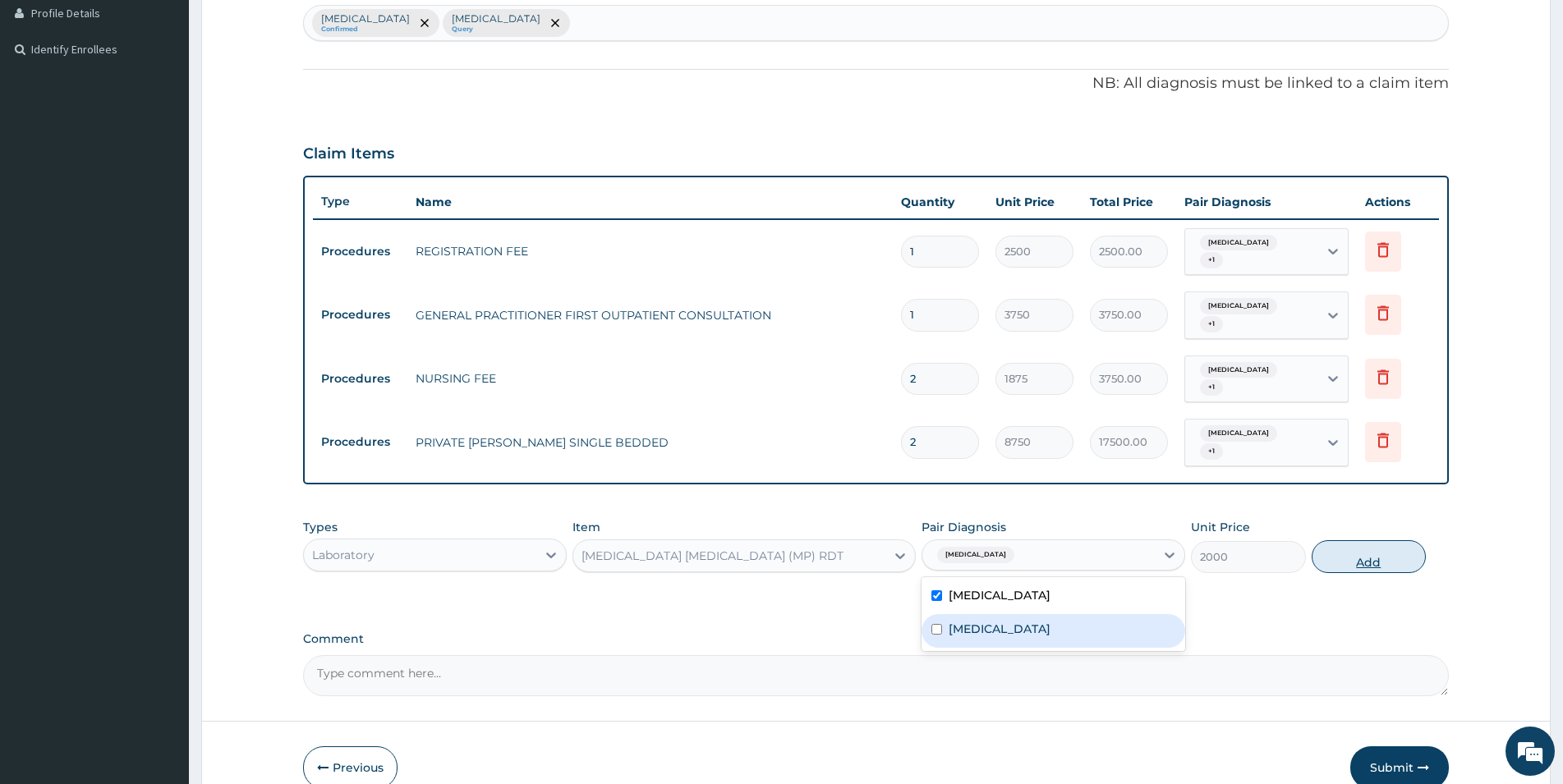
click at [1367, 540] on button "Add" at bounding box center [1369, 557] width 114 height 33
type input "0"
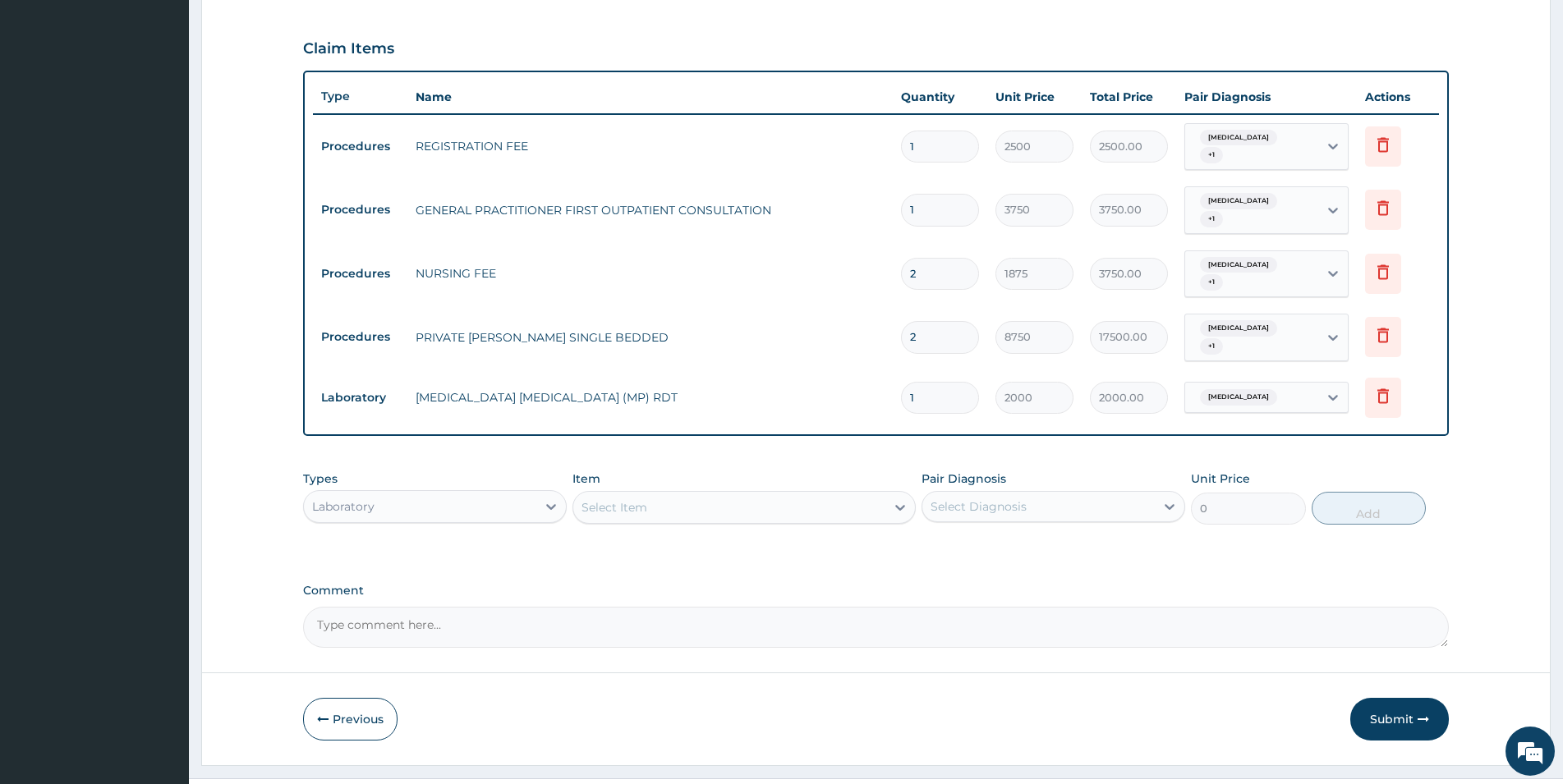
scroll to position [532, 0]
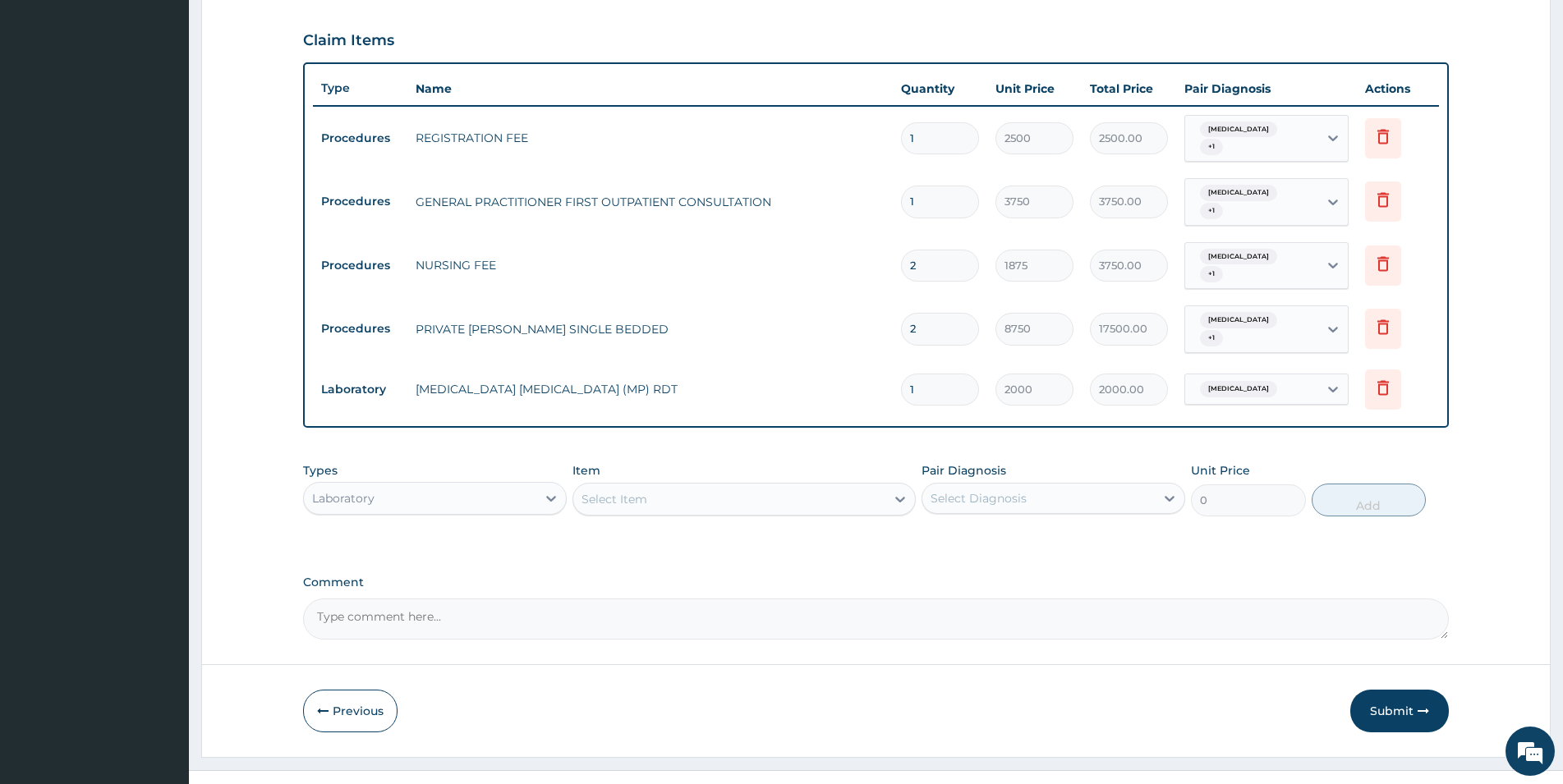
click at [785, 487] on div "Item Select Item" at bounding box center [744, 489] width 343 height 54
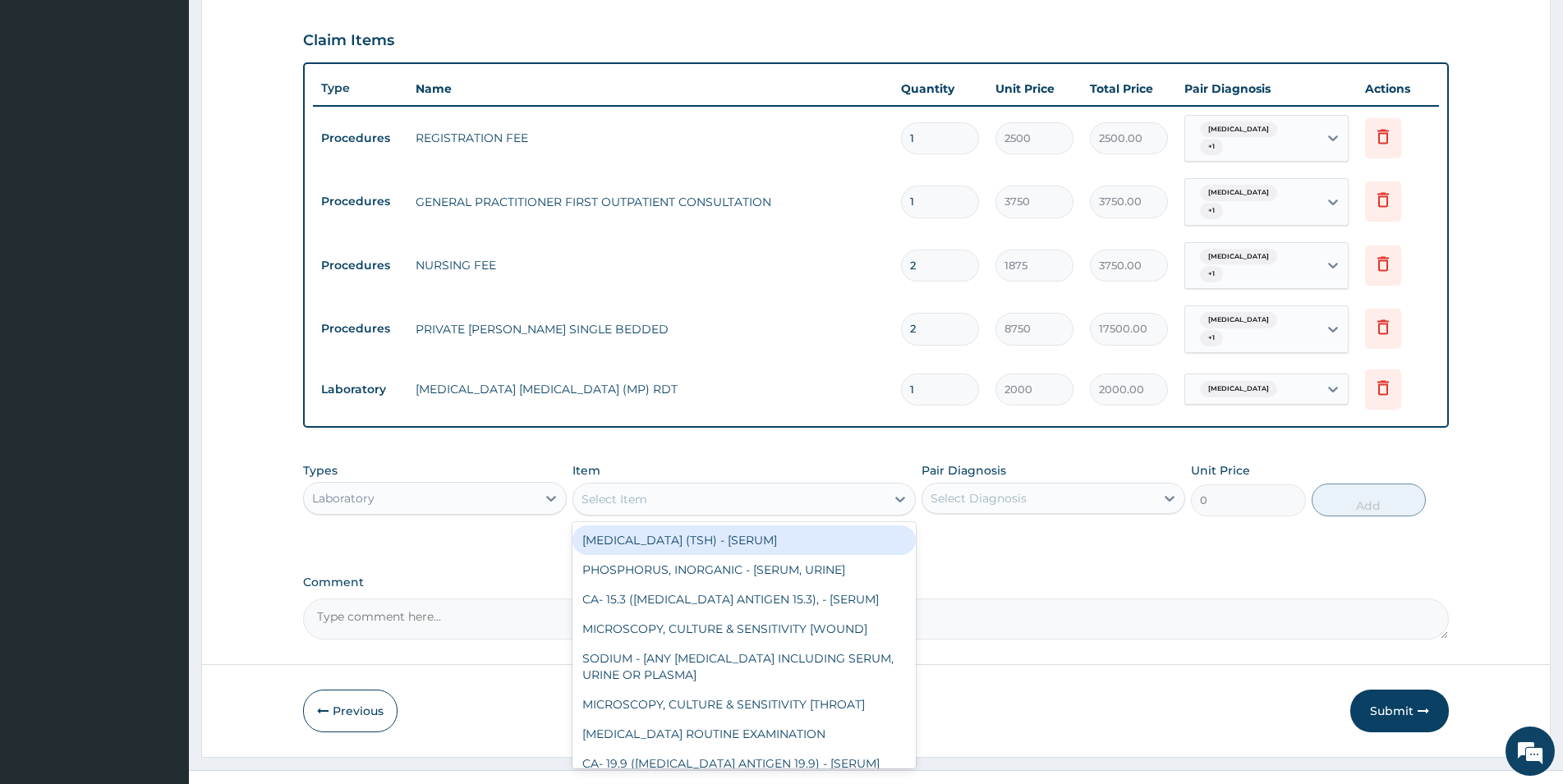
click at [785, 486] on div "Select Item" at bounding box center [729, 499] width 312 height 26
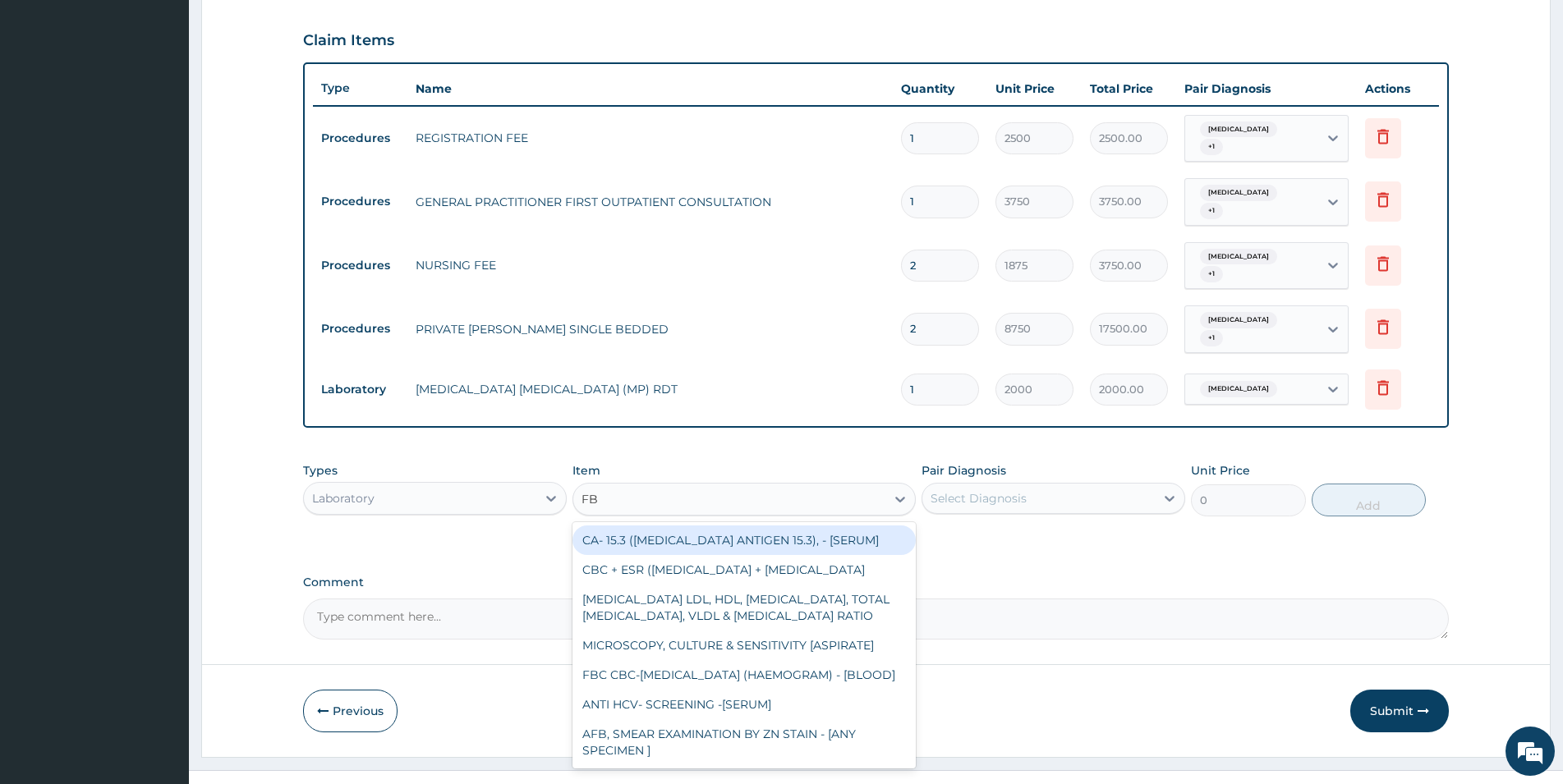
type input "FBC"
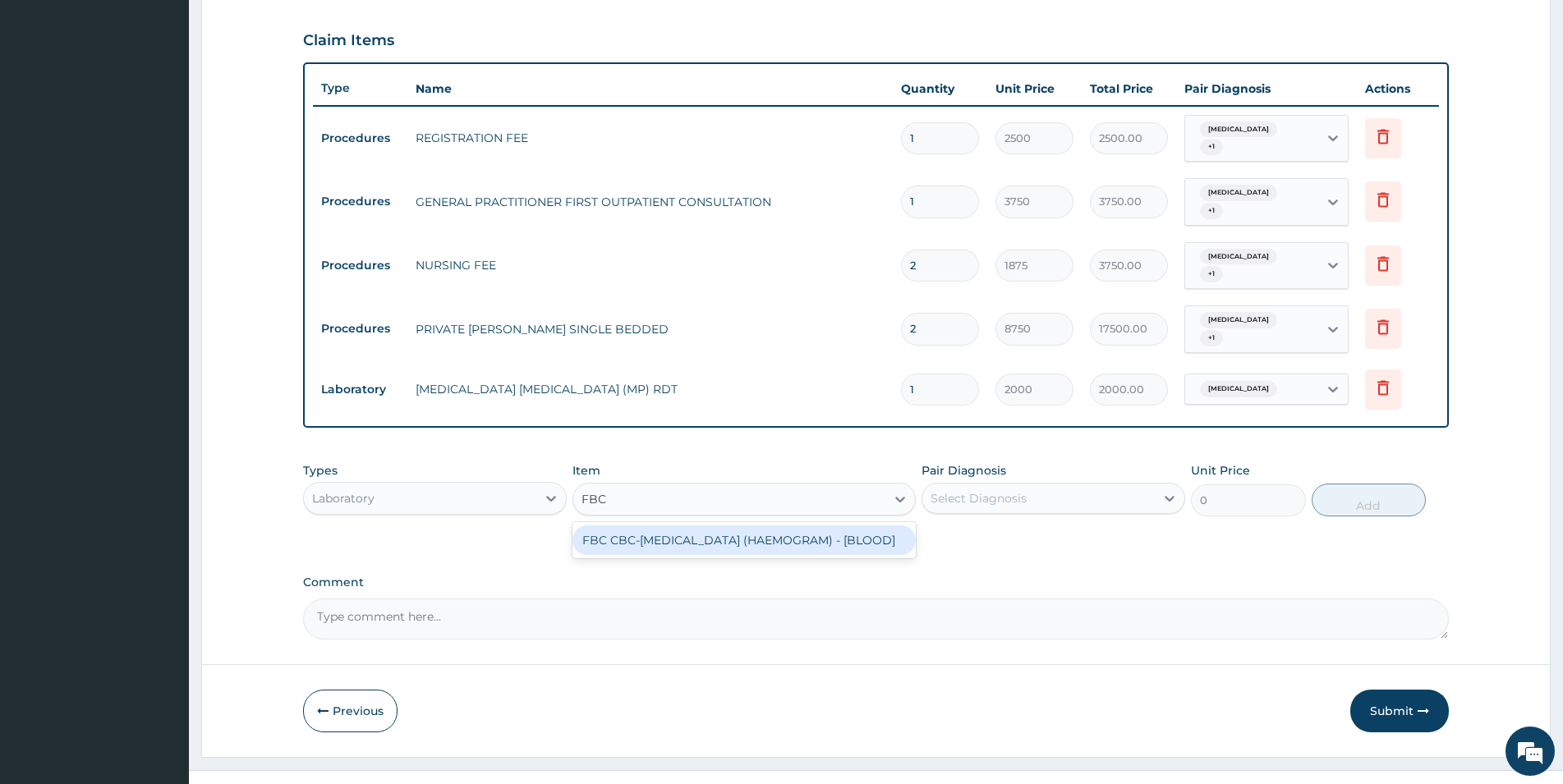
drag, startPoint x: 793, startPoint y: 519, endPoint x: 809, endPoint y: 518, distance: 16.0
click at [794, 525] on div "FBC CBC-COMPLETE BLOOD COUNT (HAEMOGRAM) - [BLOOD]" at bounding box center [744, 539] width 343 height 30
type input "5000"
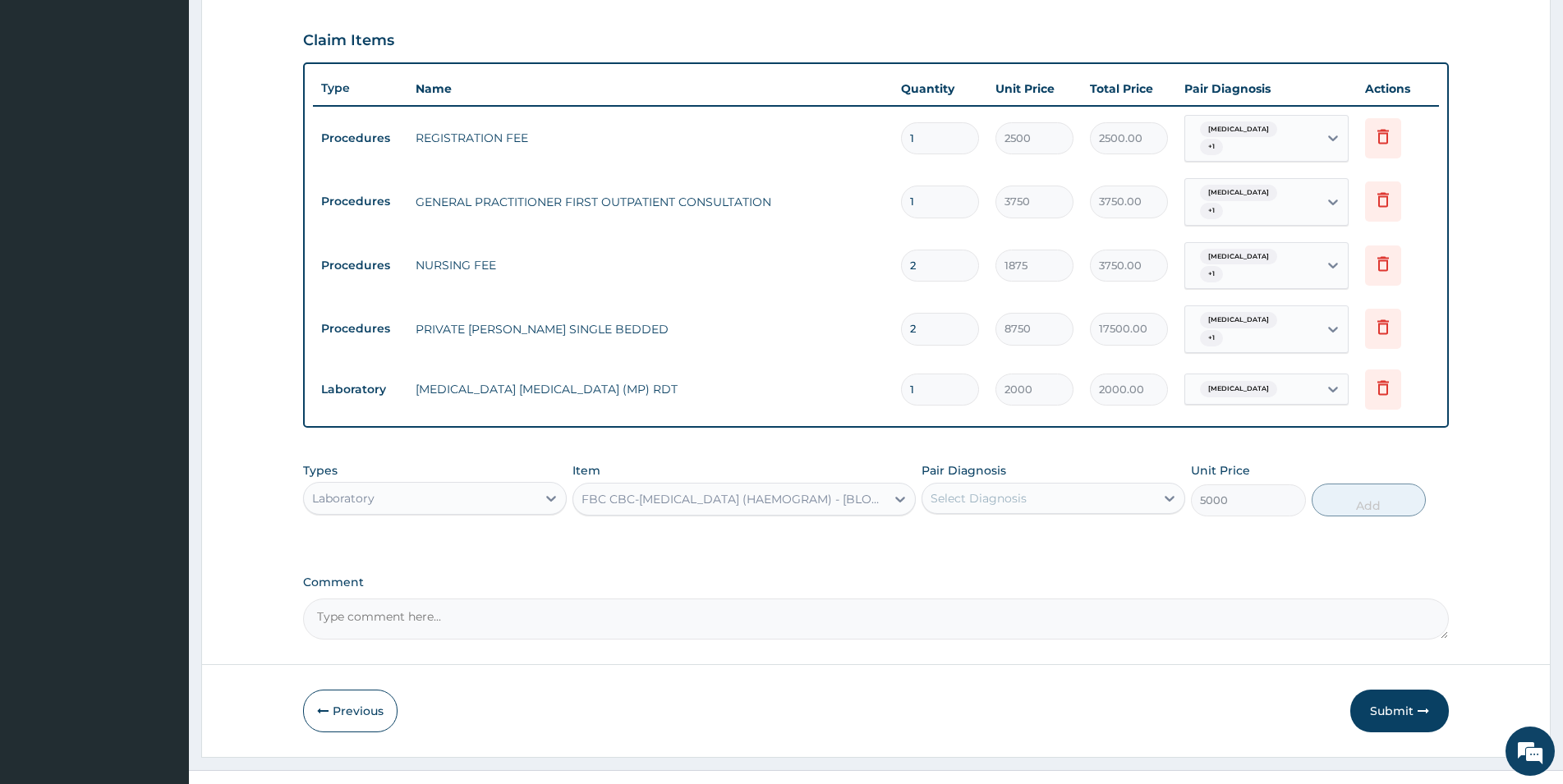
click at [1102, 485] on div "Select Diagnosis" at bounding box center [1039, 498] width 232 height 26
click at [1135, 524] on div "Malaria" at bounding box center [1053, 540] width 264 height 34
checkbox input "true"
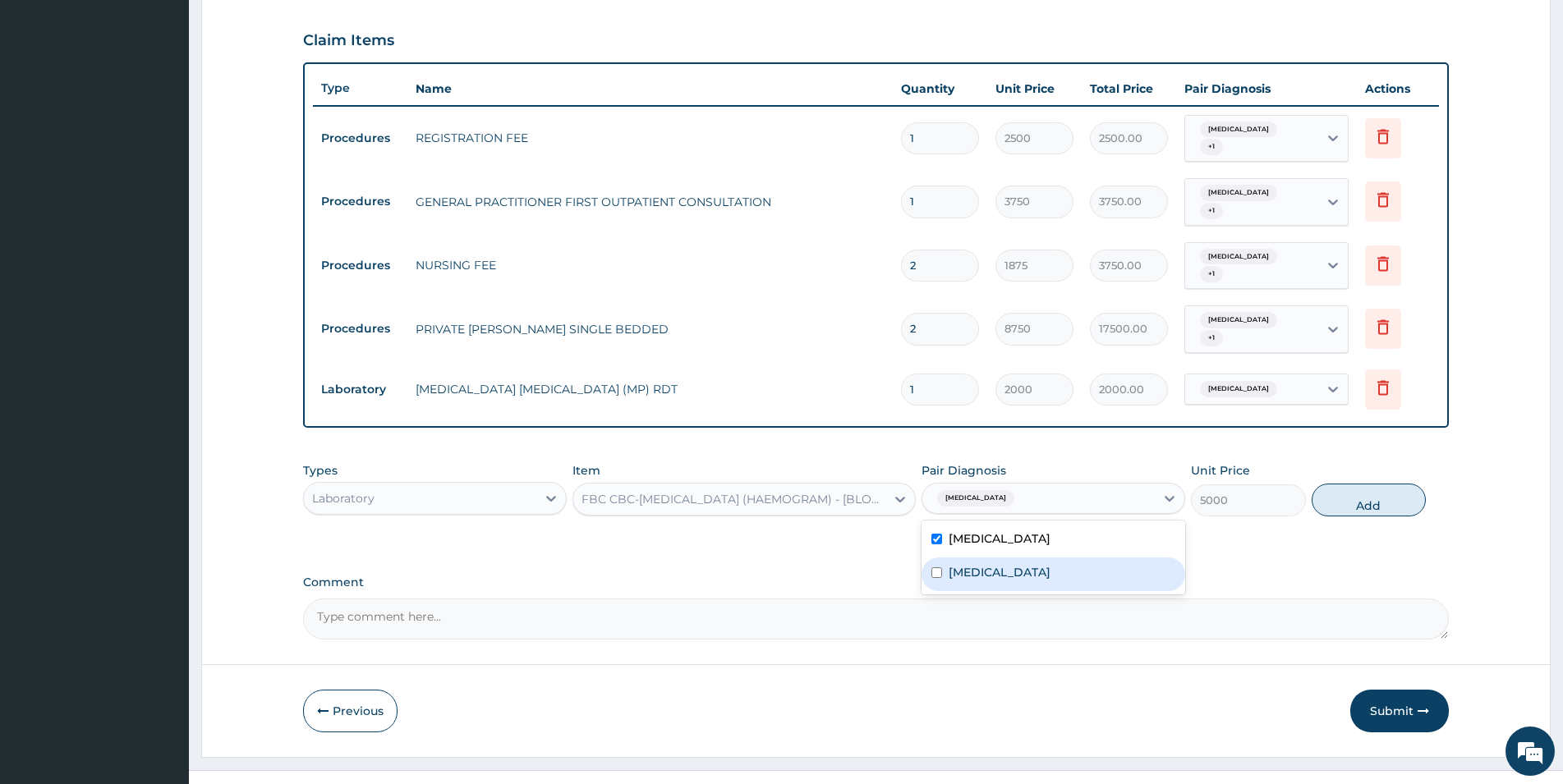
click at [1137, 558] on div "Respiratory tract infection" at bounding box center [1053, 574] width 264 height 34
checkbox input "true"
click at [1337, 483] on button "Add" at bounding box center [1369, 500] width 114 height 33
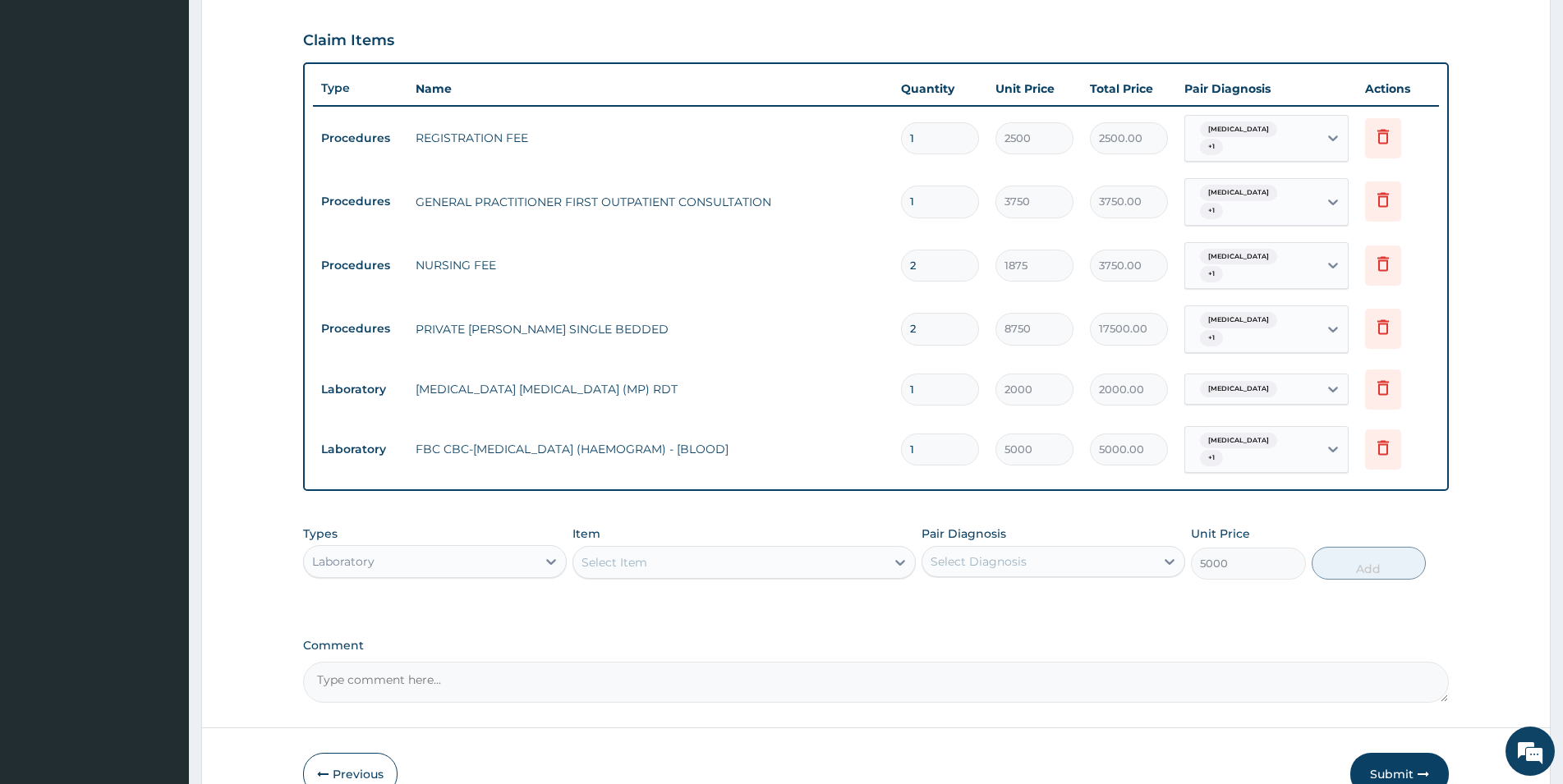
type input "0"
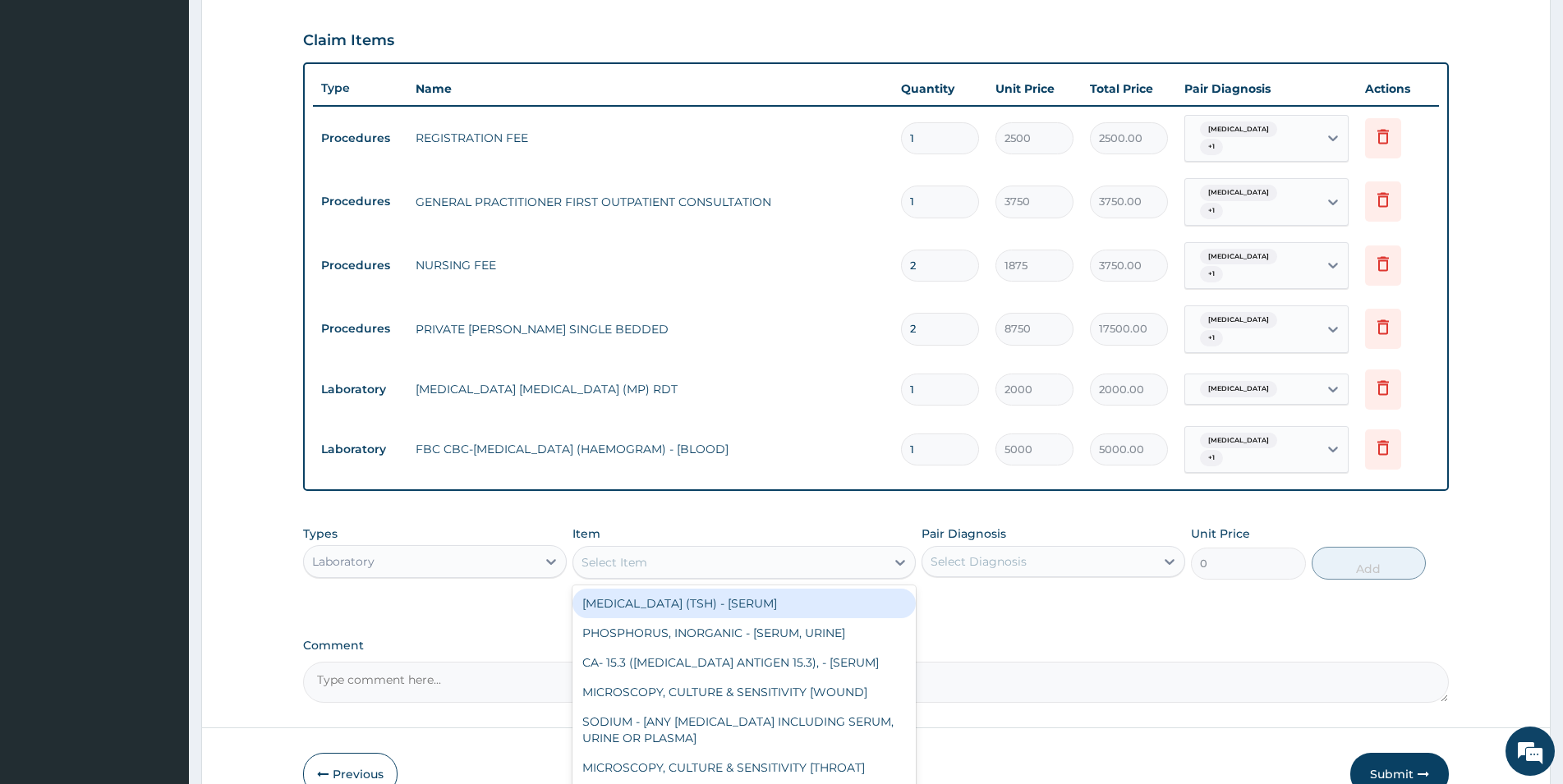
click at [603, 549] on div "Select Item" at bounding box center [729, 562] width 312 height 26
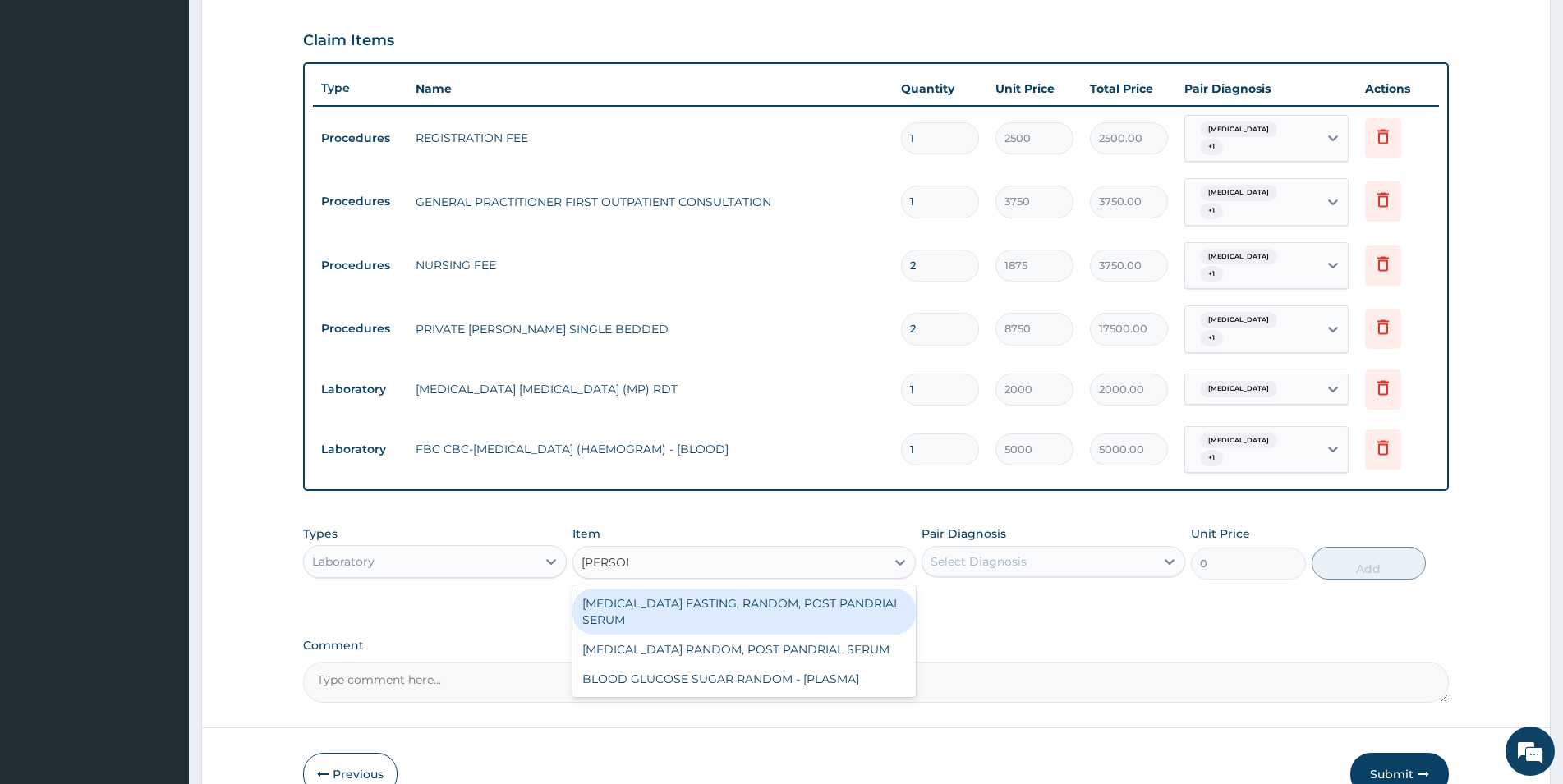
type input "RANDOM"
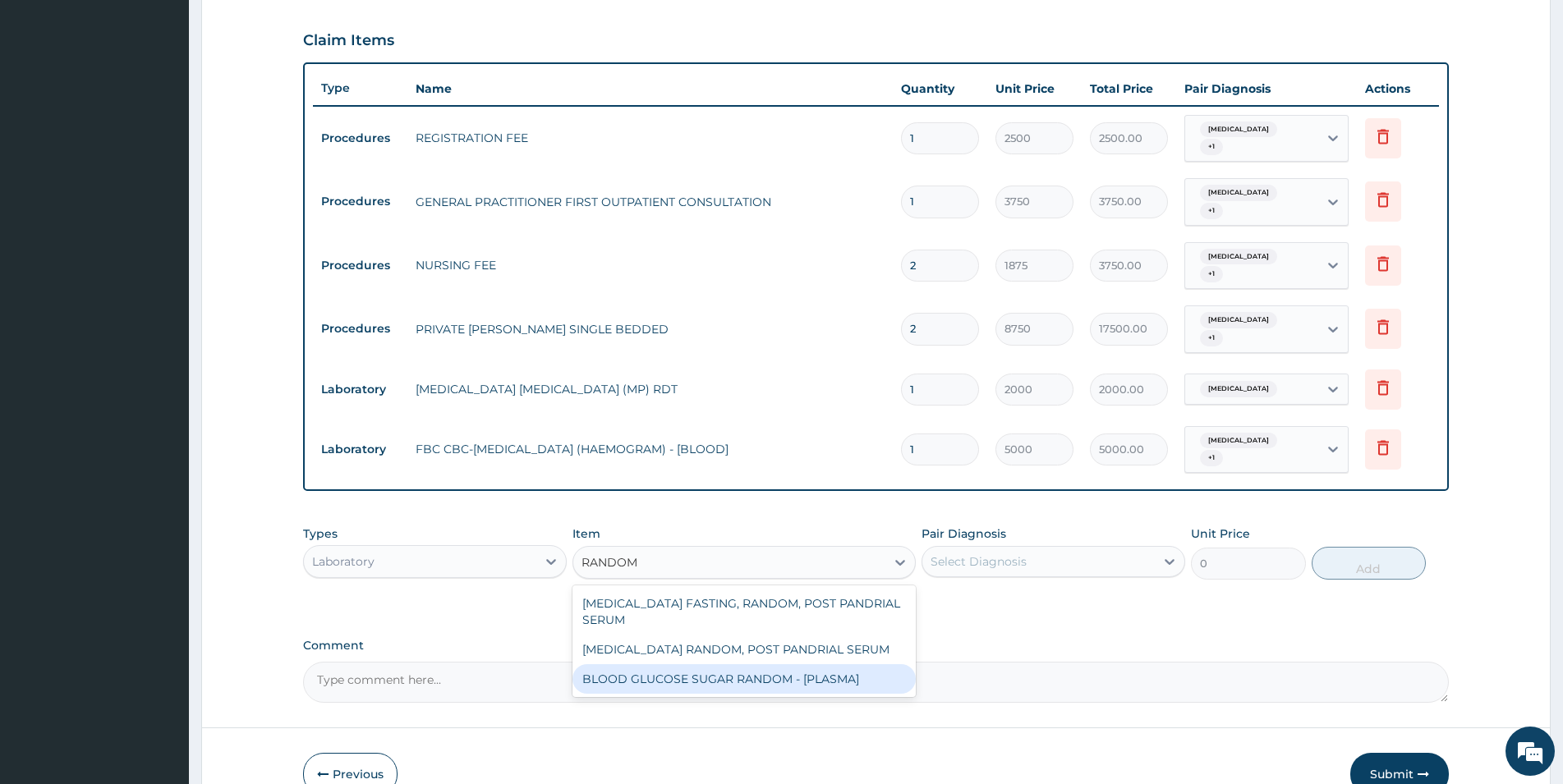
click at [653, 664] on div "BLOOD GLUCOSE SUGAR RANDOM - [PLASMA]" at bounding box center [744, 679] width 343 height 30
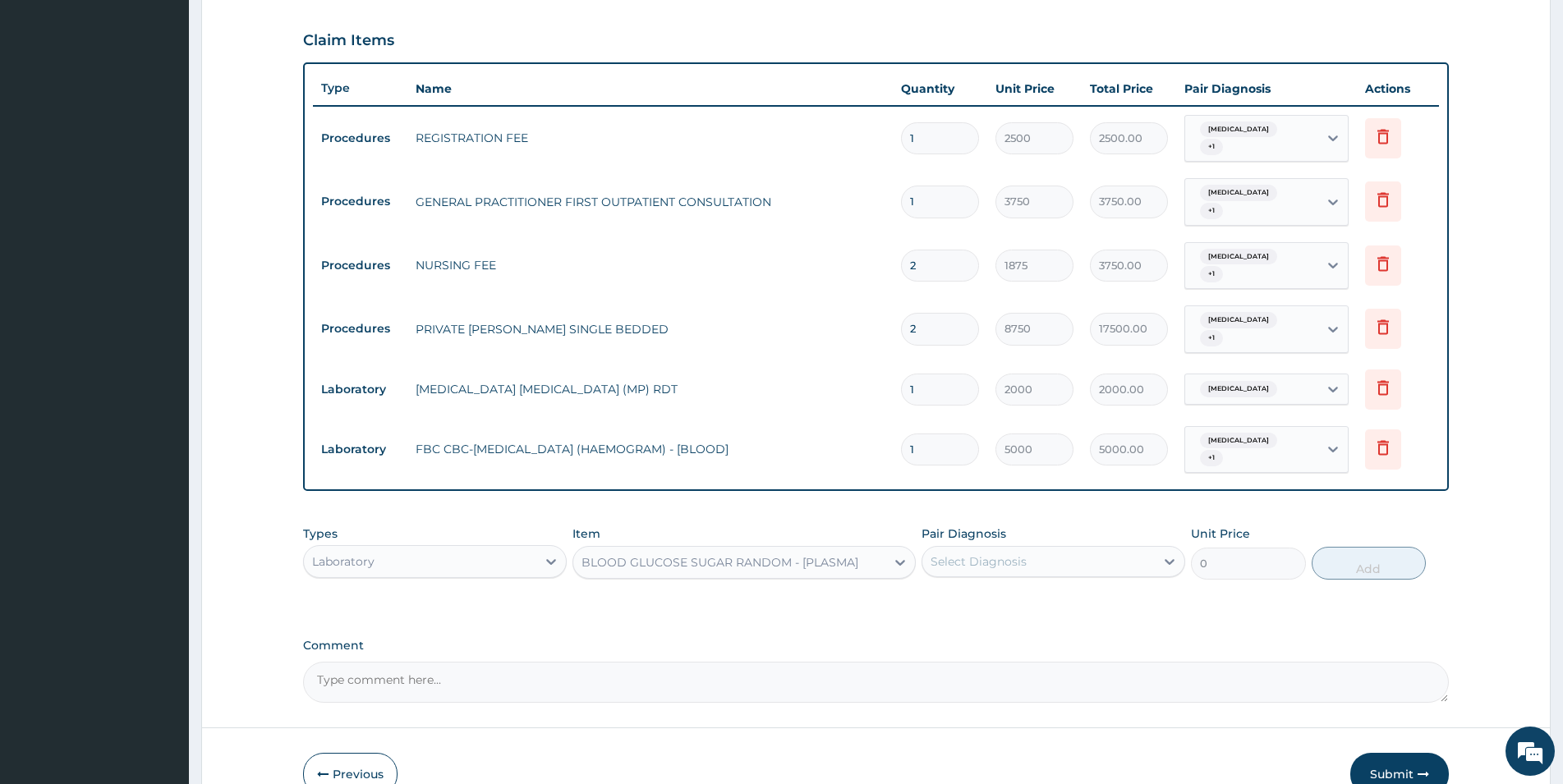
type input "1875"
click at [1019, 553] on div "Select Diagnosis" at bounding box center [978, 561] width 96 height 16
click at [1020, 587] on div "Malaria" at bounding box center [1053, 603] width 264 height 34
checkbox input "true"
click at [1308, 528] on div "Types Laboratory Item BLOOD GLUCOSE SUGAR RANDOM - [PLASMA] Pair Diagnosis opti…" at bounding box center [875, 552] width 1146 height 71
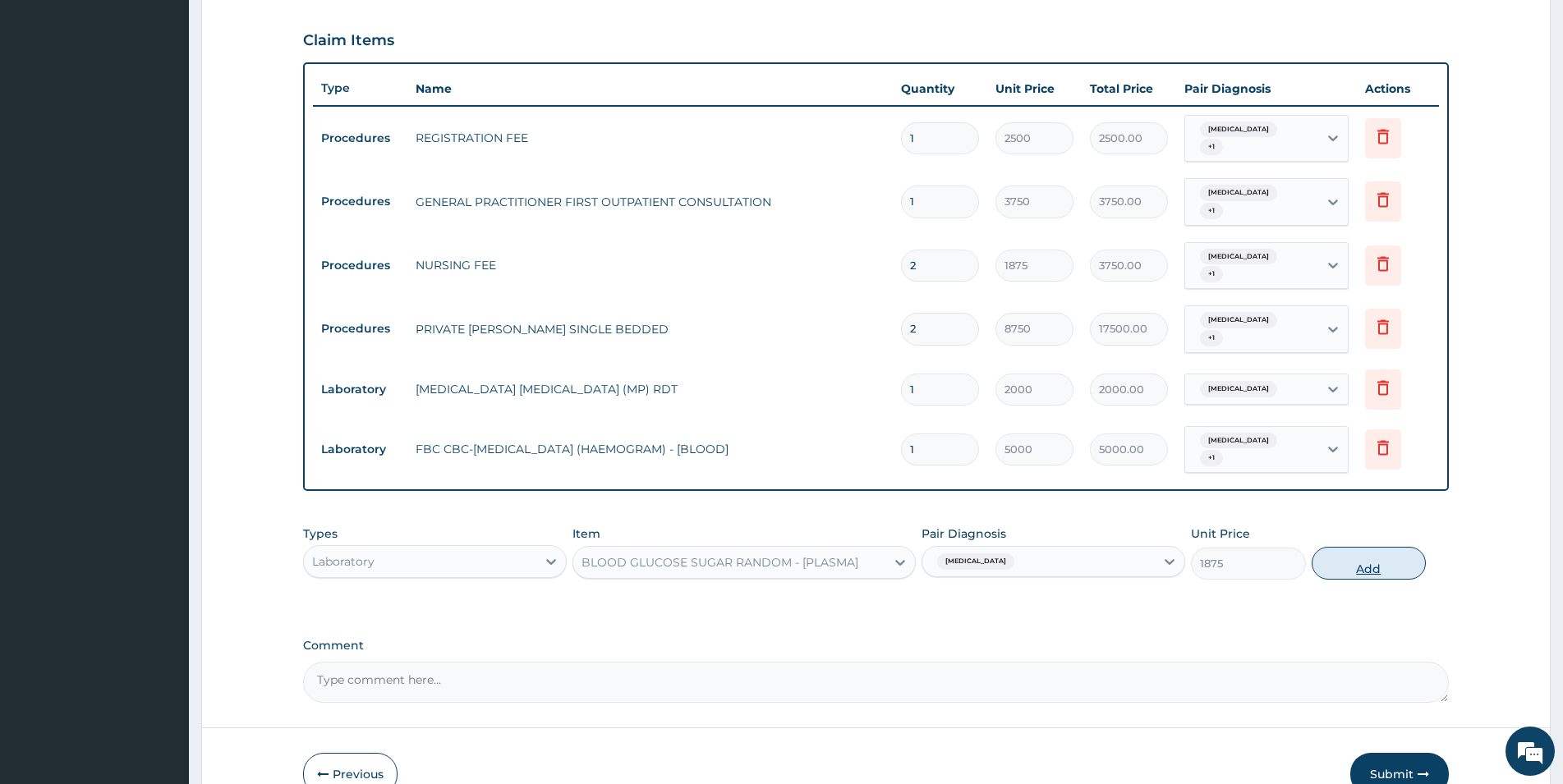
click at [1337, 547] on button "Add" at bounding box center [1369, 564] width 114 height 33
type input "0"
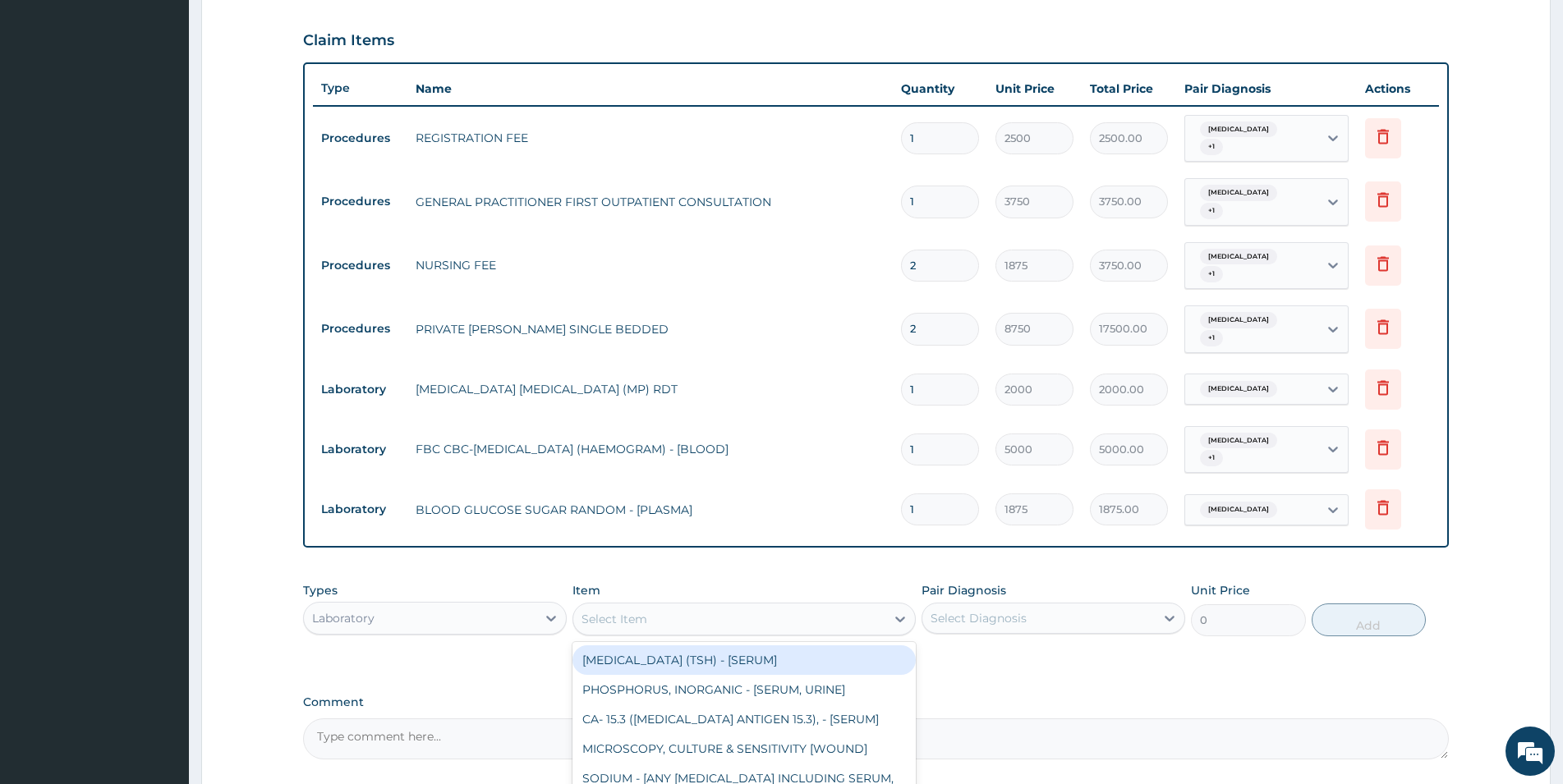
click at [638, 611] on div "Select Item" at bounding box center [614, 619] width 66 height 16
type input "HIV"
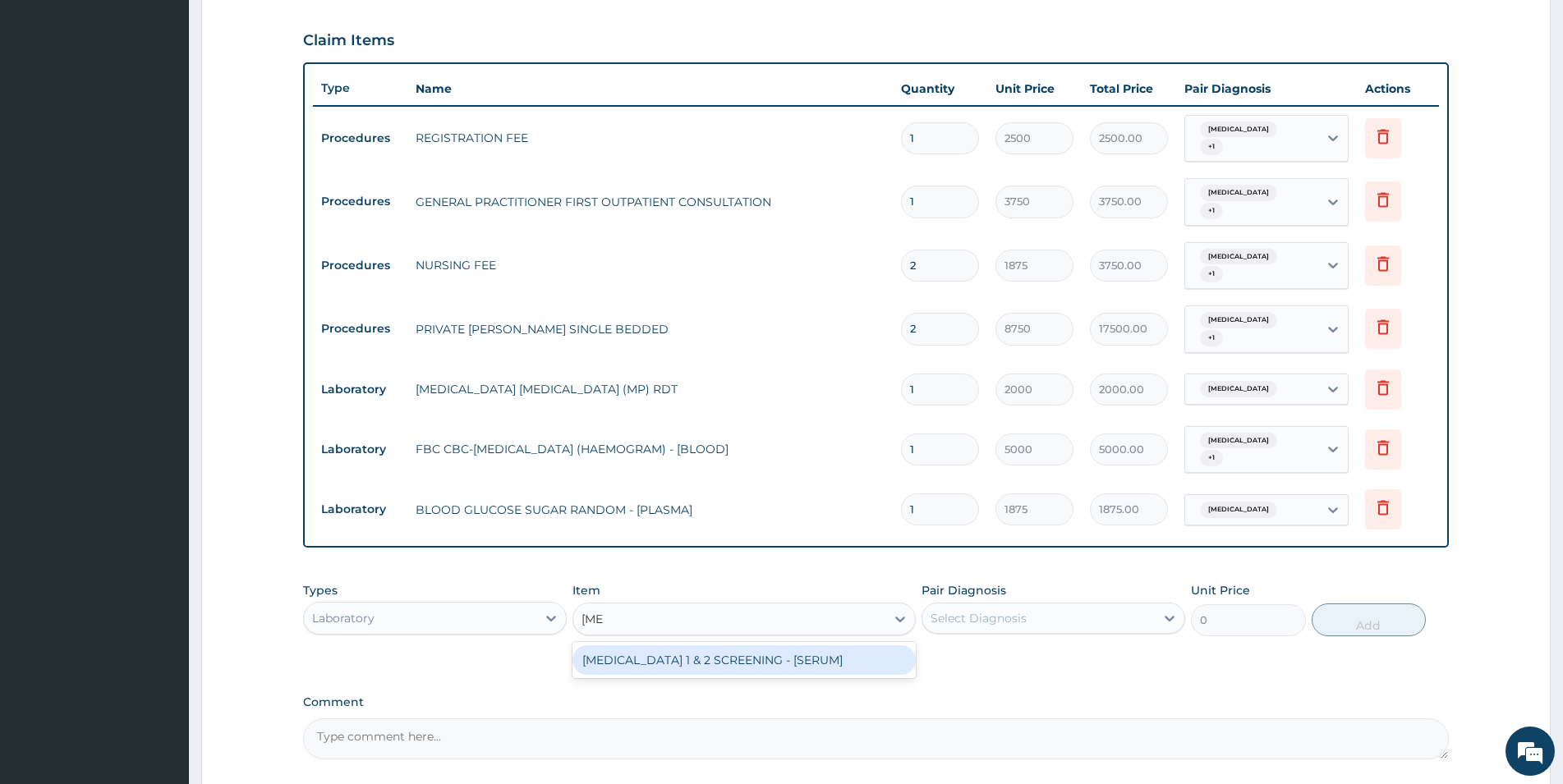
click at [729, 645] on div "HIV 1 & 2 SCREENING - [SERUM]" at bounding box center [744, 659] width 343 height 30
type input "2812.5"
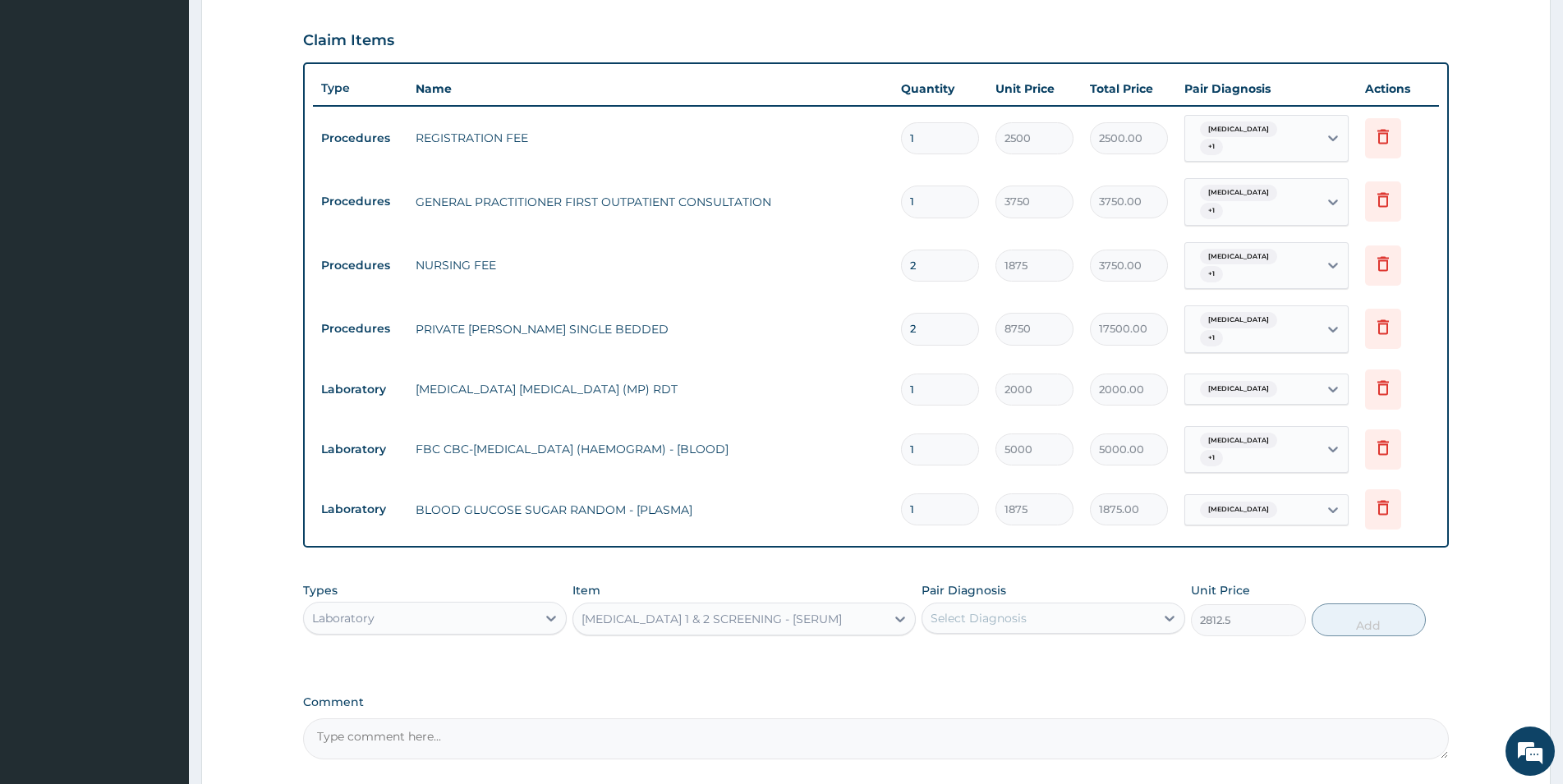
click at [1047, 605] on div "Select Diagnosis" at bounding box center [1039, 618] width 232 height 26
click at [1050, 683] on label "Respiratory tract infection" at bounding box center [999, 691] width 102 height 16
checkbox input "true"
click at [1361, 603] on button "Add" at bounding box center [1369, 620] width 114 height 33
type input "0"
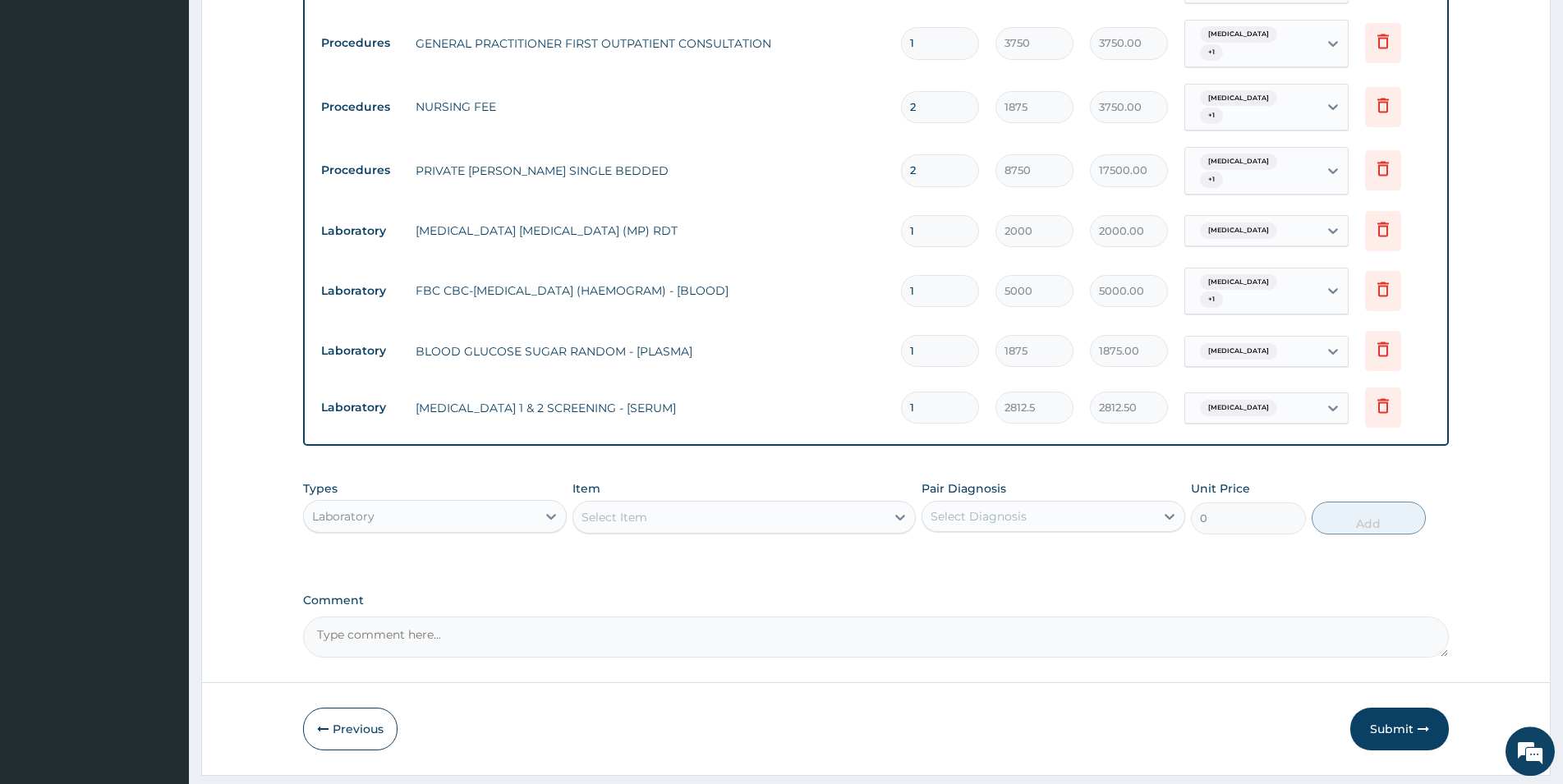
scroll to position [702, 0]
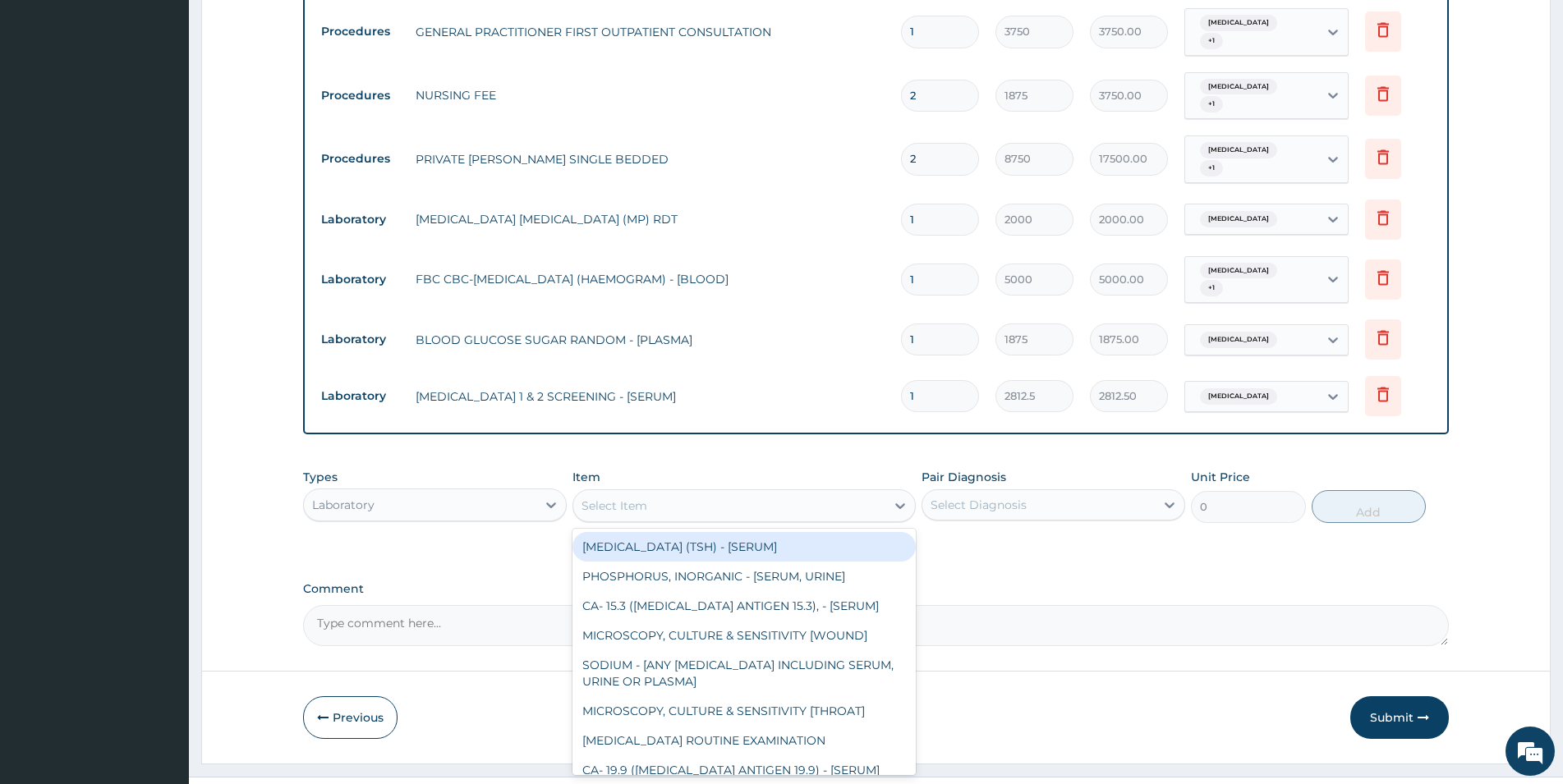
click at [837, 492] on div "Select Item" at bounding box center [729, 505] width 312 height 26
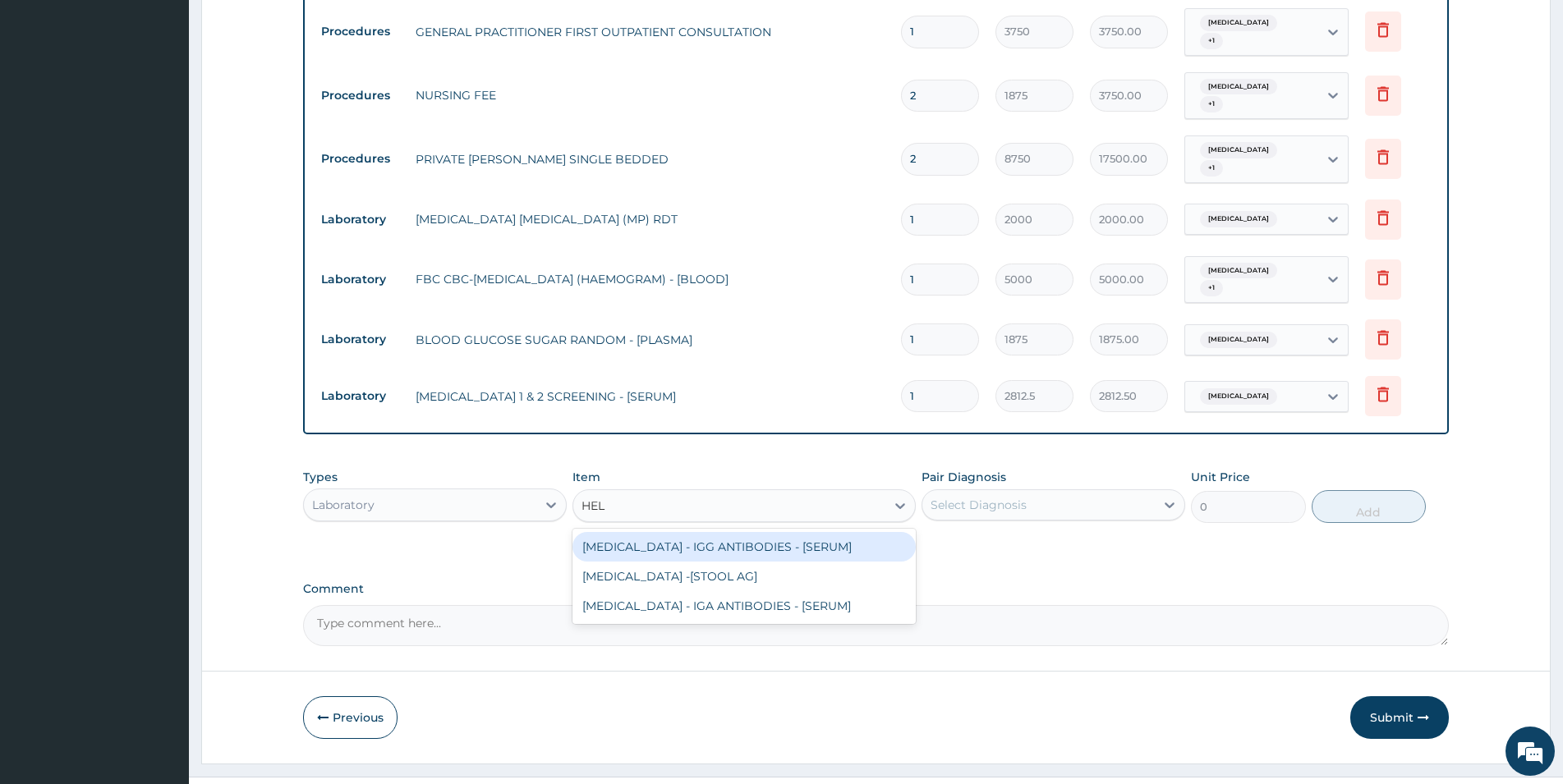
type input "HELI"
click at [842, 532] on div "HELICOBACTER PYLORI - IGG ANTIBODIES - [SERUM]" at bounding box center [744, 546] width 343 height 30
type input "5937.5"
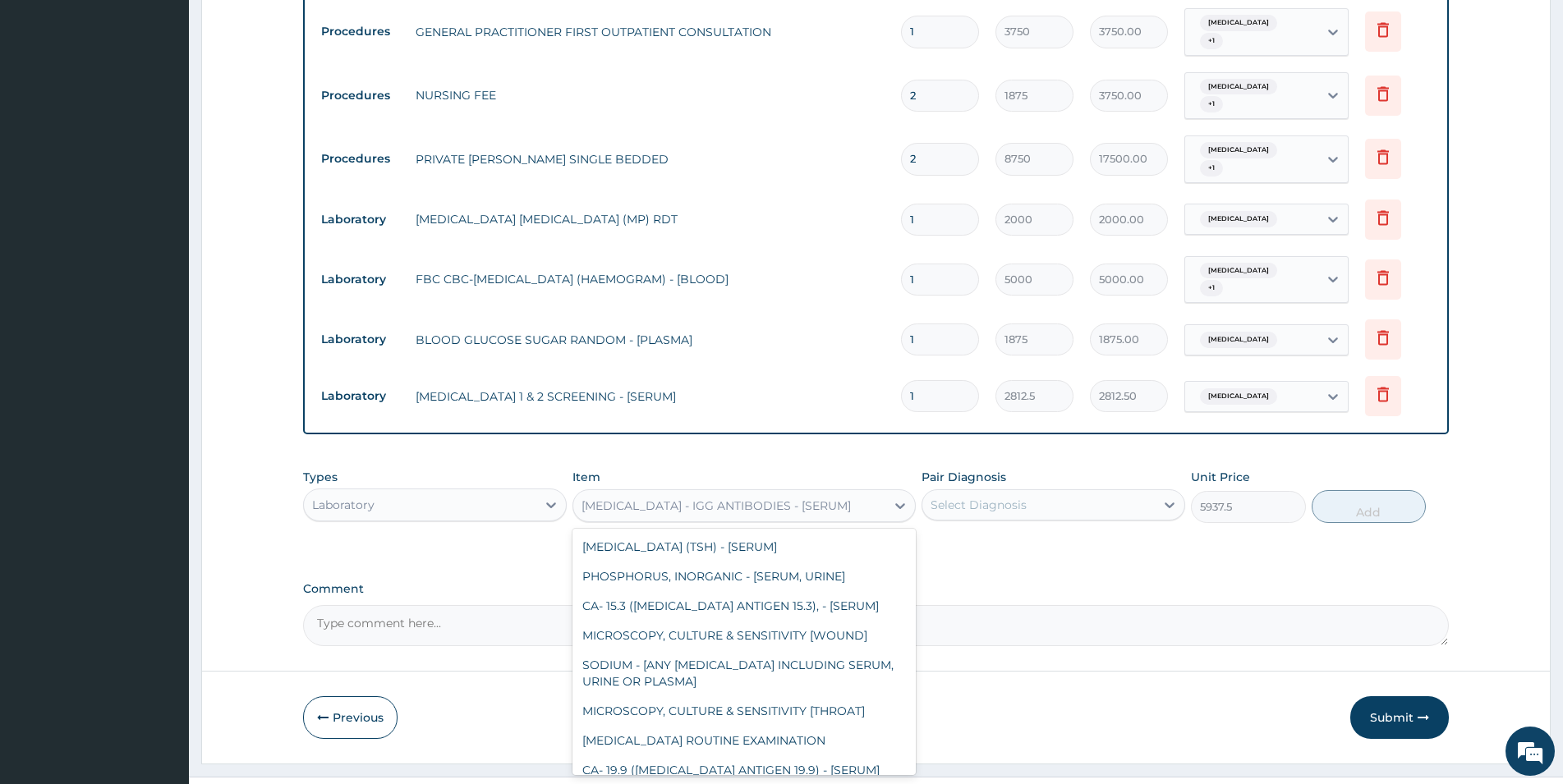
click at [851, 498] on div "HELICOBACTER PYLORI - IGG ANTIBODIES - [SERUM]" at bounding box center [716, 506] width 270 height 16
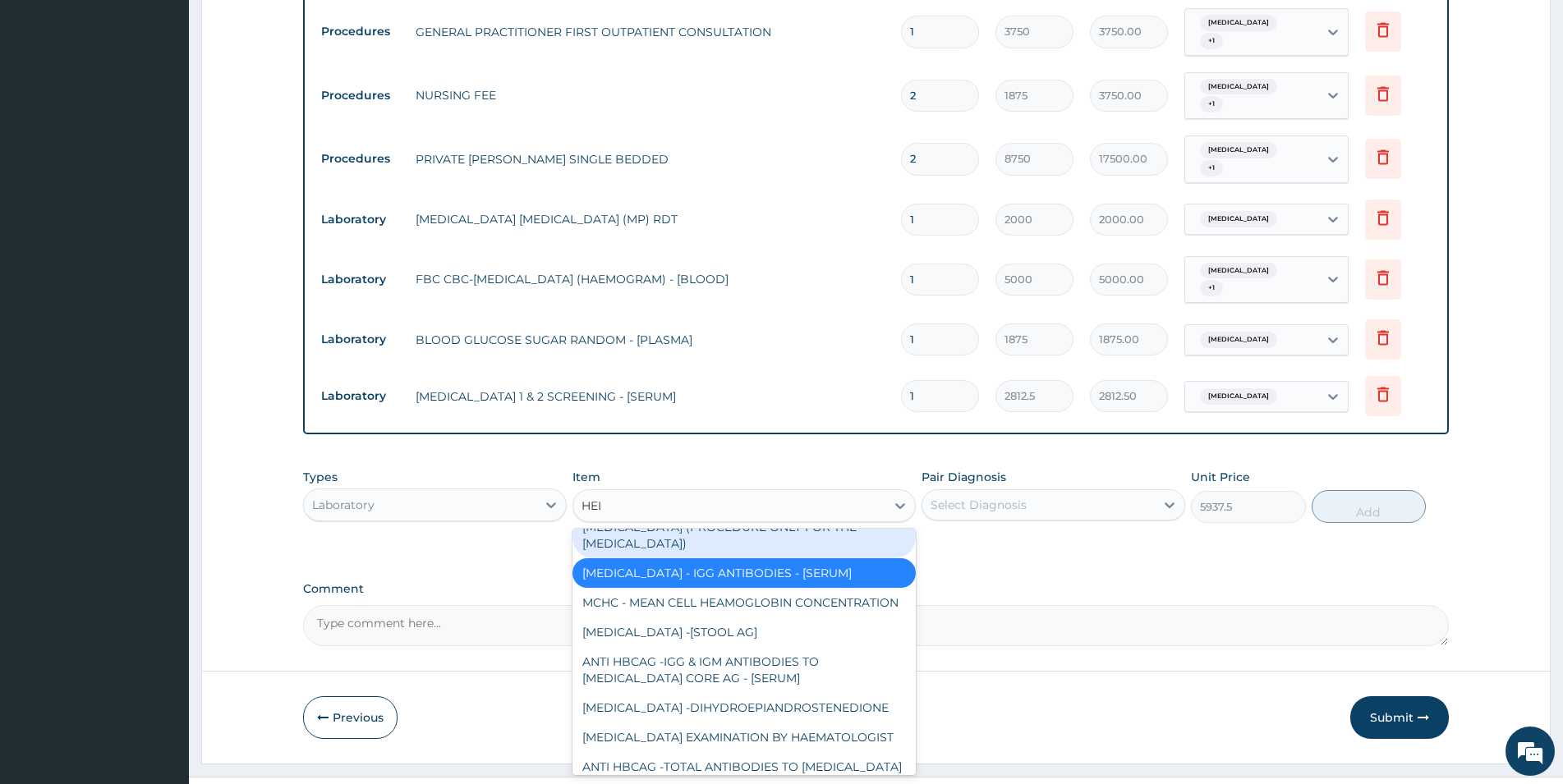
scroll to position [0, 0]
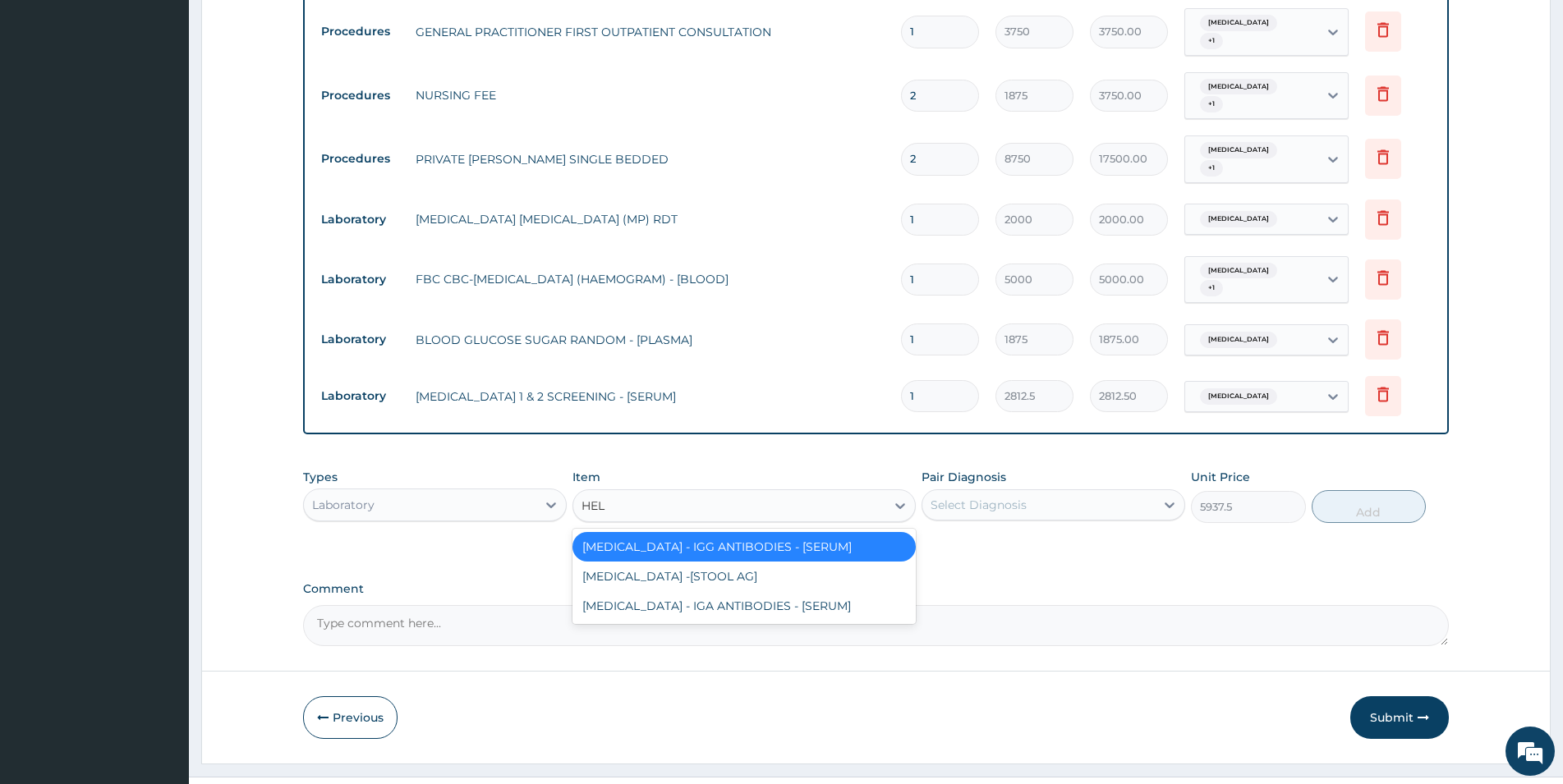
type input "HELI"
click at [874, 591] on div "HELICOBACTER PYLORI - IGA ANTIBODIES - [SERUM]" at bounding box center [744, 605] width 343 height 30
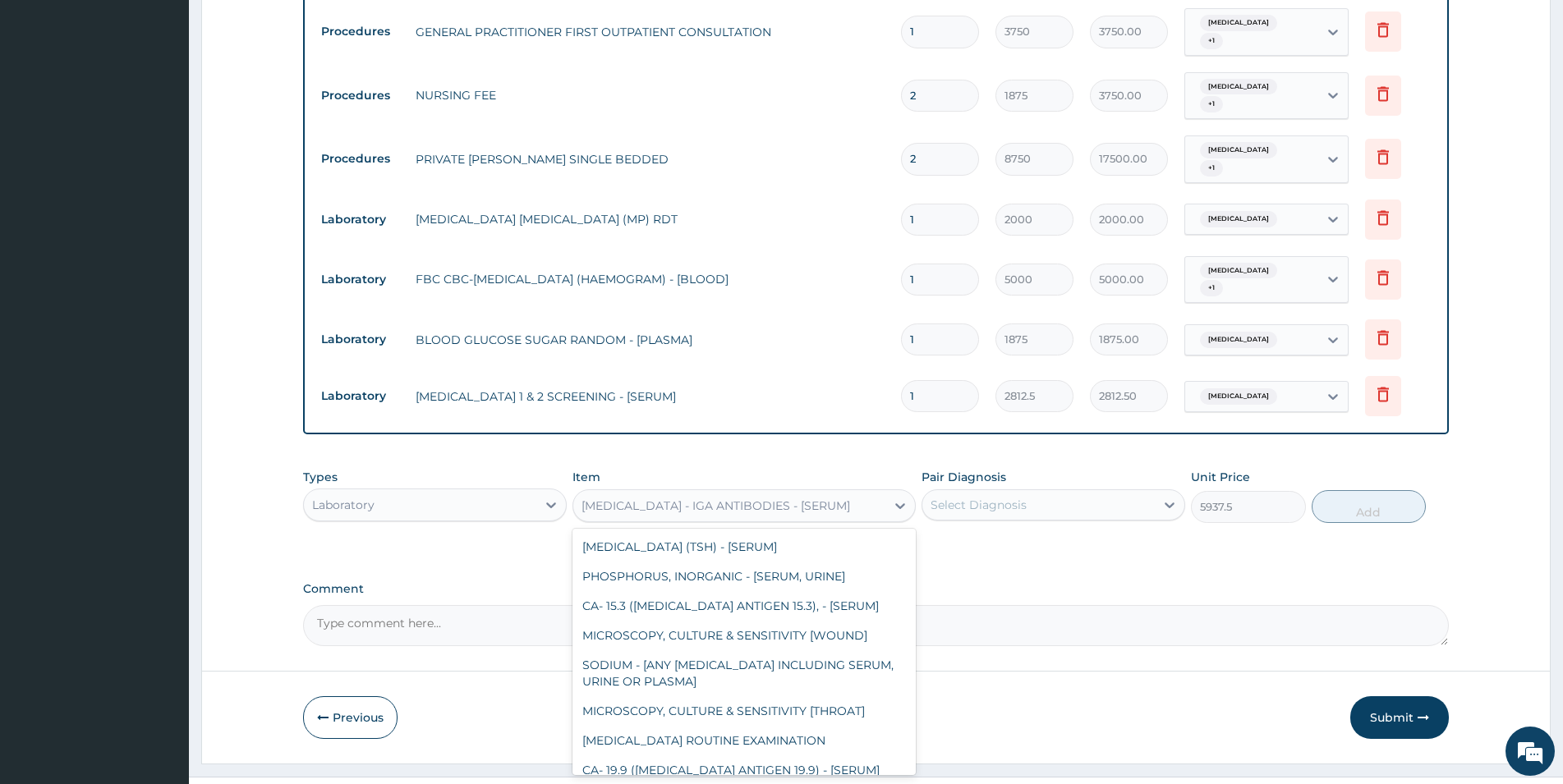
click at [850, 498] on div "HELICOBACTER PYLORI - IGA ANTIBODIES - [SERUM]" at bounding box center [716, 506] width 269 height 16
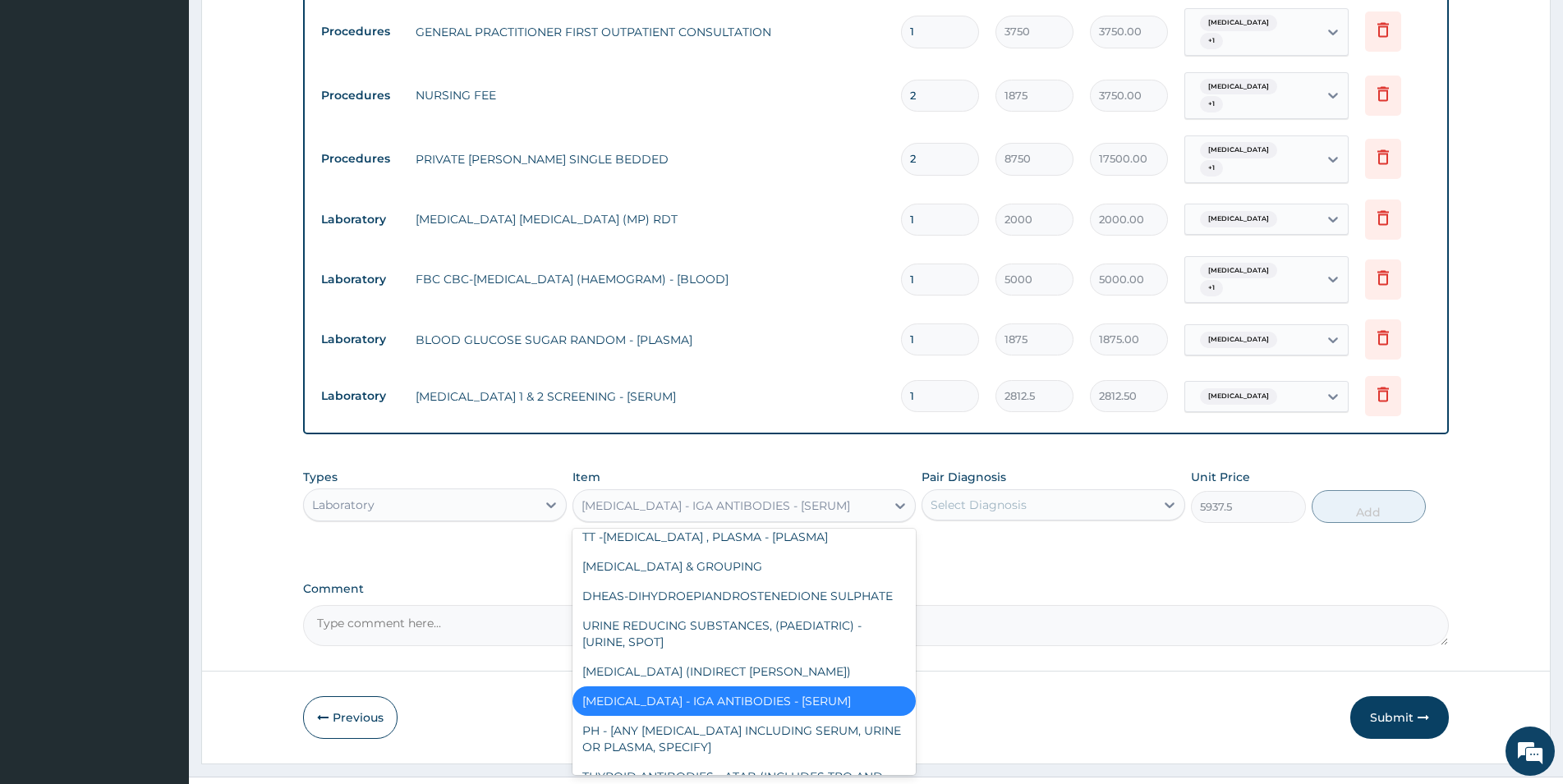
click at [1046, 515] on div "Types Laboratory Item option HELICOBACTER PYLORI - IGA ANTIBODIES - [SERUM], se…" at bounding box center [875, 508] width 1146 height 96
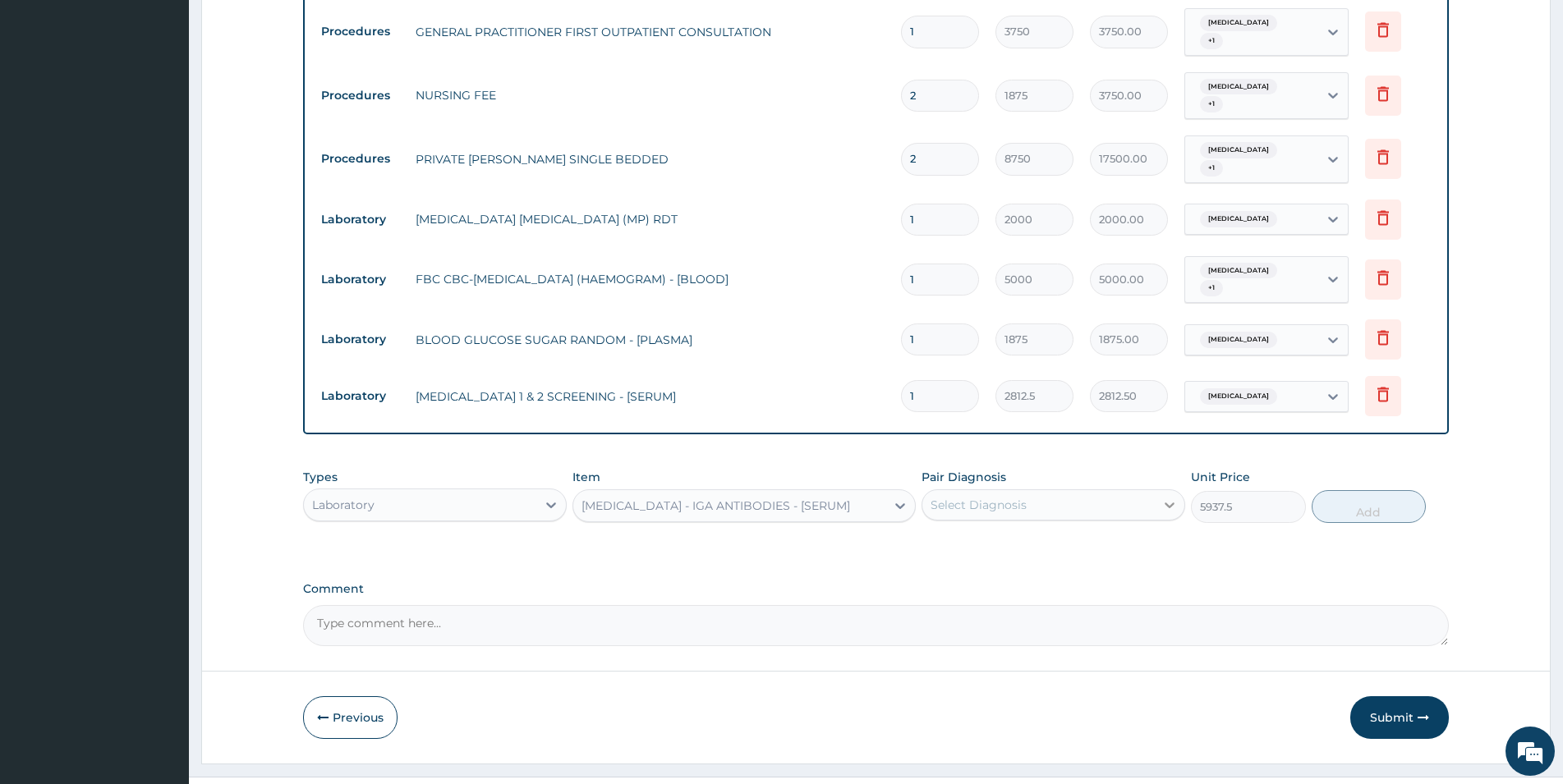
click at [1171, 490] on div at bounding box center [1169, 505] width 30 height 30
click at [1163, 531] on div "Malaria" at bounding box center [1053, 547] width 264 height 34
checkbox input "true"
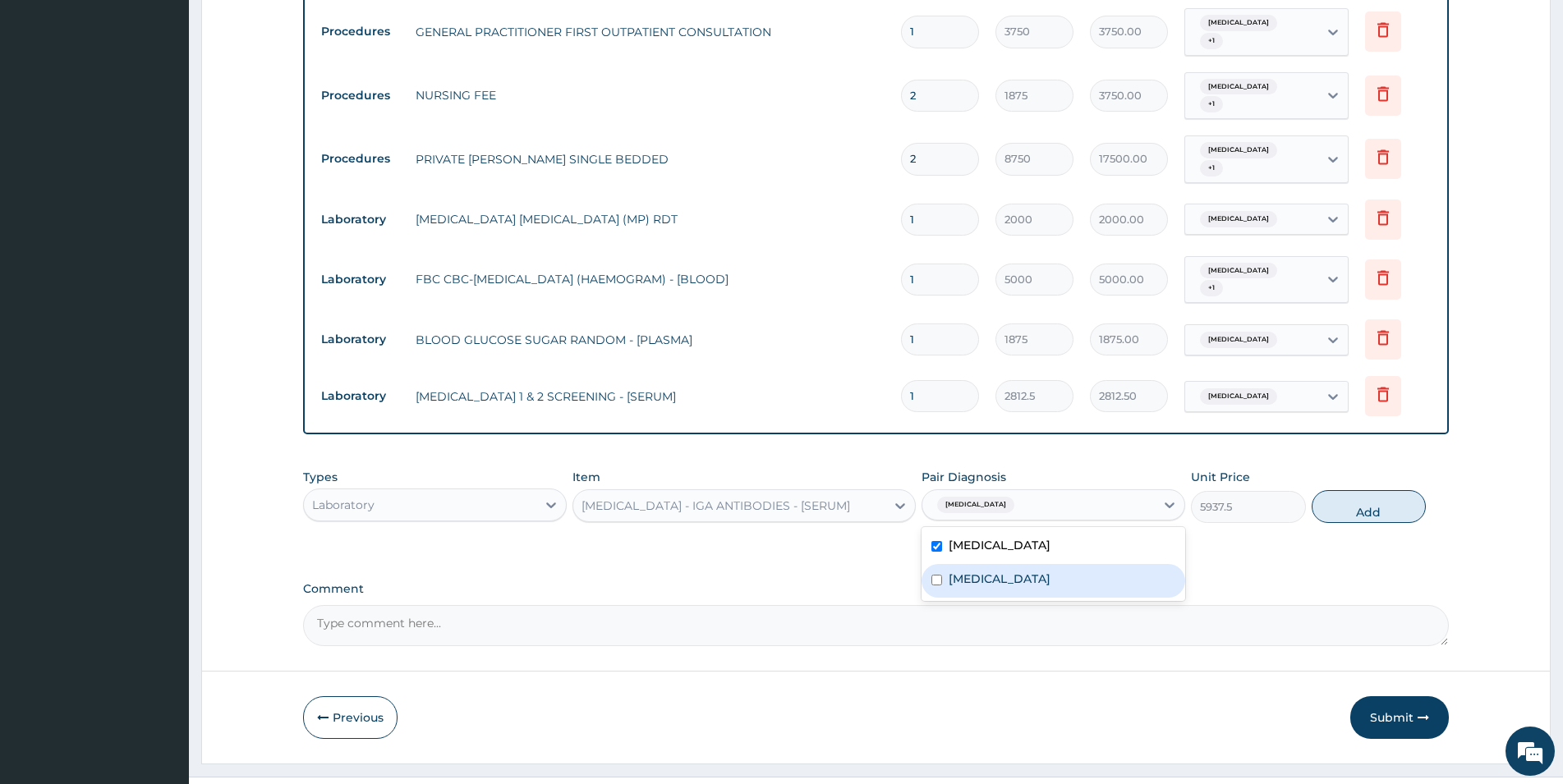
click at [1130, 564] on div "Respiratory tract infection" at bounding box center [1053, 580] width 264 height 34
checkbox input "false"
click at [1094, 531] on div "Malaria" at bounding box center [1053, 547] width 264 height 34
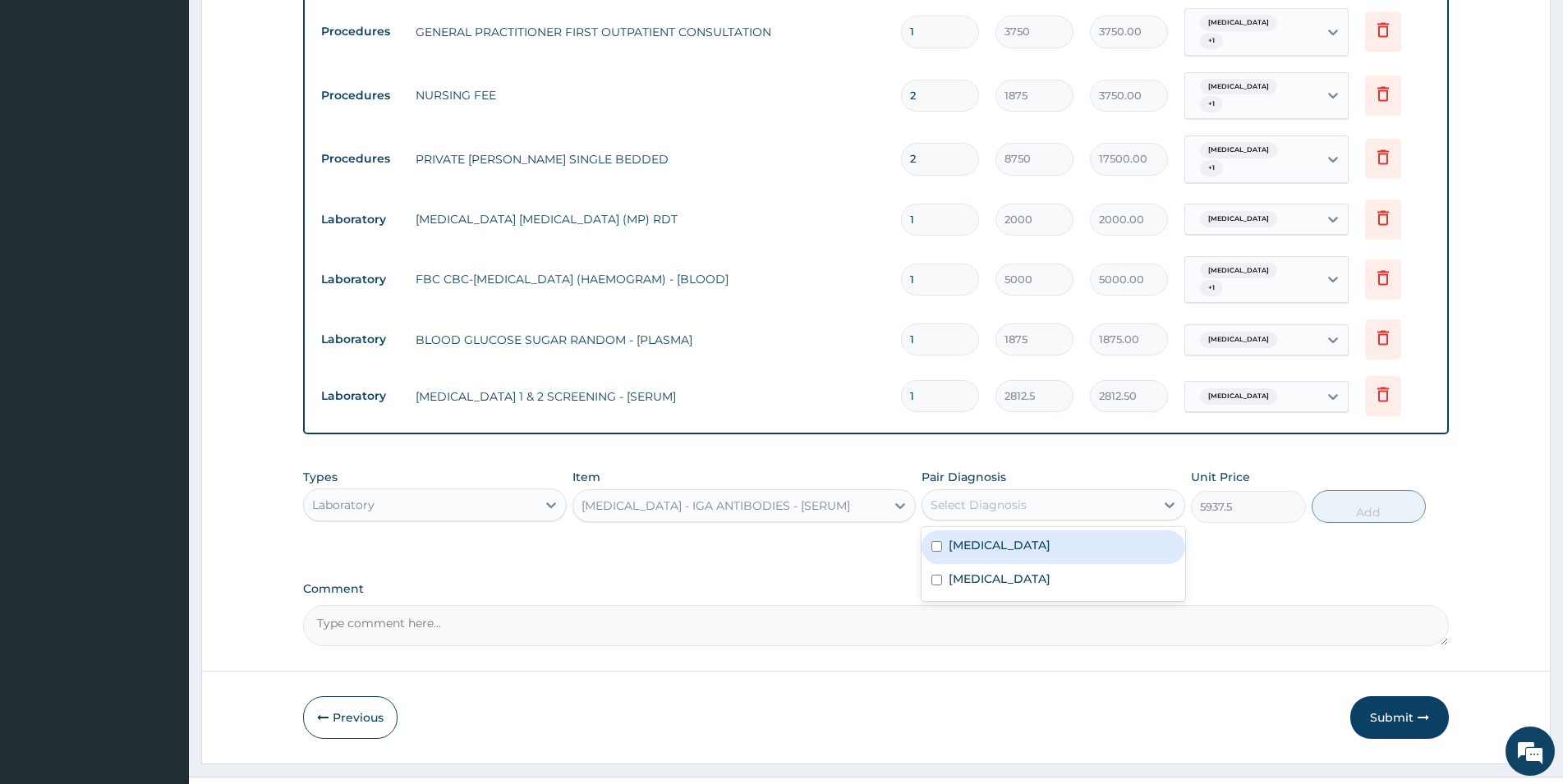
checkbox input "false"
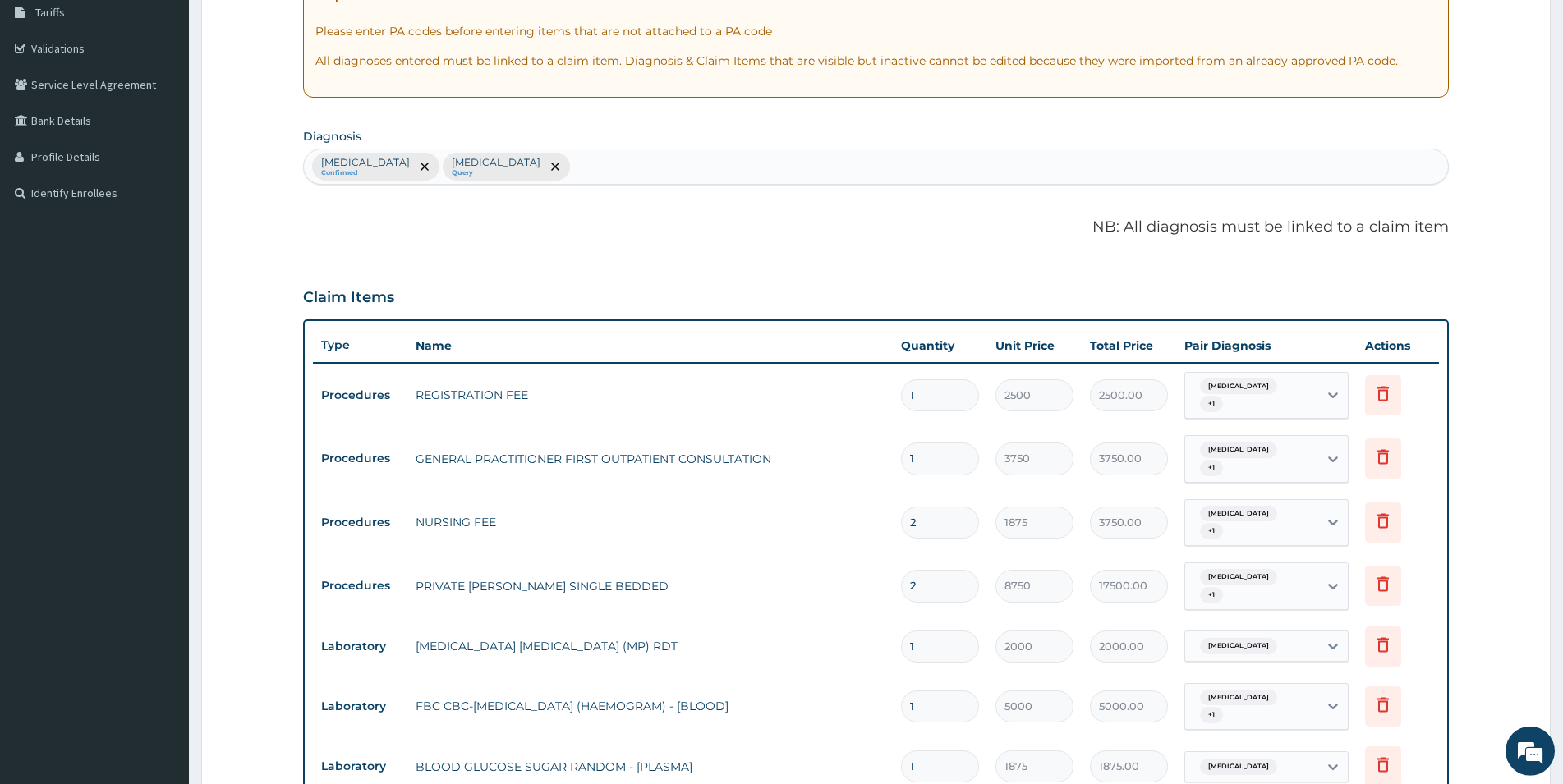
scroll to position [270, 0]
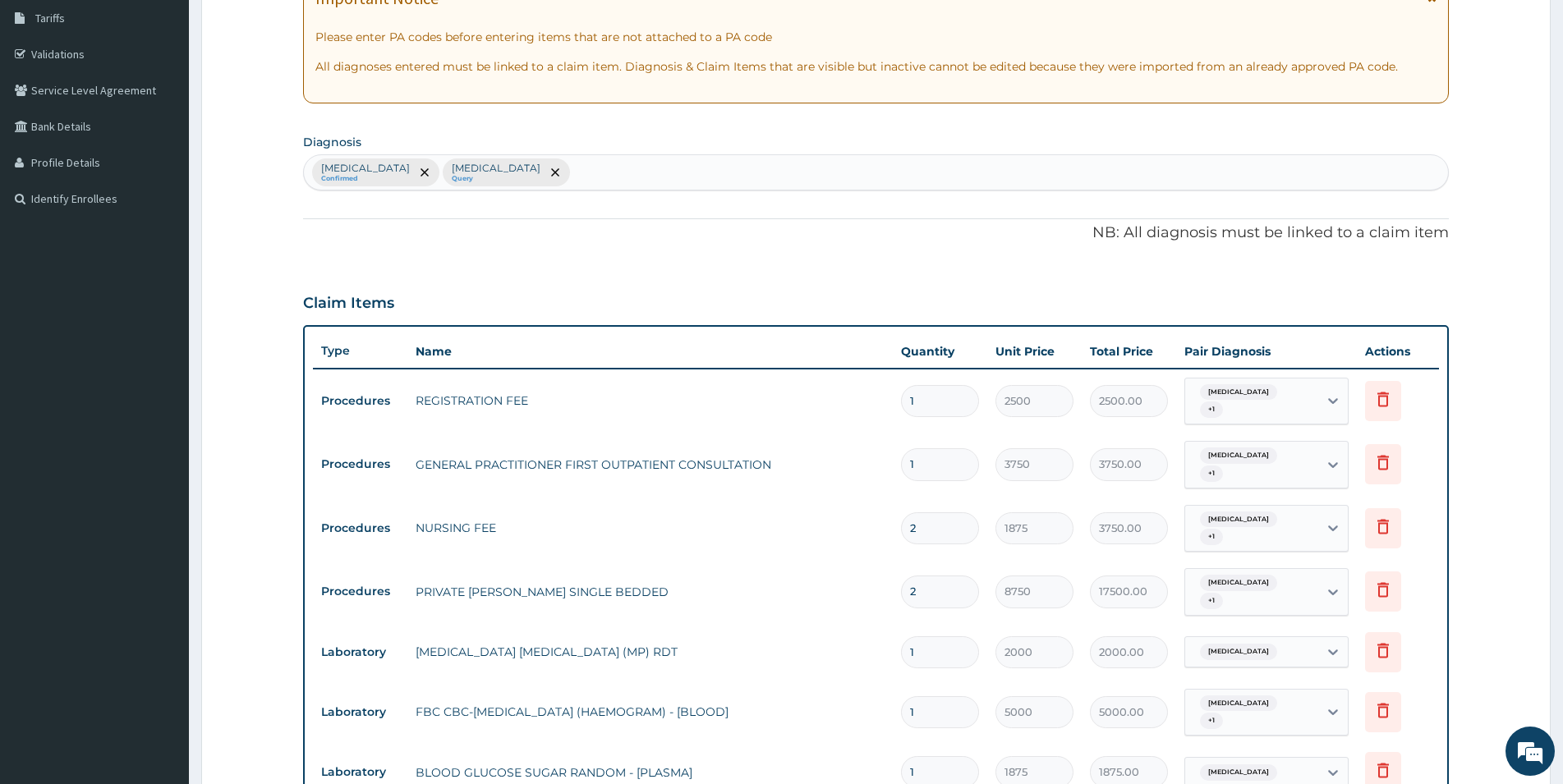
drag, startPoint x: 596, startPoint y: 173, endPoint x: 583, endPoint y: 163, distance: 16.4
click at [596, 172] on div "Malaria Confirmed Respiratory tract infection Query" at bounding box center [875, 172] width 1144 height 35
type input "PUD"
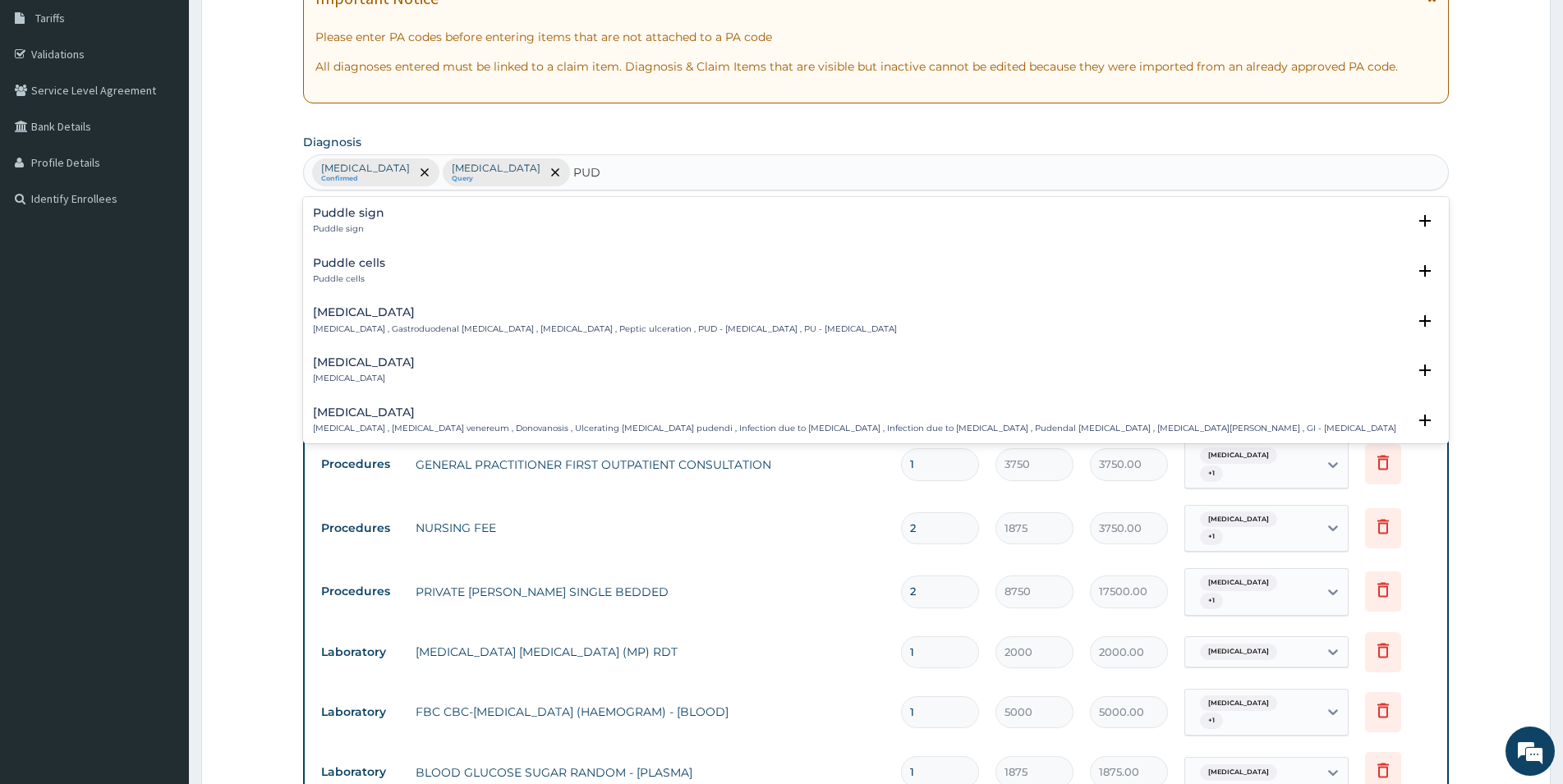
click at [830, 329] on div "Peptic ulcer Peptic ulcer , Gastroduodenal ulcer , Peptic ulcer disease , Pepti…" at bounding box center [876, 321] width 1126 height 29
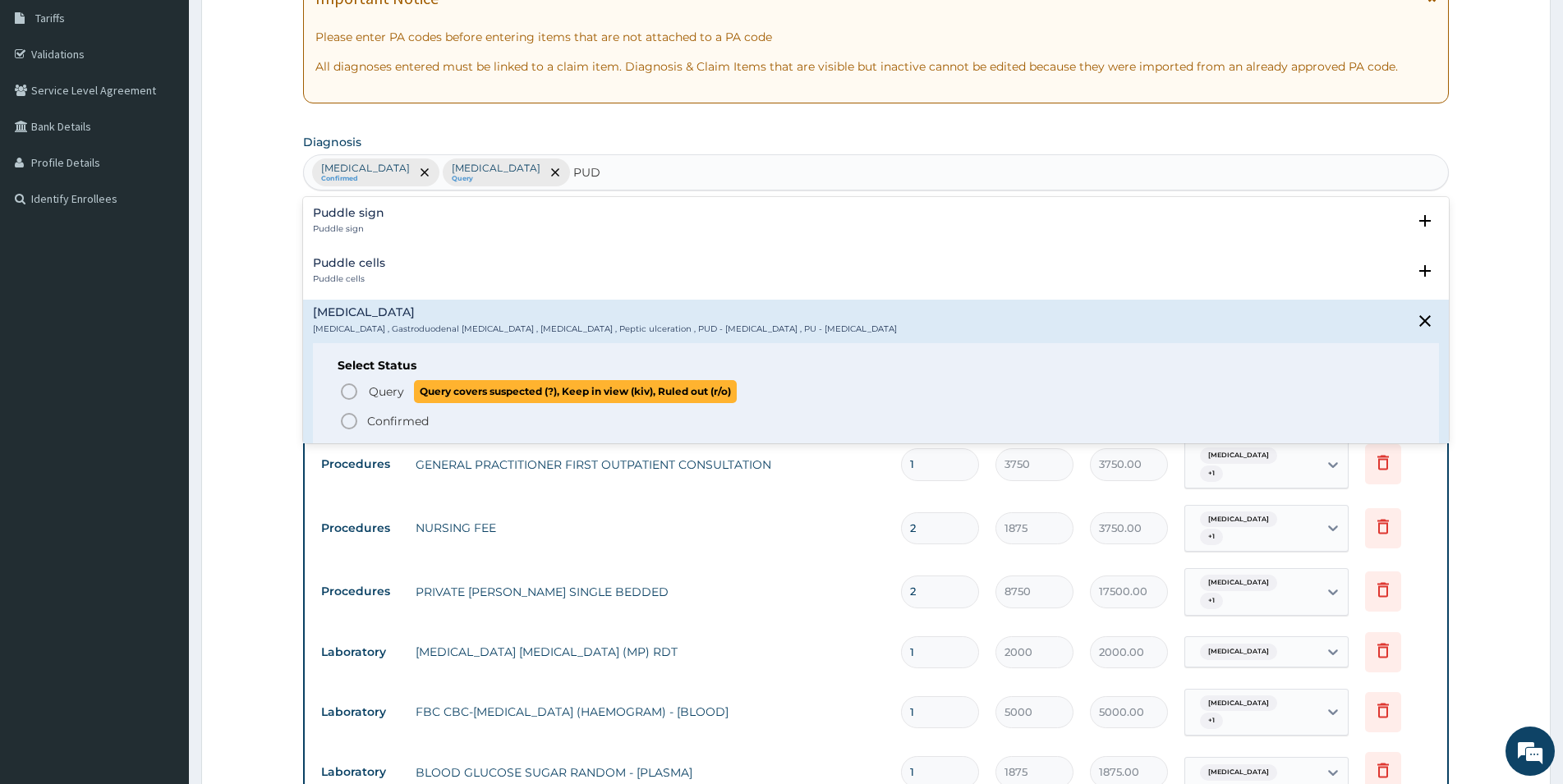
click at [389, 392] on span "Query" at bounding box center [386, 392] width 36 height 16
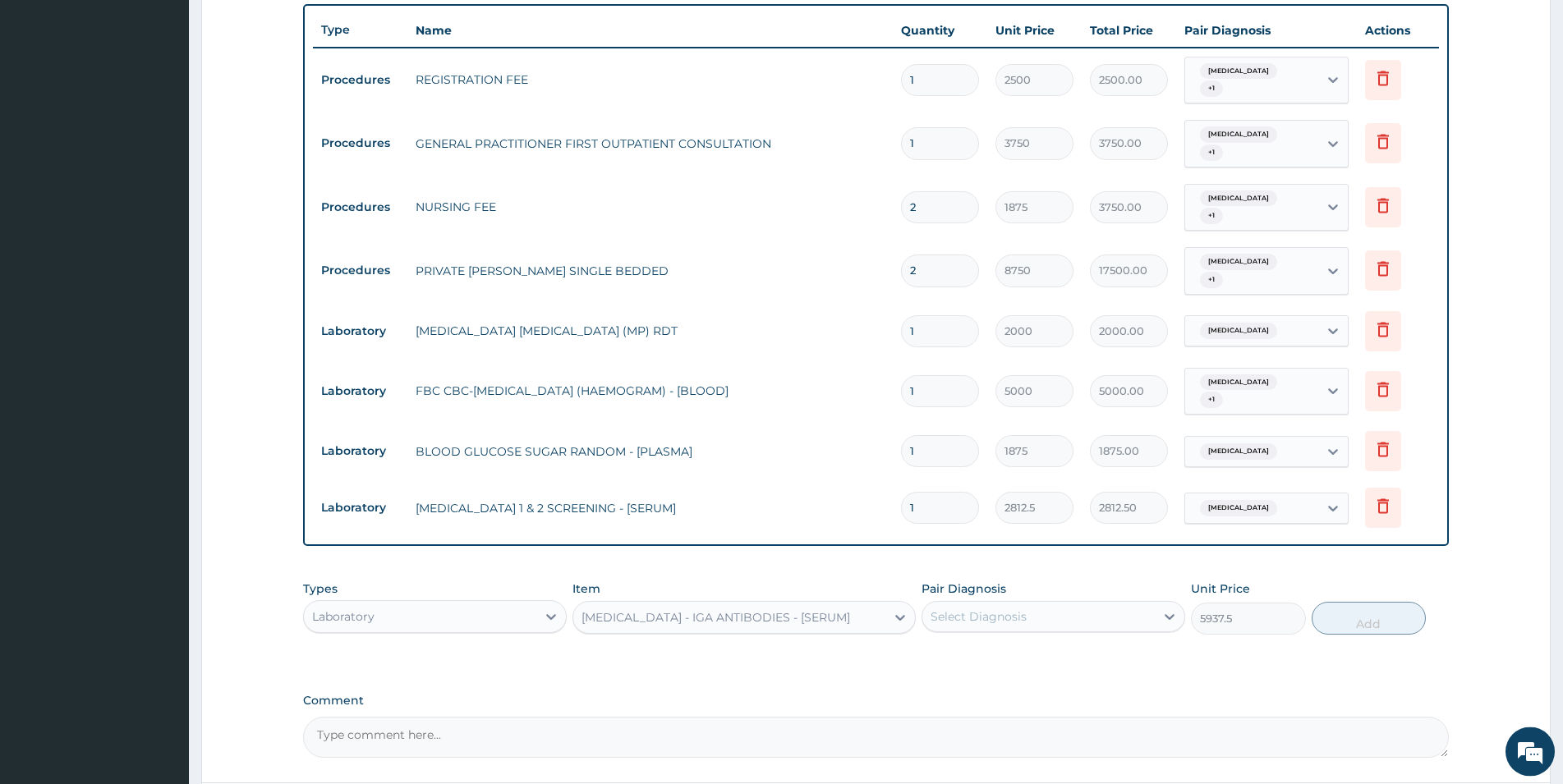
scroll to position [604, 0]
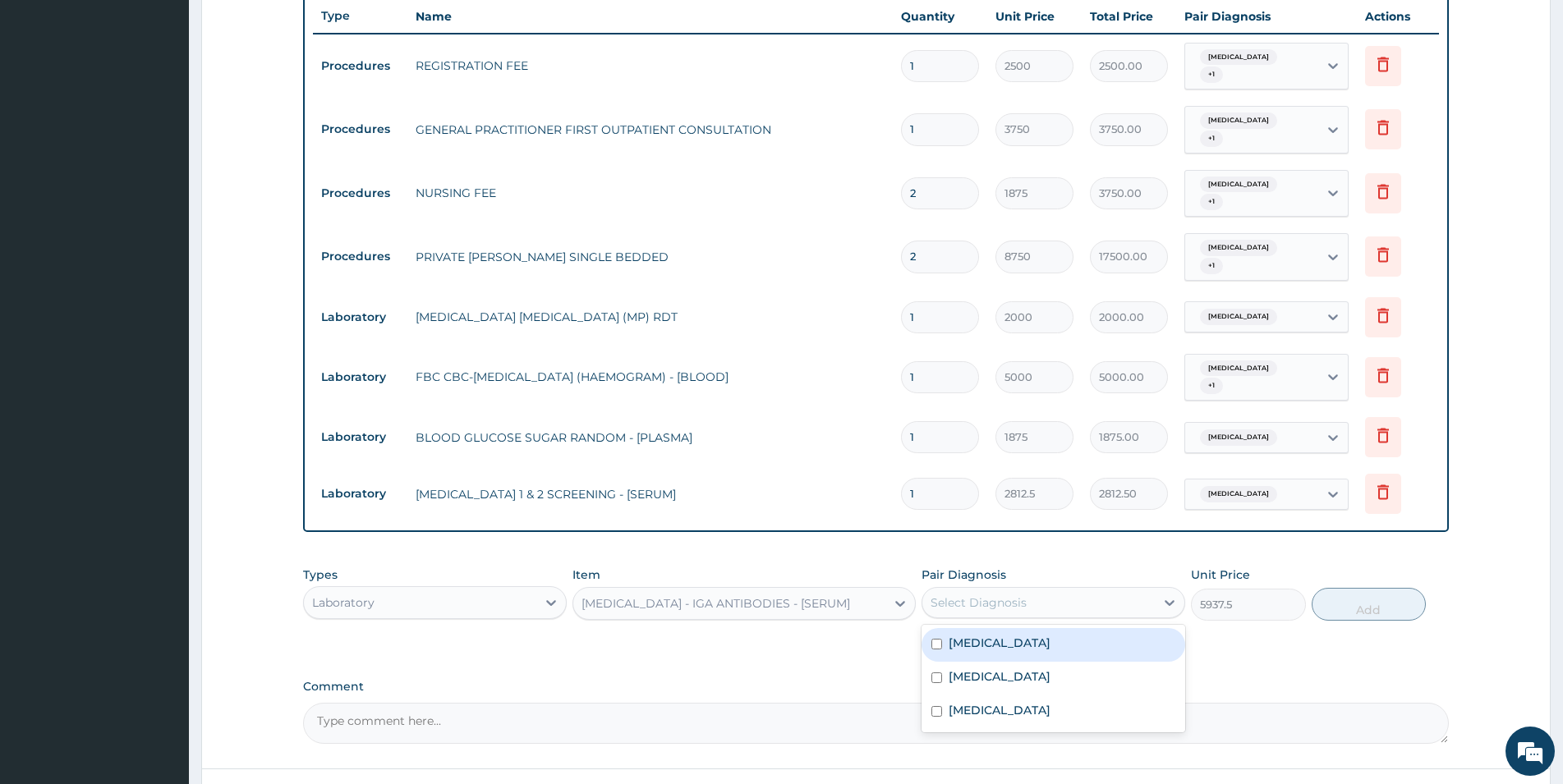
click at [1028, 590] on div "Select Diagnosis" at bounding box center [1039, 602] width 232 height 26
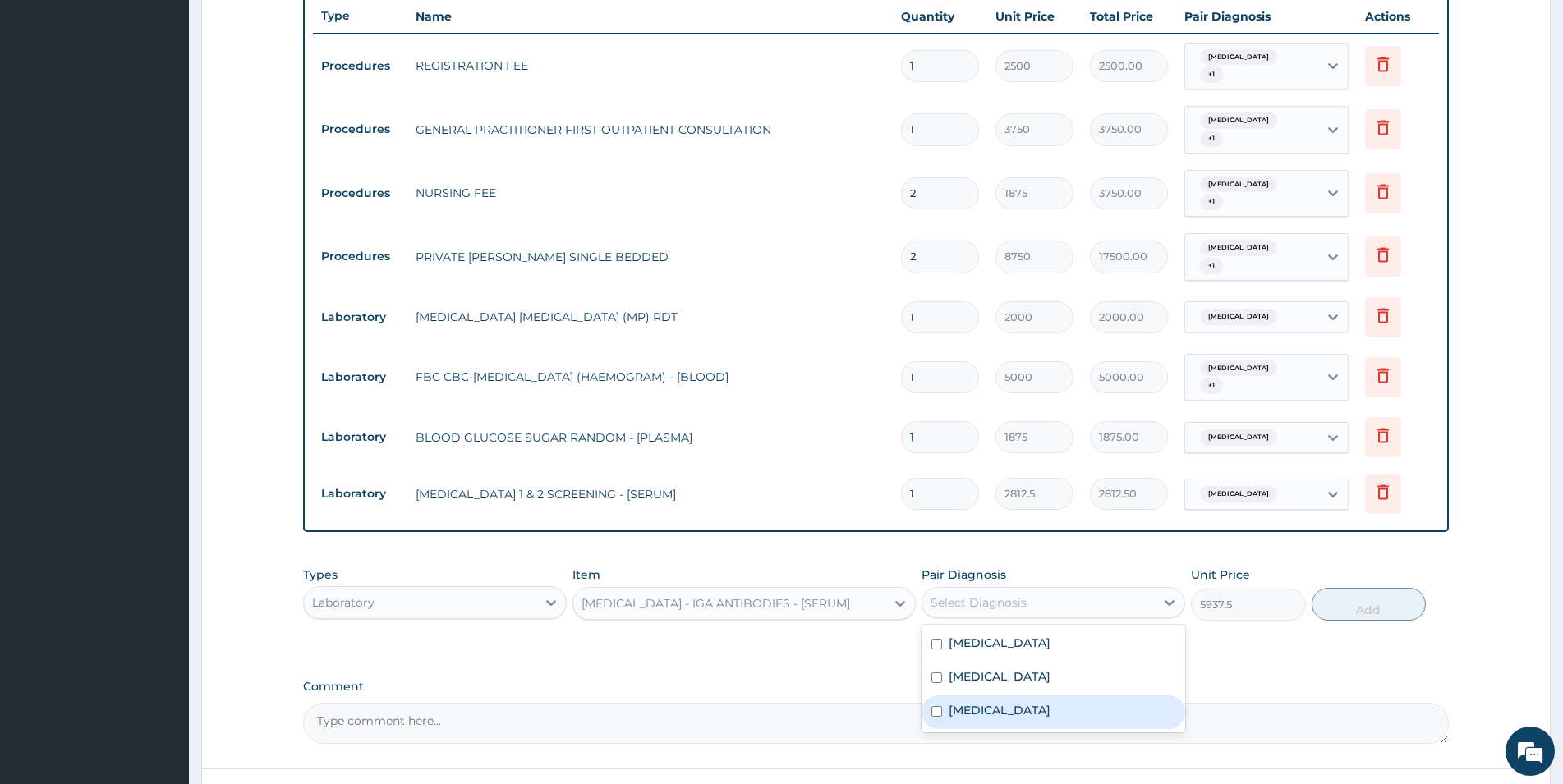
click at [1041, 695] on div "Peptic ulcer" at bounding box center [1053, 711] width 264 height 34
checkbox input "true"
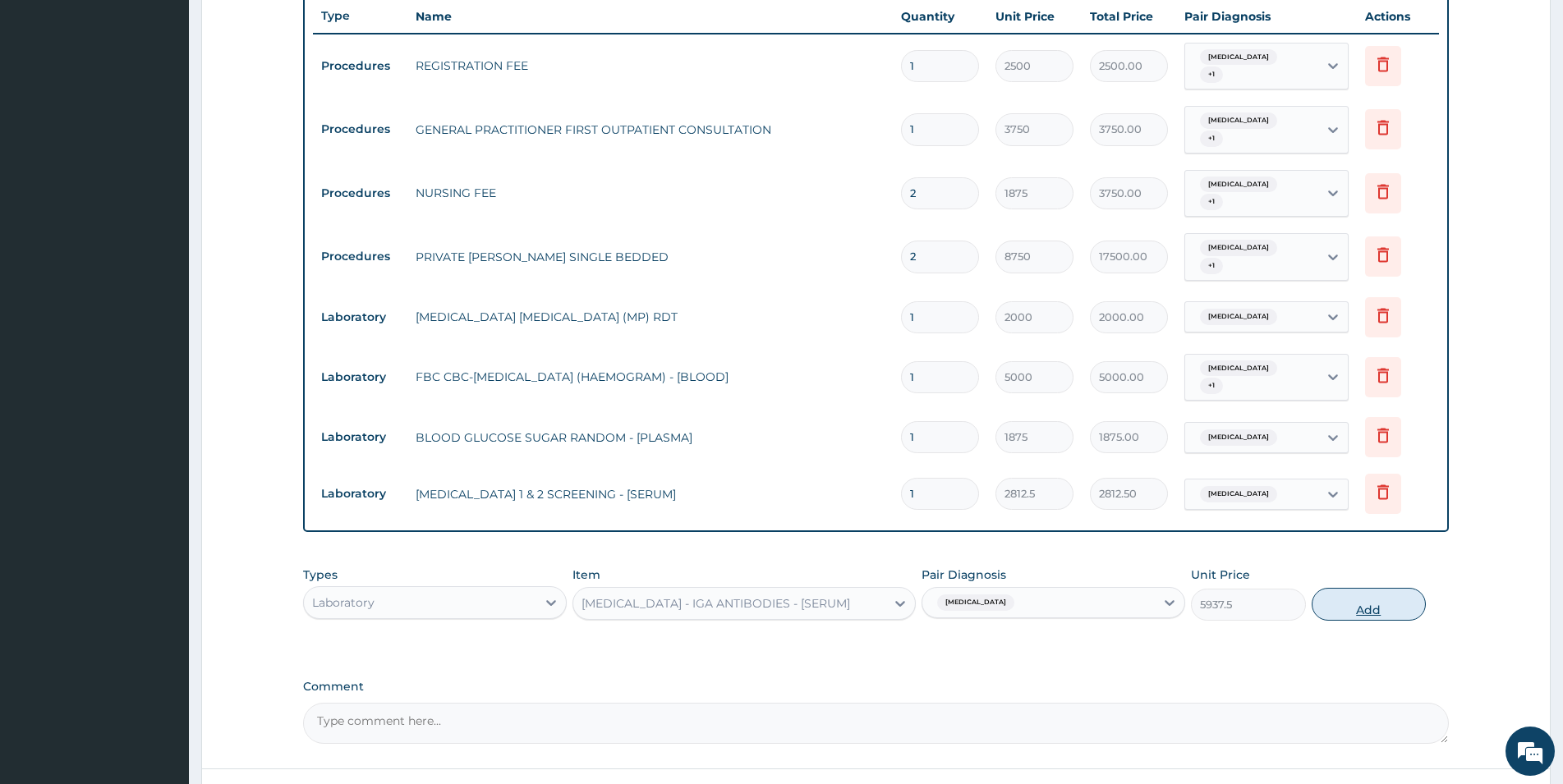
click at [1342, 588] on button "Add" at bounding box center [1369, 604] width 114 height 33
type input "0"
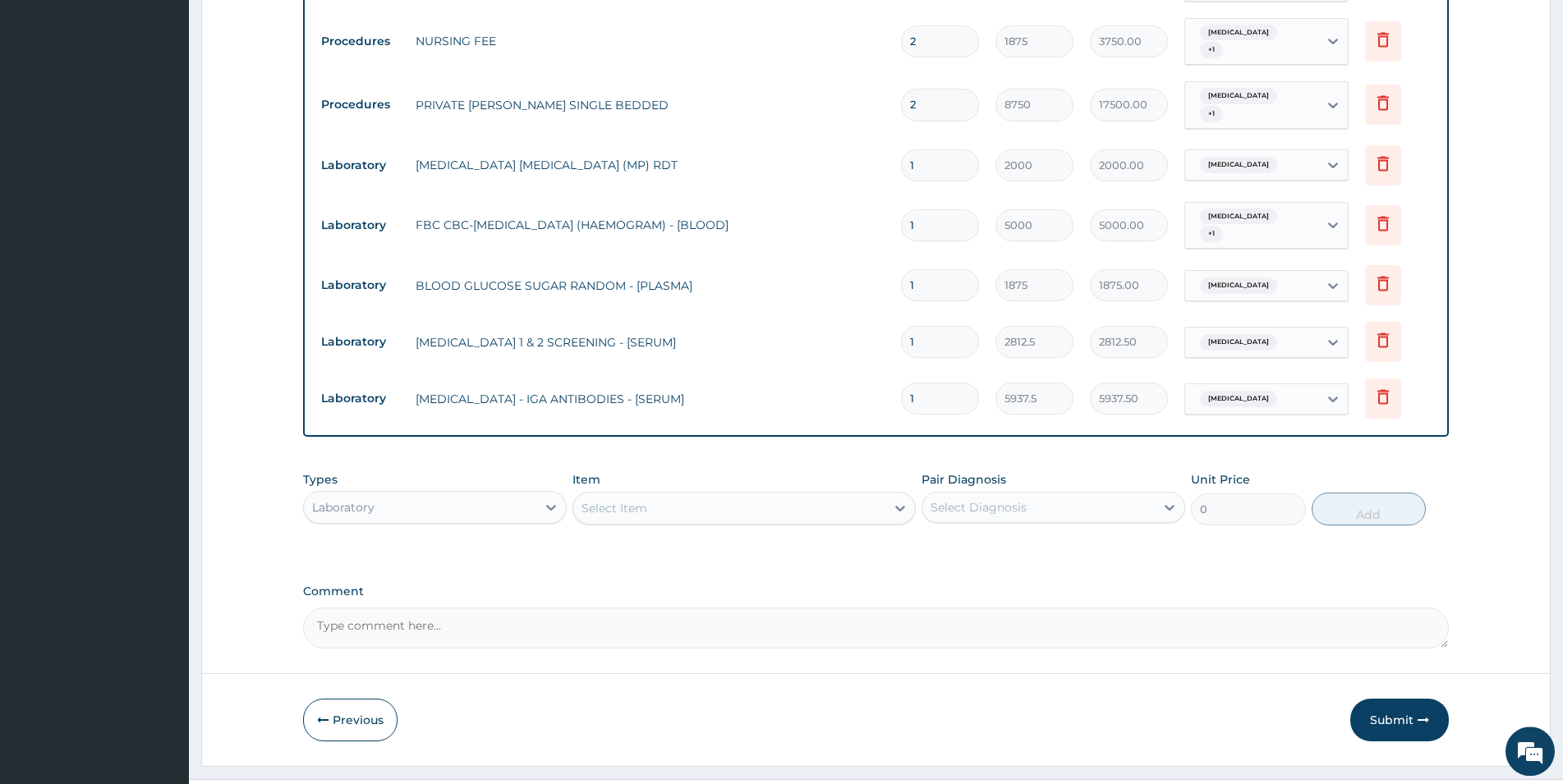
scroll to position [759, 0]
drag, startPoint x: 1568, startPoint y: 770, endPoint x: 1527, endPoint y: 759, distance: 42.4
click at [611, 498] on div "Select Item" at bounding box center [614, 506] width 66 height 16
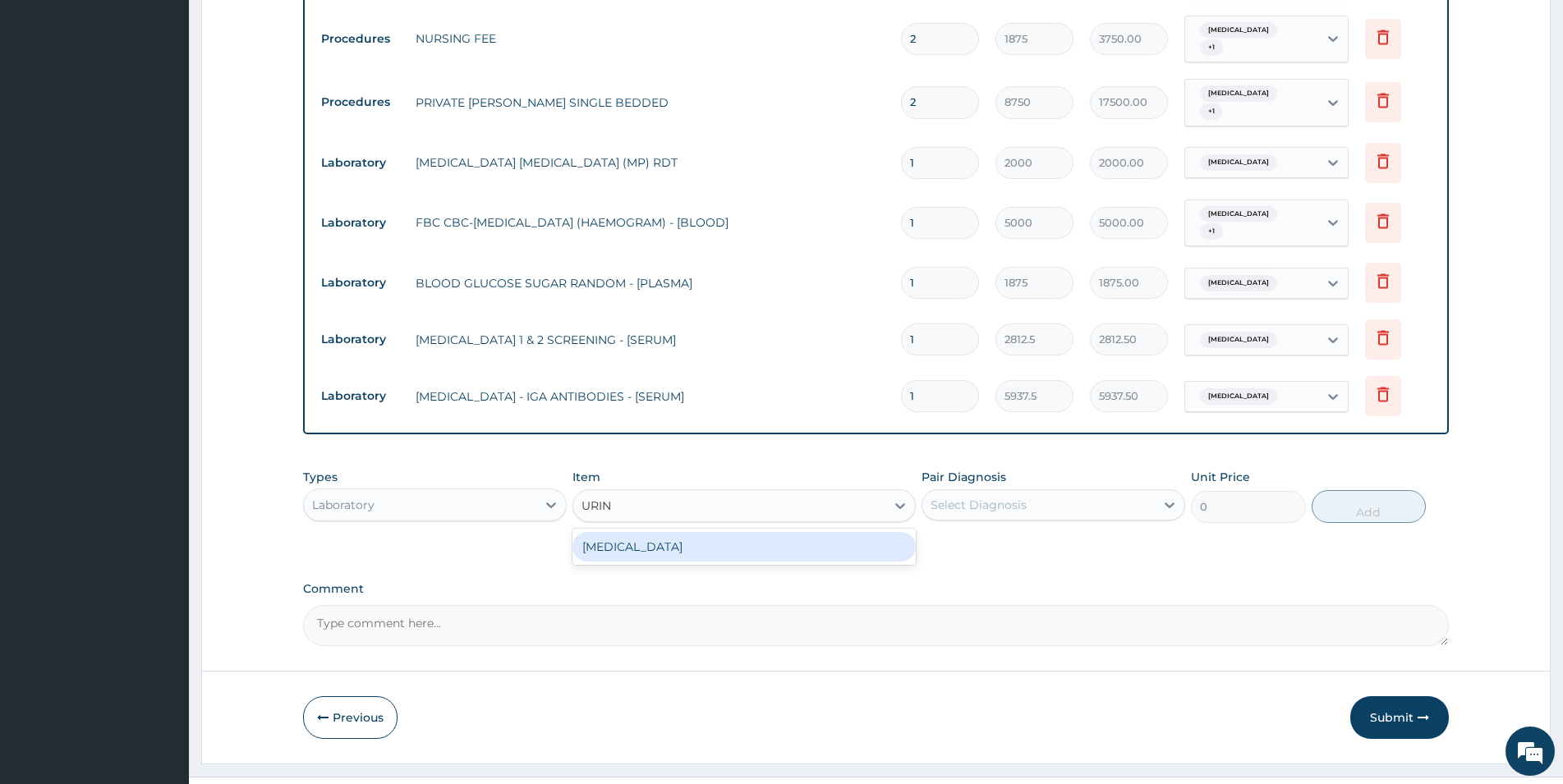
type input "URINA"
click at [631, 532] on div "URINALYSIS" at bounding box center [744, 546] width 343 height 30
type input "2187.5"
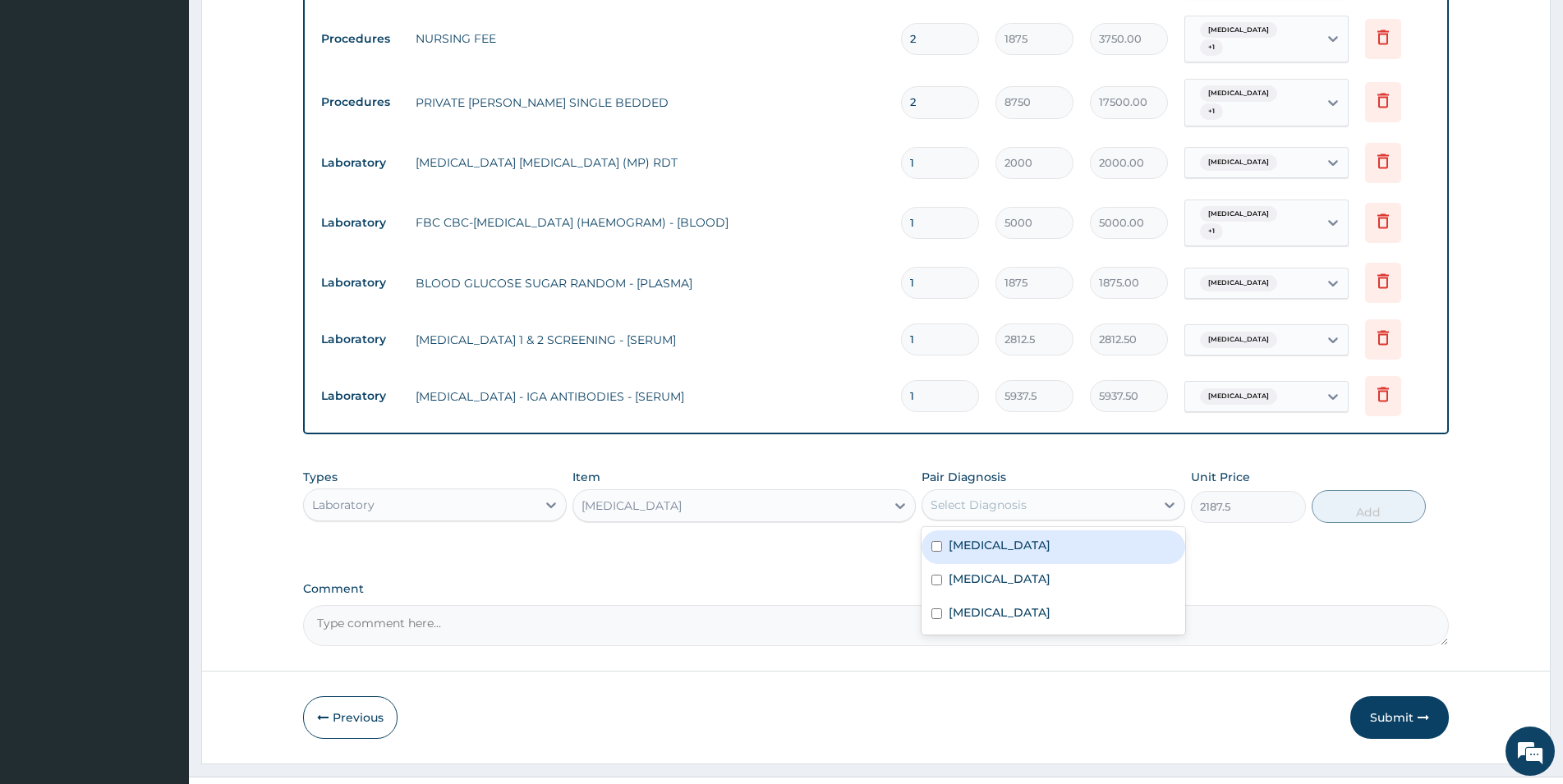
click at [986, 497] on div "Select Diagnosis" at bounding box center [978, 505] width 96 height 16
drag, startPoint x: 996, startPoint y: 523, endPoint x: 1010, endPoint y: 525, distance: 14.1
click at [1000, 531] on div "Malaria" at bounding box center [1053, 547] width 264 height 34
checkbox input "true"
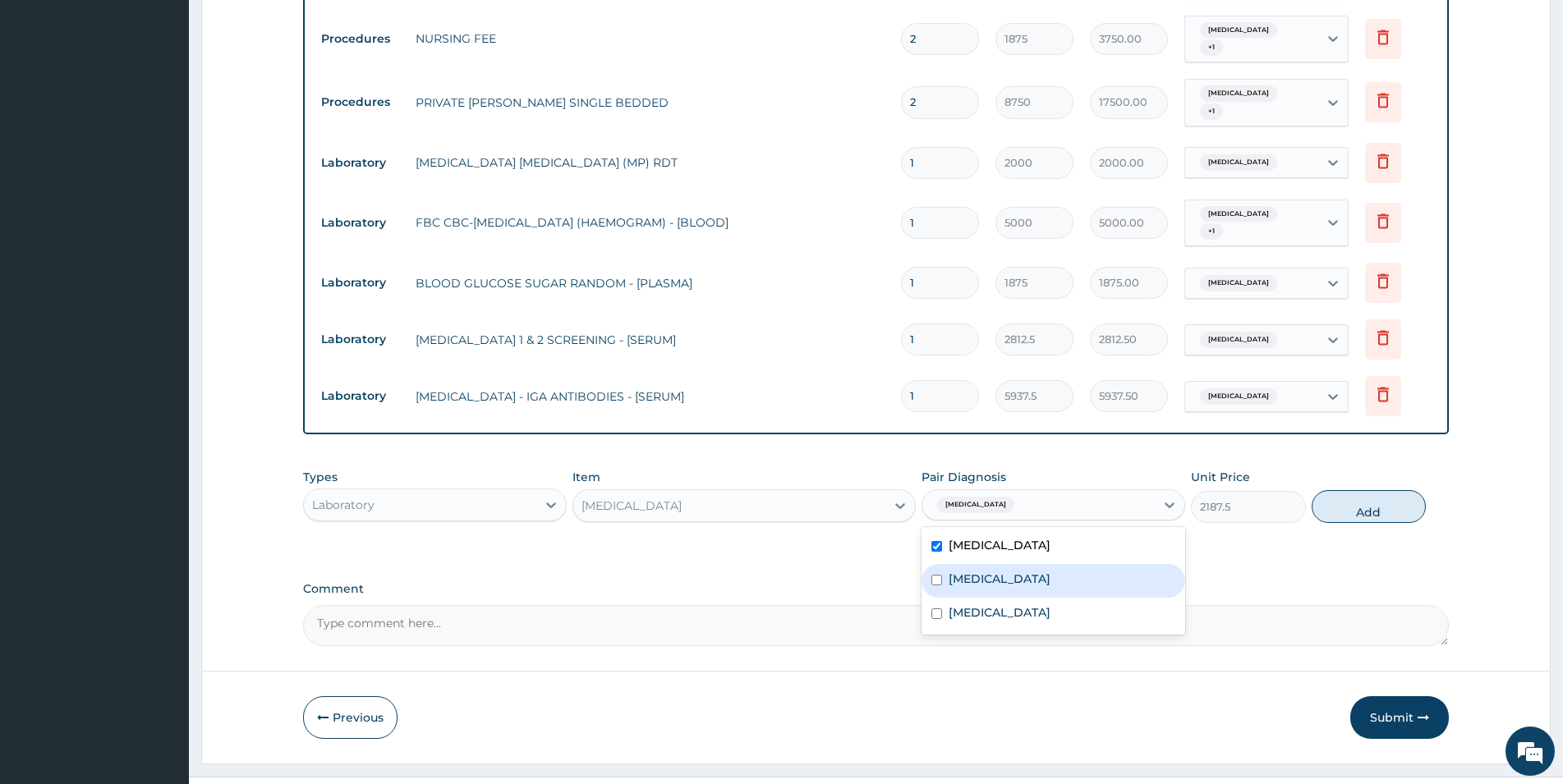
click at [1025, 570] on label "Respiratory tract infection" at bounding box center [999, 578] width 102 height 16
checkbox input "true"
click at [1371, 490] on button "Add" at bounding box center [1369, 507] width 114 height 33
type input "0"
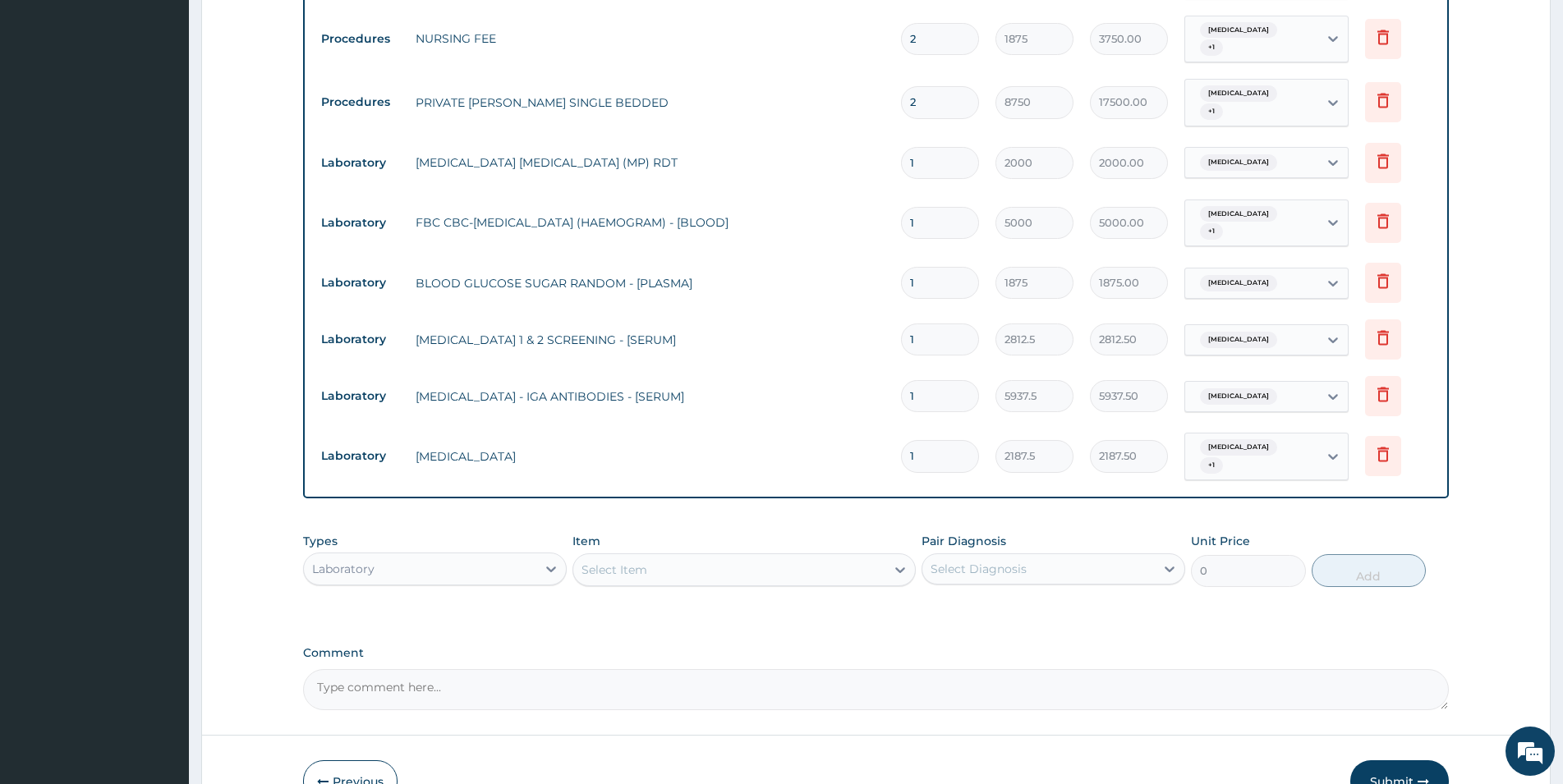
click at [782, 557] on div "Select Item" at bounding box center [729, 569] width 312 height 26
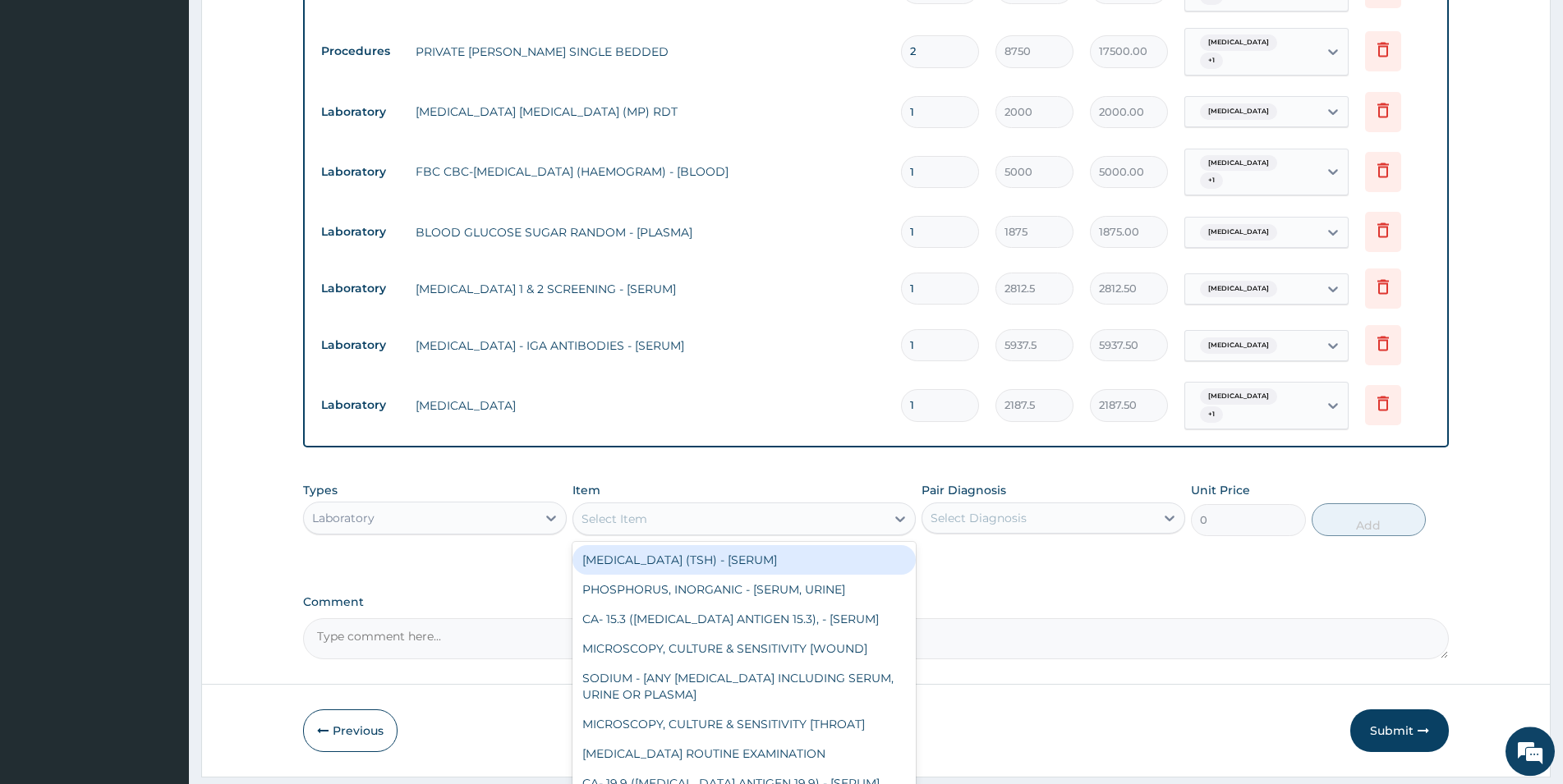
scroll to position [815, 0]
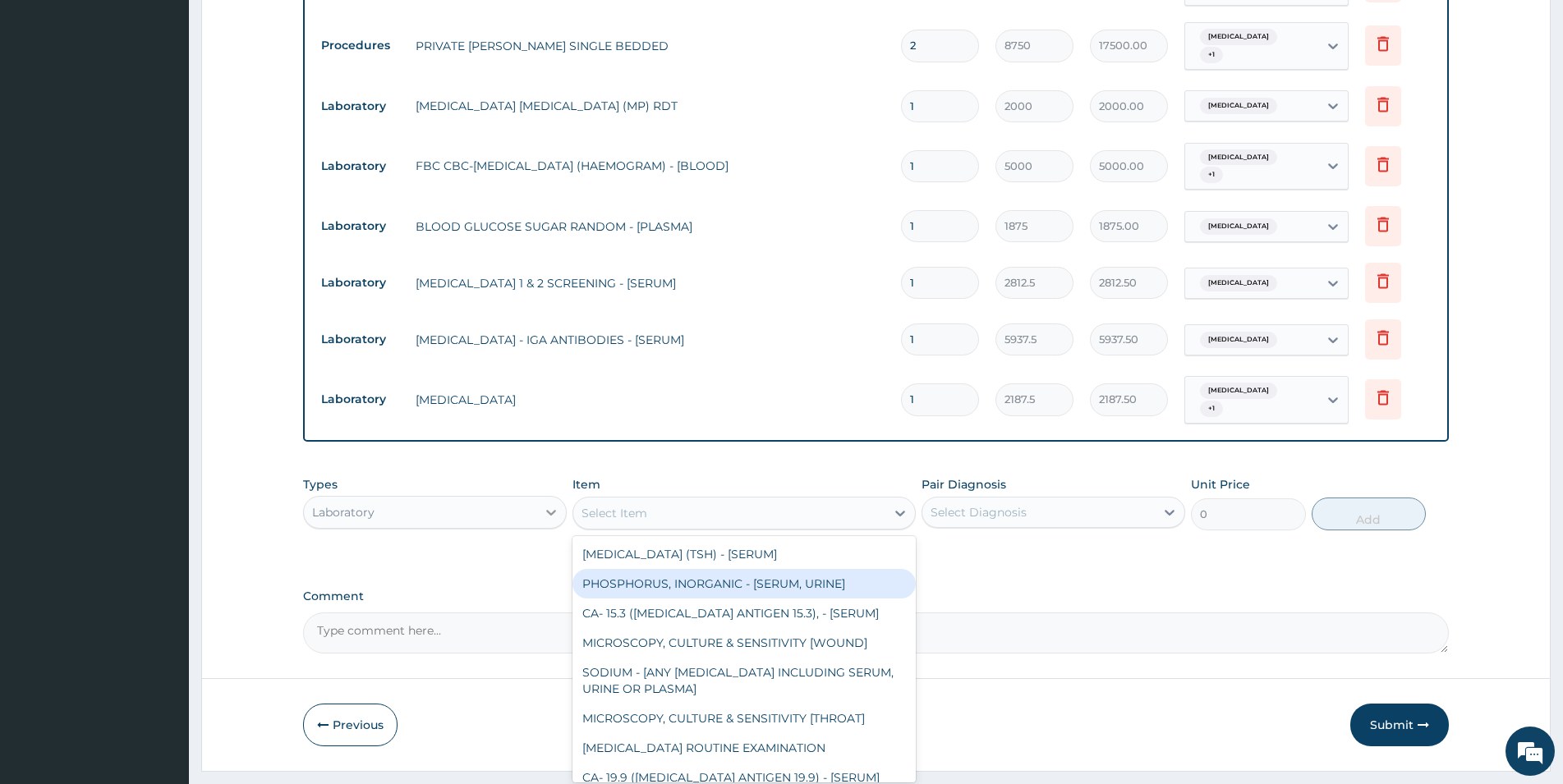
click at [548, 504] on icon at bounding box center [550, 511] width 16 height 16
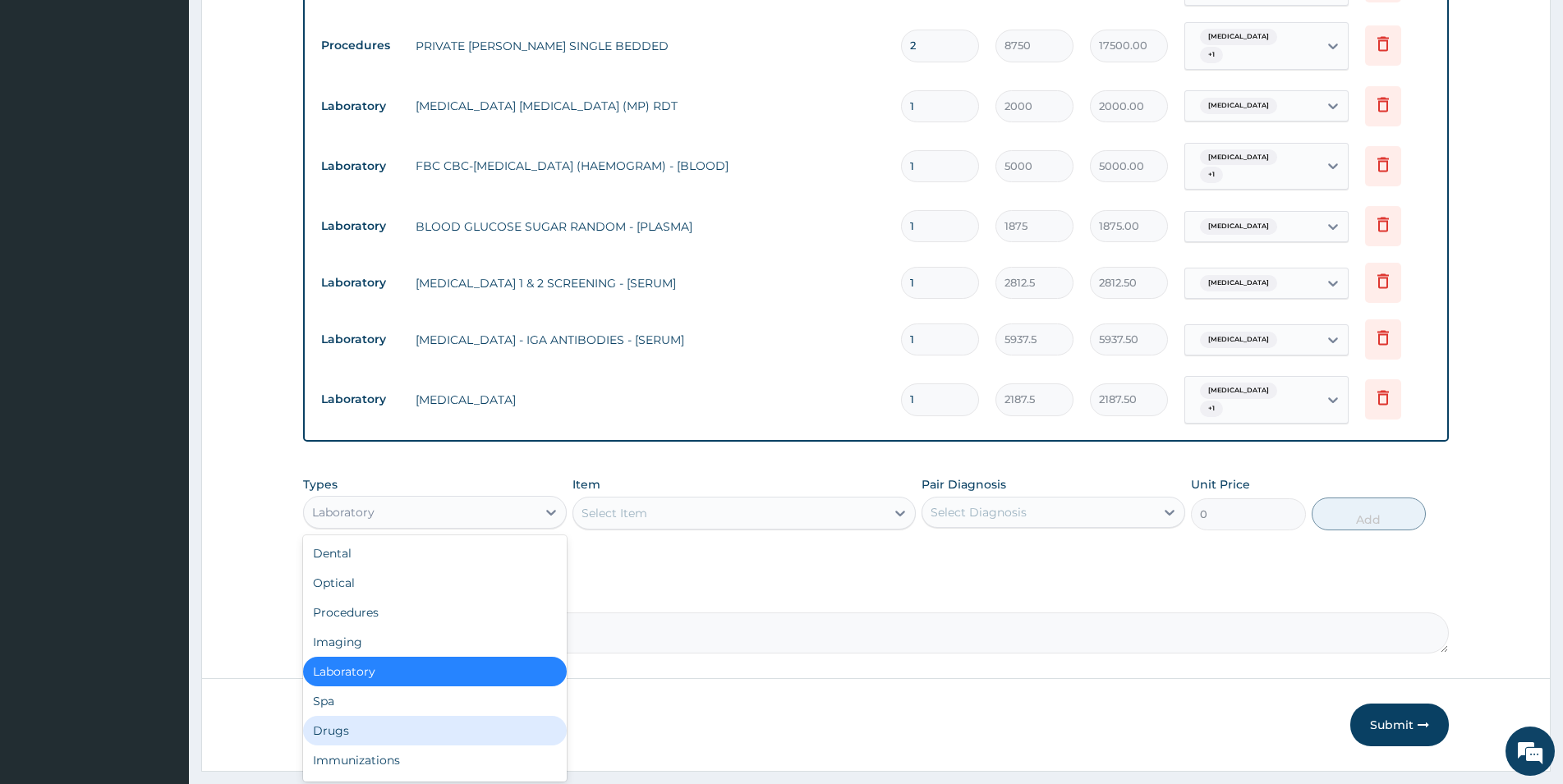
click at [435, 715] on div "Drugs" at bounding box center [434, 730] width 264 height 30
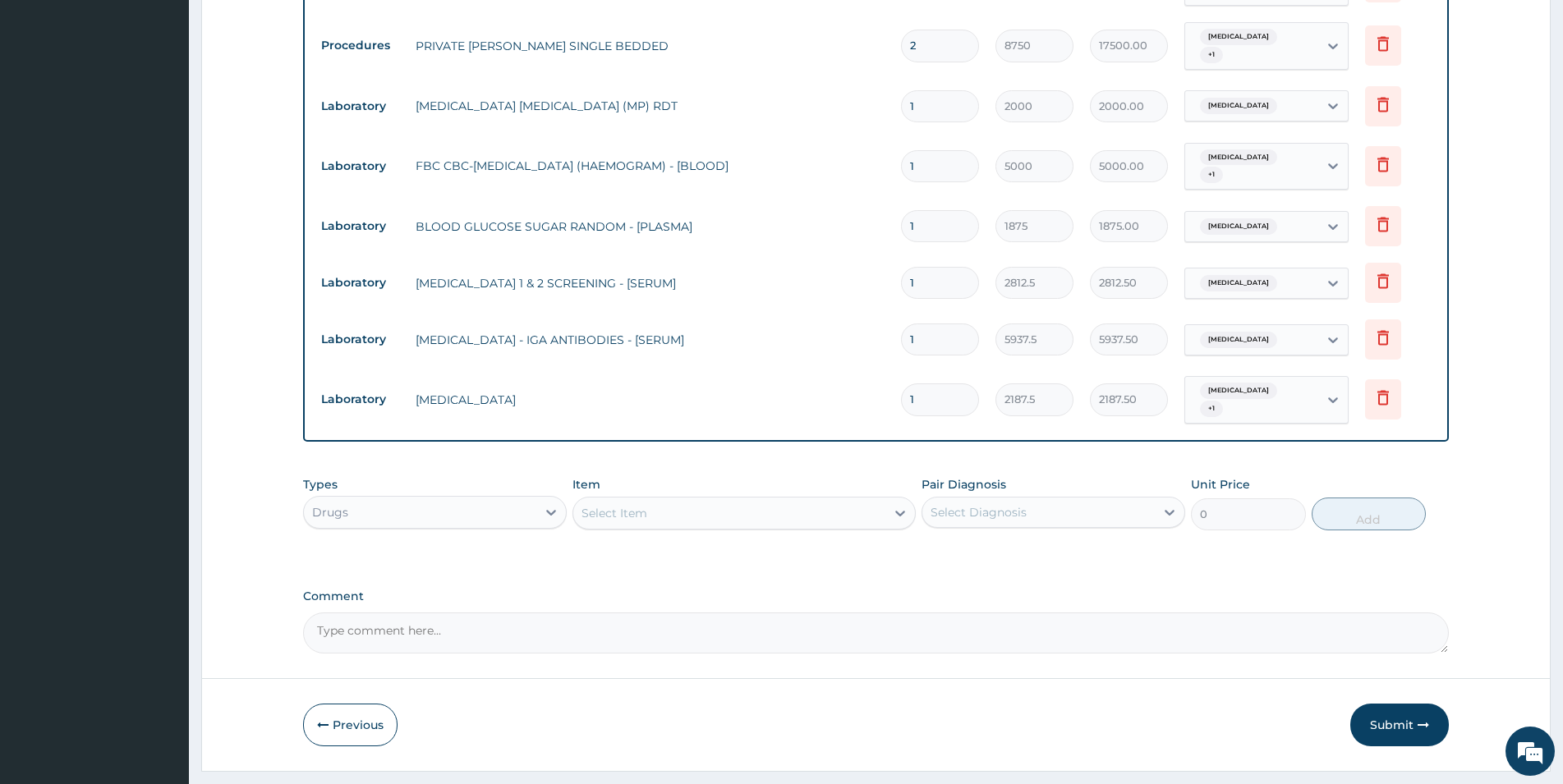
click at [659, 500] on div "Select Item" at bounding box center [729, 512] width 312 height 26
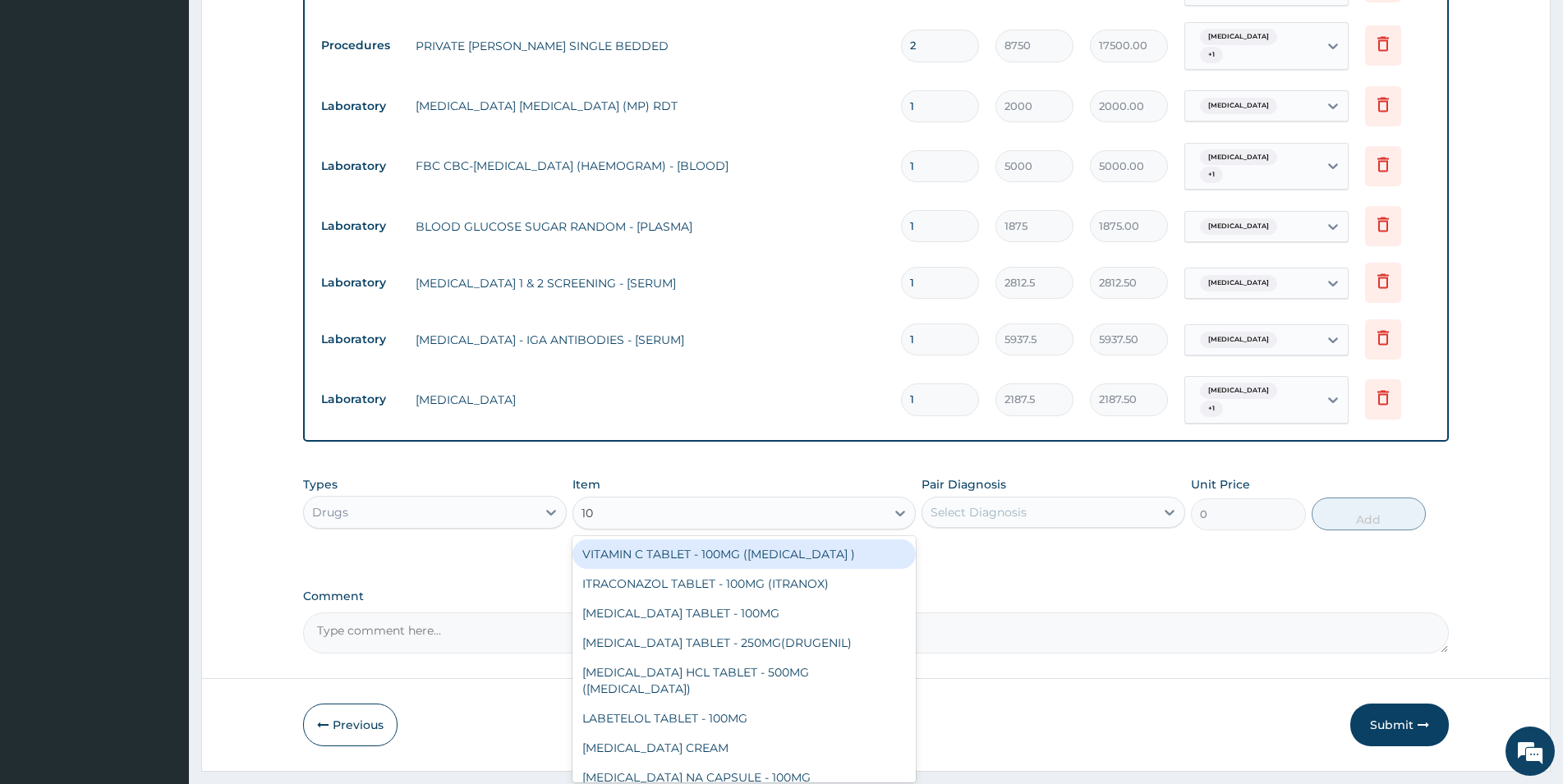
type input "10%"
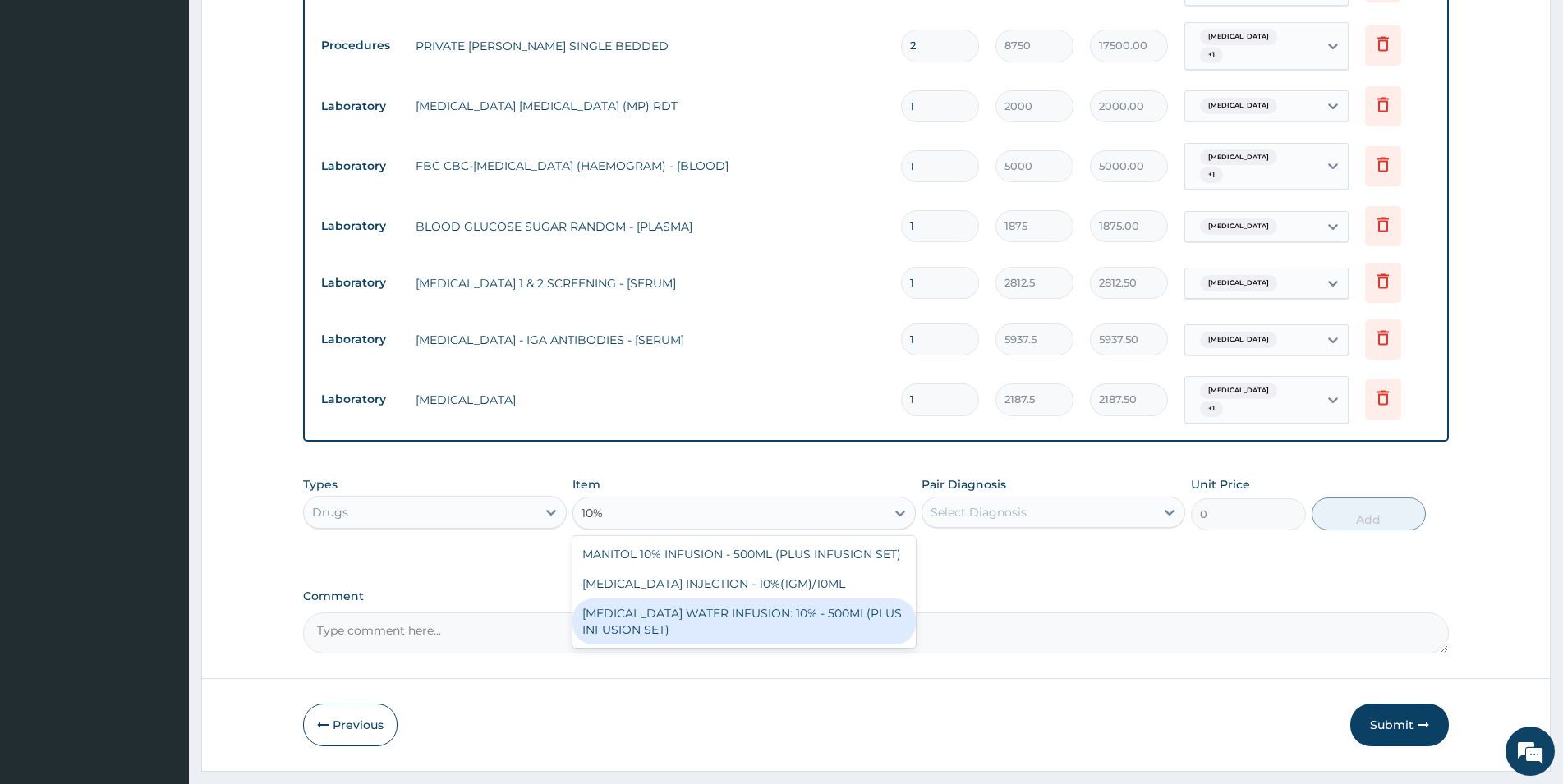
click at [873, 598] on div "DEXTROSE WATER INFUSION: 10% - 500ML(PLUS INFUSION SET)" at bounding box center [744, 622] width 343 height 46
type input "1092"
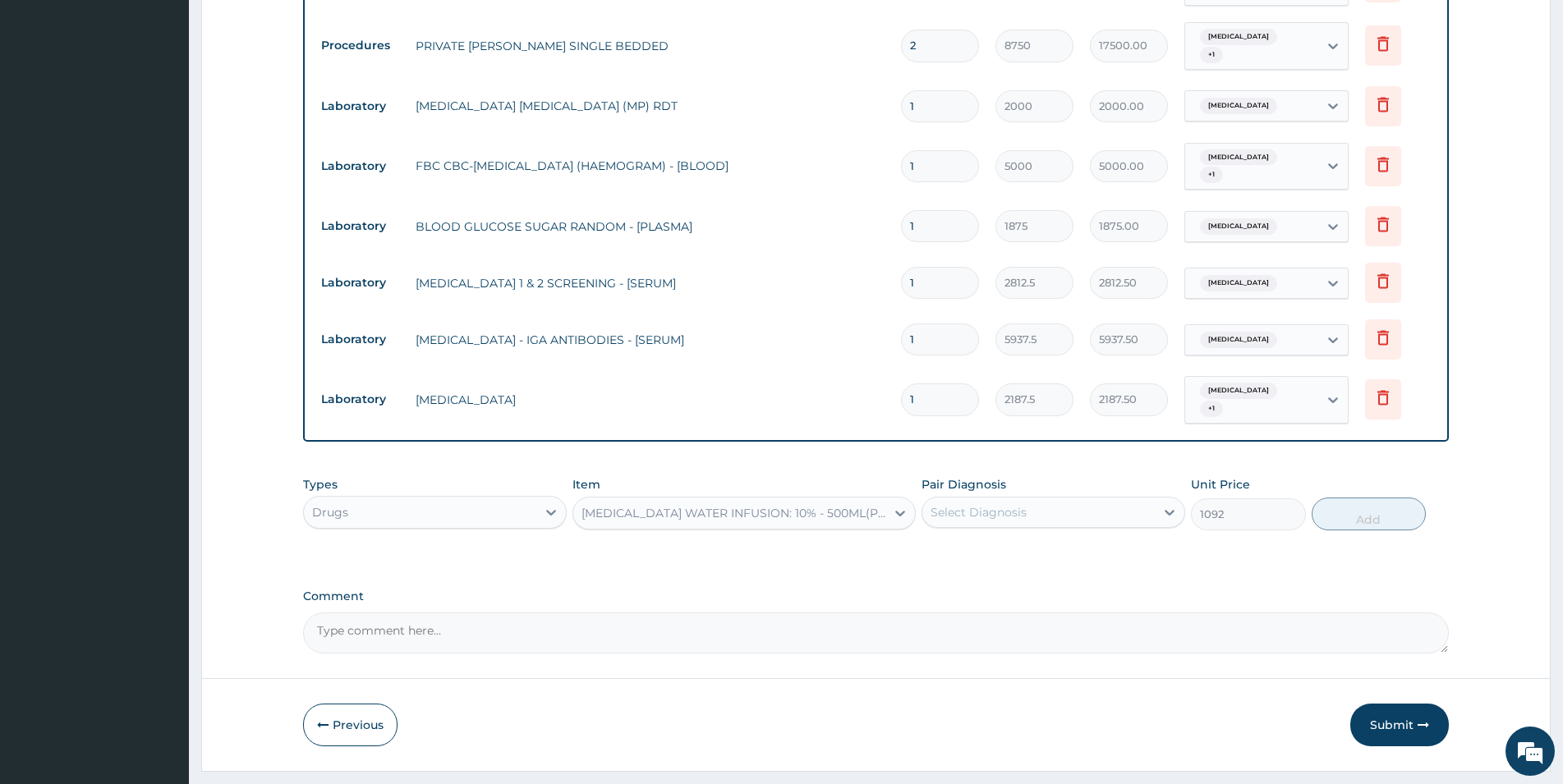
click at [1048, 477] on div "Pair Diagnosis Select Diagnosis" at bounding box center [1053, 504] width 264 height 54
click at [1048, 497] on div "Select Diagnosis" at bounding box center [1053, 512] width 264 height 31
click at [1040, 537] on div "Malaria" at bounding box center [1053, 554] width 264 height 34
checkbox input "true"
click at [1383, 498] on button "Add" at bounding box center [1369, 514] width 114 height 33
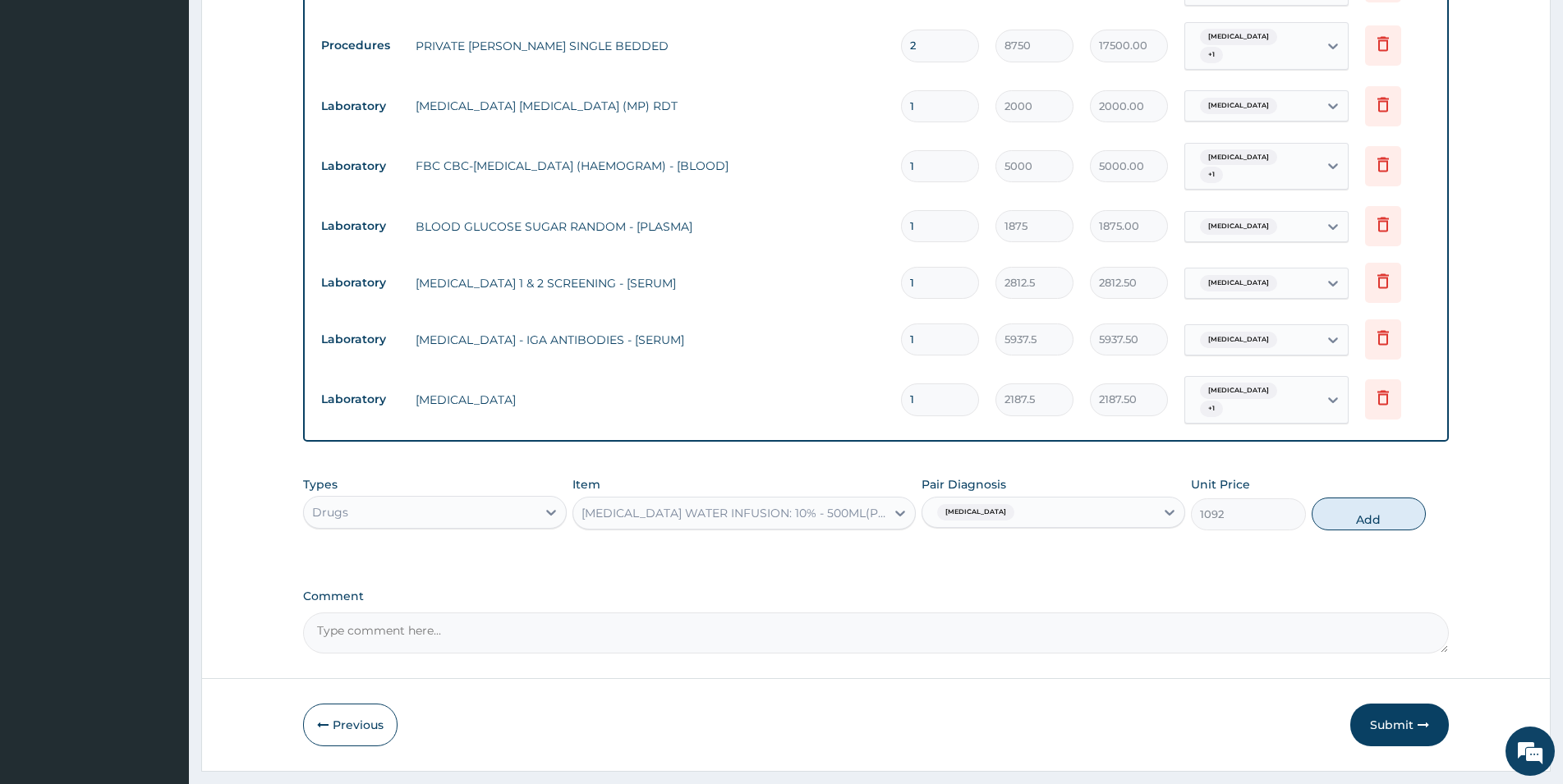
type input "0"
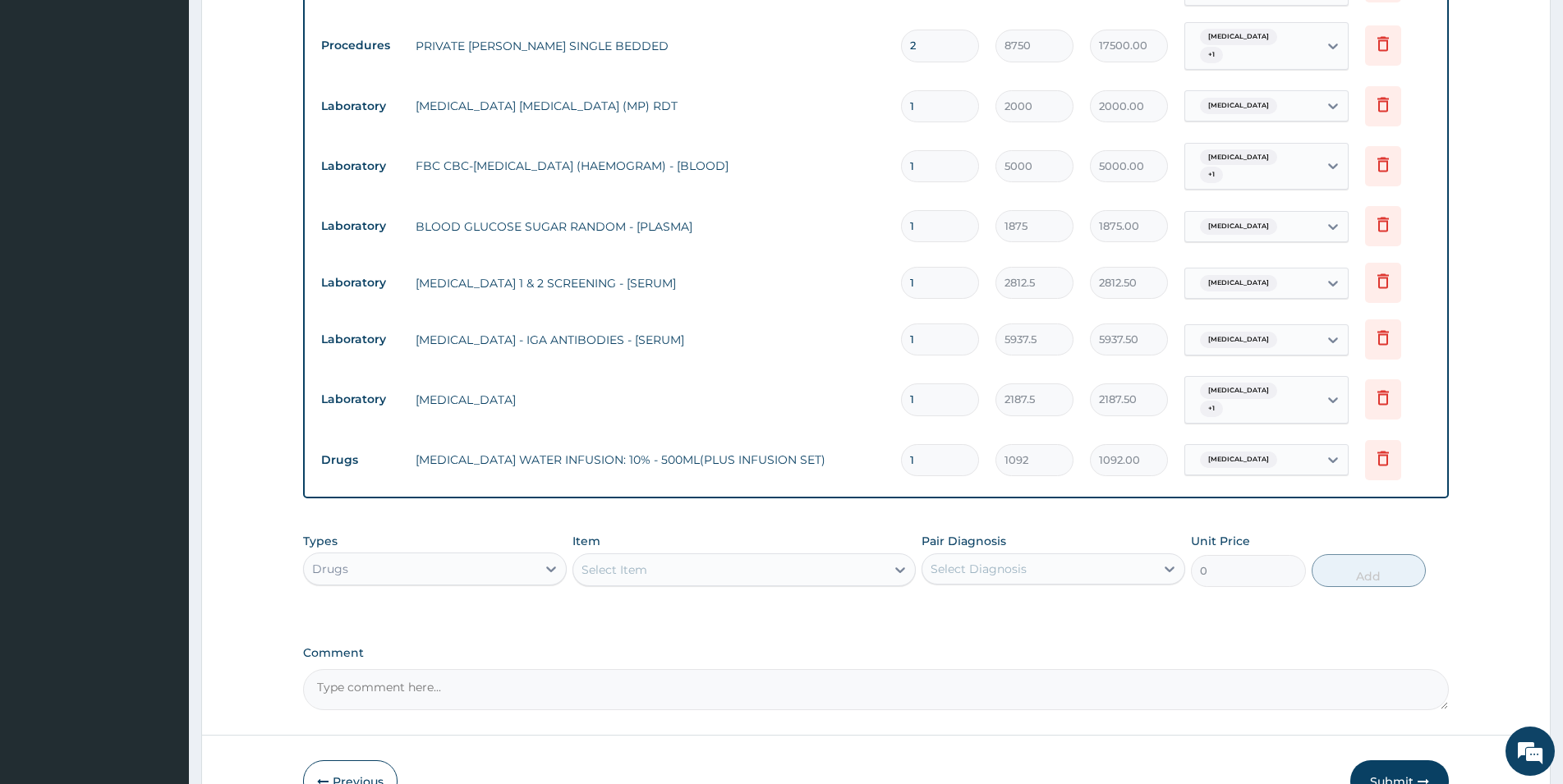
type input "0.00"
type input "3"
type input "3276.00"
type input "3"
click at [645, 562] on div "Select Item" at bounding box center [614, 569] width 66 height 16
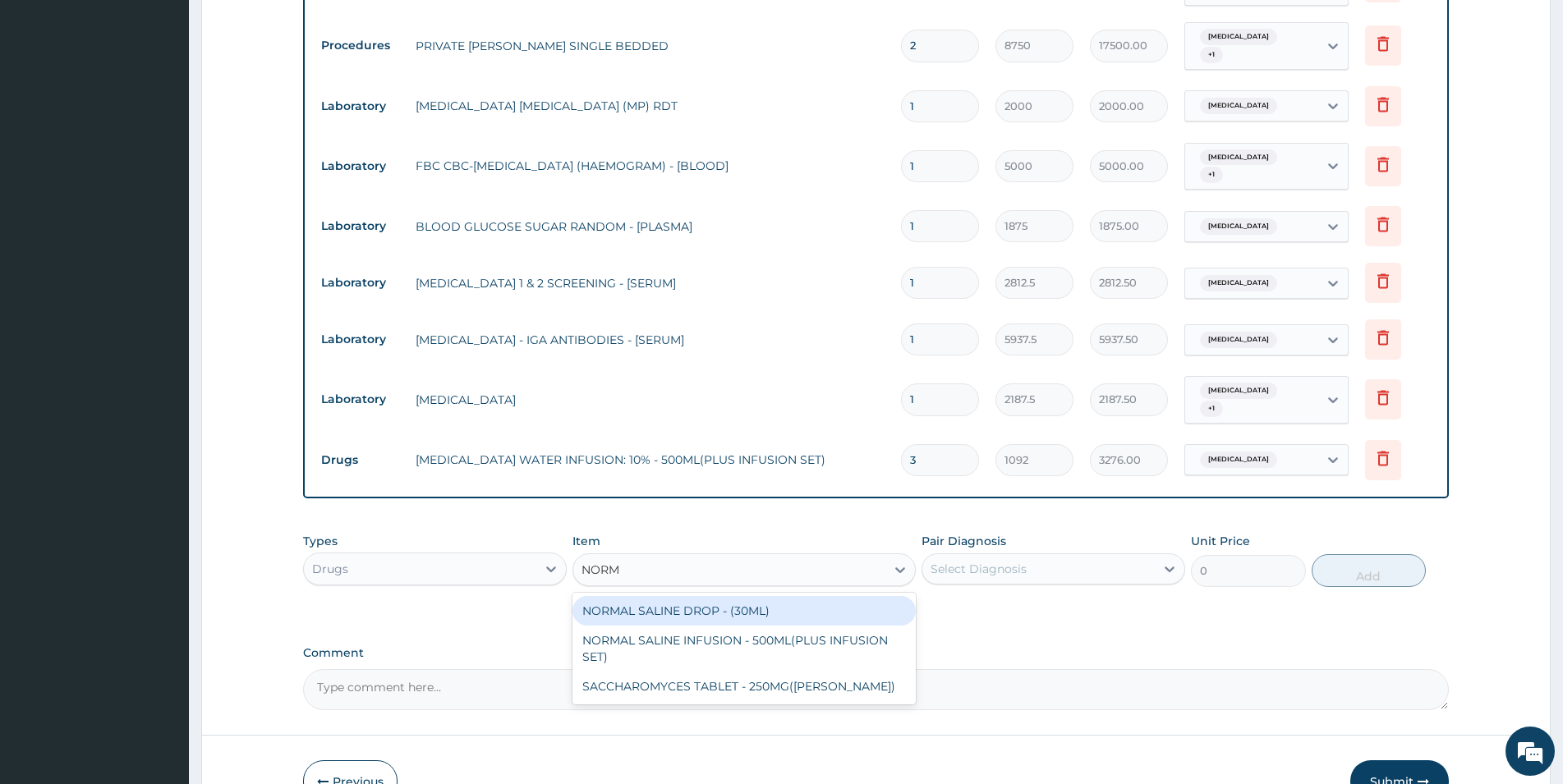
type input "NORMA"
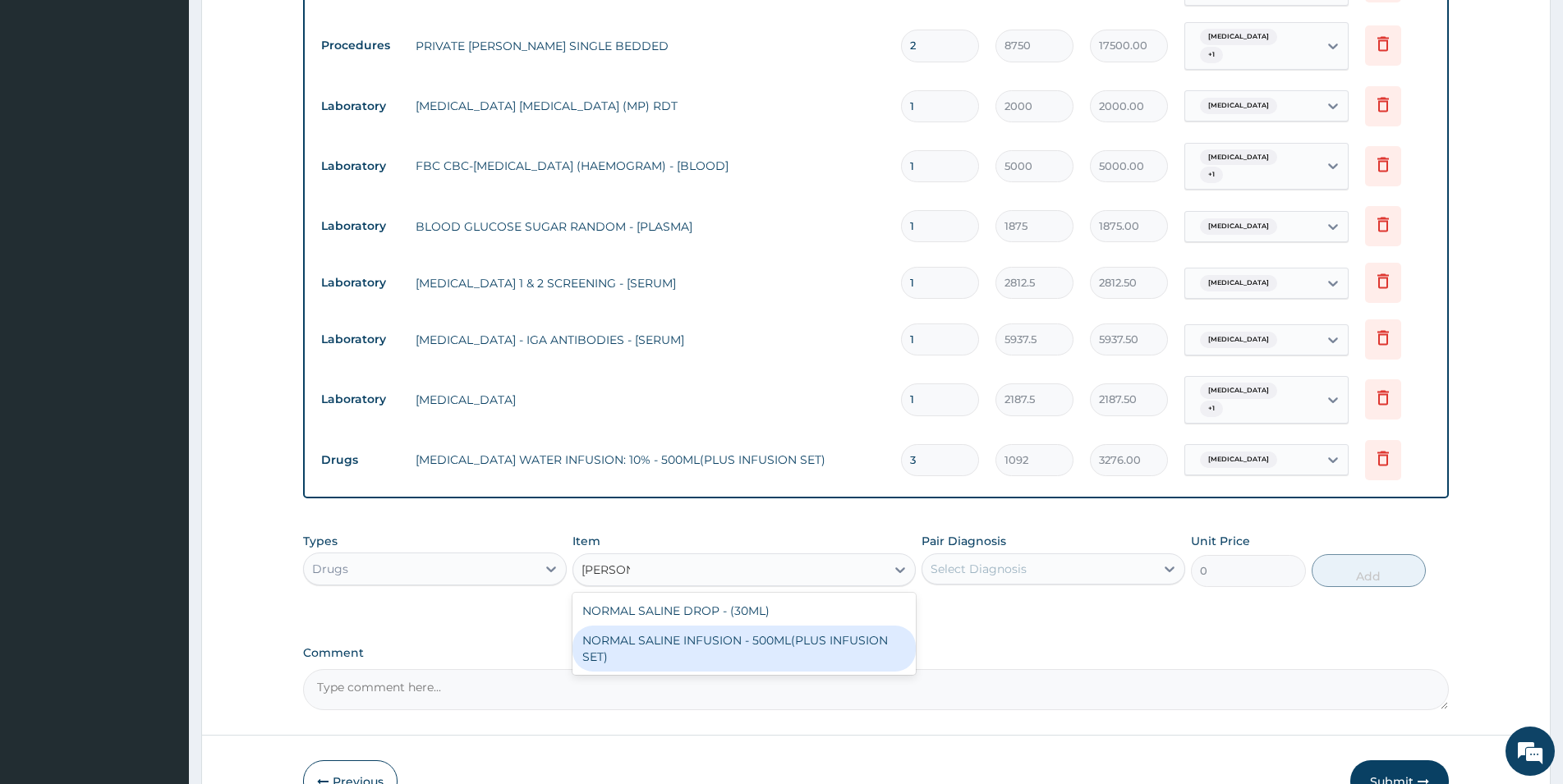
click at [679, 625] on div "NORMAL SALINE INFUSION - 500ML(PLUS INFUSION SET)" at bounding box center [744, 649] width 343 height 46
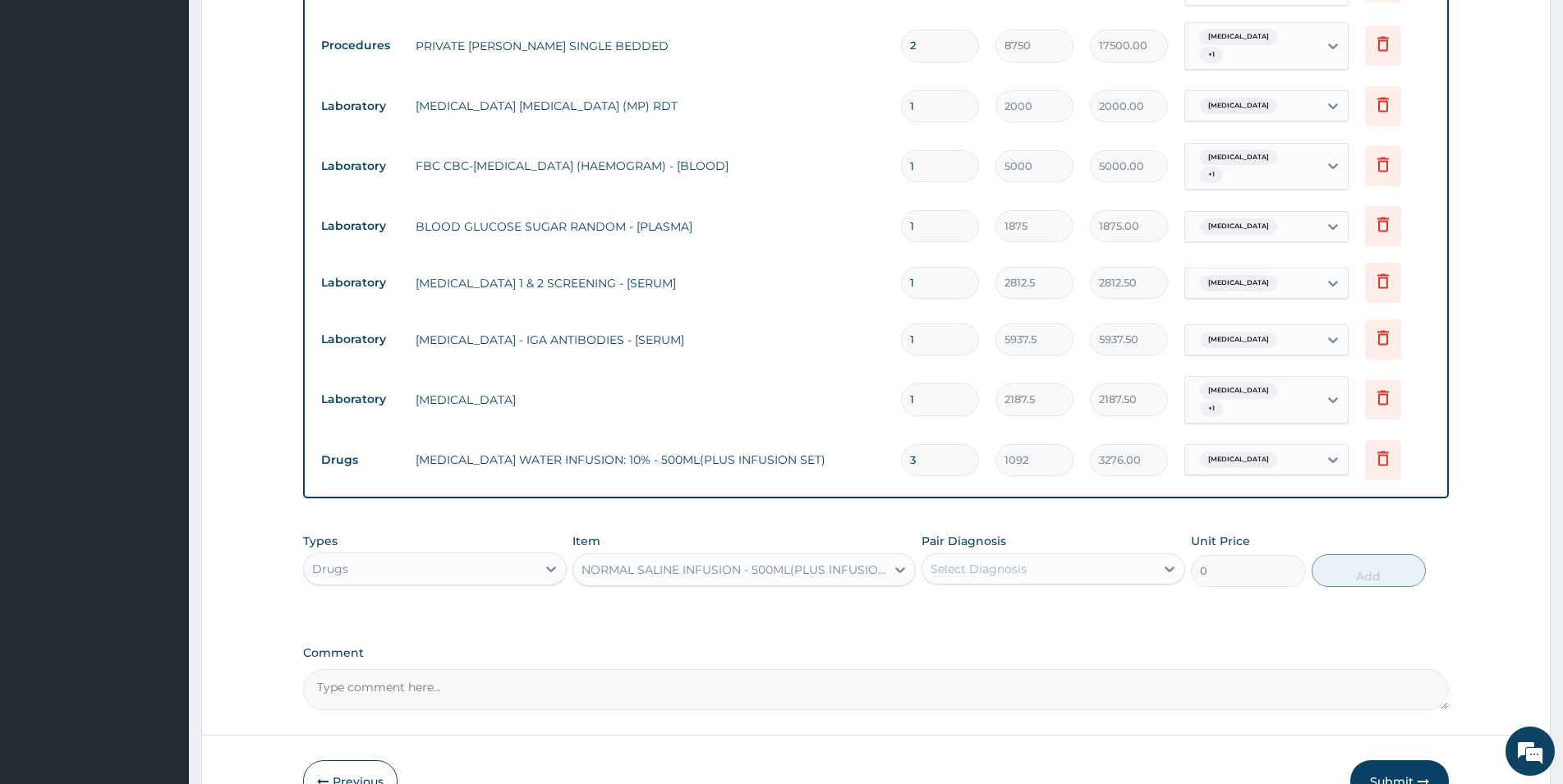
type input "1092"
click at [1007, 561] on div "Select Diagnosis" at bounding box center [978, 568] width 96 height 16
click at [1066, 595] on div "Malaria" at bounding box center [1053, 611] width 264 height 34
checkbox input "true"
click at [1342, 554] on button "Add" at bounding box center [1369, 570] width 114 height 33
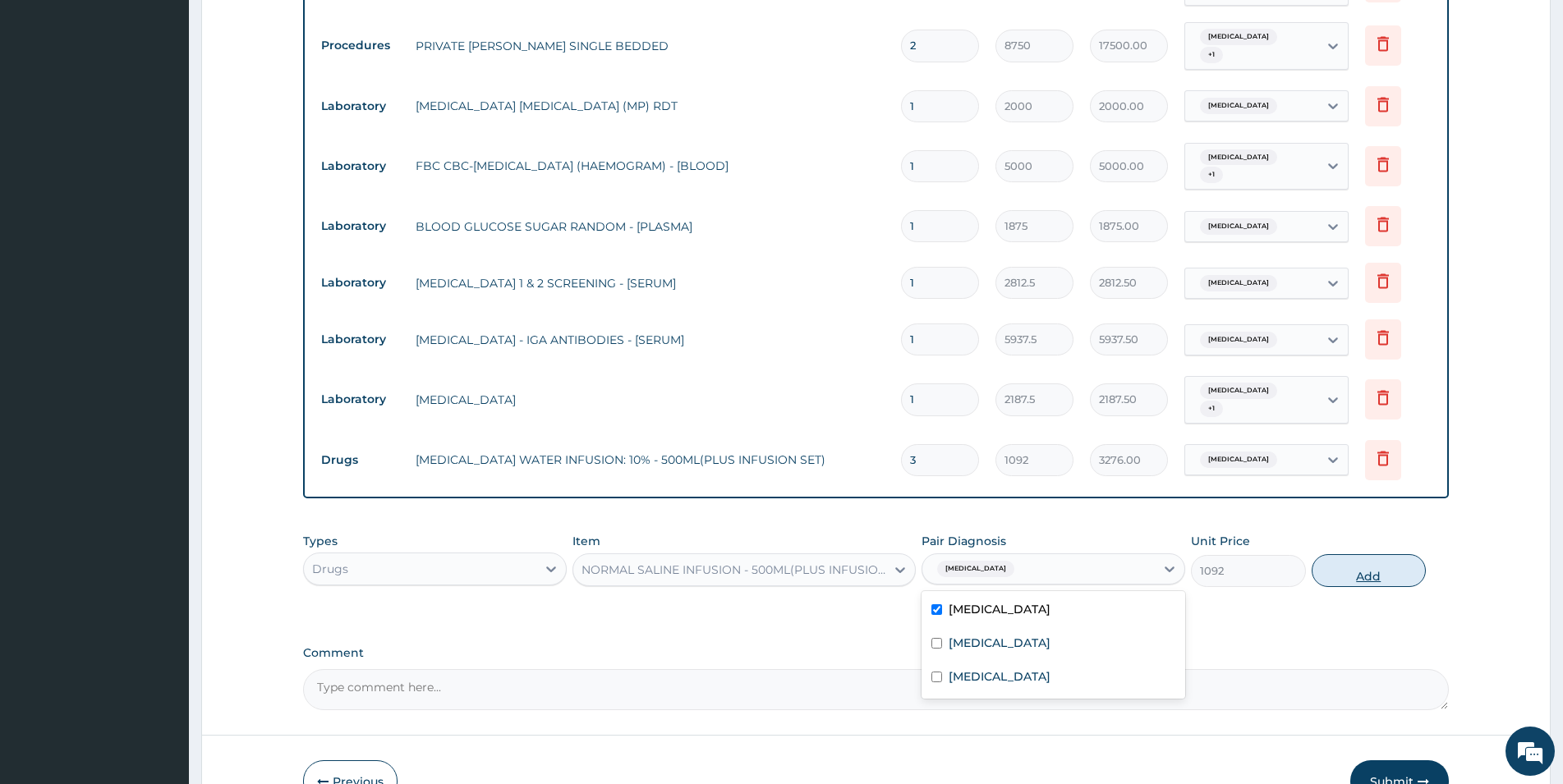
type input "0"
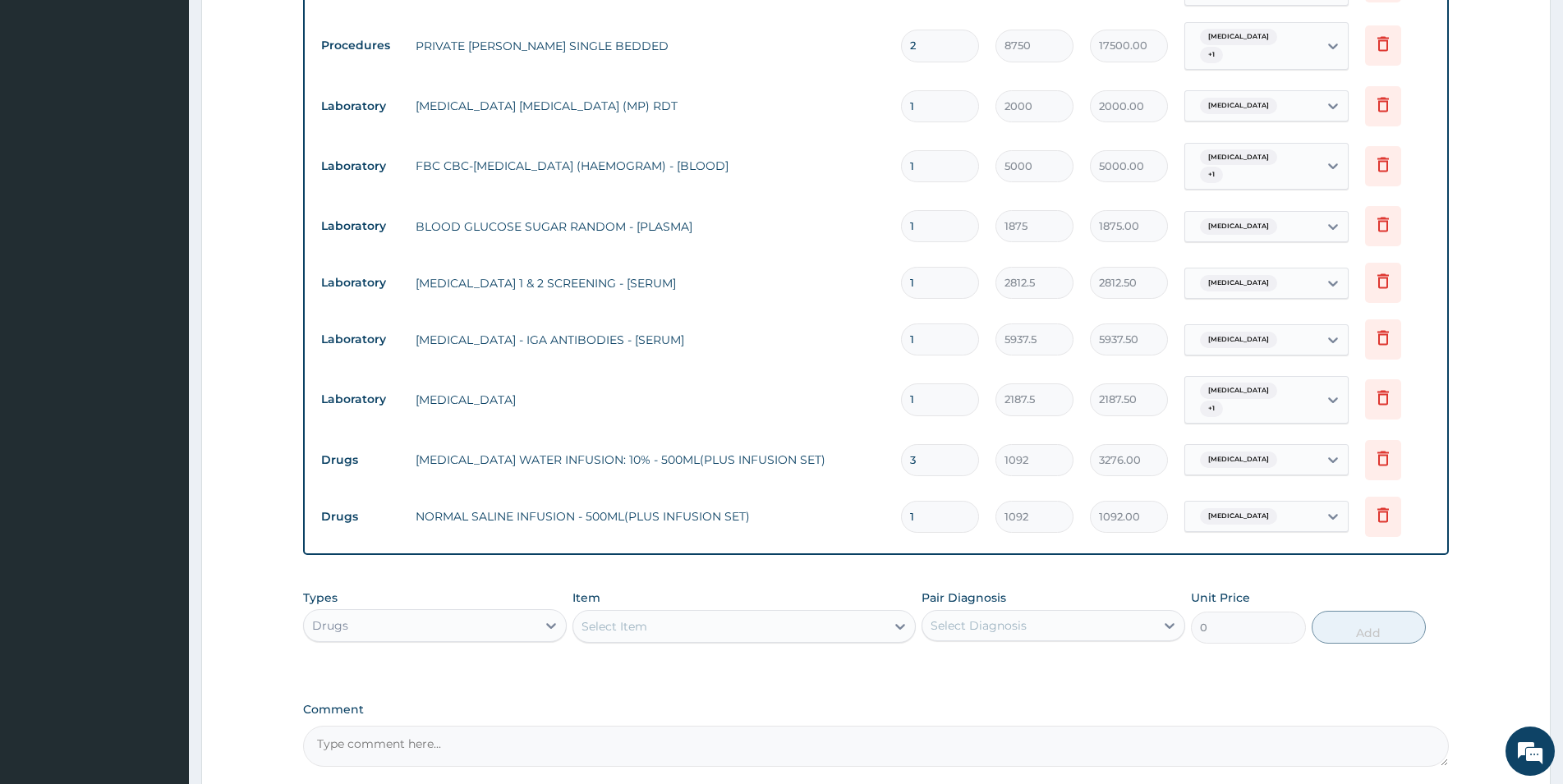
click at [753, 613] on div "Select Item" at bounding box center [729, 625] width 312 height 26
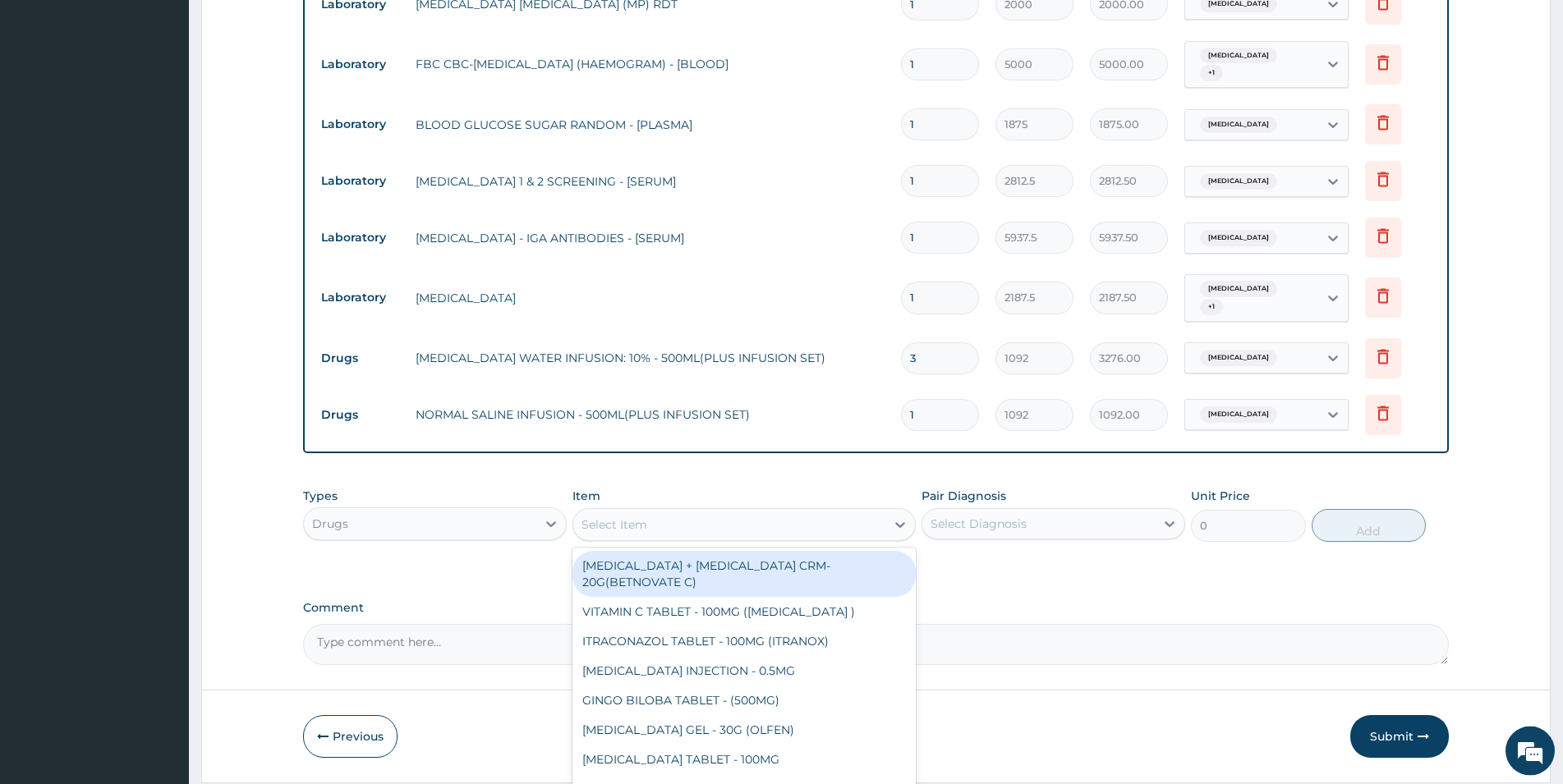
scroll to position [928, 0]
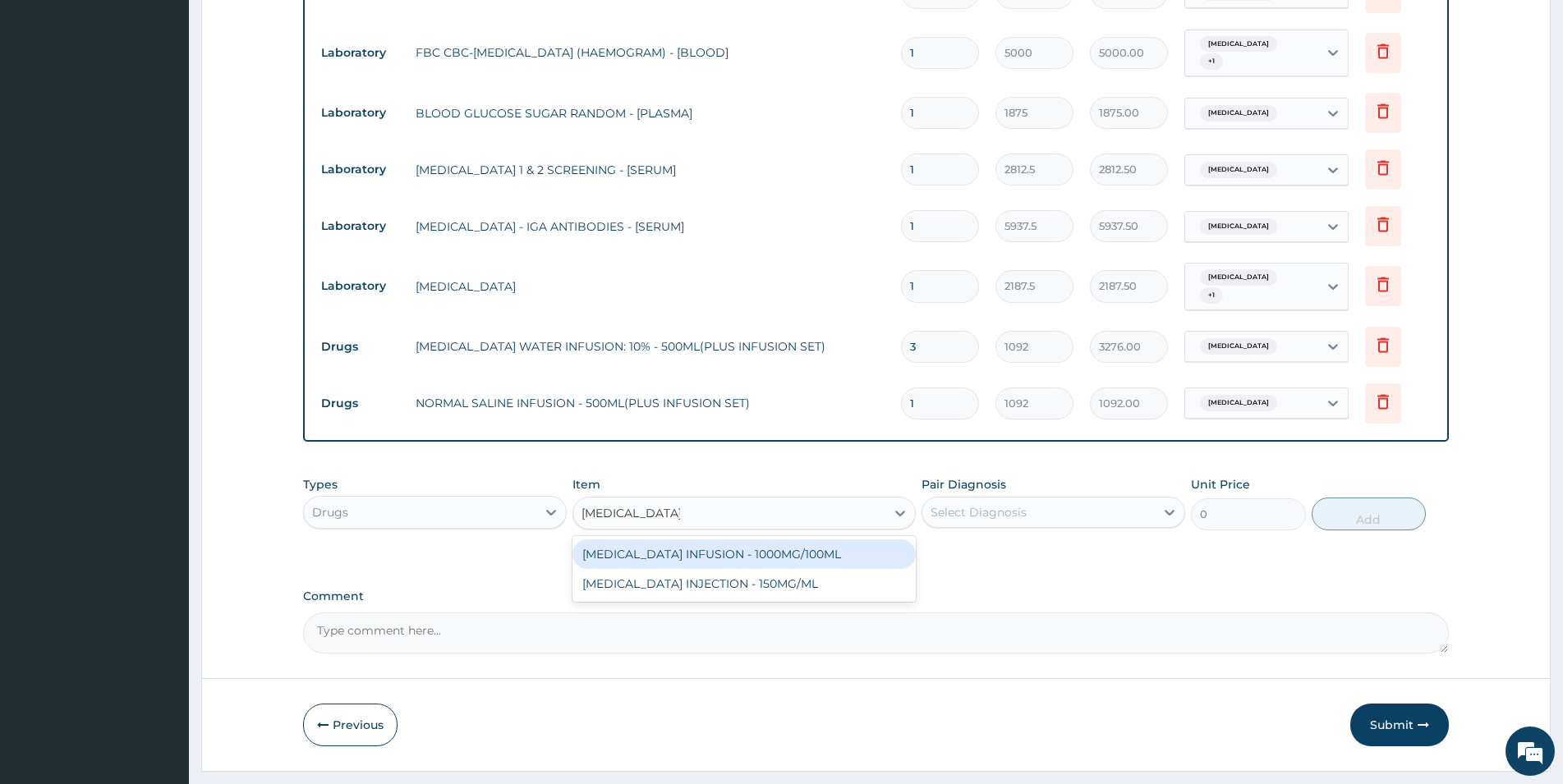
type input "PARACETAMOL IN"
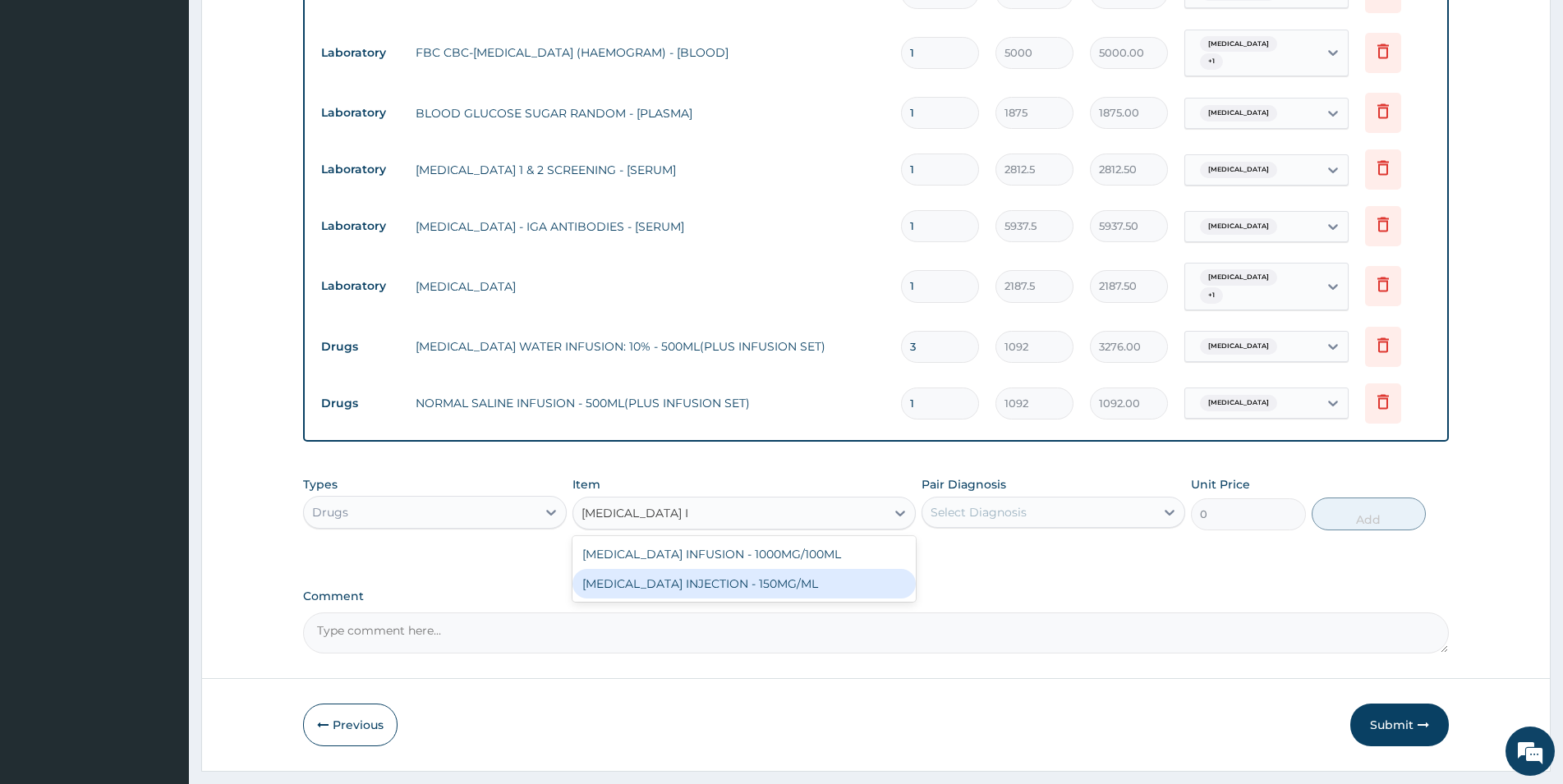
click at [807, 568] on div "PARACETAMOL INJECTION - 150MG/ML" at bounding box center [744, 583] width 343 height 30
type input "560"
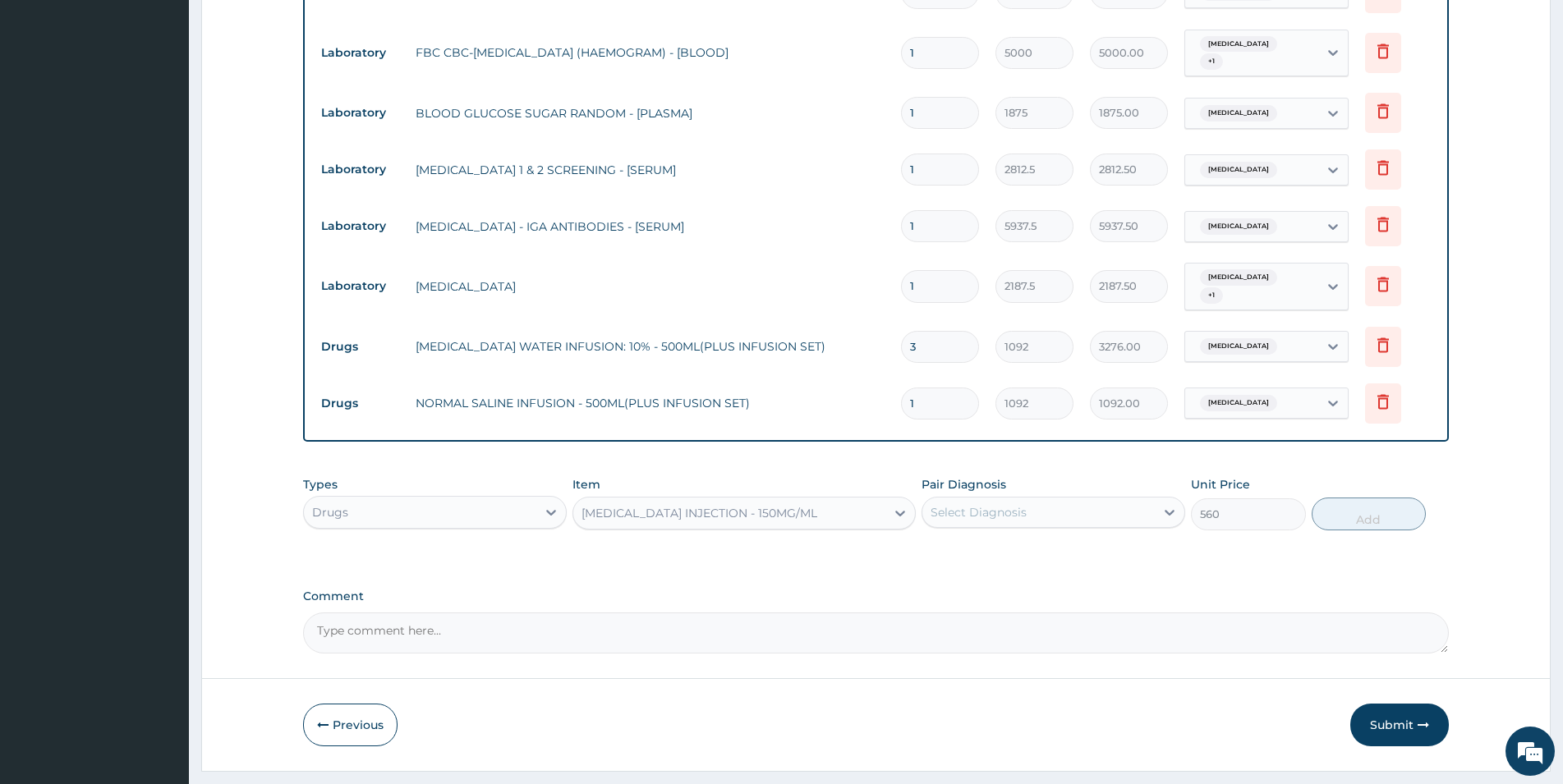
click at [1152, 499] on div "Select Diagnosis" at bounding box center [1039, 511] width 232 height 26
click at [1102, 537] on div "Malaria" at bounding box center [1053, 554] width 264 height 34
checkbox input "true"
click at [1357, 498] on button "Add" at bounding box center [1369, 514] width 114 height 33
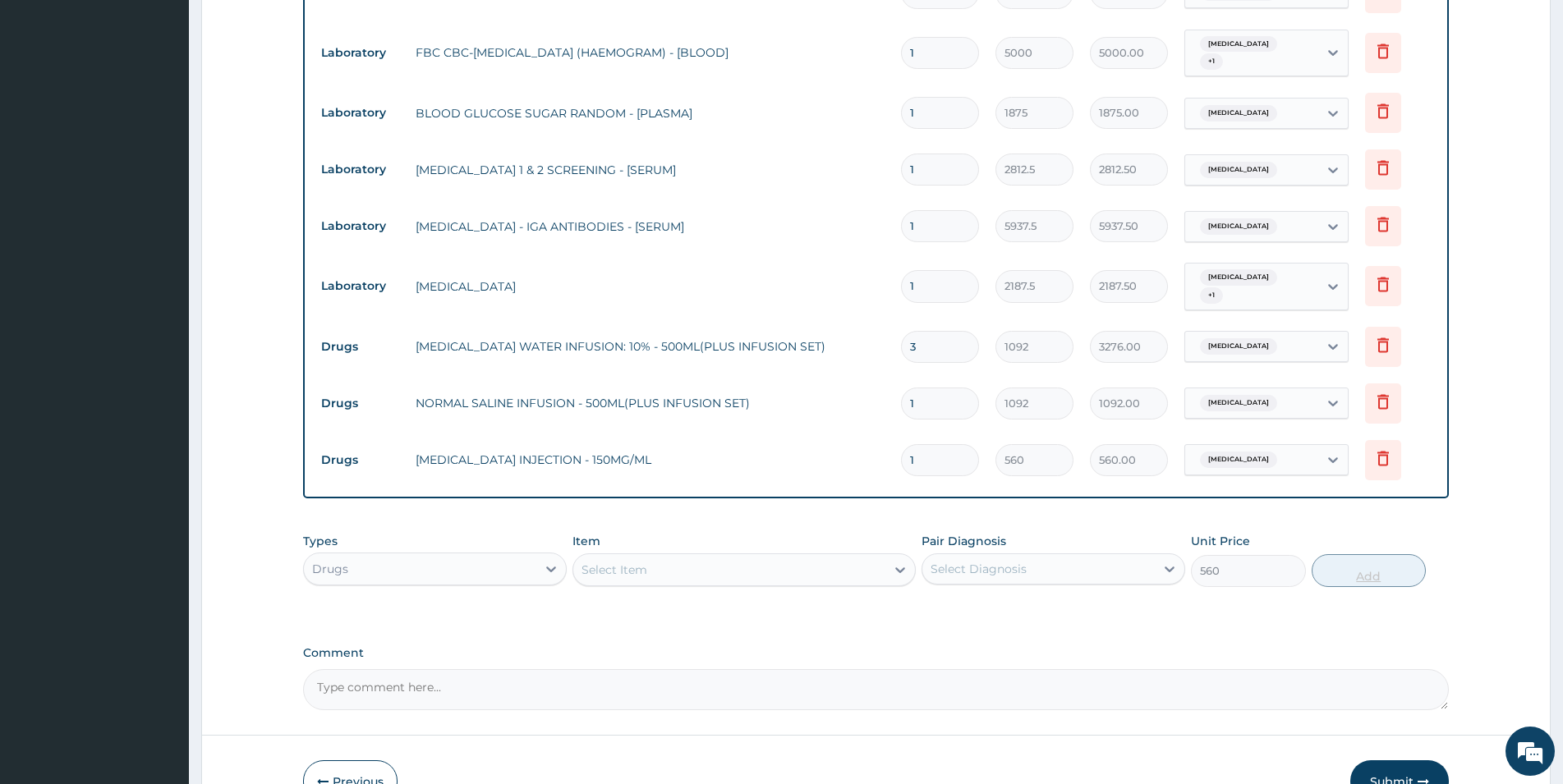
type input "0"
type input "12"
type input "6720.00"
type input "12"
click at [727, 557] on div "Select Item" at bounding box center [729, 569] width 312 height 26
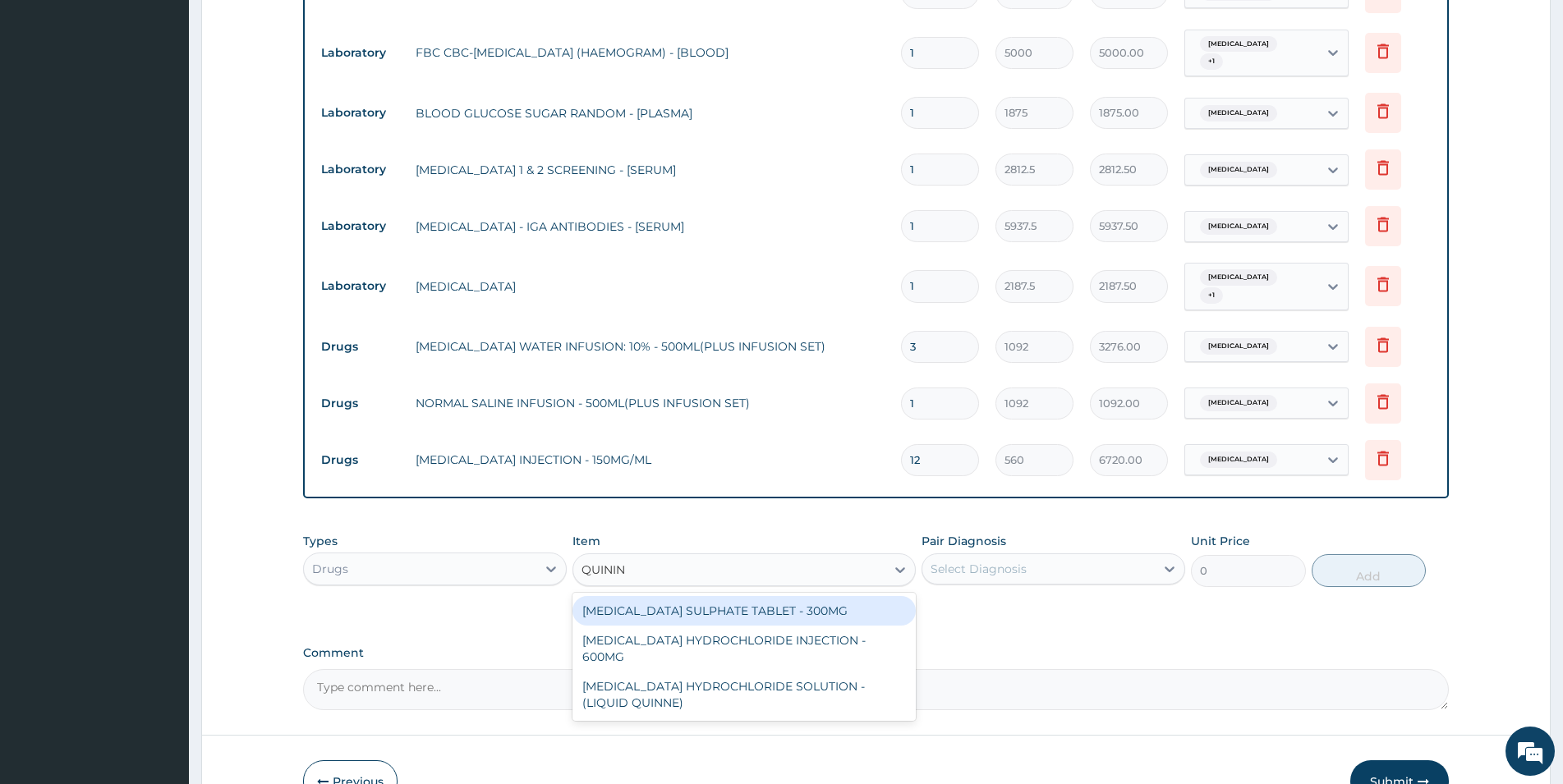
type input "QUININE"
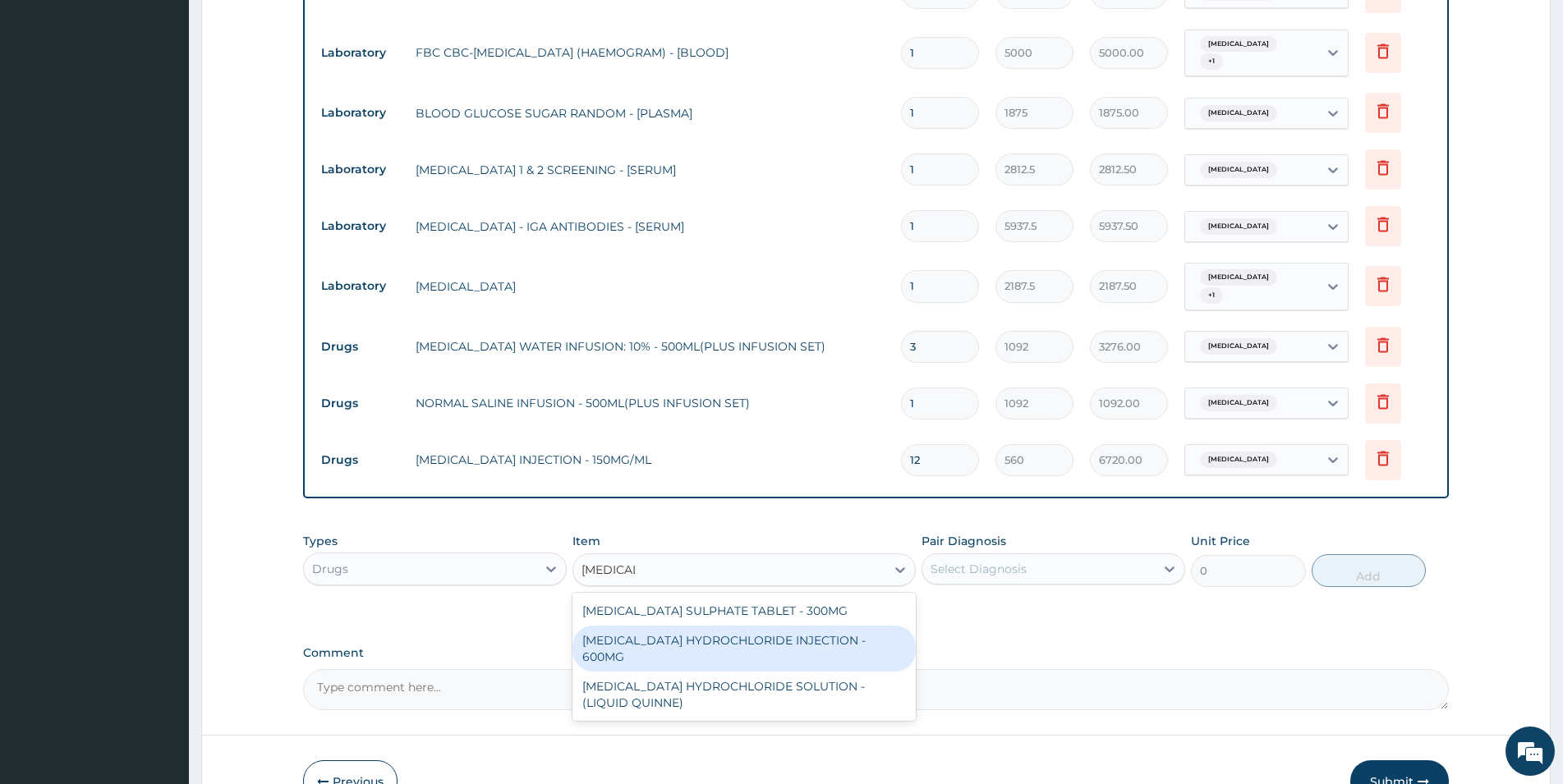
drag, startPoint x: 683, startPoint y: 593, endPoint x: 691, endPoint y: 583, distance: 12.8
click at [683, 625] on div "QUININE HYDROCHLORIDE INJECTION - 600MG" at bounding box center [744, 649] width 343 height 46
type input "218.39999999999998"
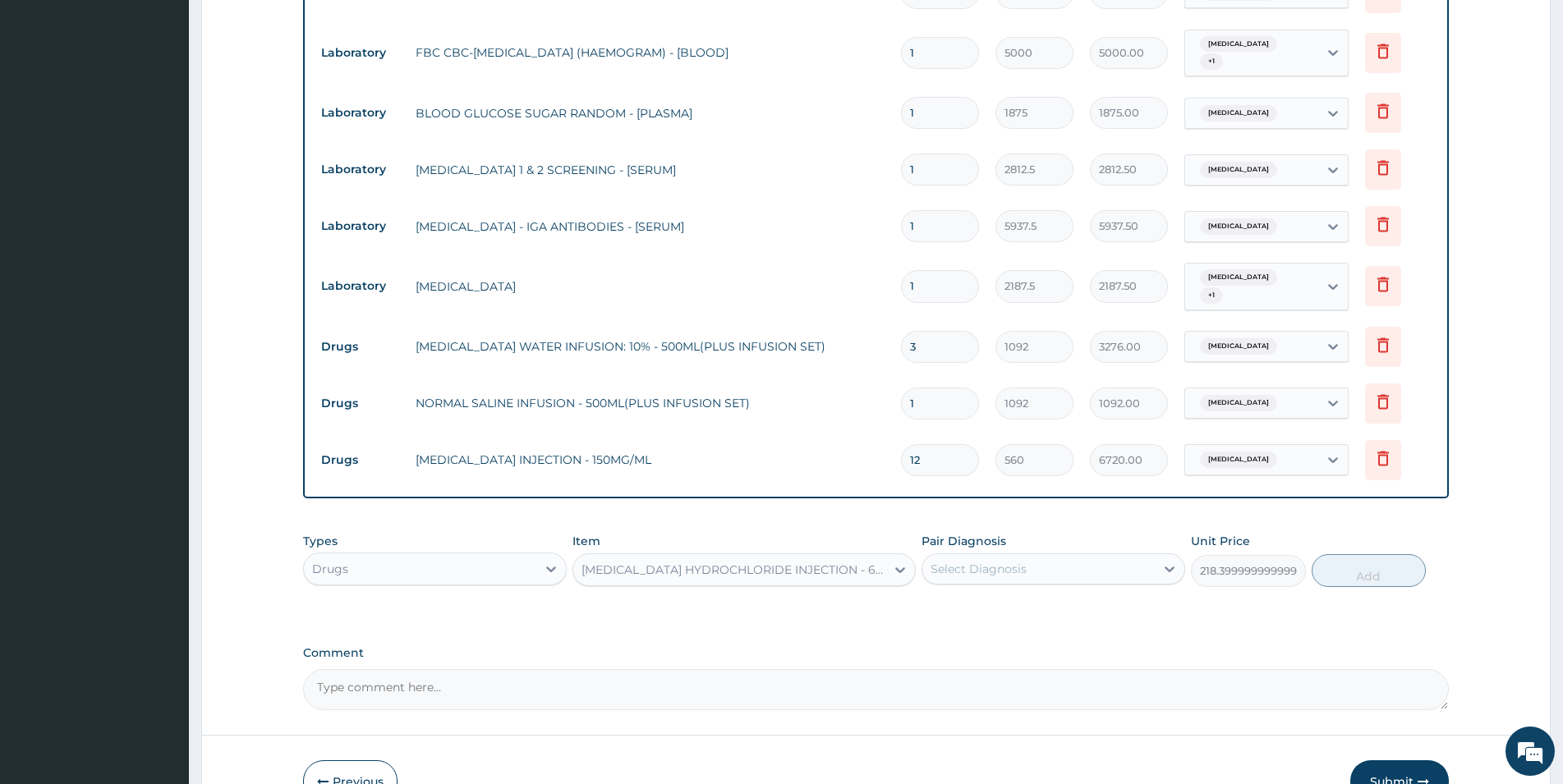
click at [1035, 556] on div "Select Diagnosis" at bounding box center [1039, 568] width 232 height 26
click at [1030, 595] on div "Malaria" at bounding box center [1053, 611] width 264 height 34
checkbox input "true"
click at [1393, 554] on button "Add" at bounding box center [1369, 570] width 114 height 33
type input "0"
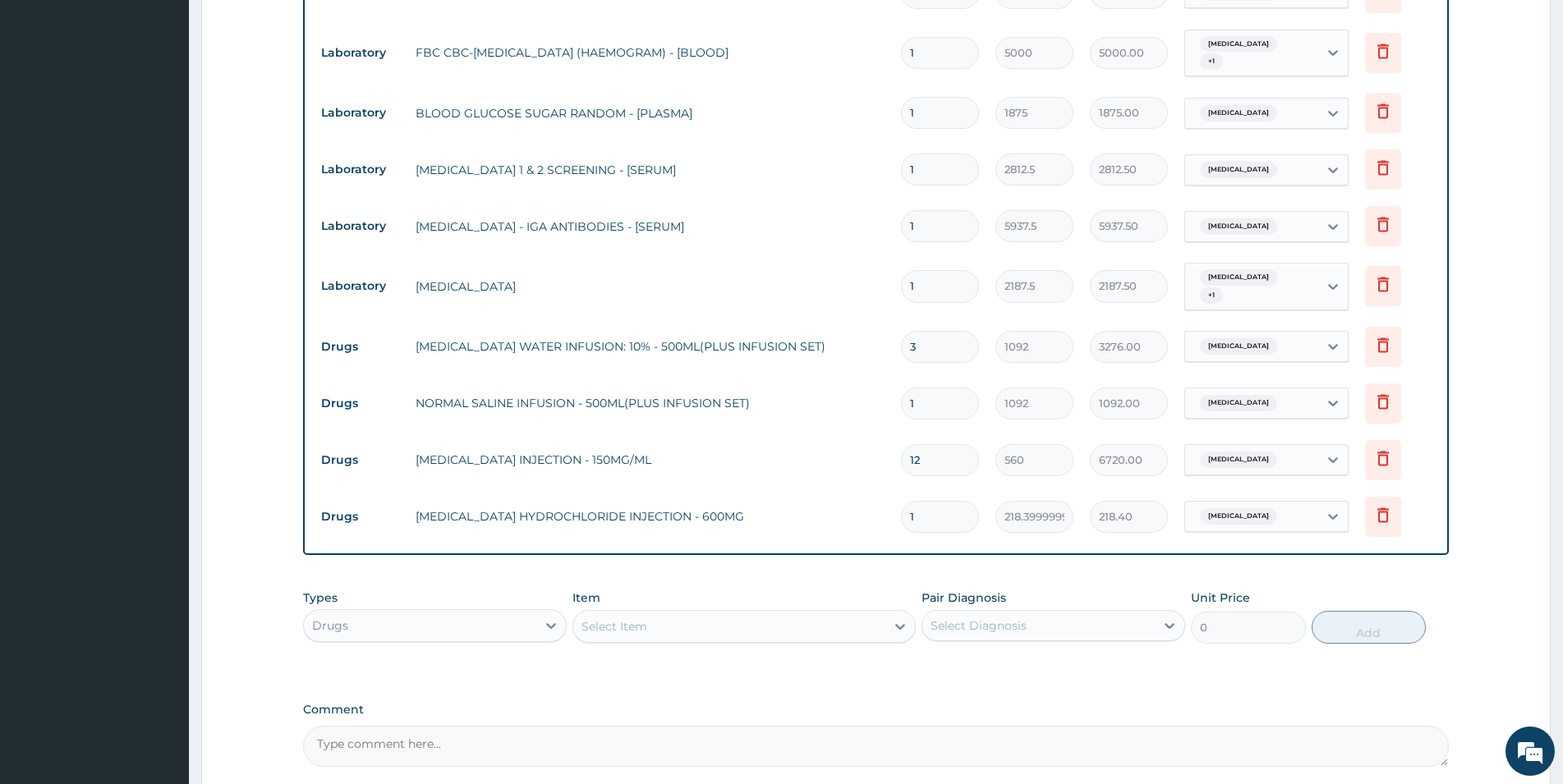
type input "0.00"
type input "4"
type input "873.60"
type input "4"
click at [726, 610] on div "Select Item" at bounding box center [744, 626] width 343 height 33
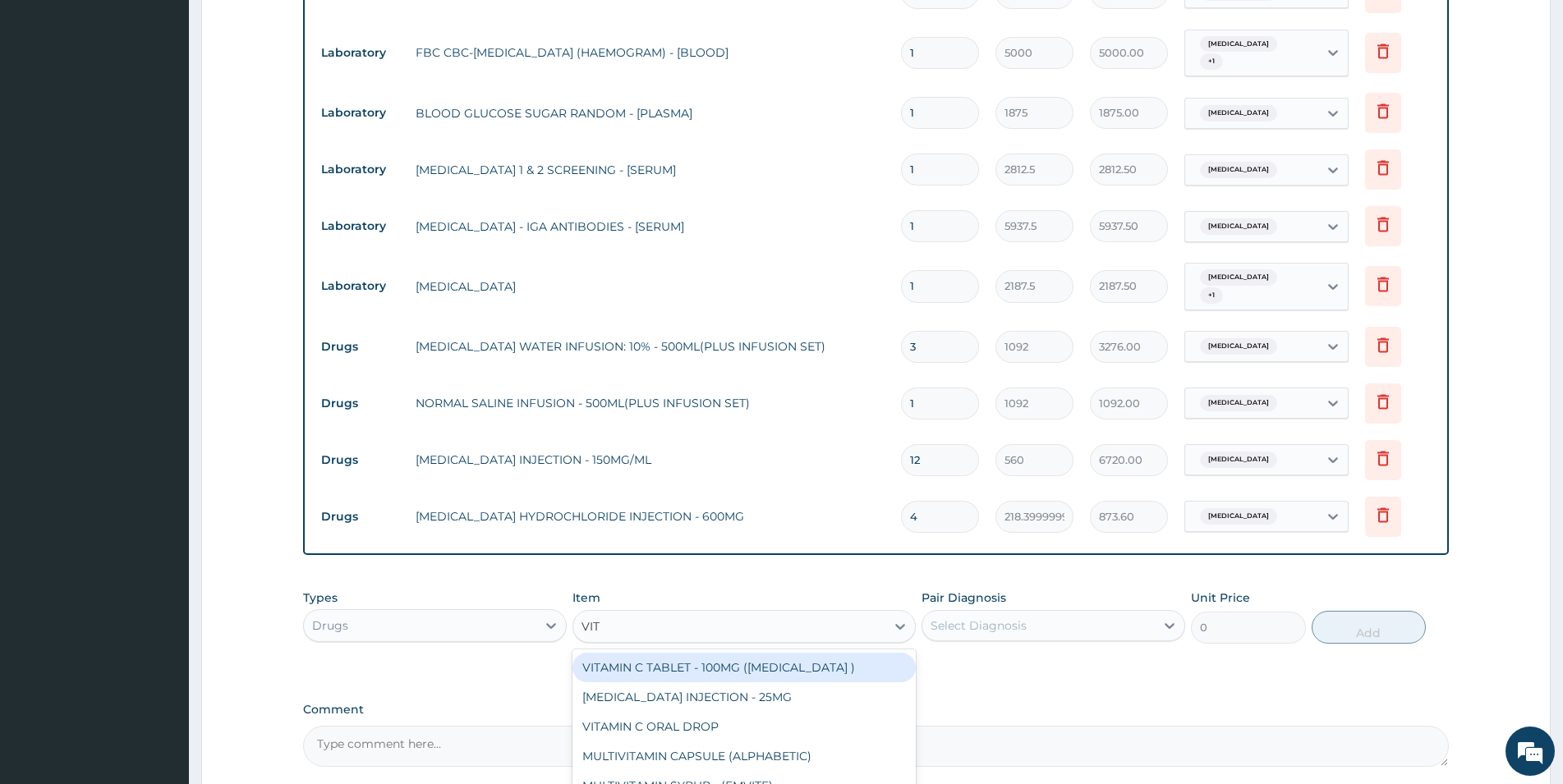
type input "VIT B"
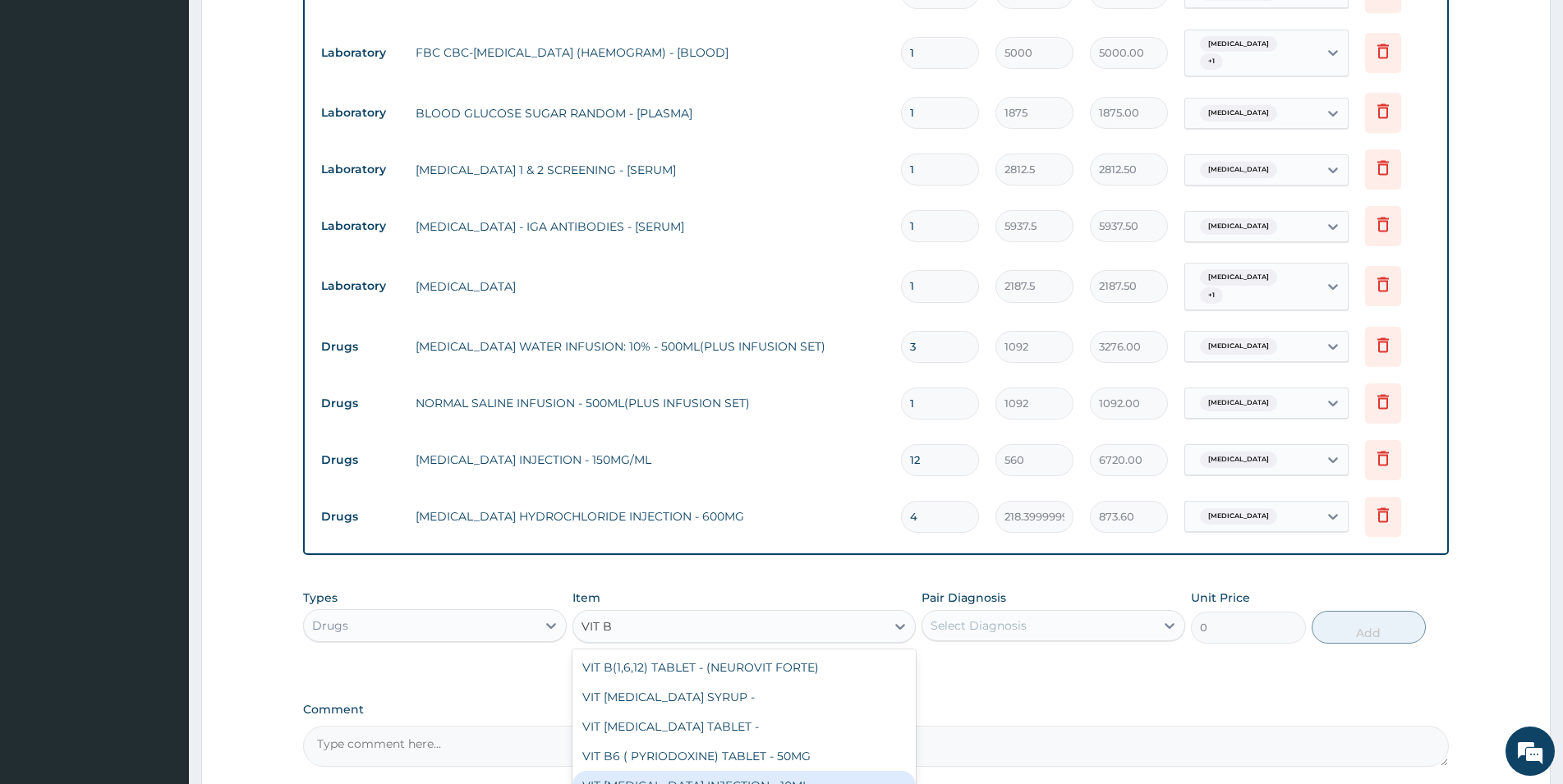
click at [784, 770] on div "VIT B- COMPLEX INJECTION - 10ML" at bounding box center [744, 785] width 343 height 30
type input "154"
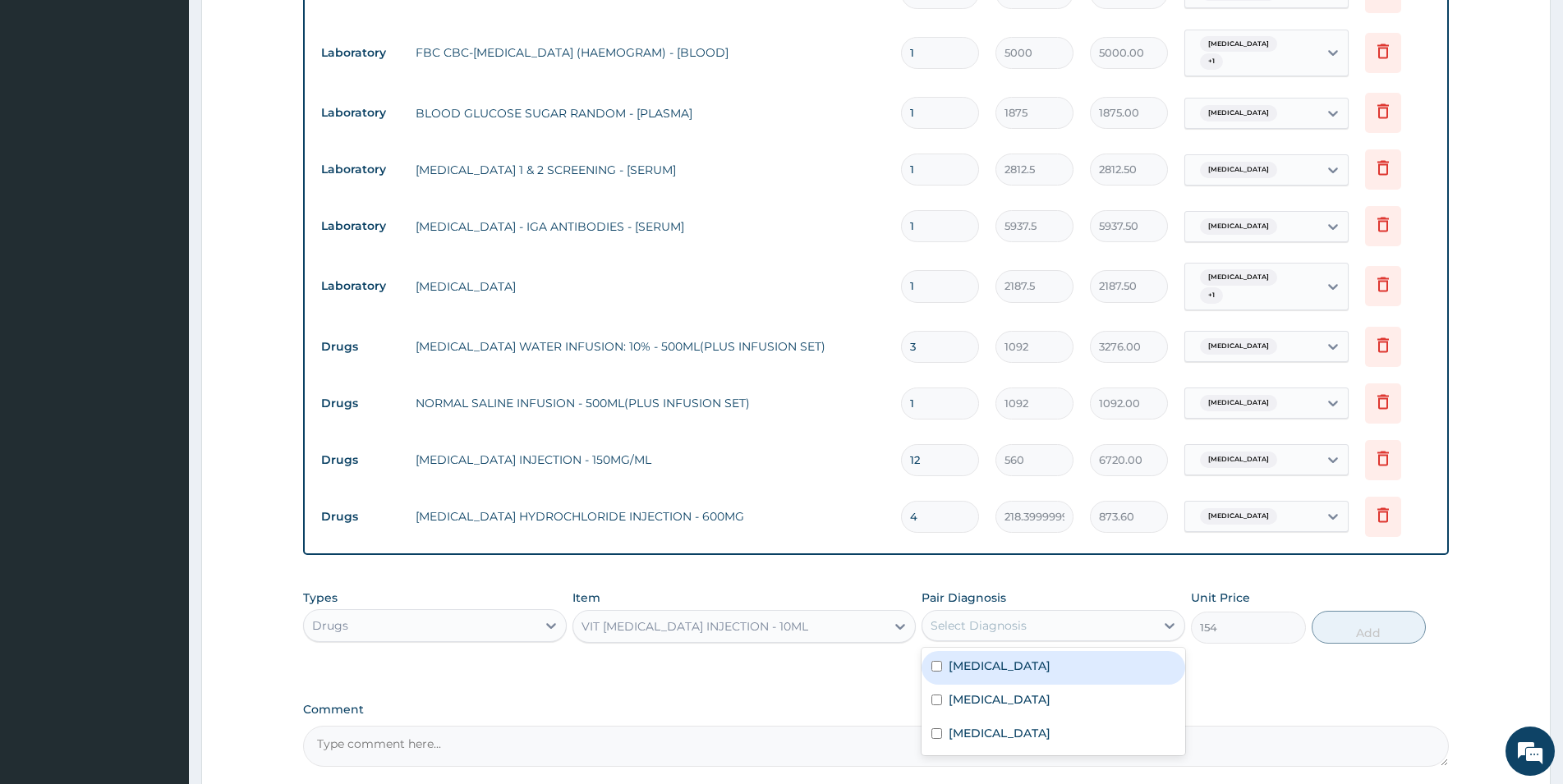
click at [1026, 612] on div "Select Diagnosis" at bounding box center [1039, 624] width 232 height 26
click at [1026, 651] on div "Malaria" at bounding box center [1053, 667] width 264 height 34
checkbox input "true"
click at [1371, 611] on button "Add" at bounding box center [1369, 627] width 114 height 33
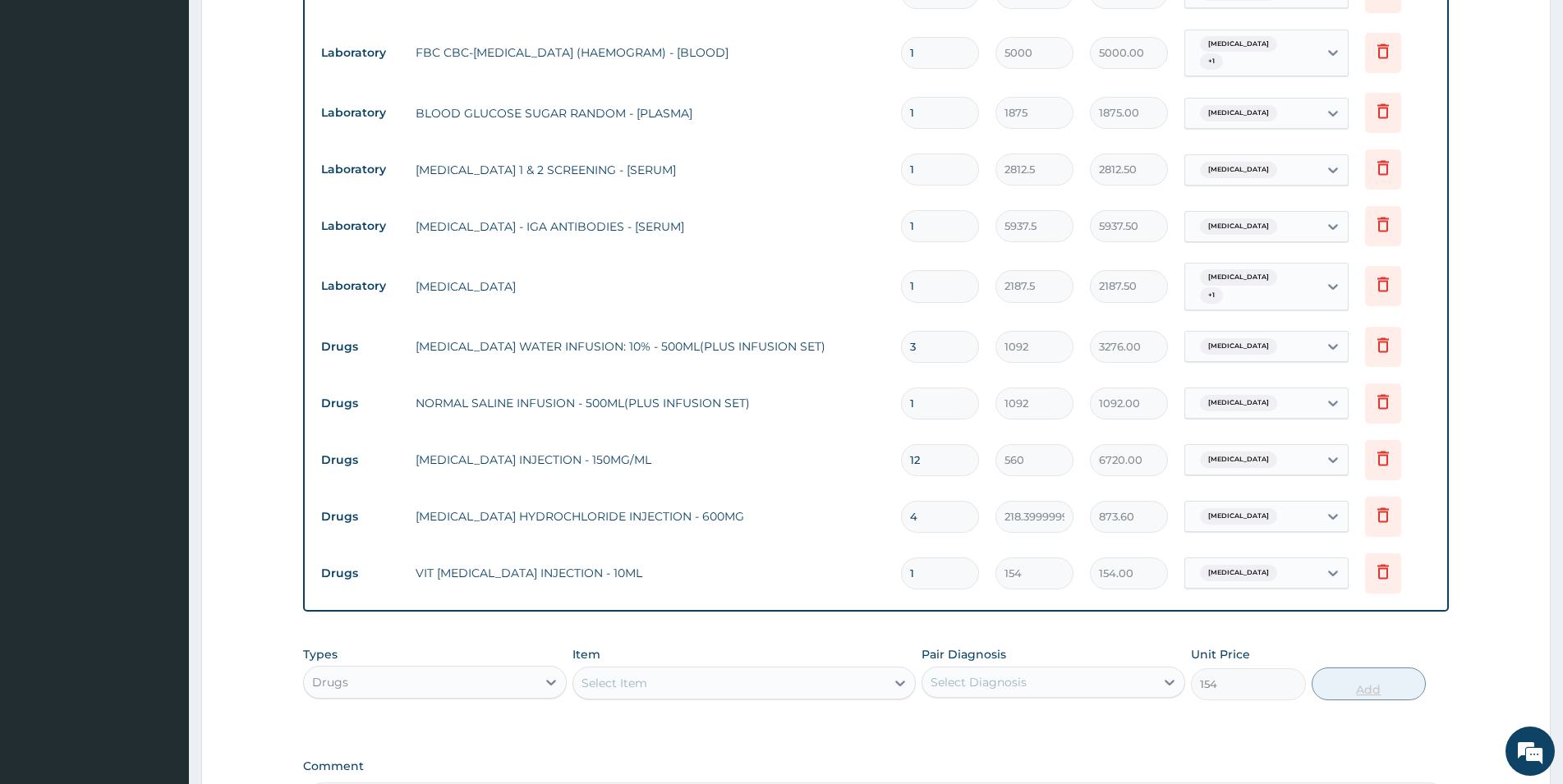
type input "0"
type input "0.00"
type input "2"
type input "308.00"
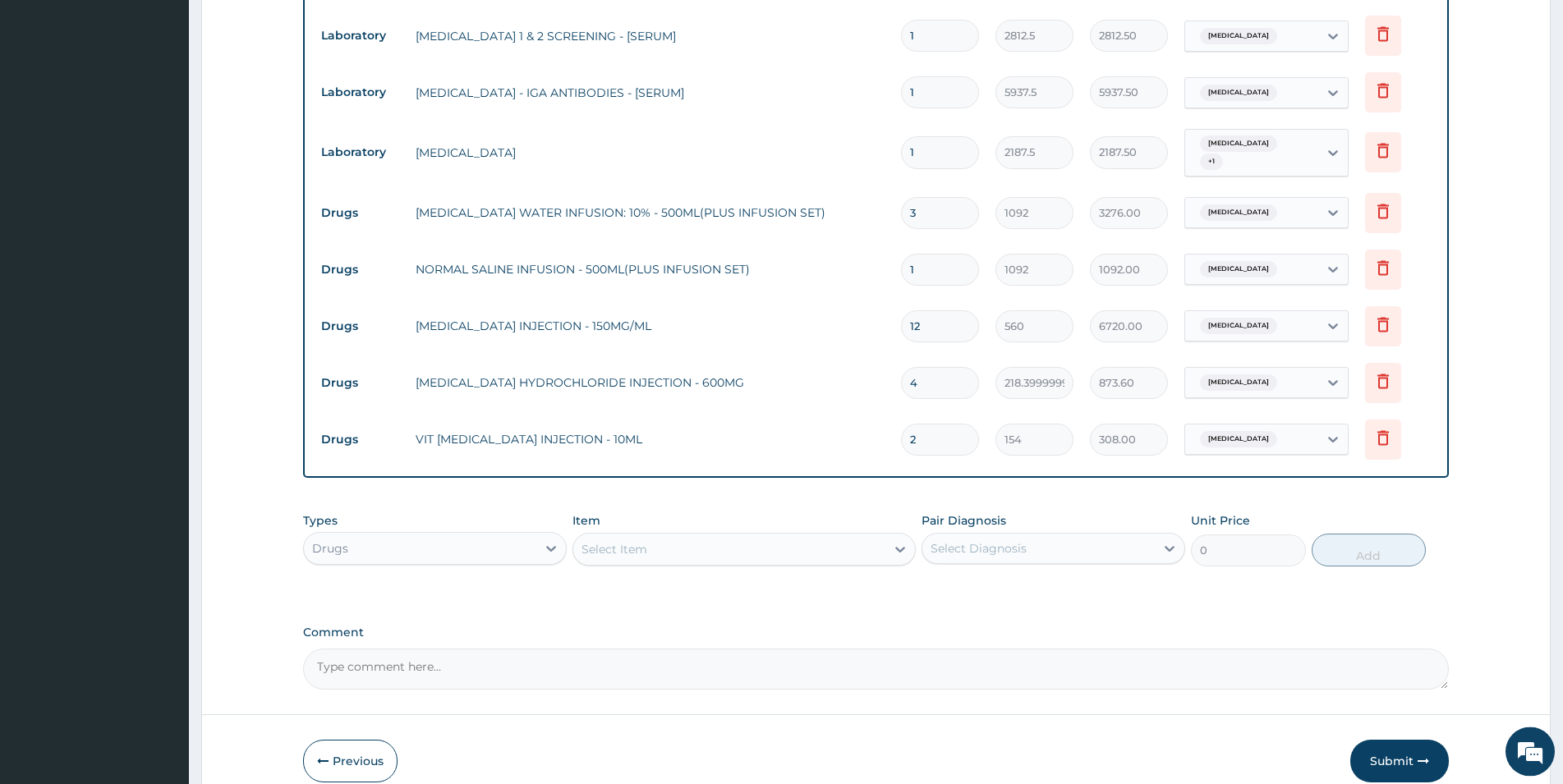
scroll to position [1098, 0]
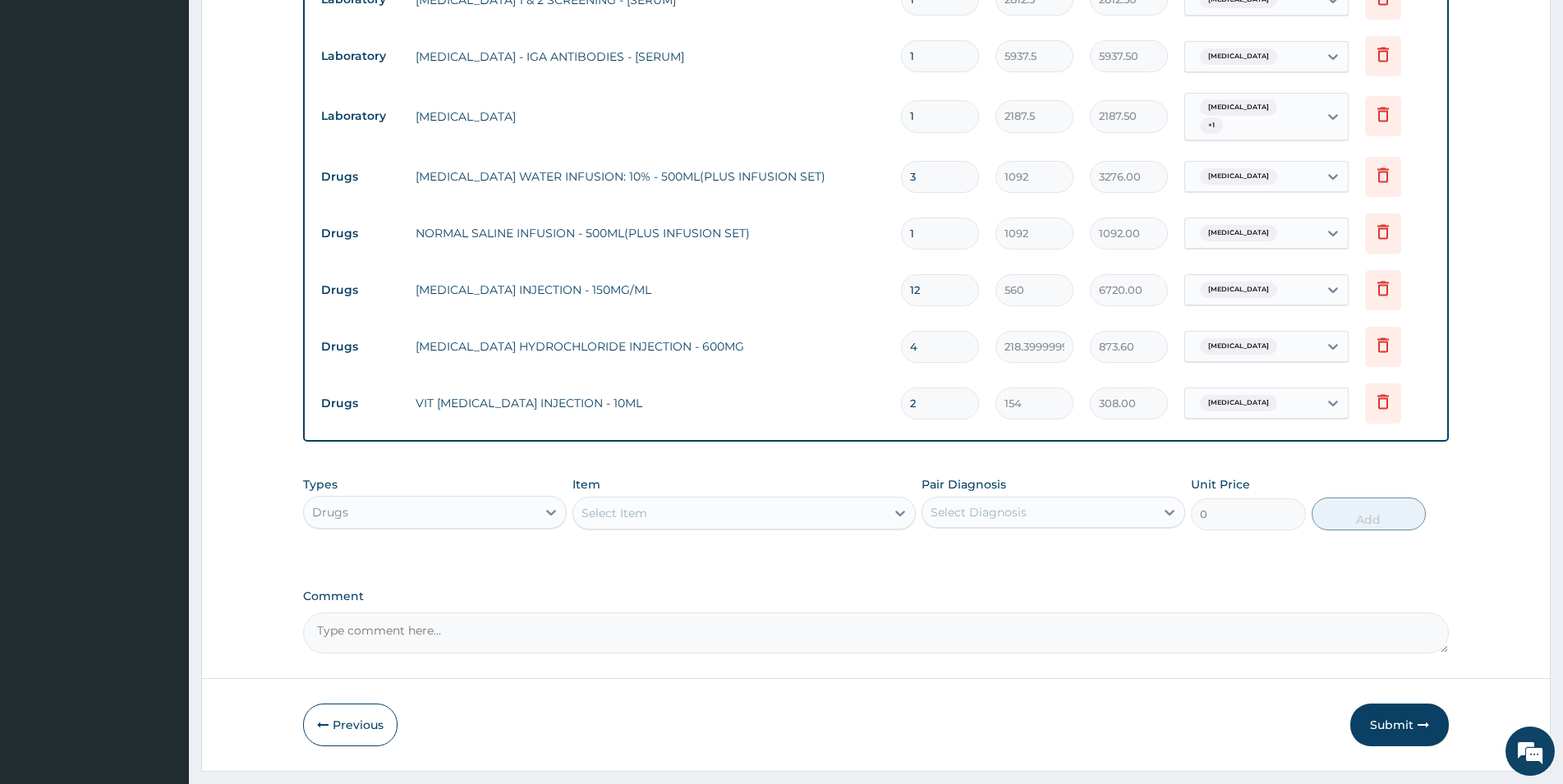
type input "2"
click at [751, 500] on div "Select Item" at bounding box center [729, 512] width 312 height 26
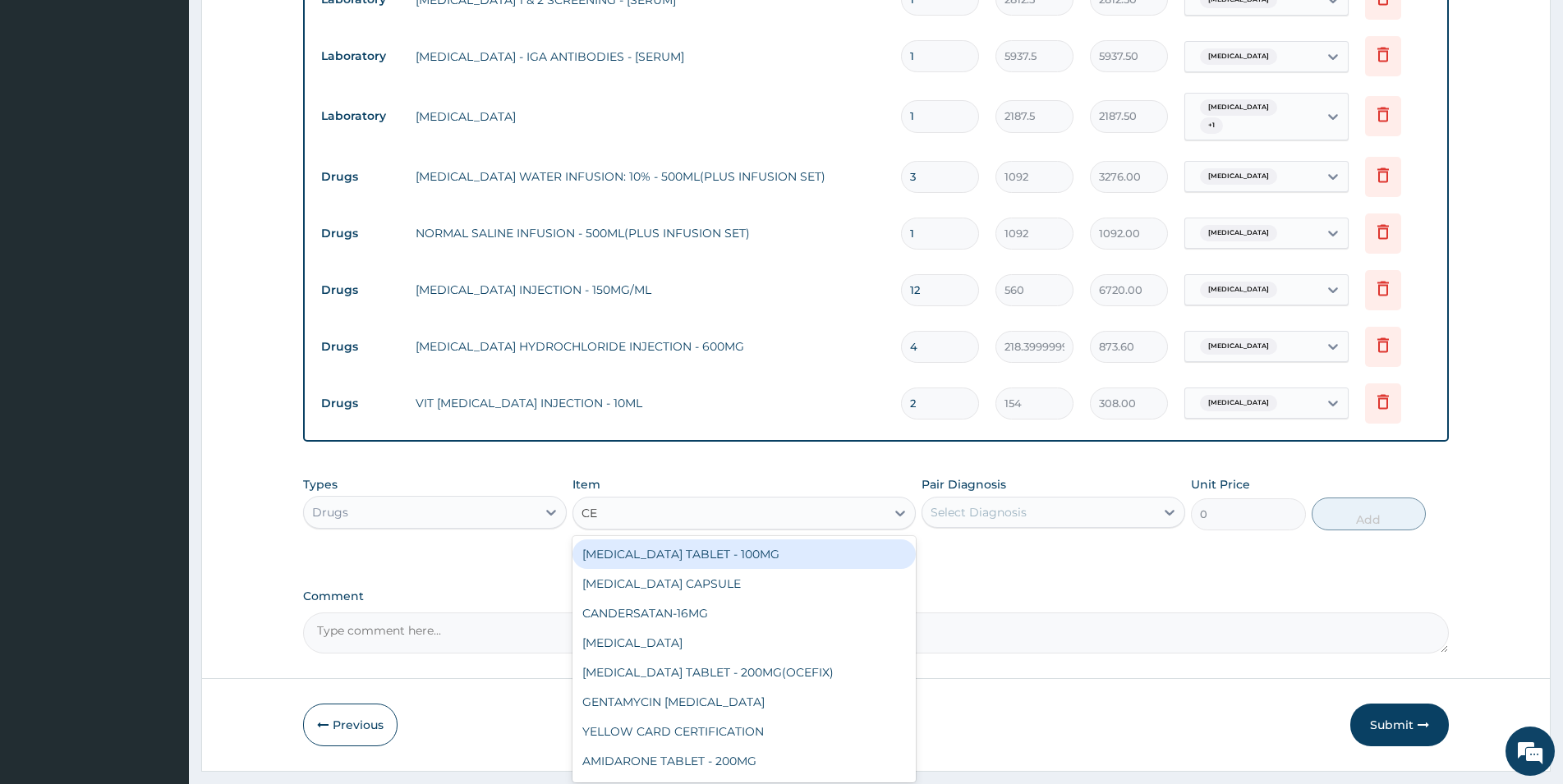
type input "CEF"
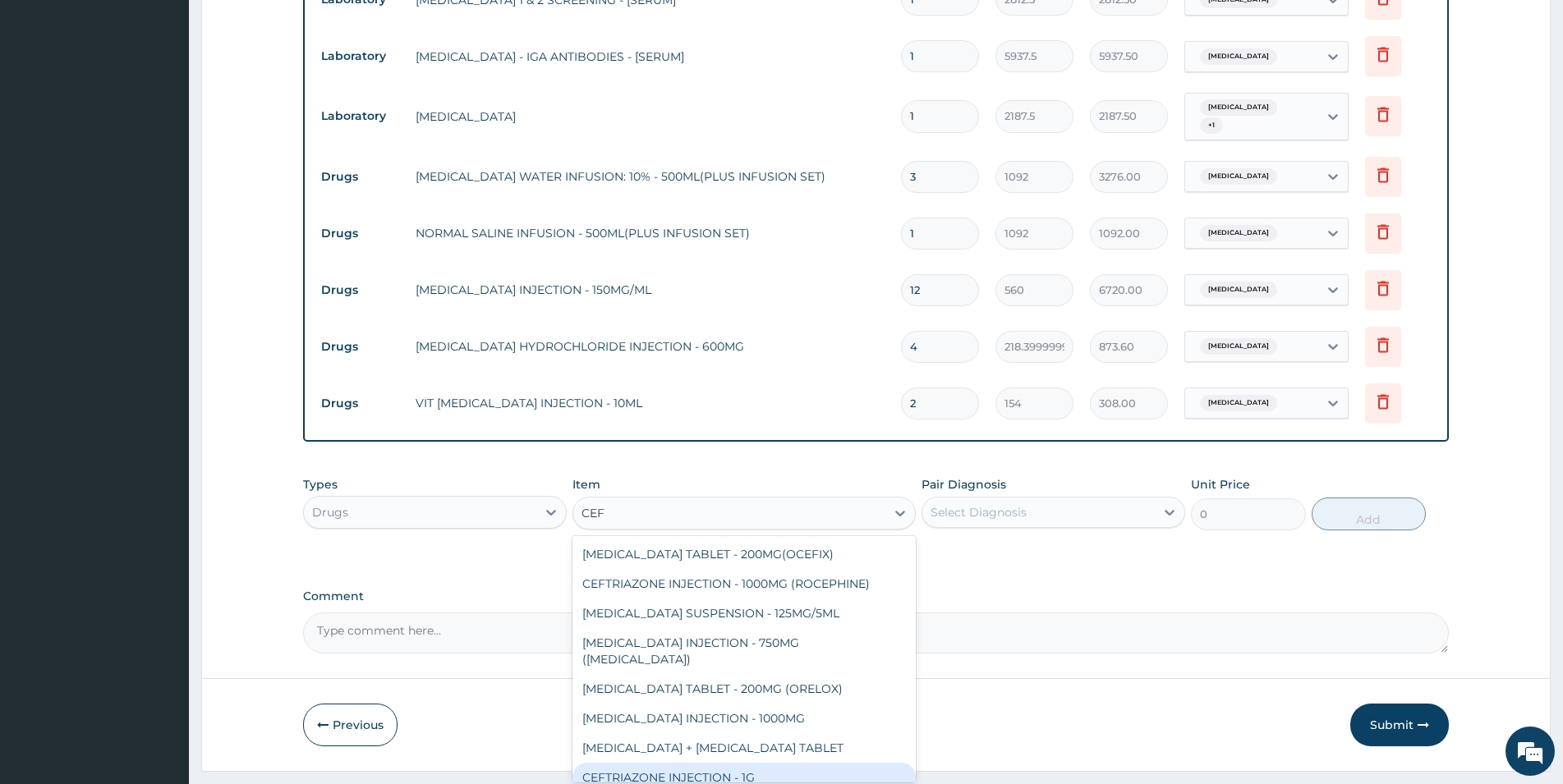
click at [809, 763] on div "CEFTRIAZONE INJECTION - 1G" at bounding box center [744, 777] width 343 height 30
type input "1652"
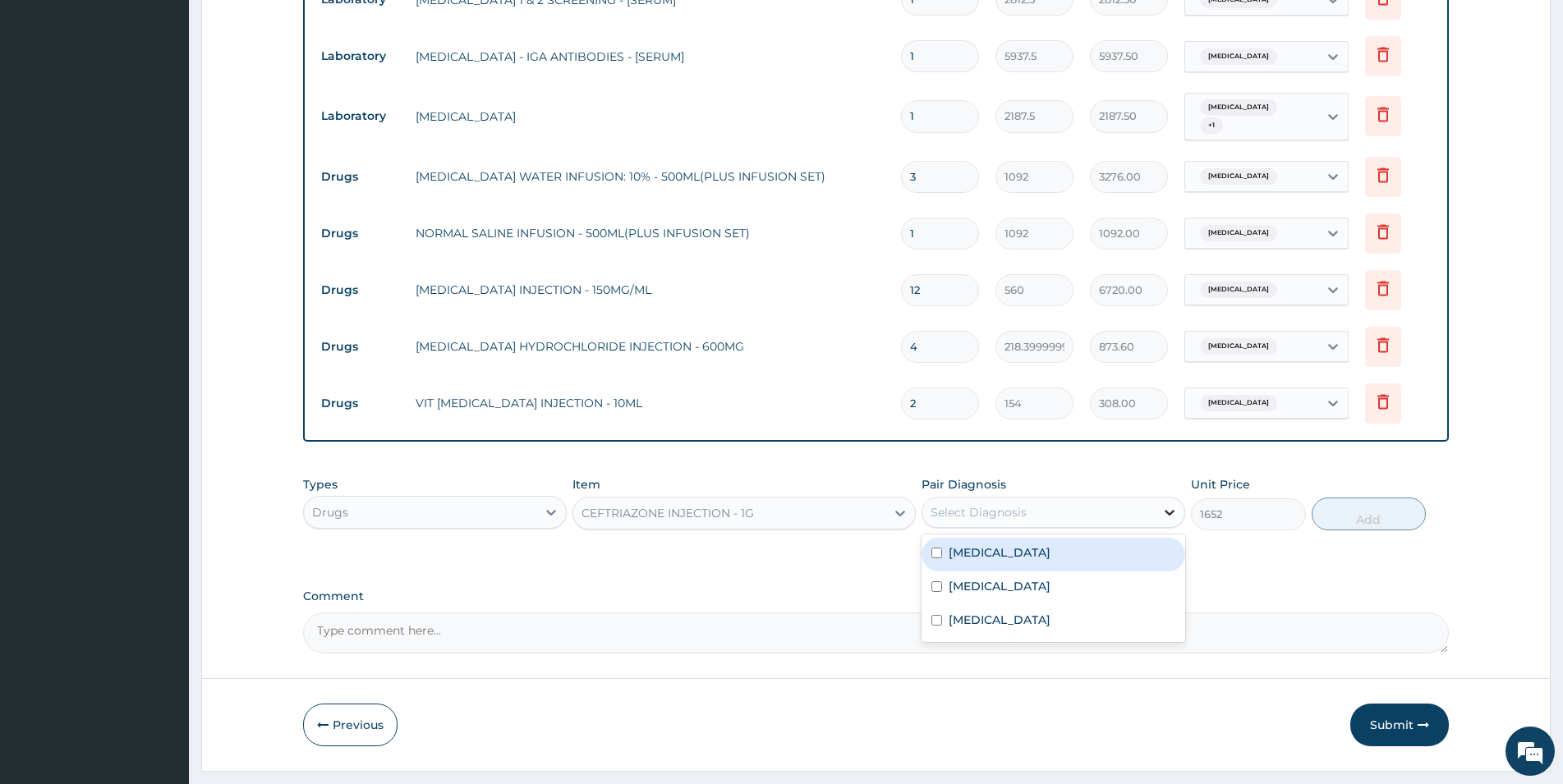
click at [1162, 498] on div at bounding box center [1169, 512] width 30 height 30
click at [1164, 571] on div "Respiratory tract infection" at bounding box center [1053, 588] width 264 height 34
checkbox input "true"
click at [1386, 498] on button "Add" at bounding box center [1369, 514] width 114 height 33
type input "0"
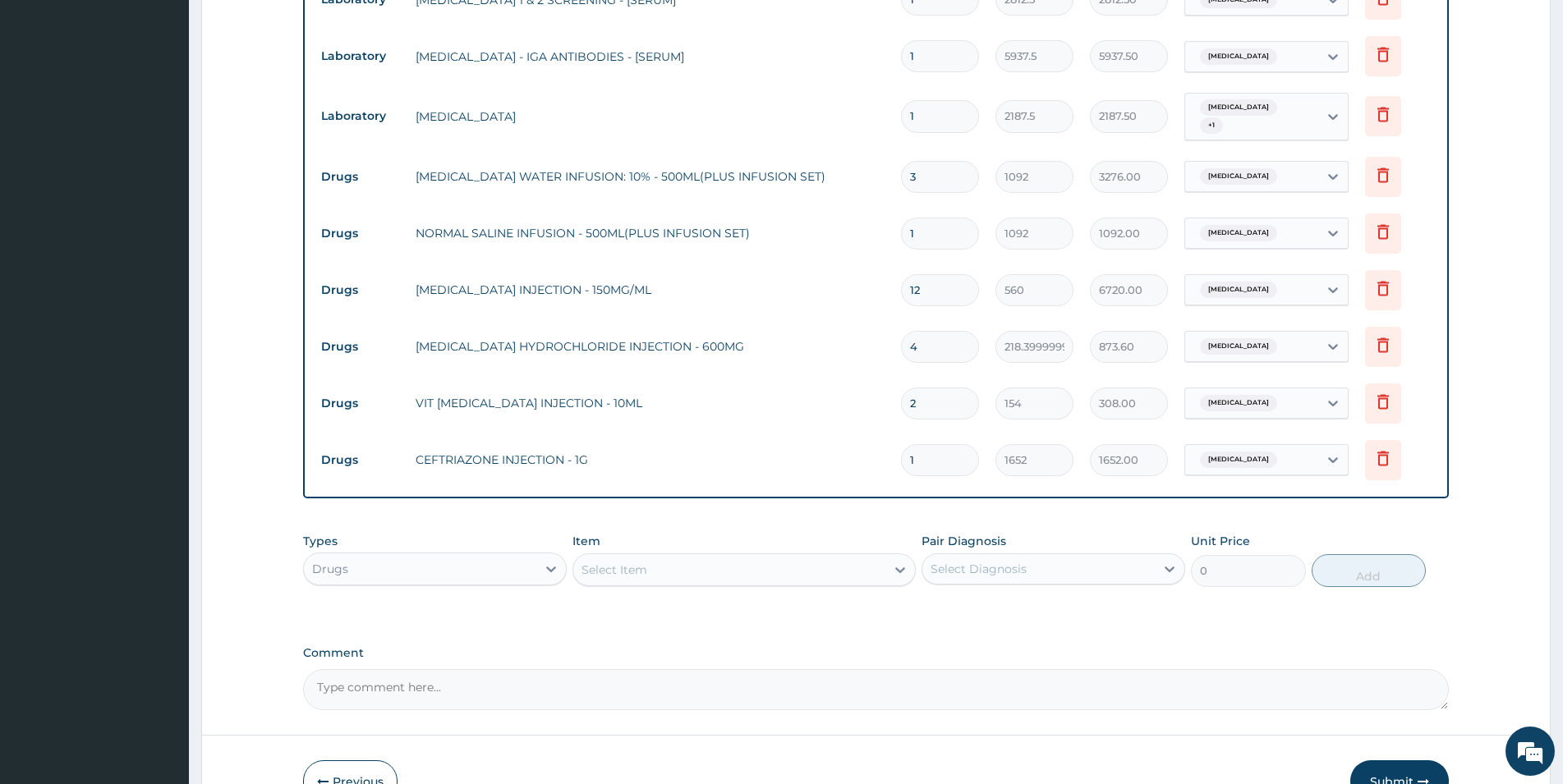
click at [806, 557] on div "Select Item" at bounding box center [729, 569] width 312 height 26
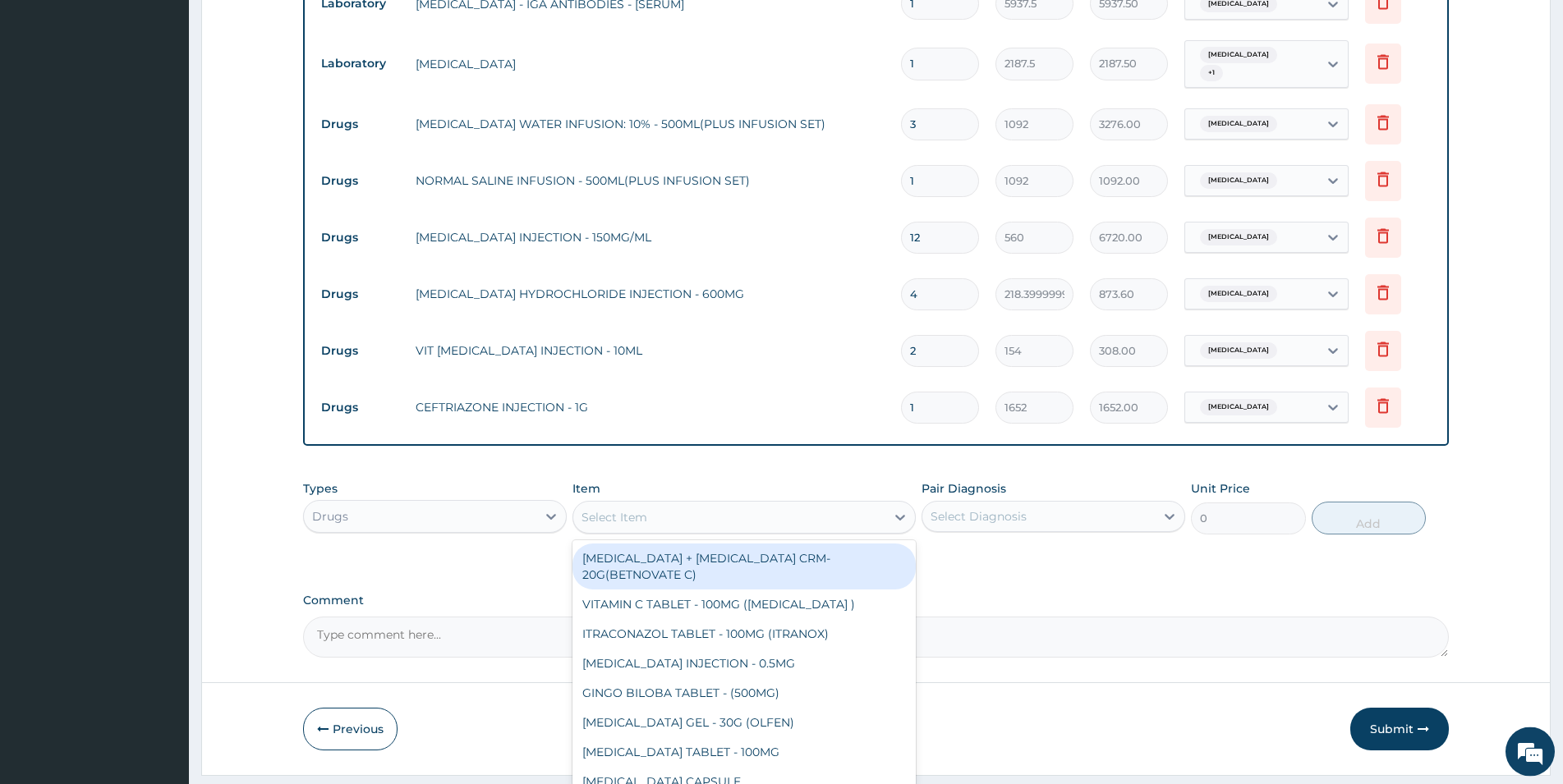
scroll to position [1155, 0]
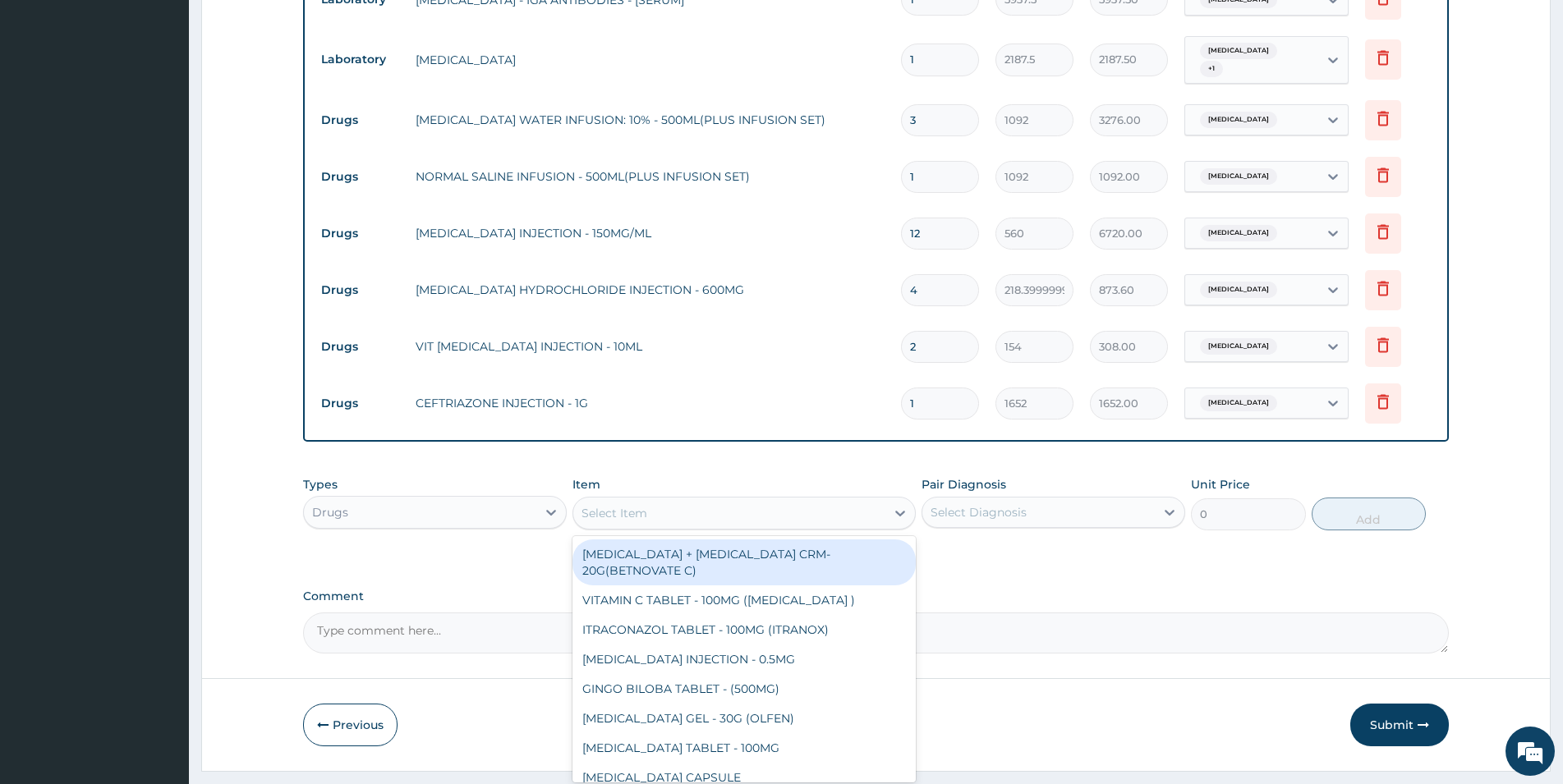
drag, startPoint x: 1567, startPoint y: 772, endPoint x: 1567, endPoint y: 760, distance: 12.0
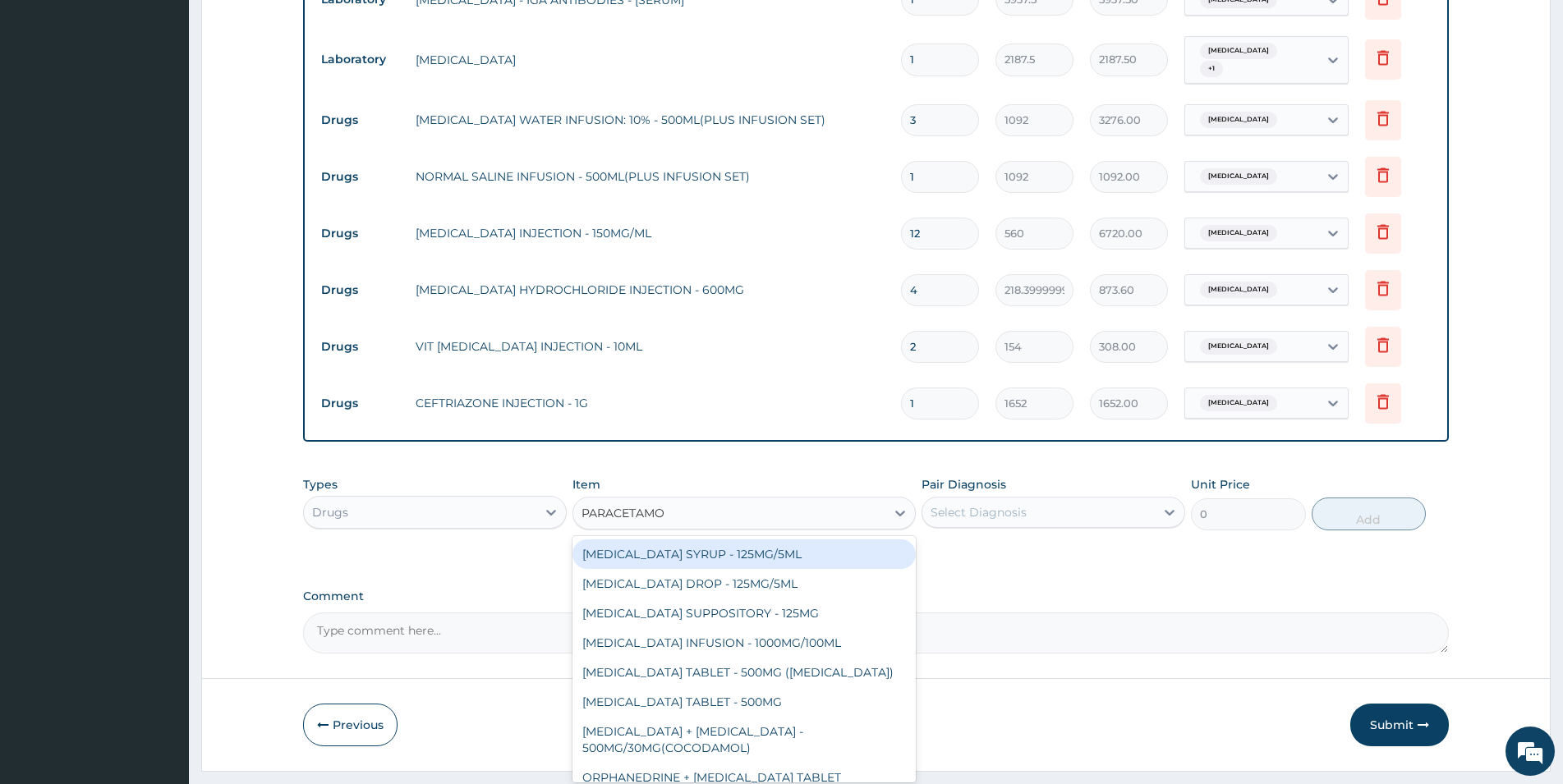
type input "PARACETAMOL"
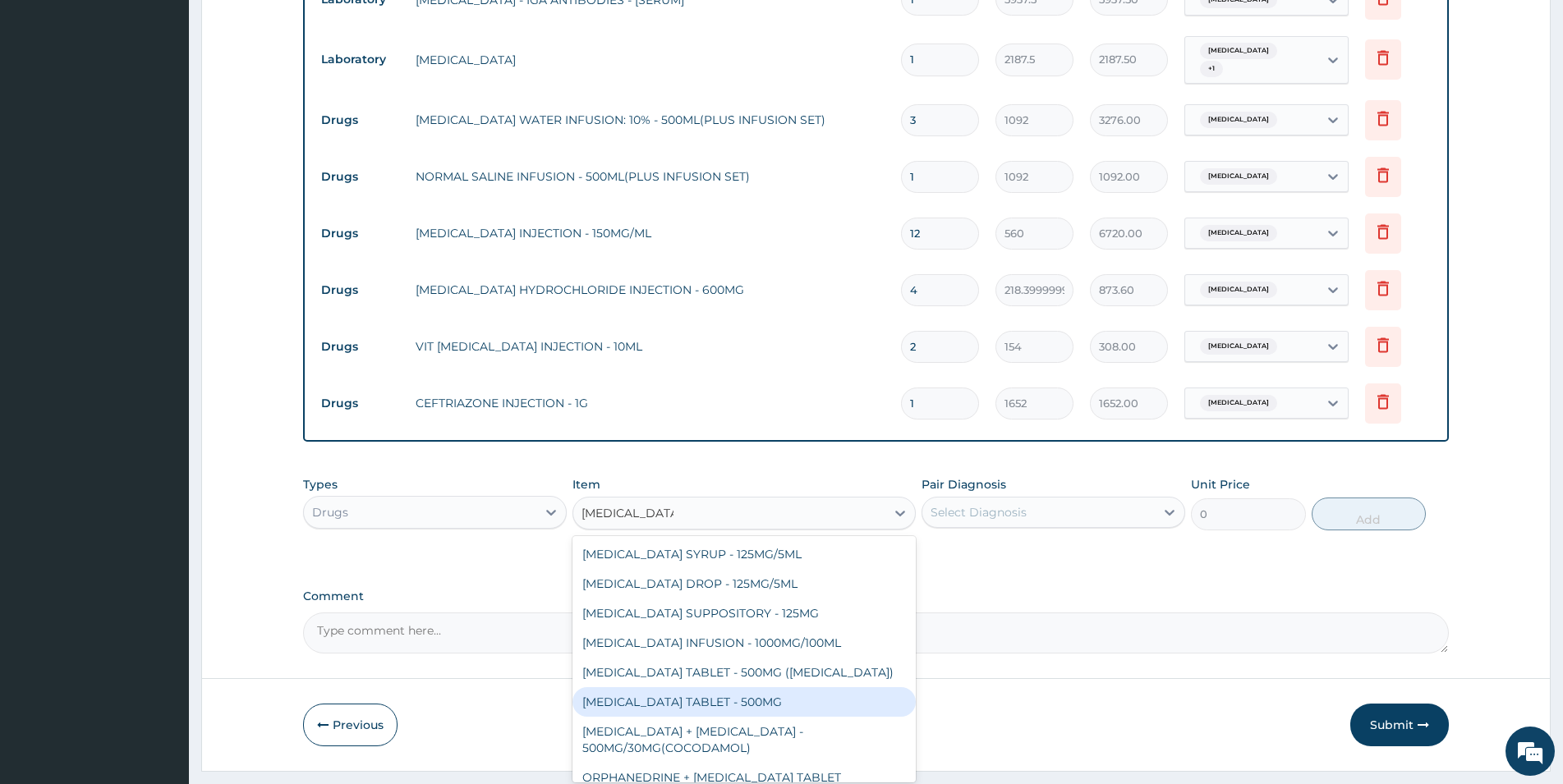
drag, startPoint x: 780, startPoint y: 661, endPoint x: 766, endPoint y: 652, distance: 16.6
click at [780, 687] on div "PARACETAMOL TABLET - 500MG" at bounding box center [744, 702] width 343 height 30
type input "33.599999999999994"
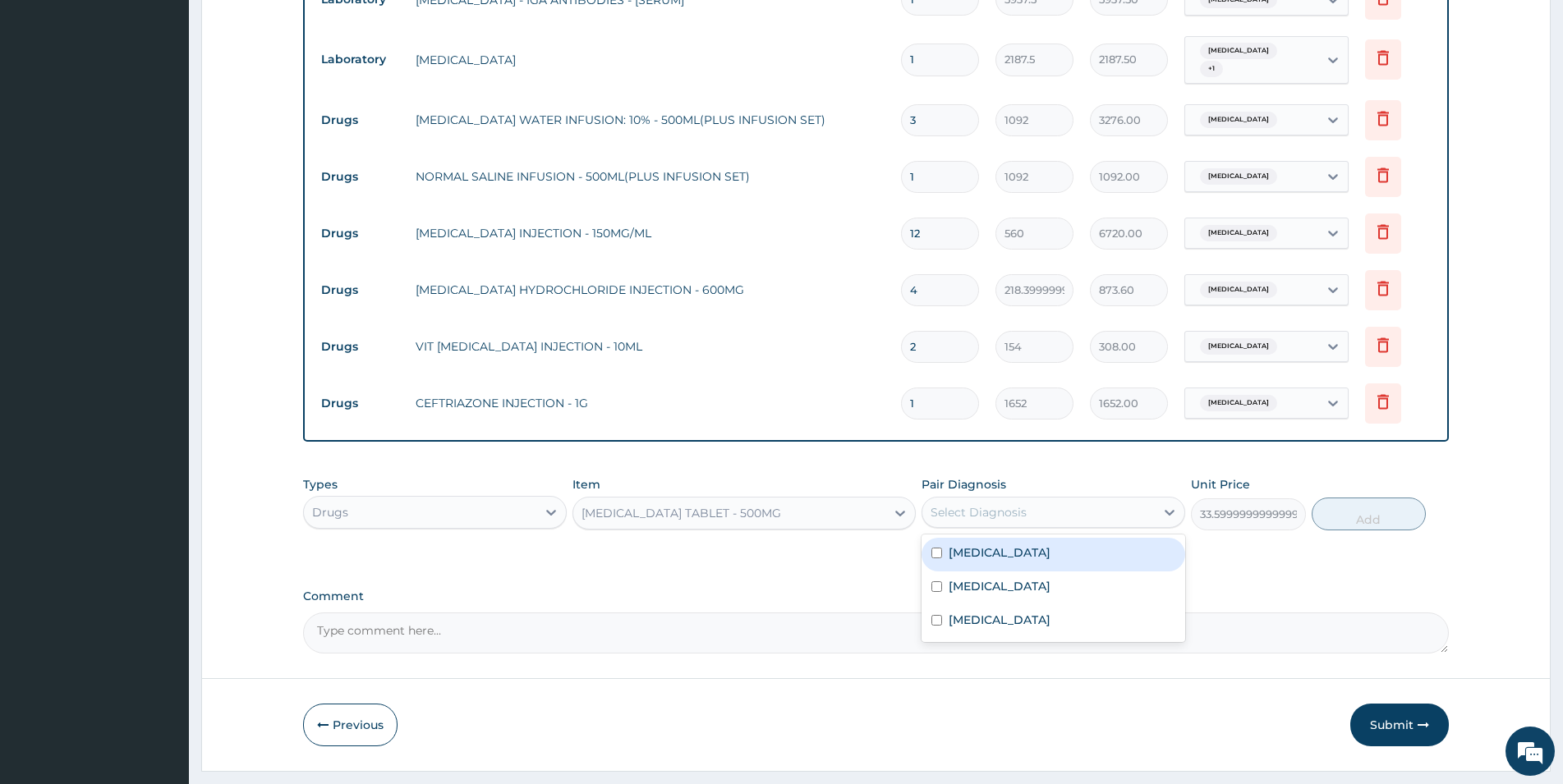
click at [1118, 499] on div "Select Diagnosis" at bounding box center [1039, 511] width 232 height 26
click at [1095, 537] on div "Malaria" at bounding box center [1053, 554] width 264 height 34
checkbox input "true"
click at [1406, 498] on button "Add" at bounding box center [1369, 514] width 114 height 33
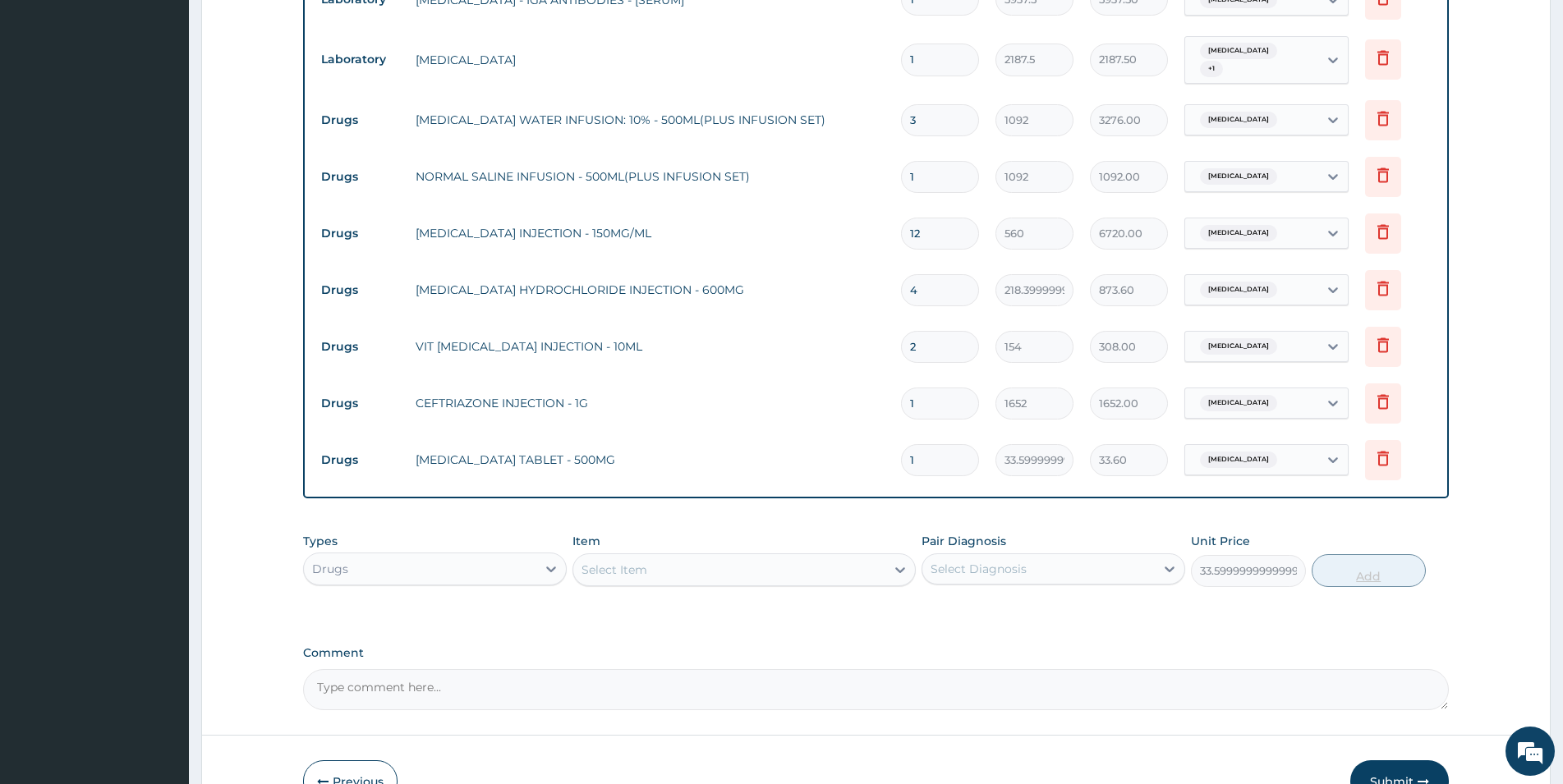
type input "0"
type input "18"
type input "604.80"
type input "18"
click at [753, 557] on div "Select Item" at bounding box center [729, 569] width 312 height 26
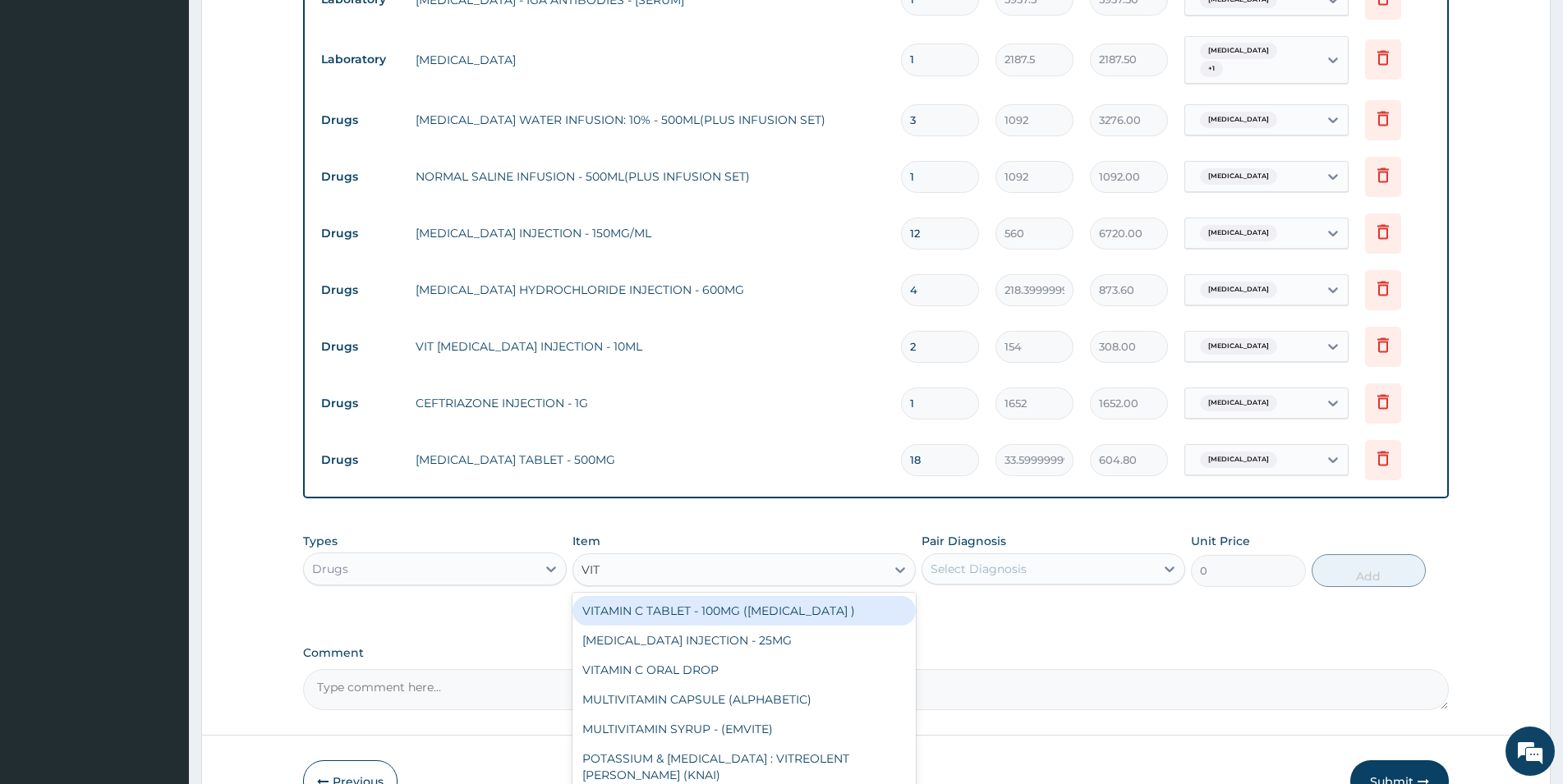
type input "VIT B"
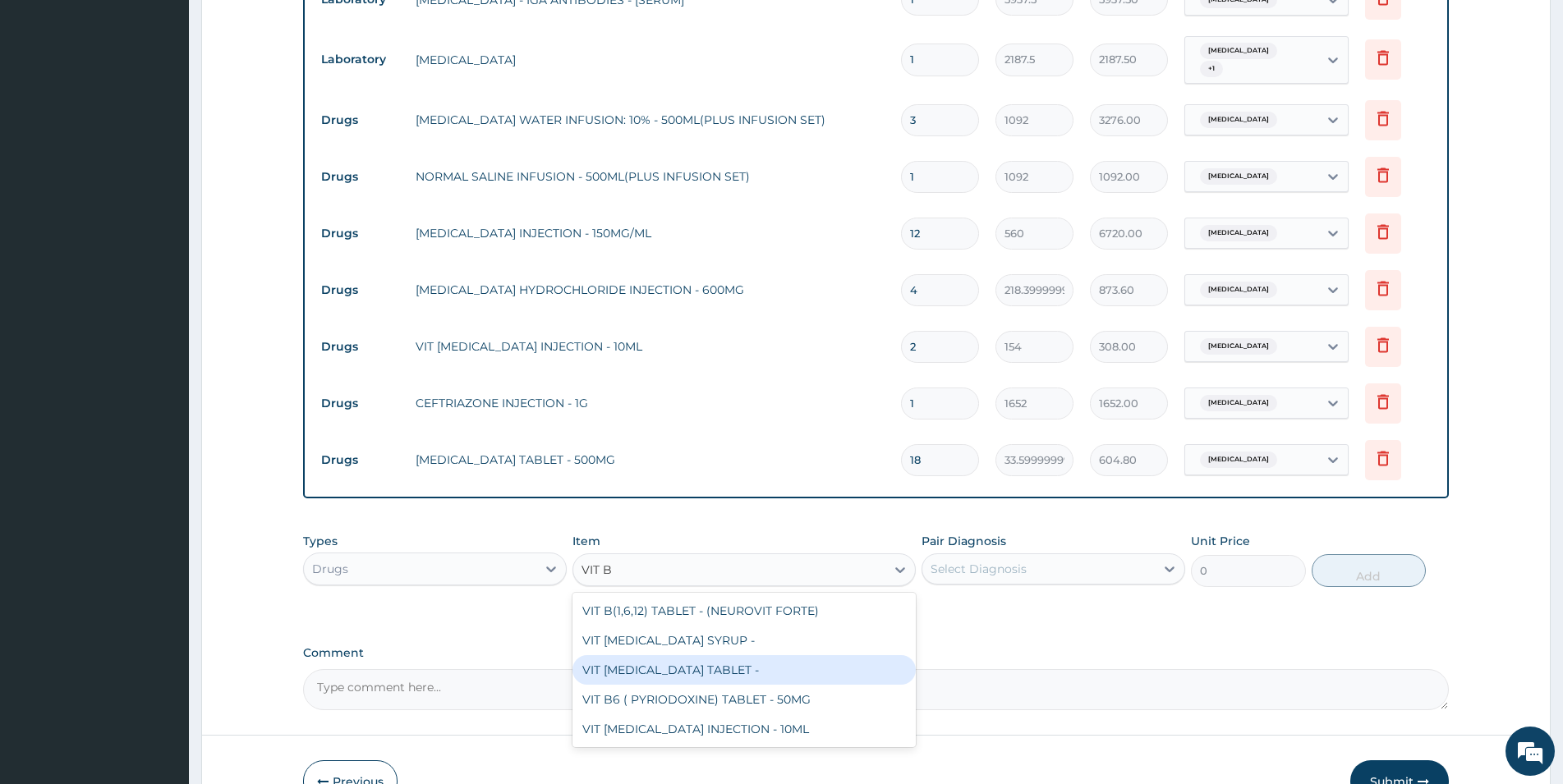
click at [761, 655] on div "VIT B- COMPLEX TABLET -" at bounding box center [744, 670] width 343 height 30
type input "16.799999999999997"
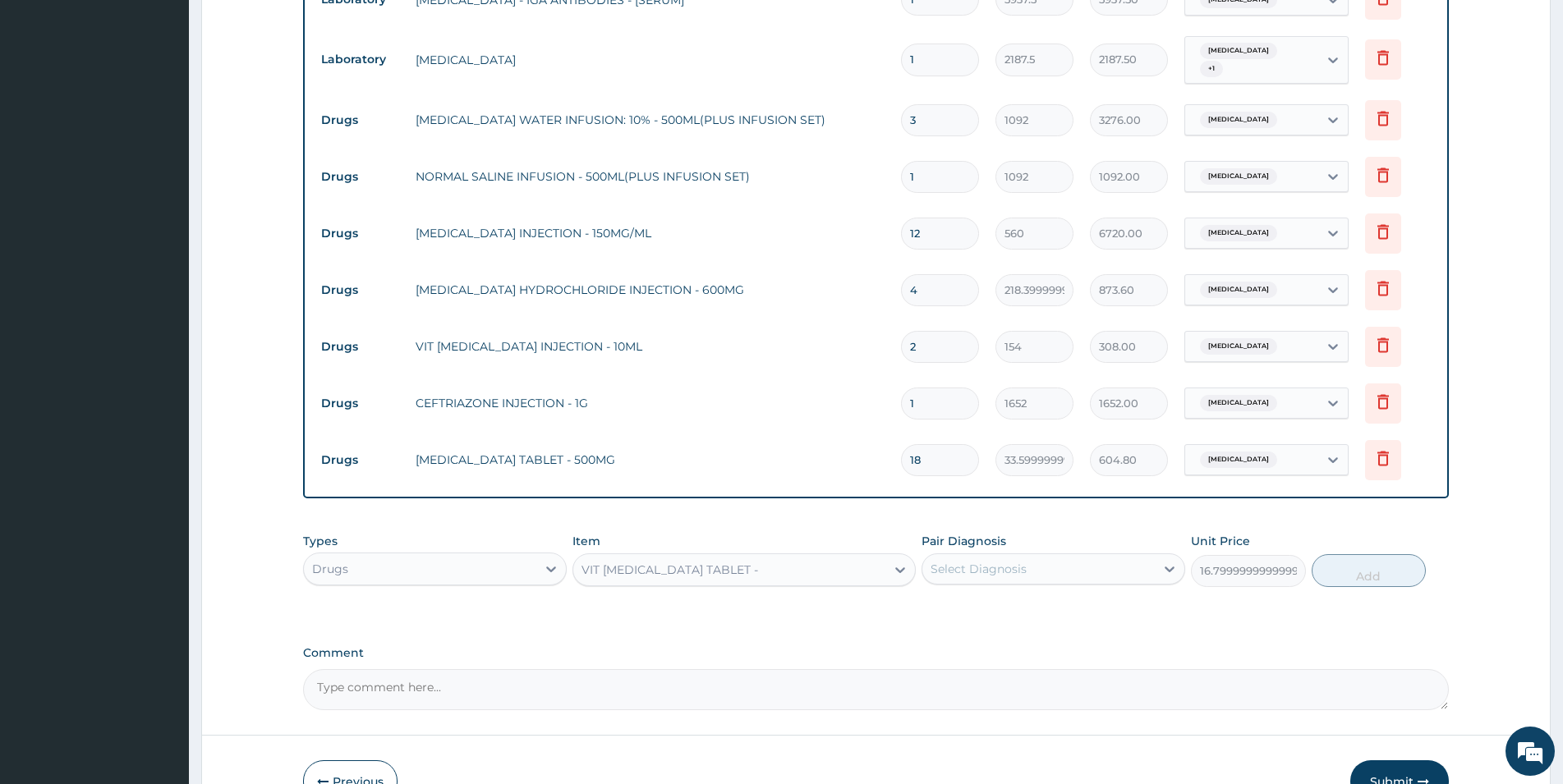
click at [1021, 561] on div "Select Diagnosis" at bounding box center [978, 568] width 96 height 16
click at [991, 601] on label "Malaria" at bounding box center [999, 609] width 102 height 16
checkbox input "true"
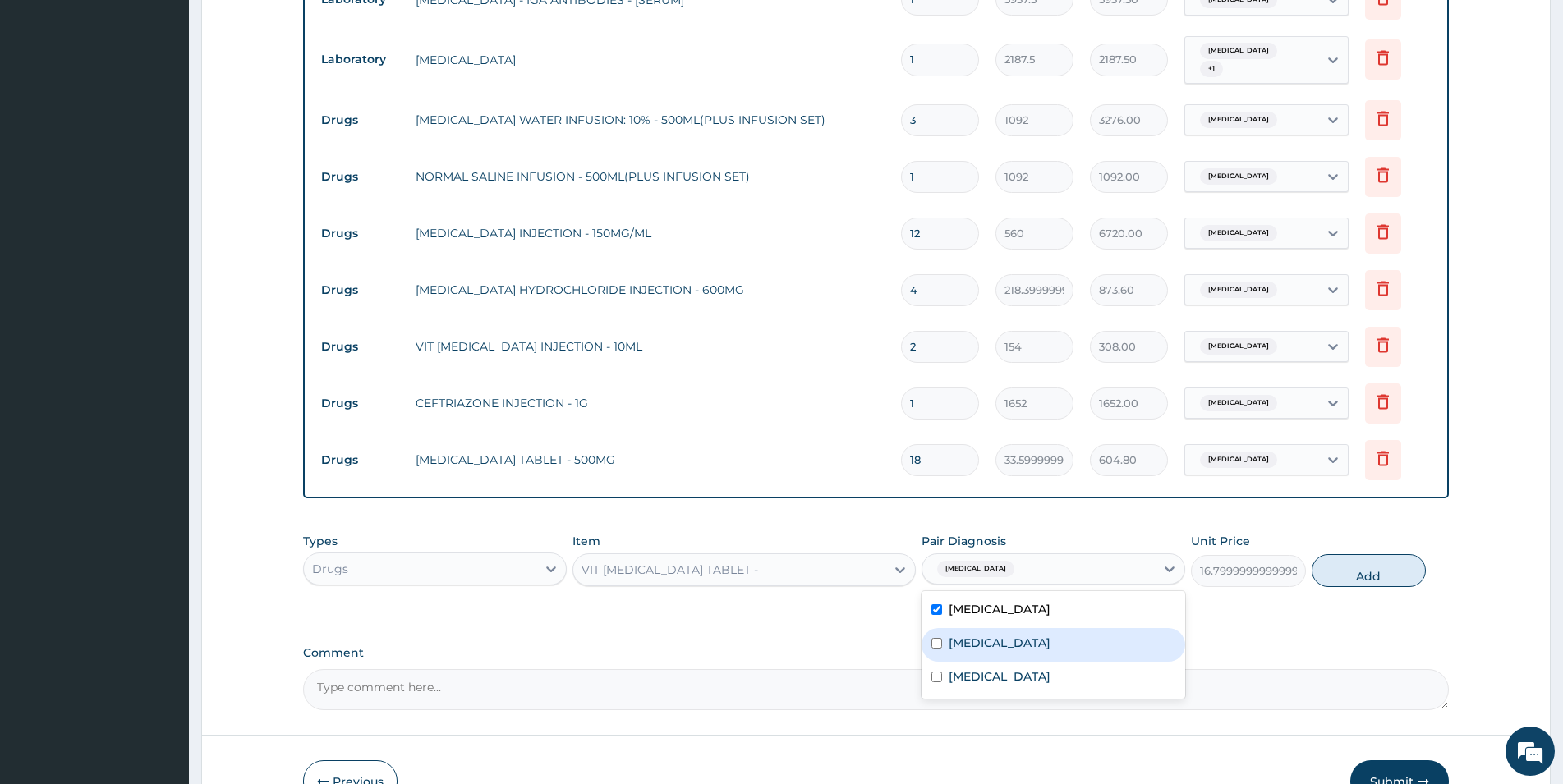
click at [1289, 557] on div "Types Drugs Item VIT B- COMPLEX TABLET - Pair Diagnosis option Malaria, selecte…" at bounding box center [875, 572] width 1146 height 96
click at [1364, 554] on button "Add" at bounding box center [1369, 570] width 114 height 33
type input "0"
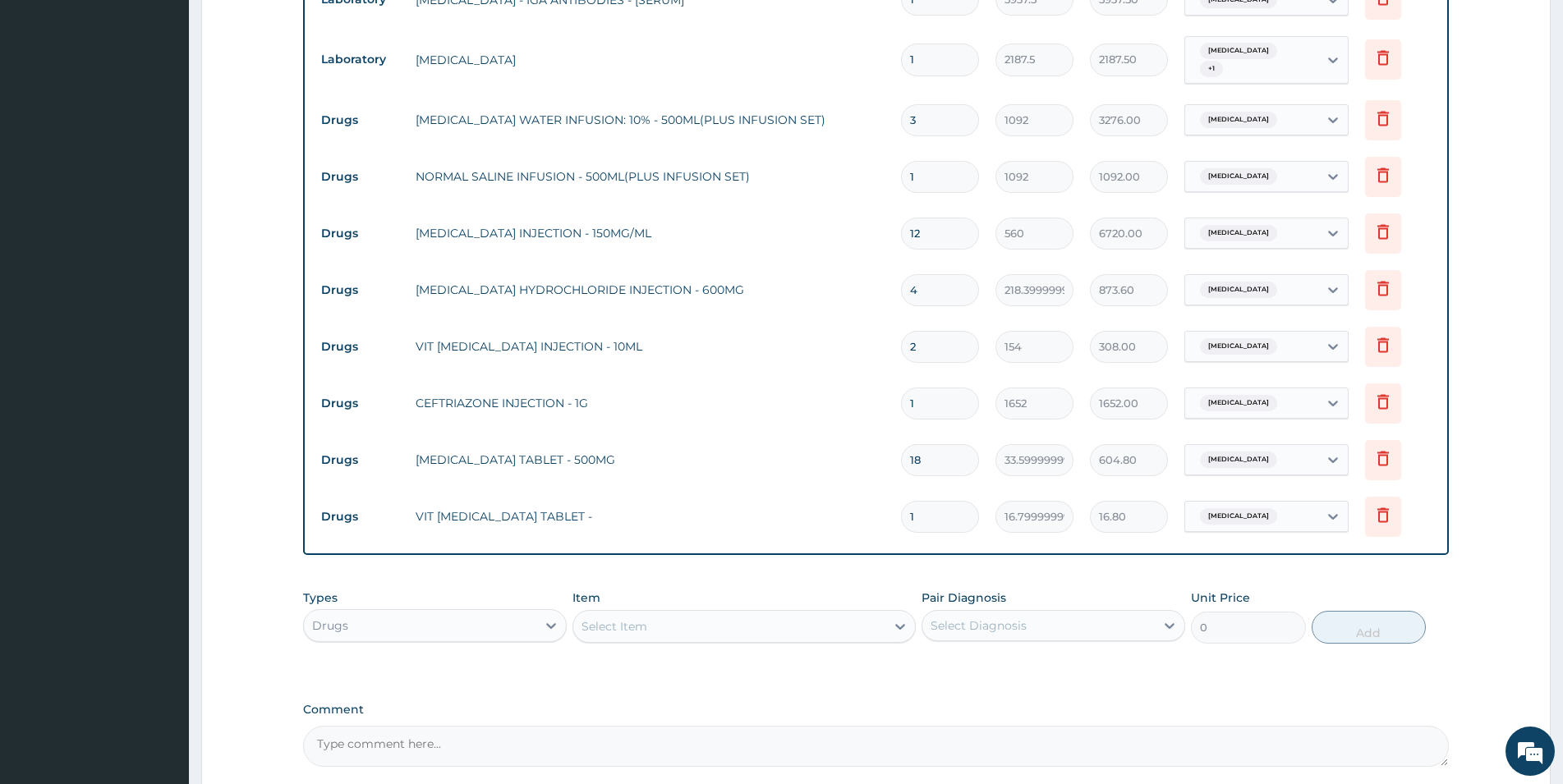
type input "15"
type input "252.00"
type input "15"
click at [752, 613] on div "Select Item" at bounding box center [729, 625] width 312 height 26
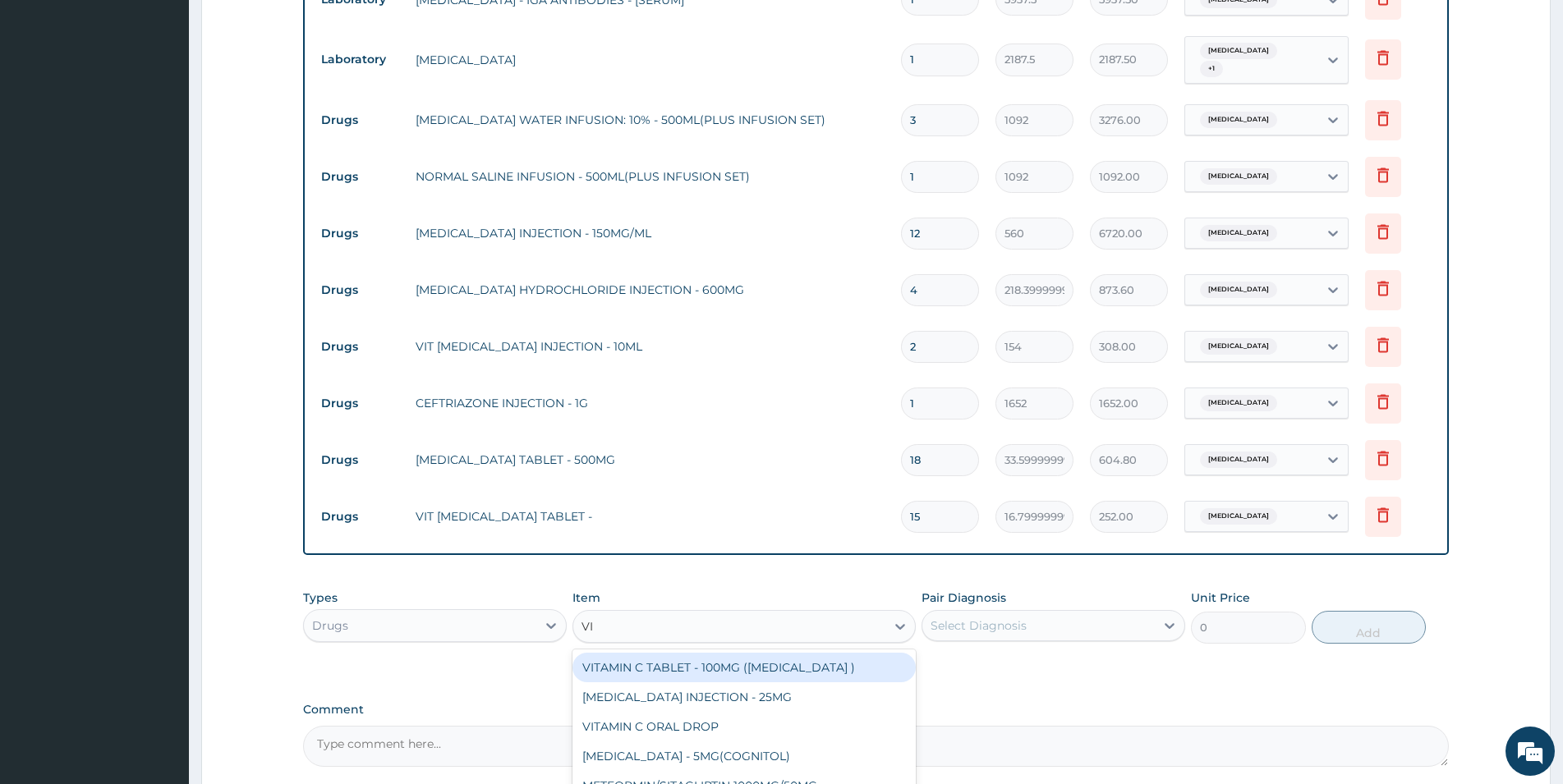
type input "V"
type input "ASCORB"
click at [785, 653] on div "VITAMIN C TABLET - 100MG (ASCORBIC ACID )" at bounding box center [744, 667] width 343 height 30
type input "16.799999999999997"
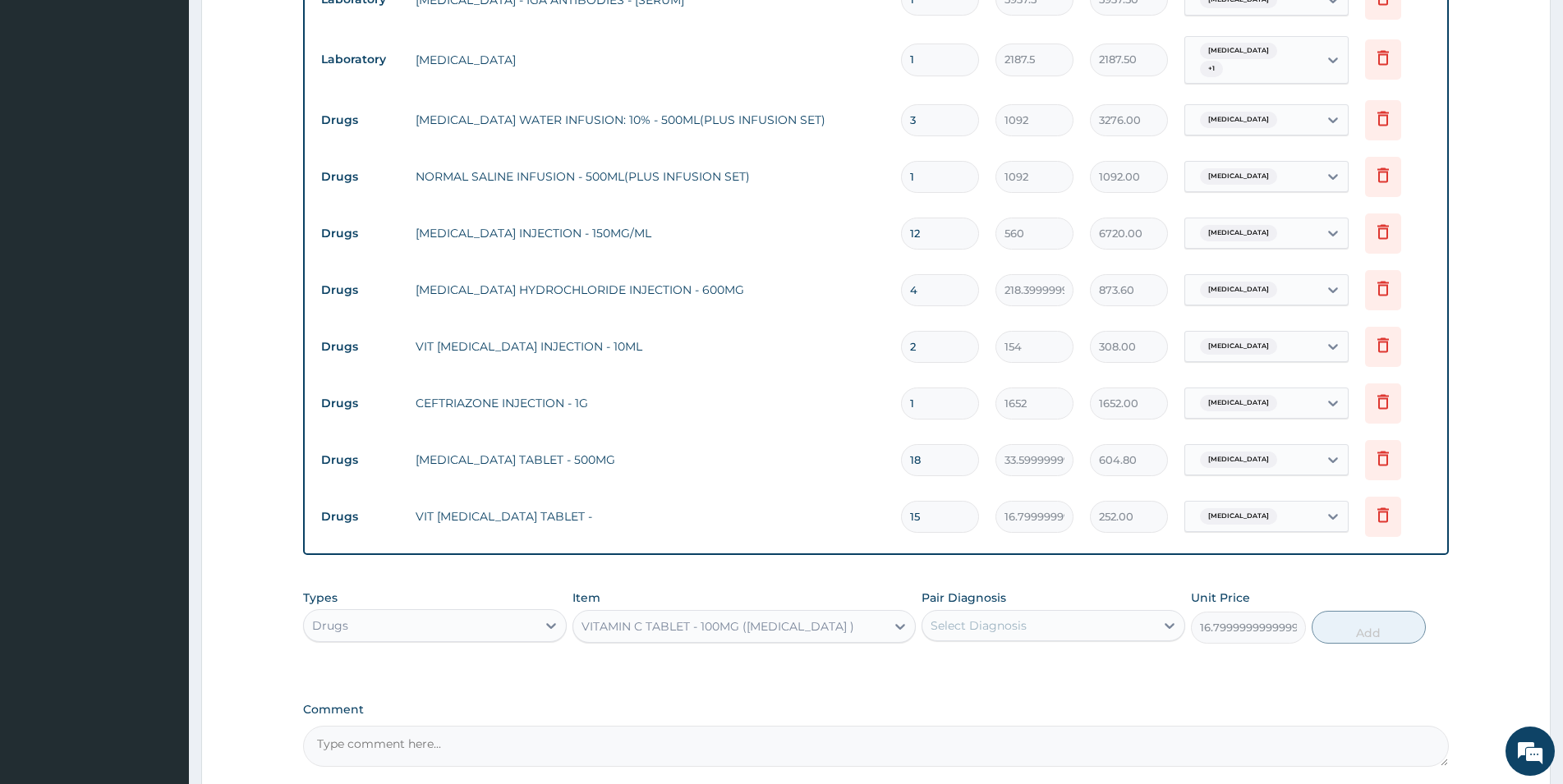
click at [1045, 612] on div "Select Diagnosis" at bounding box center [1039, 624] width 232 height 26
click at [1020, 651] on div "Malaria" at bounding box center [1053, 667] width 264 height 34
checkbox input "true"
click at [1331, 611] on button "Add" at bounding box center [1369, 627] width 114 height 33
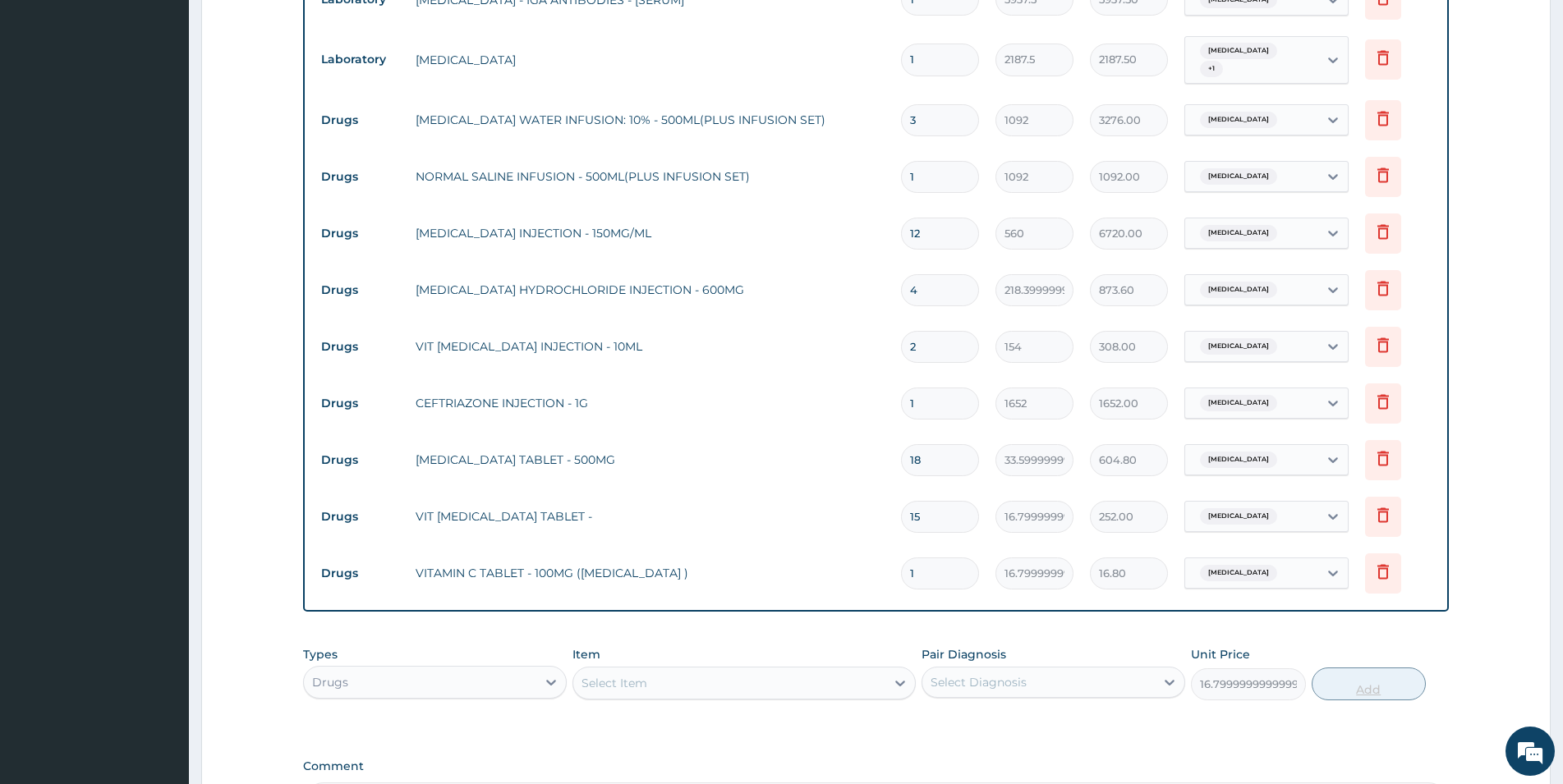
type input "0"
type input "15"
type input "252.00"
type input "15"
click at [816, 670] on div "Select Item" at bounding box center [729, 682] width 312 height 26
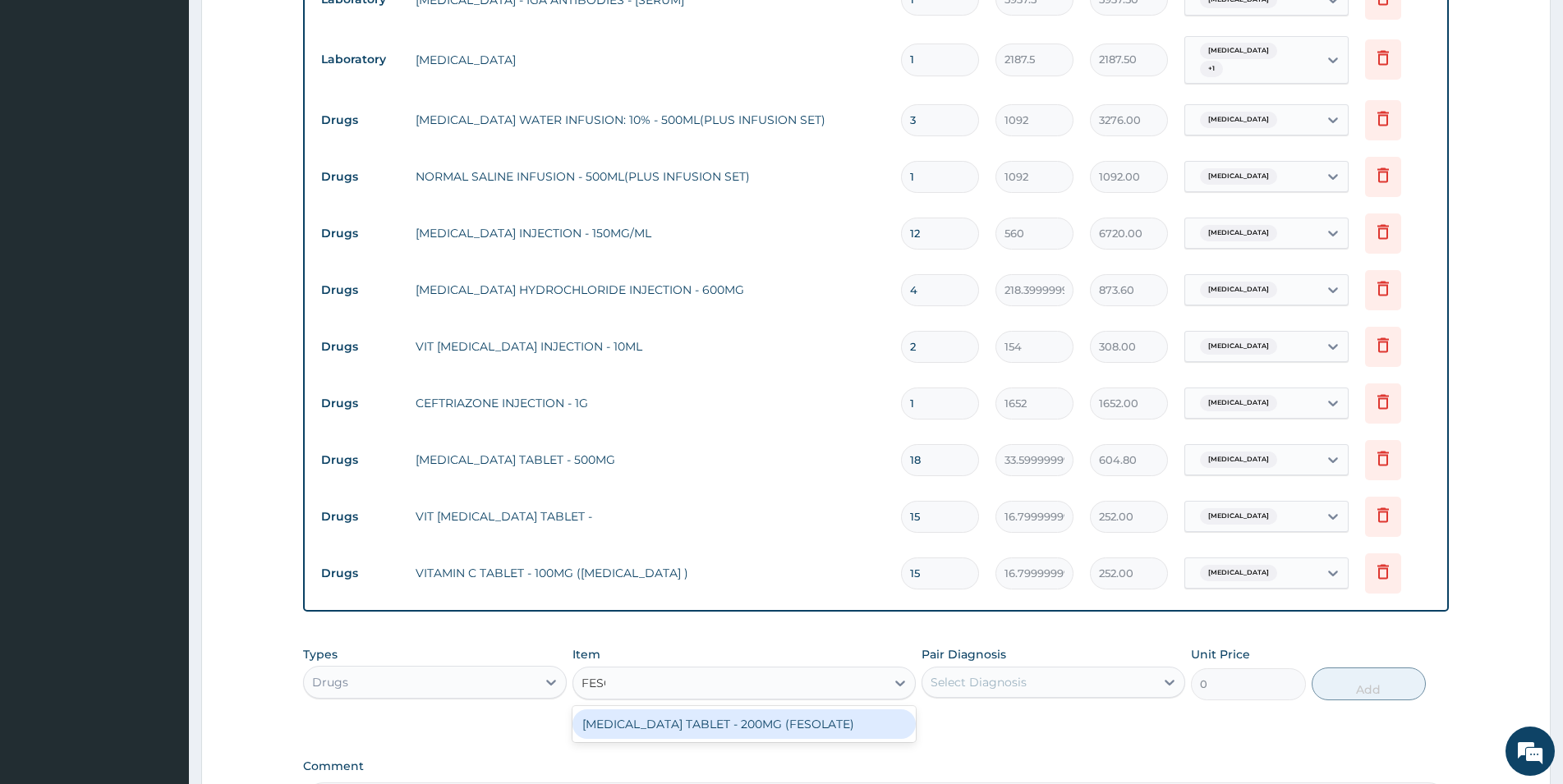
type input "FESOL"
click at [873, 710] on div "FERROUS SULPHATE TABLET - 200MG (FESOLATE)" at bounding box center [744, 724] width 343 height 30
type input "28"
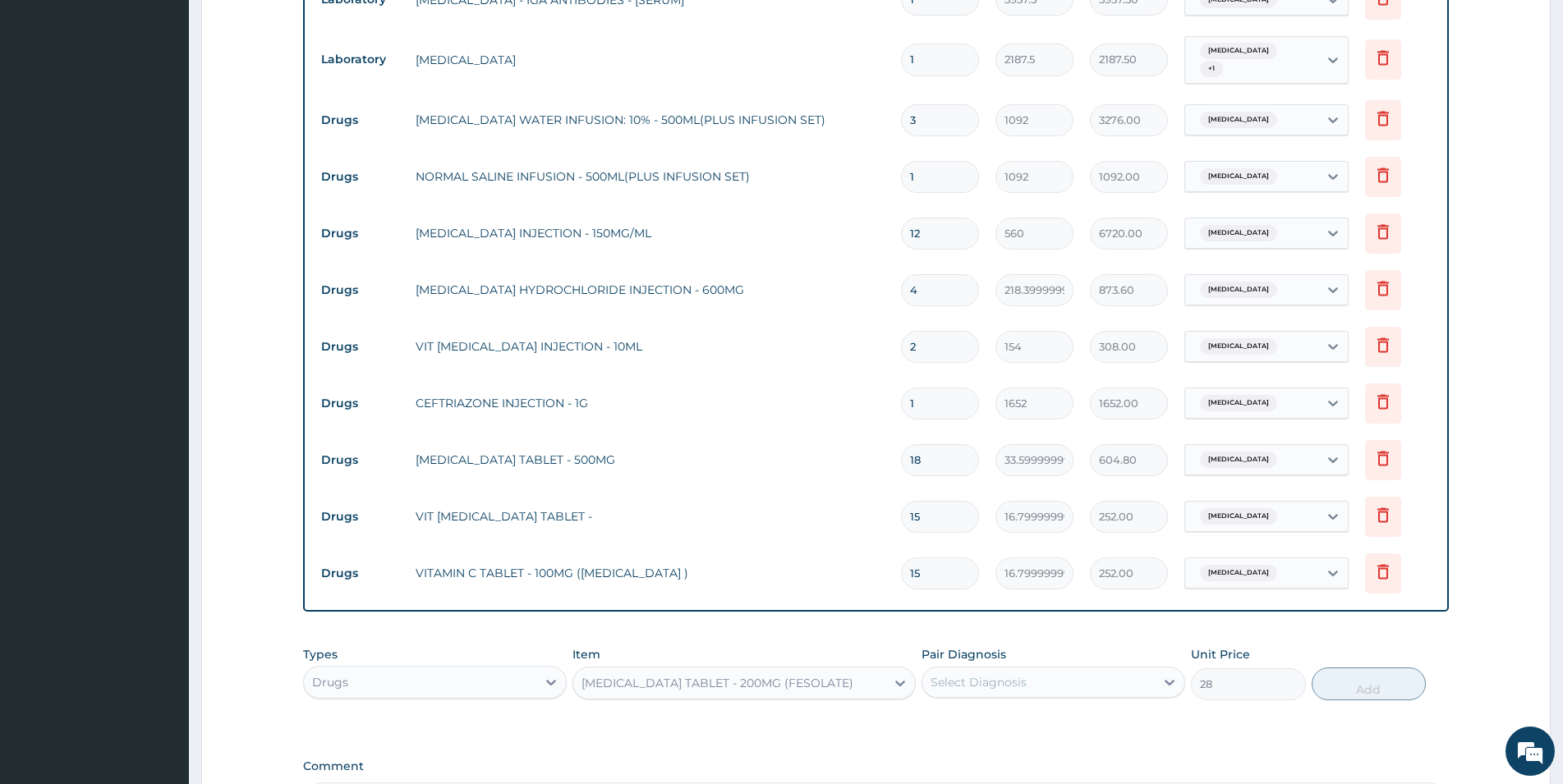
click at [972, 674] on div "Select Diagnosis" at bounding box center [978, 682] width 96 height 16
click at [972, 714] on label "Malaria" at bounding box center [999, 722] width 102 height 16
checkbox input "true"
click at [1370, 667] on button "Add" at bounding box center [1369, 683] width 114 height 33
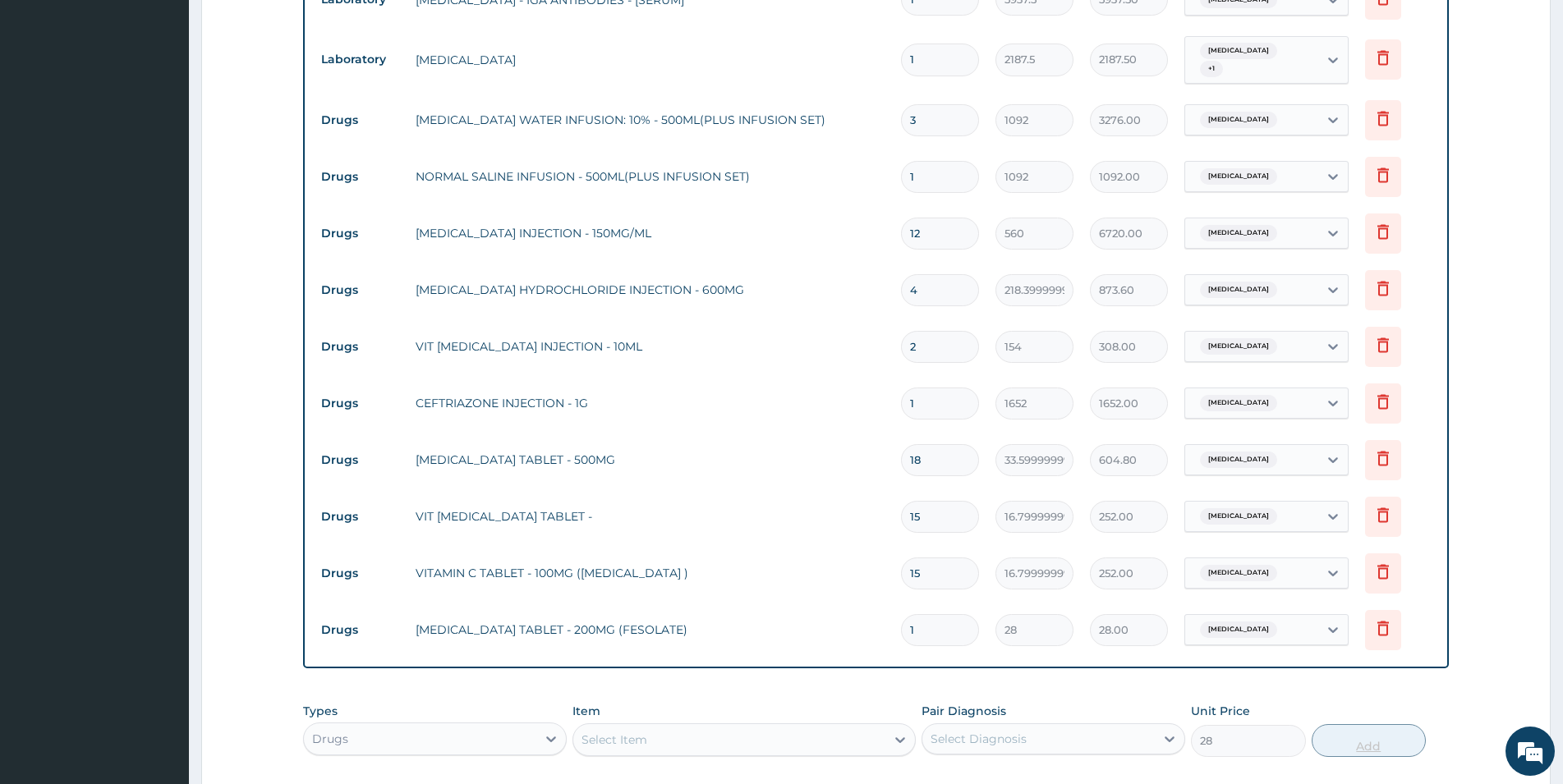
type input "0"
type input "0.00"
type input "2"
type input "56.00"
type input "20"
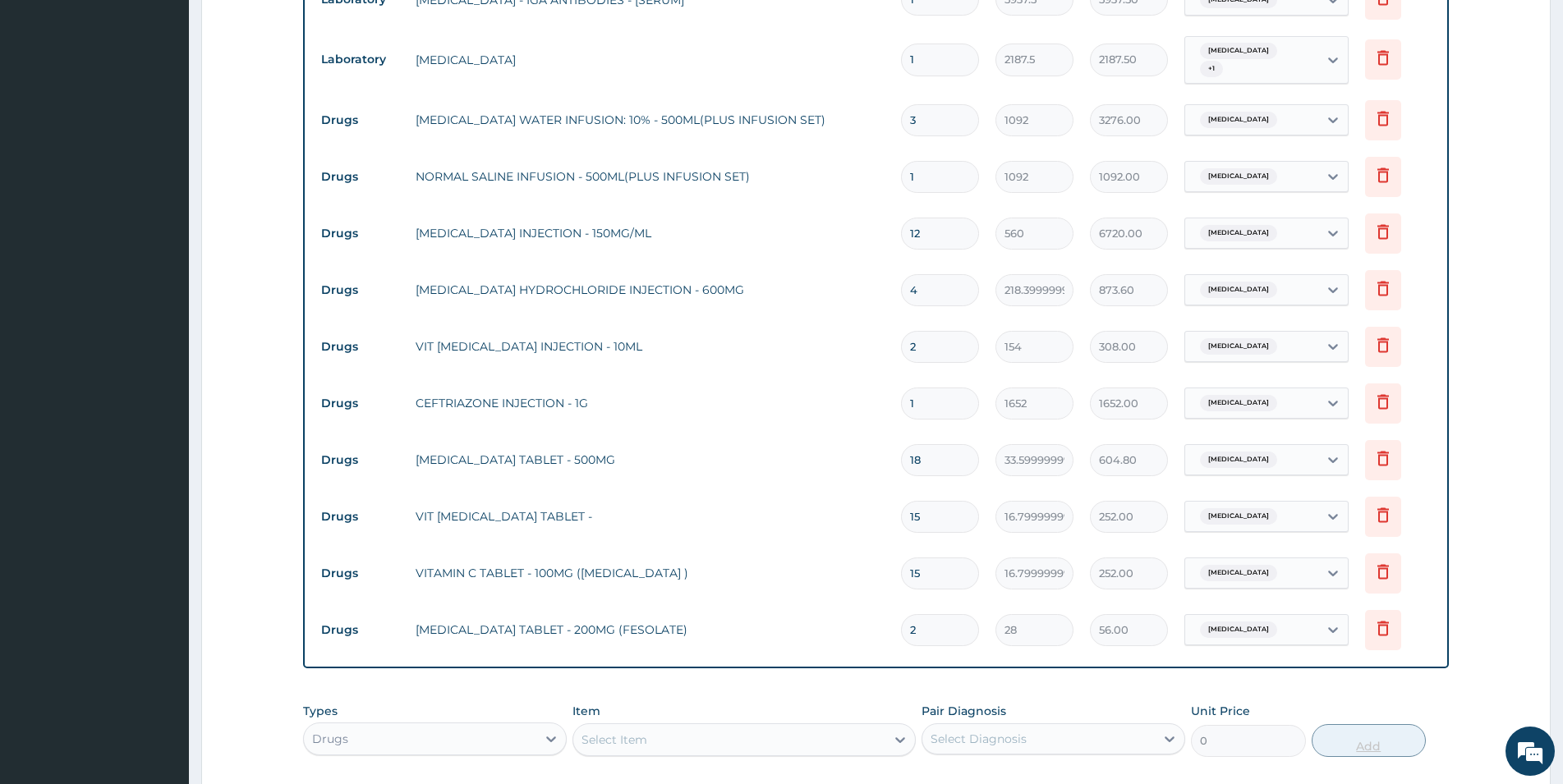
type input "560.00"
type input "20"
click at [602, 732] on div "Select Item" at bounding box center [614, 740] width 66 height 16
type input "FOLIC AC"
click at [636, 766] on div "FOLIC ACID TABLET - 5MG" at bounding box center [744, 780] width 343 height 30
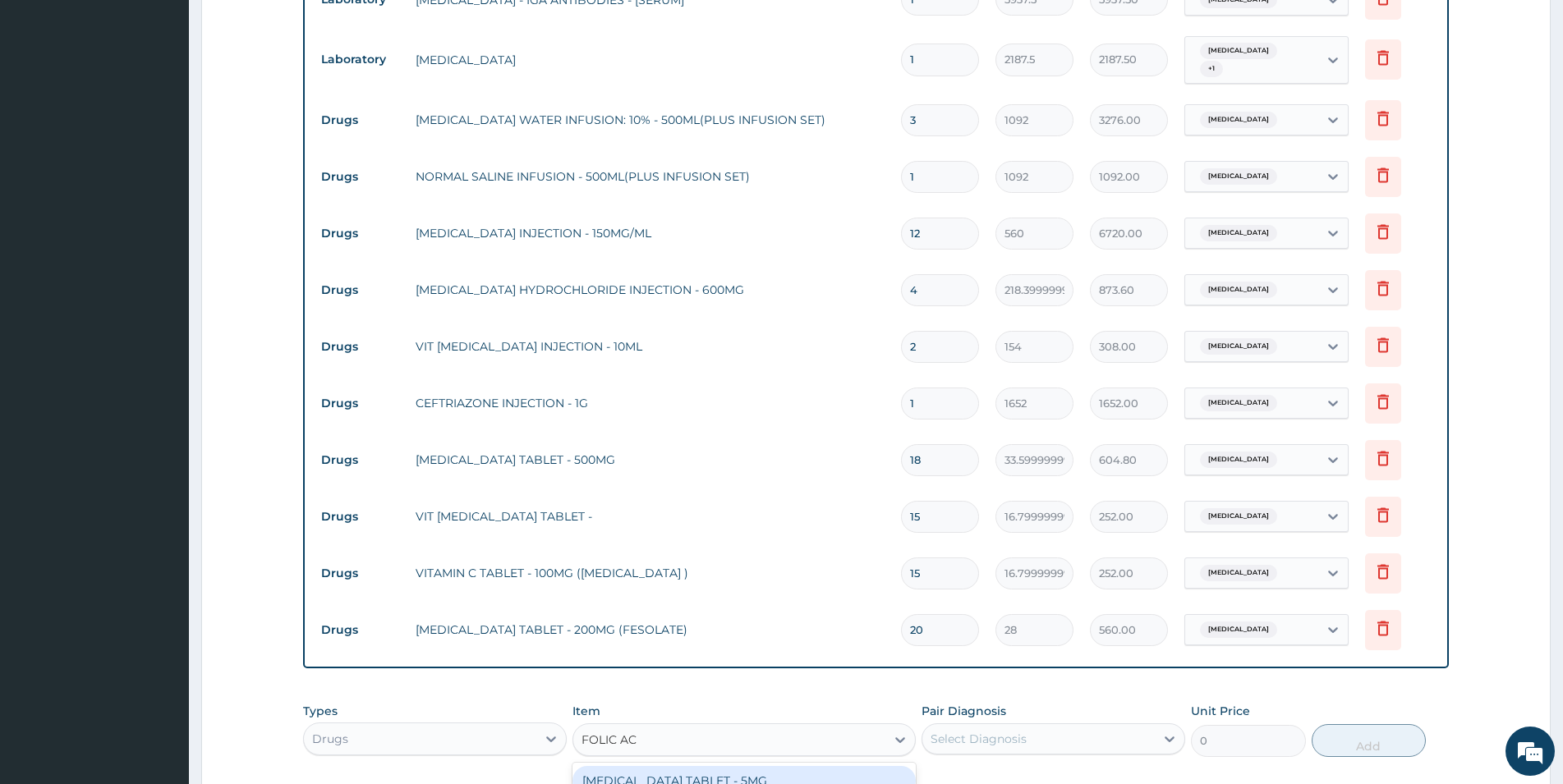
type input "11.2"
click at [1139, 726] on div "Select Diagnosis" at bounding box center [1039, 739] width 232 height 26
click at [1129, 765] on div "Malaria" at bounding box center [1053, 781] width 264 height 34
checkbox input "true"
click at [1371, 694] on div "Types Drugs Item FOLIC ACID TABLET - 5MG Pair Diagnosis Malaria Unit Price 11.2…" at bounding box center [875, 729] width 1146 height 71
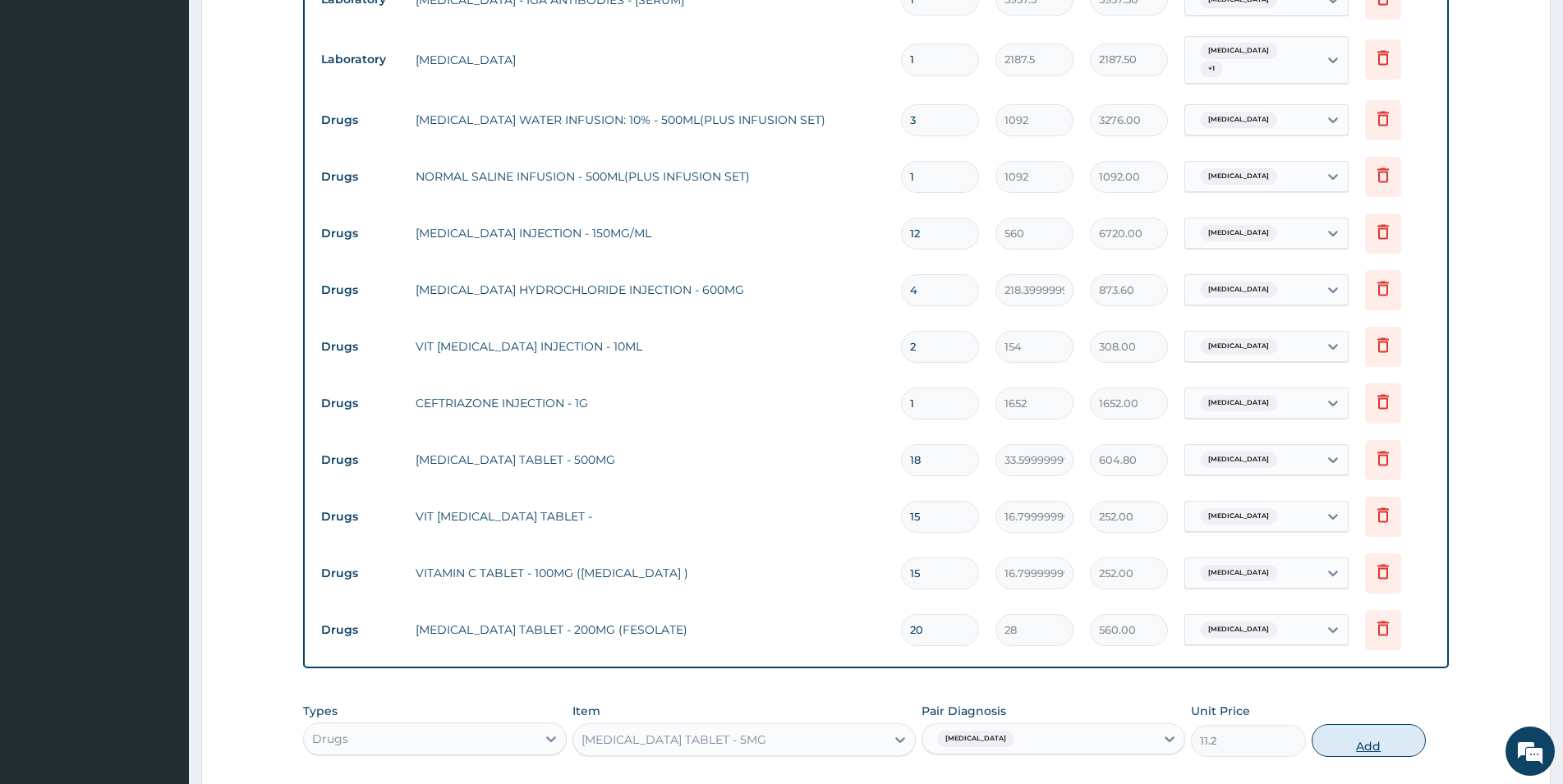
click at [1369, 724] on button "Add" at bounding box center [1369, 740] width 114 height 33
type input "0"
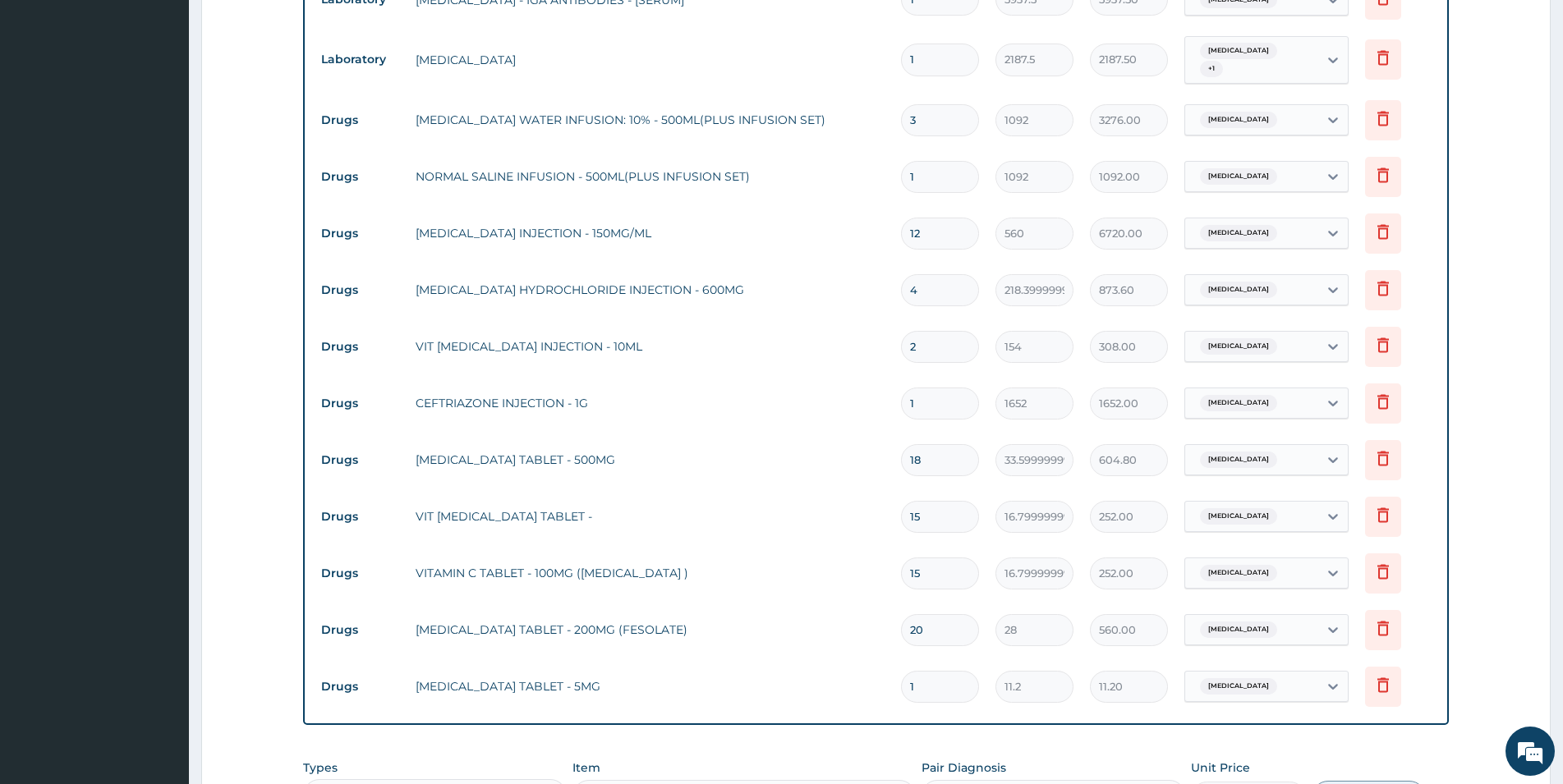
type input "0.00"
type input "7"
type input "78.40"
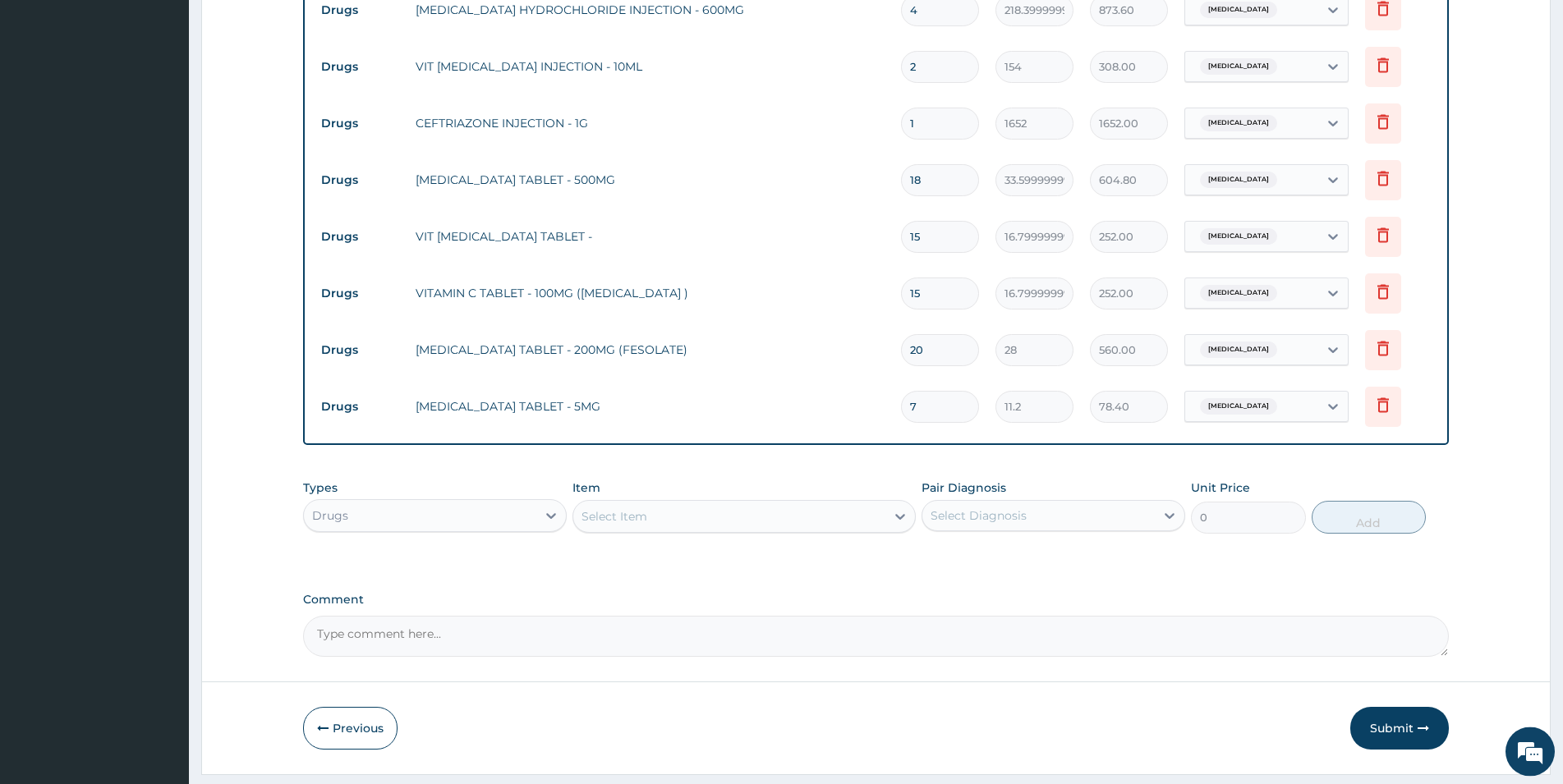
scroll to position [1438, 0]
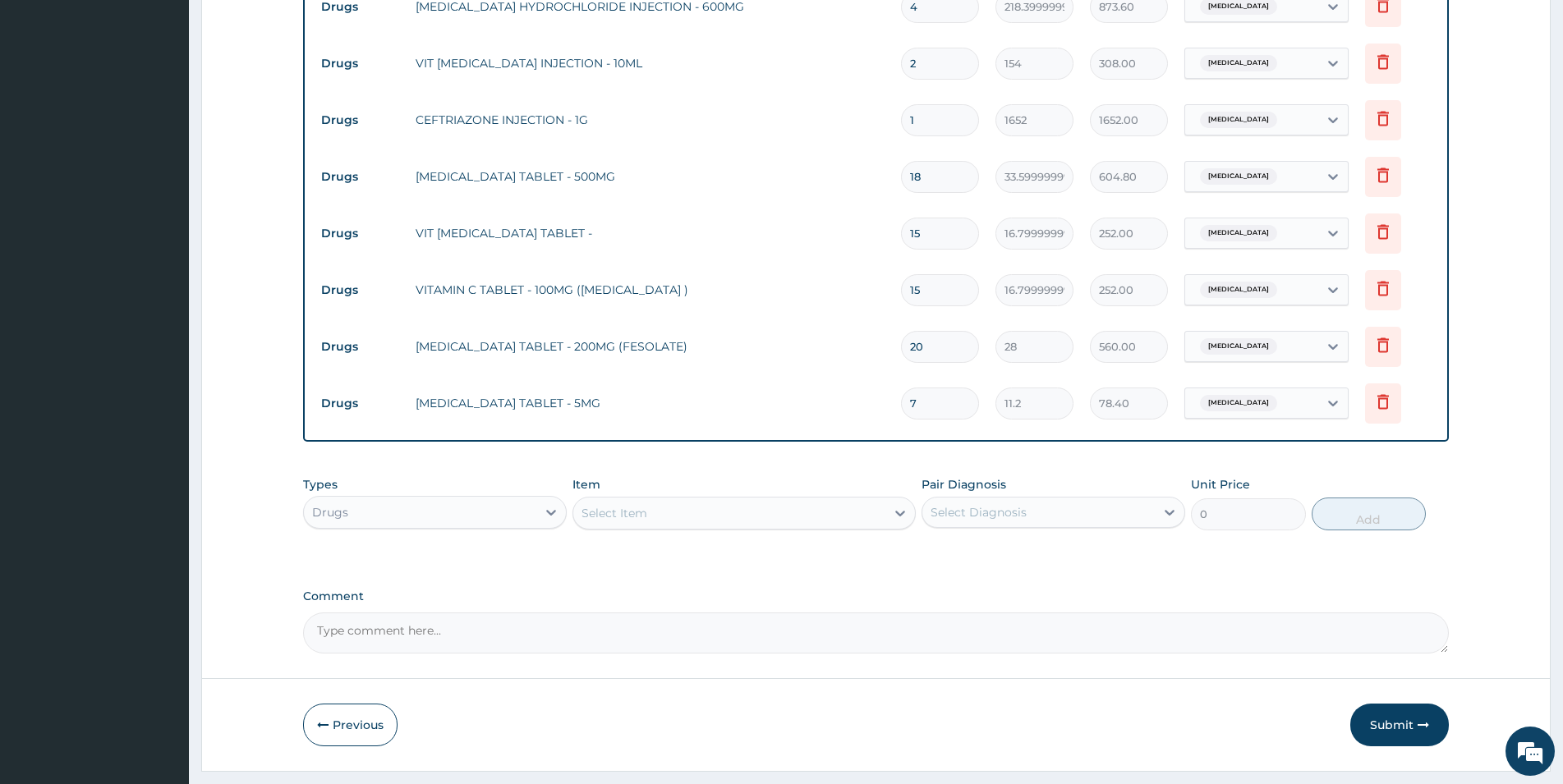
type input "7"
click at [612, 505] on div "Select Item" at bounding box center [614, 512] width 66 height 16
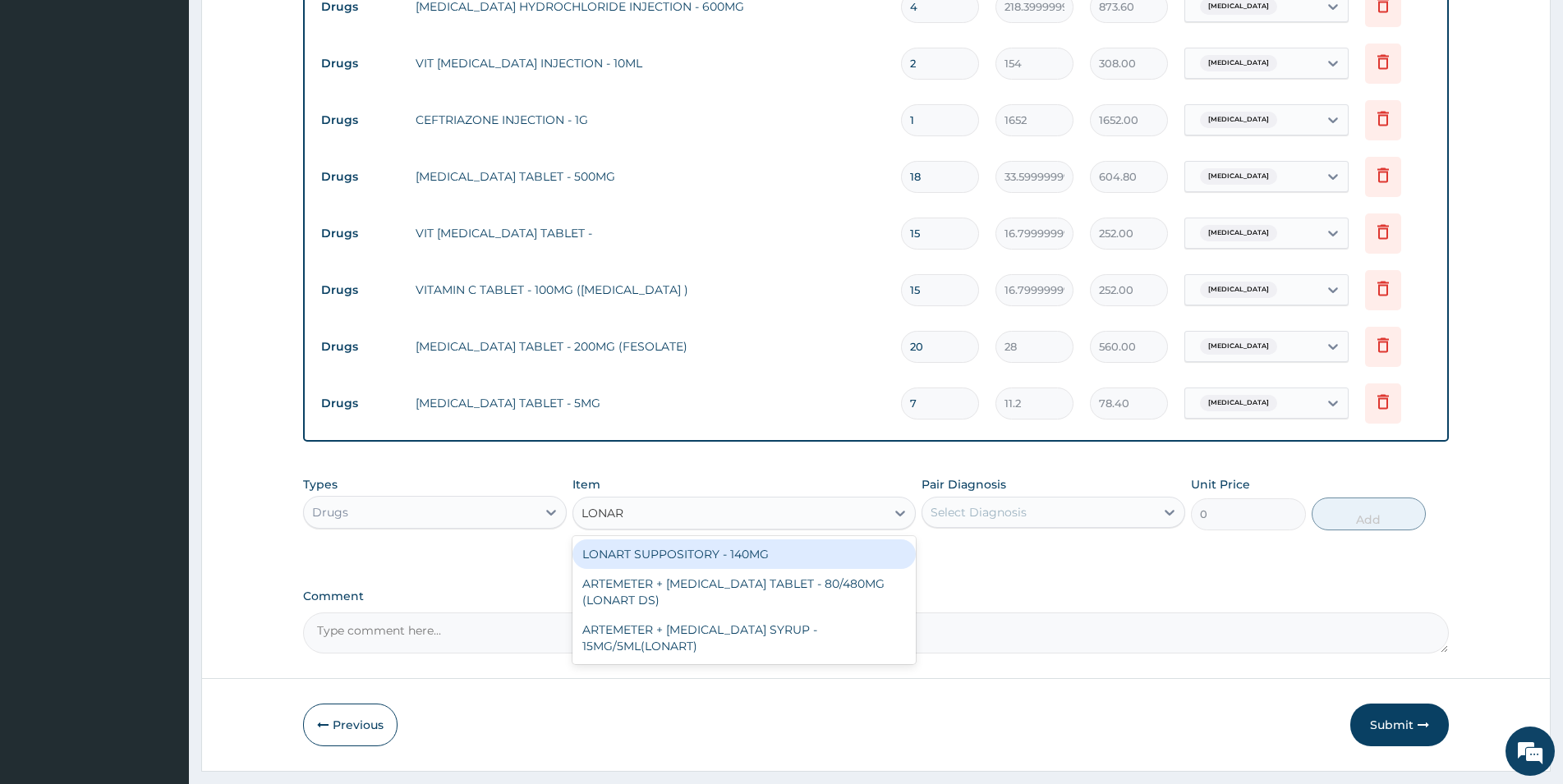
type input "LONART"
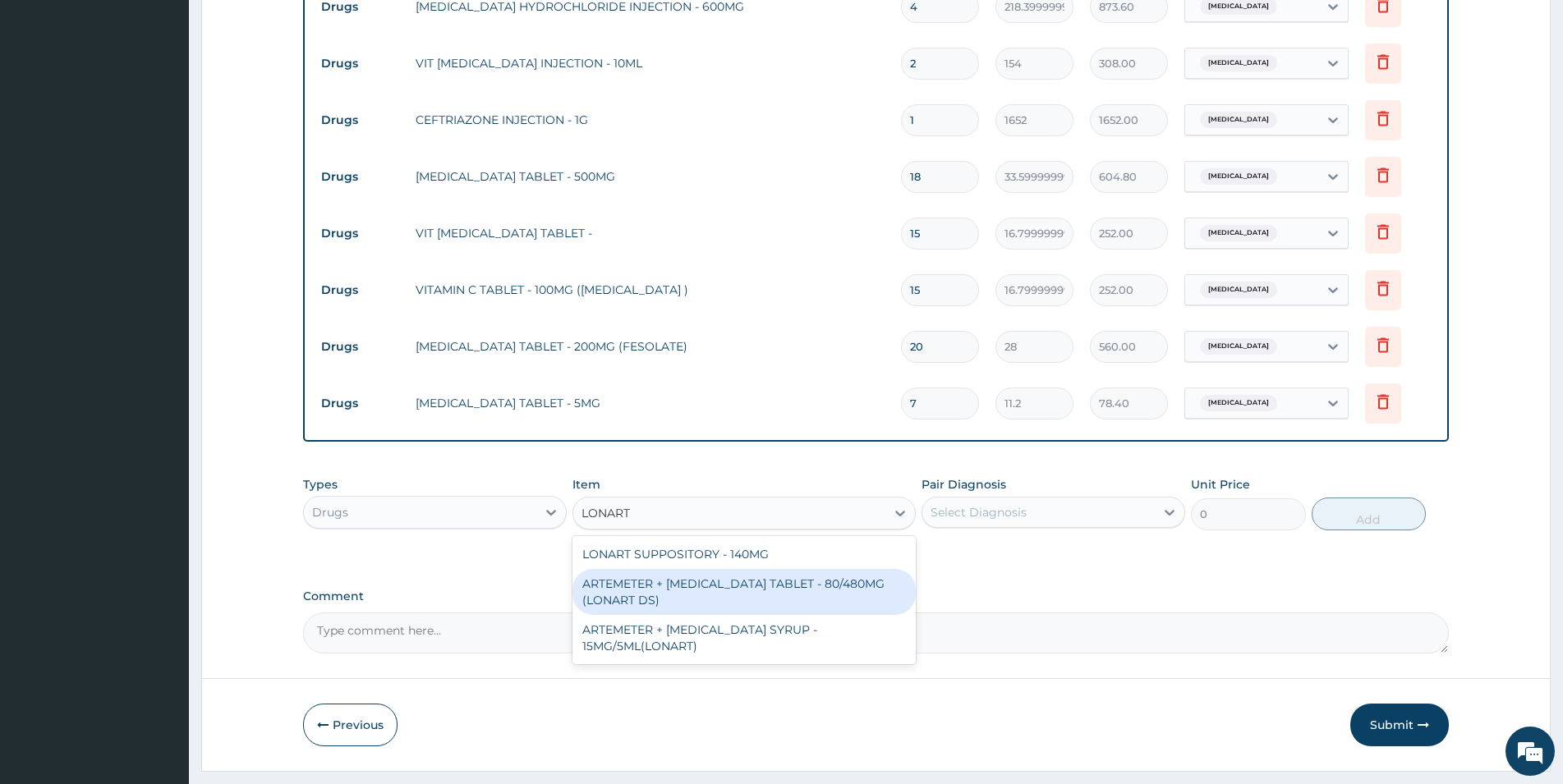
click at [651, 568] on div "ARTEMETER + LUMEFANTRINE TABLET - 80/480MG (LONART DS)" at bounding box center [744, 592] width 343 height 46
type input "588"
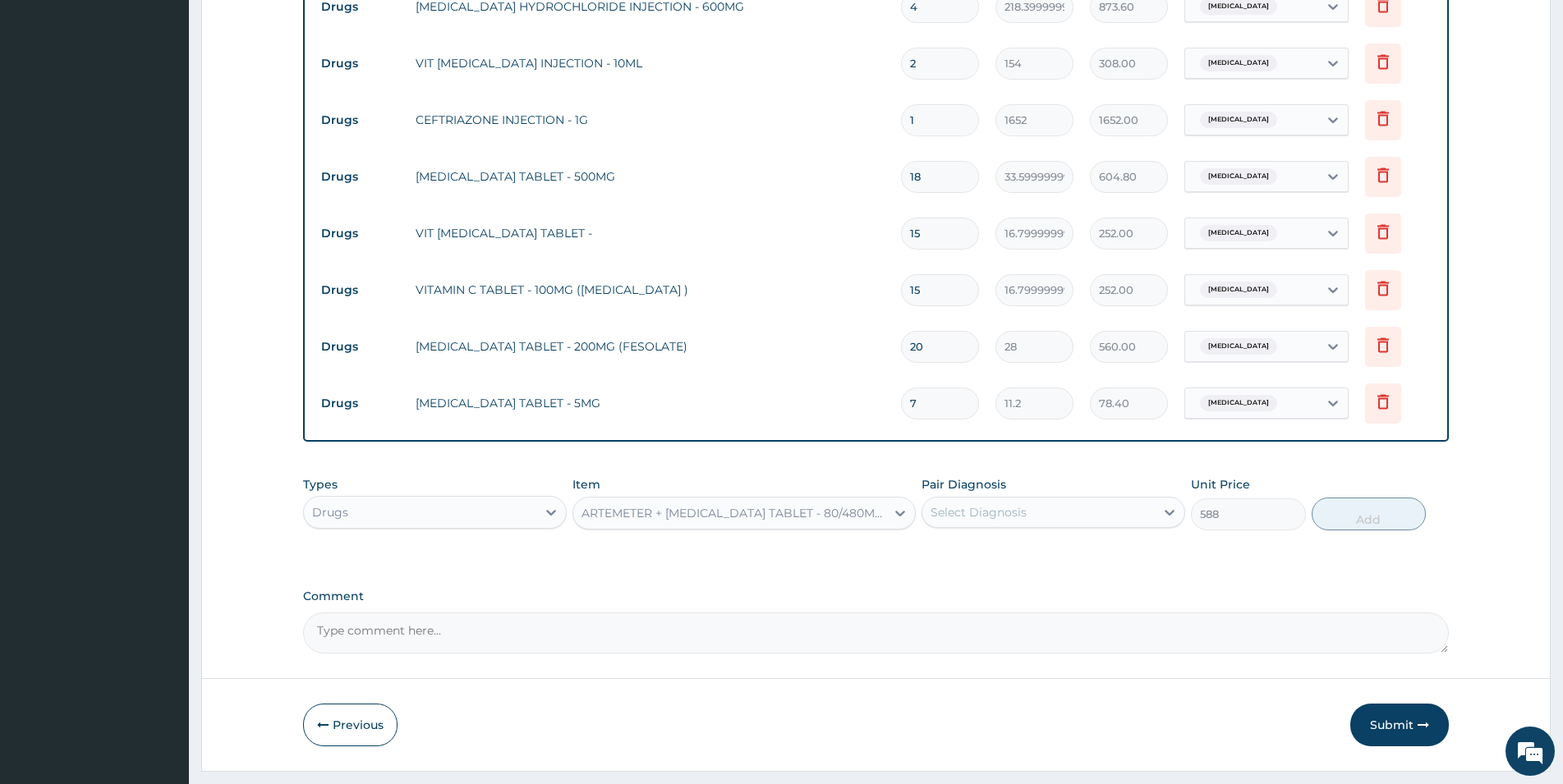
click at [990, 504] on div "Select Diagnosis" at bounding box center [978, 511] width 96 height 16
click at [999, 537] on div "Malaria" at bounding box center [1053, 554] width 264 height 34
checkbox input "true"
click at [1323, 498] on button "Add" at bounding box center [1369, 514] width 114 height 33
type input "0"
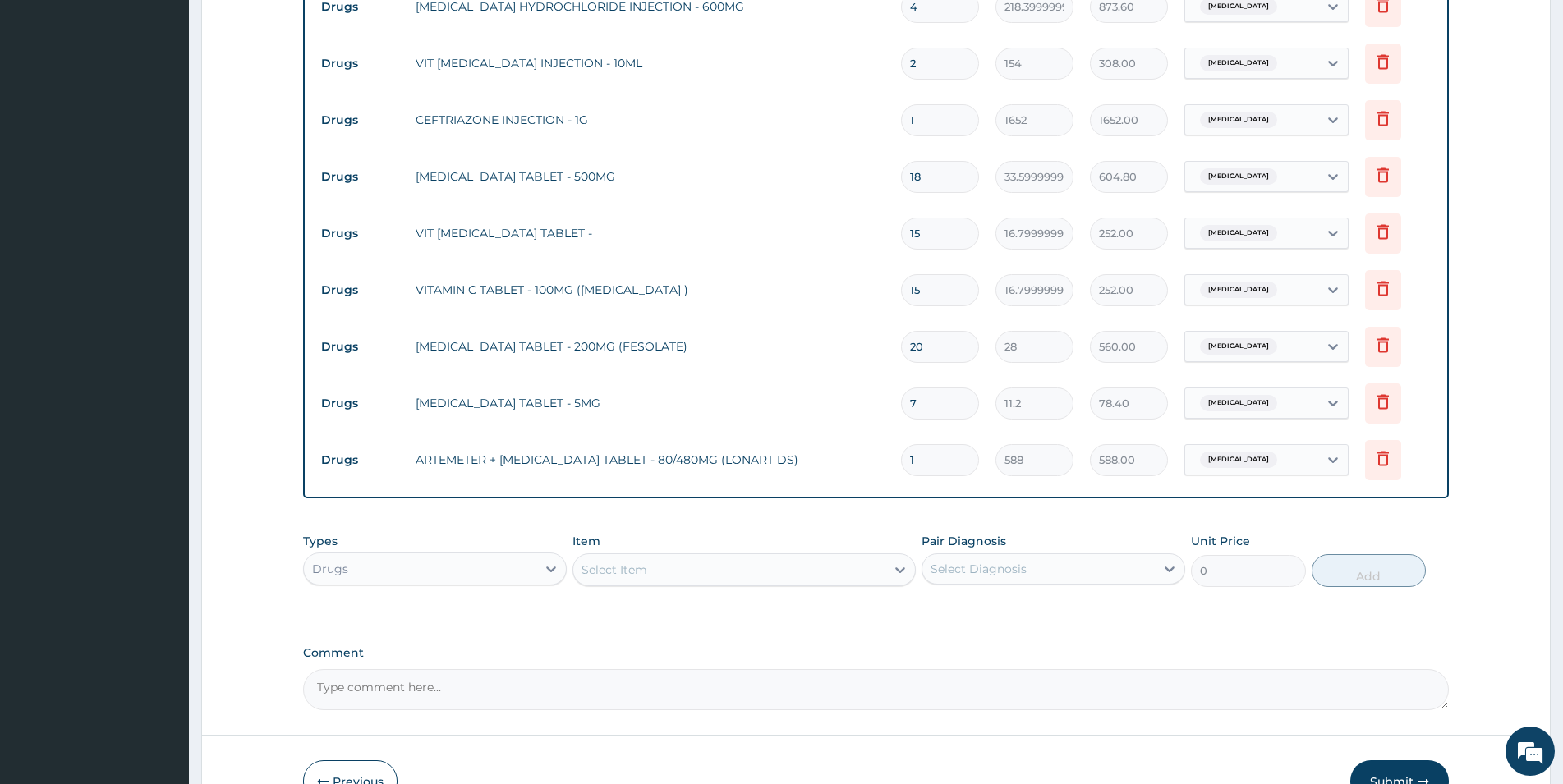
type input "0.00"
type input "6"
type input "3528.00"
type input "6"
click at [766, 557] on div "Select Item" at bounding box center [729, 569] width 312 height 26
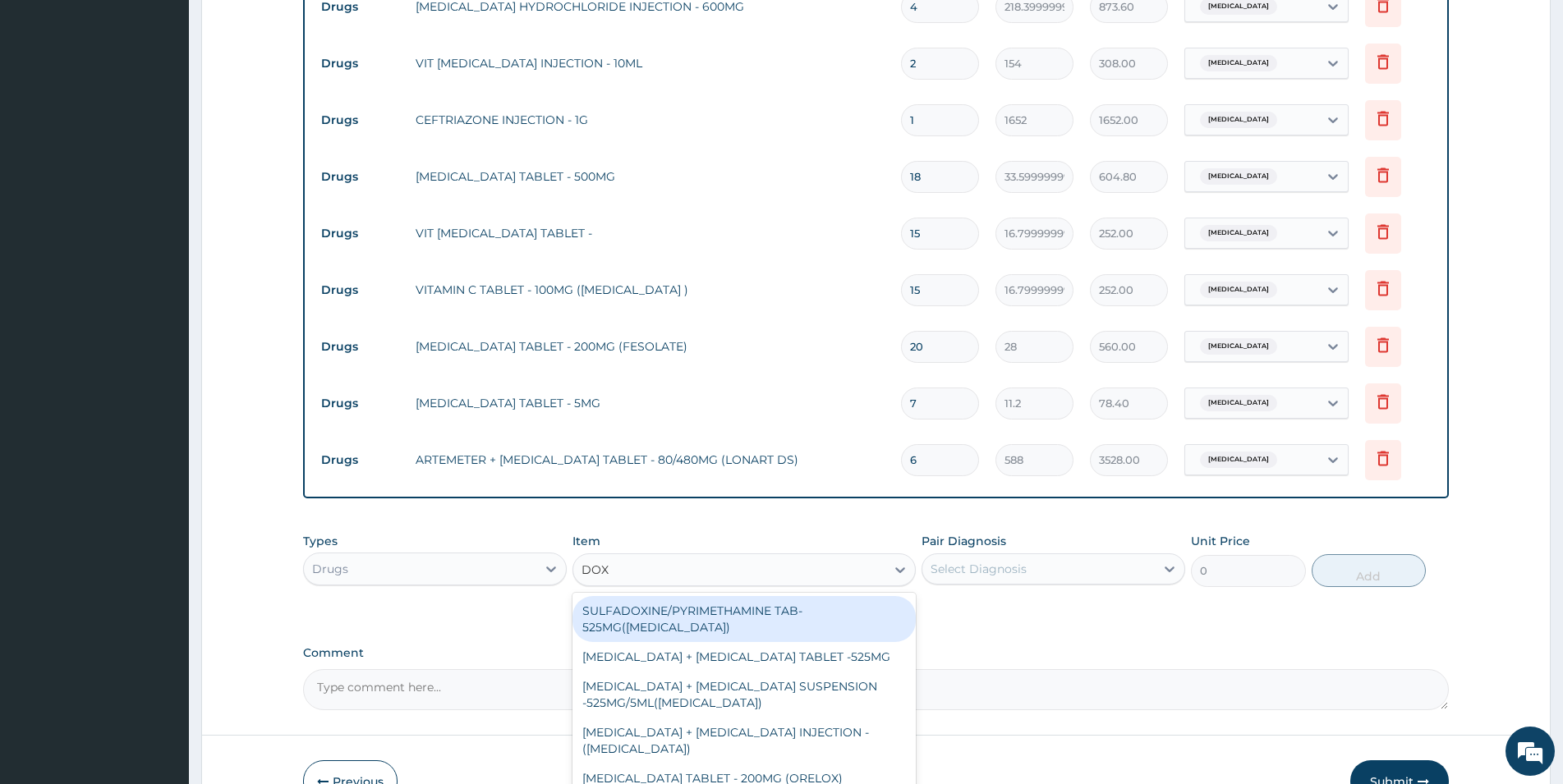
type input "DOXY"
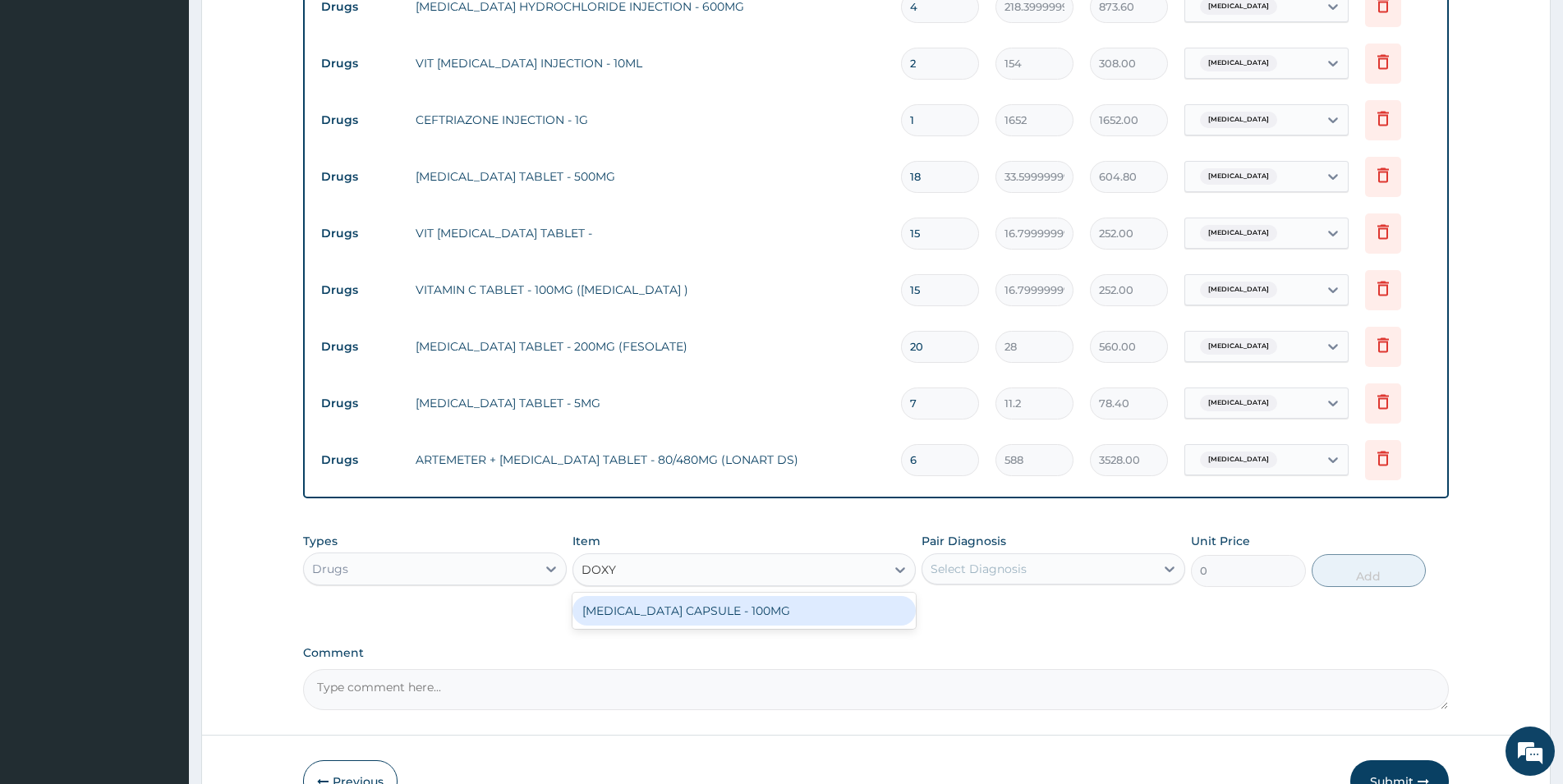
click at [811, 595] on div "DOXYCYCLINE CAPSULE - 100MG" at bounding box center [744, 610] width 343 height 30
type input "64.39999999999999"
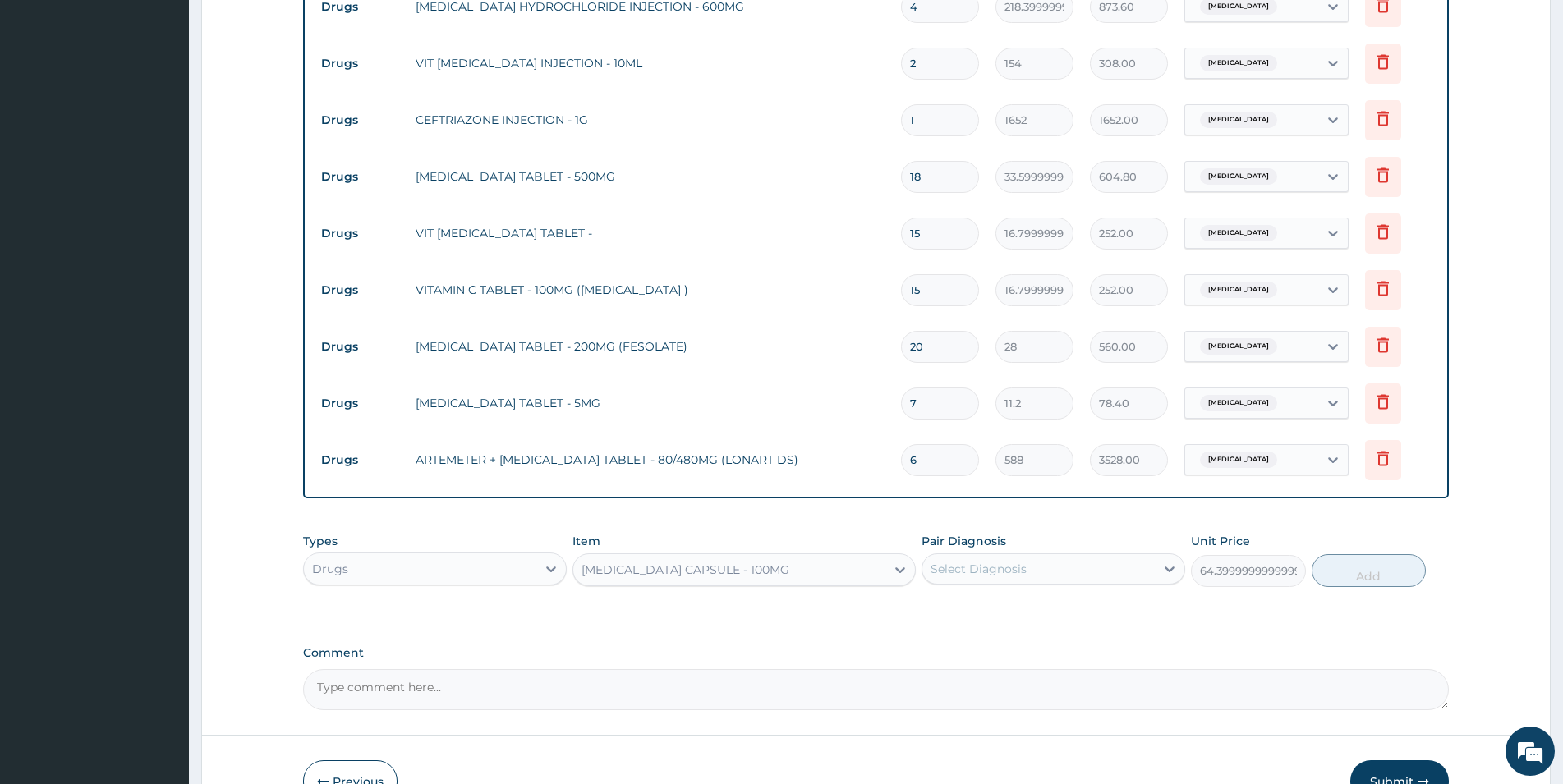
click at [1091, 556] on div "Select Diagnosis" at bounding box center [1039, 568] width 232 height 26
click at [1102, 628] on div "Respiratory tract infection" at bounding box center [1053, 645] width 264 height 34
checkbox input "true"
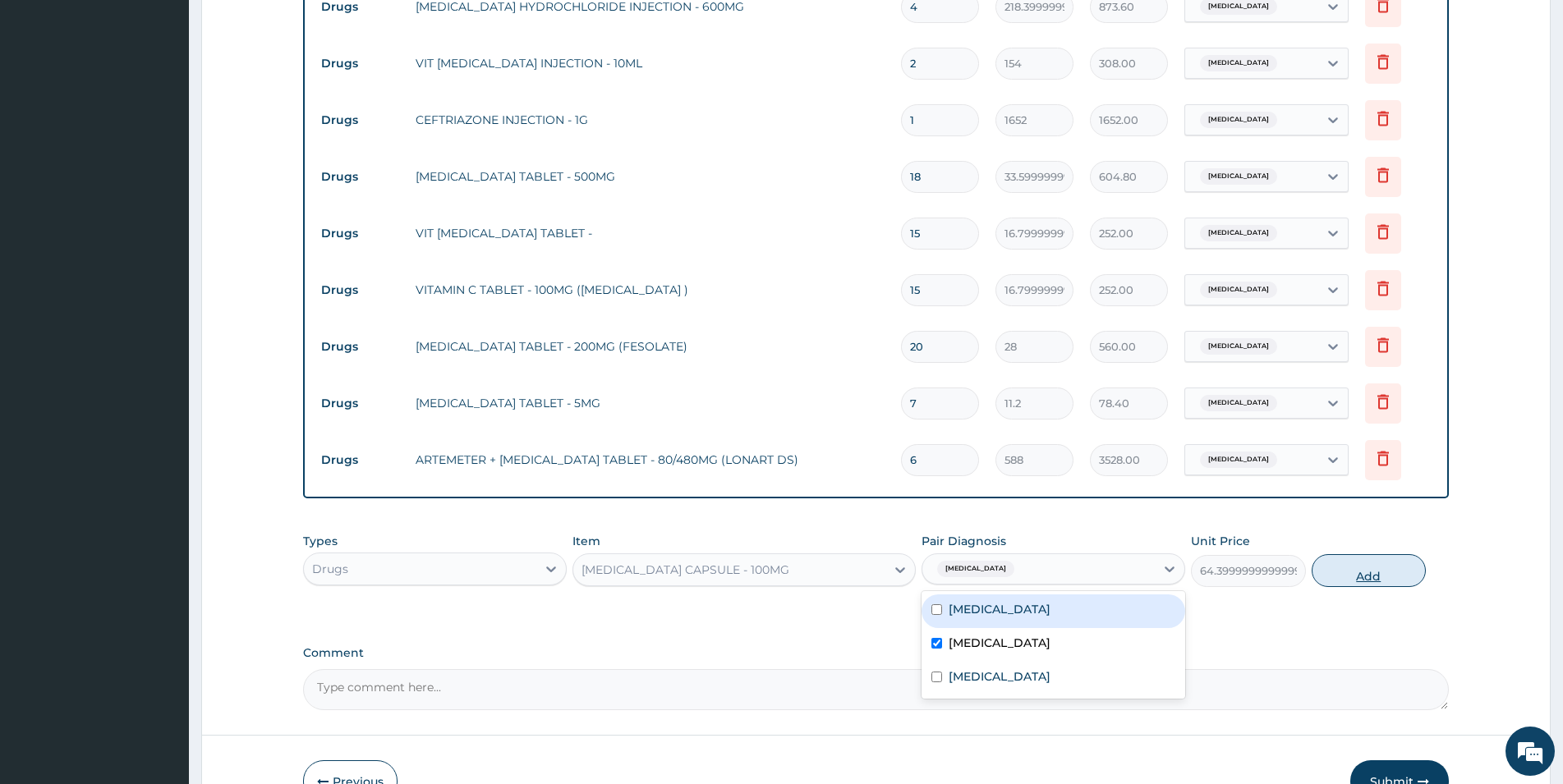
click at [1348, 554] on button "Add" at bounding box center [1369, 570] width 114 height 33
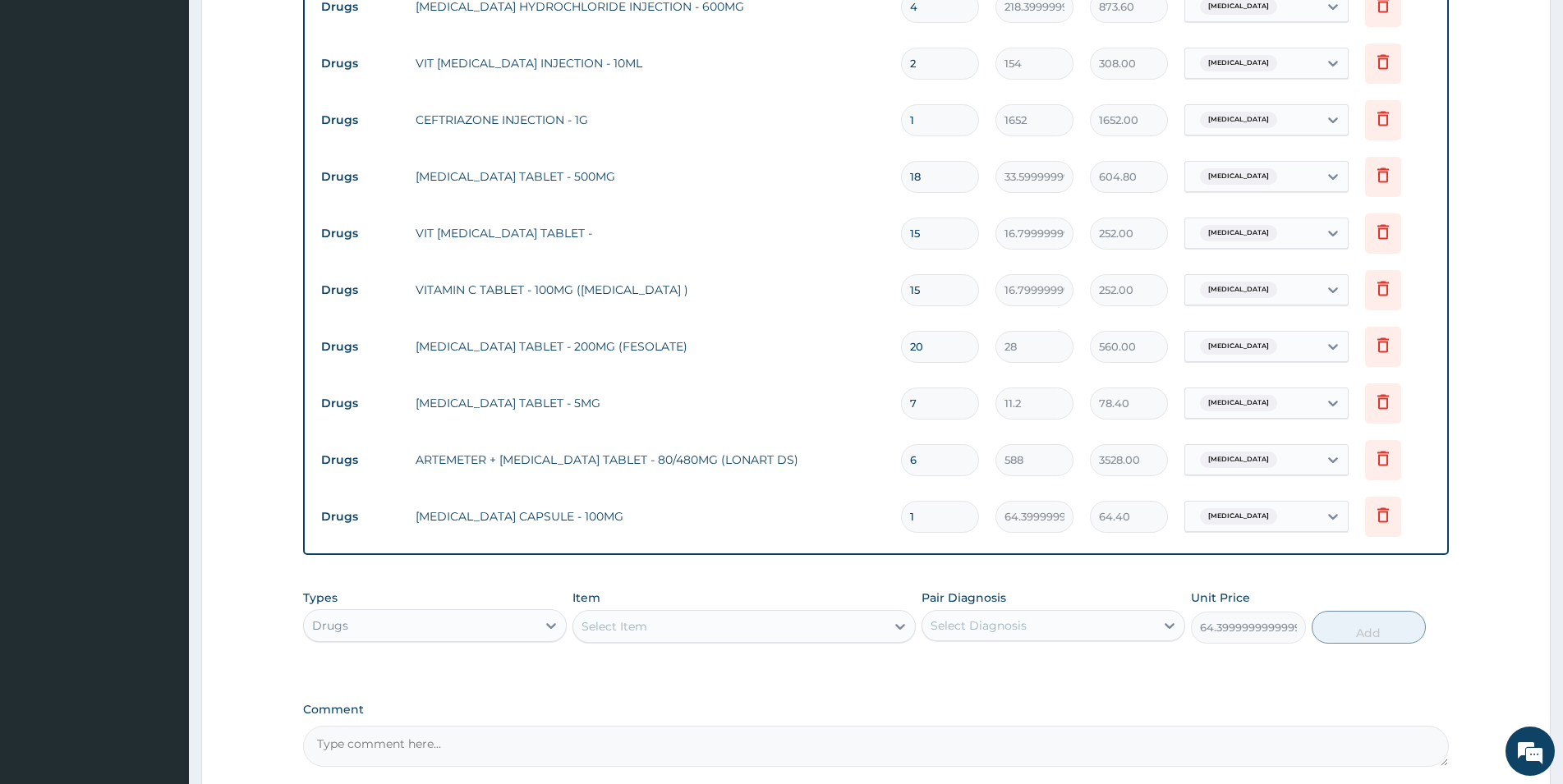
type input "0"
type input "10"
type input "644.00"
type input "10"
click at [743, 613] on div "Select Item" at bounding box center [729, 625] width 312 height 26
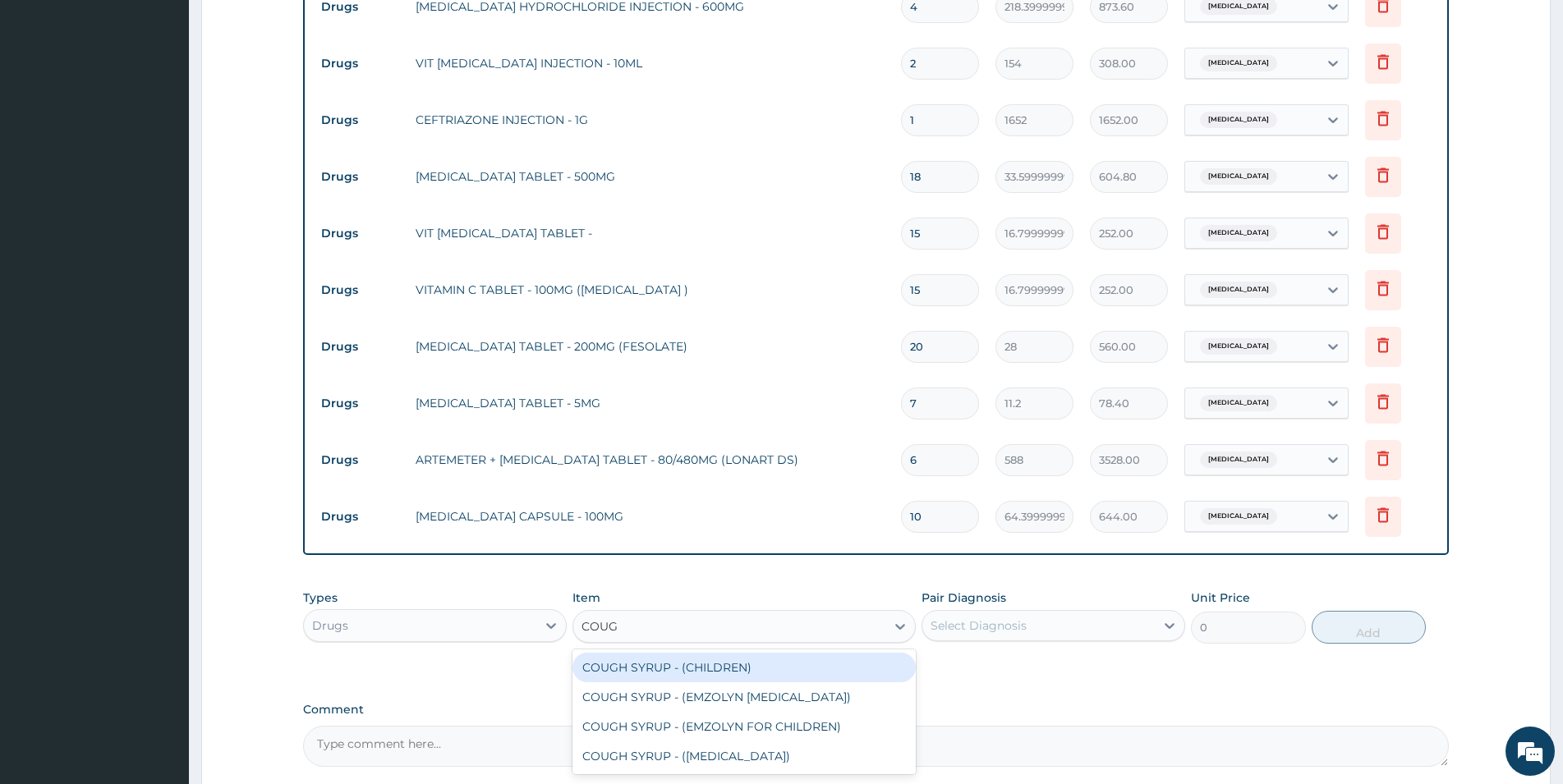
type input "COUGH"
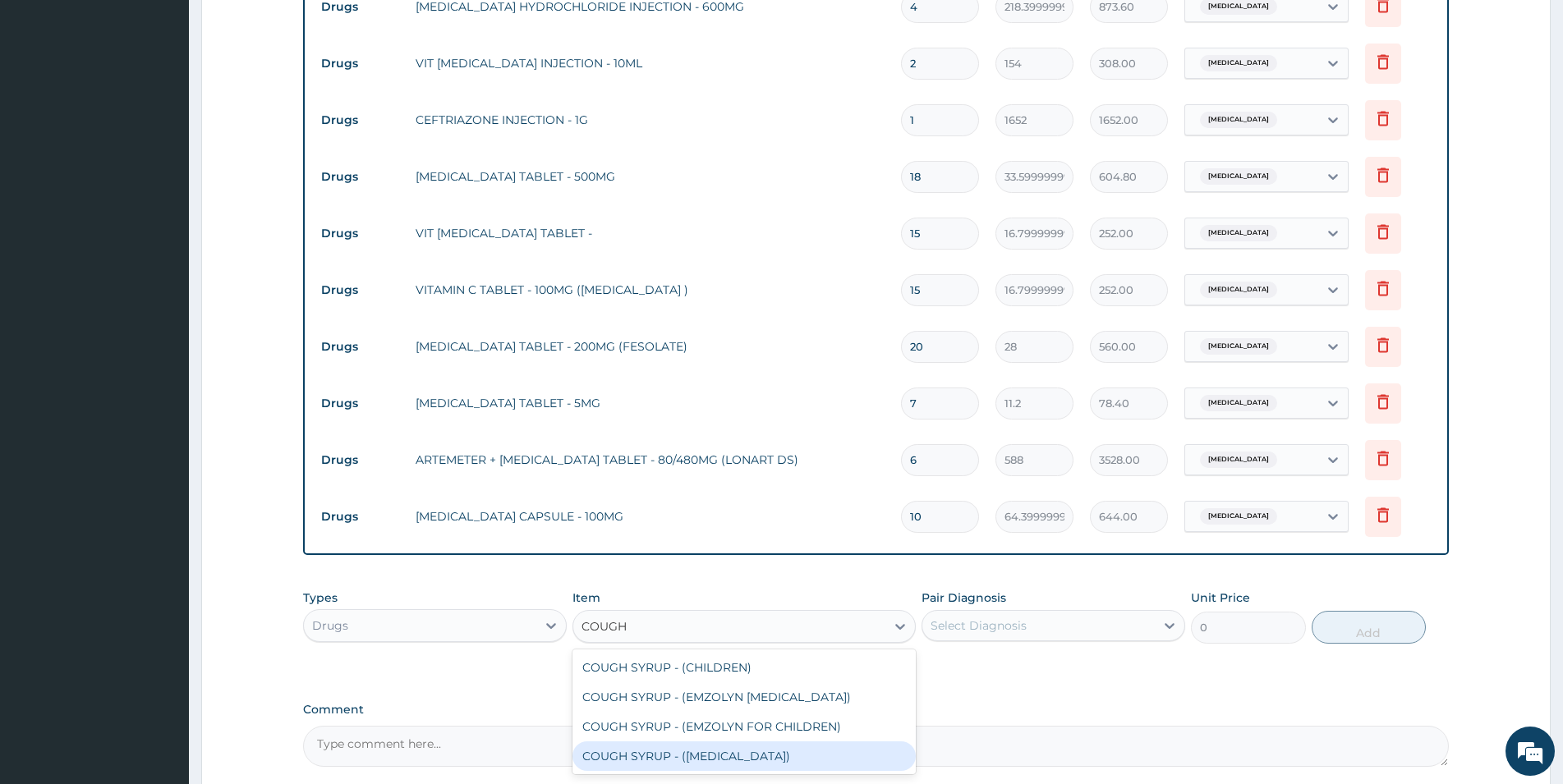
click at [759, 741] on div "COUGH SYRUP - (EXPECTORANT)" at bounding box center [744, 756] width 343 height 30
type input "1120"
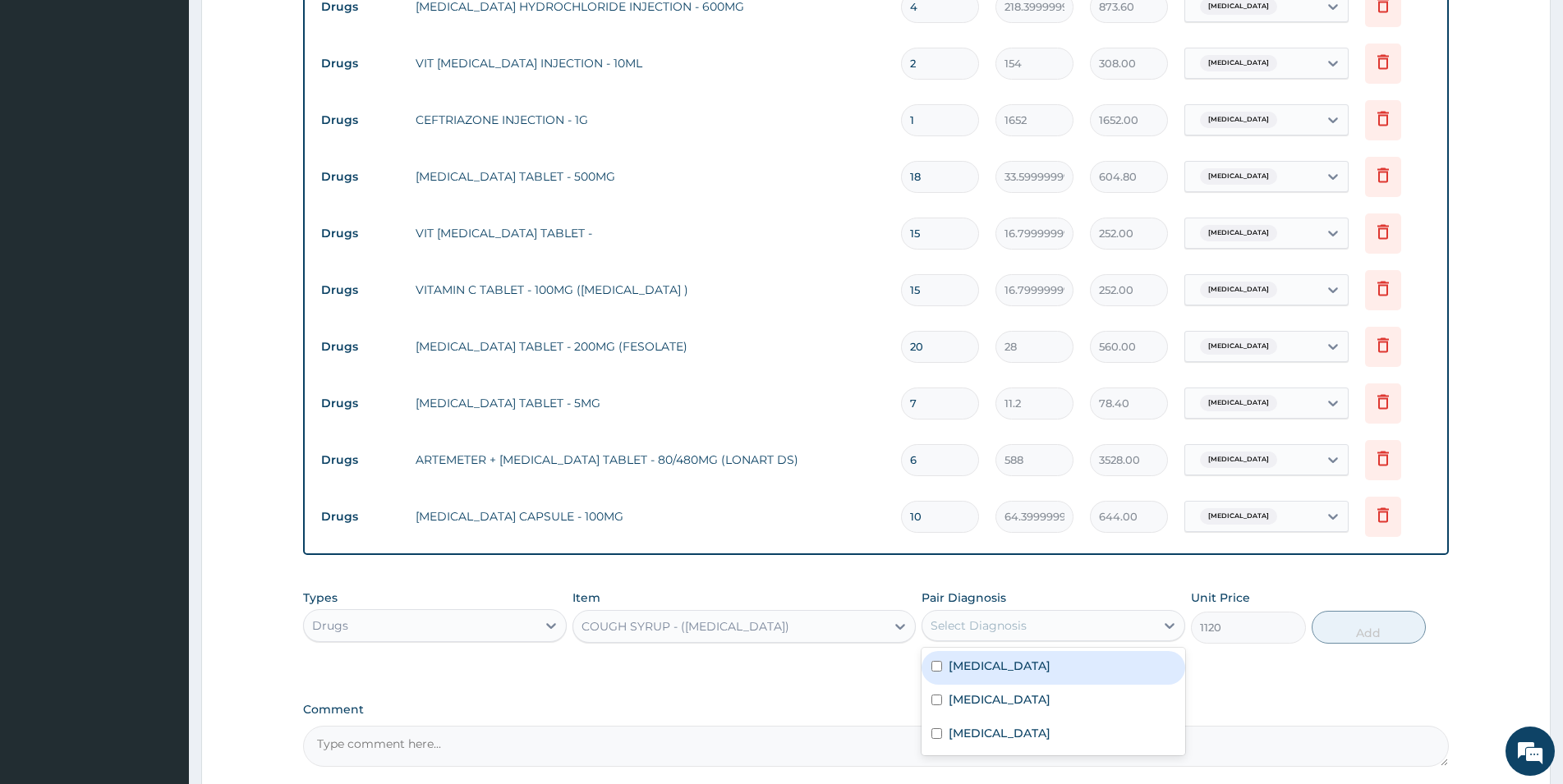
click at [960, 618] on div "Select Diagnosis" at bounding box center [978, 625] width 96 height 16
click at [993, 691] on label "Respiratory tract infection" at bounding box center [999, 699] width 102 height 16
checkbox input "true"
click at [1417, 611] on button "Add" at bounding box center [1369, 627] width 114 height 33
type input "0"
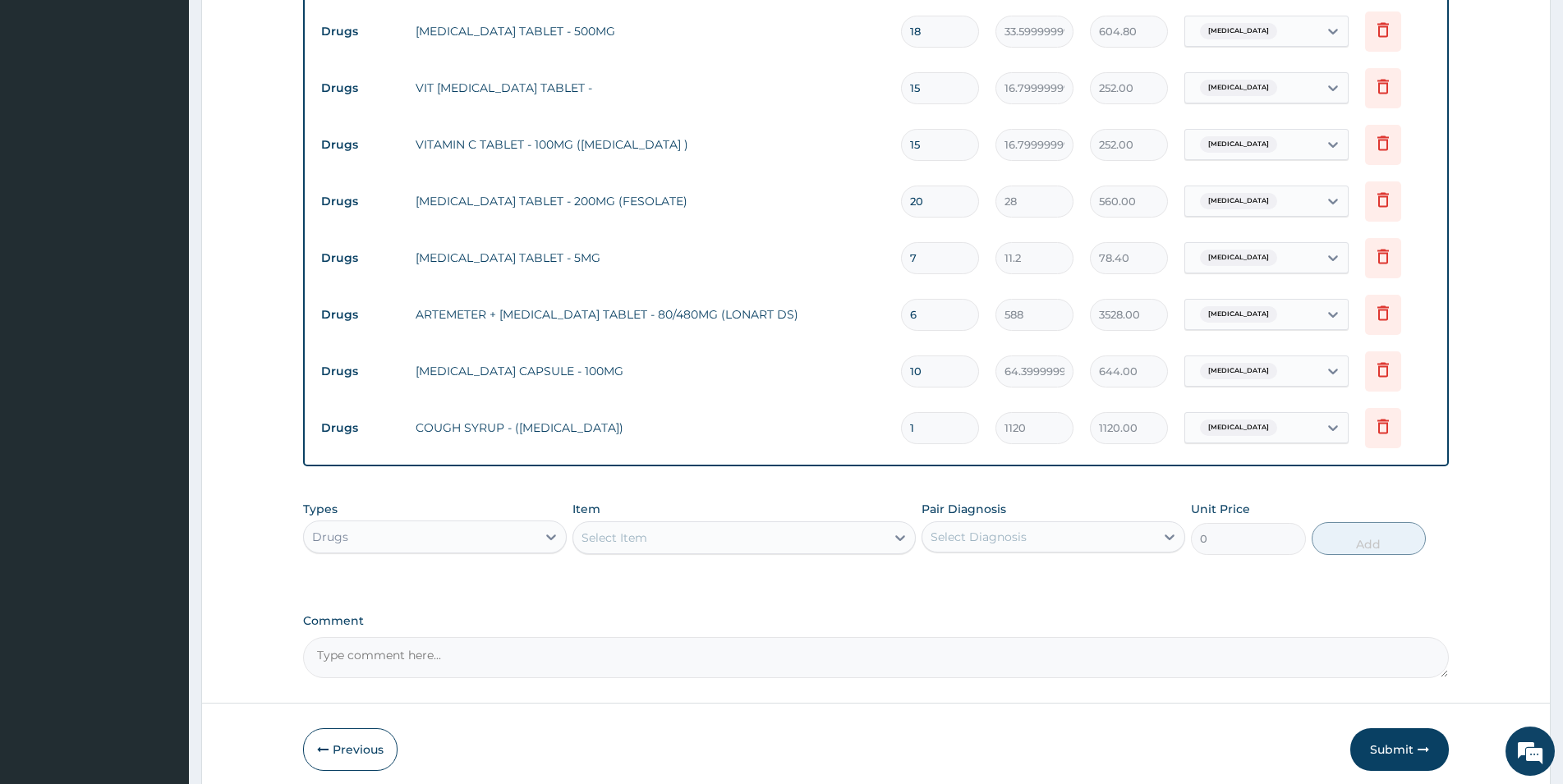
scroll to position [1608, 0]
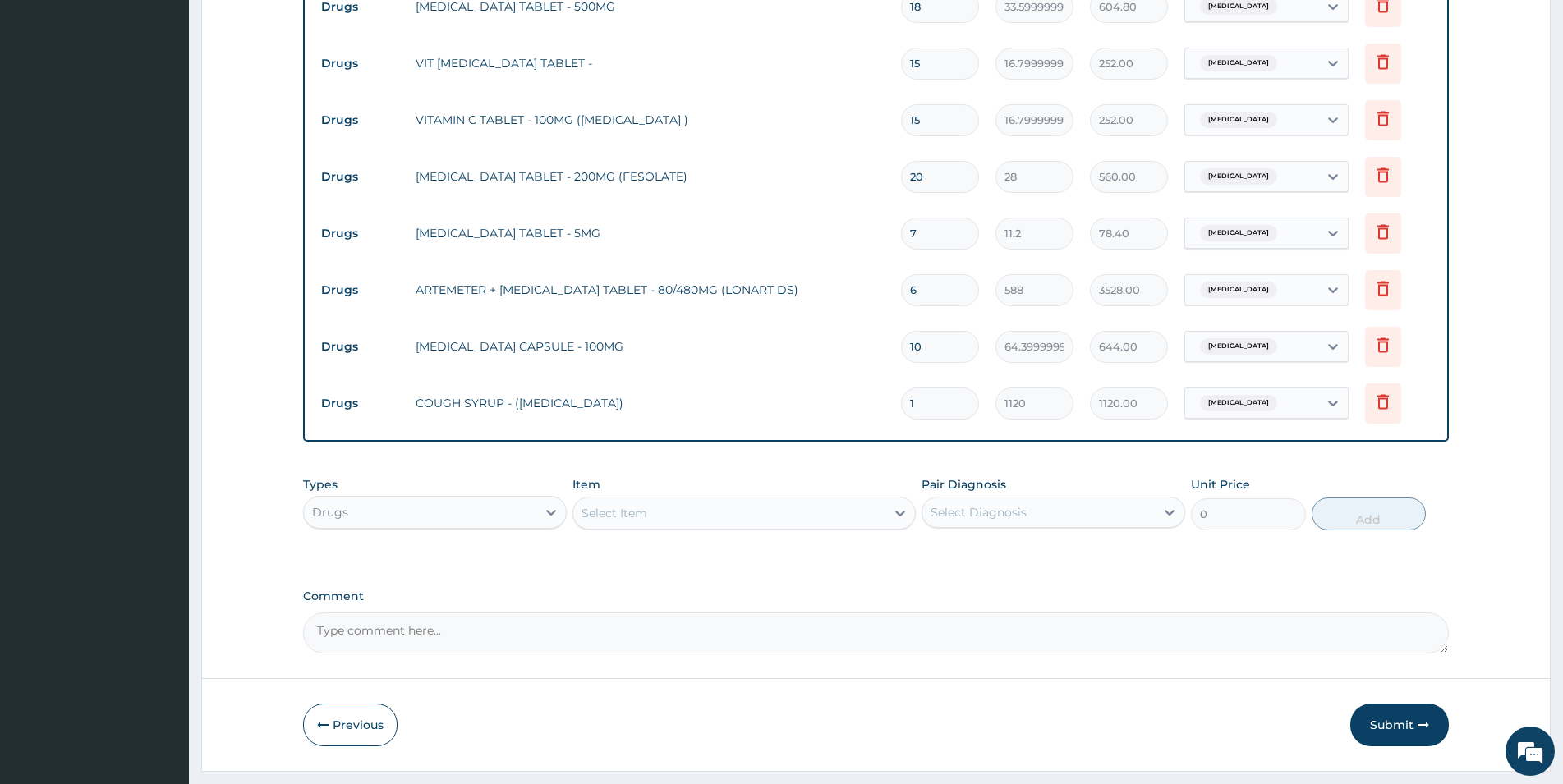
click at [648, 500] on div "Select Item" at bounding box center [729, 512] width 312 height 26
type input "GLOVES"
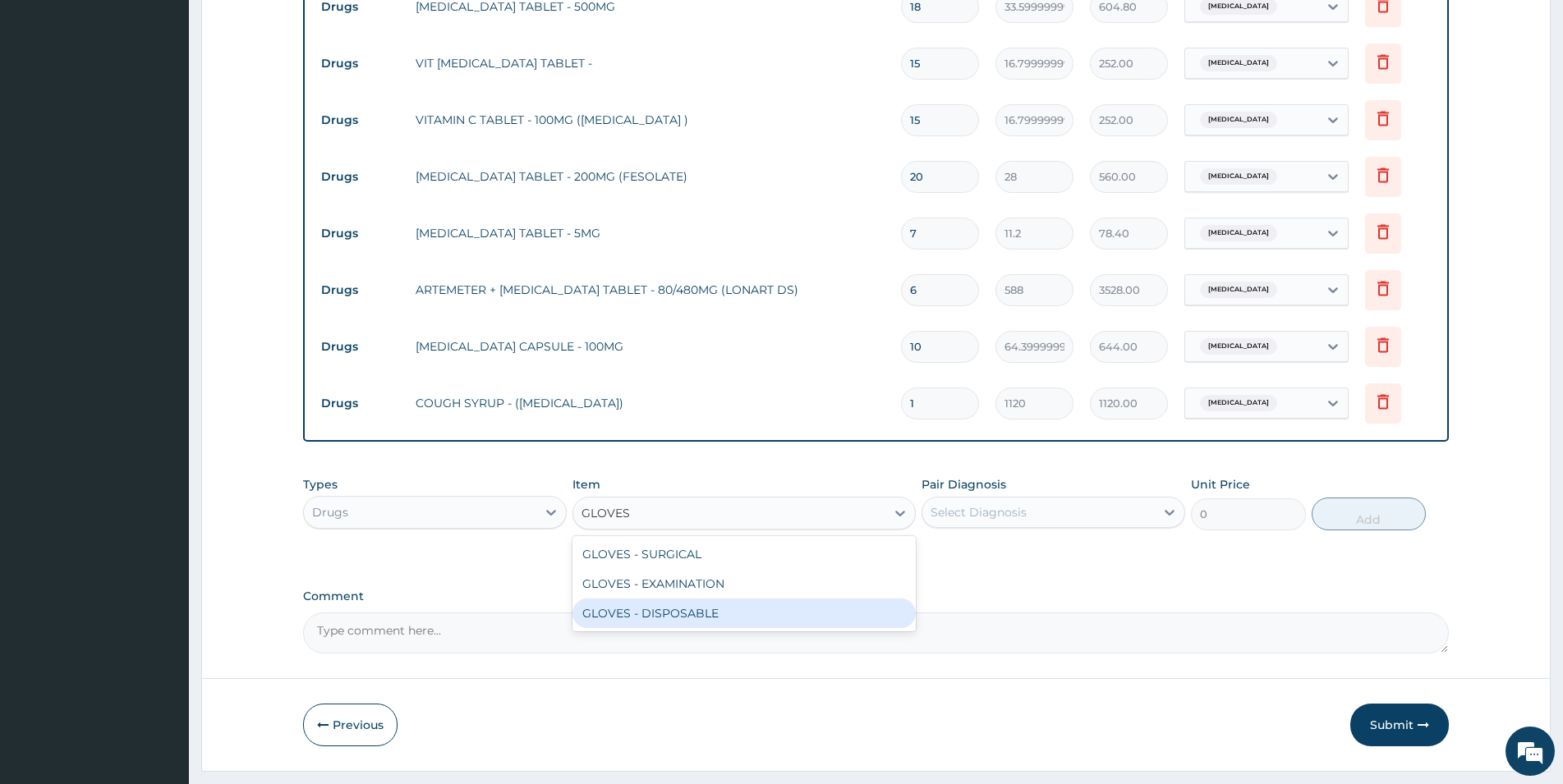
click at [698, 598] on div "GLOVES - DISPOSABLE" at bounding box center [744, 613] width 343 height 30
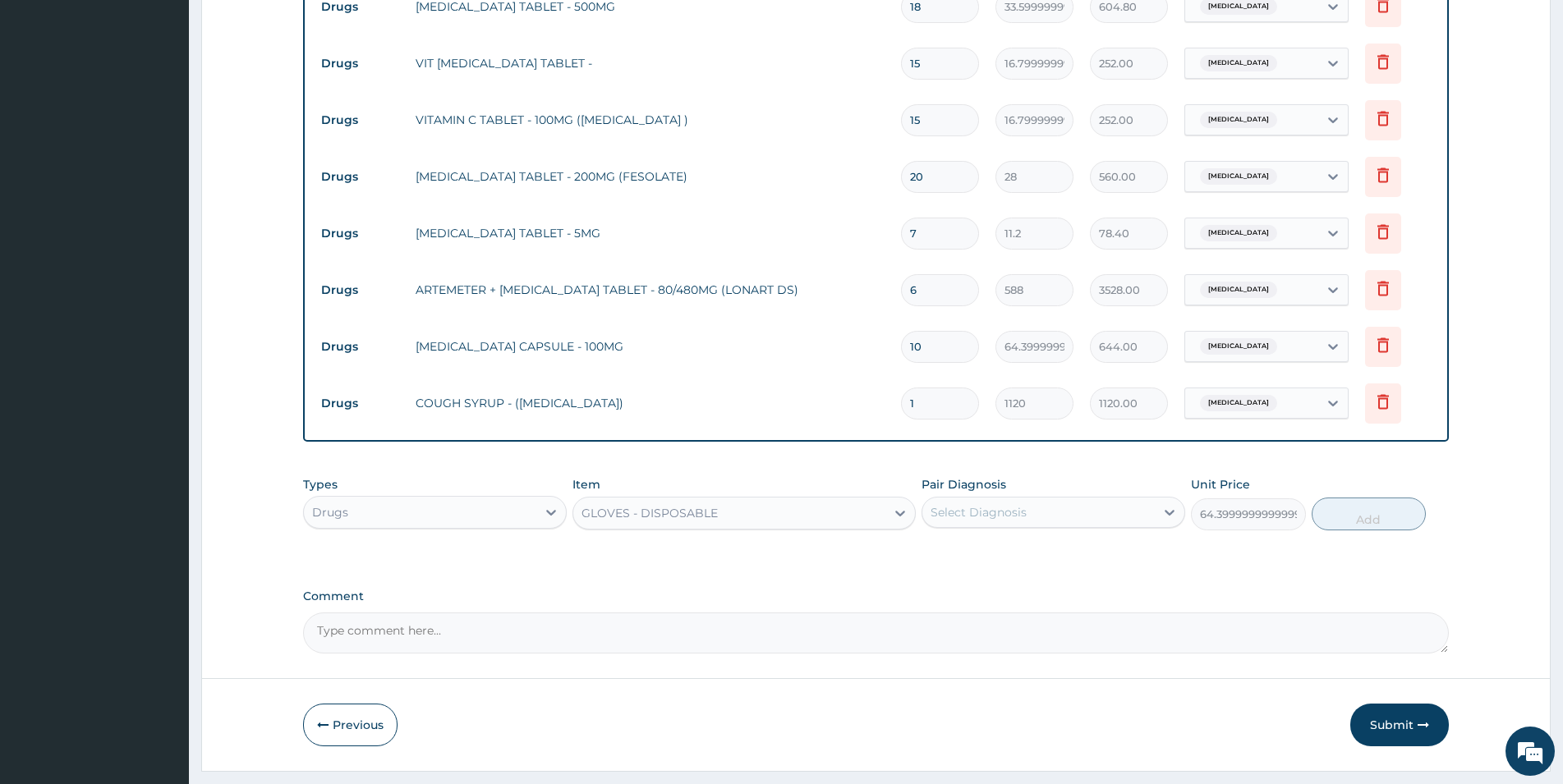
click at [980, 504] on div "Select Diagnosis" at bounding box center [978, 511] width 96 height 16
click at [997, 537] on div "Malaria" at bounding box center [1053, 554] width 264 height 34
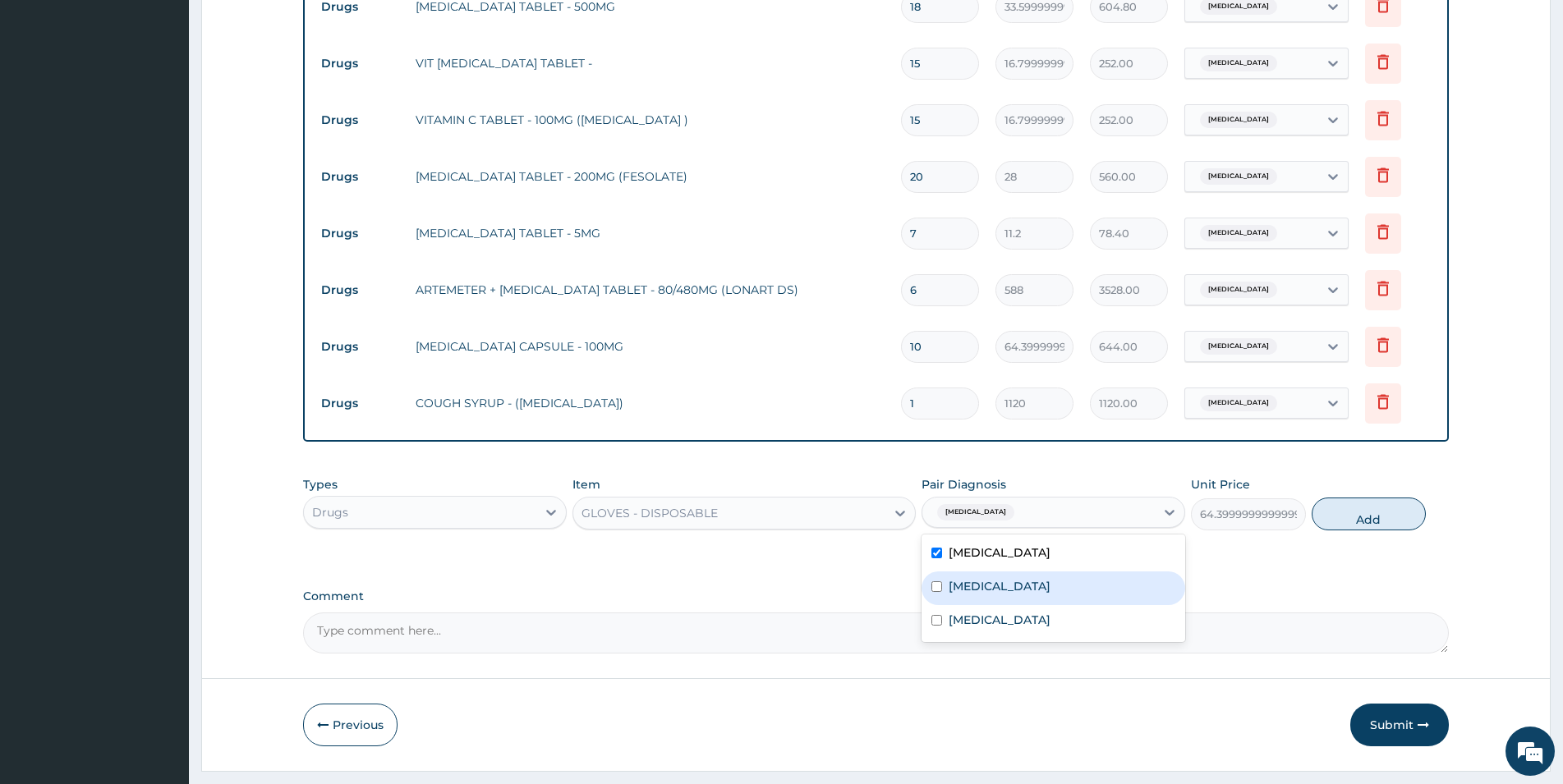
drag, startPoint x: 1025, startPoint y: 548, endPoint x: 1030, endPoint y: 575, distance: 27.5
click at [1025, 578] on label "Respiratory tract infection" at bounding box center [999, 586] width 102 height 16
drag, startPoint x: 1030, startPoint y: 575, endPoint x: 1046, endPoint y: 567, distance: 17.9
click at [1033, 605] on div "Peptic ulcer" at bounding box center [1053, 622] width 264 height 34
click at [1330, 498] on button "Add" at bounding box center [1369, 514] width 114 height 33
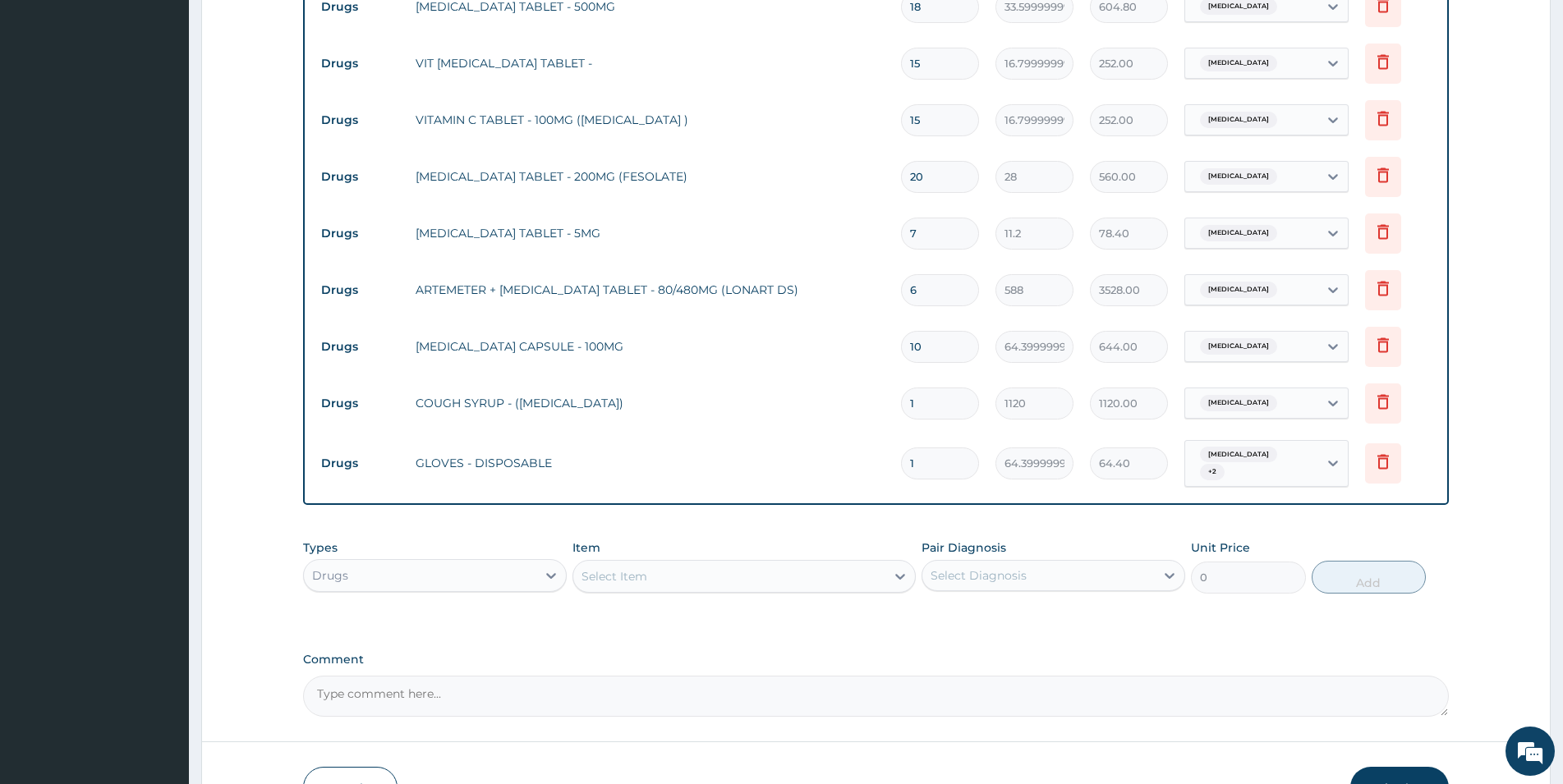
click at [832, 564] on div "Select Item" at bounding box center [729, 576] width 312 height 26
click at [849, 602] on div "PLASTER" at bounding box center [744, 617] width 343 height 30
click at [1012, 567] on div "Select Diagnosis" at bounding box center [978, 575] width 96 height 16
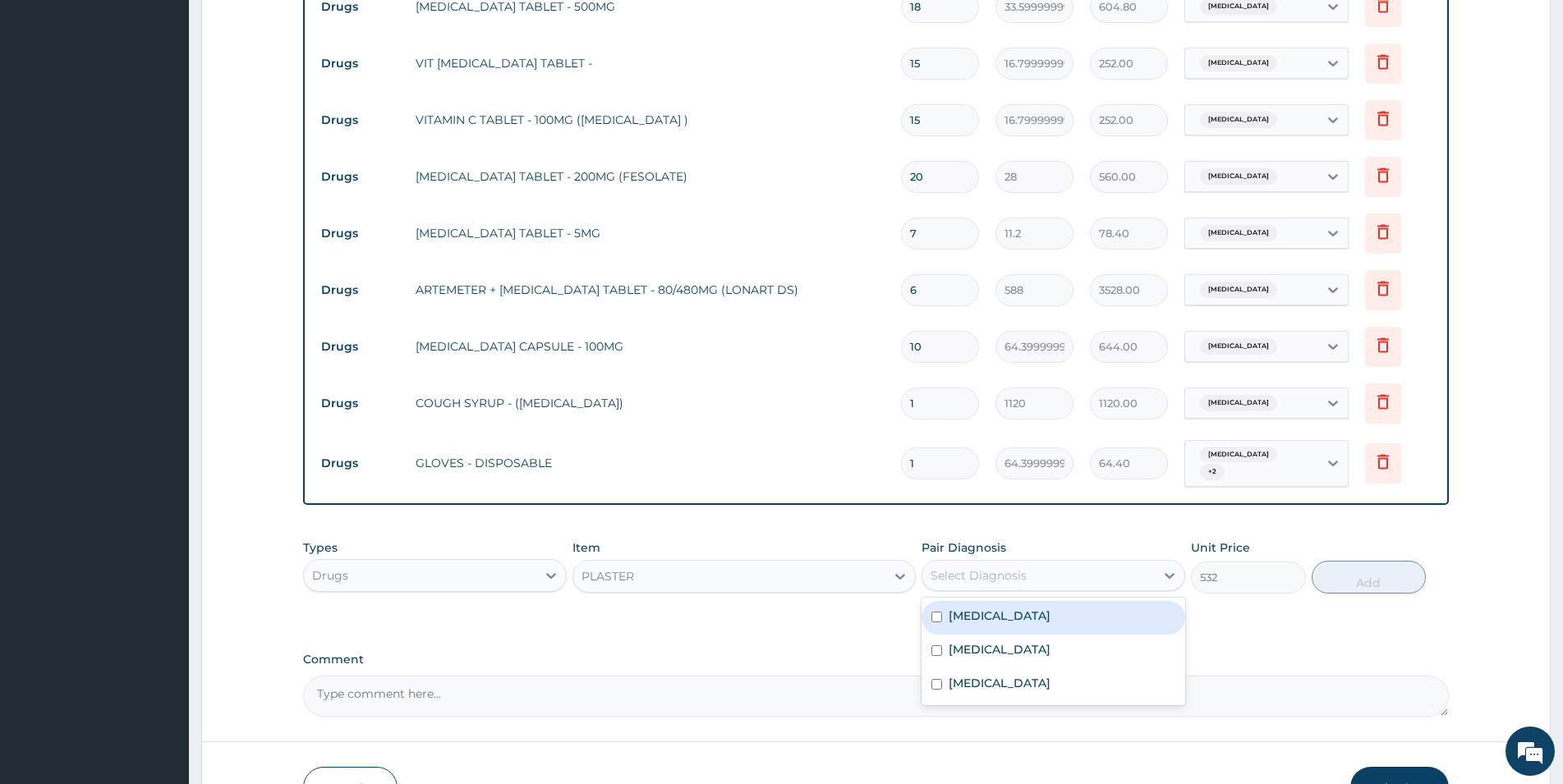
drag, startPoint x: 1021, startPoint y: 575, endPoint x: 1033, endPoint y: 599, distance: 26.8
click at [1024, 601] on div "Malaria" at bounding box center [1053, 618] width 264 height 34
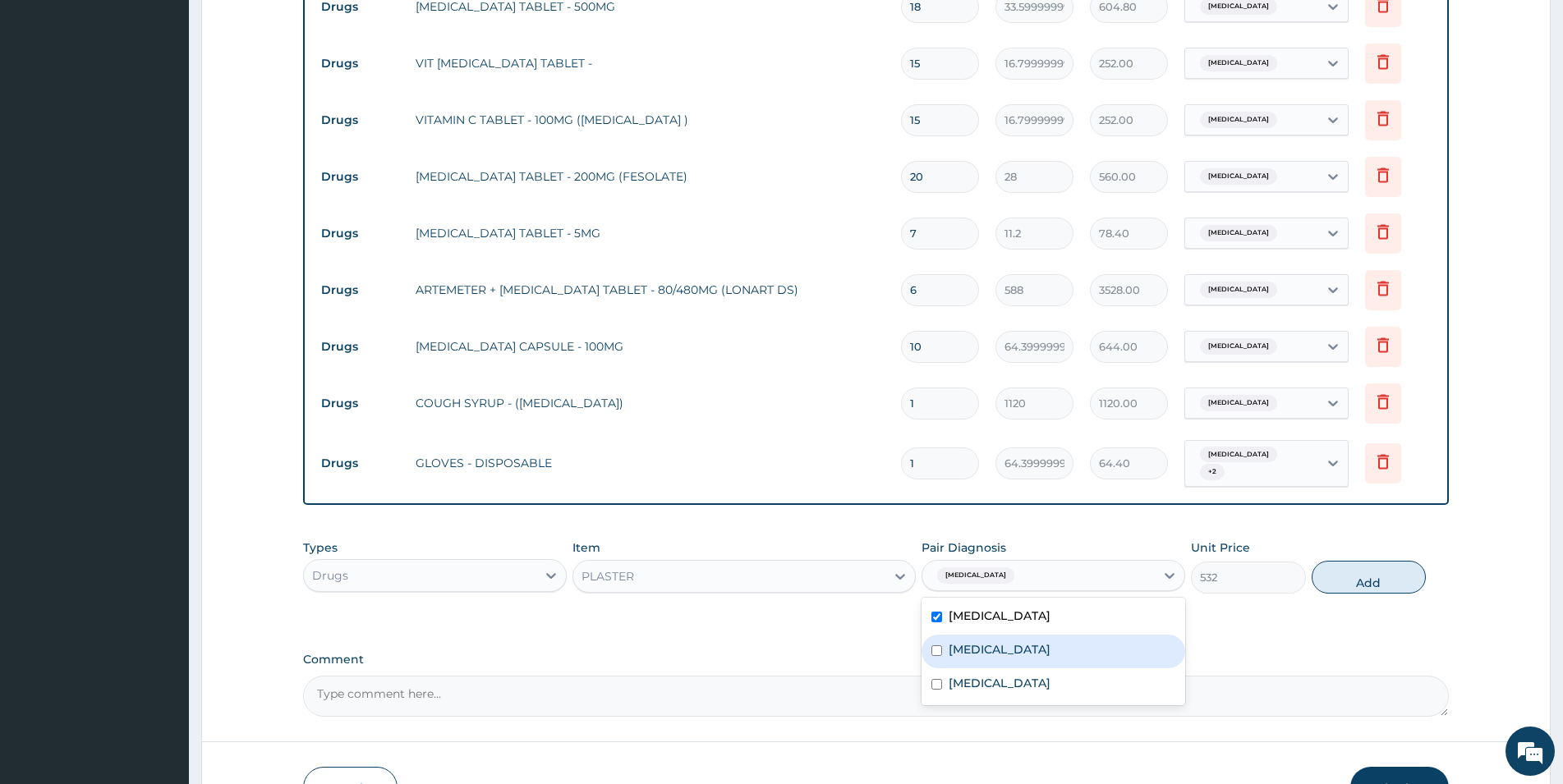
drag, startPoint x: 1036, startPoint y: 599, endPoint x: 1053, endPoint y: 630, distance: 35.4
click at [1037, 641] on label "Respiratory tract infection" at bounding box center [999, 649] width 102 height 16
click at [1070, 668] on div "Peptic ulcer" at bounding box center [1053, 684] width 264 height 34
click at [1321, 561] on button "Add" at bounding box center [1369, 577] width 114 height 33
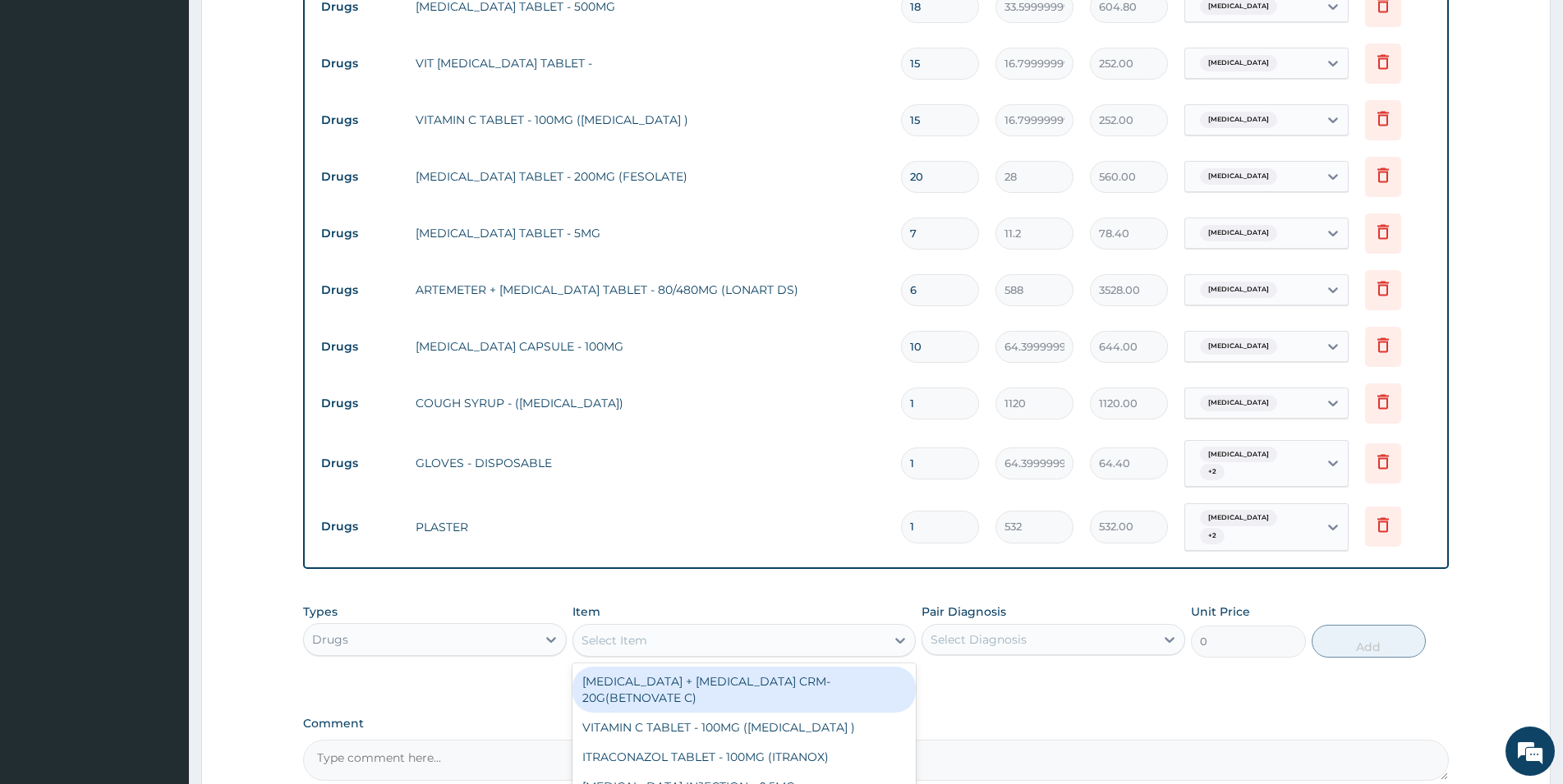
click at [823, 627] on div "Select Item" at bounding box center [729, 640] width 312 height 26
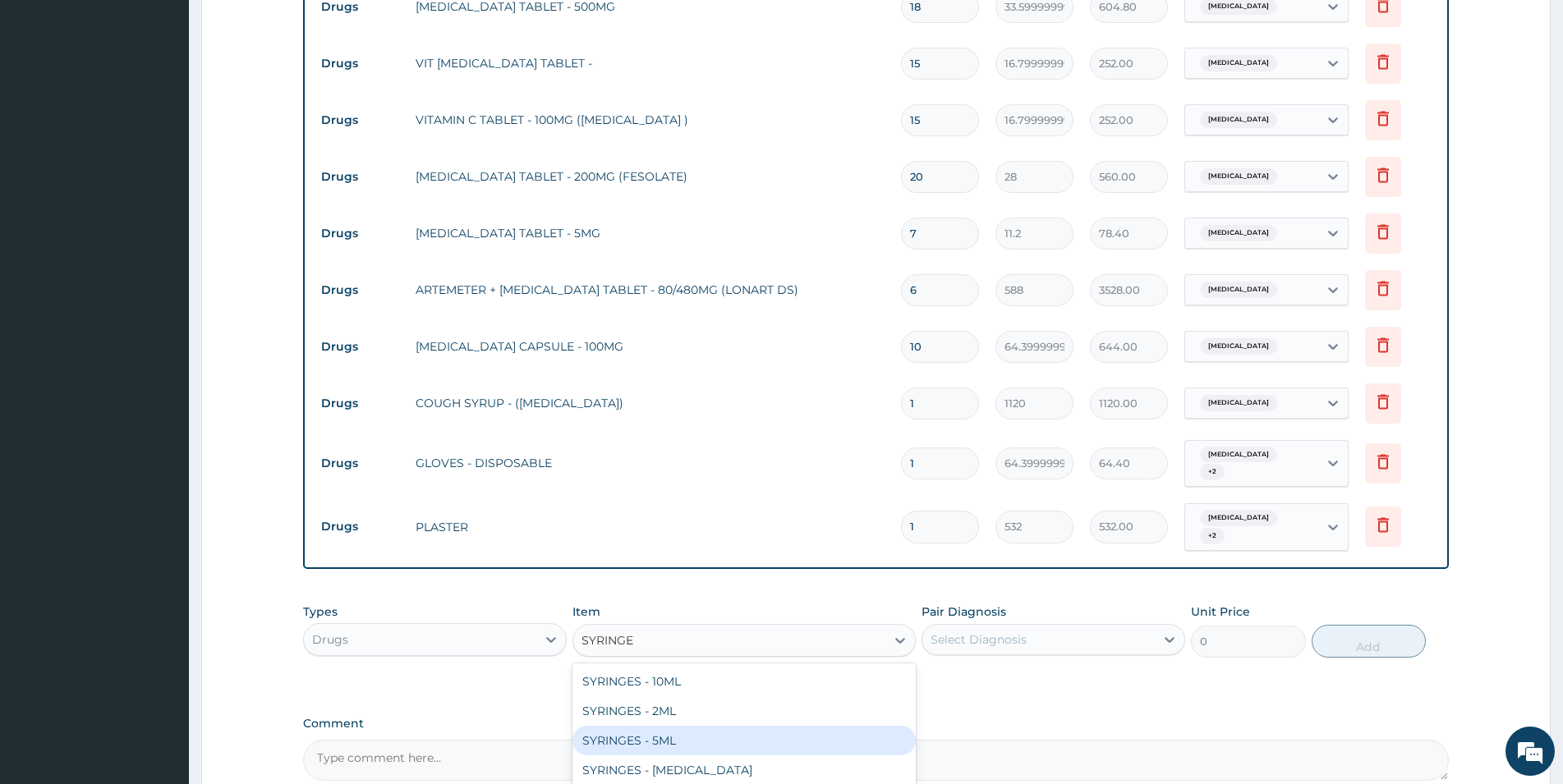
click at [845, 726] on div "SYRINGES - 5ML" at bounding box center [744, 740] width 343 height 30
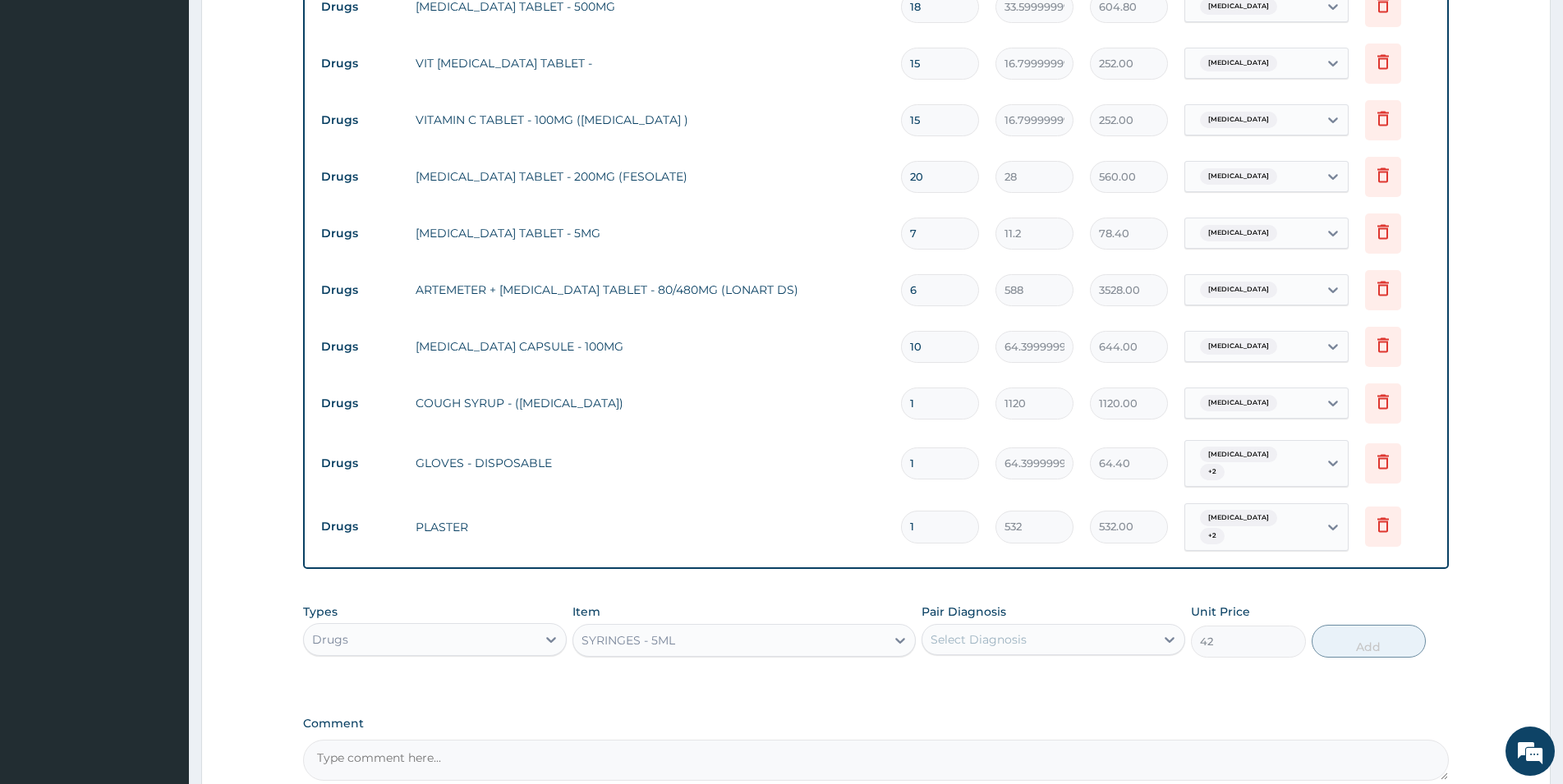
click at [994, 631] on div "Select Diagnosis" at bounding box center [978, 639] width 96 height 16
click at [991, 672] on label "Malaria" at bounding box center [999, 680] width 102 height 16
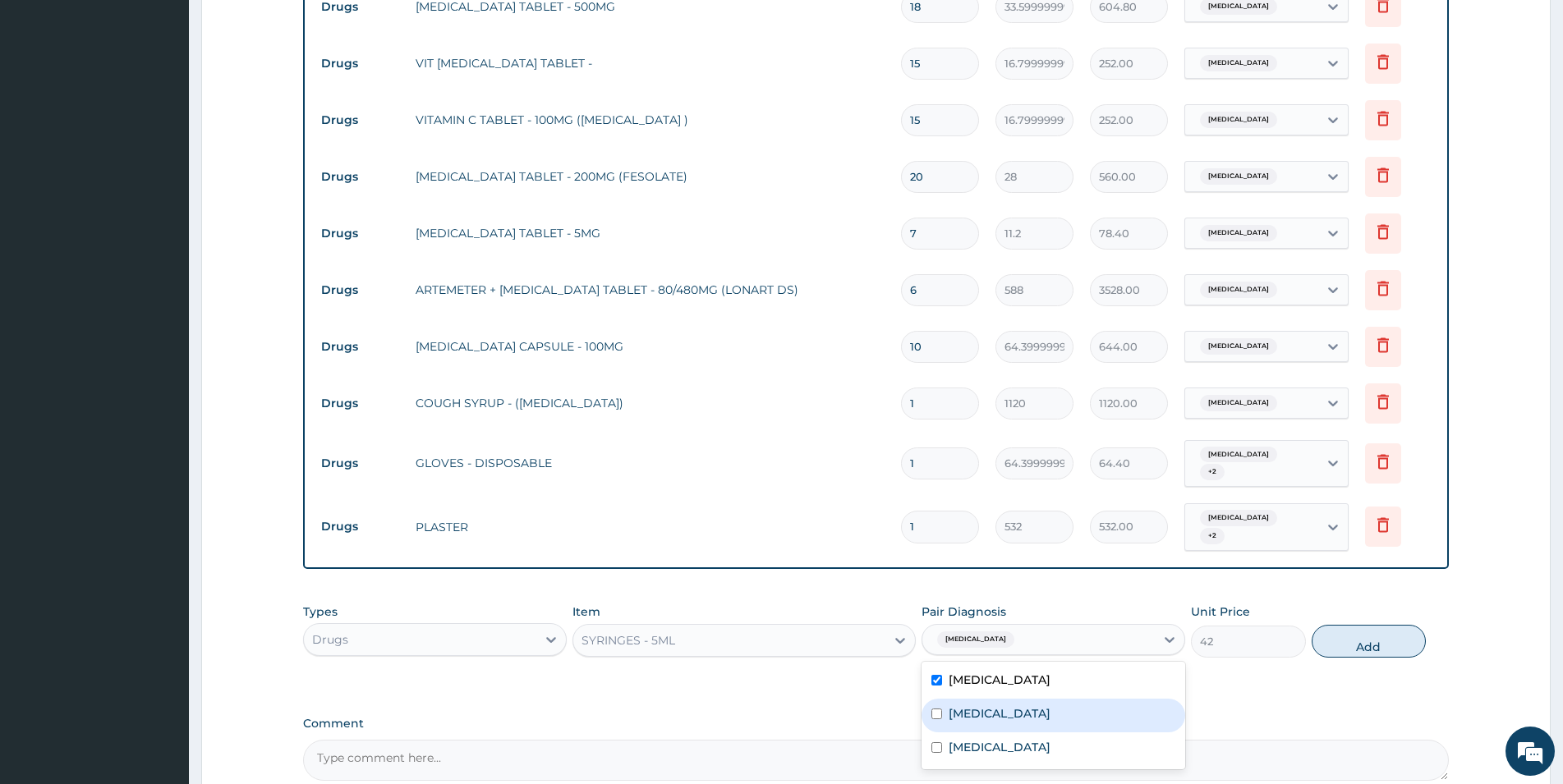
click at [1020, 705] on label "Respiratory tract infection" at bounding box center [999, 712] width 102 height 16
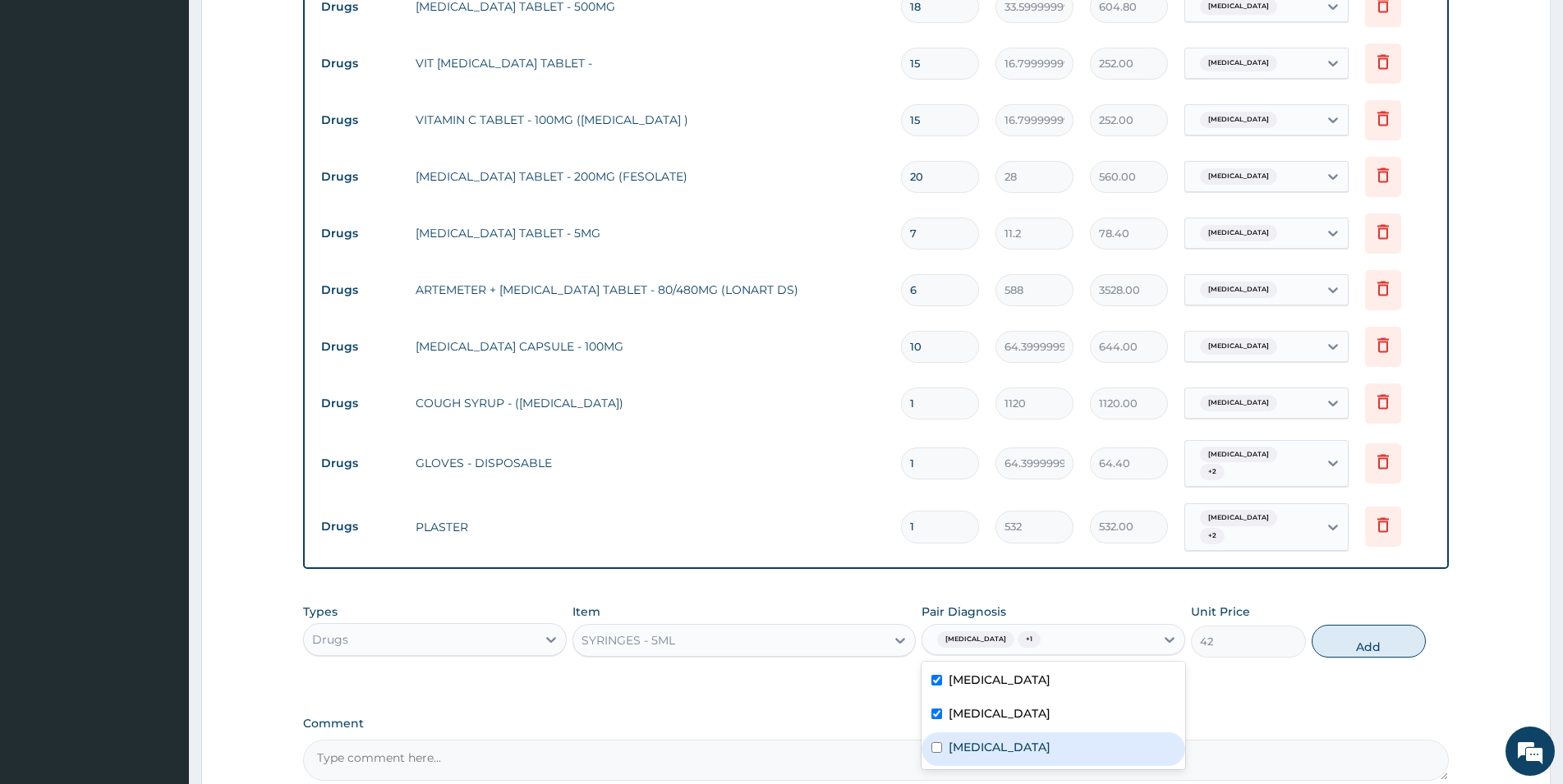
drag, startPoint x: 1023, startPoint y: 687, endPoint x: 1032, endPoint y: 674, distance: 15.8
click at [1027, 732] on div "Peptic ulcer" at bounding box center [1053, 748] width 264 height 34
click at [1371, 624] on button "Add" at bounding box center [1369, 641] width 114 height 33
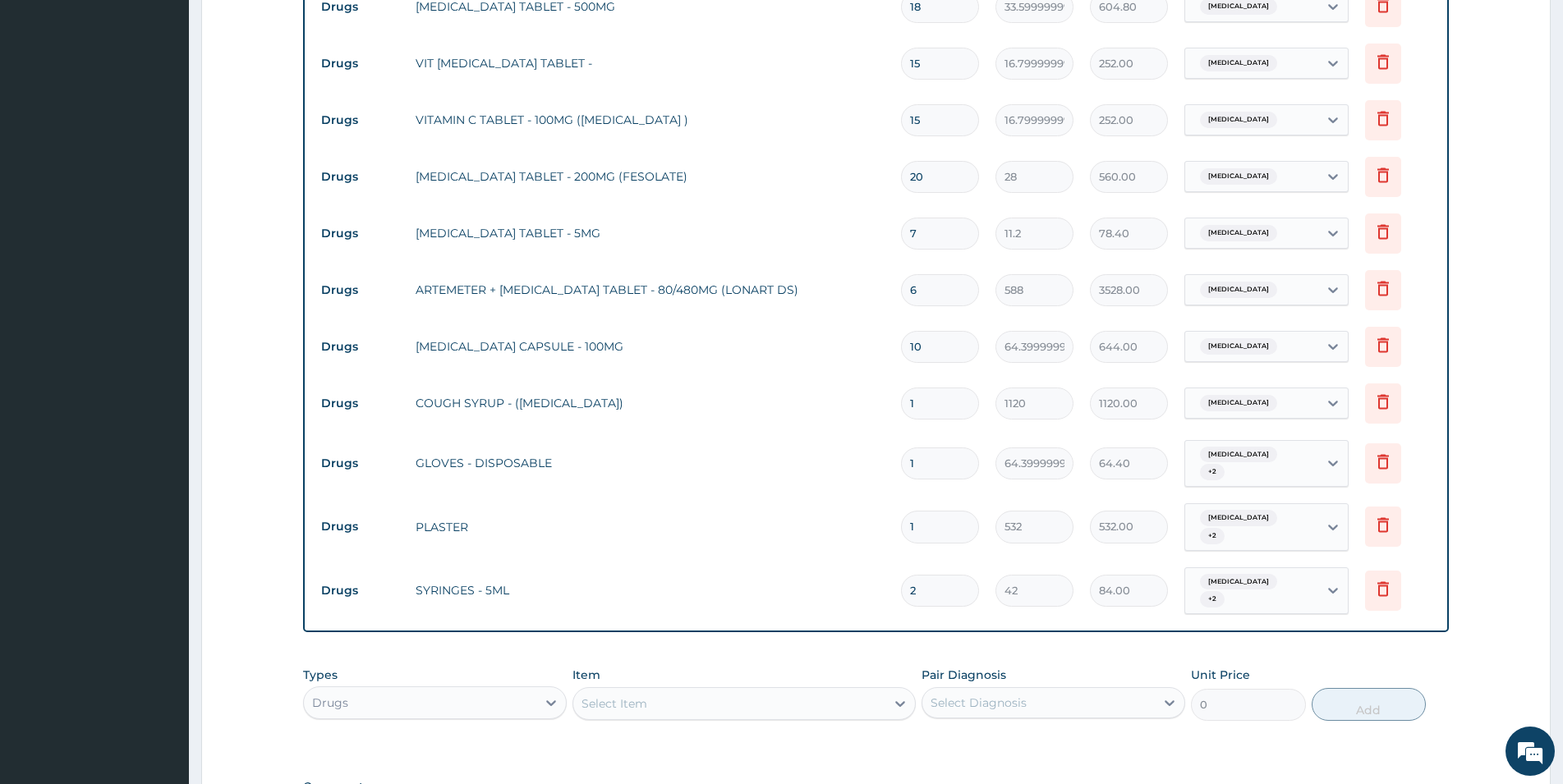
click at [644, 695] on div "Select Item" at bounding box center [614, 703] width 66 height 16
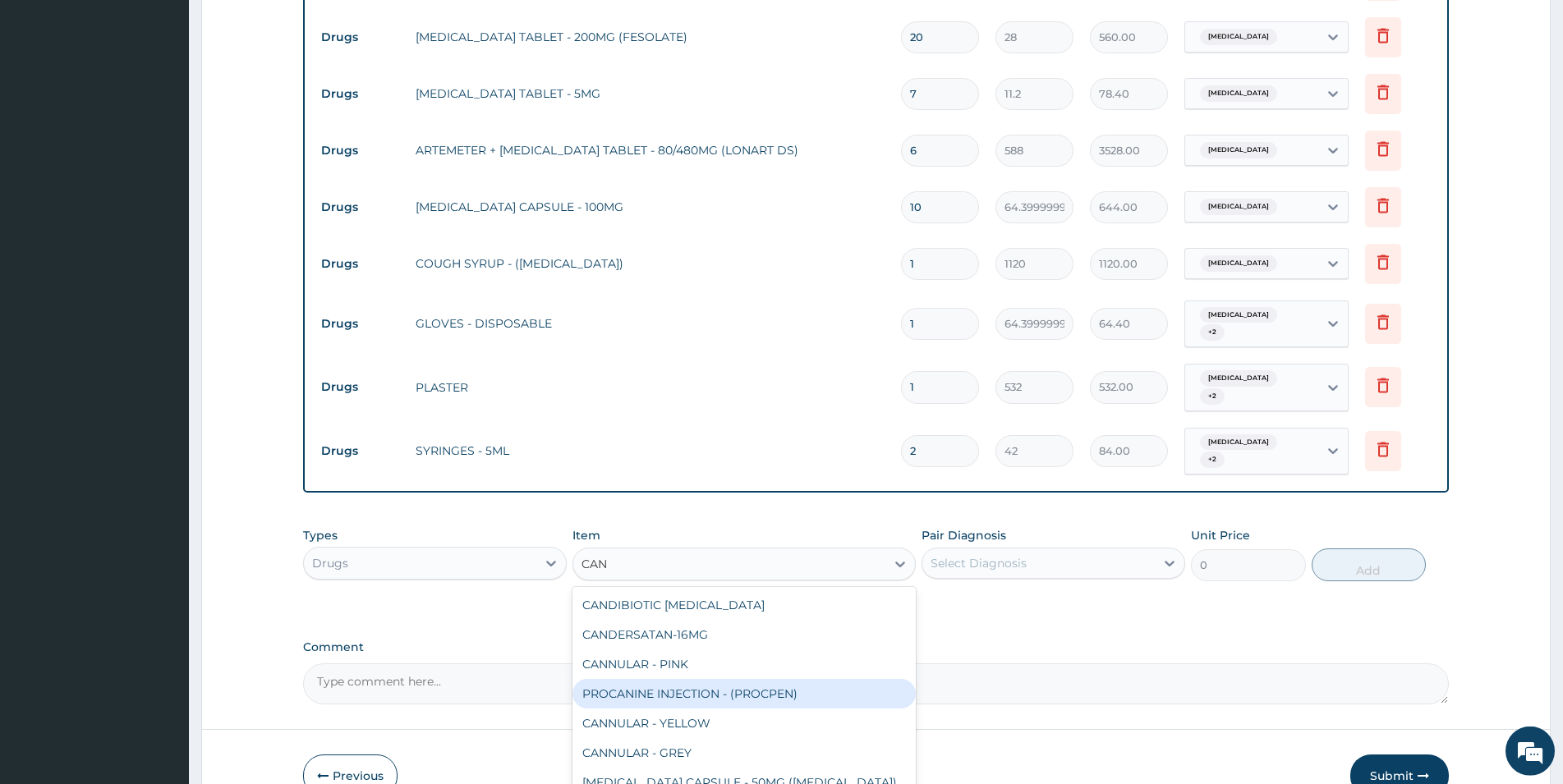
scroll to position [1778, 0]
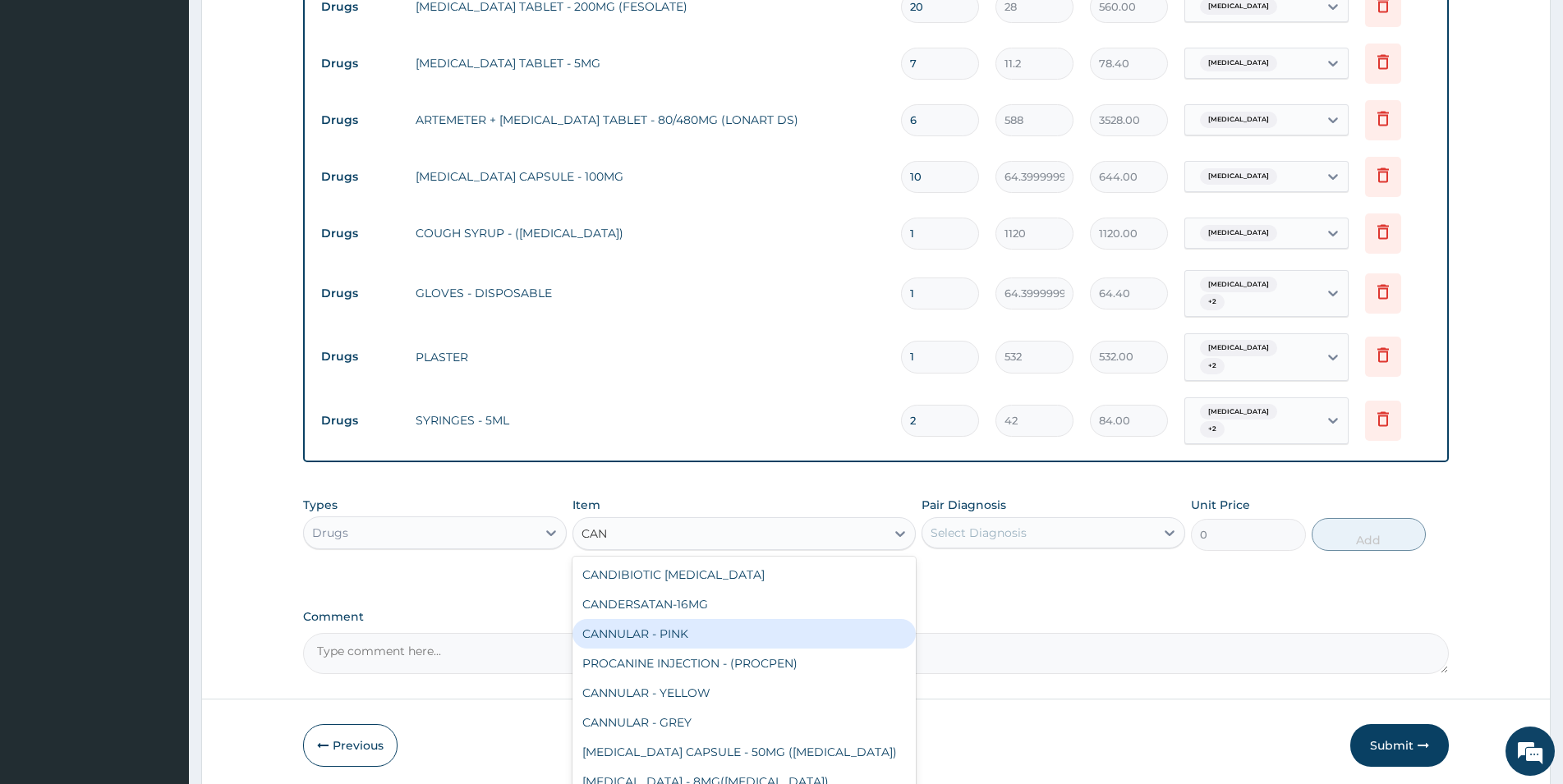
click at [658, 619] on div "CANNULAR - PINK" at bounding box center [744, 633] width 343 height 30
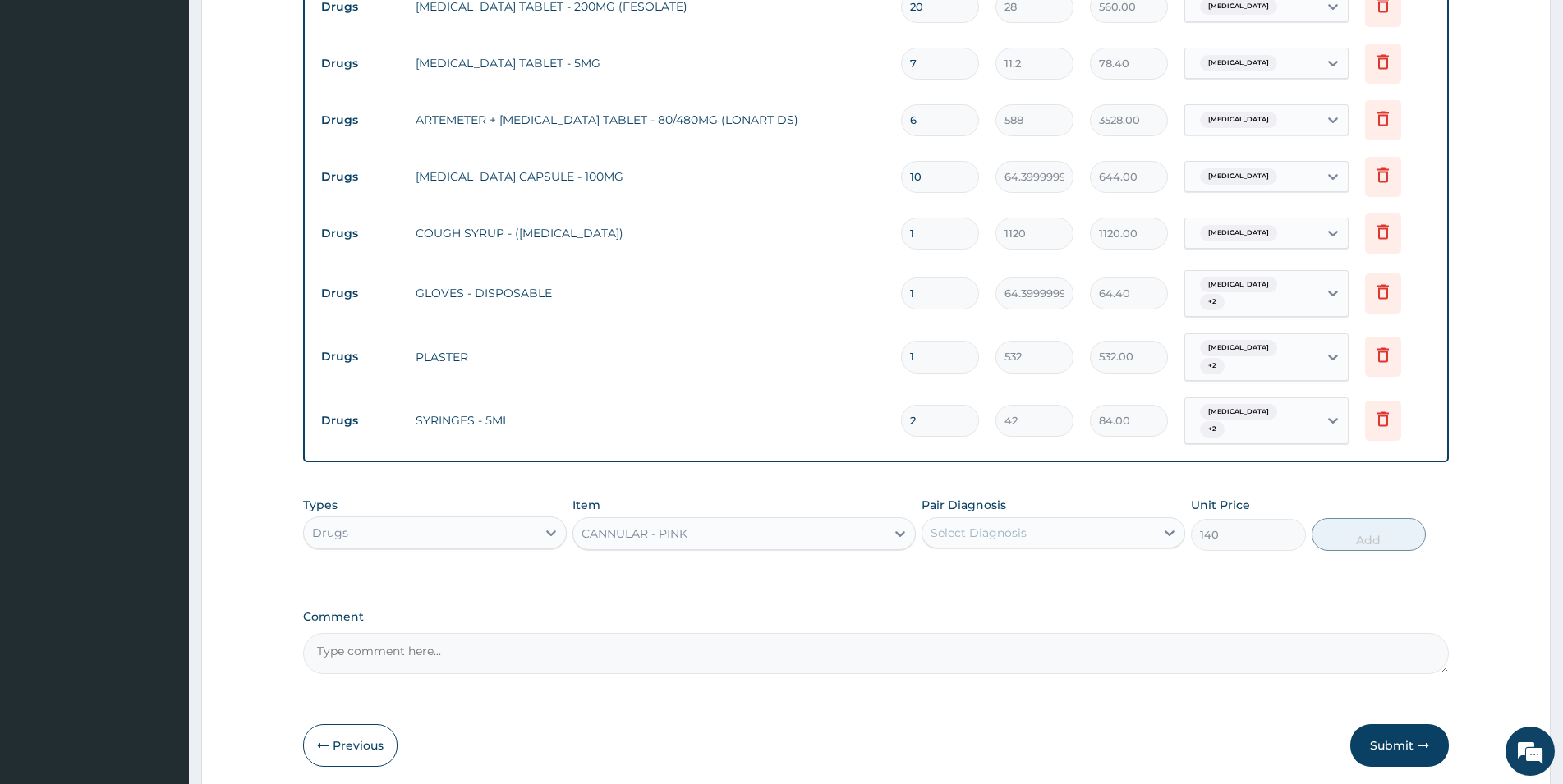
click at [1110, 520] on div "Select Diagnosis" at bounding box center [1039, 533] width 232 height 26
click at [1109, 558] on div "Malaria" at bounding box center [1053, 574] width 264 height 34
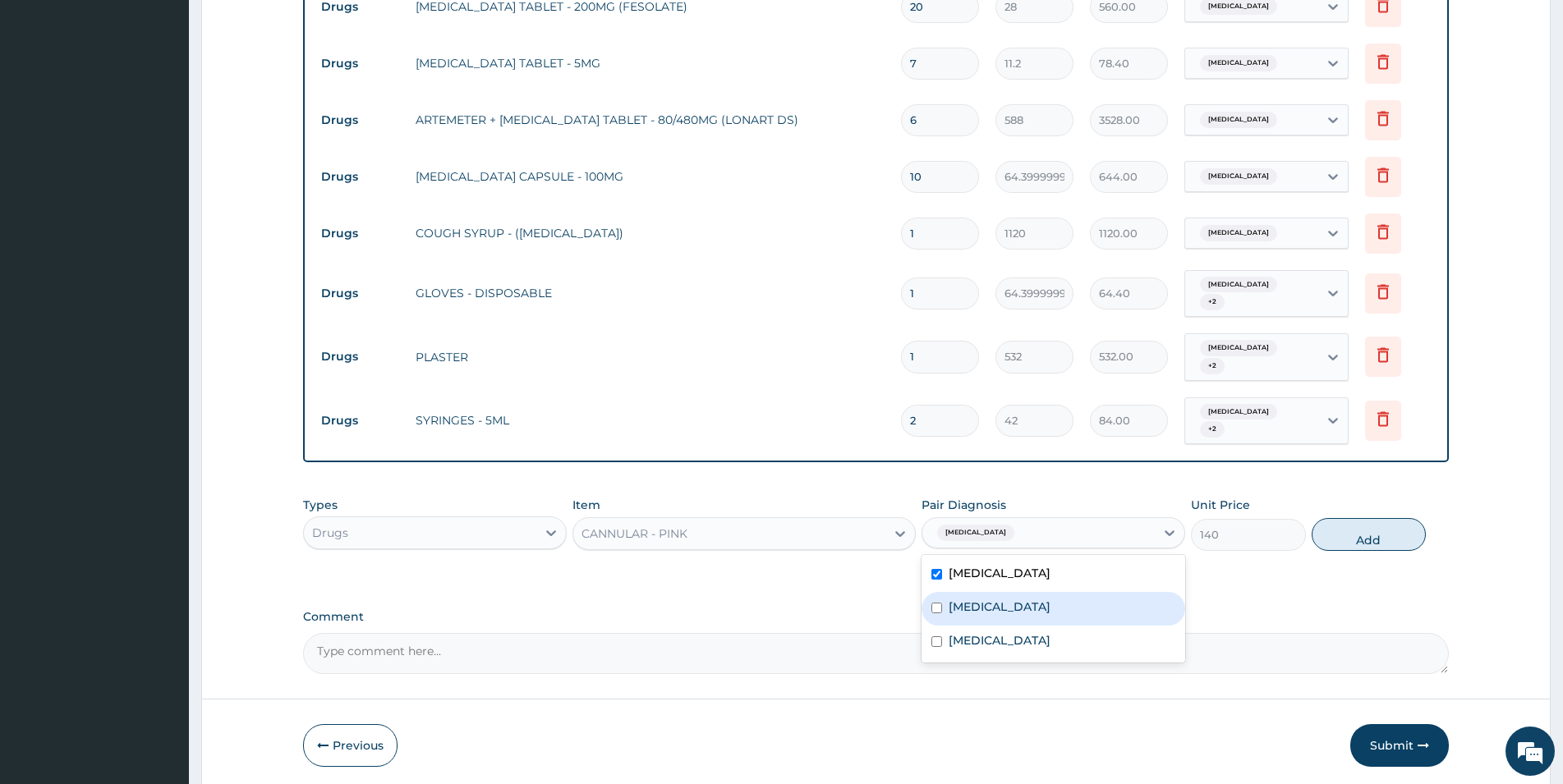
click at [1112, 592] on div "Respiratory tract infection" at bounding box center [1053, 608] width 264 height 34
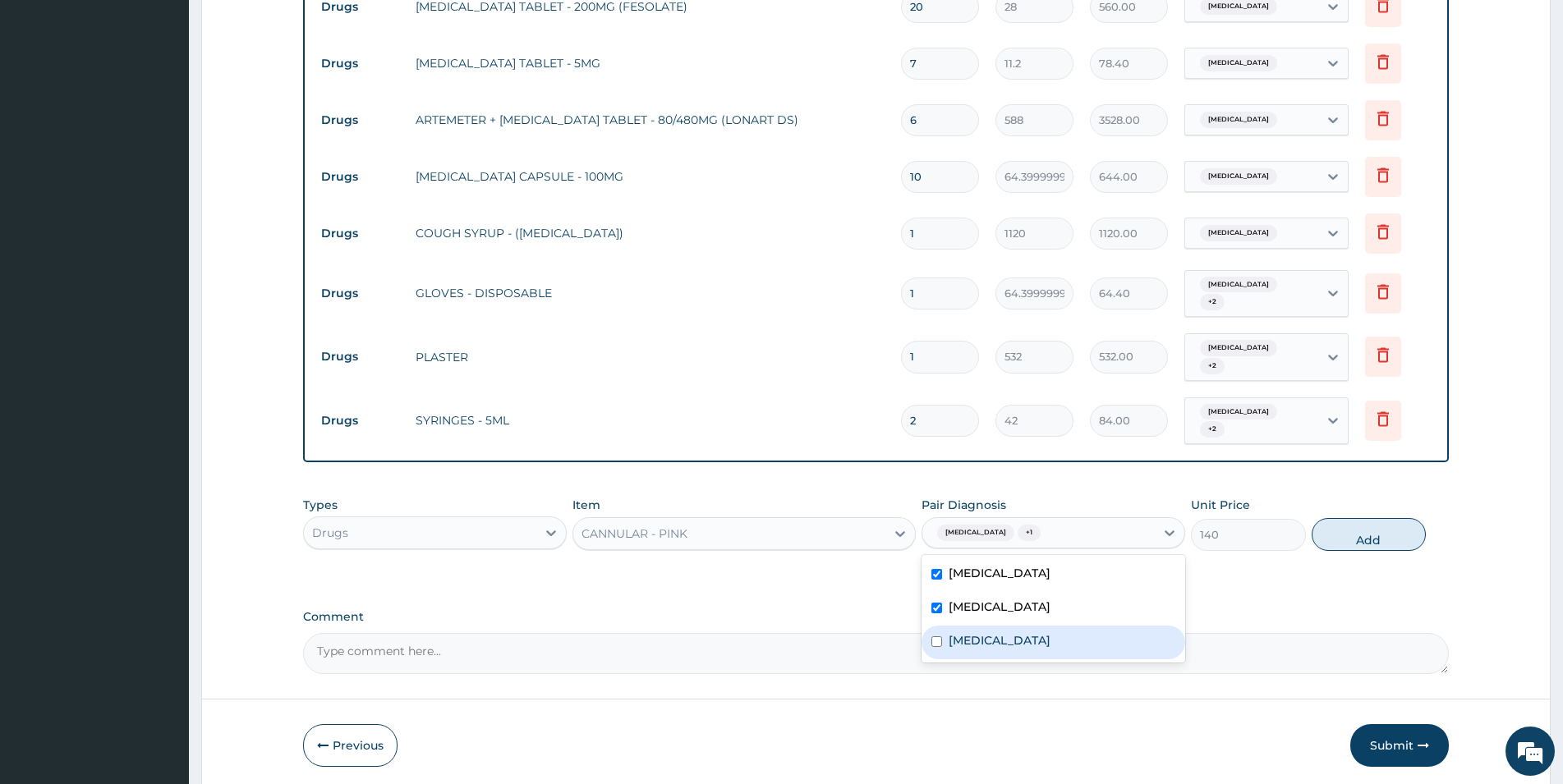
drag, startPoint x: 1112, startPoint y: 568, endPoint x: 1116, endPoint y: 560, distance: 8.9
click at [1115, 625] on div "Peptic ulcer" at bounding box center [1053, 642] width 264 height 34
click at [1339, 518] on button "Add" at bounding box center [1369, 535] width 114 height 33
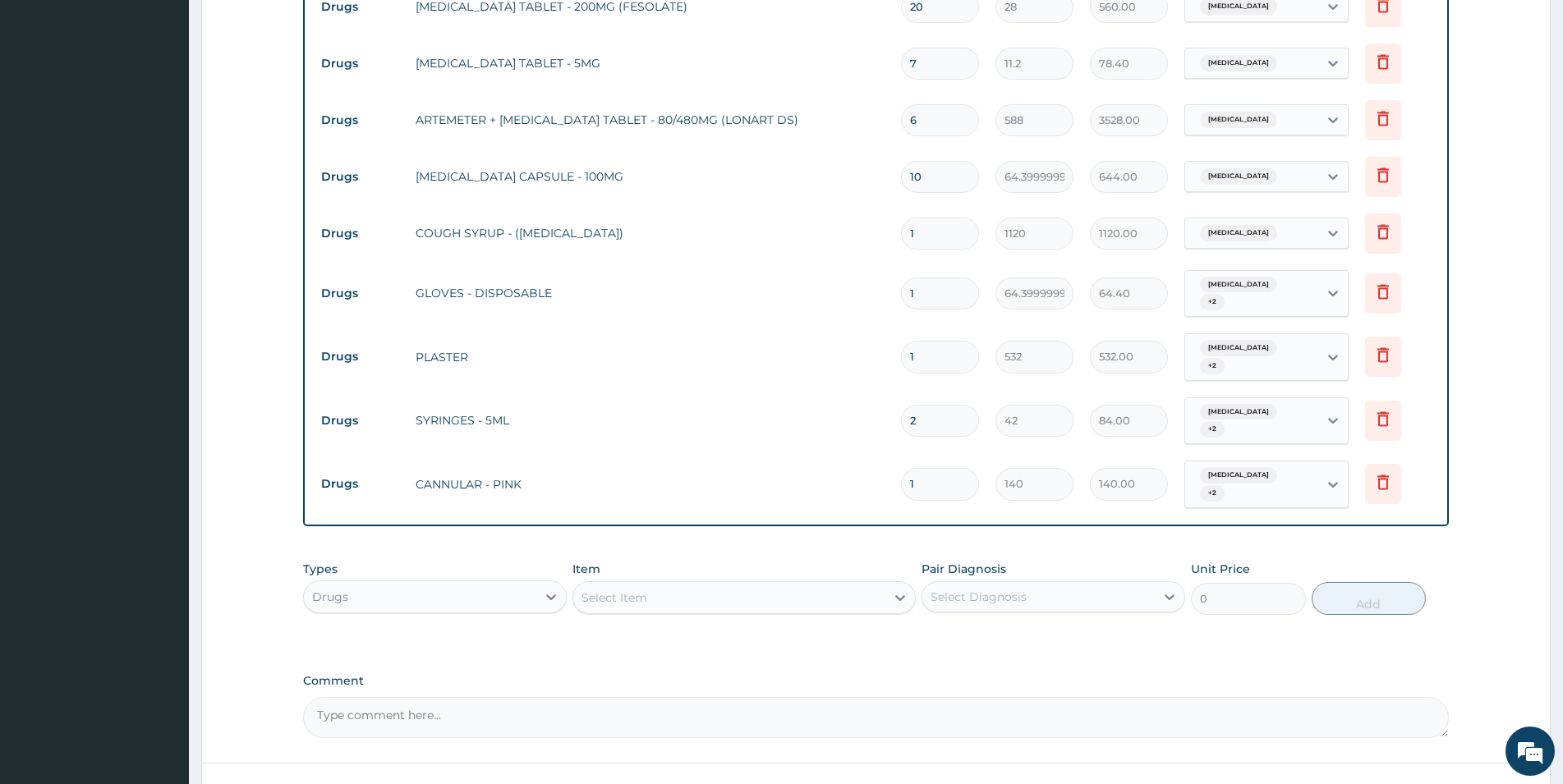
click at [716, 585] on div "Select Item" at bounding box center [729, 597] width 312 height 26
click at [738, 624] on div "CANNULAR - BLUE" at bounding box center [744, 638] width 343 height 30
drag, startPoint x: 1092, startPoint y: 537, endPoint x: 1087, endPoint y: 557, distance: 20.6
click at [1092, 584] on div "Select Diagnosis" at bounding box center [1039, 596] width 232 height 26
drag, startPoint x: 1087, startPoint y: 557, endPoint x: 1082, endPoint y: 579, distance: 22.6
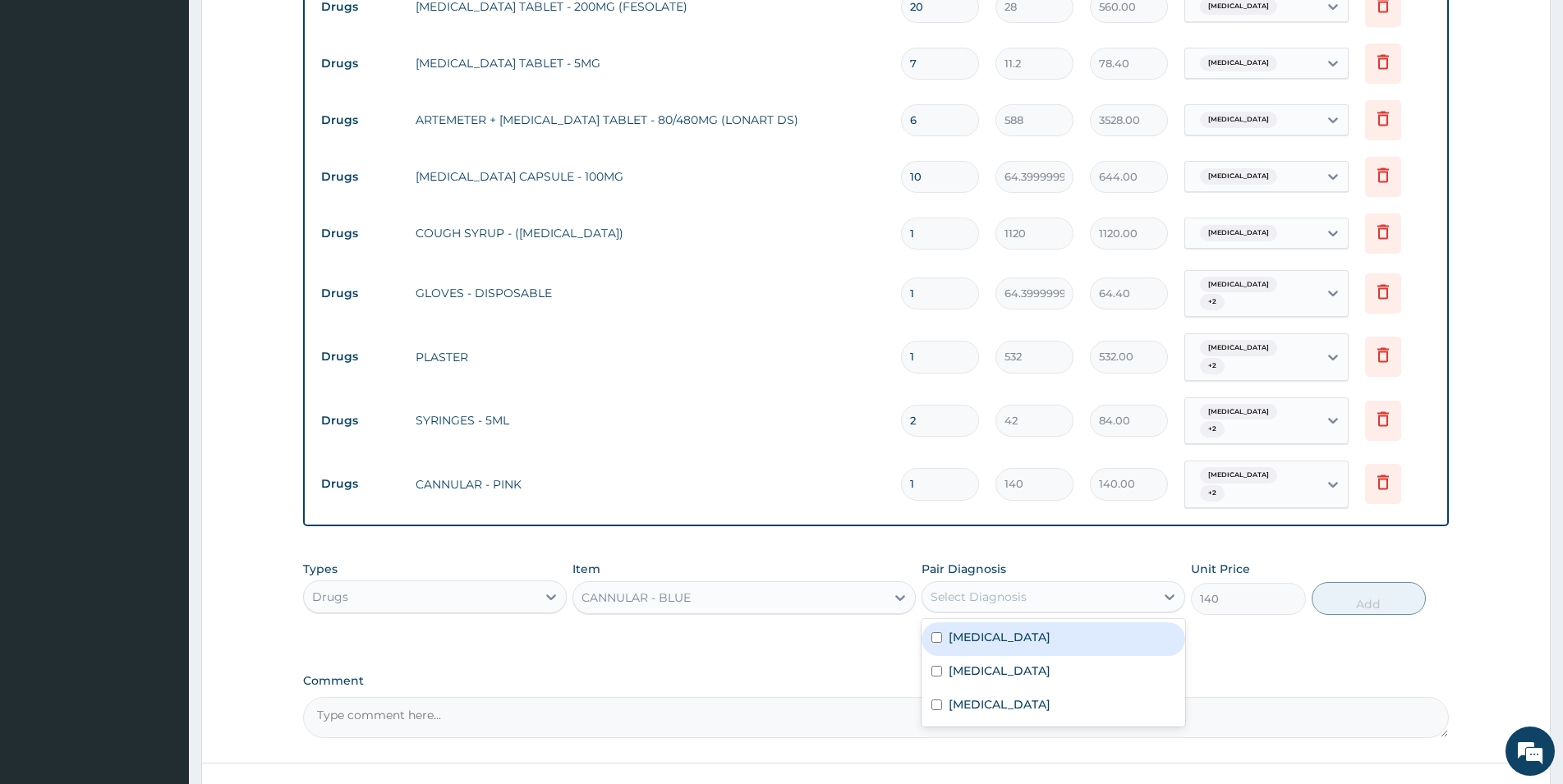
click at [1087, 623] on div "Malaria" at bounding box center [1053, 639] width 264 height 34
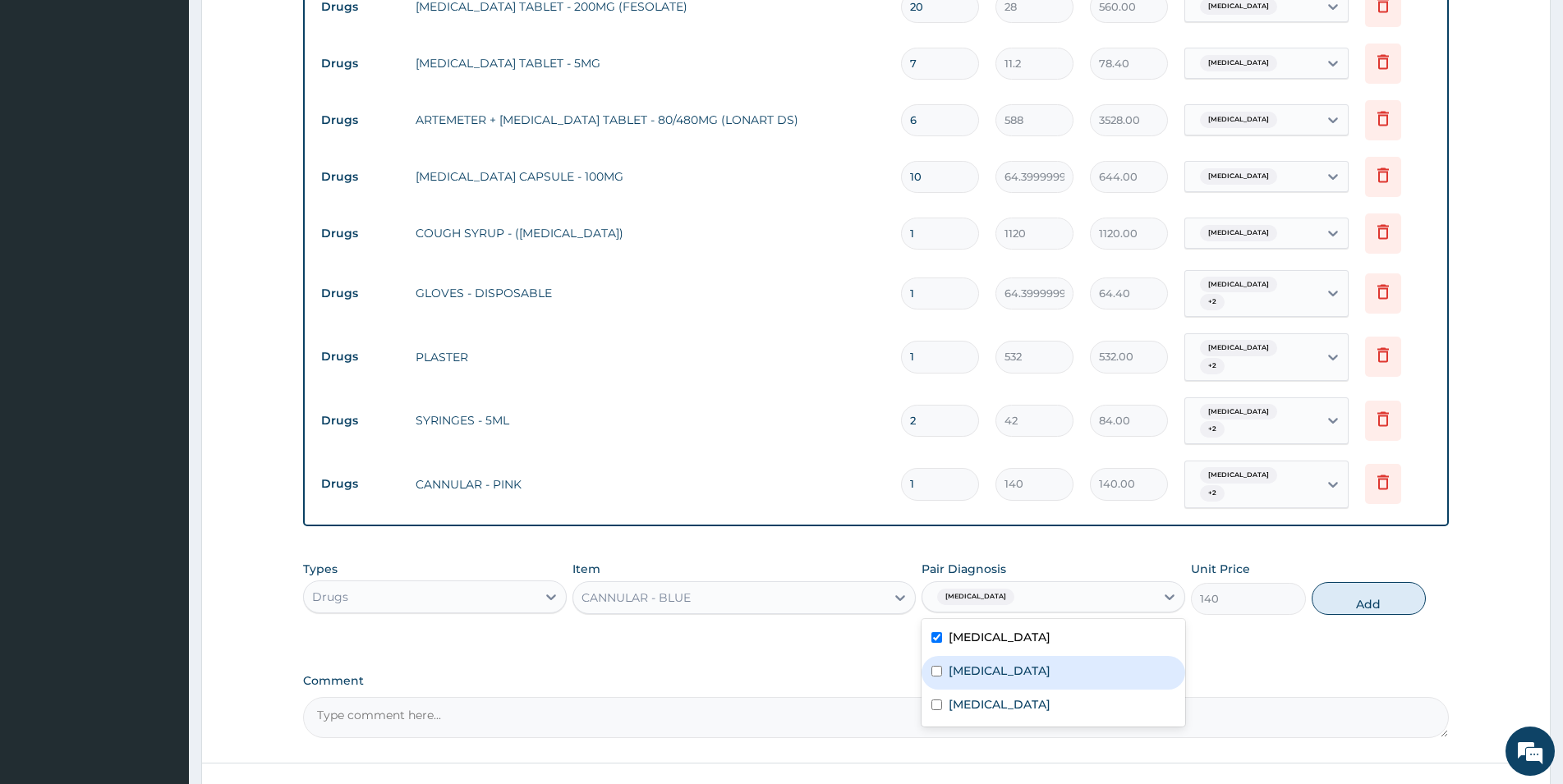
click at [1095, 655] on div "Respiratory tract infection" at bounding box center [1053, 672] width 264 height 34
click at [1050, 662] on label "Respiratory tract infection" at bounding box center [999, 670] width 102 height 16
click at [1104, 655] on div "Respiratory tract infection" at bounding box center [1053, 672] width 264 height 34
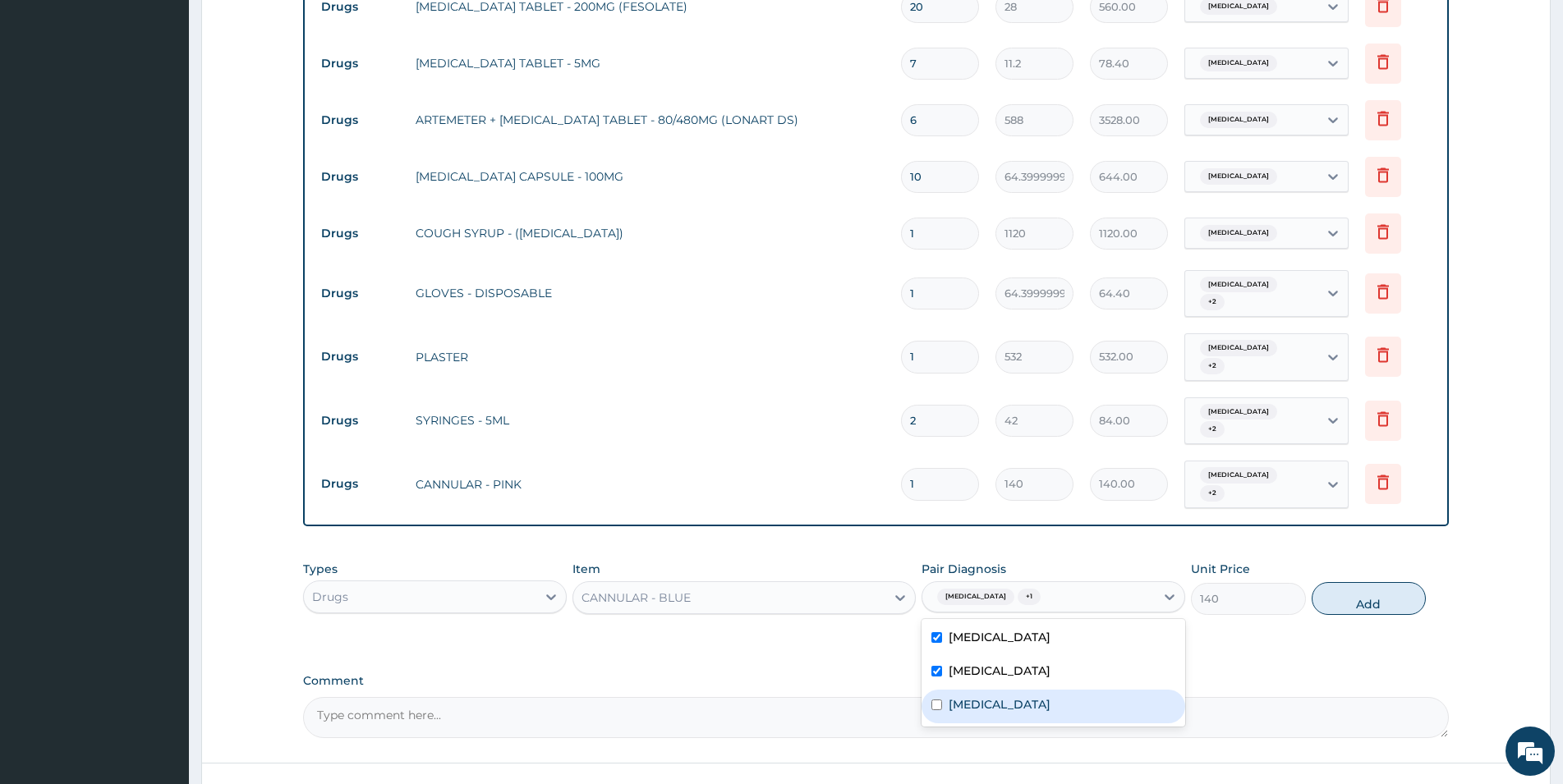
click at [1107, 689] on div "Peptic ulcer" at bounding box center [1053, 706] width 264 height 34
click at [1355, 582] on button "Add" at bounding box center [1369, 598] width 114 height 33
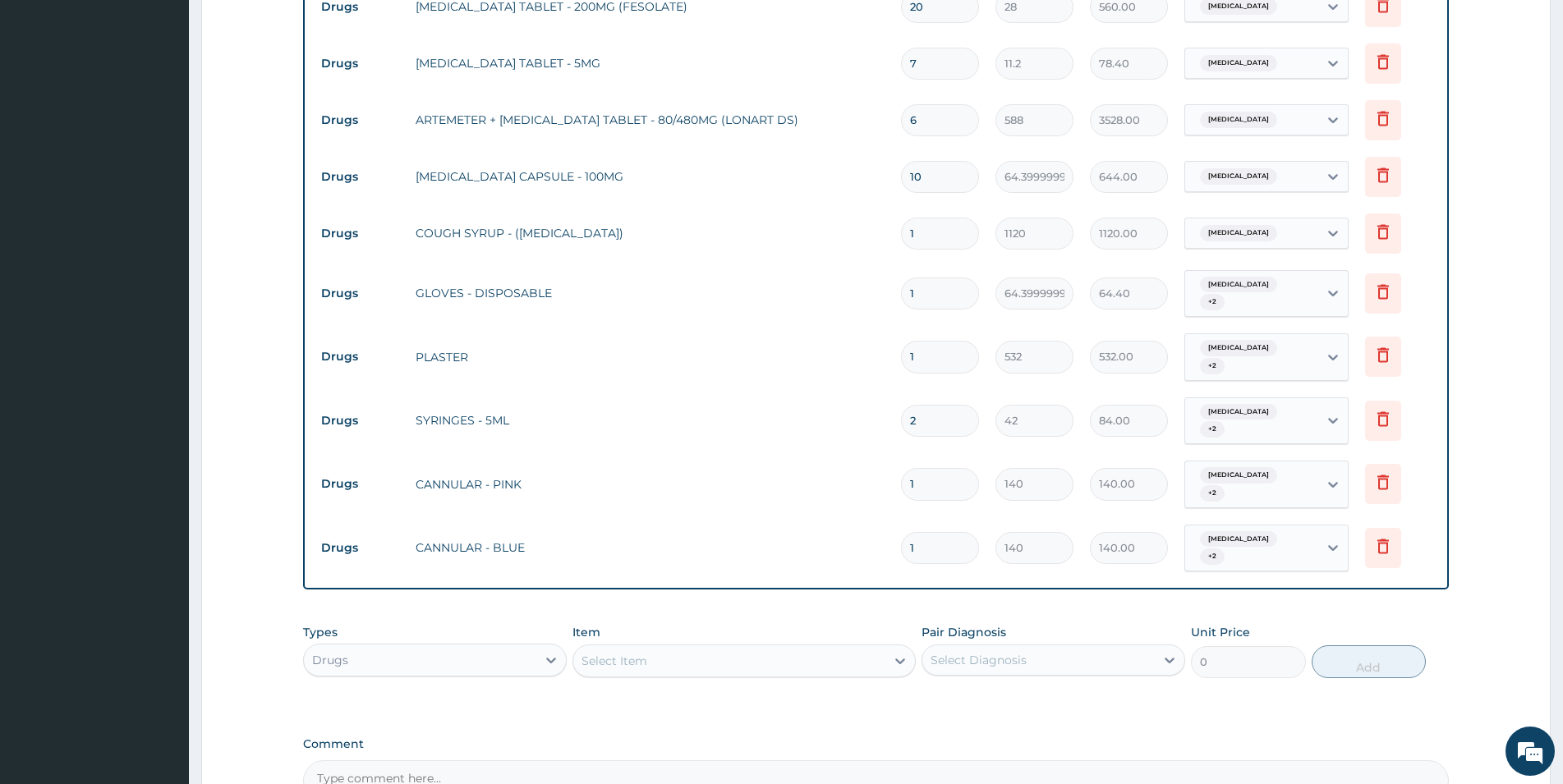
click at [776, 648] on div "Select Item" at bounding box center [729, 660] width 312 height 26
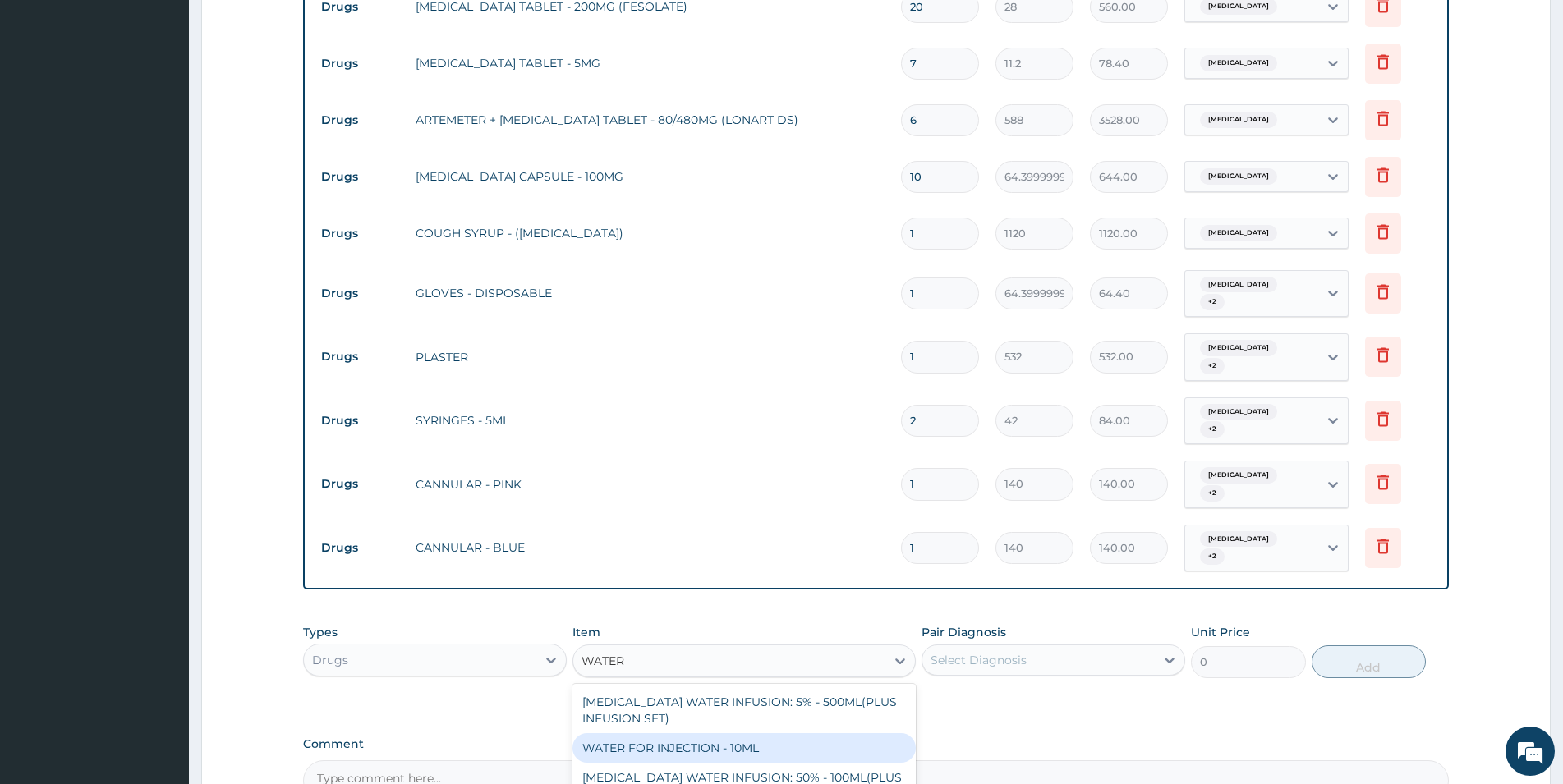
click at [764, 733] on div "WATER FOR INJECTION - 10ML" at bounding box center [744, 747] width 343 height 30
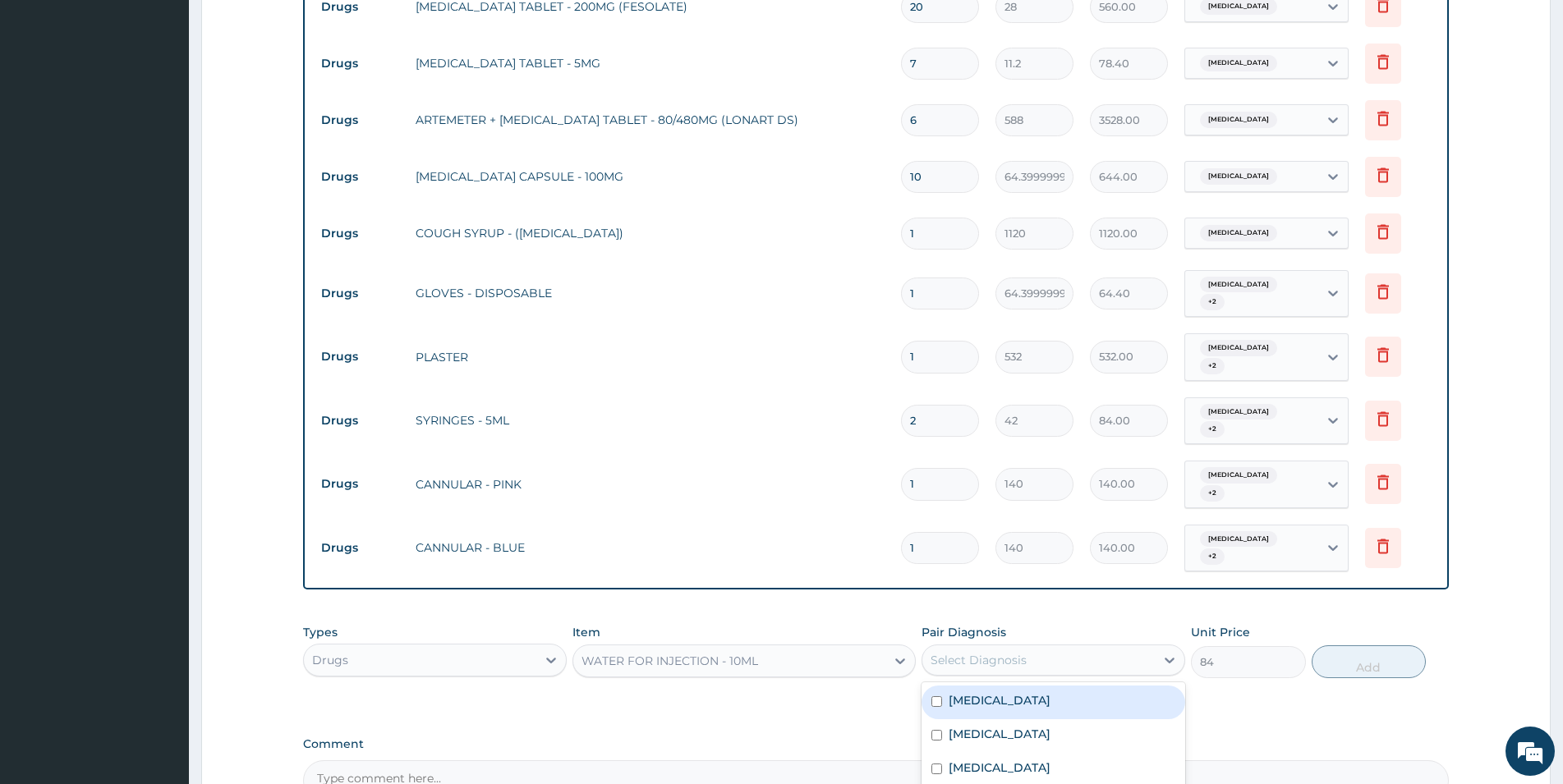
click at [1034, 647] on div "Select Diagnosis" at bounding box center [1039, 659] width 232 height 26
drag, startPoint x: 1029, startPoint y: 608, endPoint x: 1037, endPoint y: 655, distance: 47.7
click at [1029, 682] on div "Malaria Respiratory tract infection Peptic ulcer" at bounding box center [1053, 736] width 264 height 107
click at [1038, 726] on label "Respiratory tract infection" at bounding box center [999, 734] width 102 height 16
click at [1047, 685] on div "Malaria" at bounding box center [1053, 702] width 264 height 34
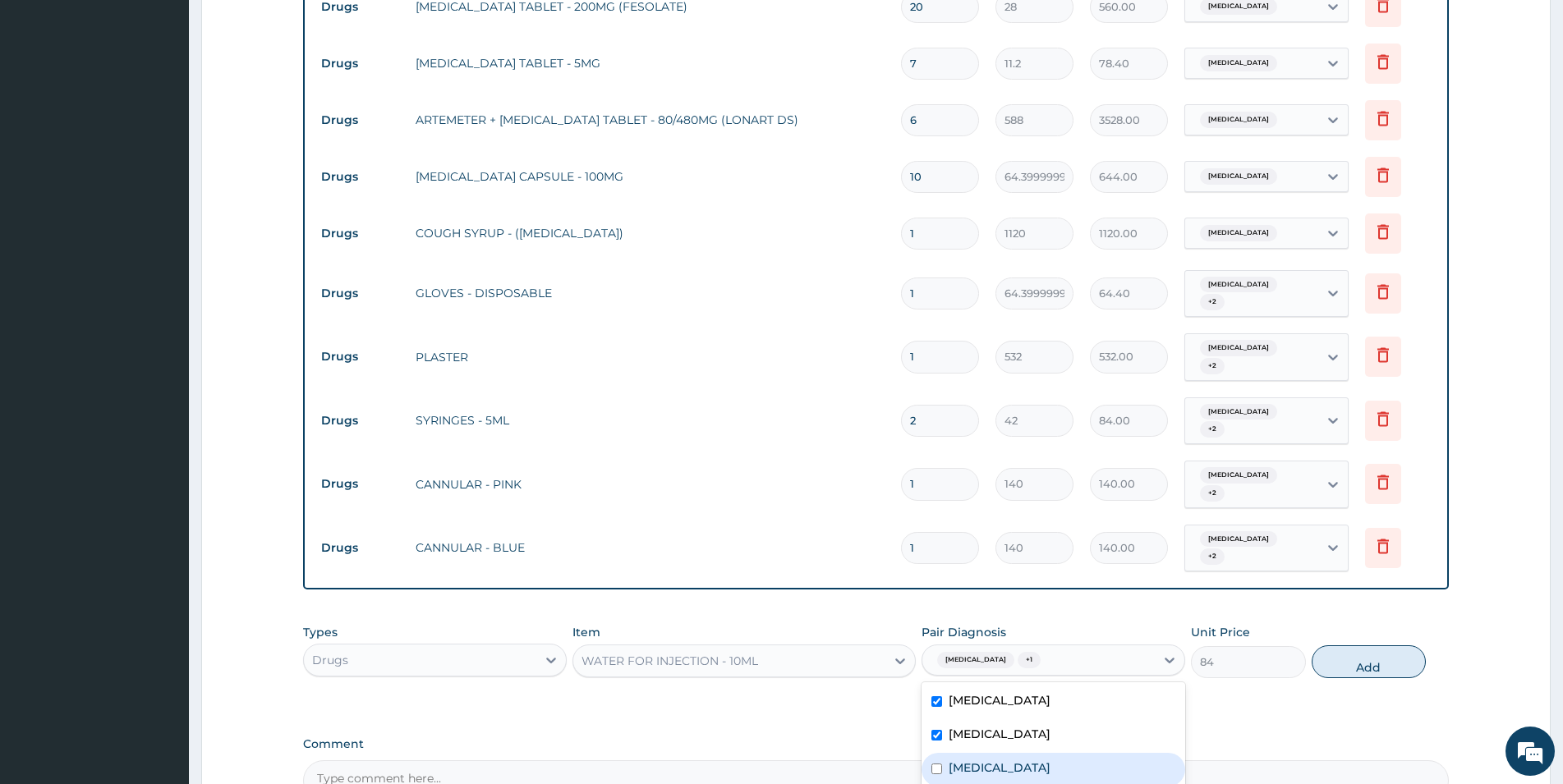
click at [1032, 753] on div "Peptic ulcer" at bounding box center [1053, 769] width 264 height 34
click at [1361, 645] on button "Add" at bounding box center [1369, 661] width 114 height 33
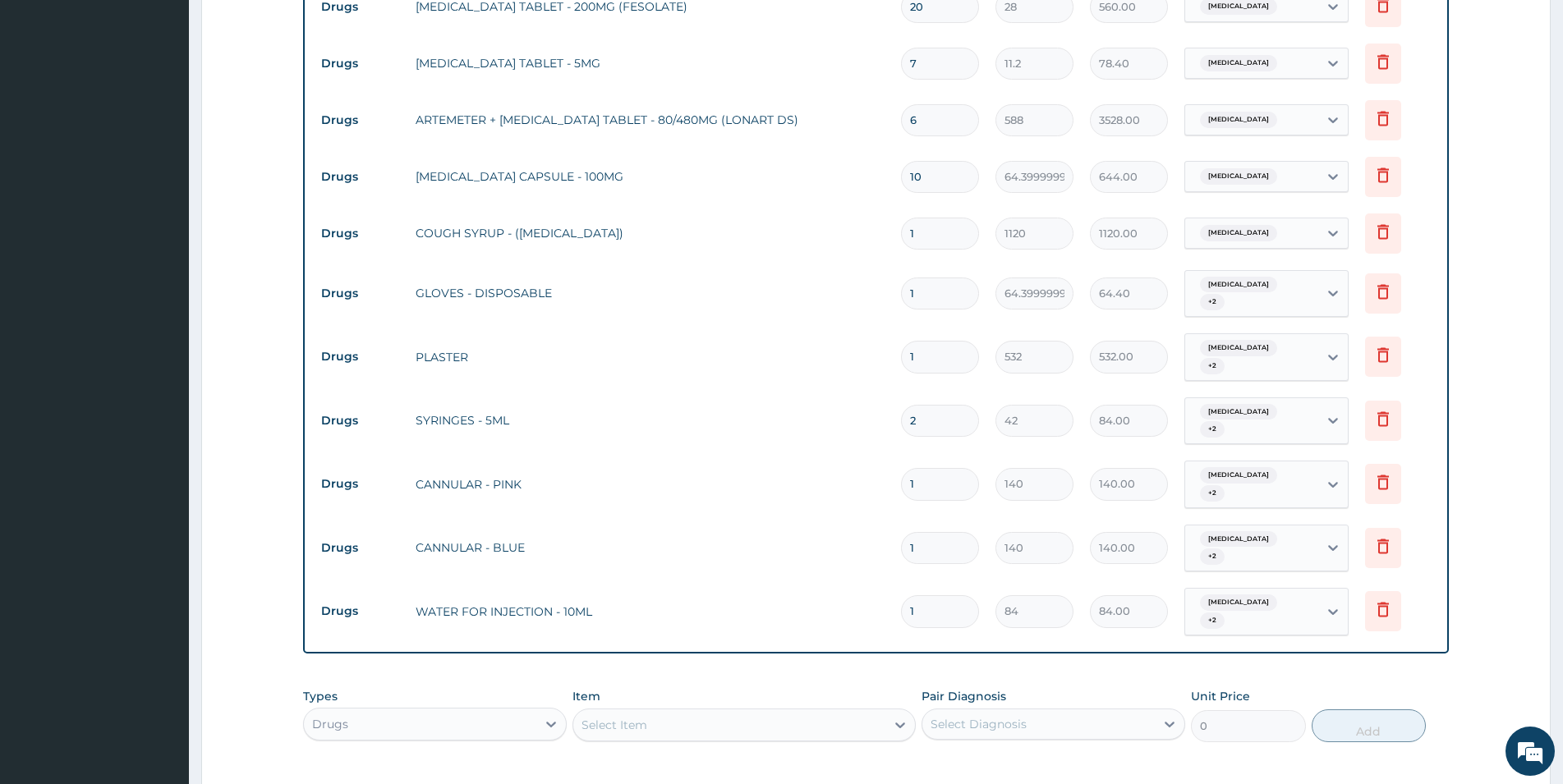
click at [693, 711] on div "Select Item" at bounding box center [729, 724] width 312 height 26
click at [699, 751] on div "COTTON WOOL" at bounding box center [744, 766] width 343 height 30
click at [1026, 711] on div "Select Diagnosis" at bounding box center [1039, 723] width 232 height 26
click at [1027, 749] on div "Malaria" at bounding box center [1053, 766] width 264 height 34
click at [1044, 783] on div "Respiratory tract infection" at bounding box center [1053, 799] width 264 height 34
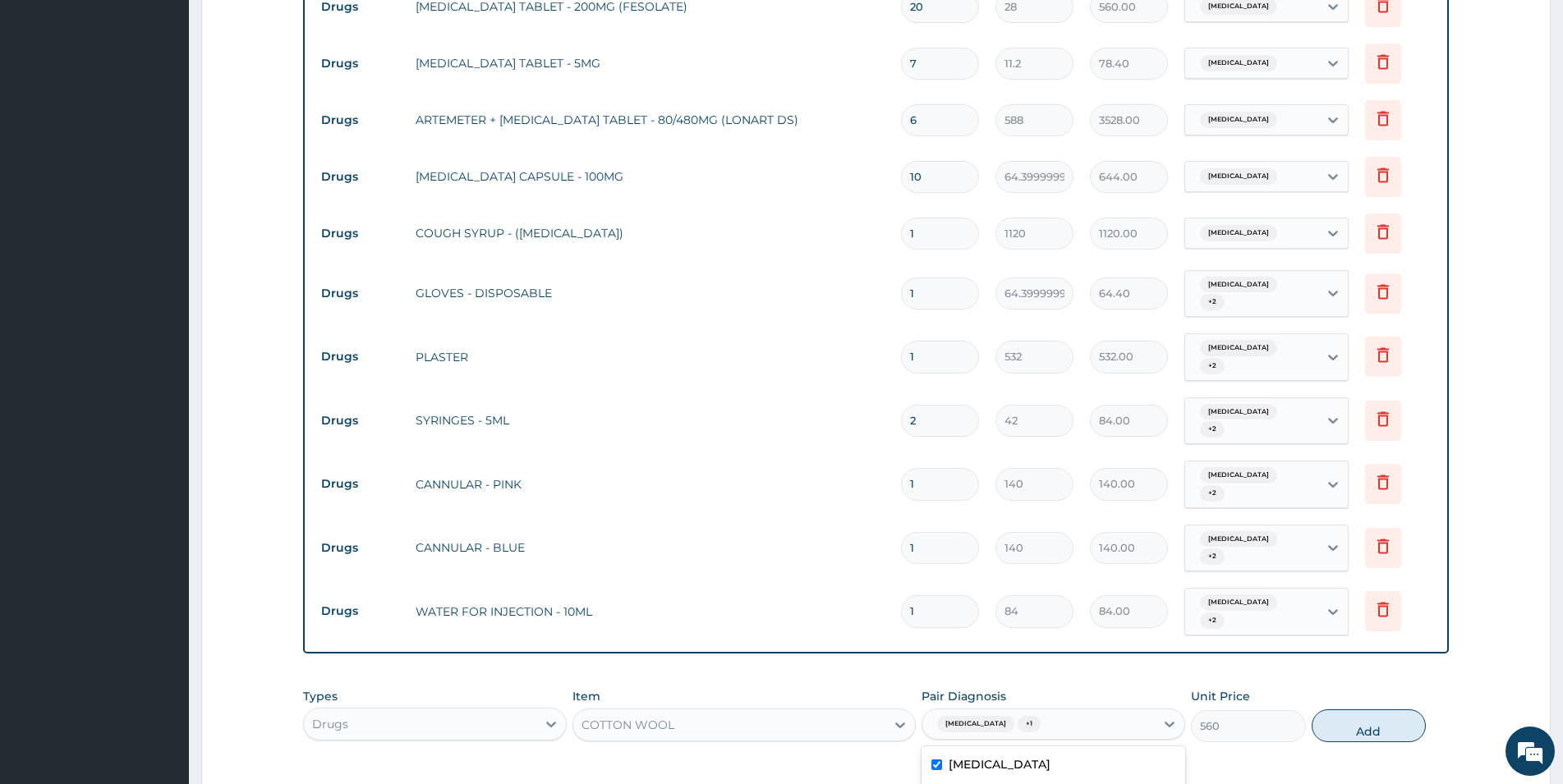
click at [1352, 710] on button "Add" at bounding box center [1369, 726] width 114 height 33
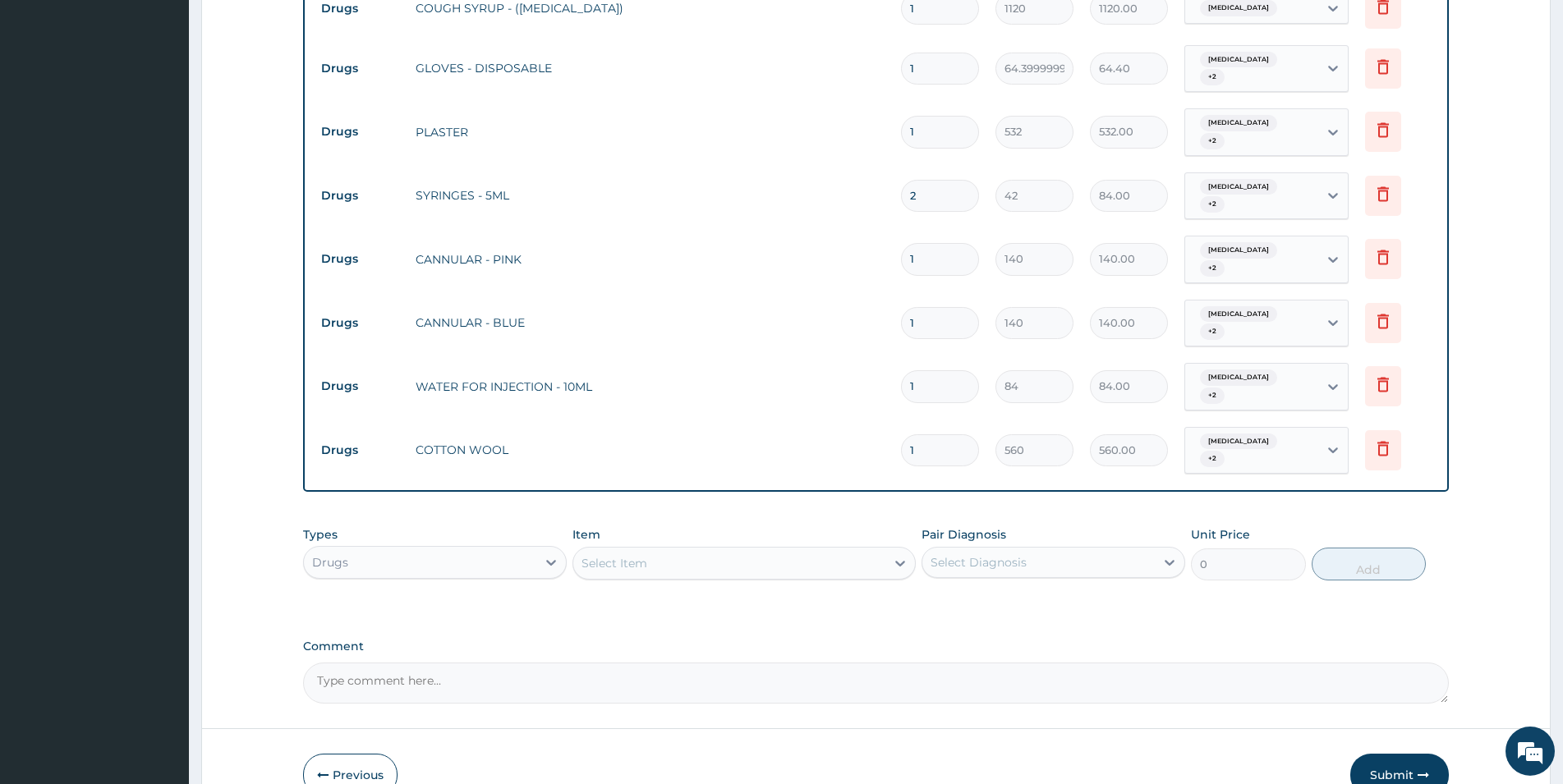
scroll to position [2011, 0]
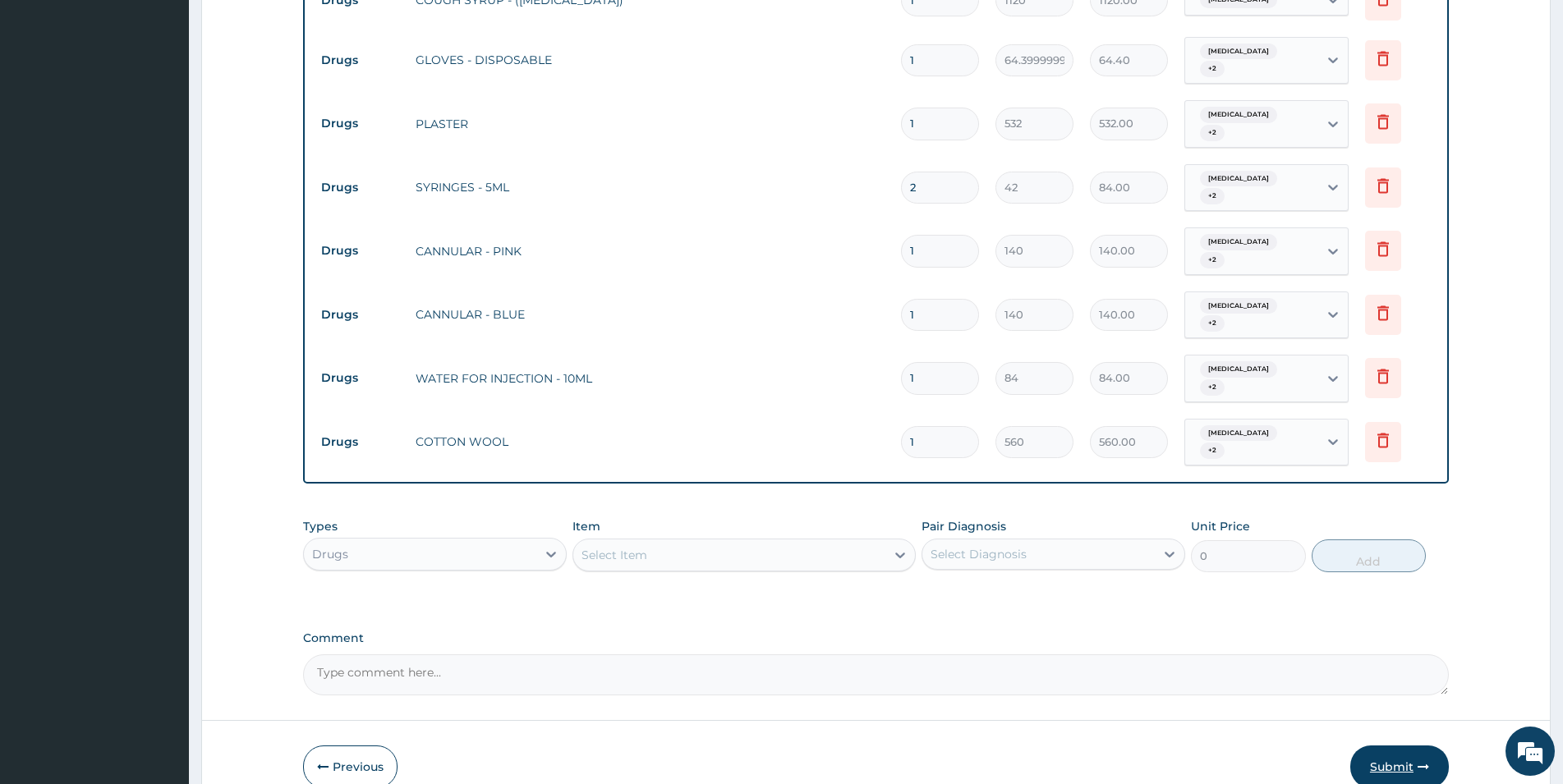
click at [1380, 745] on button "Submit" at bounding box center [1400, 767] width 99 height 43
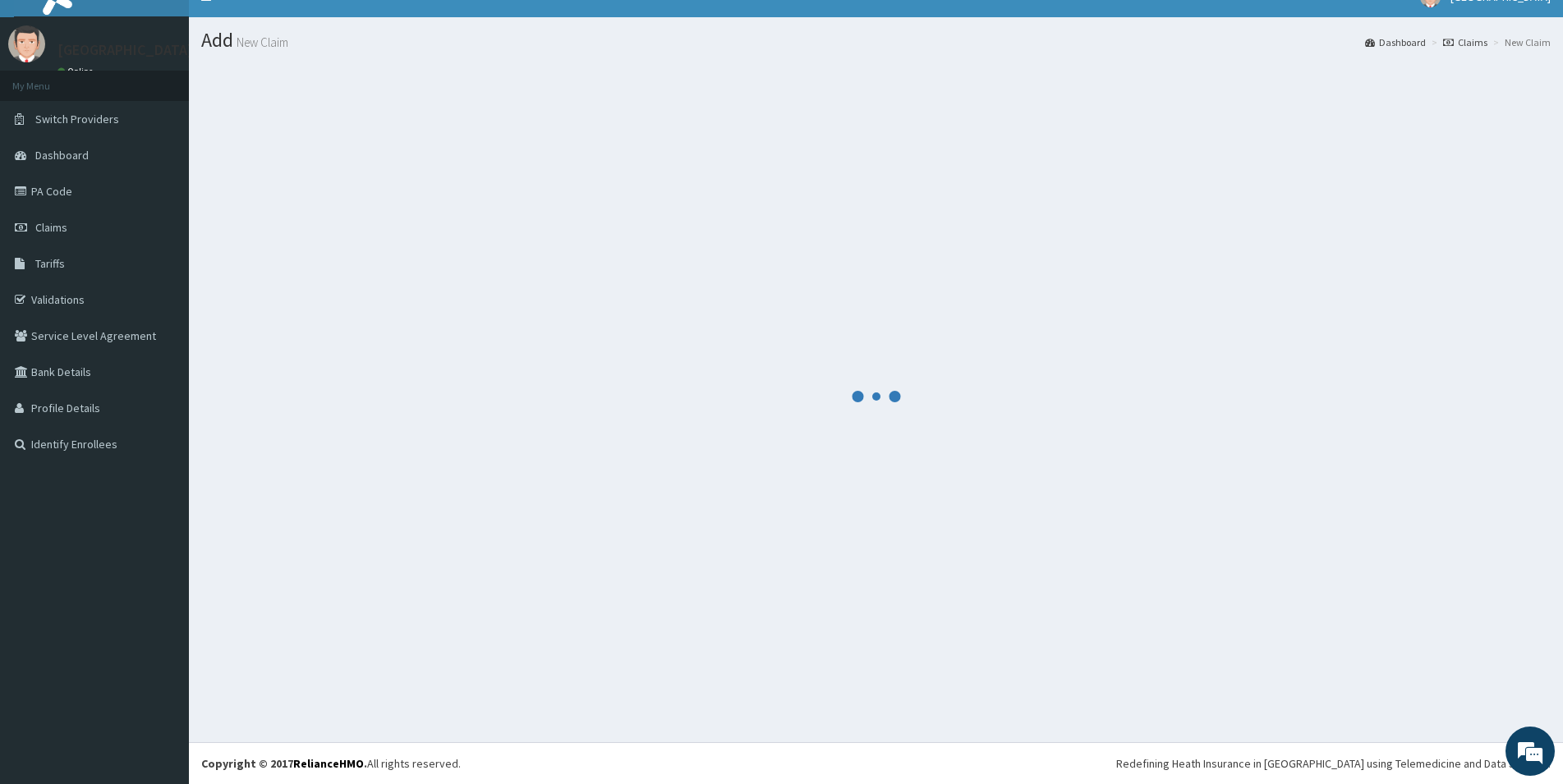
scroll to position [24, 0]
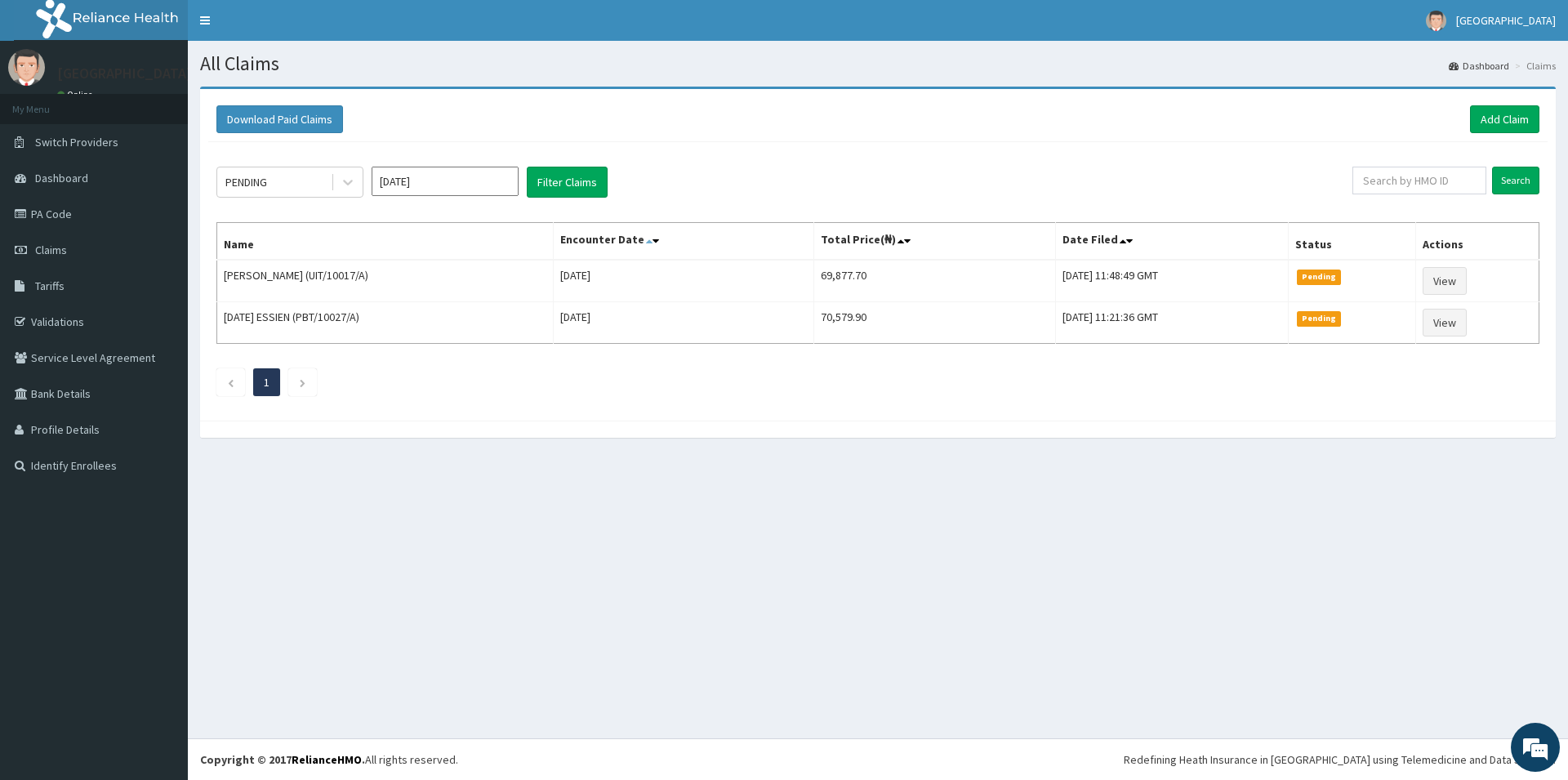
click at [646, 240] on icon at bounding box center [649, 241] width 7 height 12
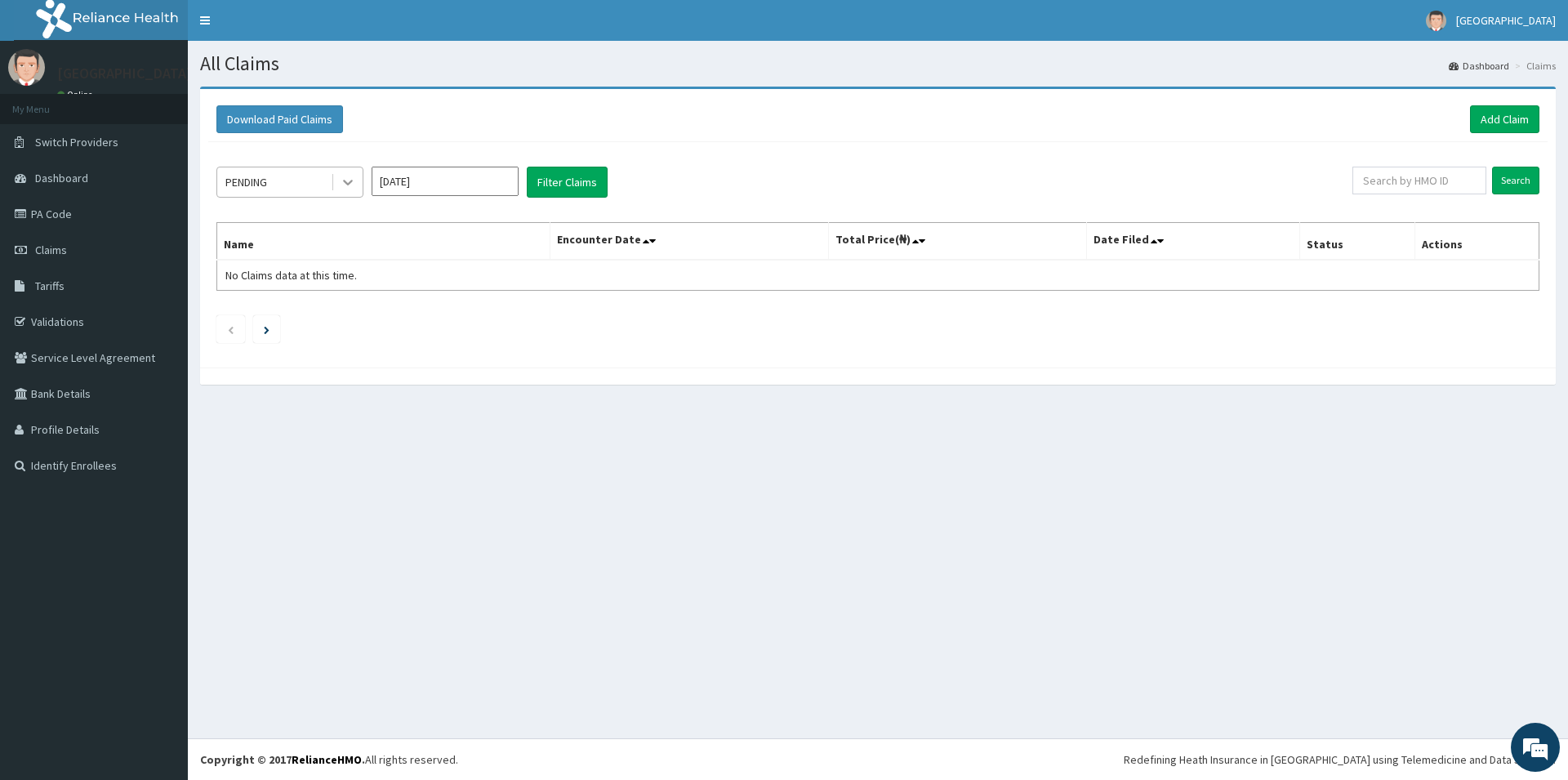
click at [342, 184] on icon at bounding box center [347, 182] width 16 height 16
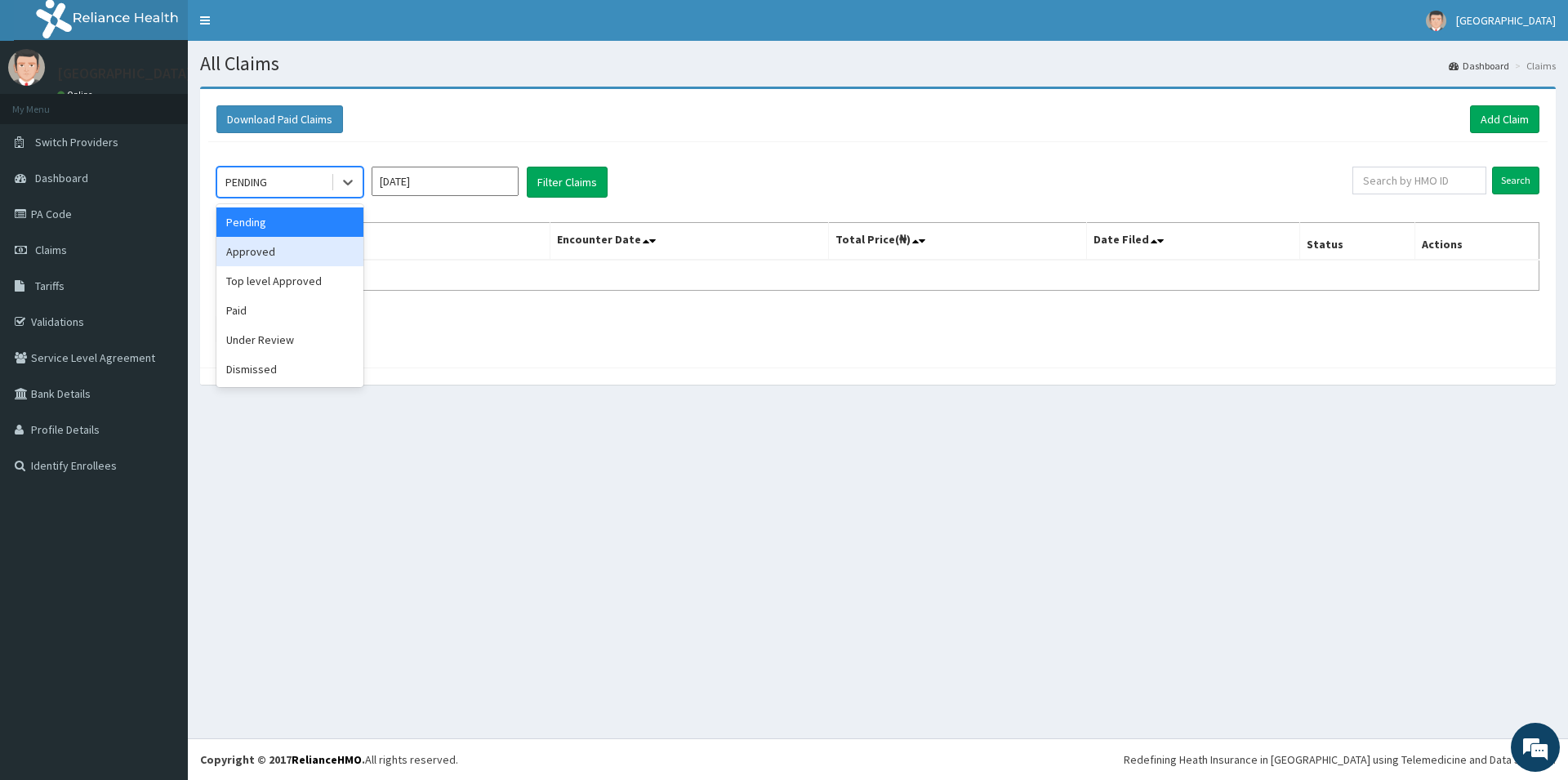
click at [317, 249] on div "Approved" at bounding box center [290, 251] width 147 height 30
click at [1393, 179] on input "text" at bounding box center [1419, 180] width 134 height 28
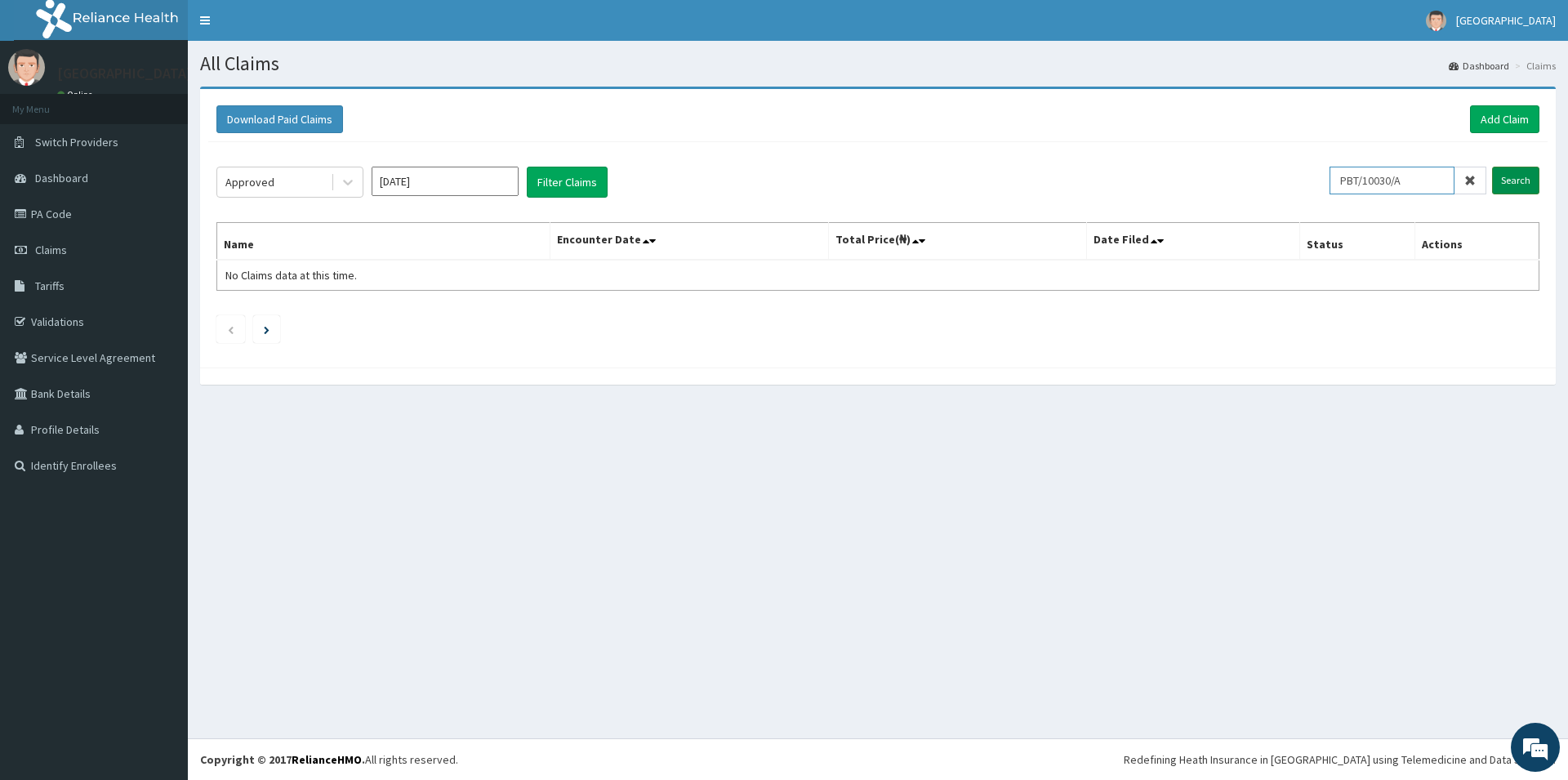
type input "PBT/10030/A"
click at [1513, 188] on input "Search" at bounding box center [1515, 180] width 47 height 28
click at [1508, 187] on input "Search" at bounding box center [1515, 180] width 47 height 28
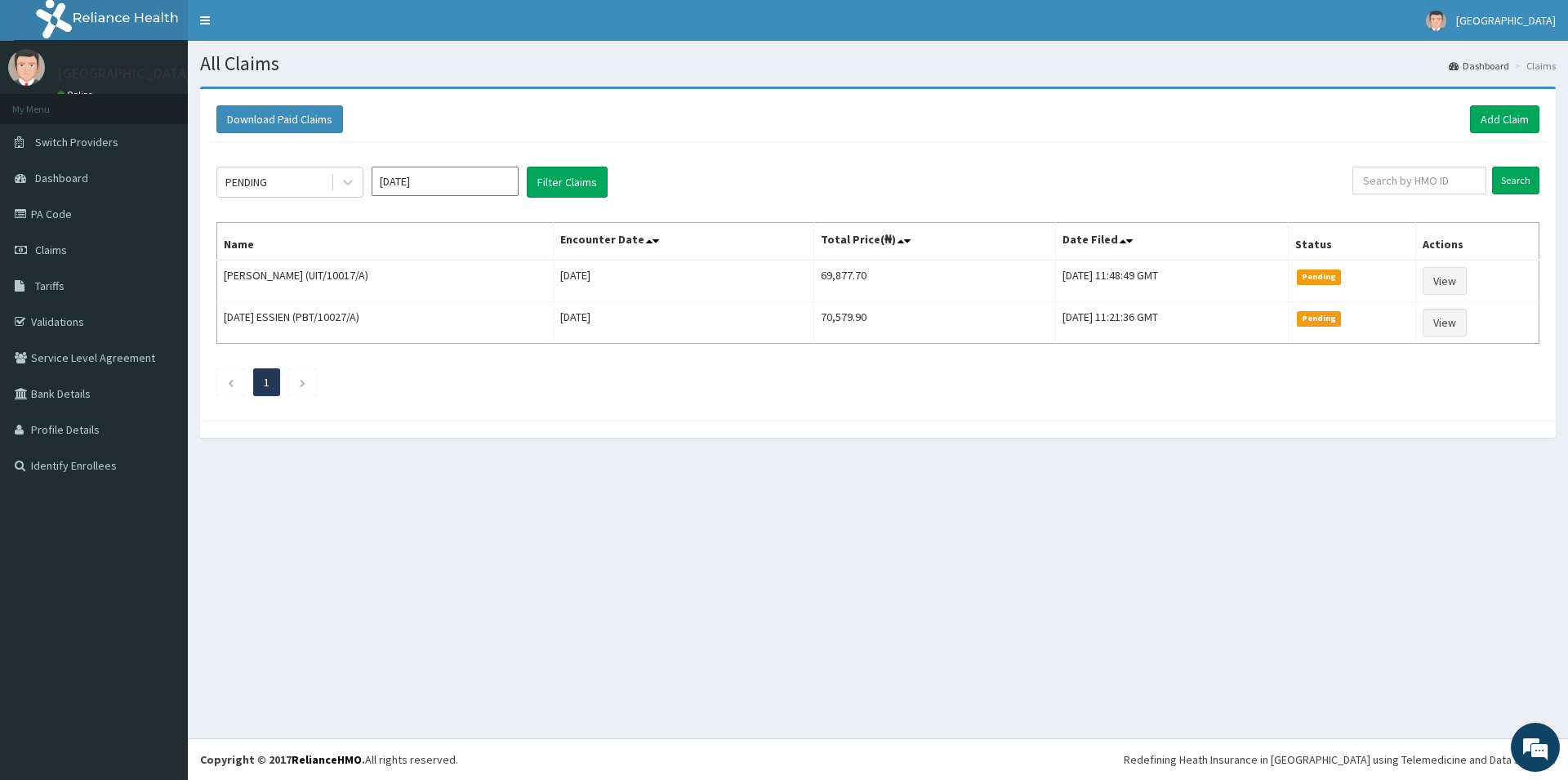
click at [419, 188] on input "[DATE]" at bounding box center [444, 181] width 147 height 30
click at [434, 182] on input "[DATE]" at bounding box center [444, 181] width 147 height 30
click at [496, 322] on div "[DATE] Aug Sep" at bounding box center [444, 316] width 145 height 34
click at [494, 322] on div "Jul Aug Sep" at bounding box center [444, 316] width 145 height 34
click at [623, 377] on ul "1" at bounding box center [878, 382] width 1324 height 28
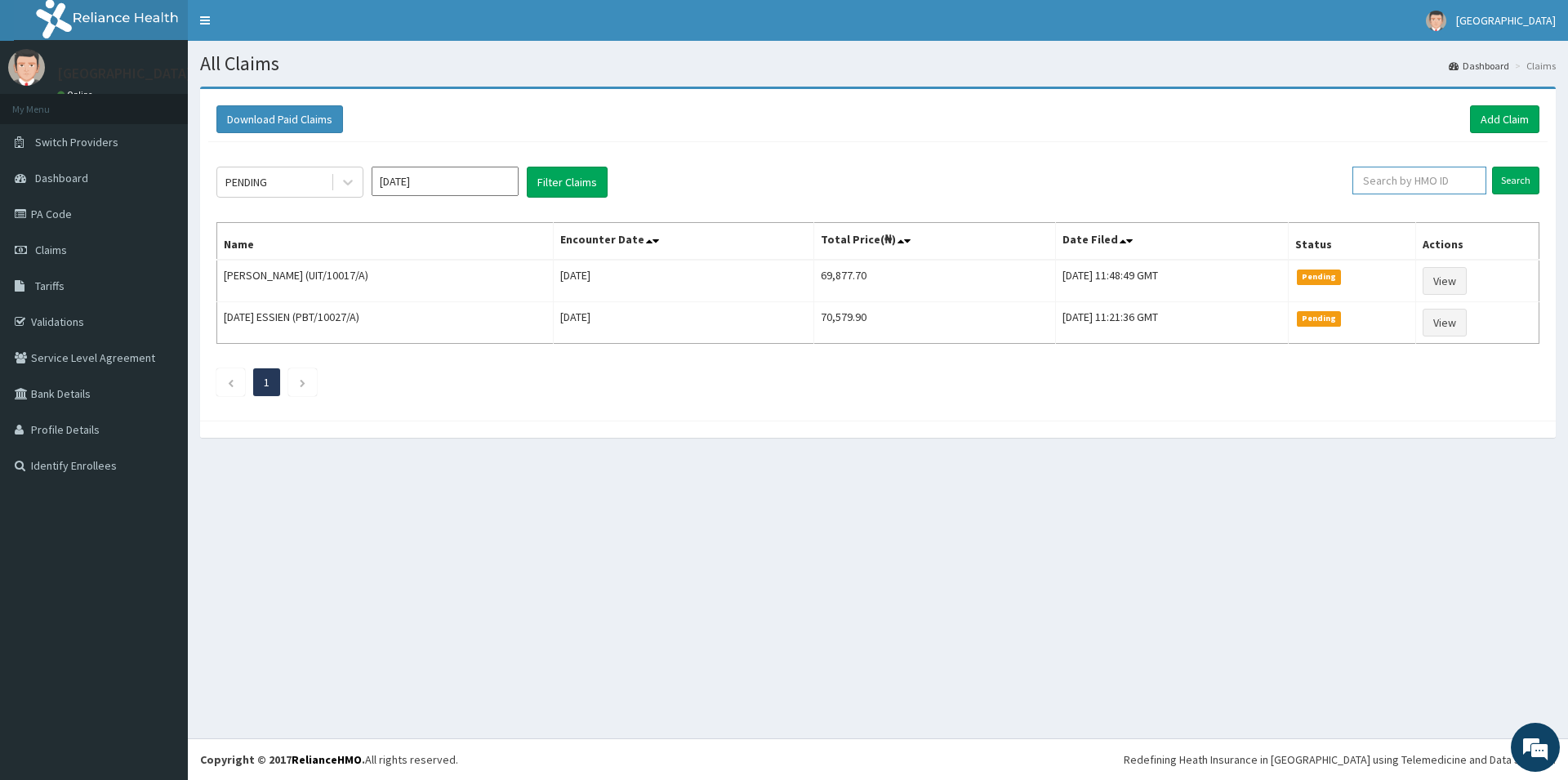
click at [1389, 185] on input "text" at bounding box center [1419, 180] width 134 height 28
click at [1509, 180] on input "Search" at bounding box center [1515, 180] width 47 height 28
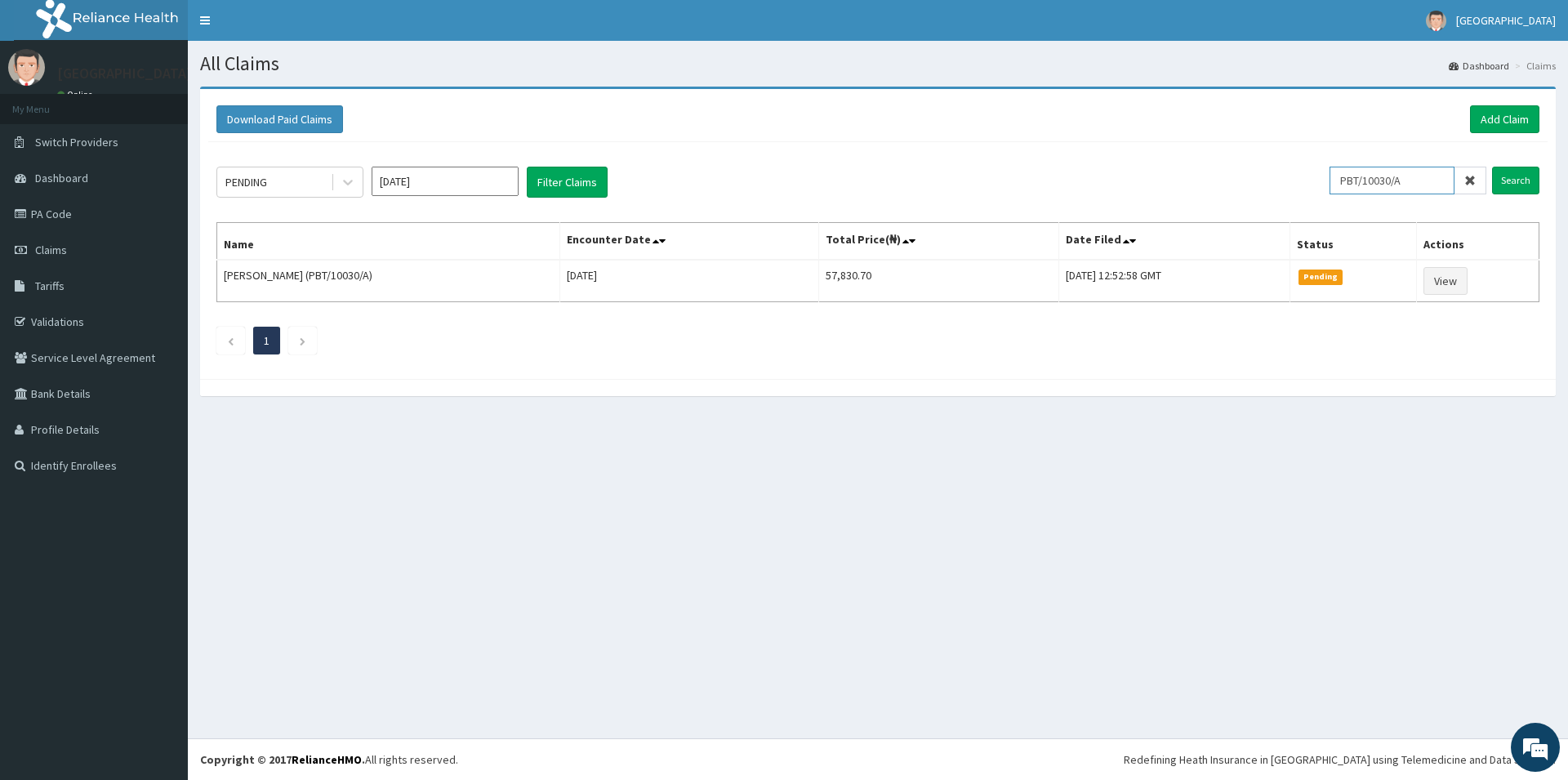
click at [1404, 182] on input "PBT/10030/A" at bounding box center [1392, 180] width 125 height 28
click at [1522, 181] on input "Search" at bounding box center [1515, 180] width 47 height 28
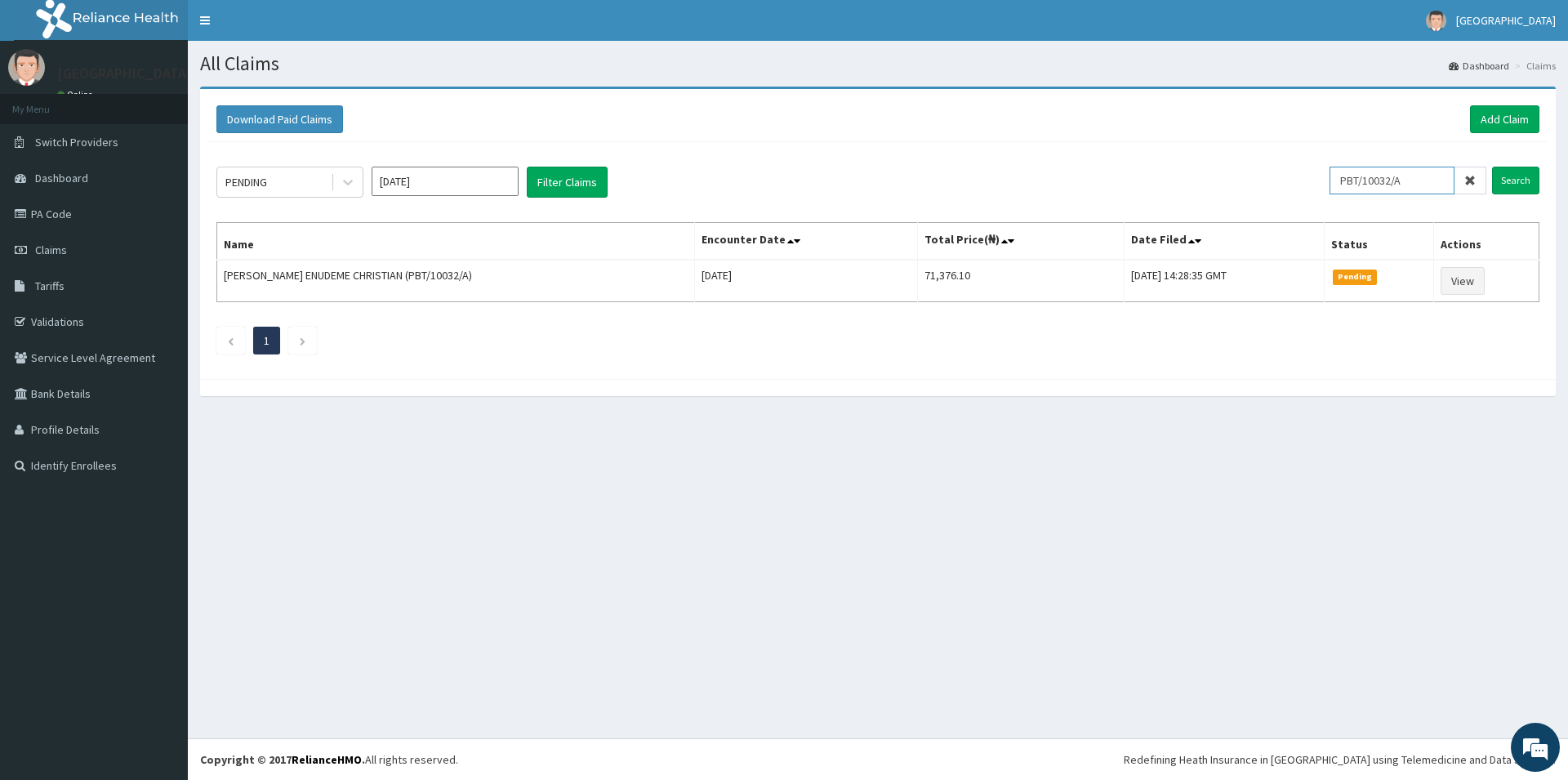
click at [1403, 182] on input "PBT/10032/A" at bounding box center [1392, 180] width 125 height 28
click at [1525, 183] on input "Search" at bounding box center [1515, 180] width 47 height 28
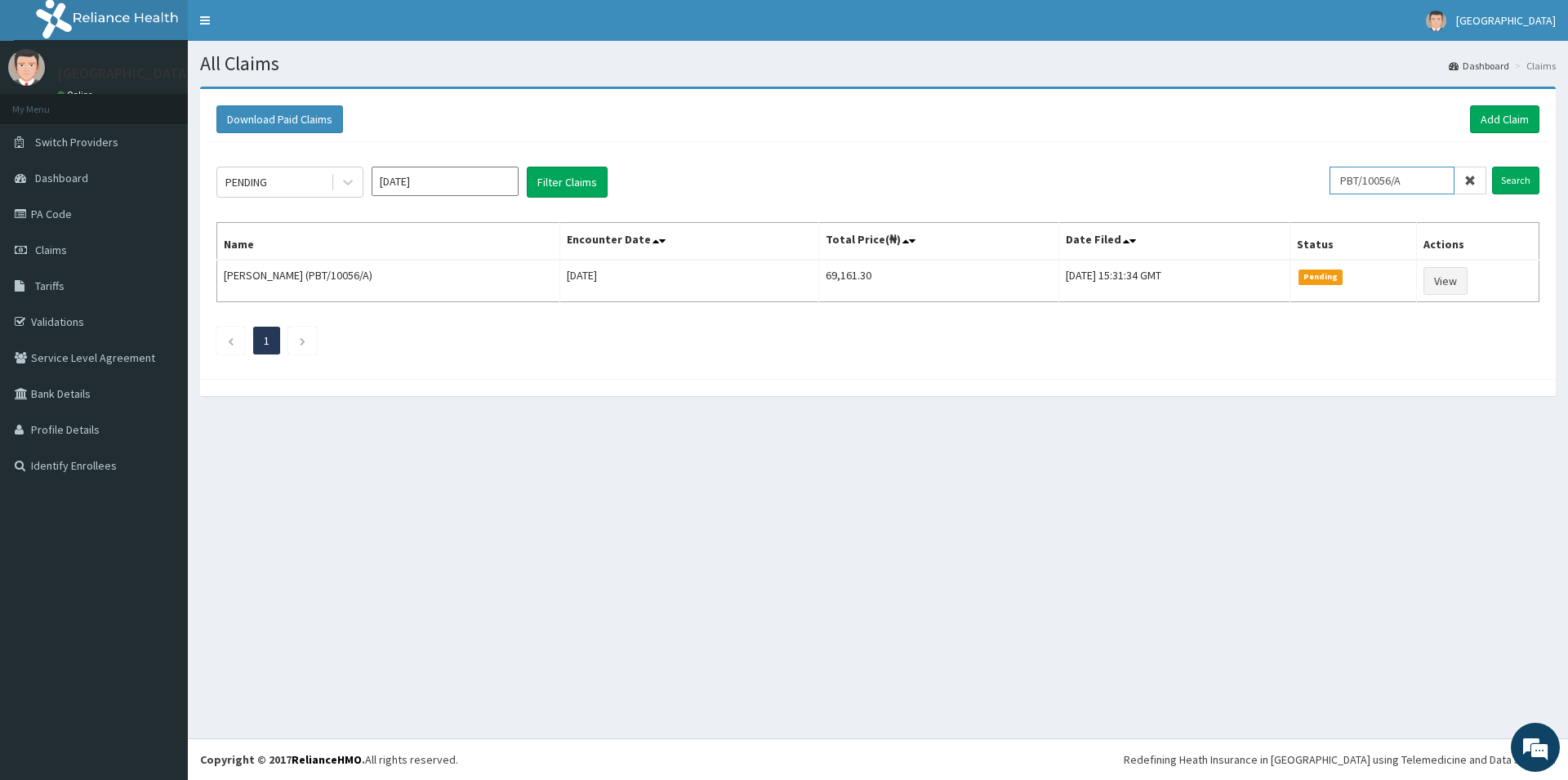
click at [1402, 179] on input "PBT/10056/A" at bounding box center [1392, 180] width 125 height 28
type input "PBT/10059/A"
click at [1509, 180] on input "Search" at bounding box center [1515, 180] width 47 height 28
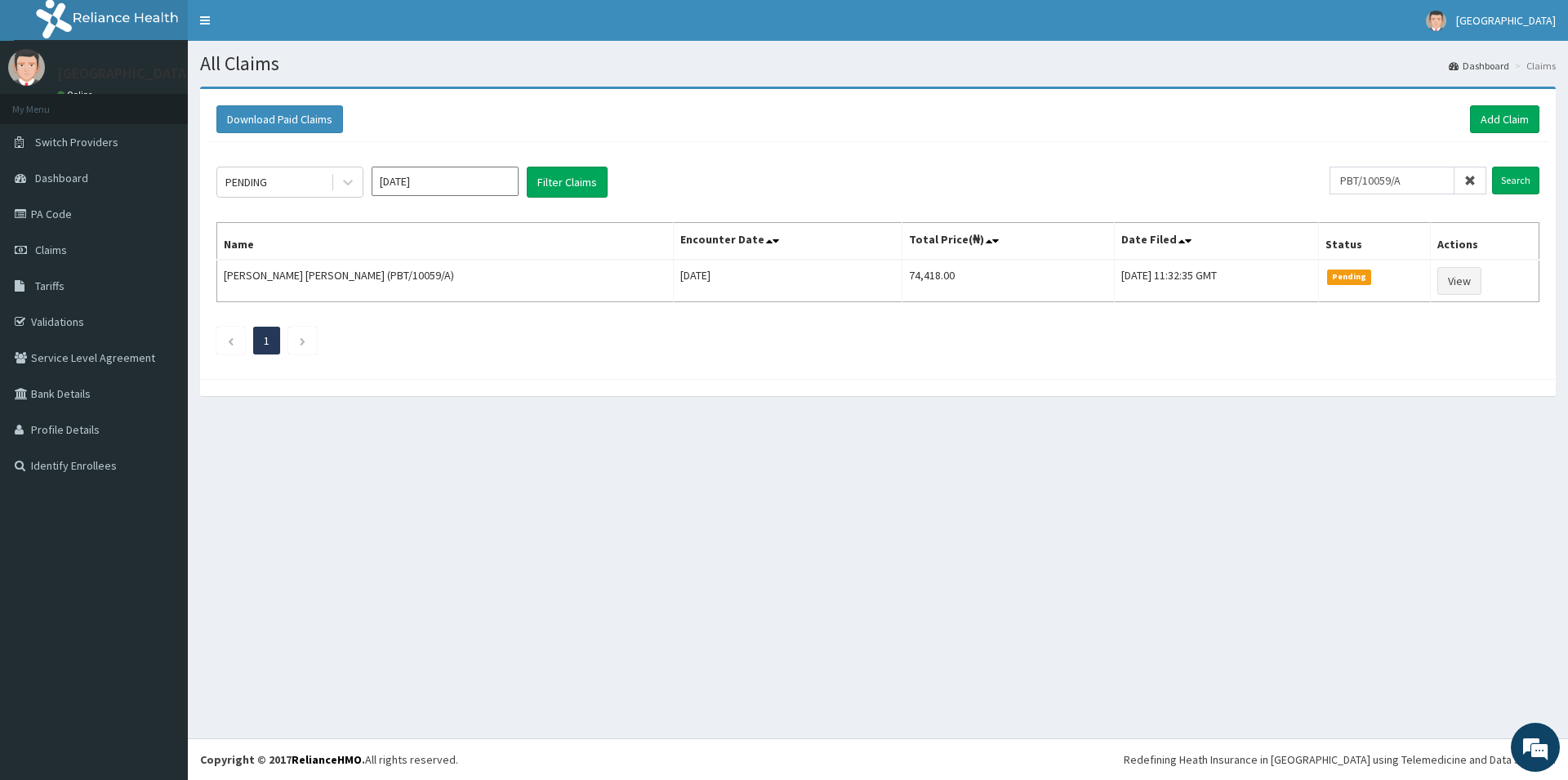
click at [1474, 179] on icon at bounding box center [1471, 181] width 12 height 12
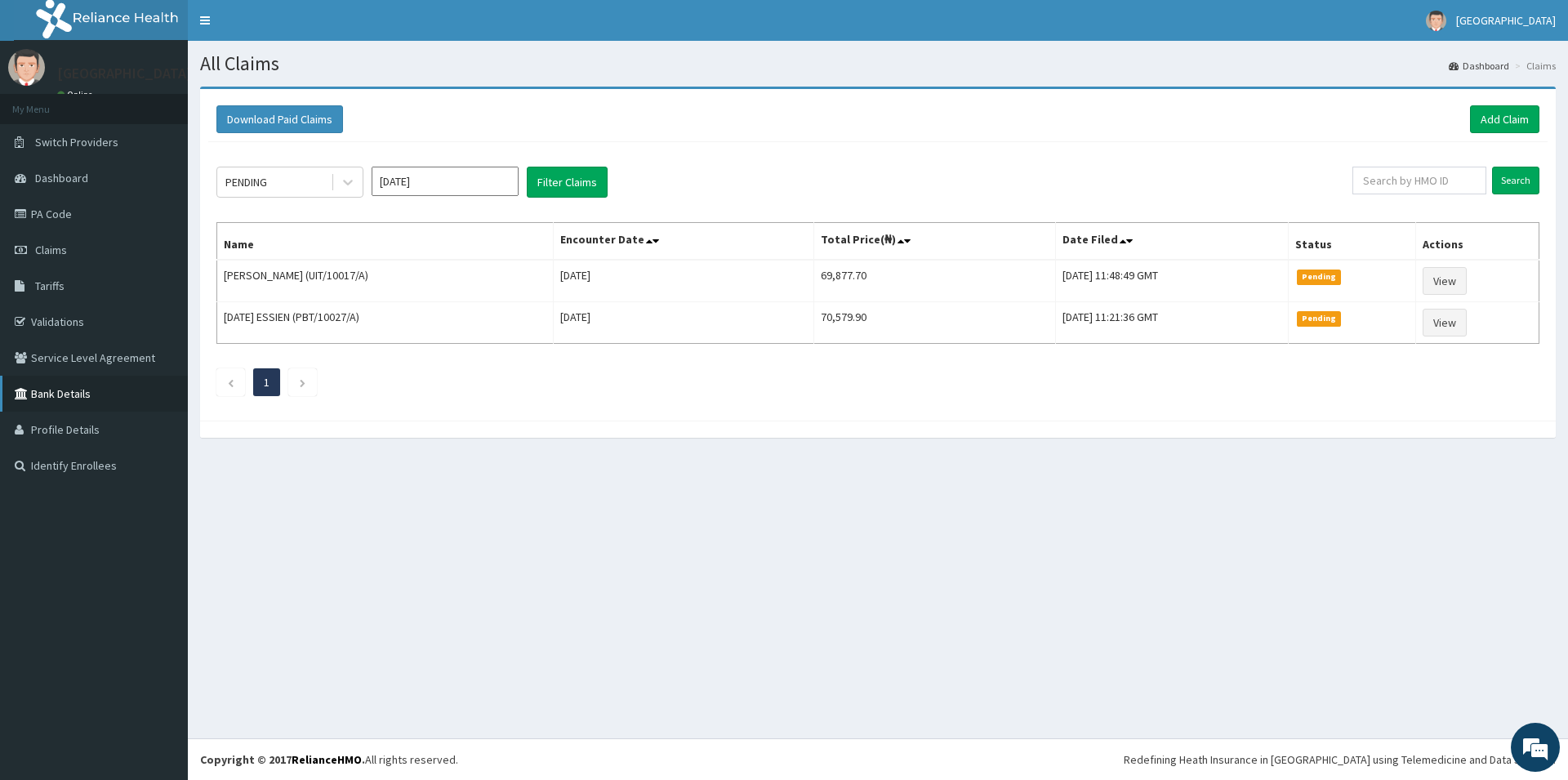
click at [70, 389] on link "Bank Details" at bounding box center [93, 393] width 188 height 36
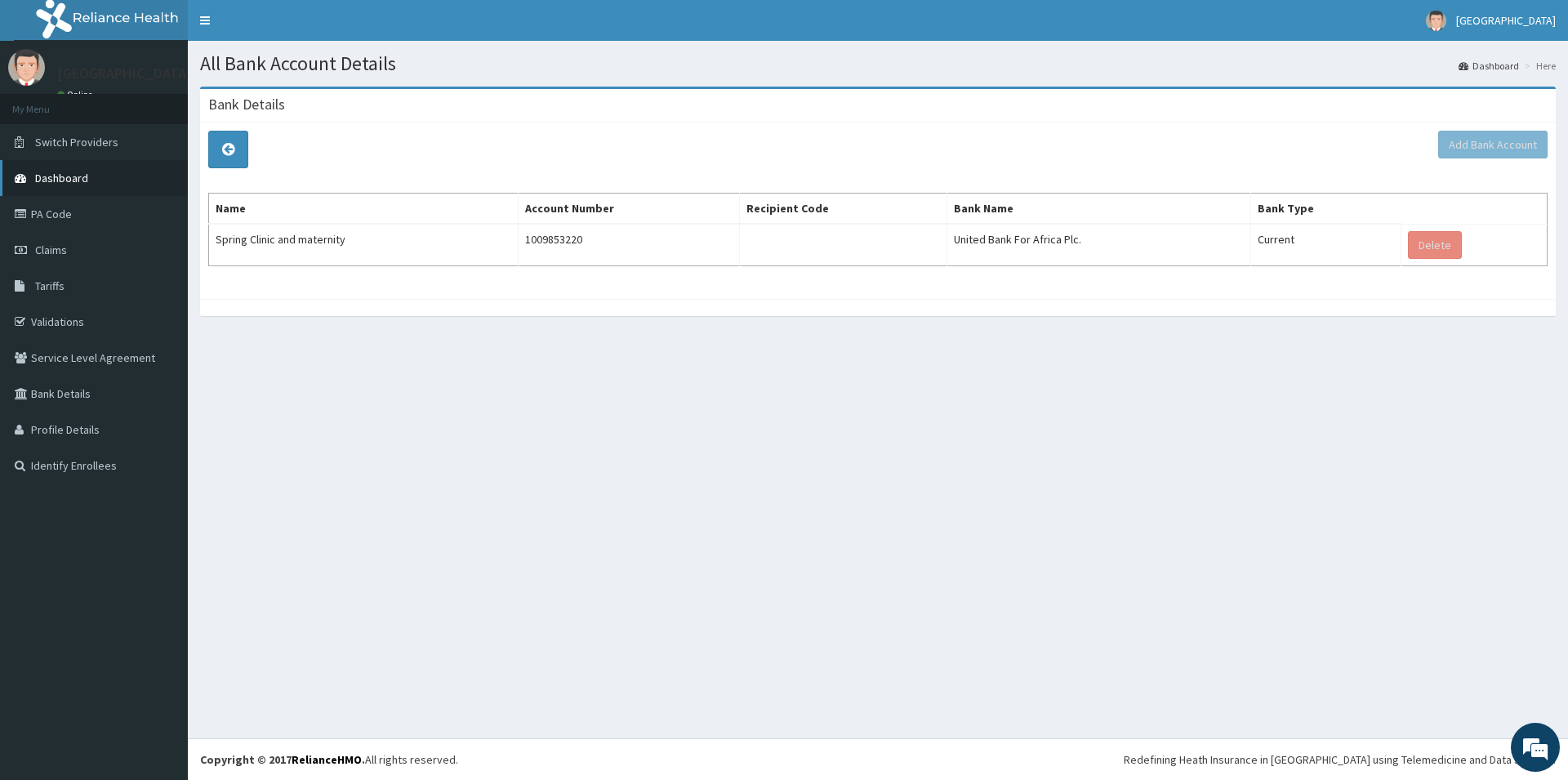
click at [81, 173] on span "Dashboard" at bounding box center [62, 177] width 53 height 14
